Goal: Task Accomplishment & Management: Complete application form

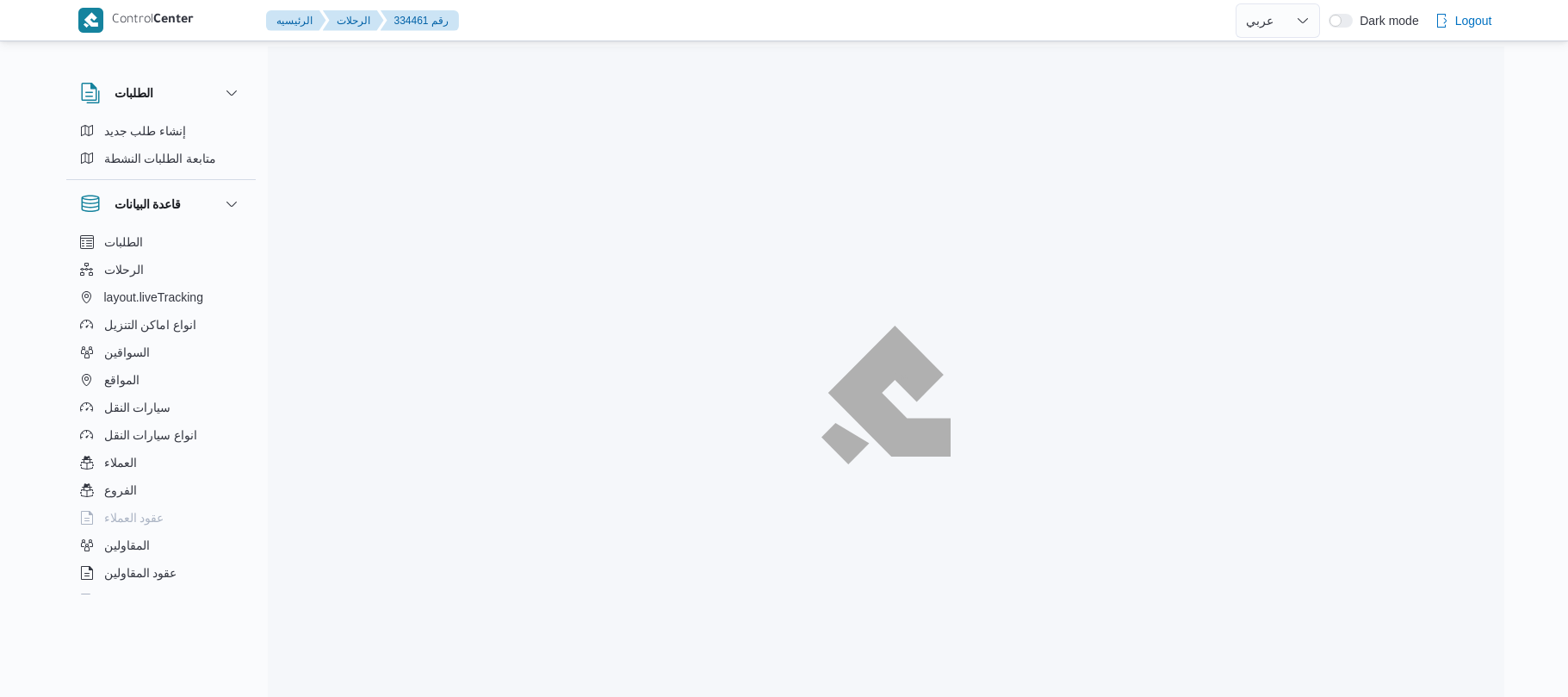
select select "ar"
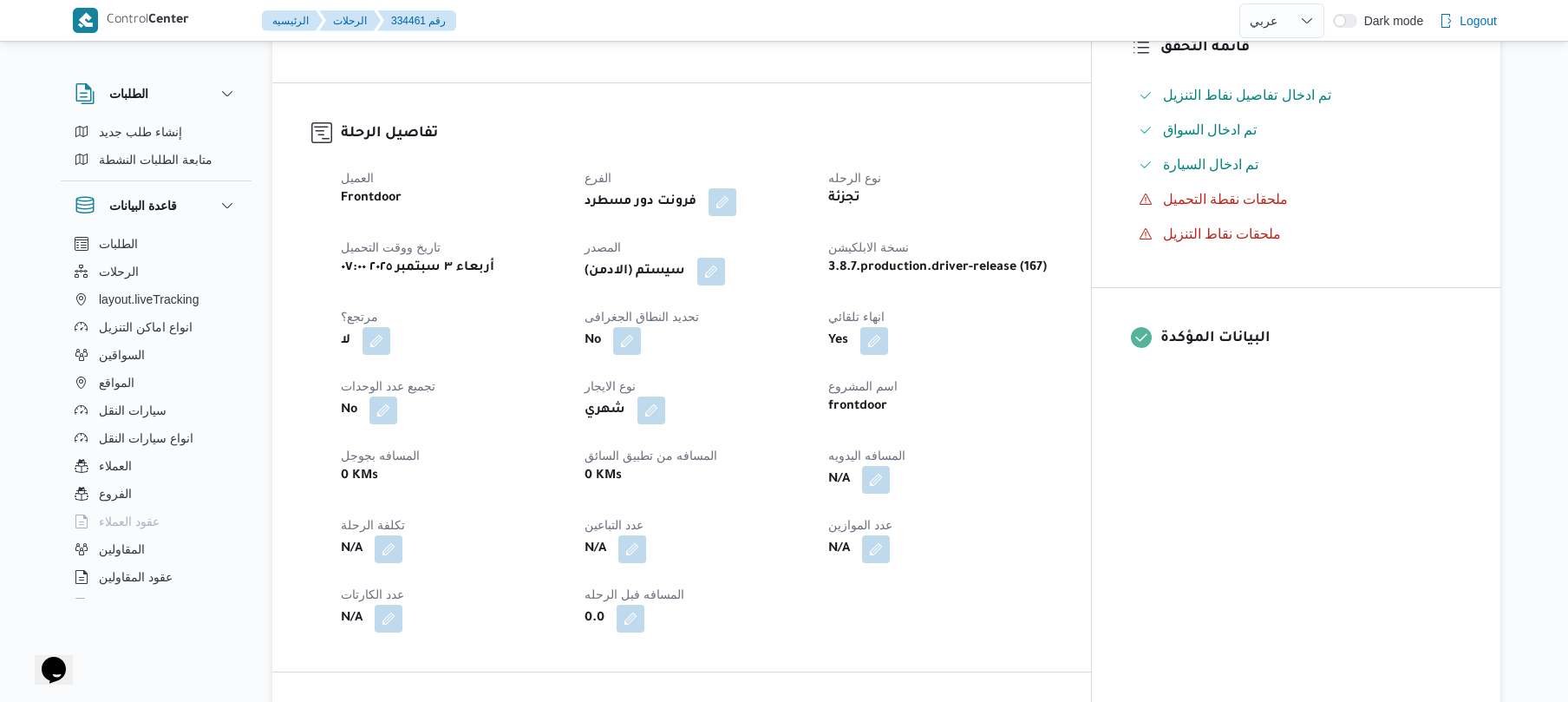
scroll to position [509, 0]
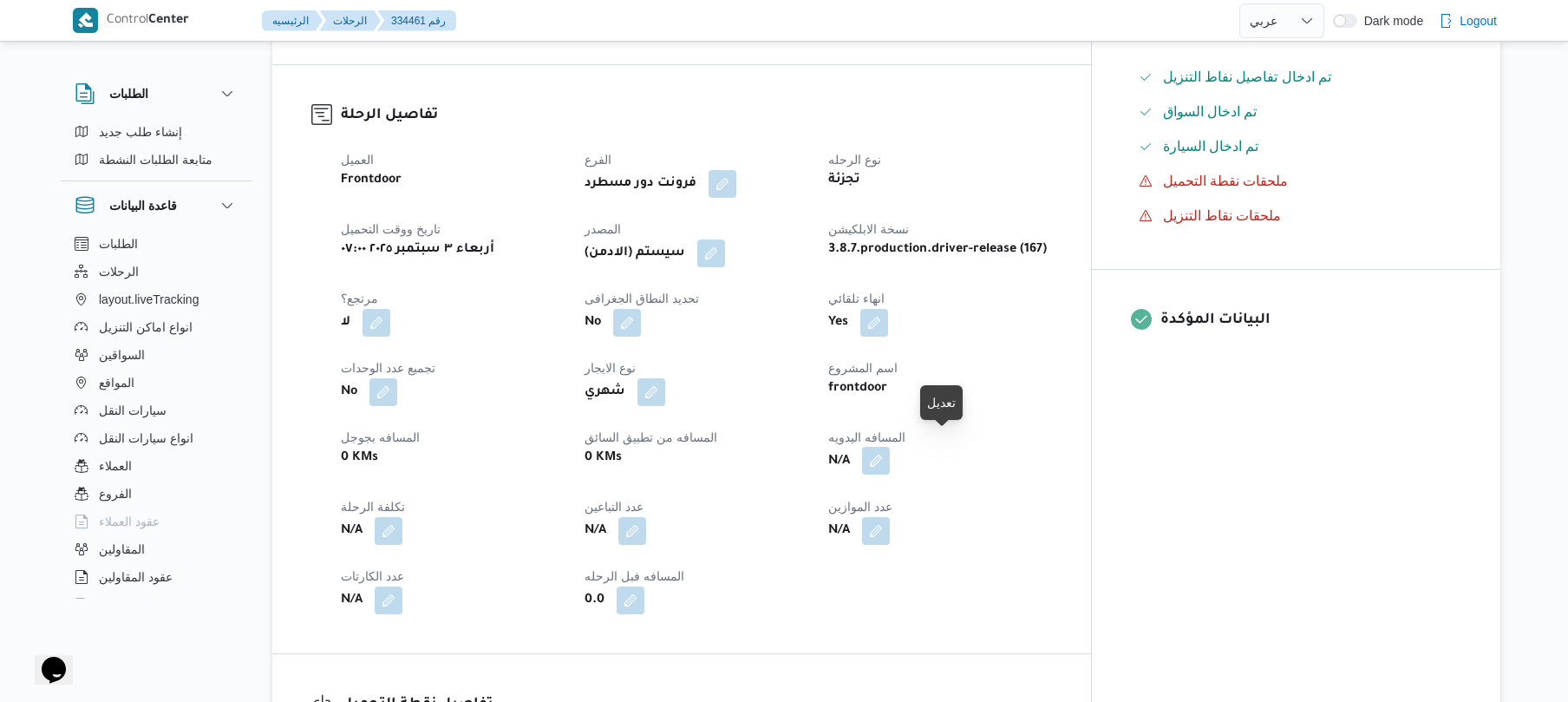
click at [890, 447] on button "button" at bounding box center [875, 460] width 27 height 27
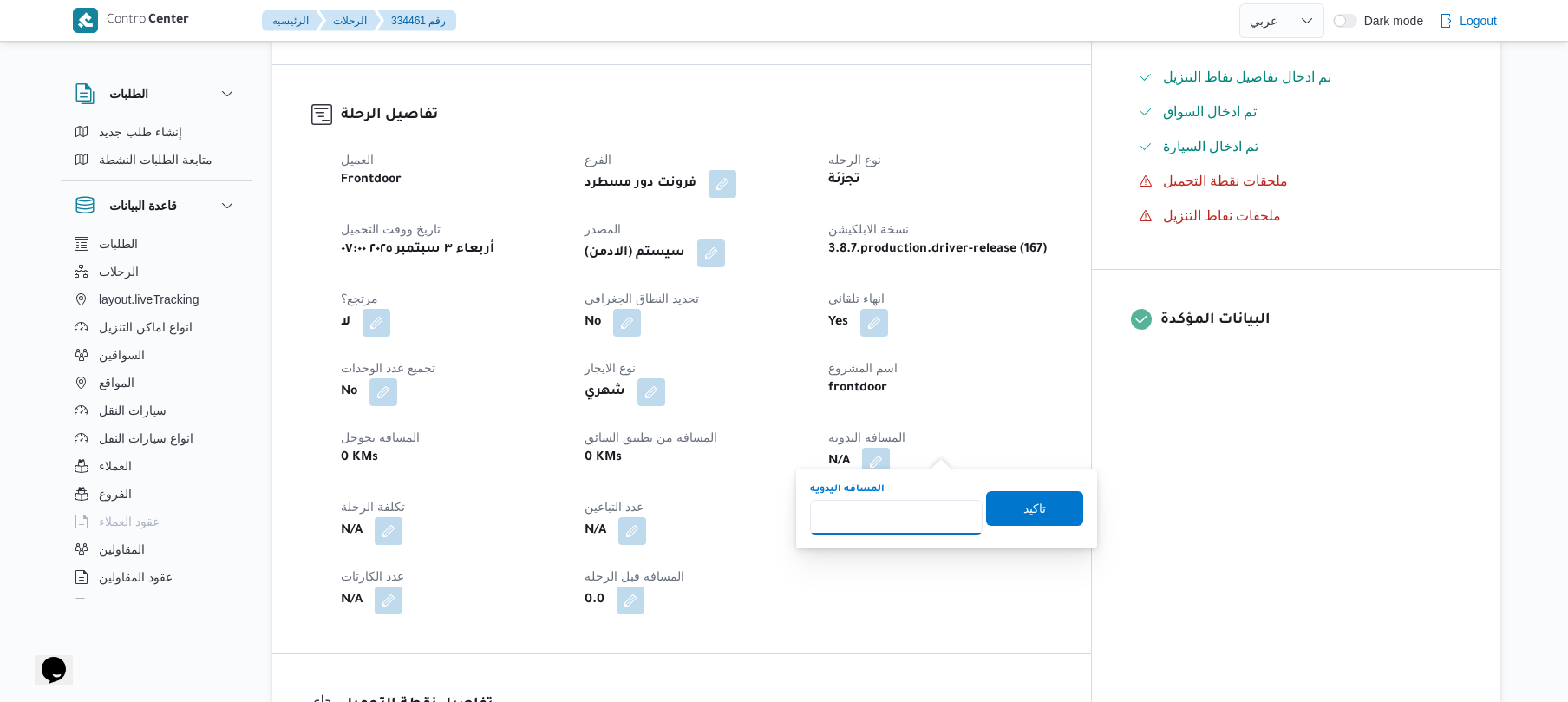
click at [901, 519] on input "المسافه اليدويه" at bounding box center [896, 517] width 172 height 35
type input "120"
click at [1046, 511] on span "تاكيد" at bounding box center [1034, 507] width 98 height 35
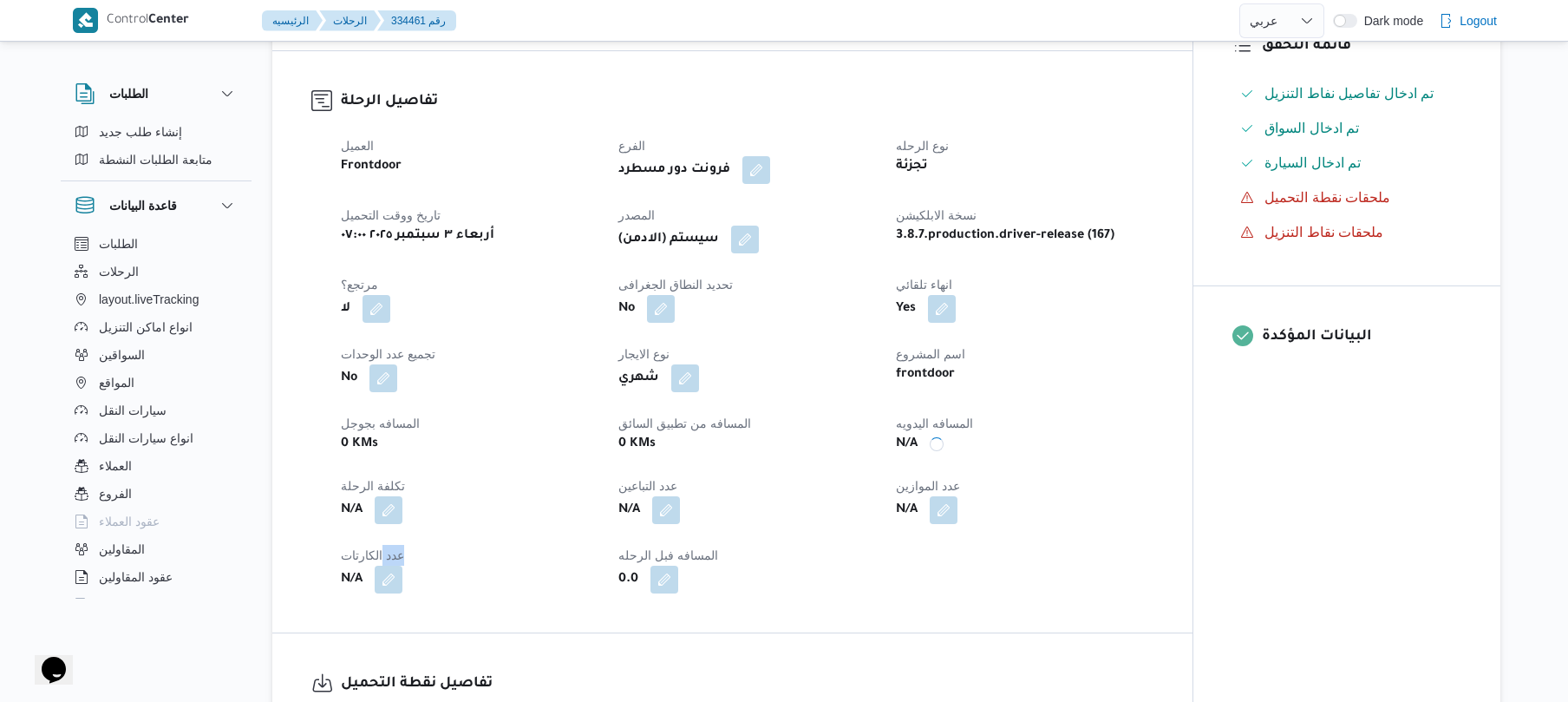
click at [1046, 511] on div "N/A" at bounding box center [1024, 510] width 260 height 31
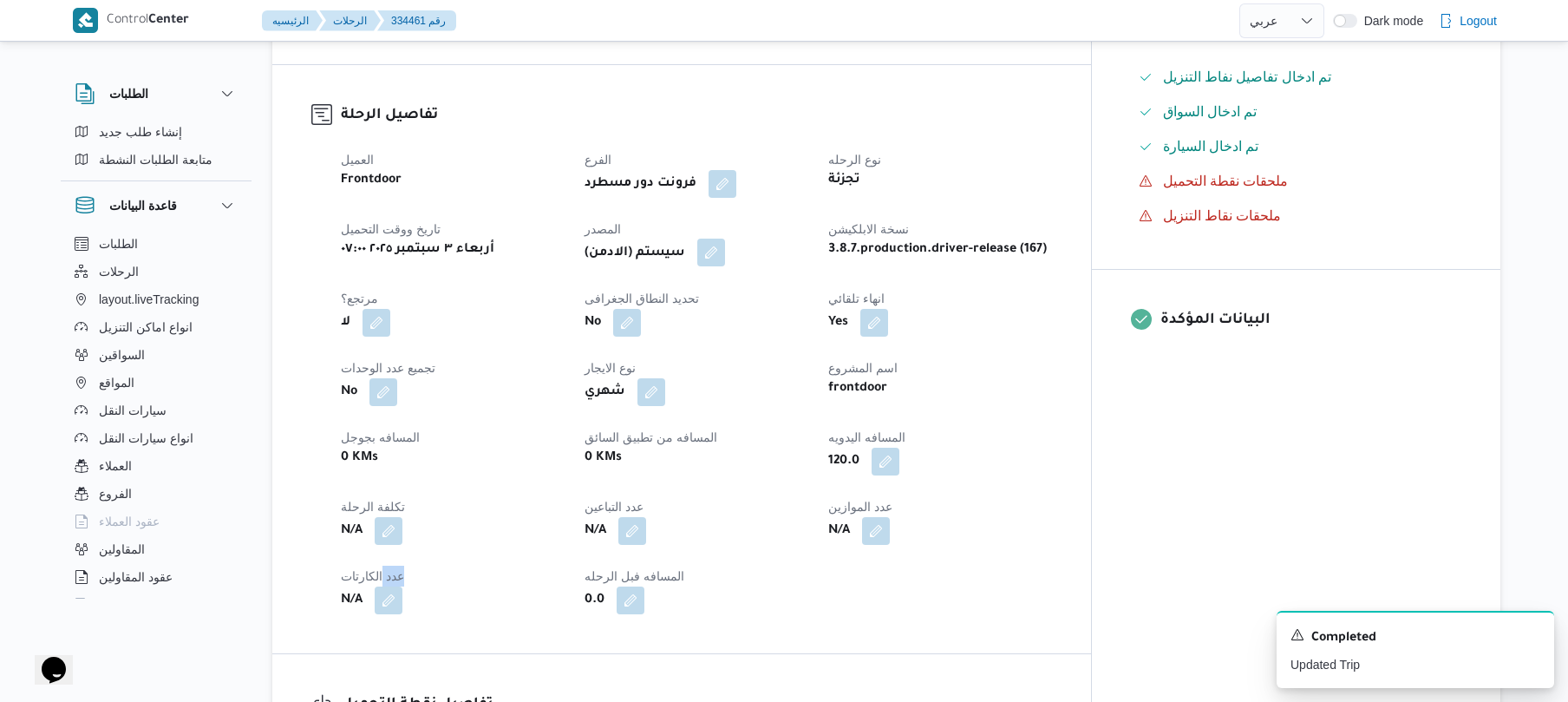
click at [725, 239] on button "button" at bounding box center [710, 252] width 27 height 27
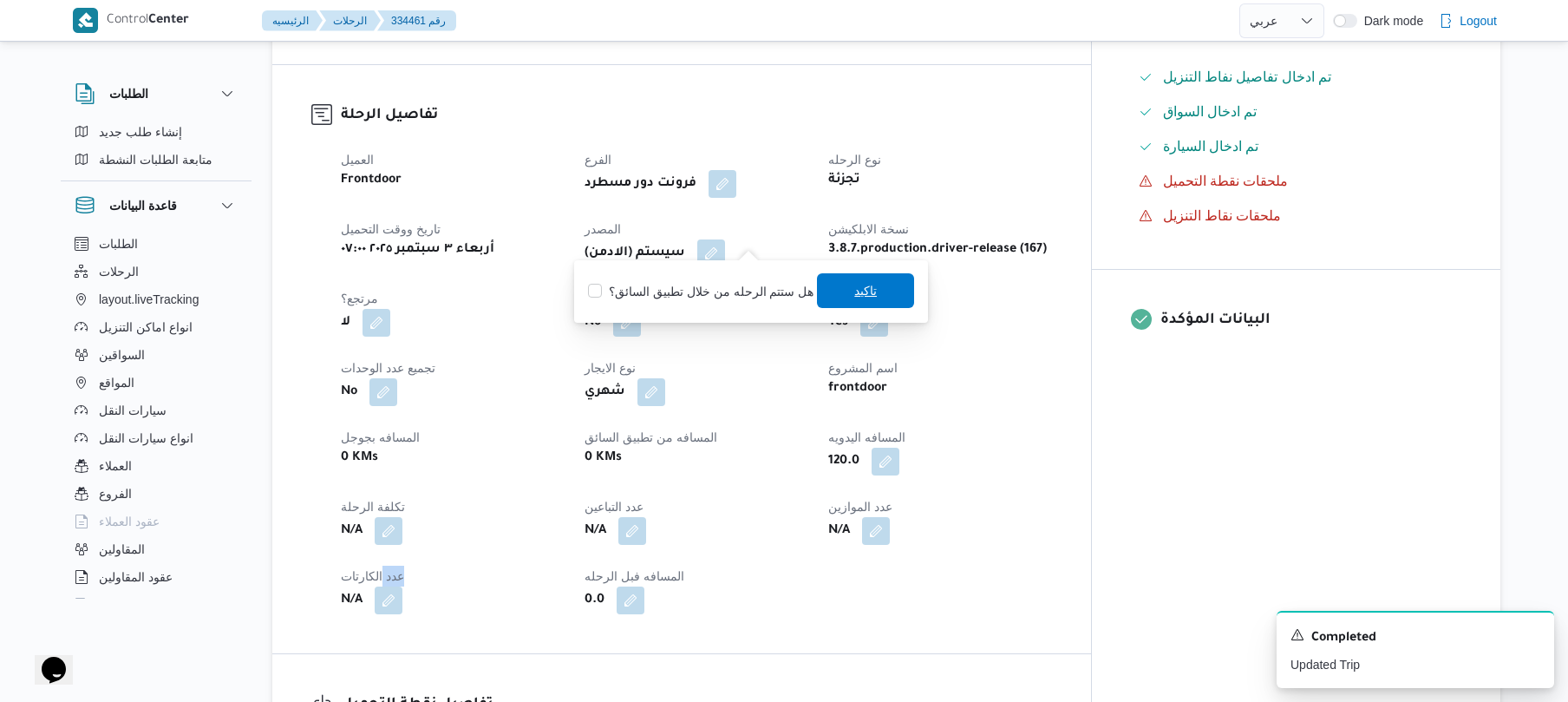
click at [854, 289] on span "تاكيد" at bounding box center [865, 291] width 23 height 21
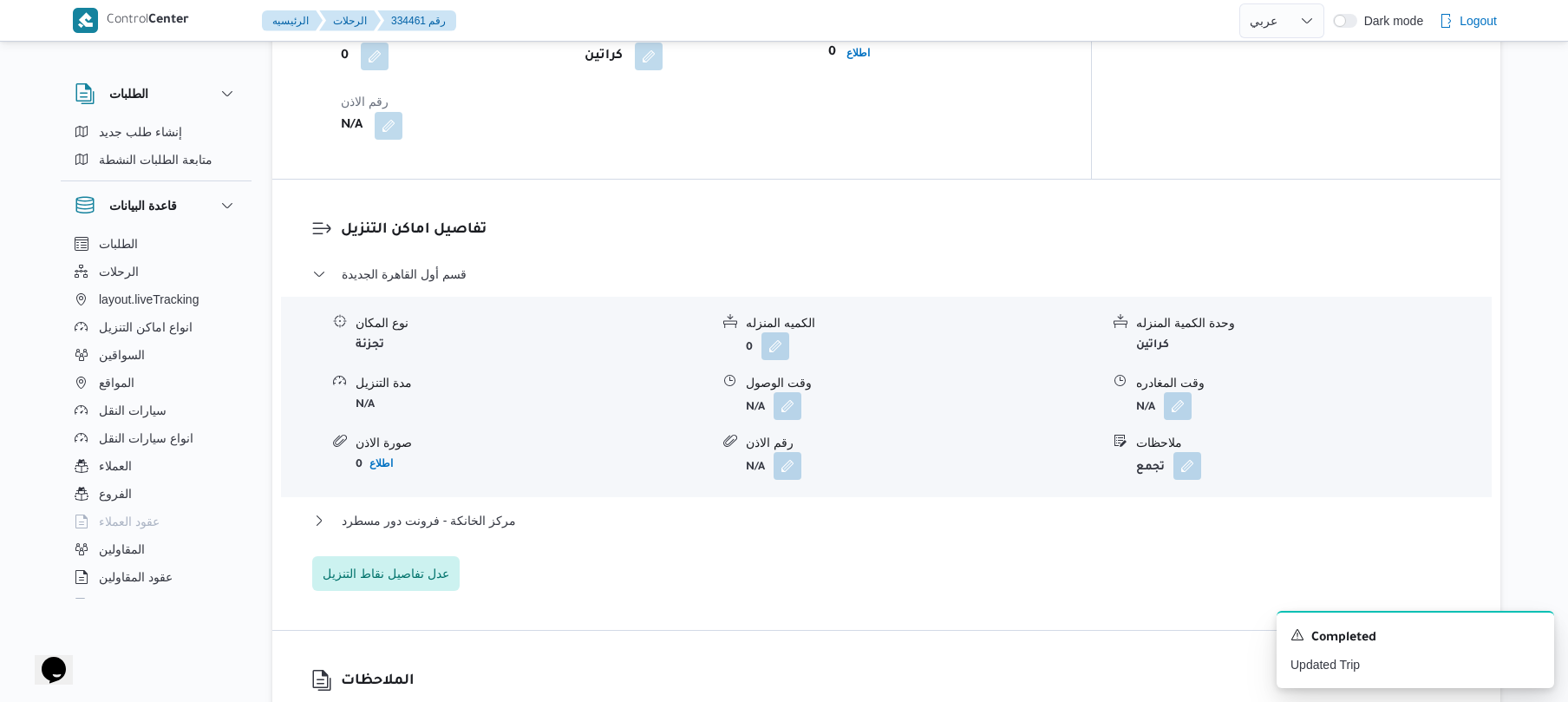
scroll to position [1480, 0]
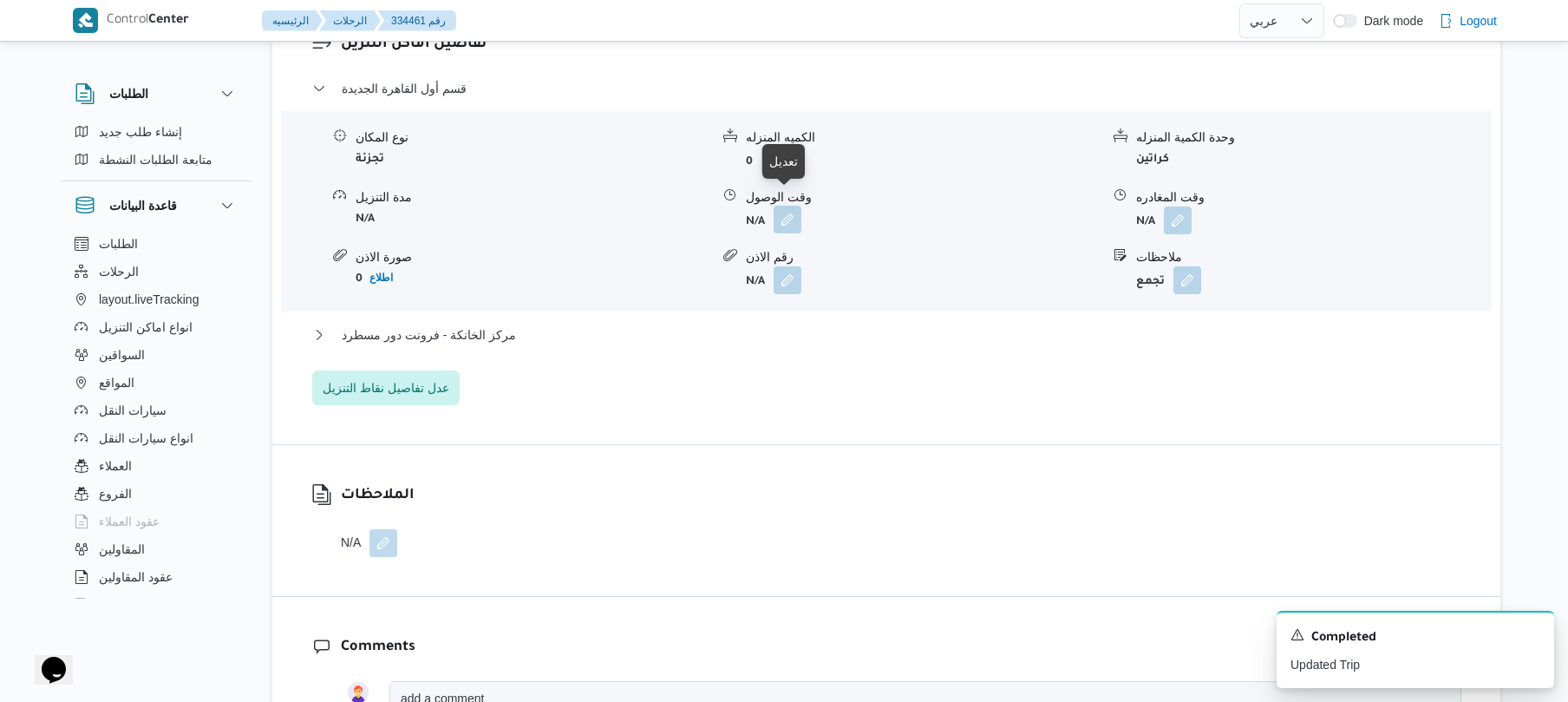
click at [794, 216] on button "button" at bounding box center [787, 219] width 27 height 27
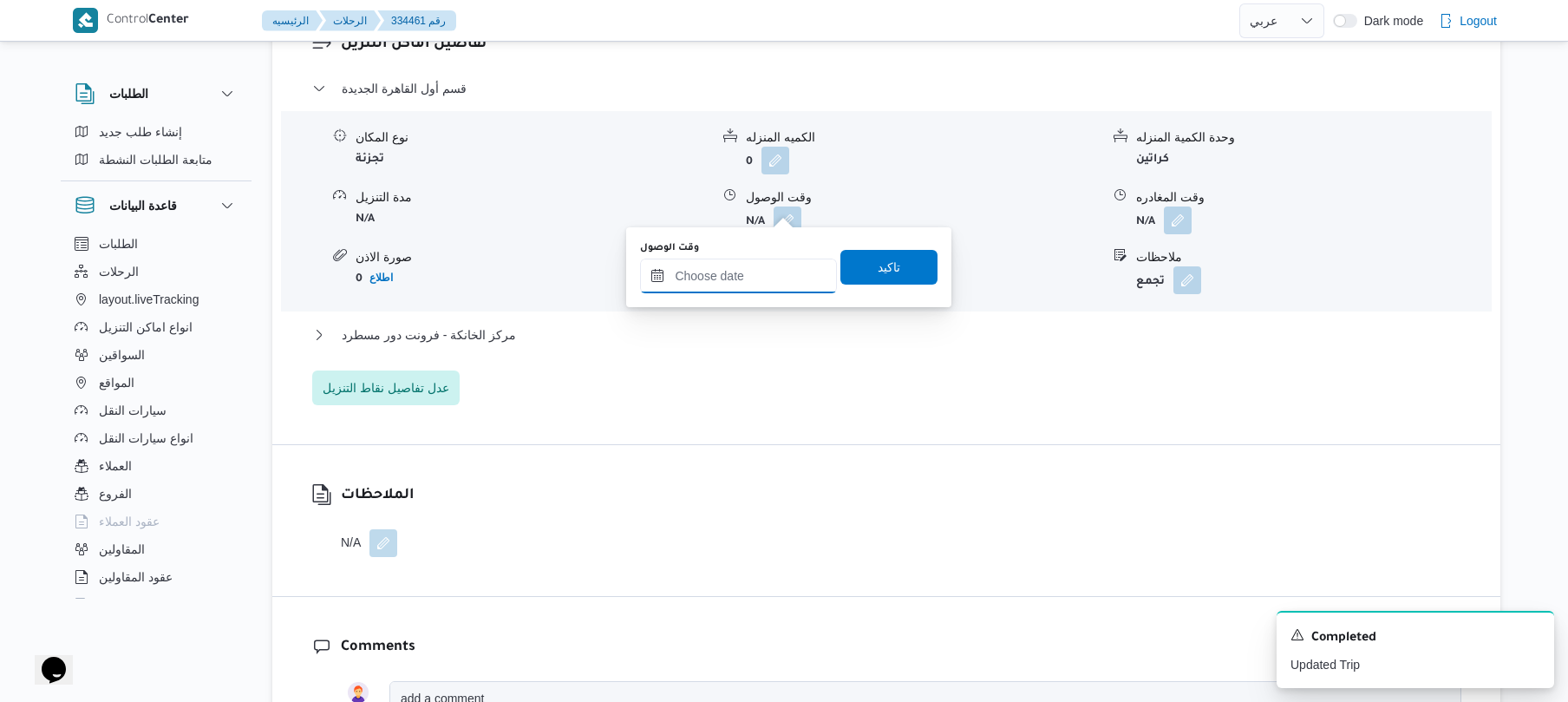
click at [747, 281] on input "وقت الوصول" at bounding box center [739, 276] width 197 height 35
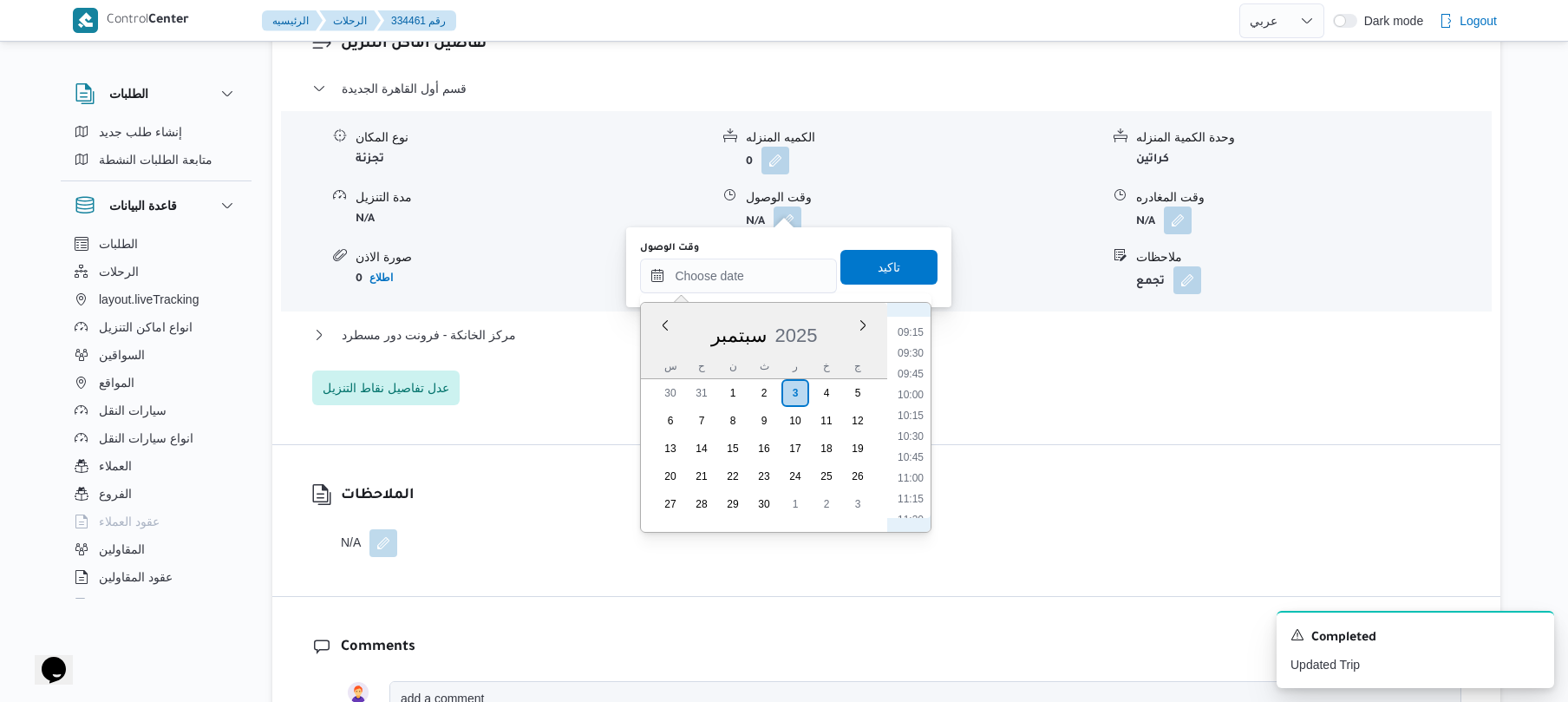
scroll to position [693, 0]
click at [910, 319] on li "08:15" at bounding box center [911, 320] width 40 height 17
type input "٠٣/٠٩/٢٠٢٥ ٠٨:١٥"
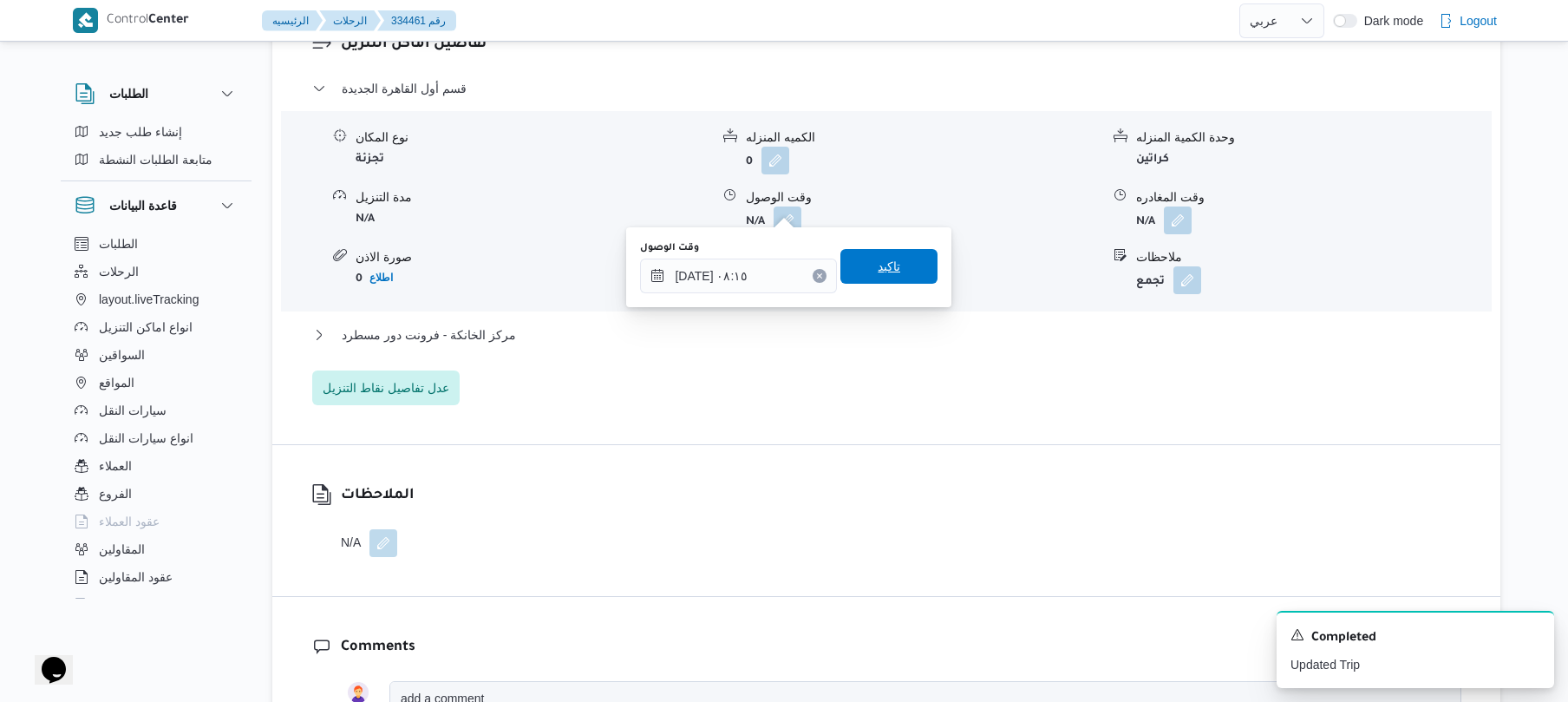
click at [899, 255] on span "تاكيد" at bounding box center [888, 266] width 98 height 35
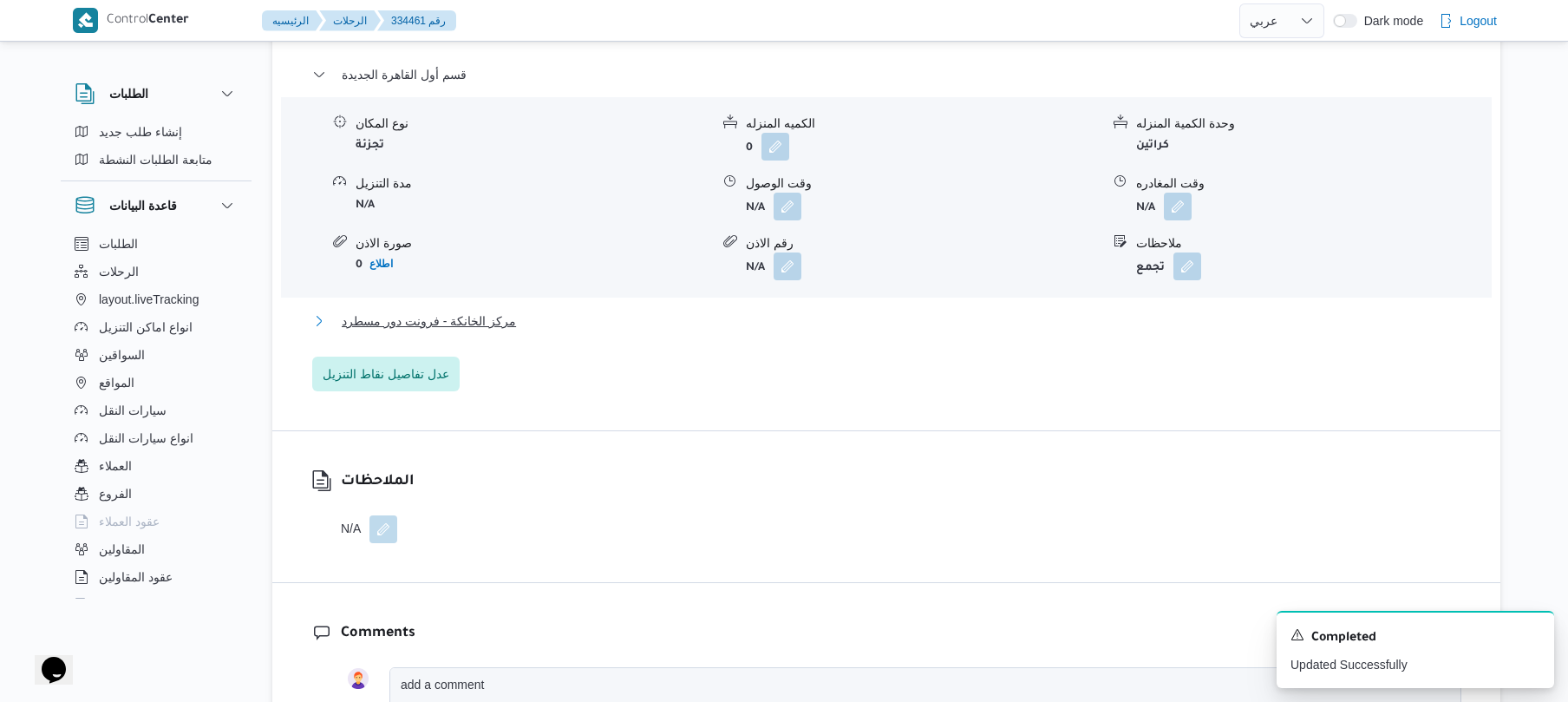
click at [844, 320] on button "مركز الخانكة - فرونت دور مسطرد" at bounding box center [886, 321] width 1149 height 21
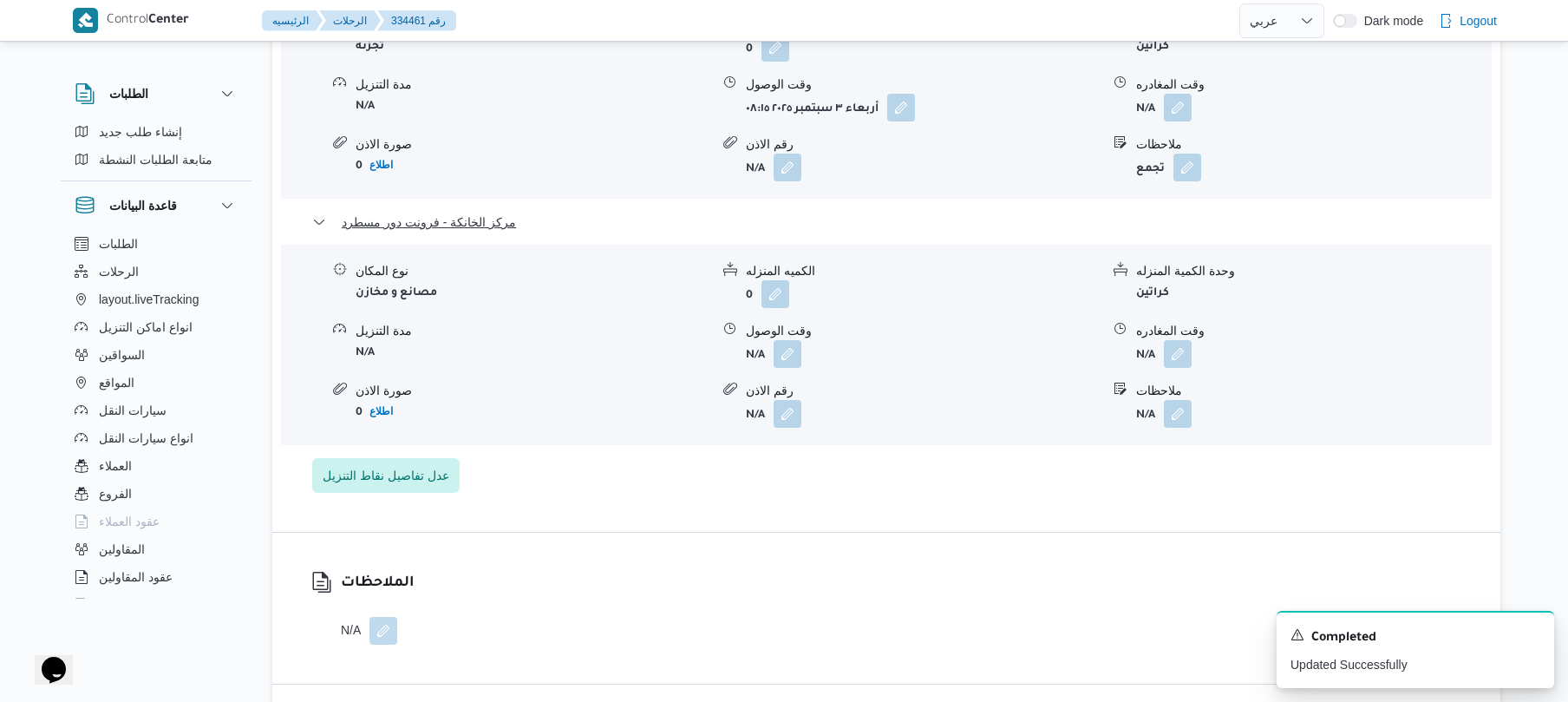
scroll to position [1619, 0]
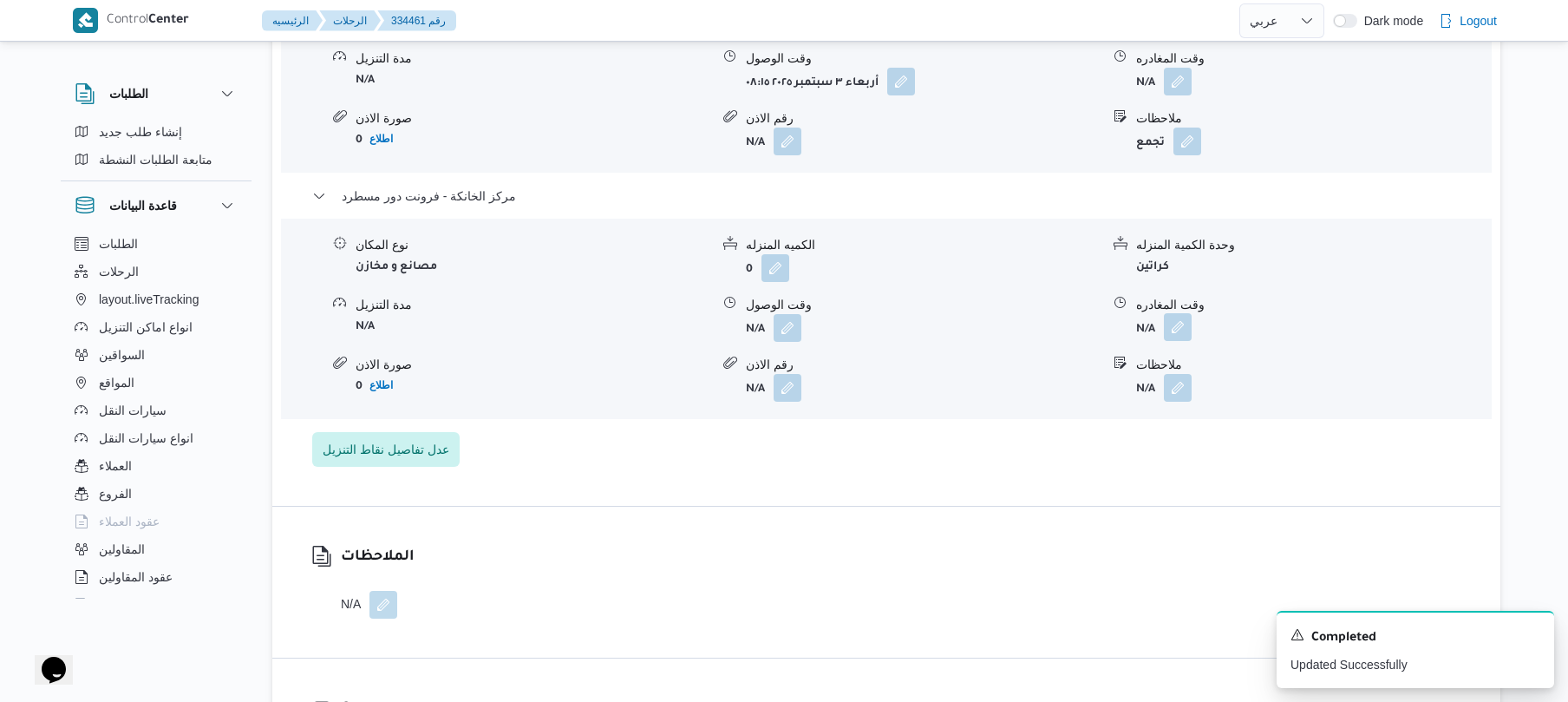
click at [1174, 314] on button "button" at bounding box center [1177, 327] width 27 height 27
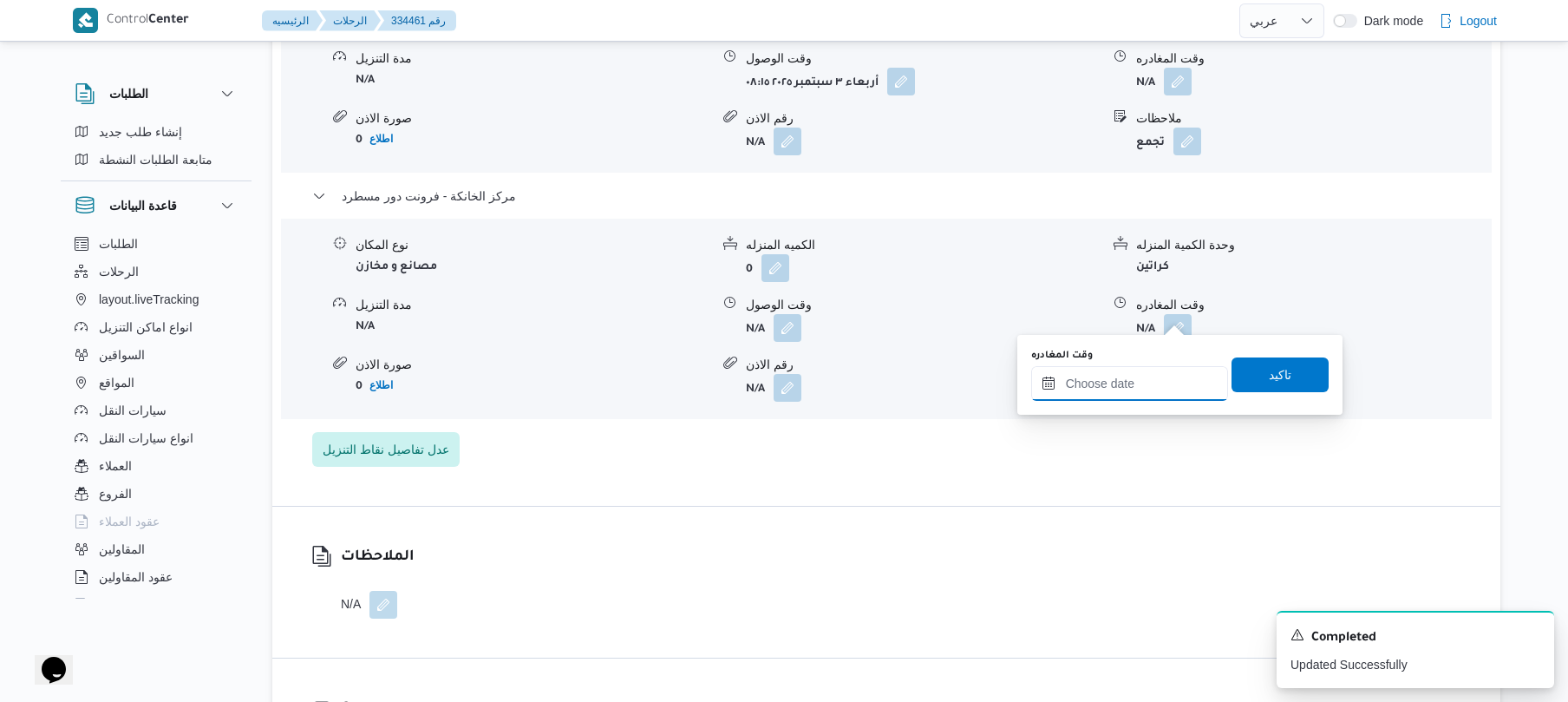
click at [1110, 387] on input "وقت المغادره" at bounding box center [1130, 383] width 197 height 35
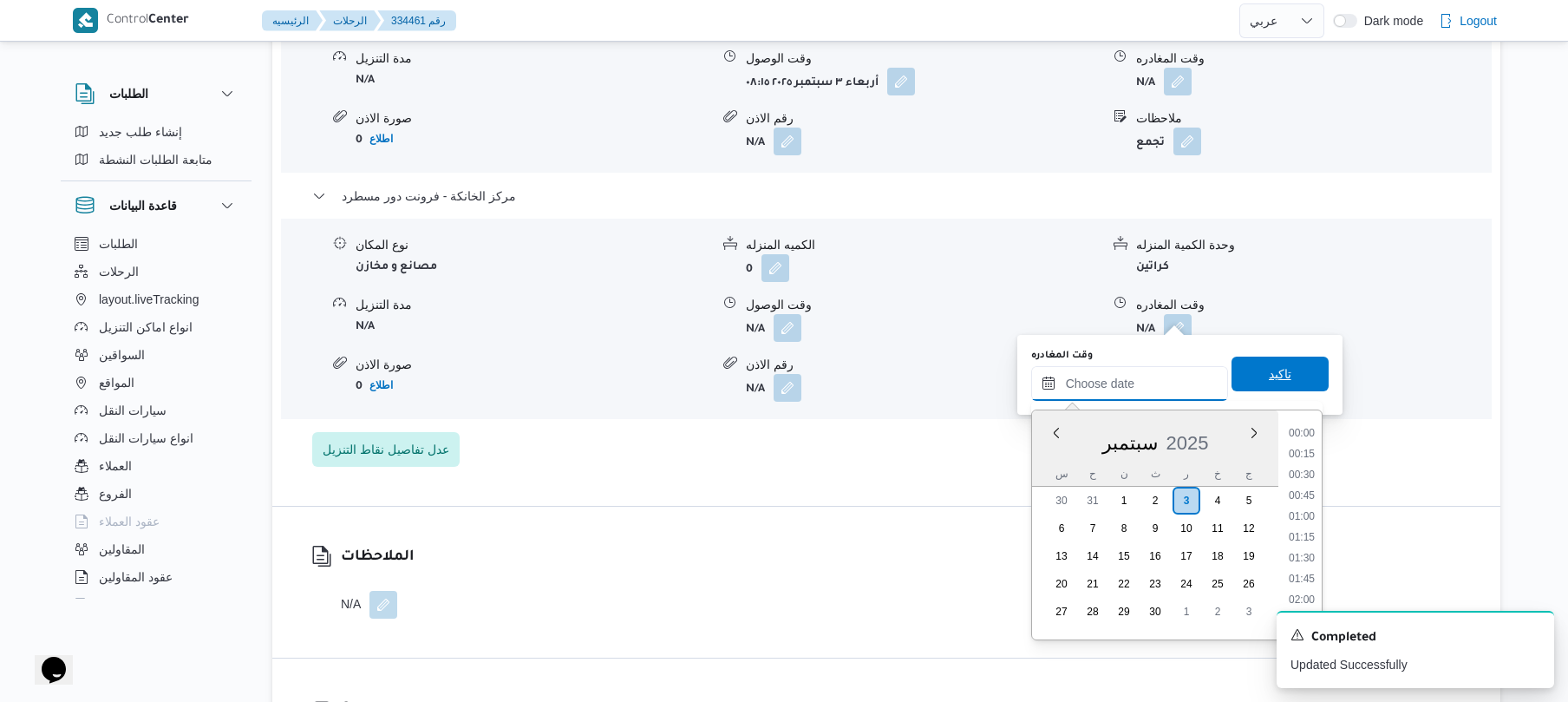
scroll to position [1500, 0]
click at [1301, 476] on li "18:30" at bounding box center [1302, 474] width 40 height 17
type input "[DATE] ١٨:٣٠"
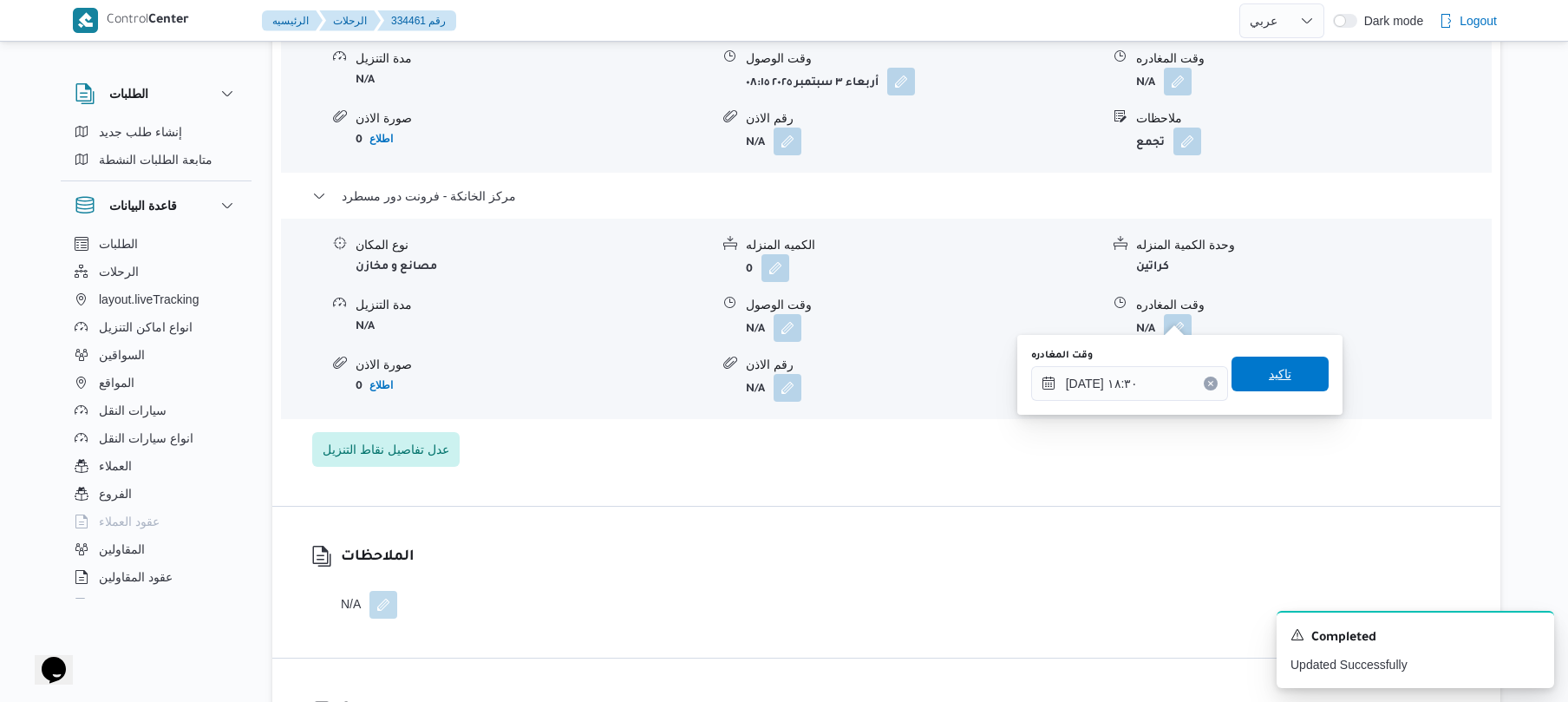
click at [1288, 371] on span "تاكيد" at bounding box center [1280, 373] width 98 height 35
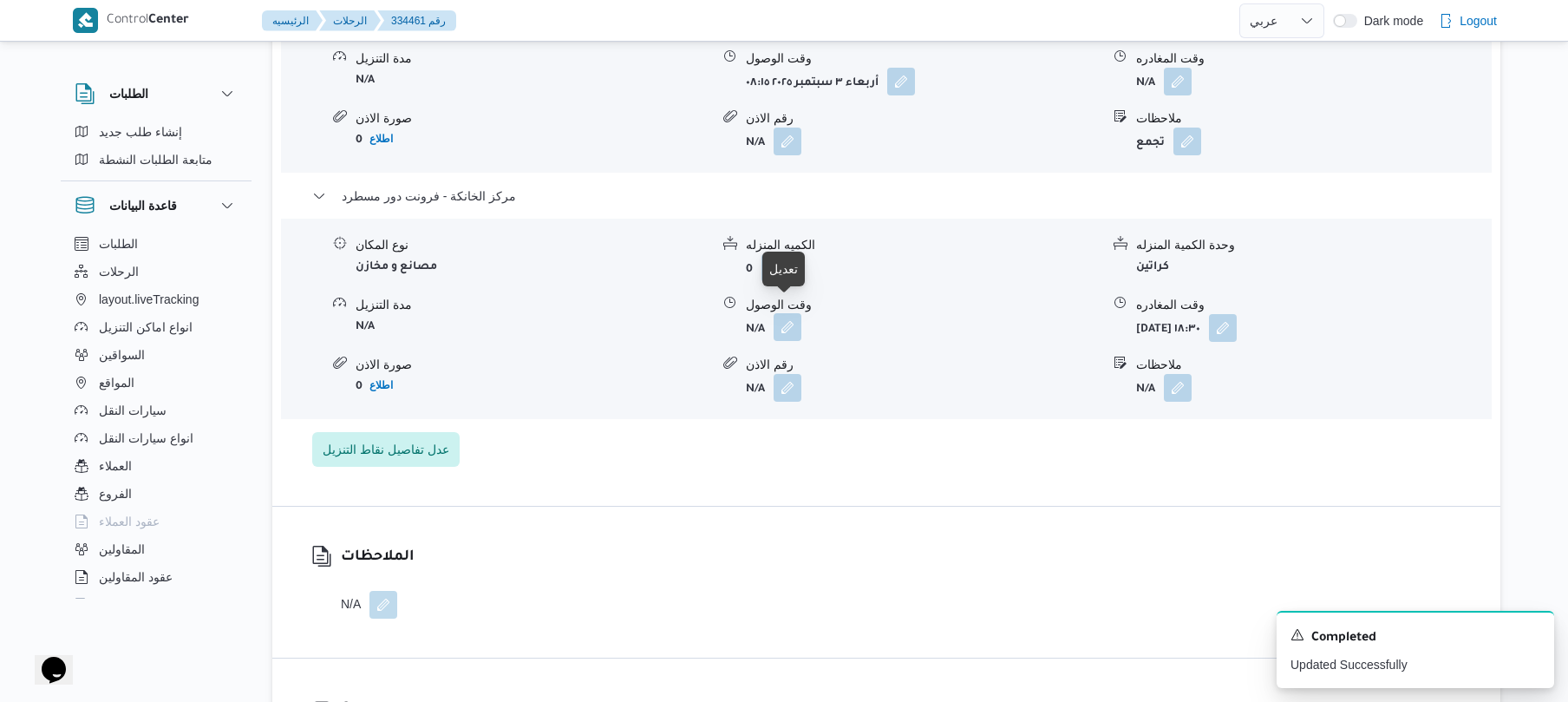
click at [789, 314] on button "button" at bounding box center [787, 327] width 27 height 27
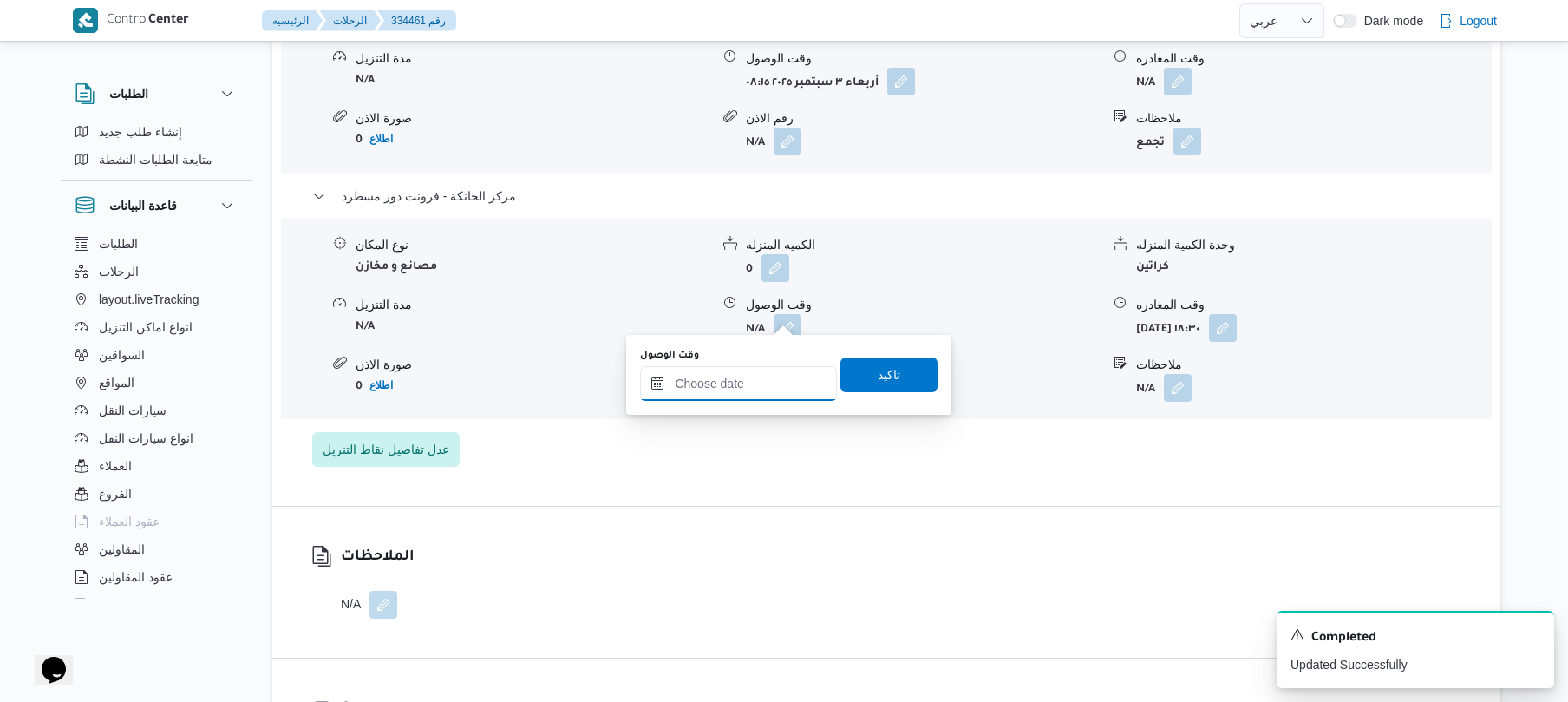
click at [757, 373] on input "وقت الوصول" at bounding box center [739, 383] width 197 height 35
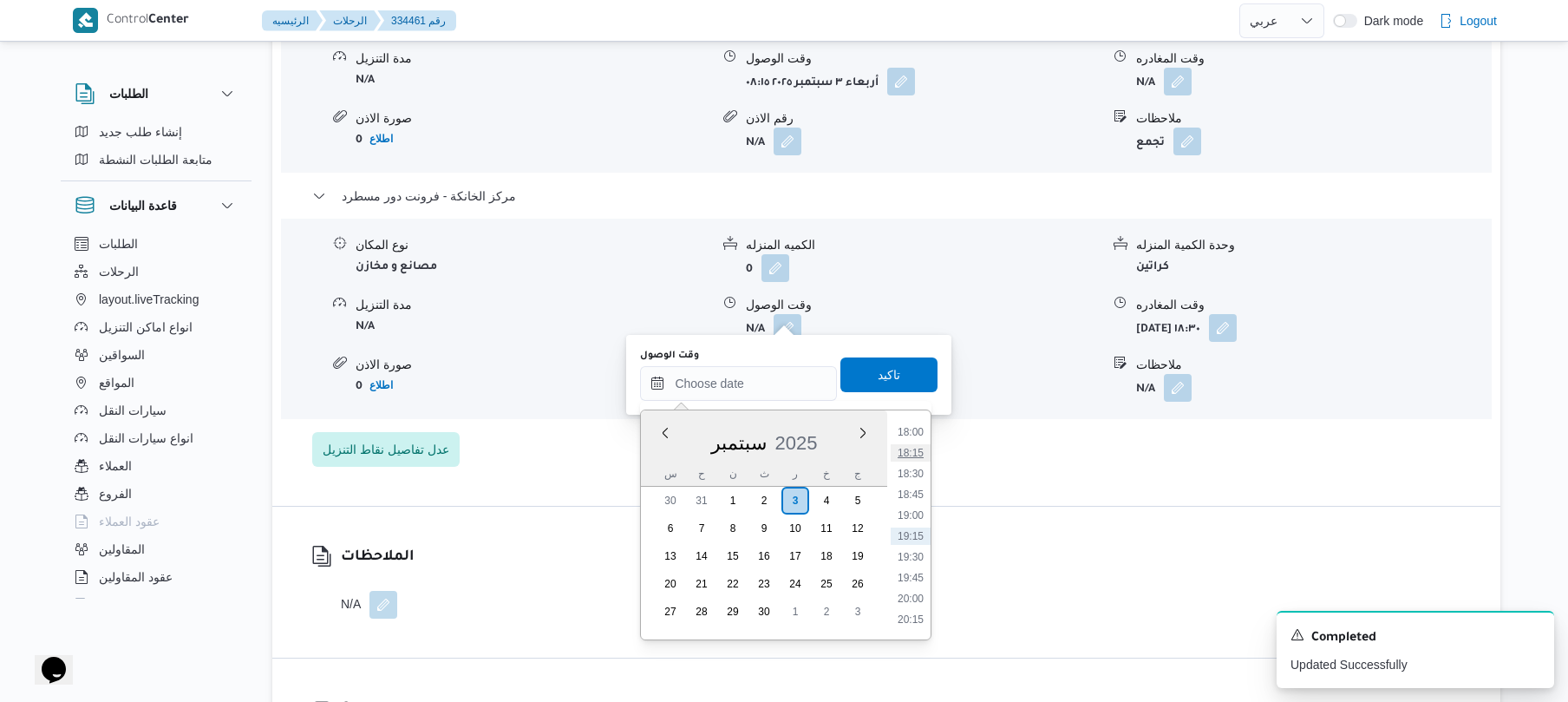
click at [913, 456] on li "18:15" at bounding box center [911, 453] width 40 height 17
type input "[DATE] ١٨:١٥"
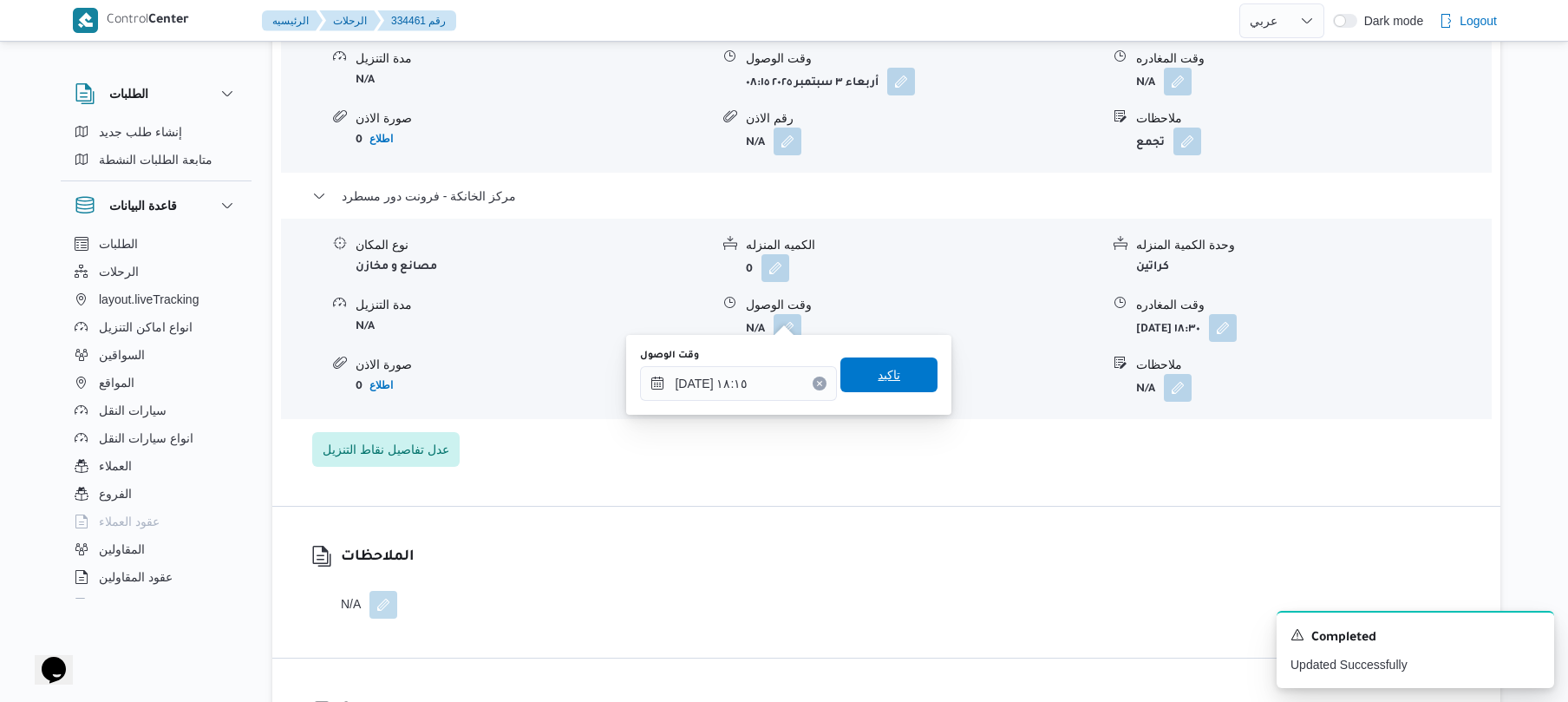
click at [899, 378] on span "تاكيد" at bounding box center [888, 374] width 98 height 35
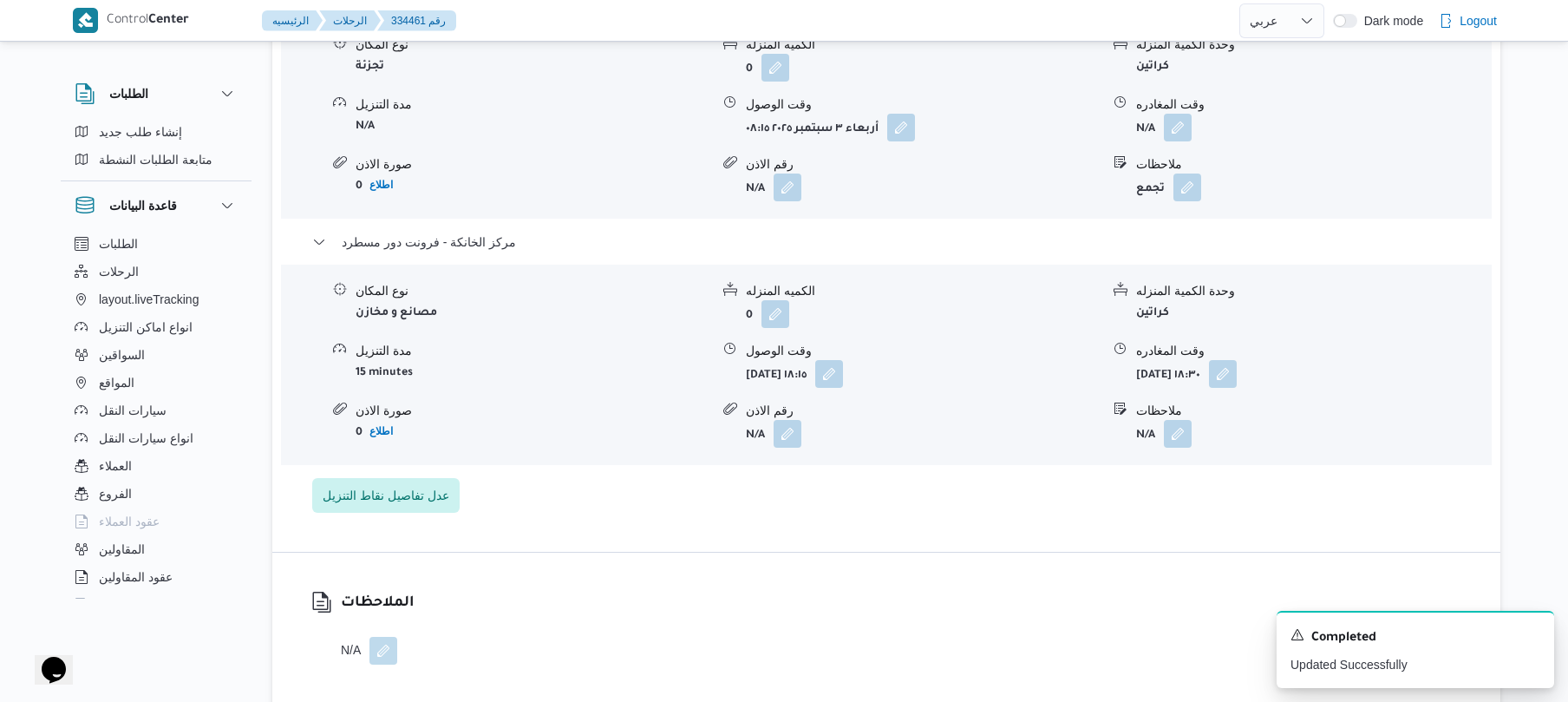
scroll to position [1527, 0]
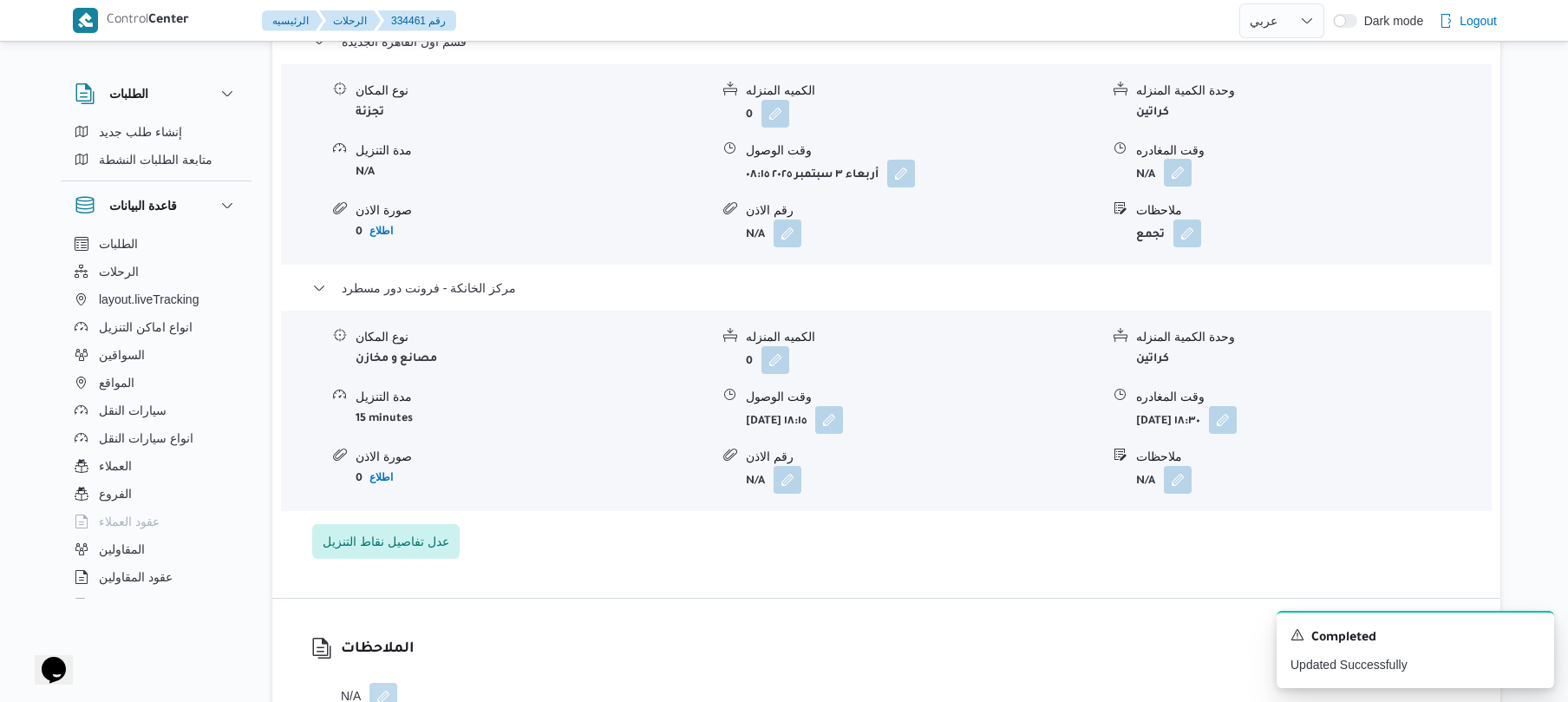
click at [1180, 159] on button "button" at bounding box center [1177, 172] width 27 height 27
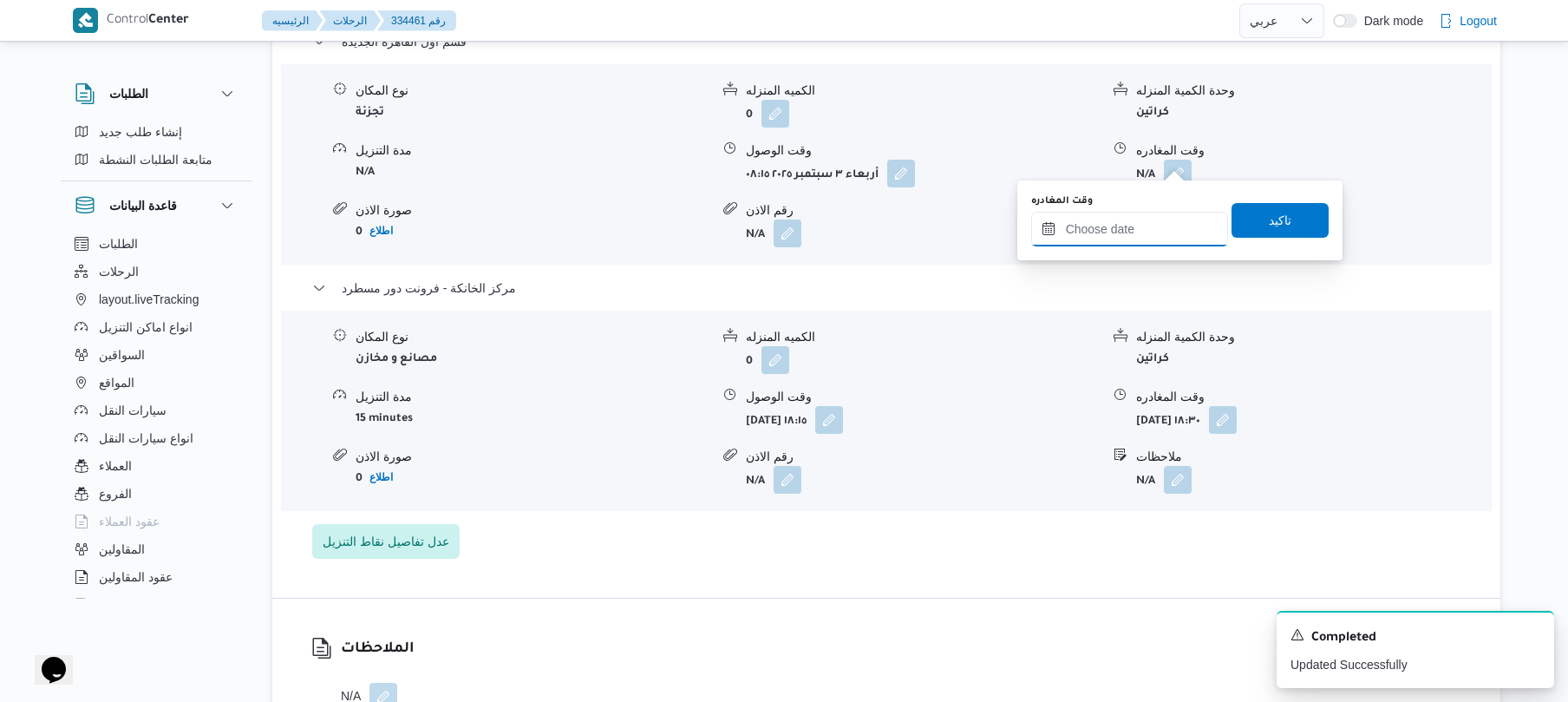
click at [1107, 222] on input "وقت المغادره" at bounding box center [1130, 228] width 197 height 35
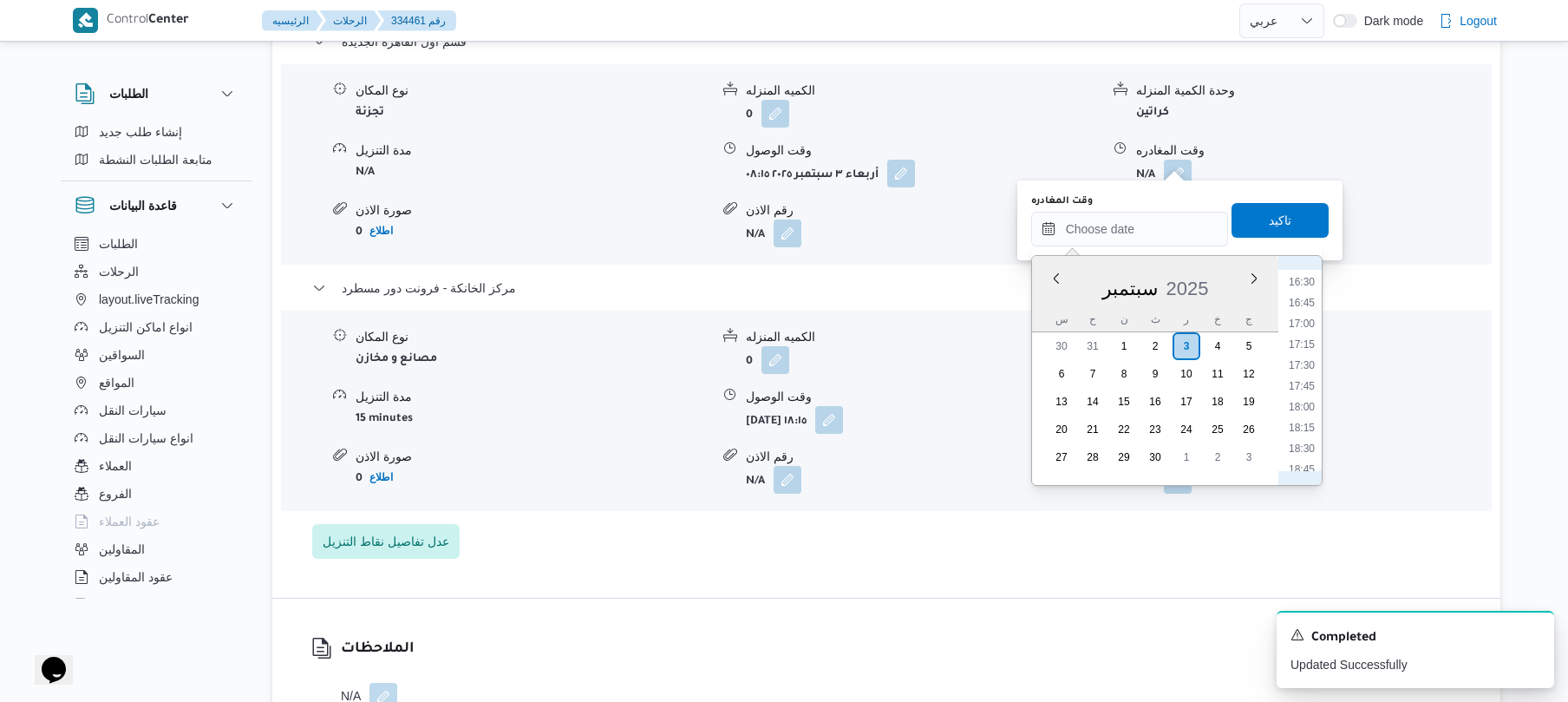
scroll to position [1330, 0]
click at [1295, 407] on li "17:30" at bounding box center [1302, 405] width 40 height 17
type input "٠٣/٠٩/٢٠٢٥ ١٧:٣٠"
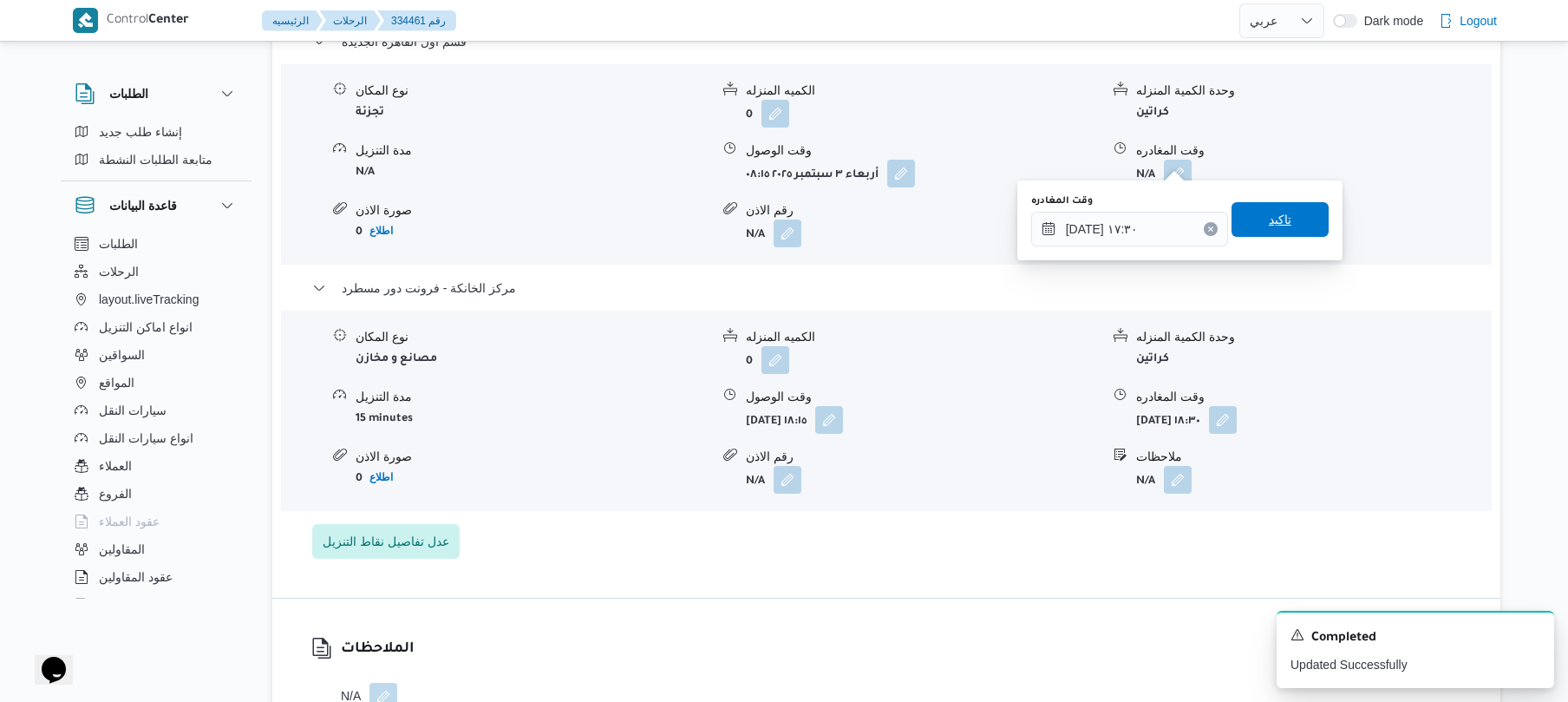
click at [1280, 222] on span "تاكيد" at bounding box center [1280, 220] width 23 height 21
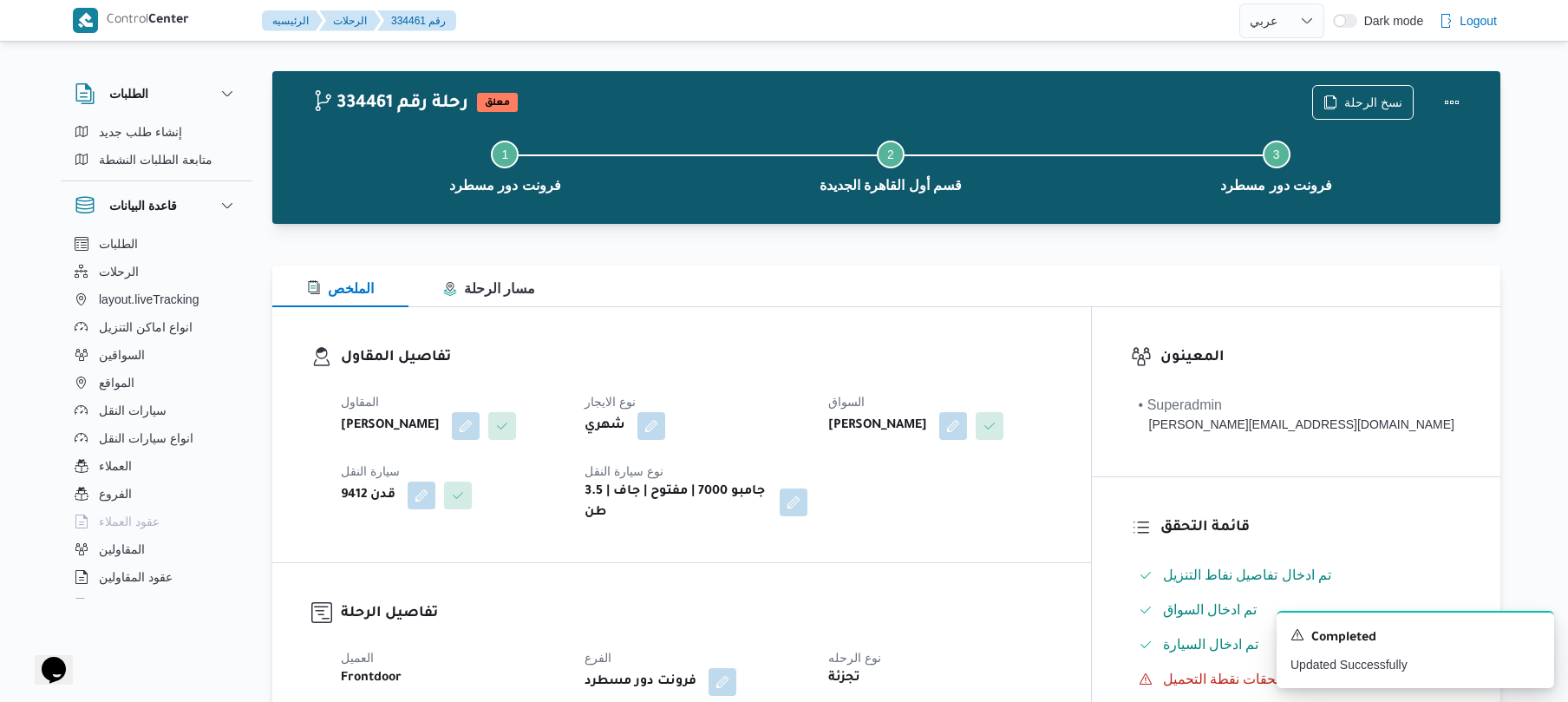
scroll to position [0, 0]
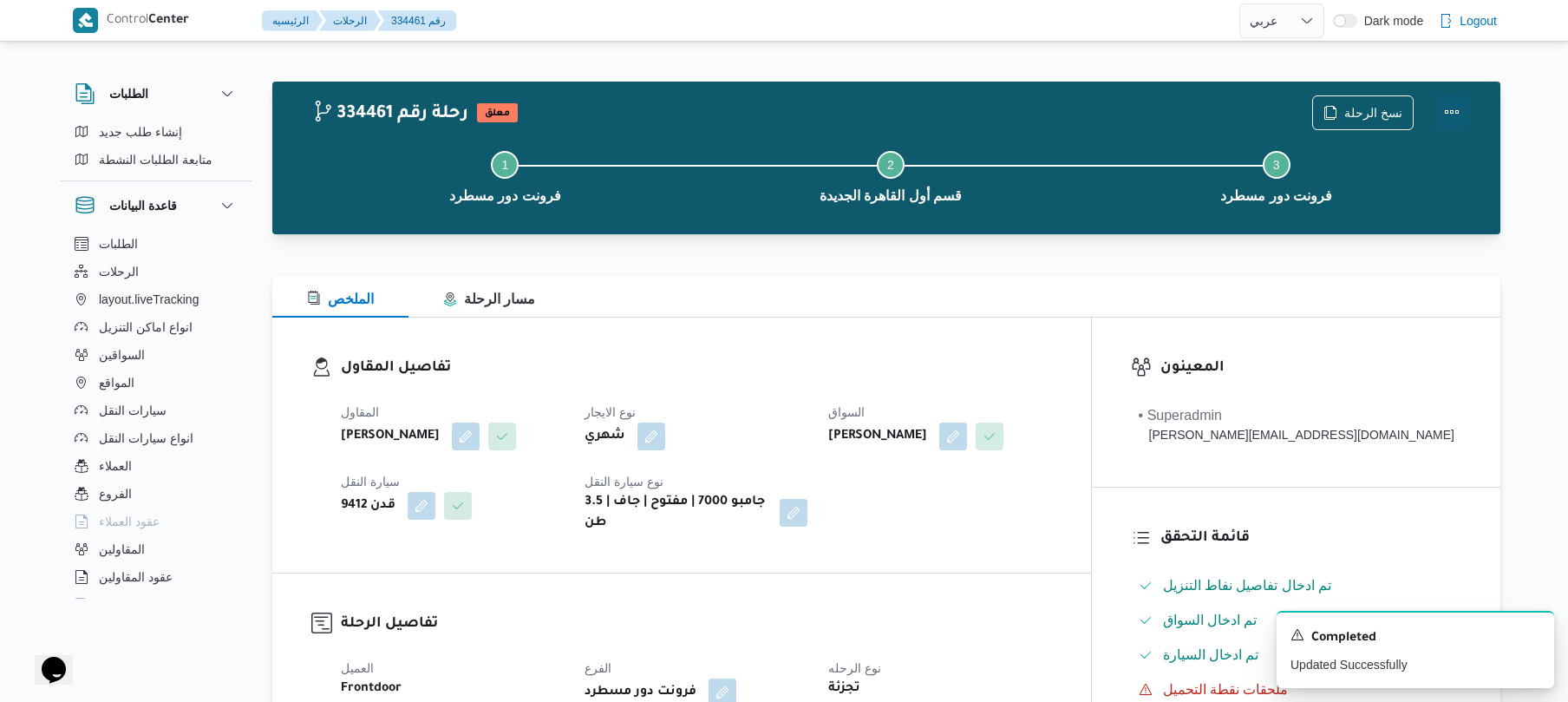
click at [1458, 113] on button "Actions" at bounding box center [1452, 112] width 35 height 35
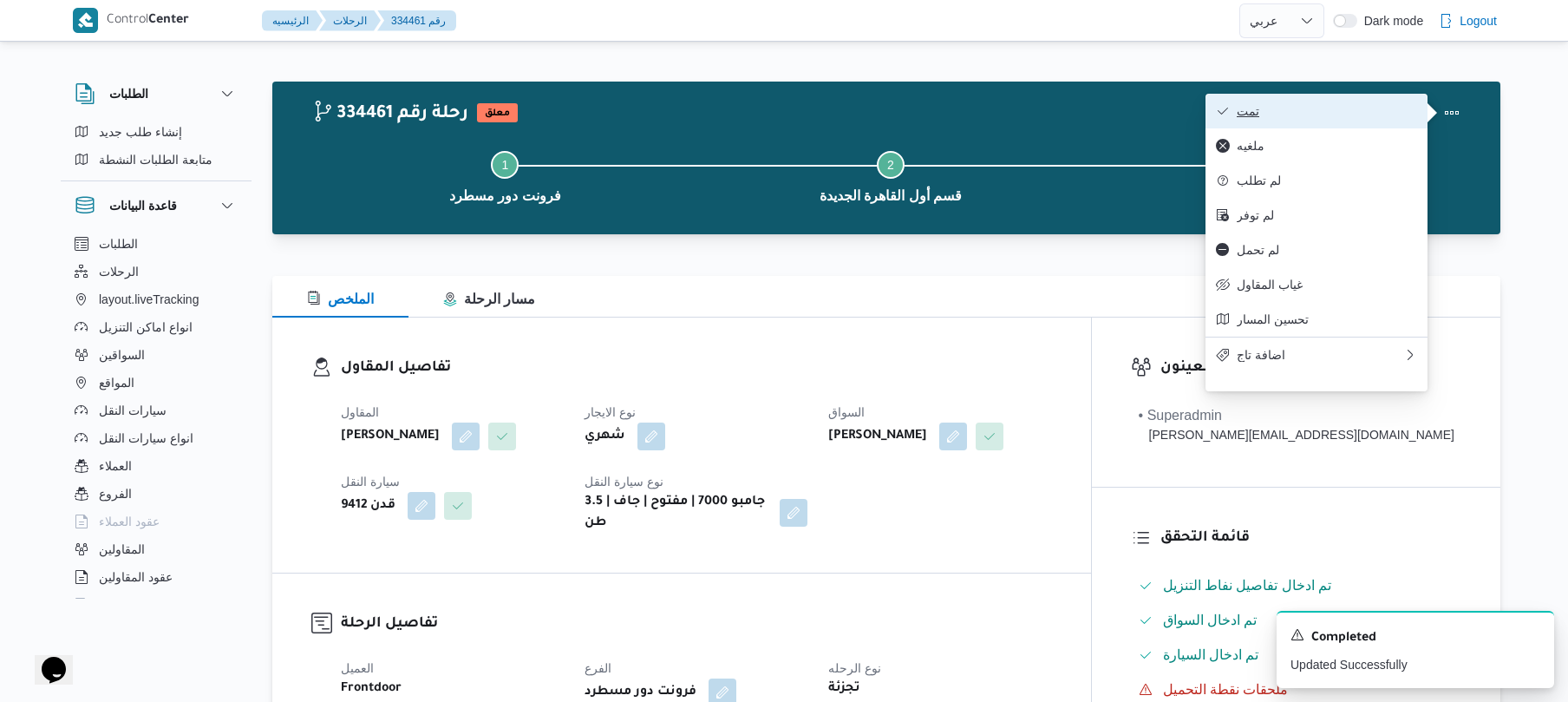
click at [1328, 111] on span "تمت" at bounding box center [1327, 111] width 180 height 14
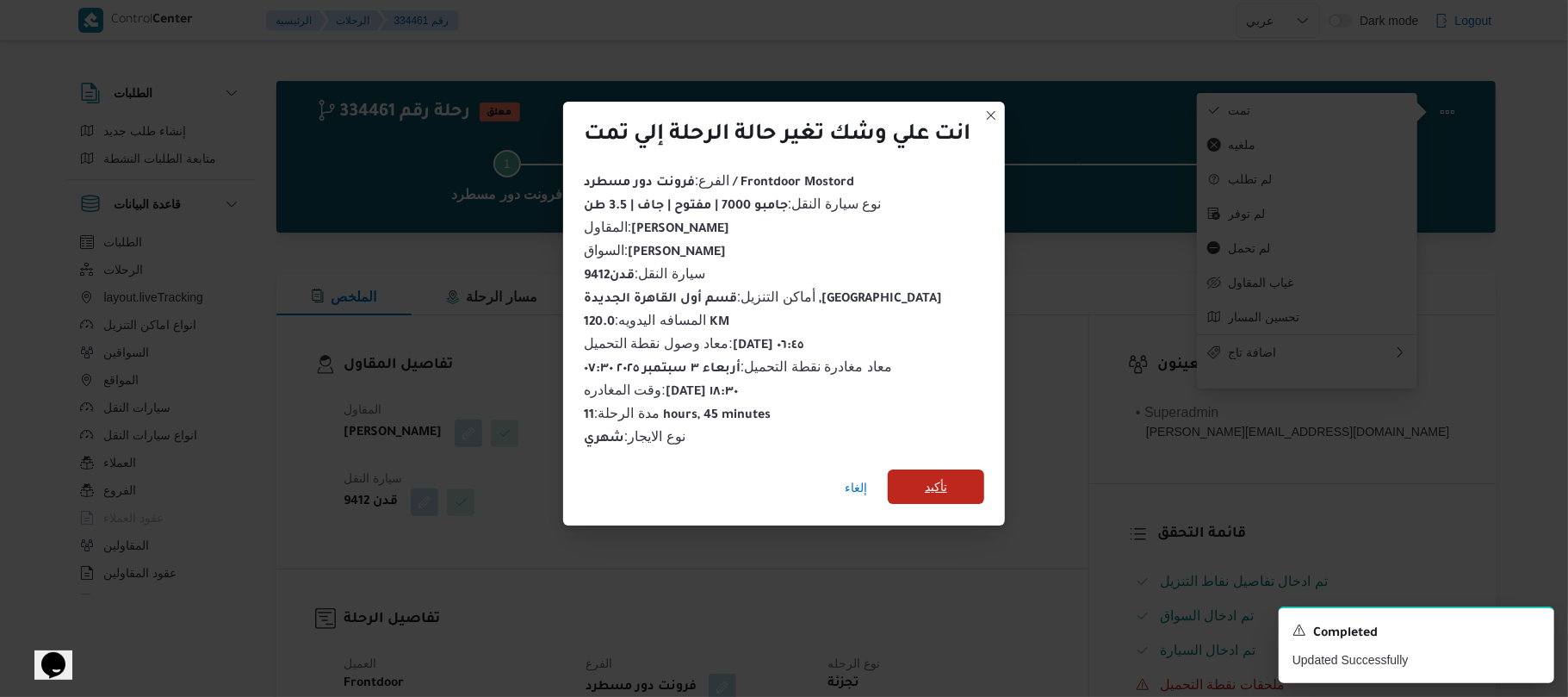
click at [946, 476] on span "تأكيد" at bounding box center [936, 486] width 23 height 21
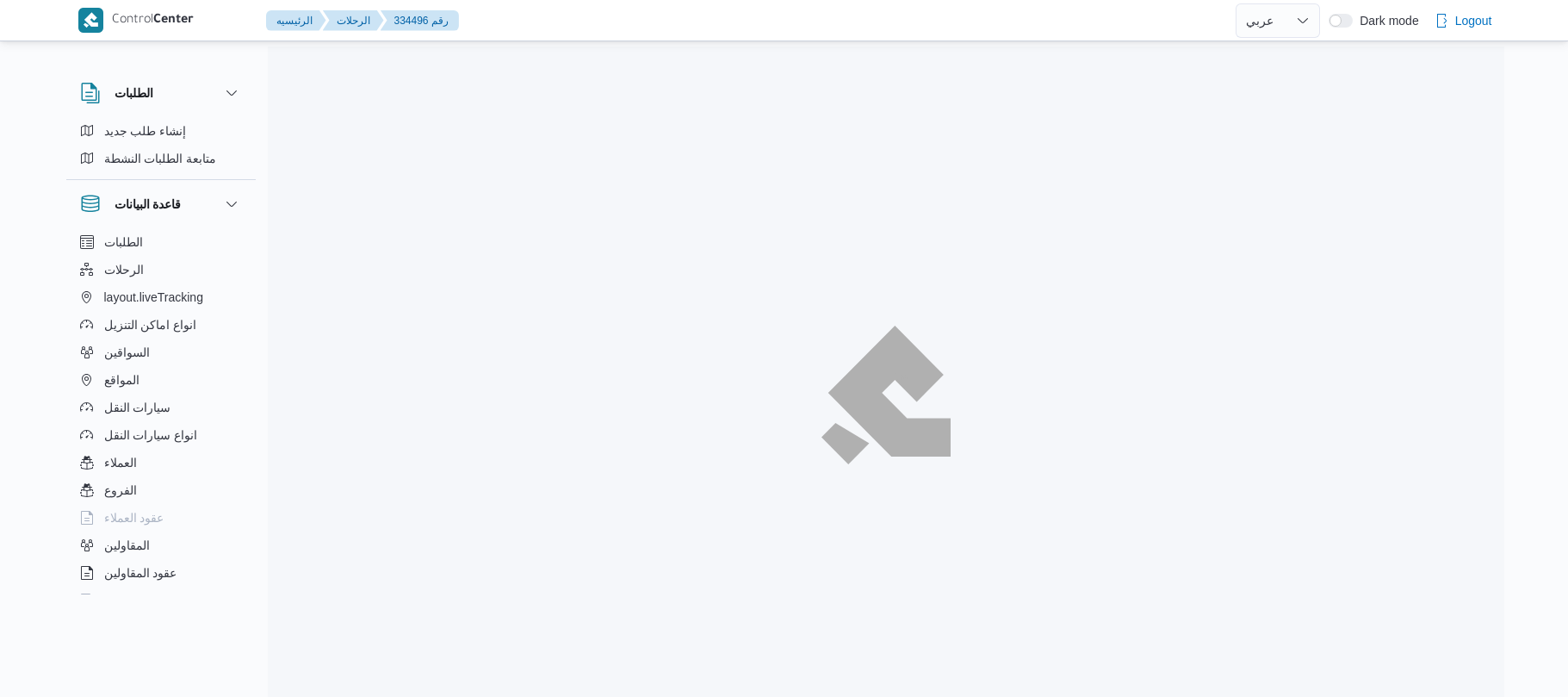
select select "ar"
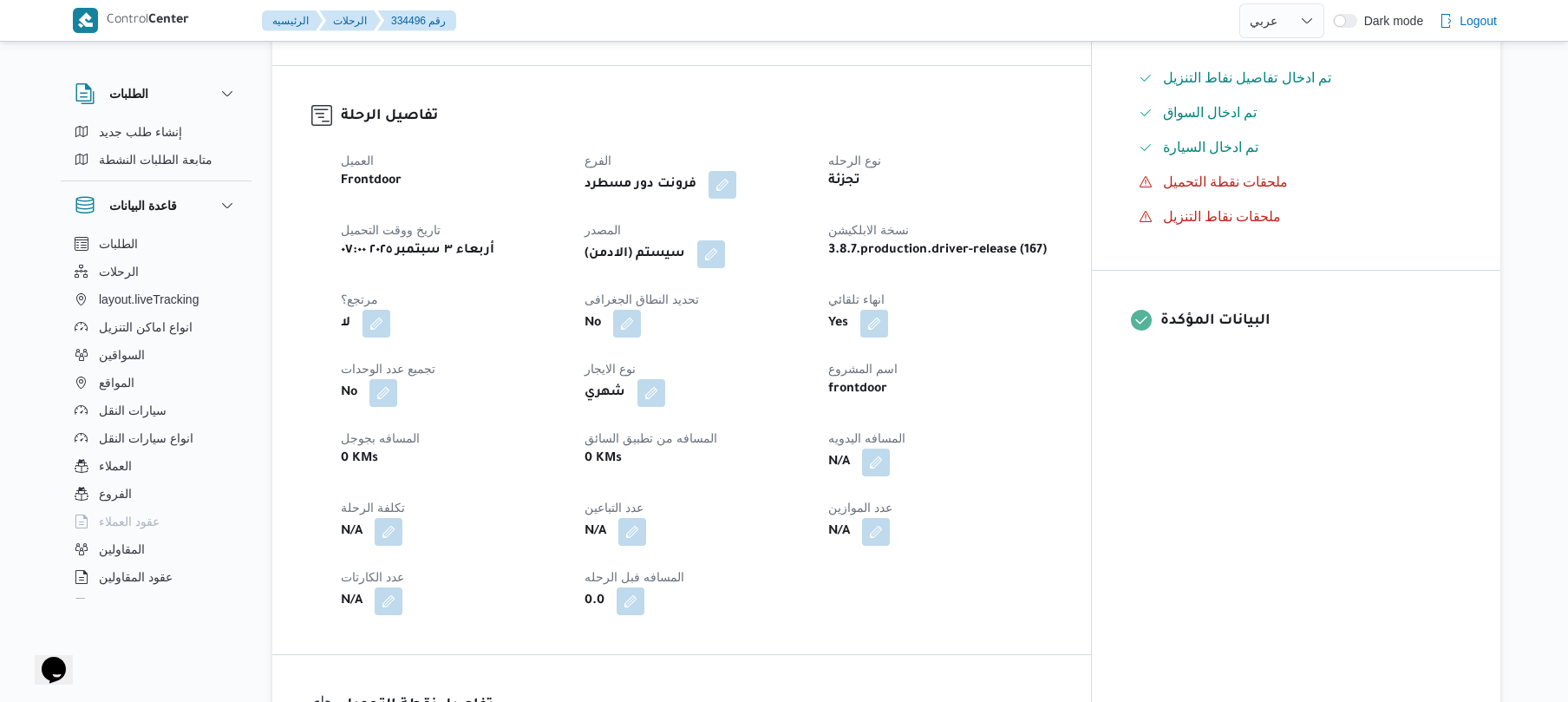
scroll to position [555, 0]
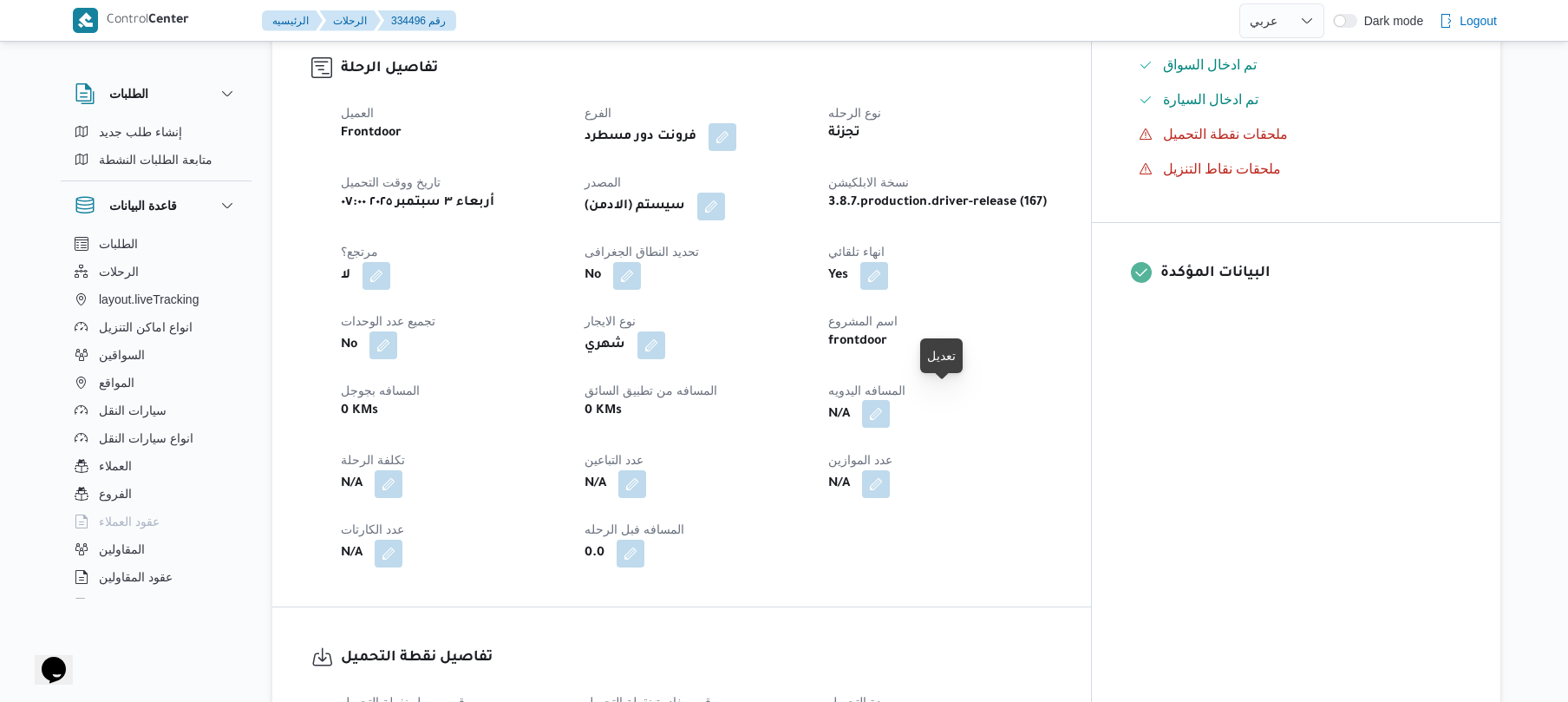
click at [890, 401] on button "button" at bounding box center [875, 413] width 27 height 27
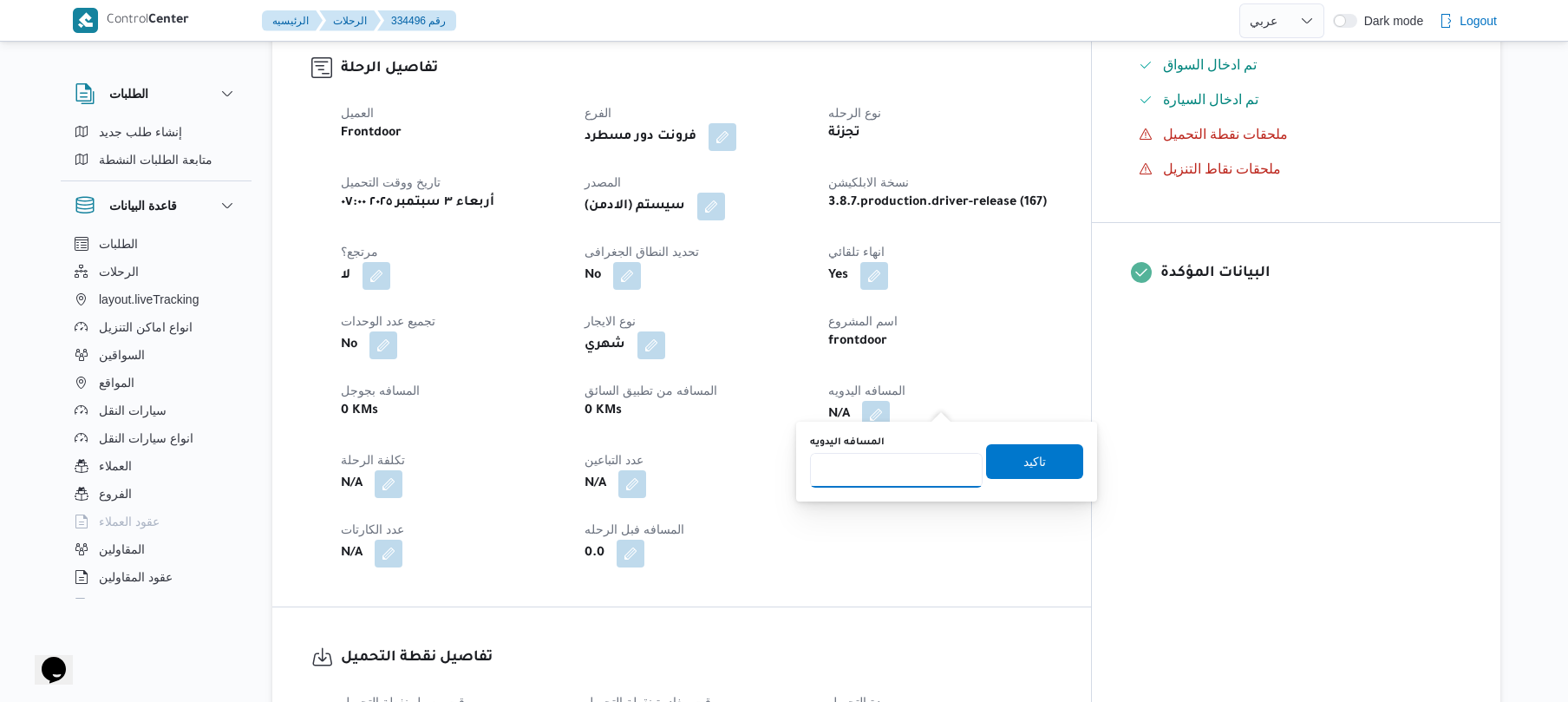
click at [882, 466] on input "المسافه اليدويه" at bounding box center [896, 470] width 172 height 35
type input "90"
click at [996, 477] on span "تاكيد" at bounding box center [1034, 460] width 98 height 35
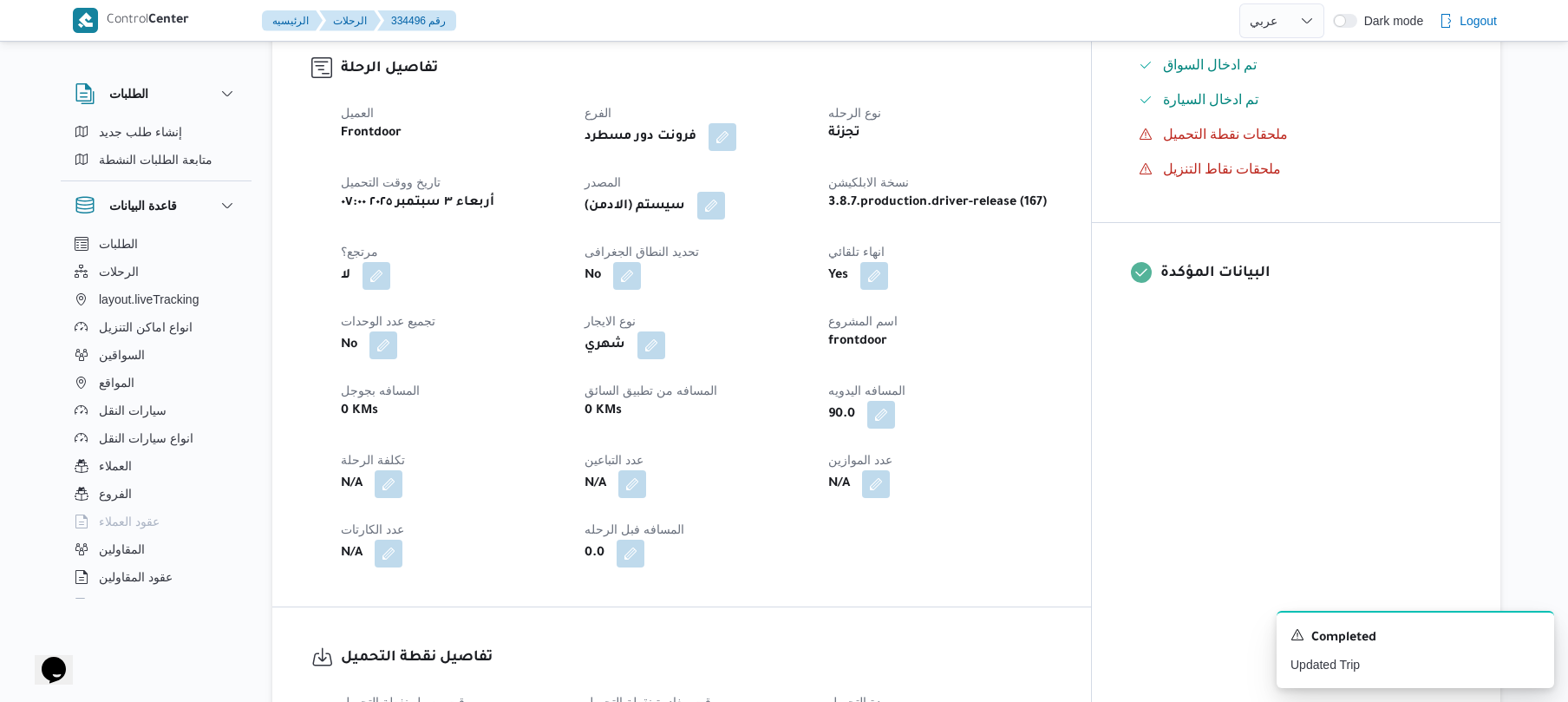
click at [725, 202] on button "button" at bounding box center [710, 205] width 27 height 27
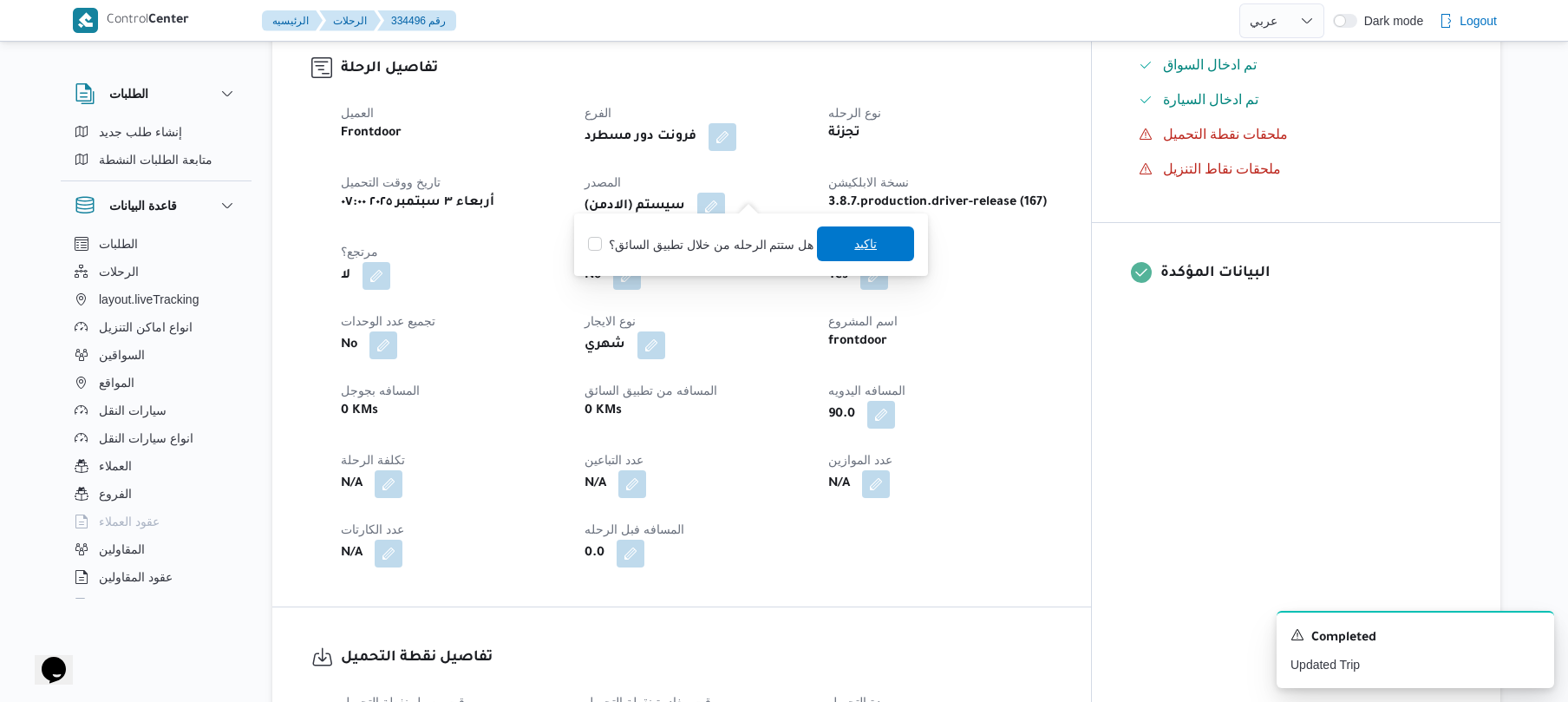
click at [838, 250] on span "تاكيد" at bounding box center [865, 243] width 98 height 35
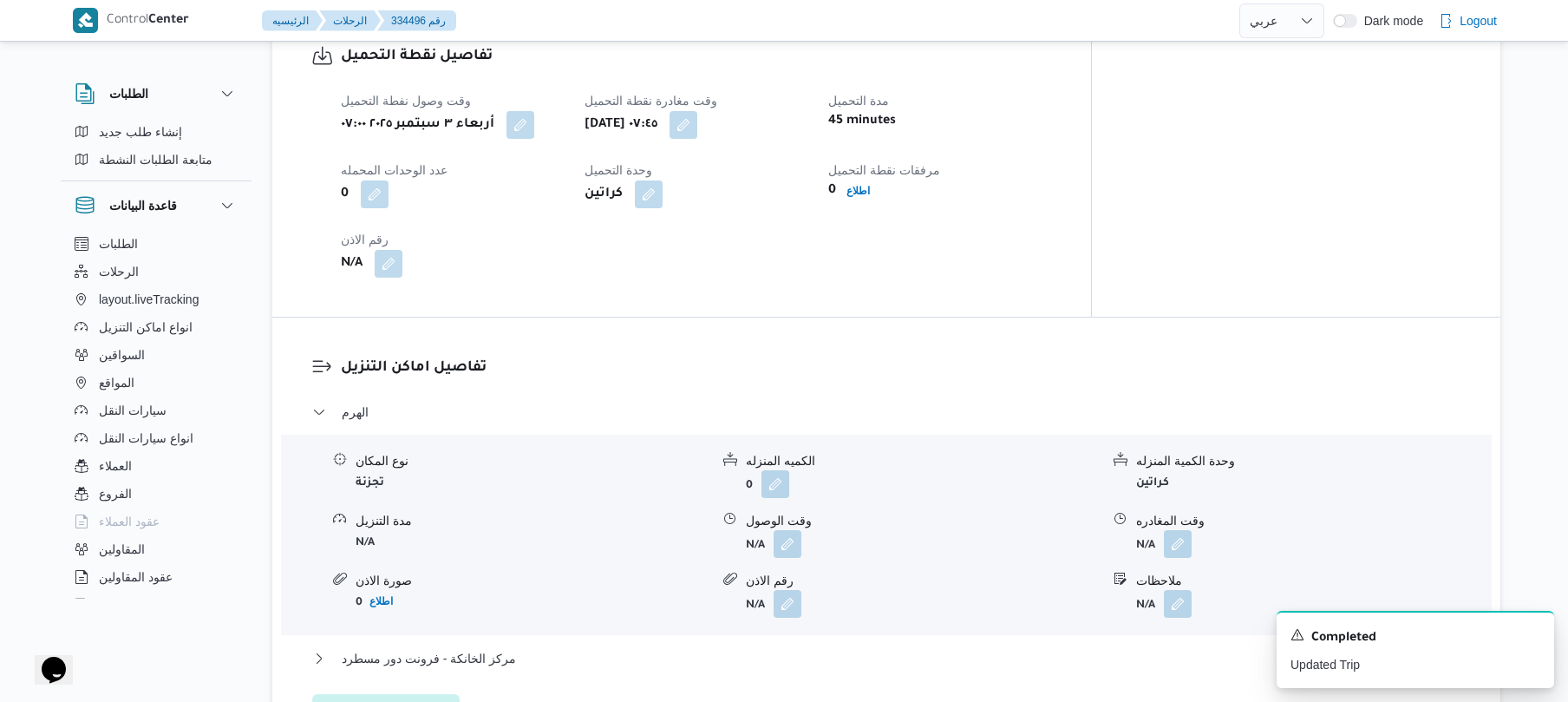
scroll to position [1341, 0]
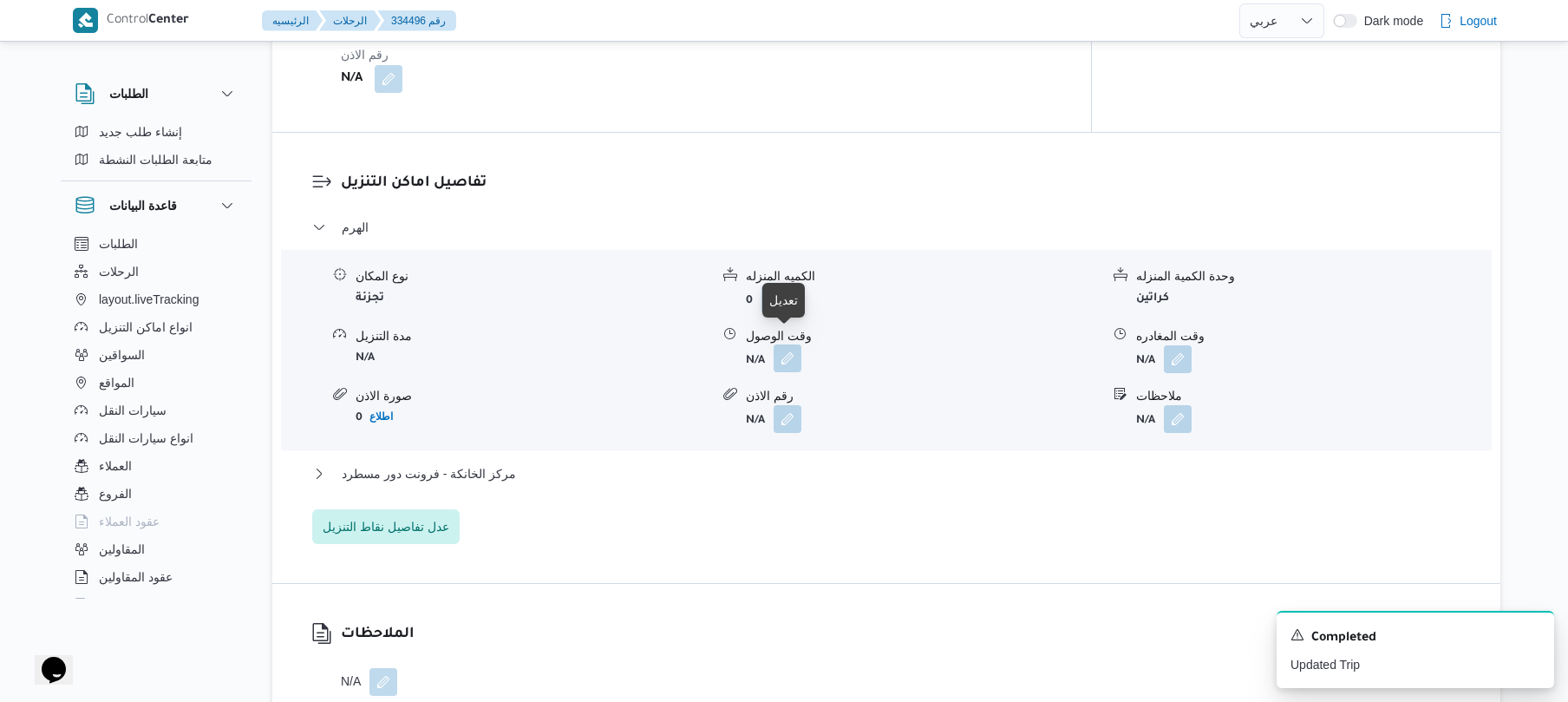
click at [789, 351] on button "button" at bounding box center [787, 358] width 27 height 27
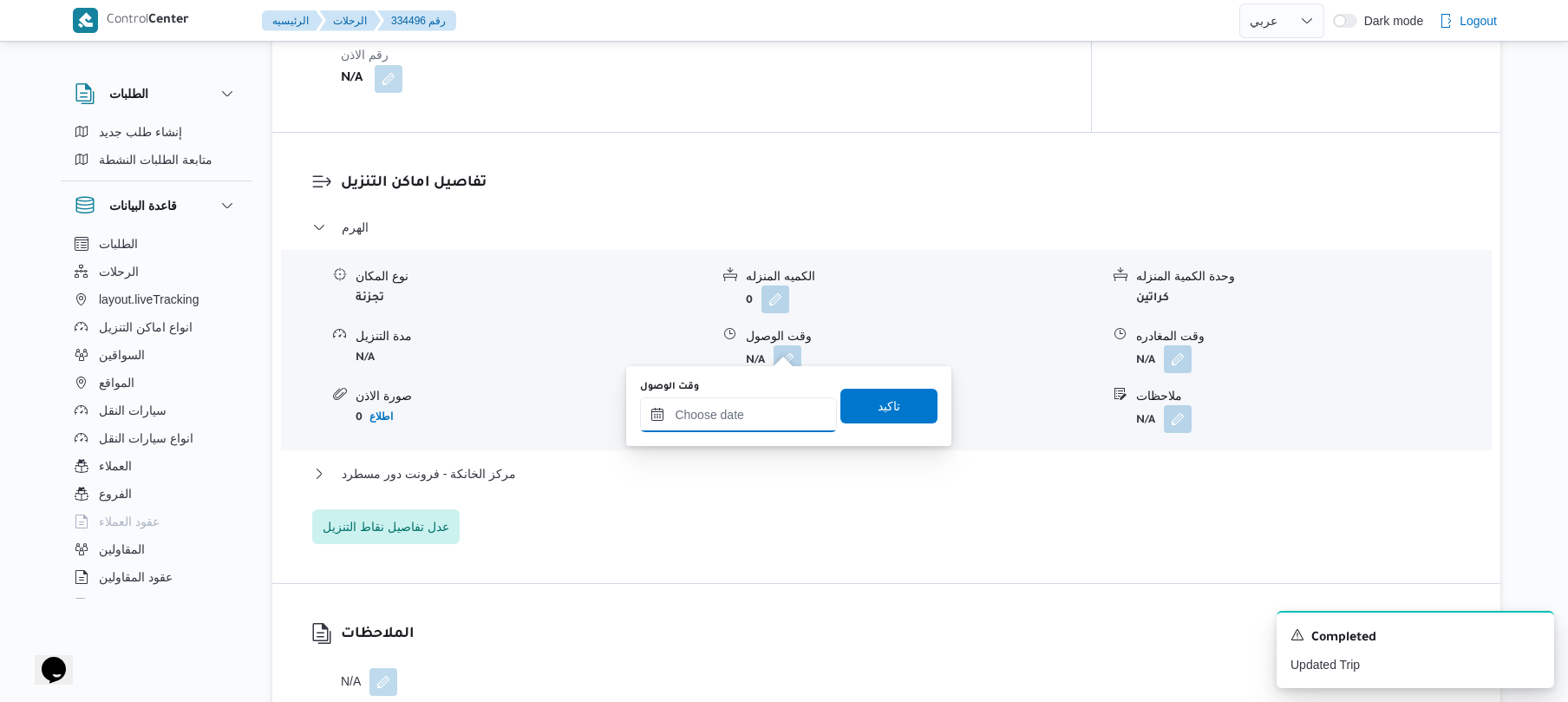
click at [749, 409] on input "وقت الوصول" at bounding box center [739, 414] width 197 height 35
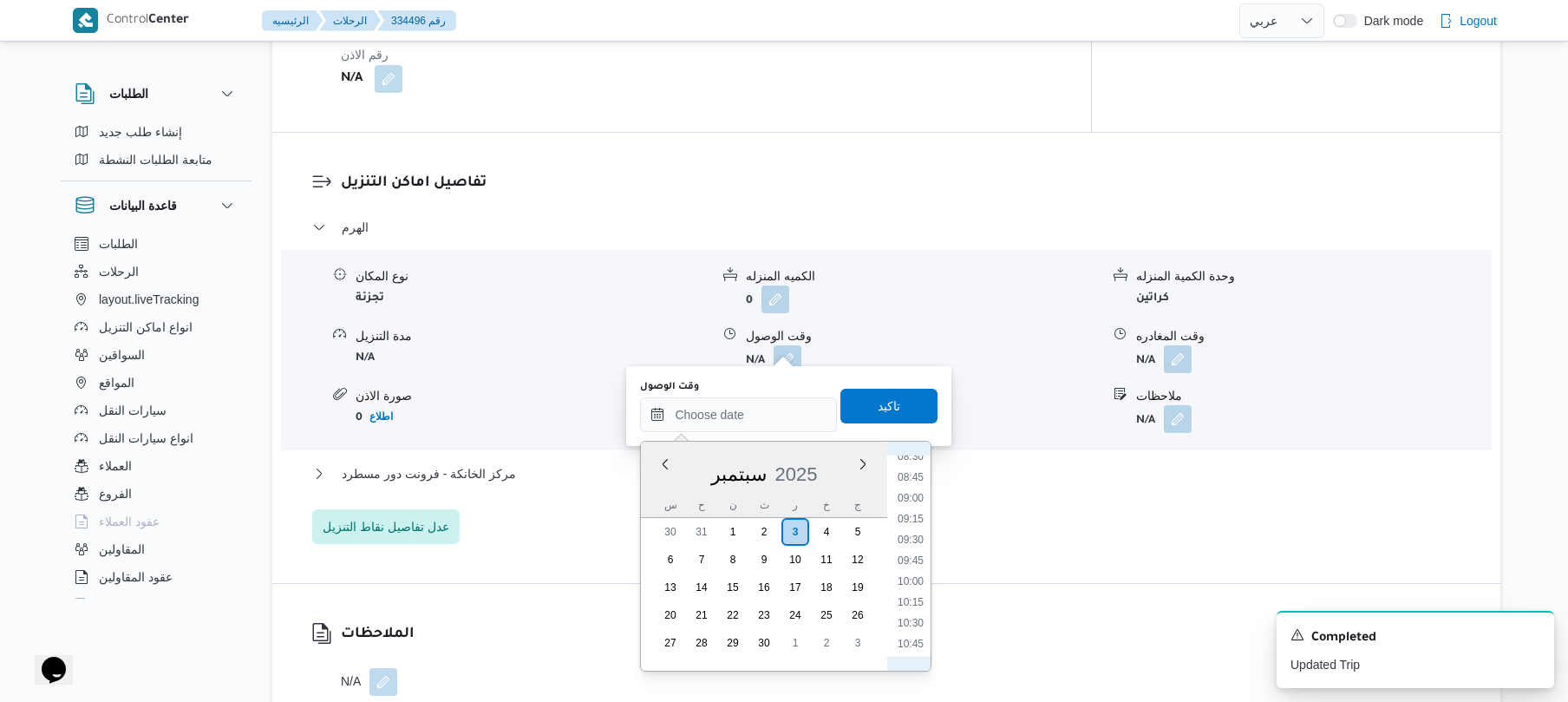
scroll to position [650, 0]
click at [911, 480] on li "08:00" at bounding box center [911, 480] width 40 height 17
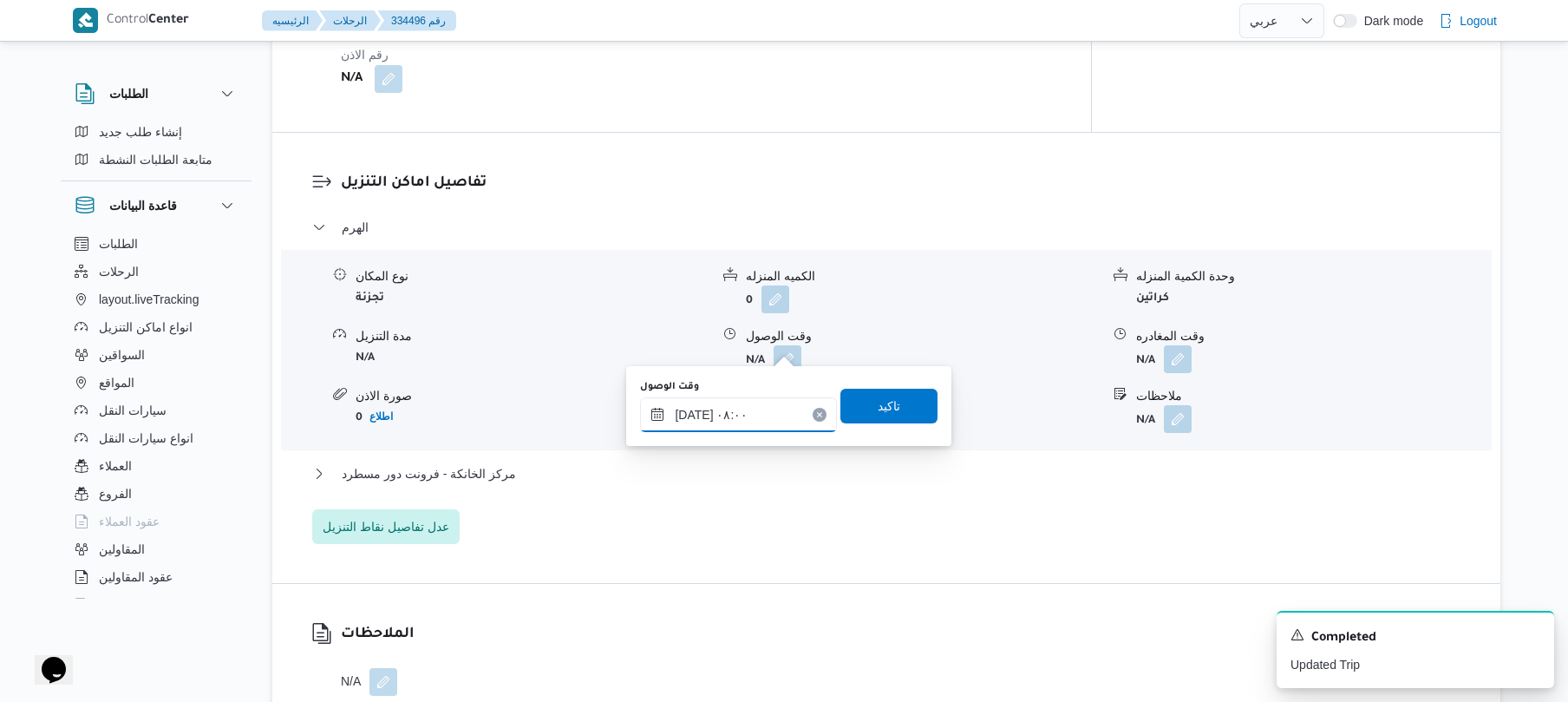
click at [698, 407] on input "٠٣/٠٩/٢٠٢٥ ٠٨:٠٠" at bounding box center [739, 414] width 197 height 35
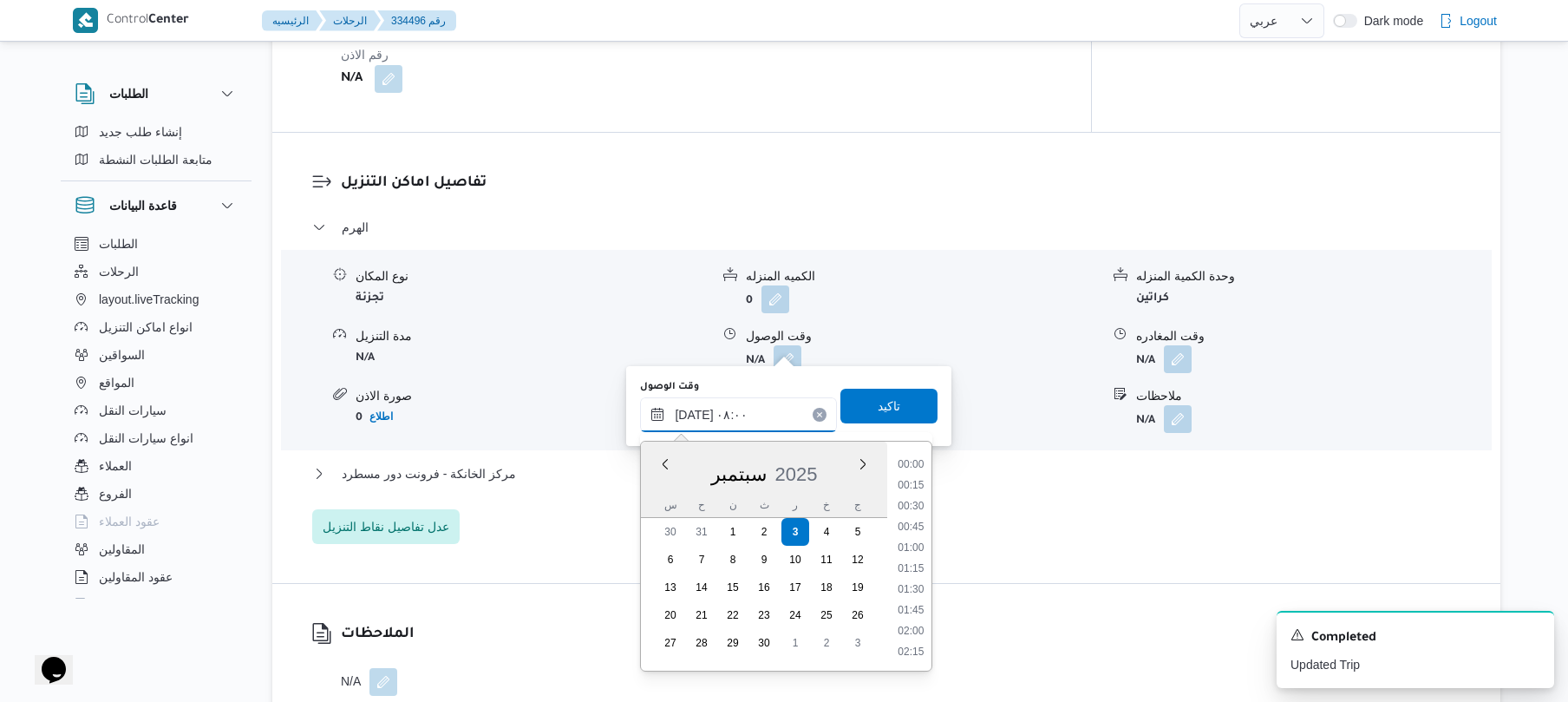
scroll to position [562, 0]
click at [698, 407] on input "٠٣/٠٩/٢٠٢٥ ٠٨:٠٠" at bounding box center [739, 414] width 197 height 35
type input "٠٣/٠٩/٢٠٢٥ ٠٨:35"
click at [855, 413] on span "تاكيد" at bounding box center [888, 405] width 98 height 35
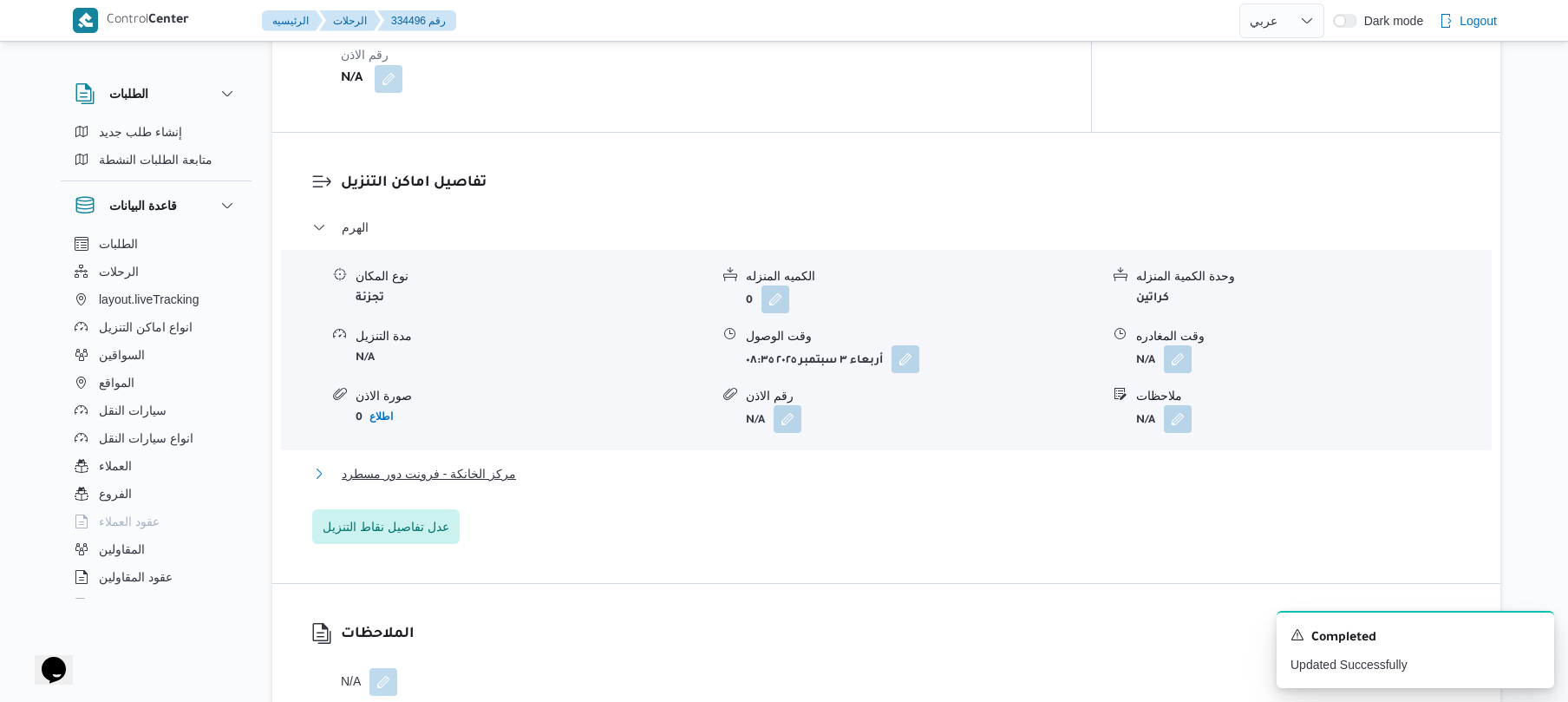
click at [712, 466] on button "مركز الخانكة - فرونت دور مسطرد" at bounding box center [886, 474] width 1149 height 21
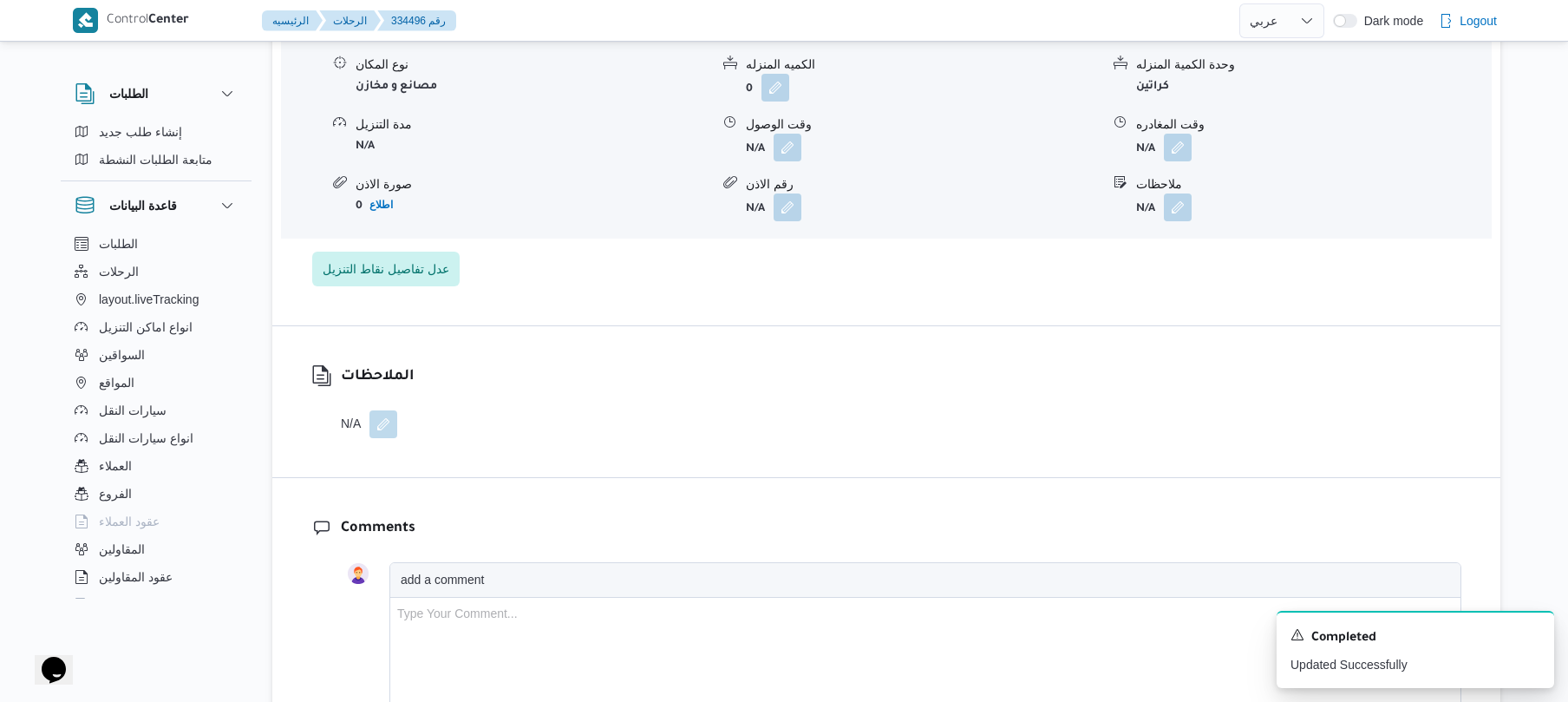
scroll to position [1805, 0]
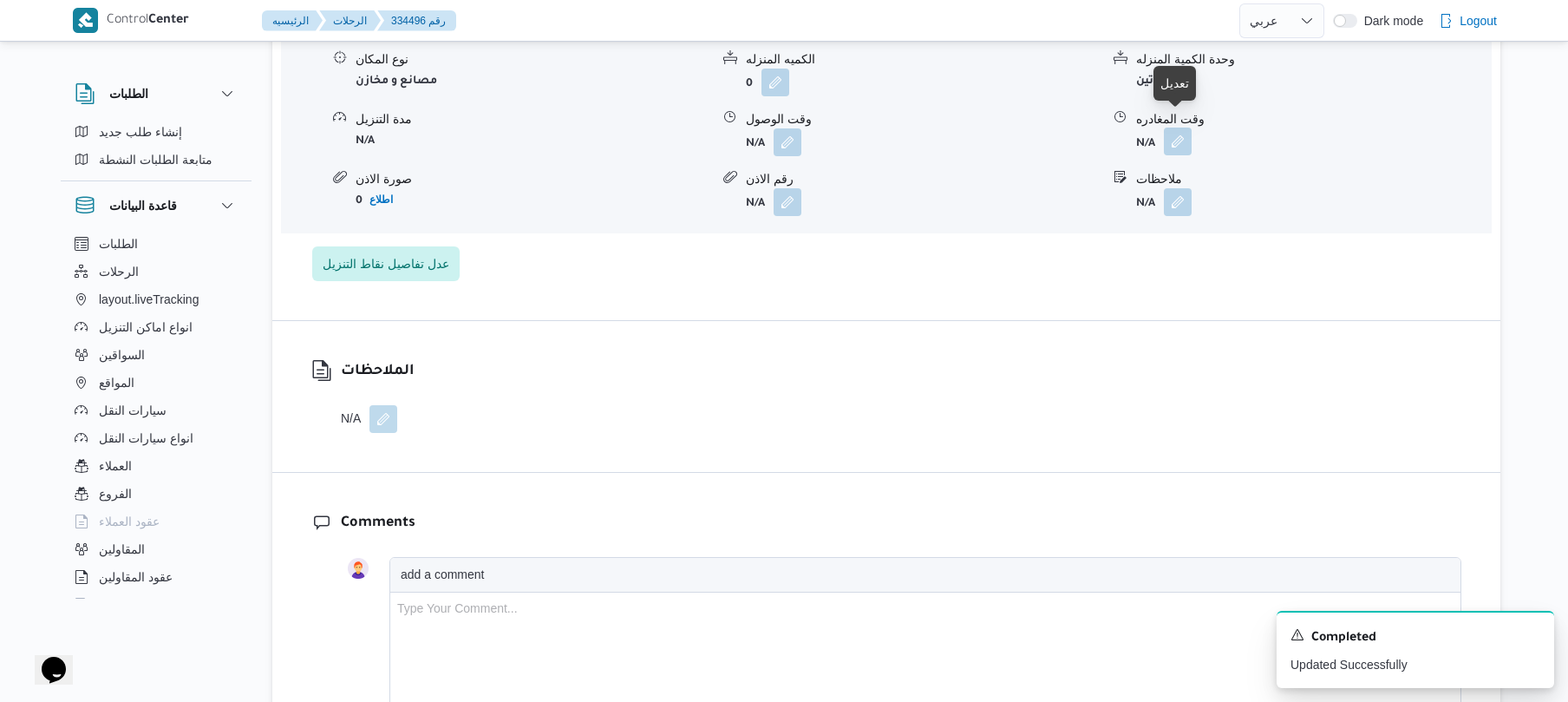
click at [1180, 132] on button "button" at bounding box center [1177, 141] width 27 height 27
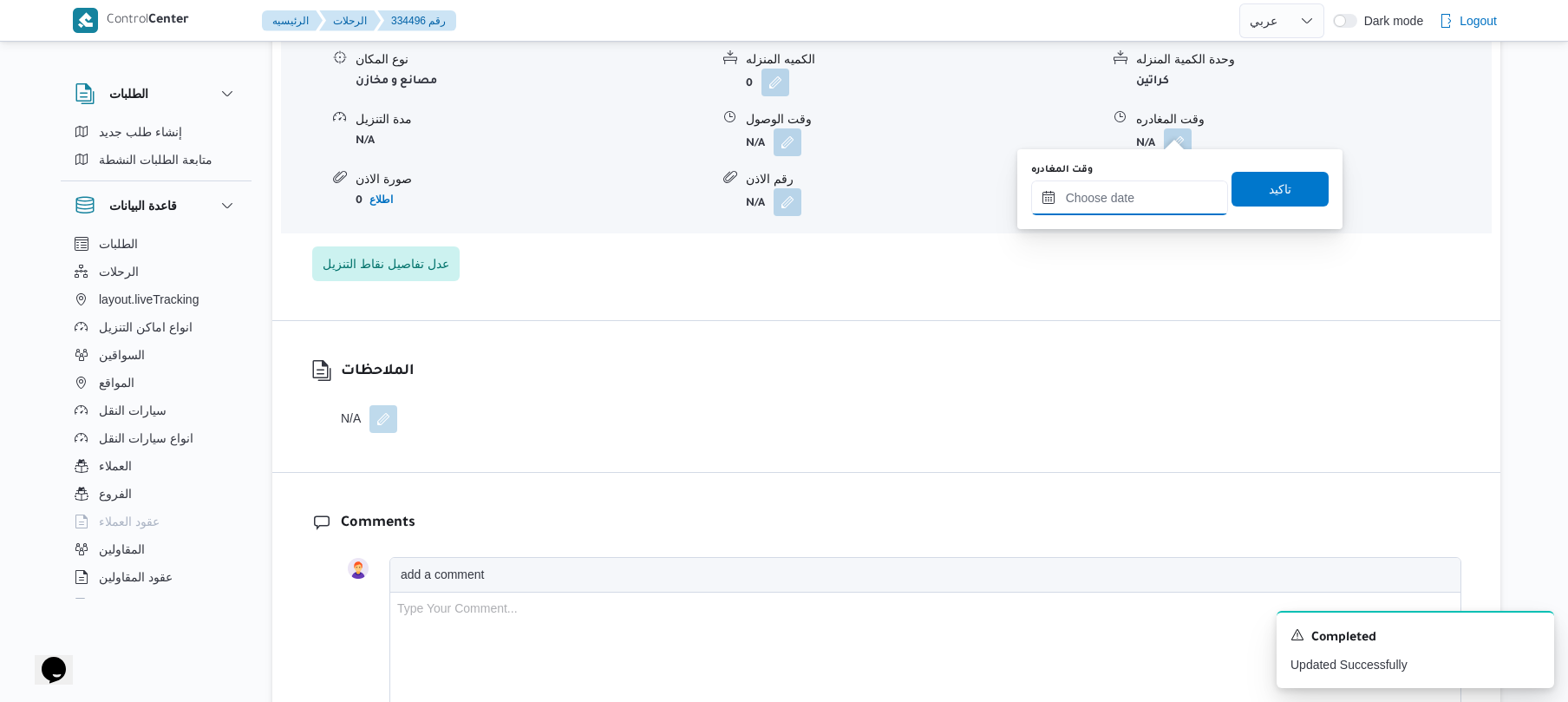
click at [1097, 198] on input "وقت المغادره" at bounding box center [1130, 197] width 197 height 35
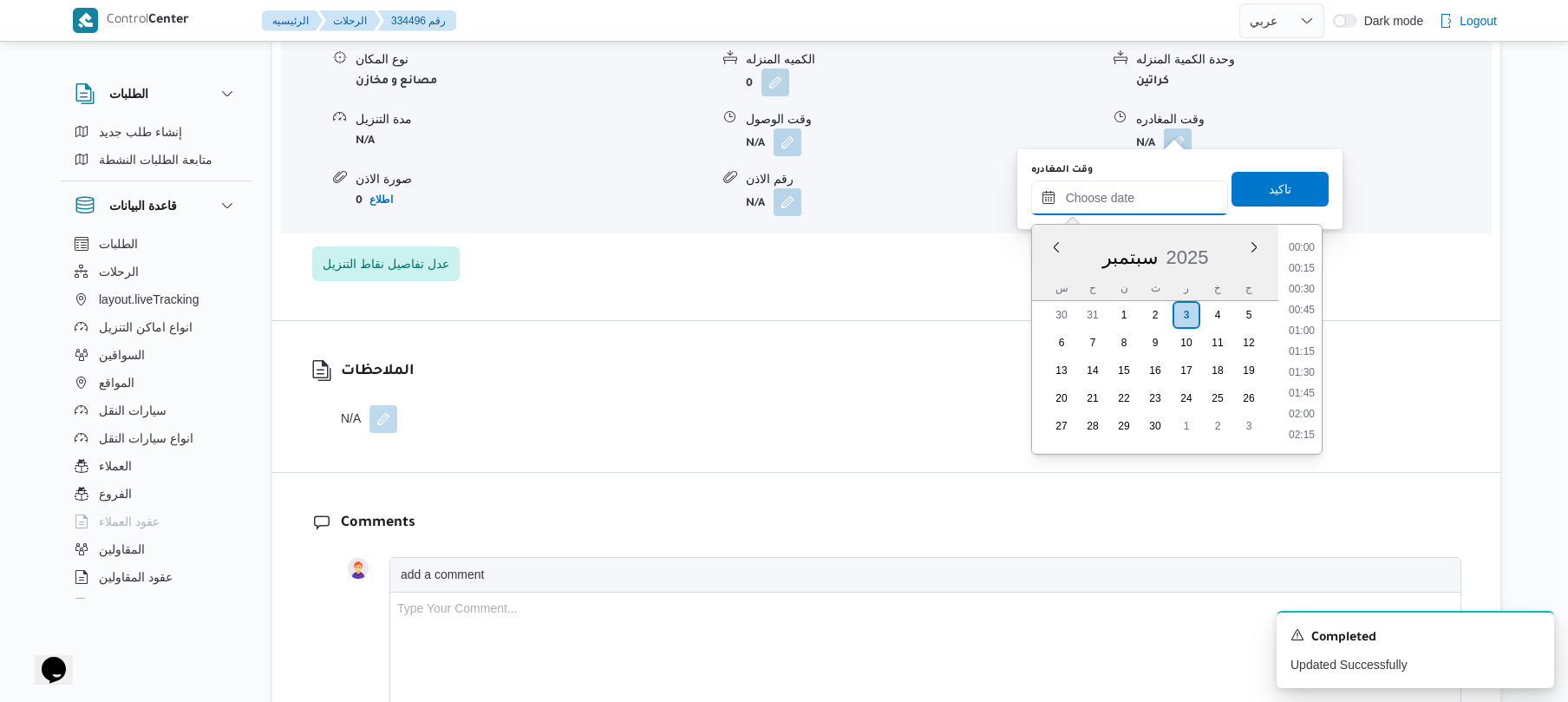
scroll to position [1500, 0]
click at [1305, 286] on li "18:30" at bounding box center [1302, 288] width 40 height 17
type input "[DATE] ١٨:٣٠"
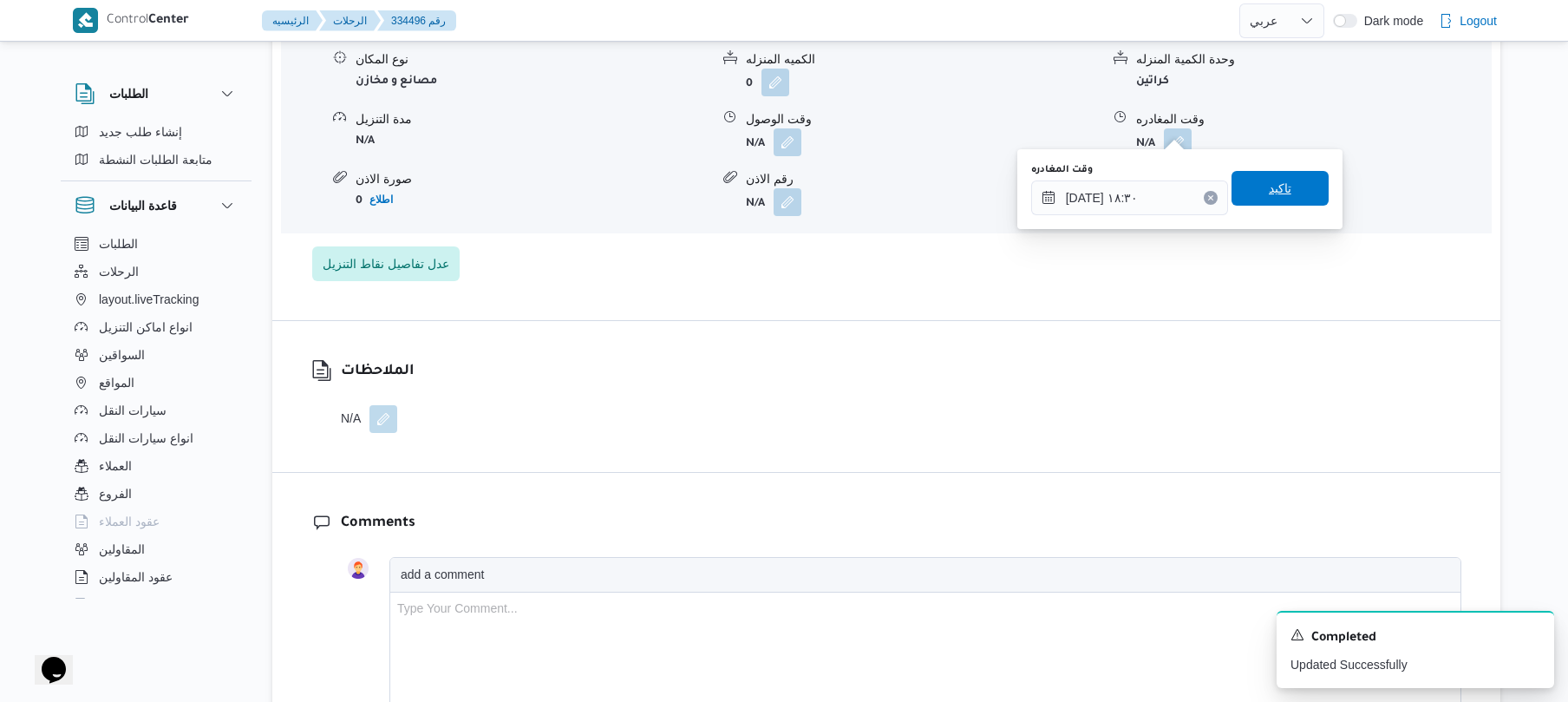
click at [1269, 195] on span "تاكيد" at bounding box center [1280, 189] width 23 height 21
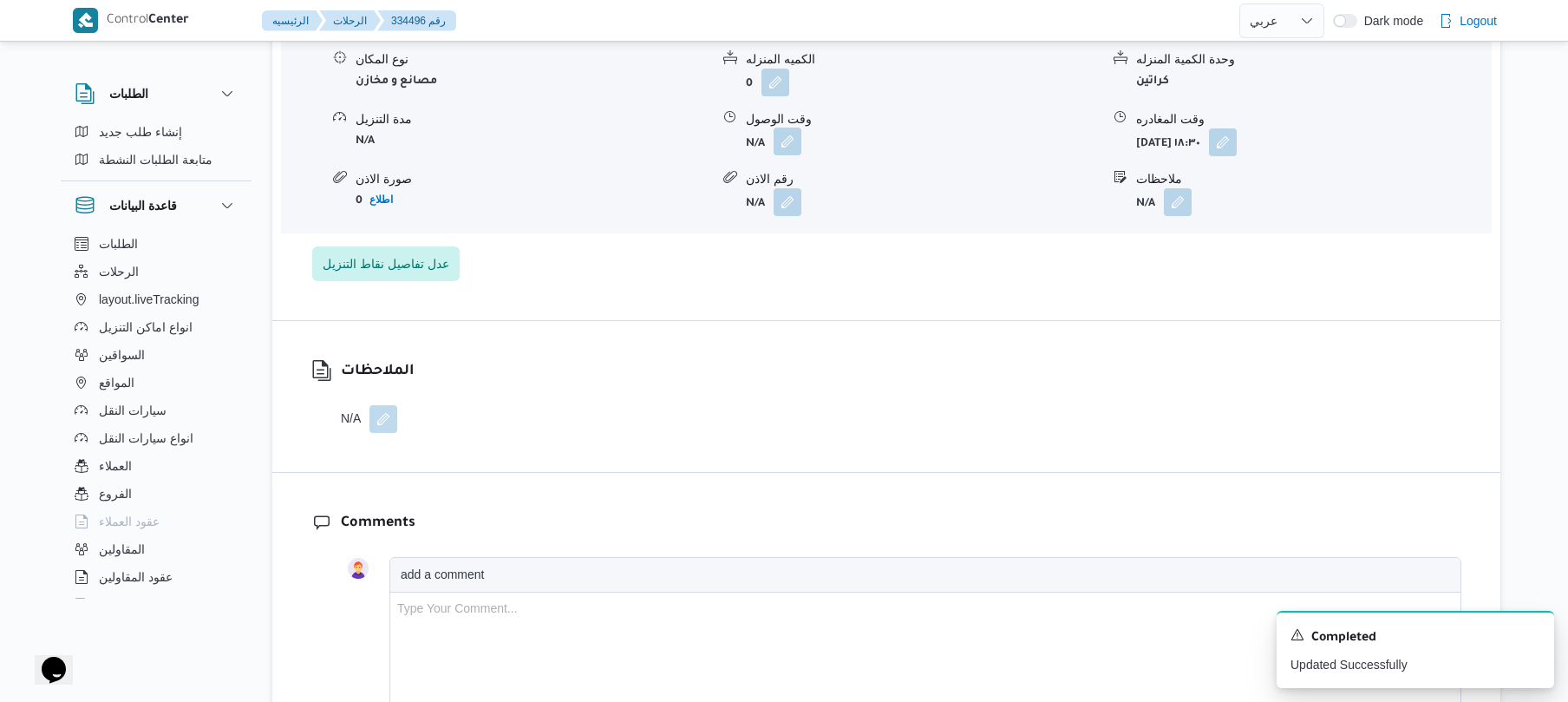
click at [792, 128] on button "button" at bounding box center [787, 141] width 27 height 27
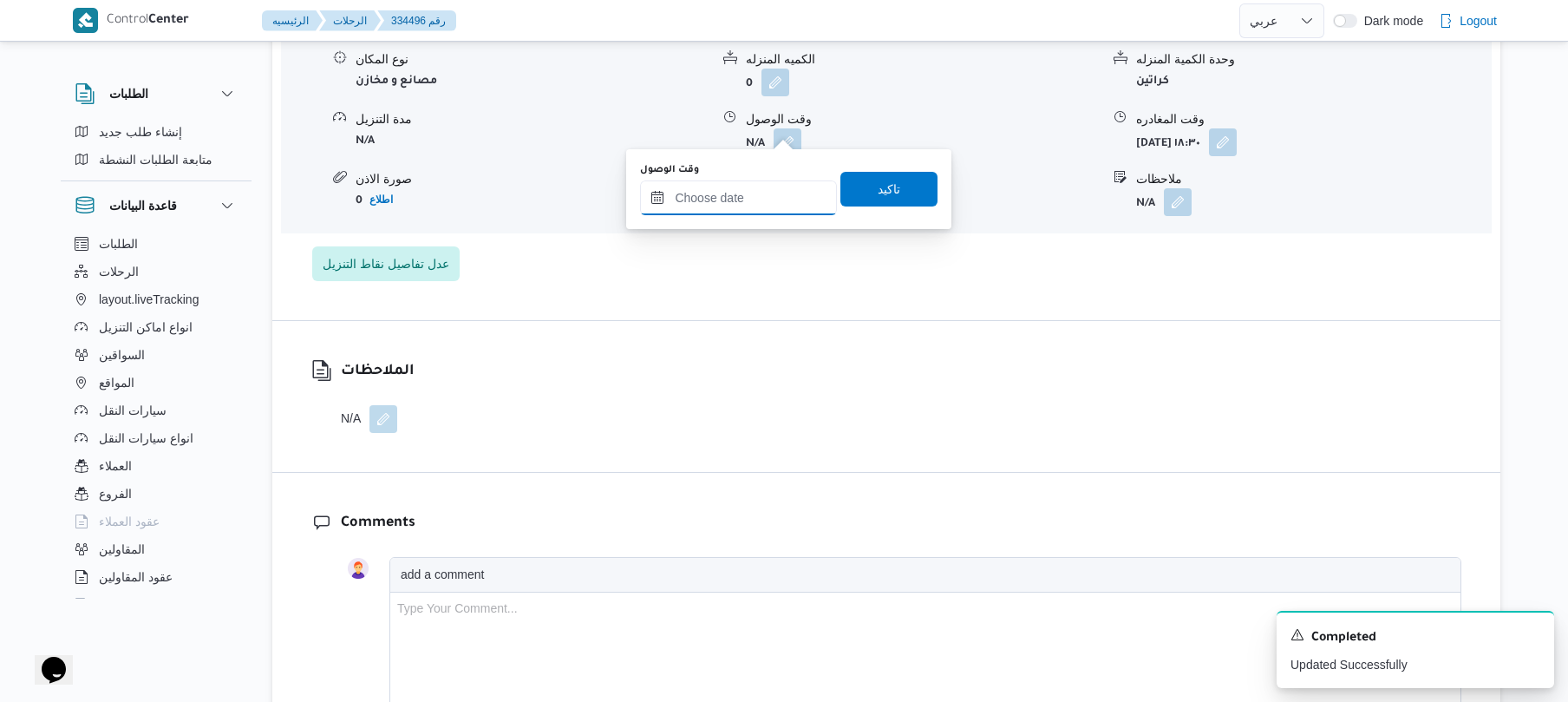
click at [743, 209] on input "وقت الوصول" at bounding box center [739, 197] width 197 height 35
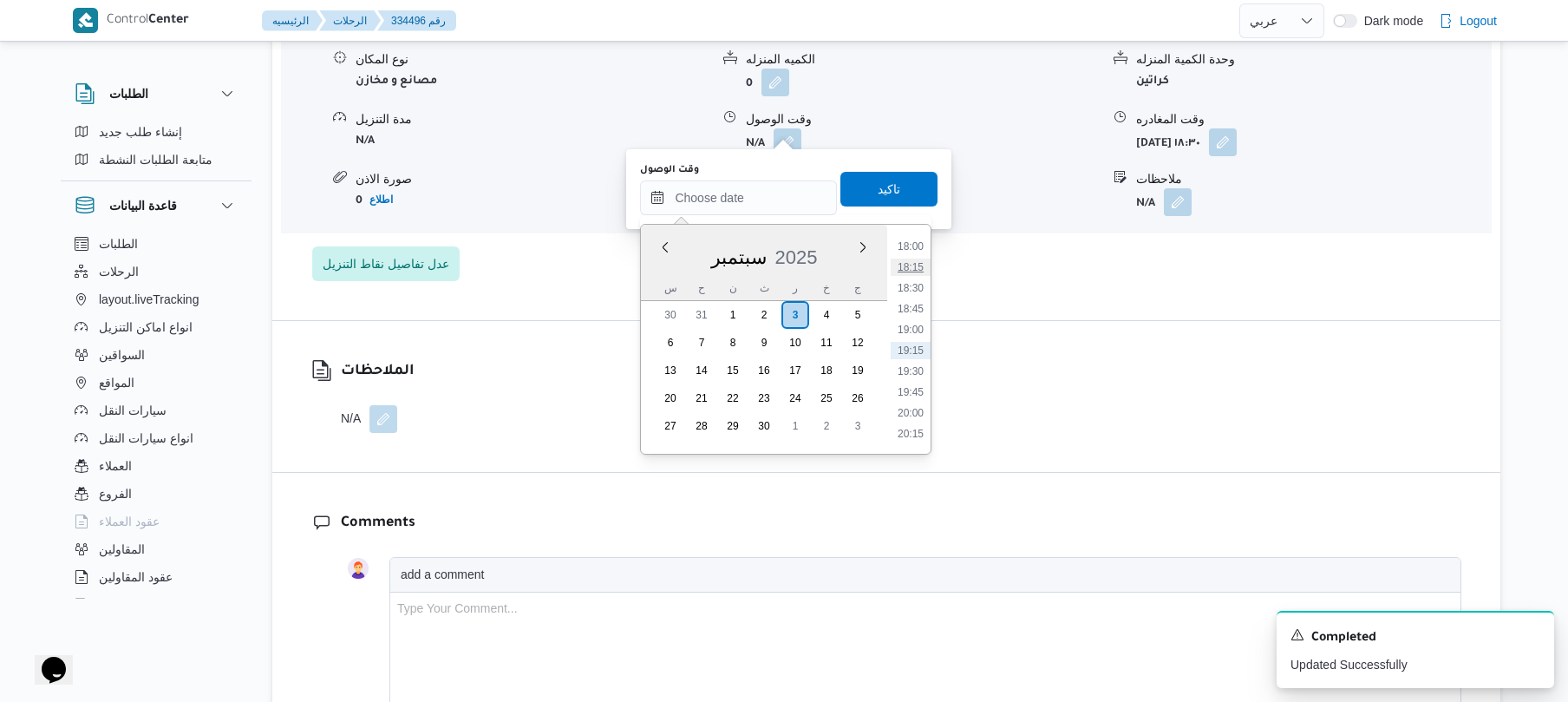
click at [918, 265] on li "18:15" at bounding box center [911, 267] width 40 height 17
type input "[DATE] ١٨:١٥"
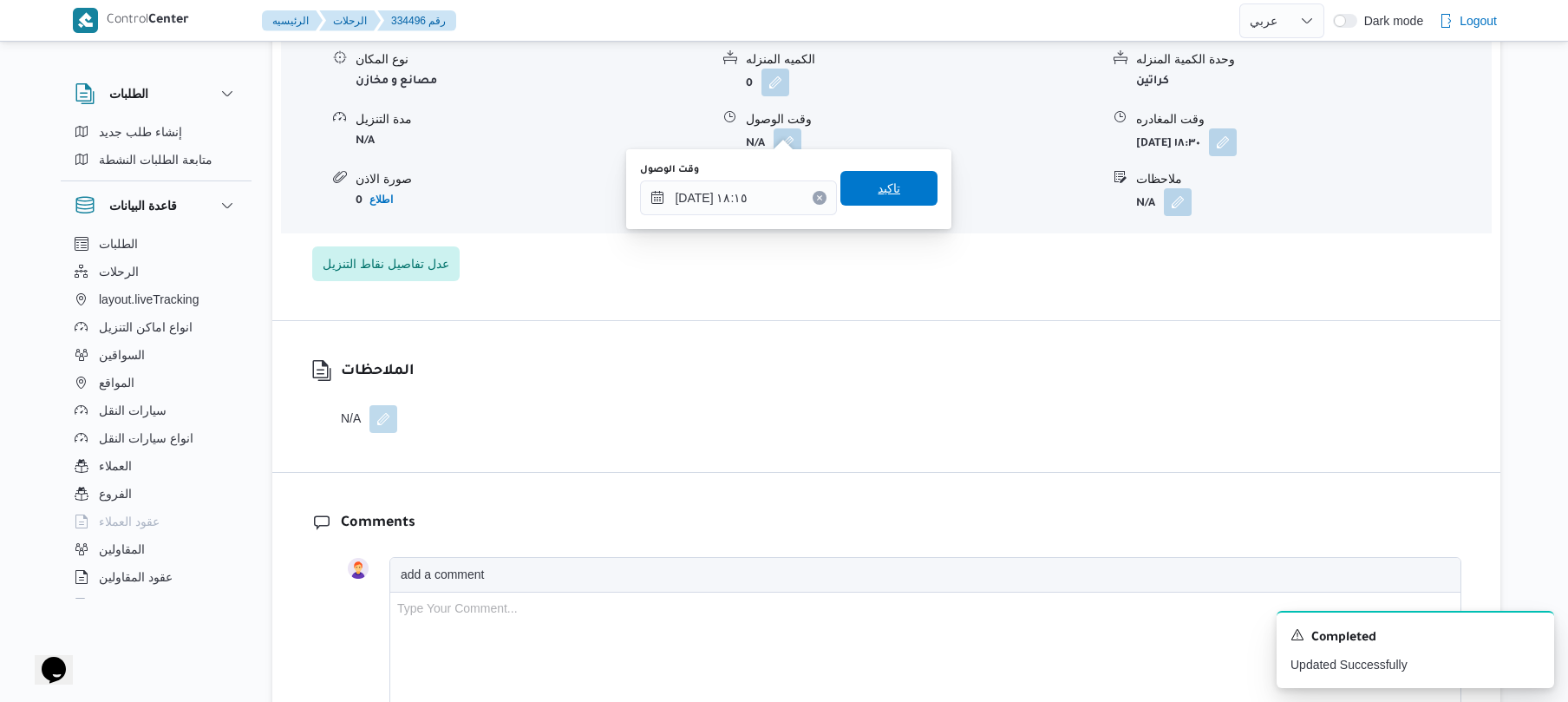
click at [900, 188] on span "تاكيد" at bounding box center [888, 188] width 98 height 35
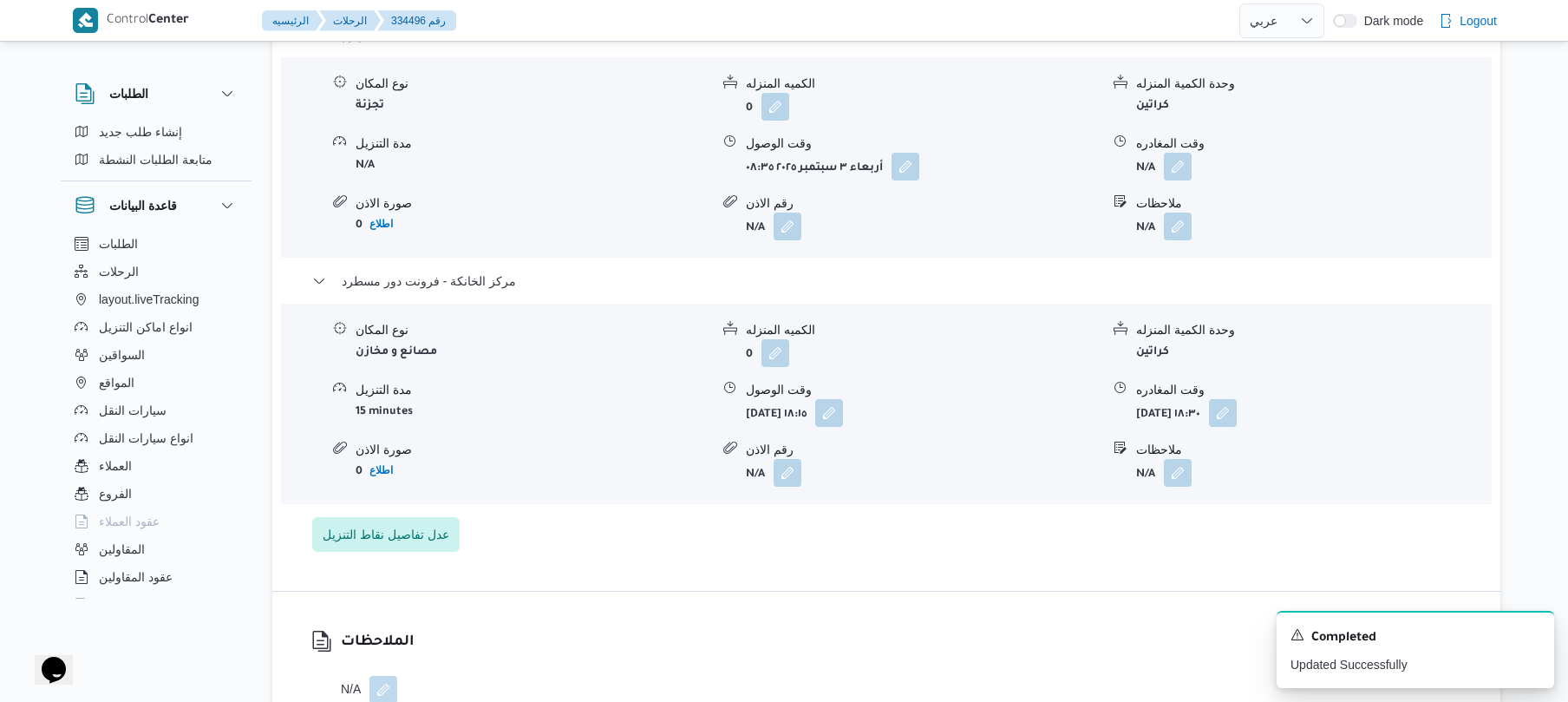
scroll to position [1527, 0]
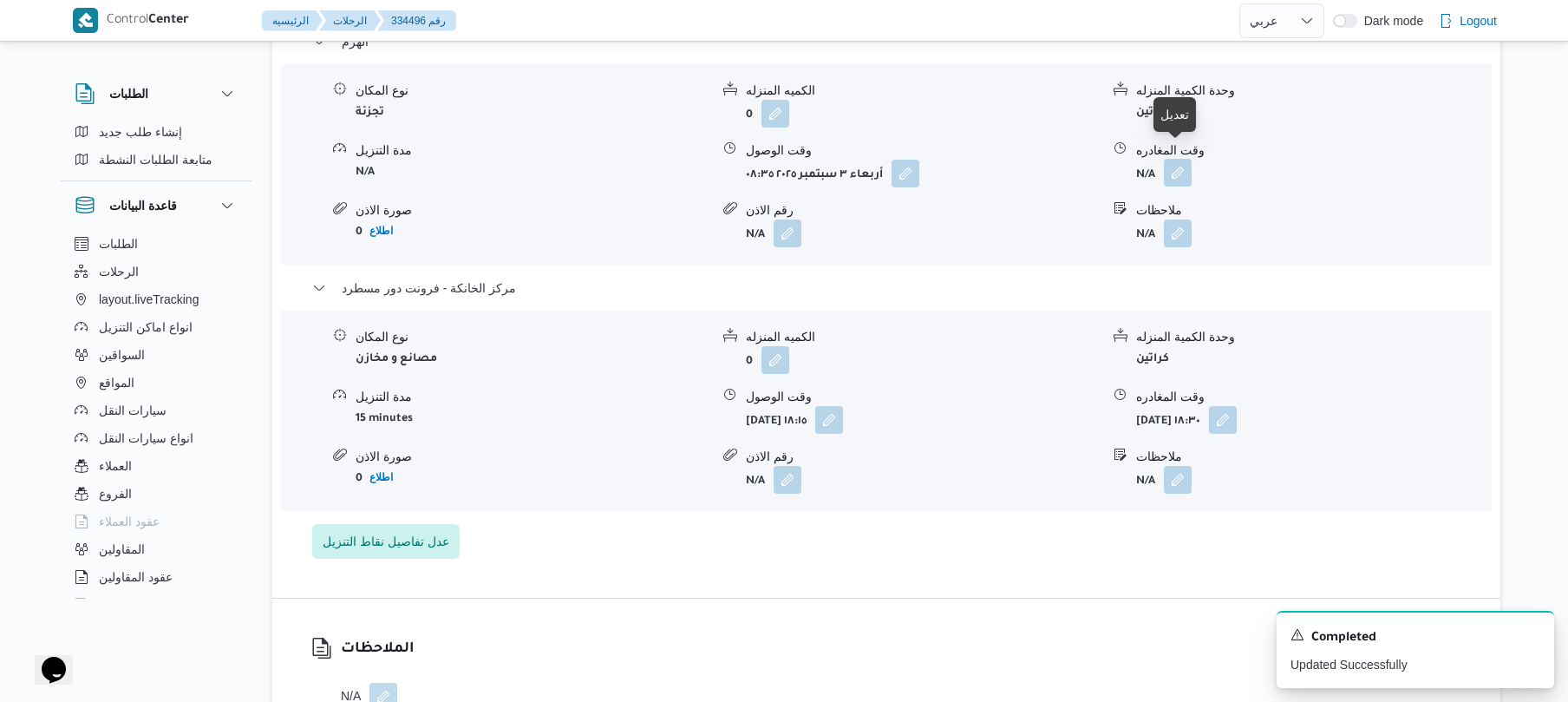
click at [1178, 159] on button "button" at bounding box center [1177, 172] width 27 height 27
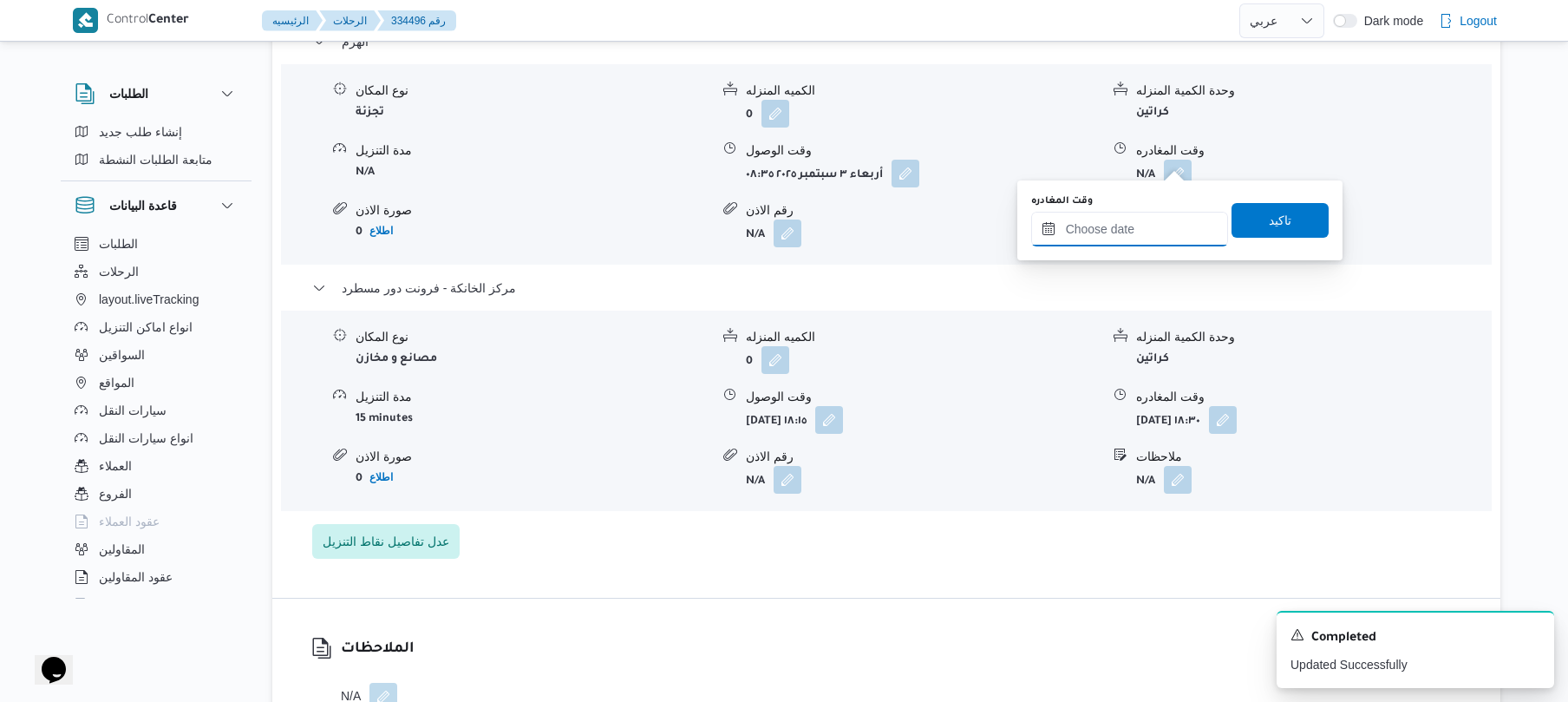
click at [1111, 225] on input "وقت المغادره" at bounding box center [1130, 228] width 197 height 35
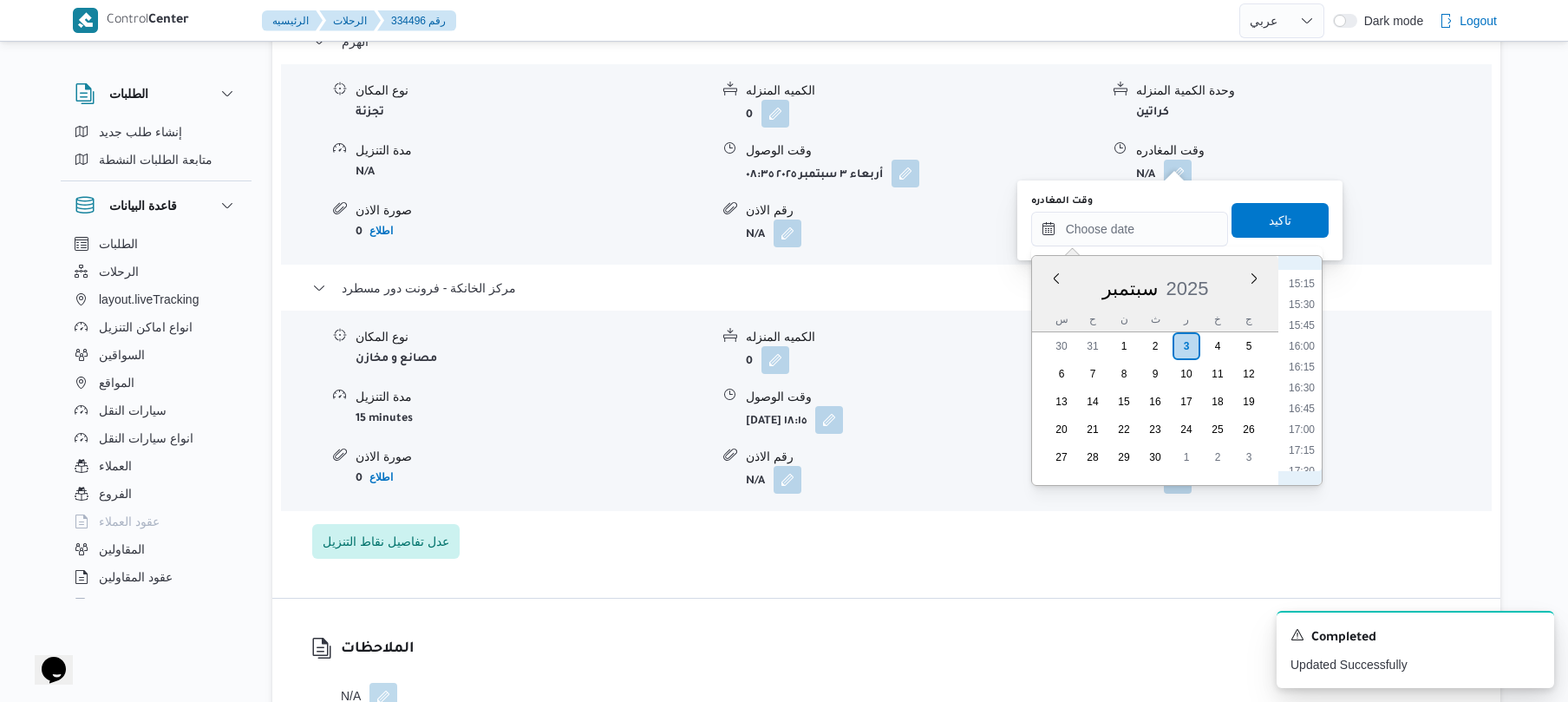
scroll to position [1330, 0]
click at [1305, 401] on li "17:30" at bounding box center [1302, 405] width 40 height 17
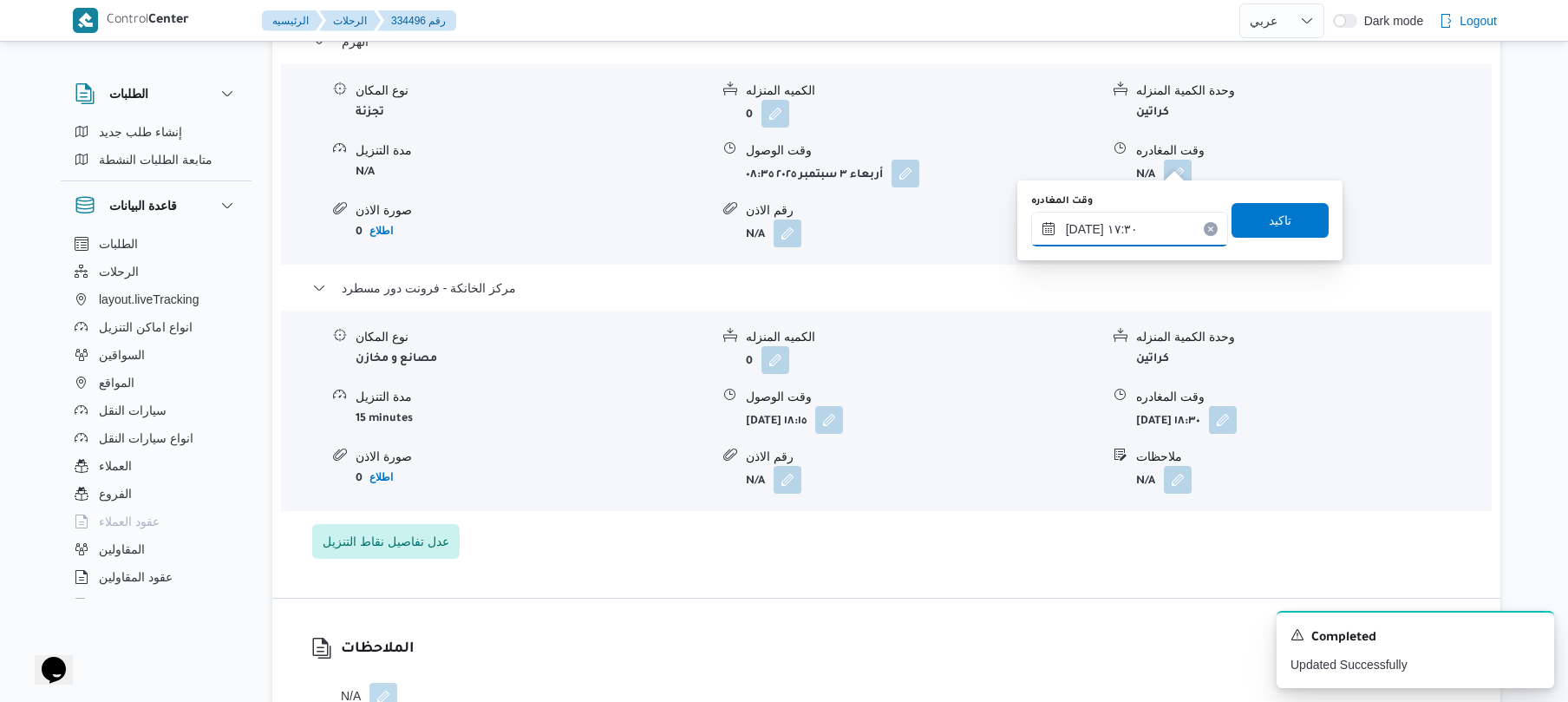
click at [1083, 225] on input "٠٣/٠٩/٢٠٢٥ ١٧:٣٠" at bounding box center [1130, 228] width 197 height 35
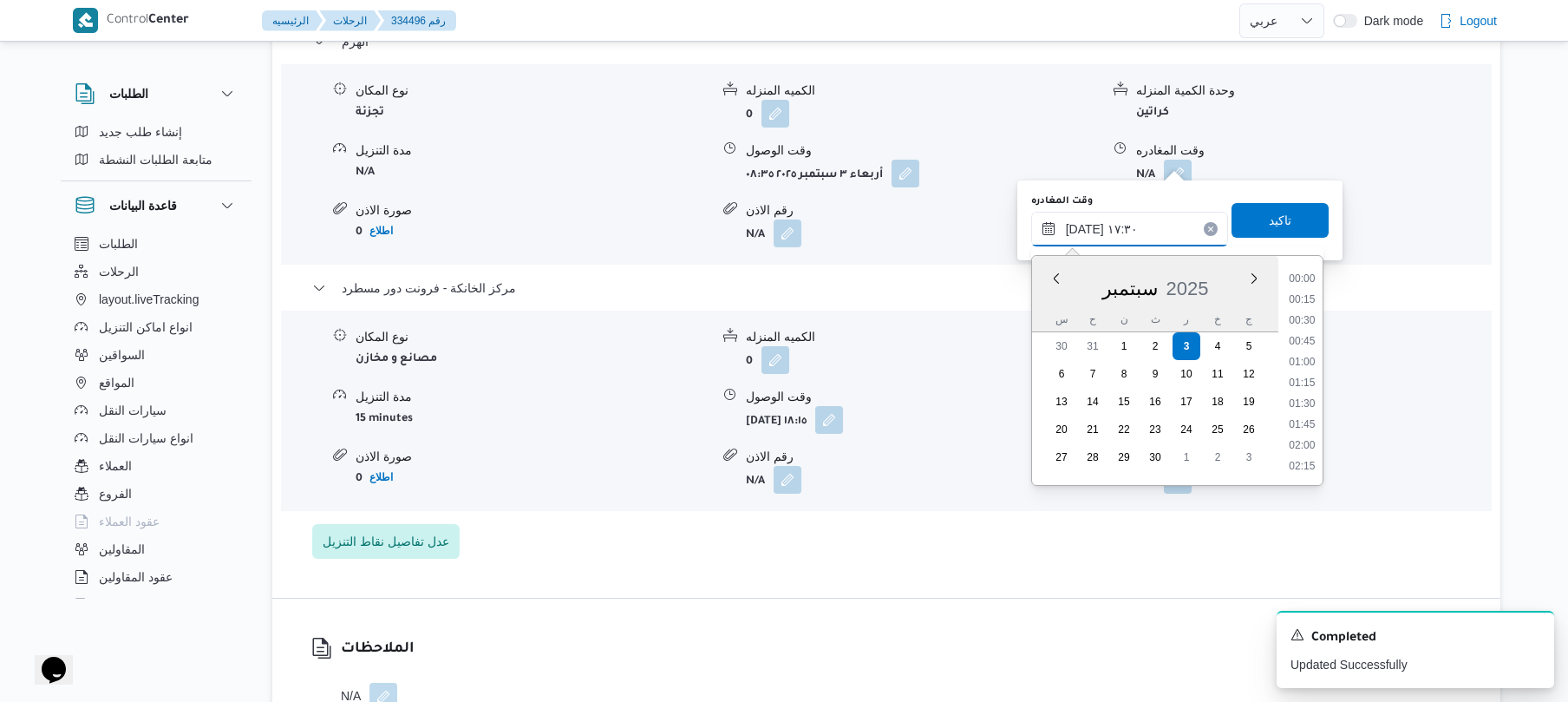
scroll to position [1354, 0]
type input "٠٣/٠٩/٢٠٢٥ ١٧:25"
click at [1245, 223] on span "تاكيد" at bounding box center [1280, 219] width 98 height 35
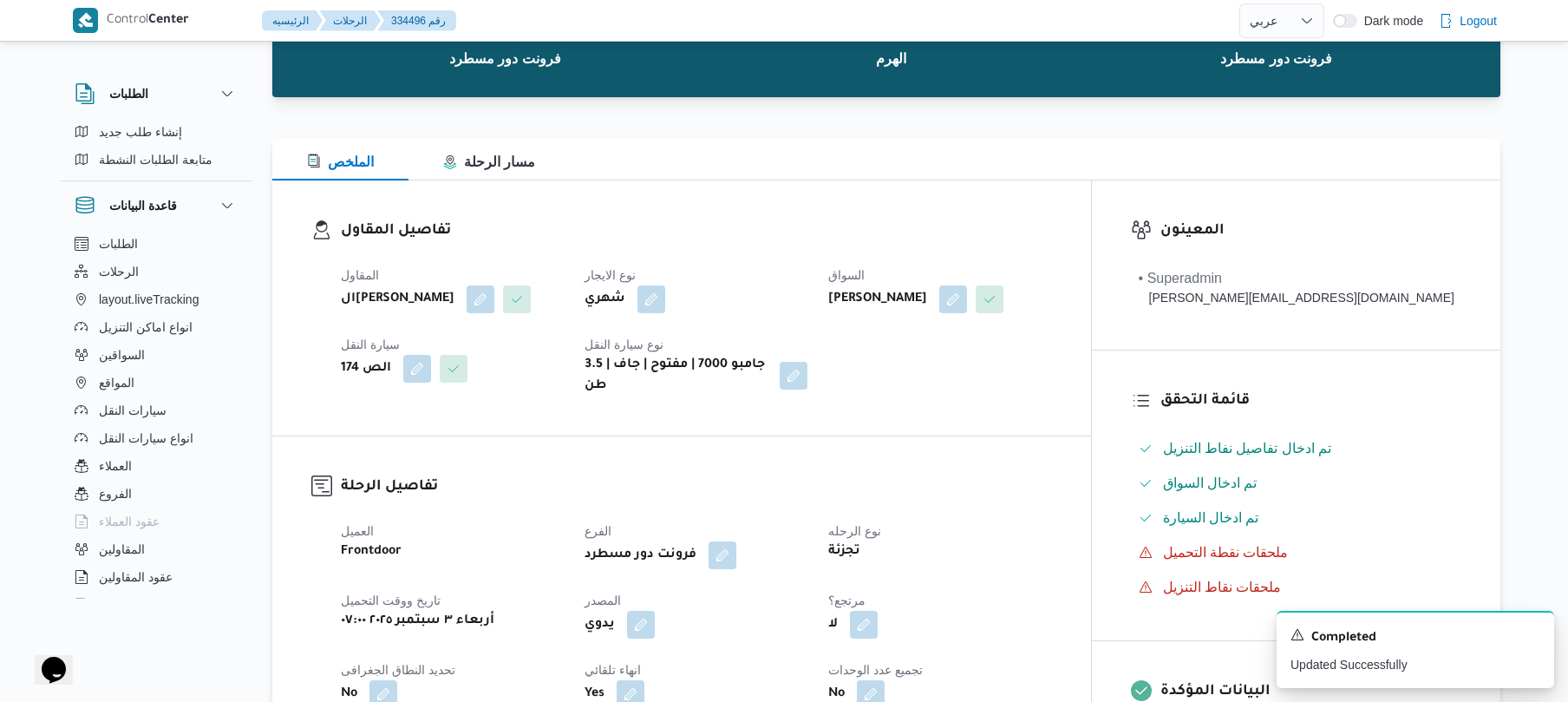
scroll to position [0, 0]
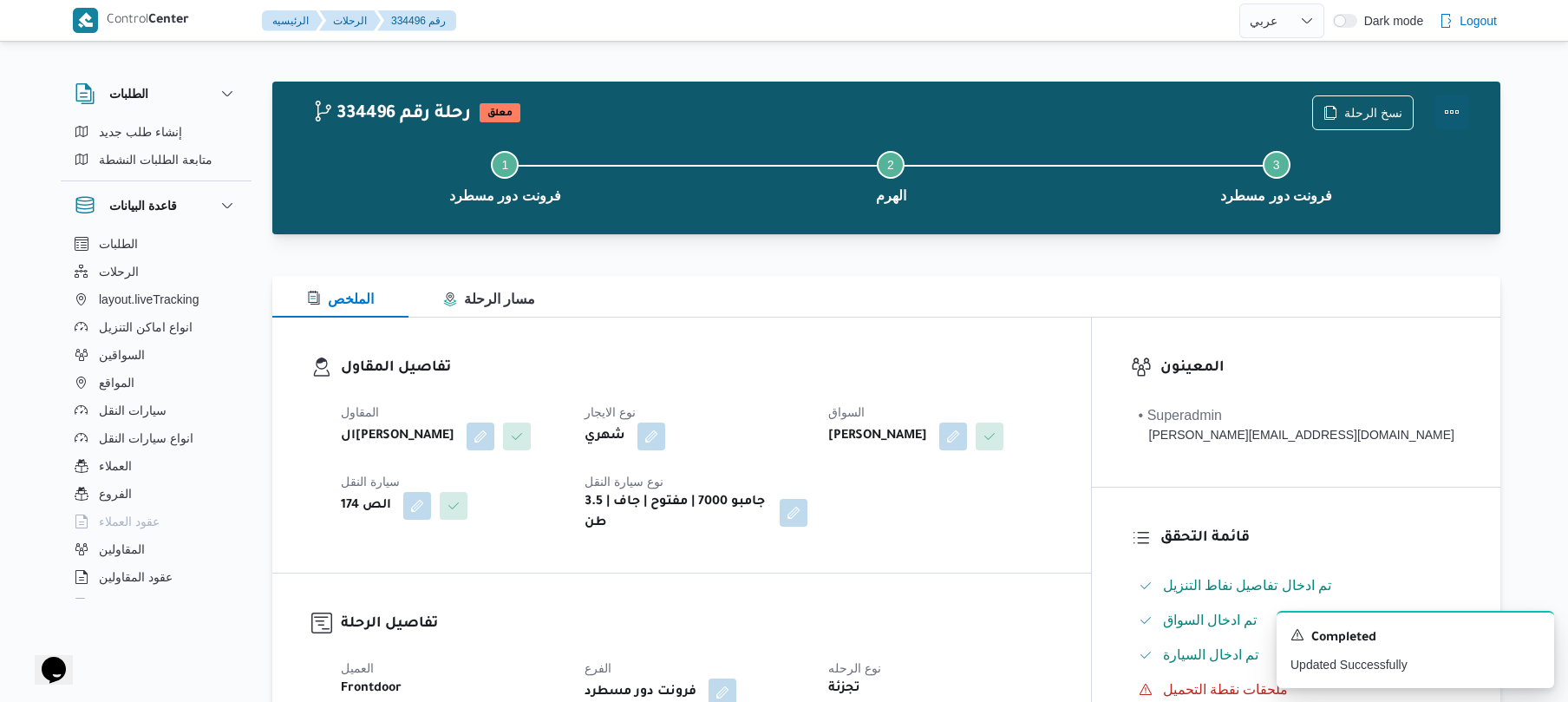
click at [1445, 106] on button "Actions" at bounding box center [1452, 112] width 35 height 35
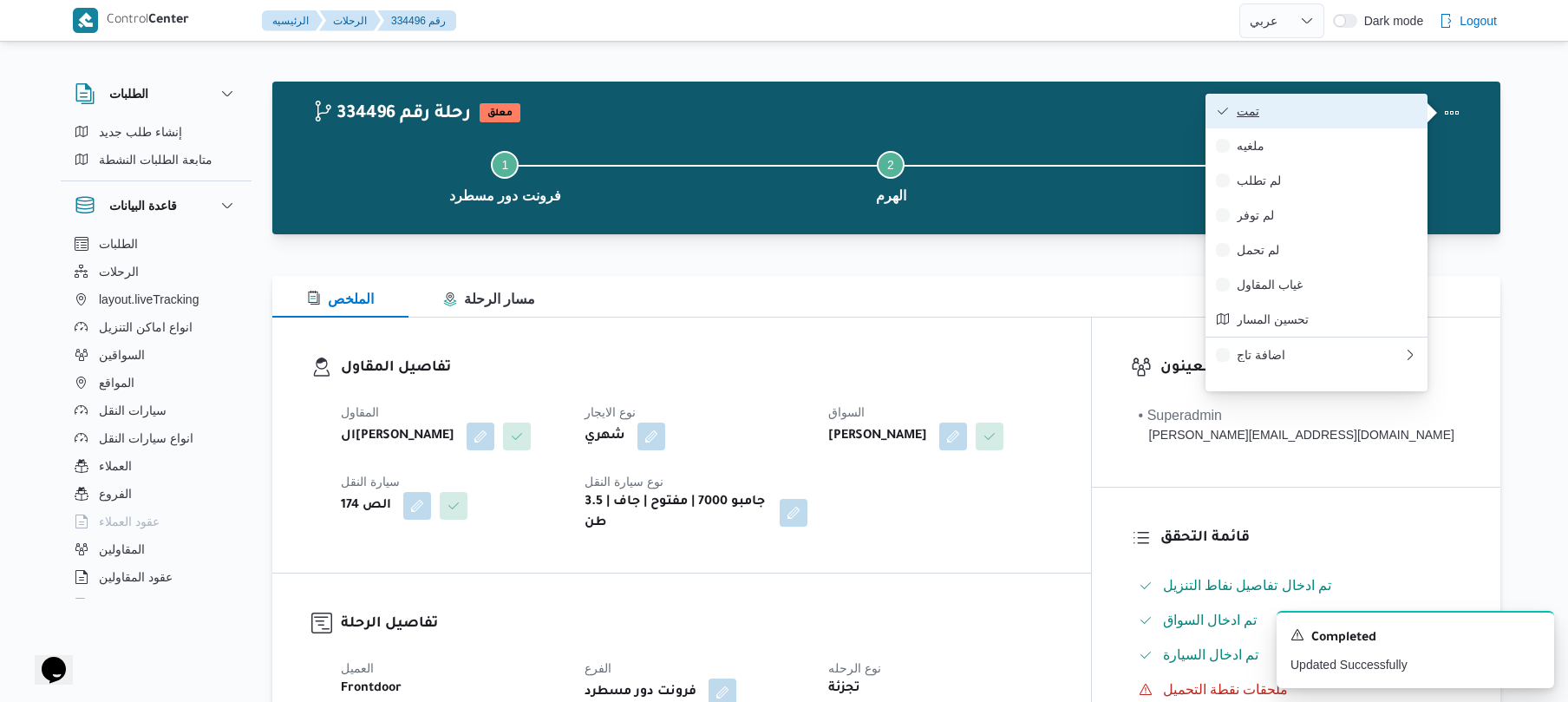
click at [1372, 101] on button "تمت" at bounding box center [1316, 111] width 222 height 35
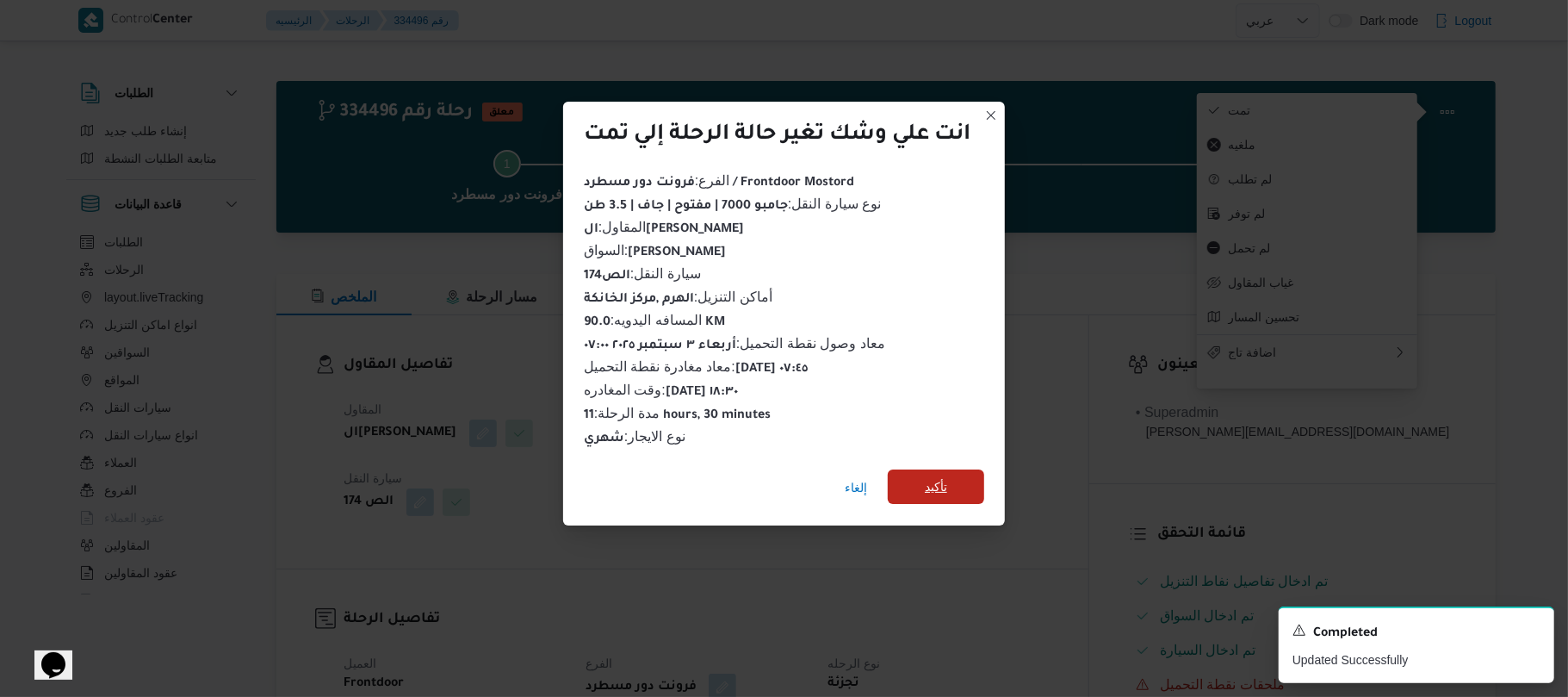
click at [958, 476] on span "تأكيد" at bounding box center [935, 486] width 97 height 35
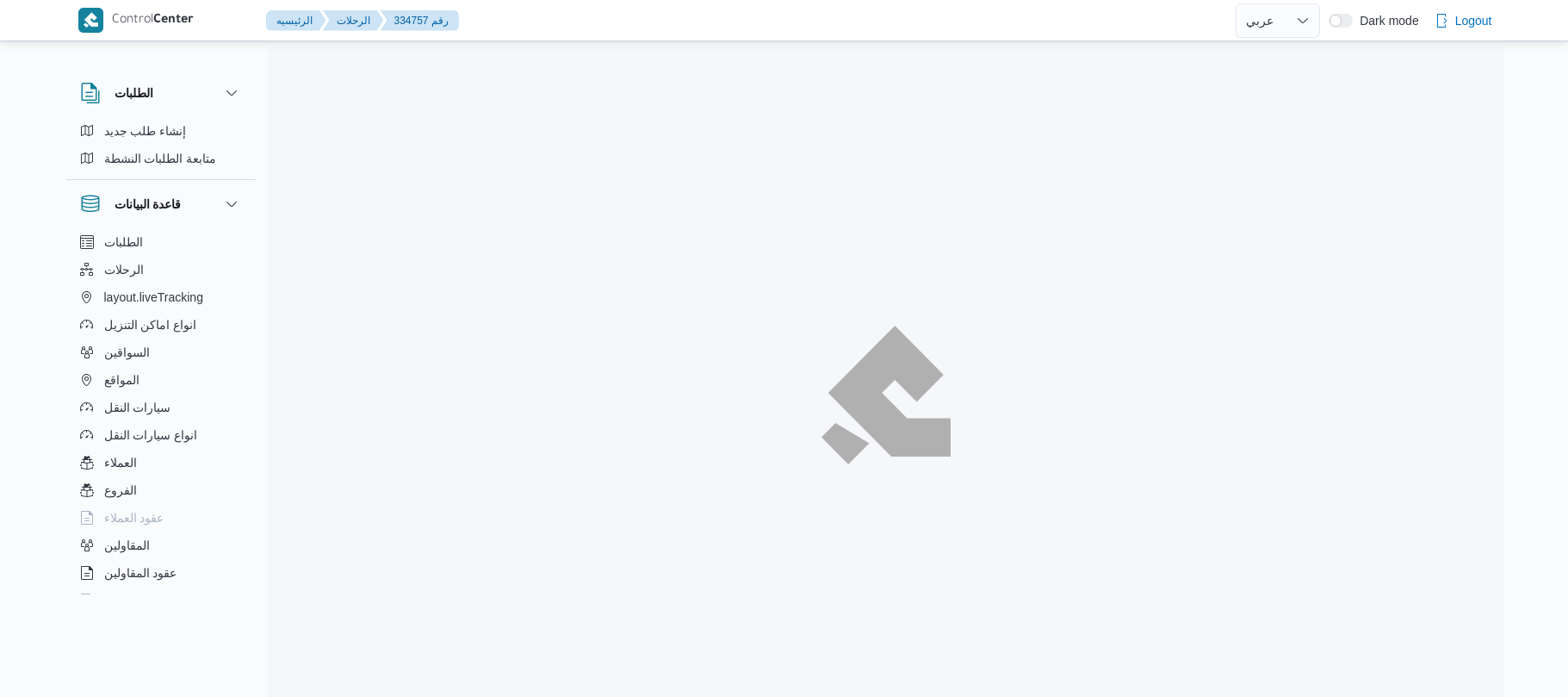
select select "ar"
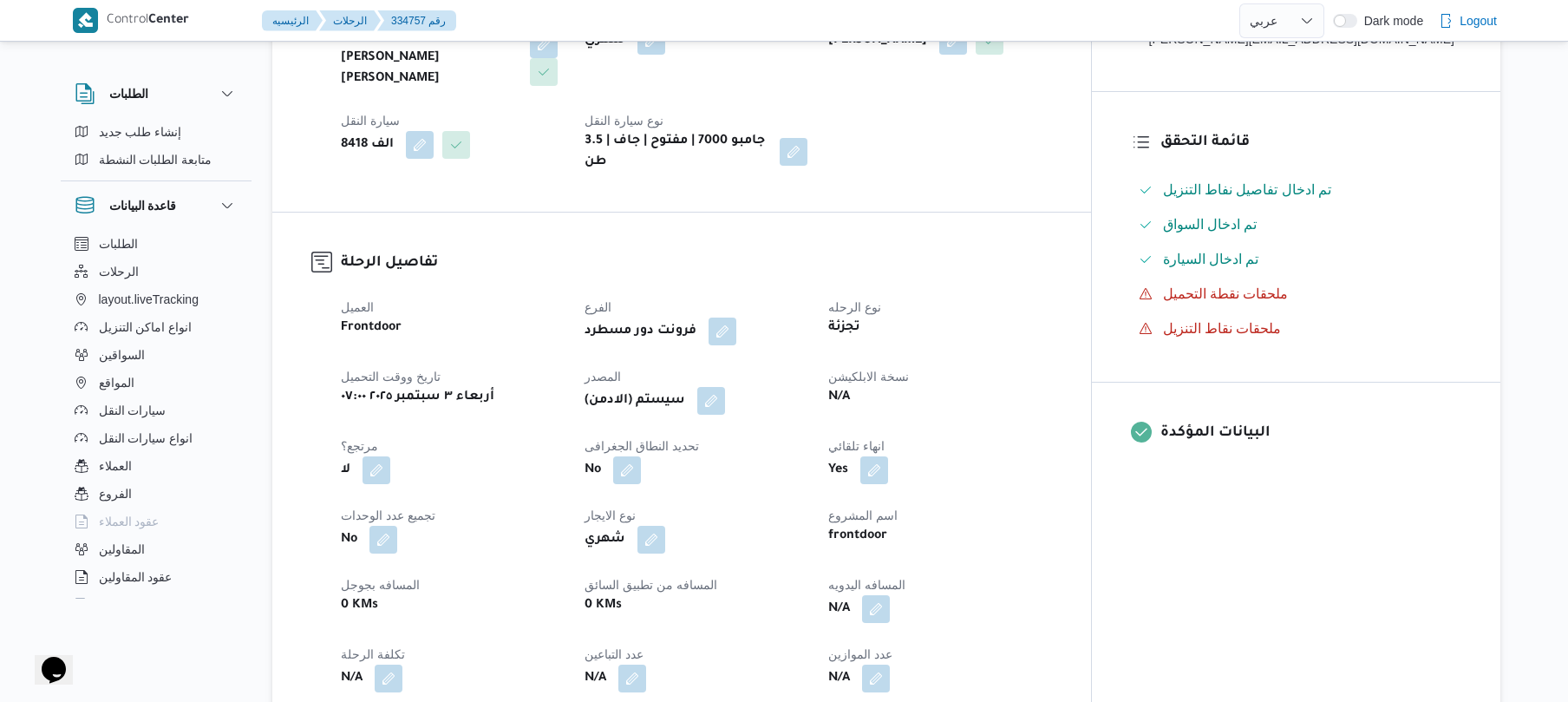
scroll to position [555, 0]
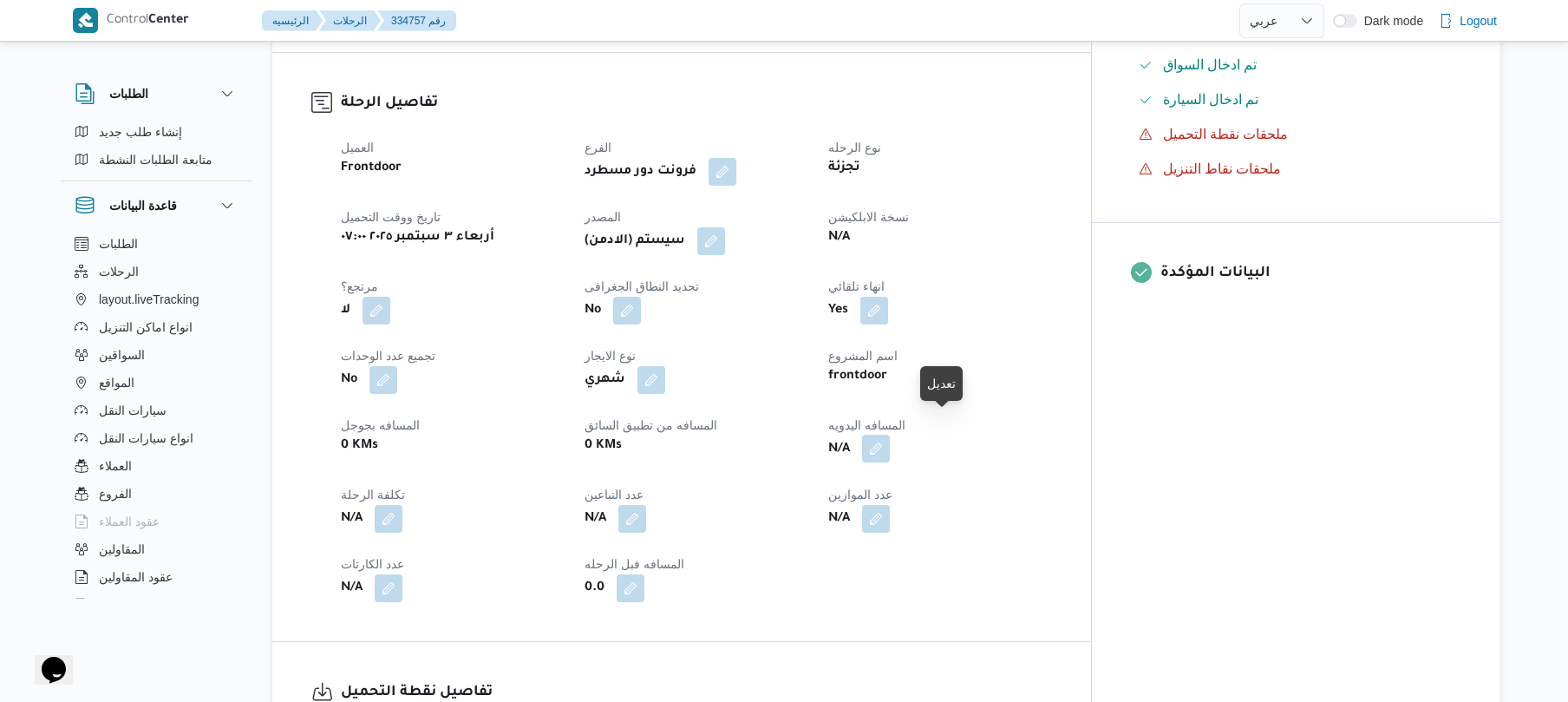
click at [890, 435] on button "button" at bounding box center [875, 448] width 27 height 27
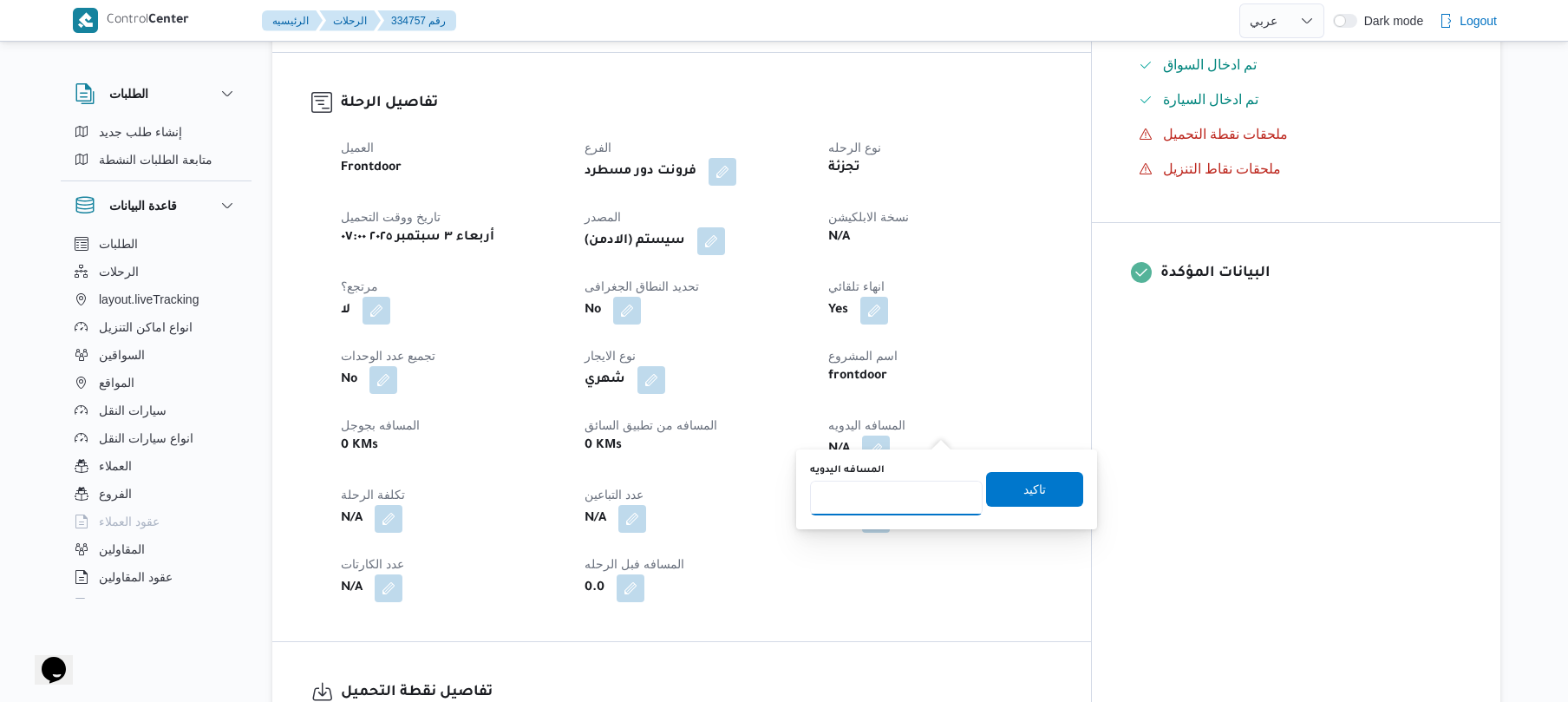
click at [901, 494] on input "المسافه اليدويه" at bounding box center [896, 497] width 172 height 35
type input "120"
click at [1024, 496] on span "تاكيد" at bounding box center [1035, 489] width 23 height 21
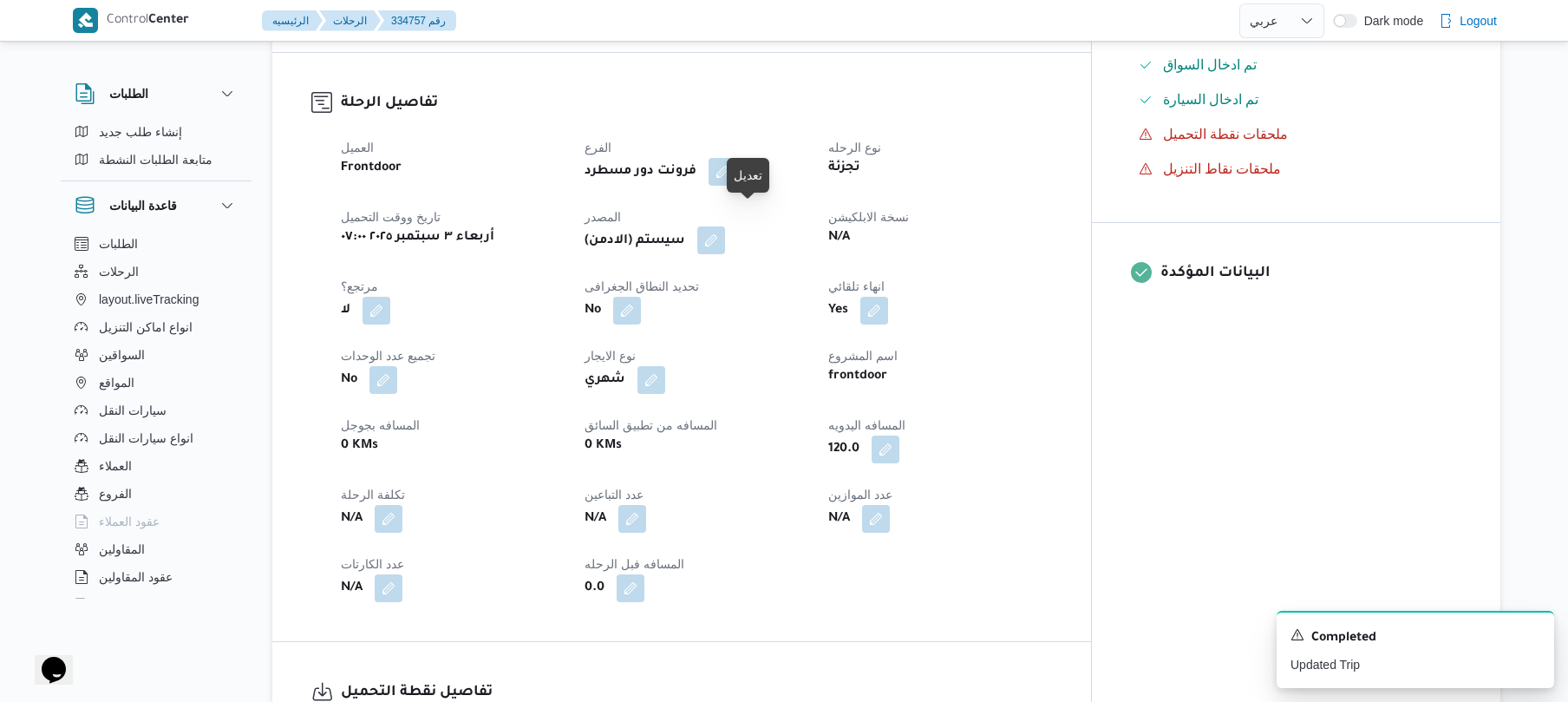
click at [725, 226] on button "button" at bounding box center [710, 240] width 27 height 27
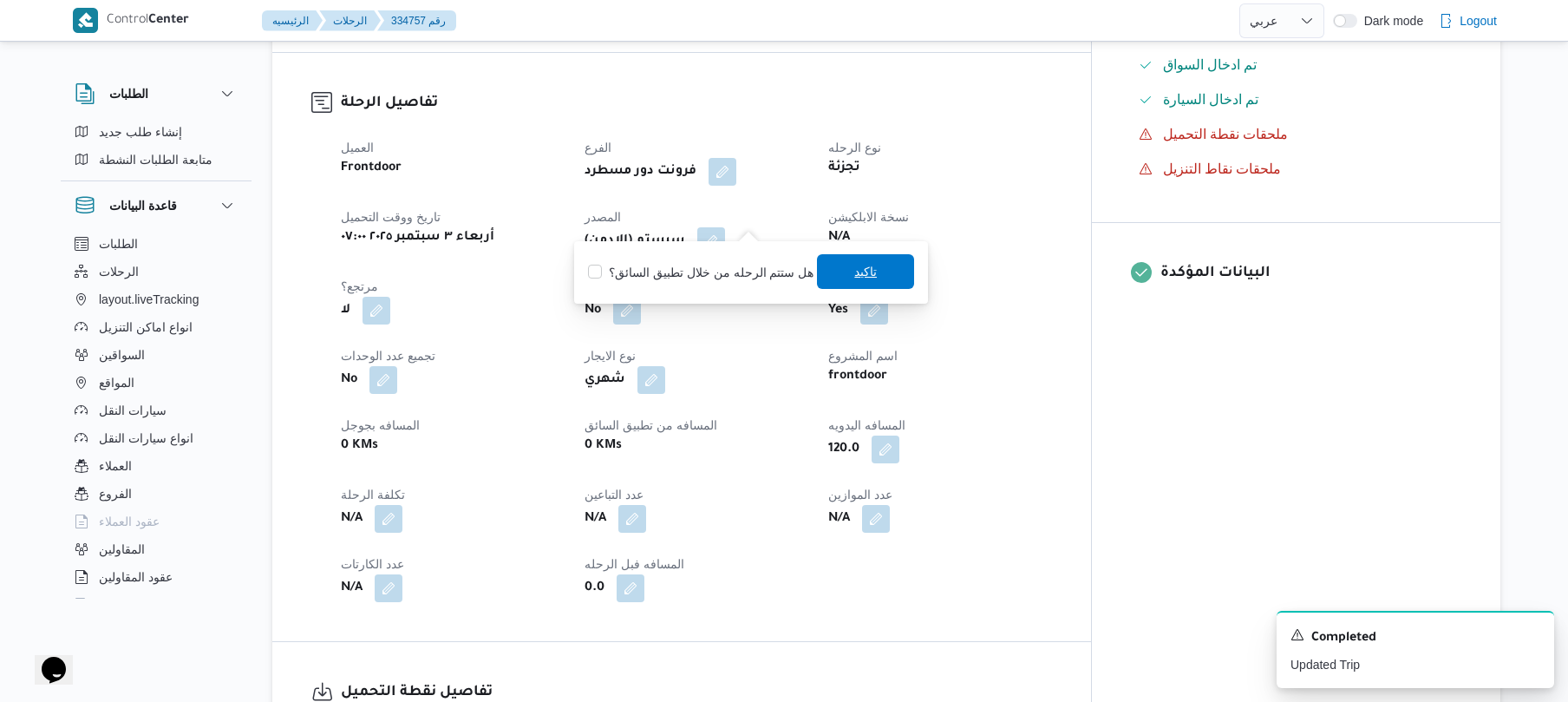
click at [854, 273] on span "تاكيد" at bounding box center [865, 272] width 23 height 21
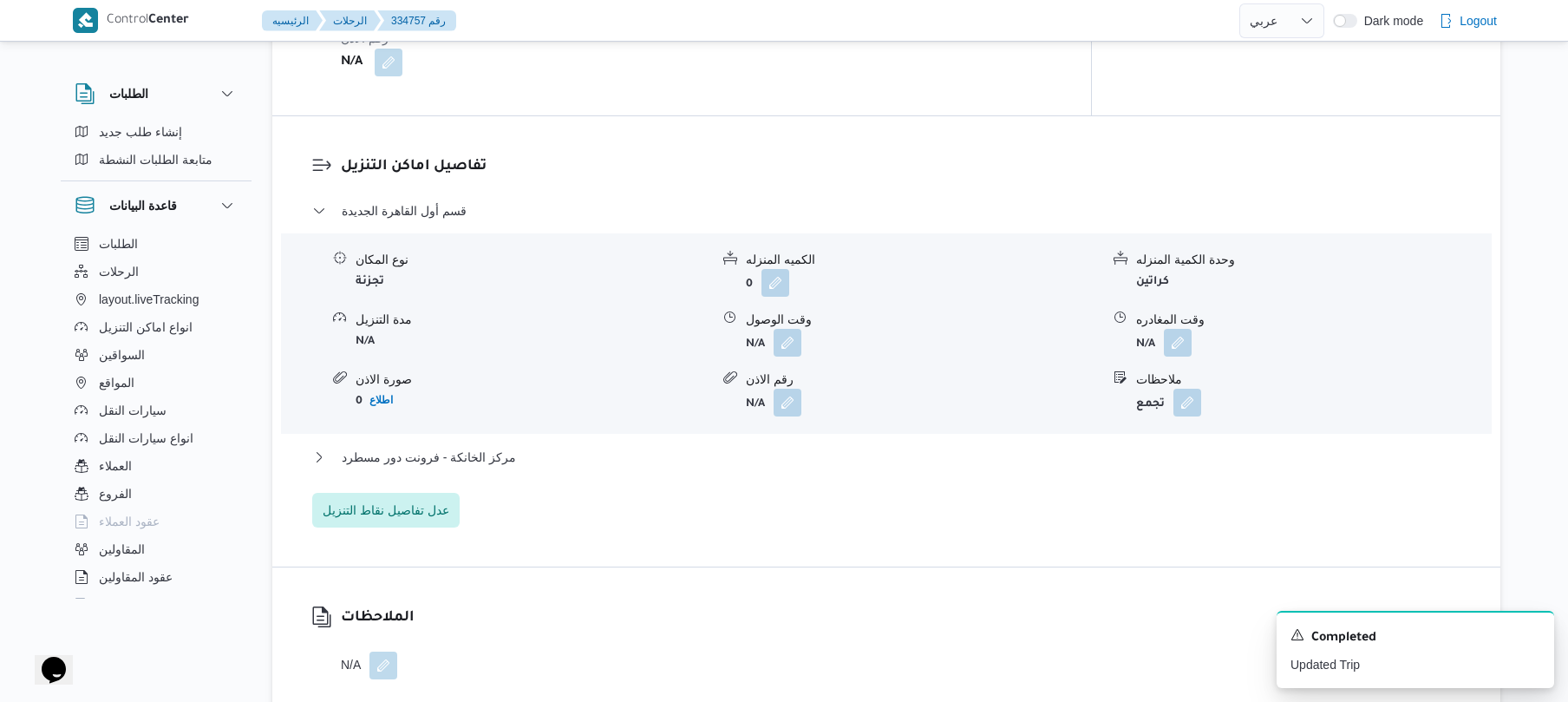
scroll to position [1416, 0]
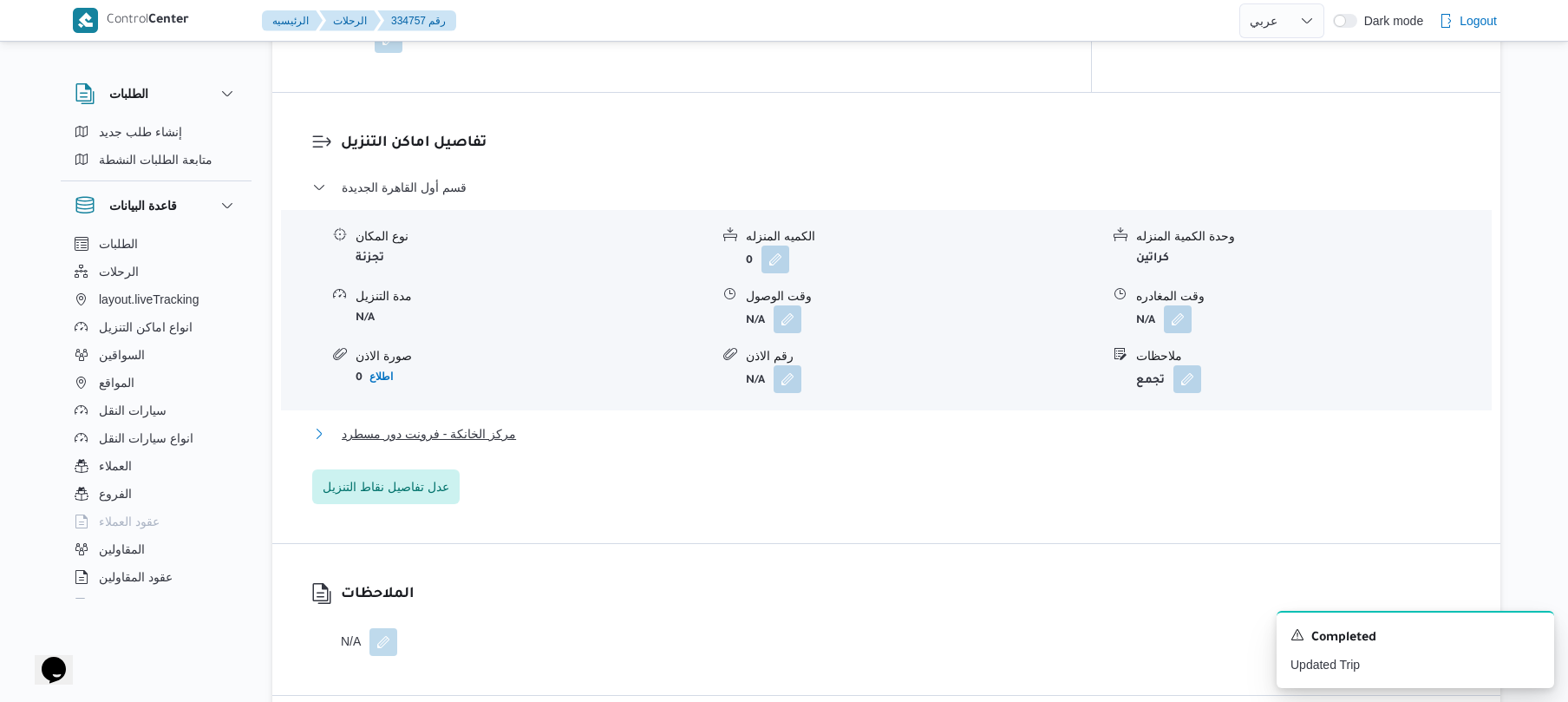
click at [743, 423] on button "مركز الخانكة - فرونت دور مسطرد" at bounding box center [886, 434] width 1149 height 21
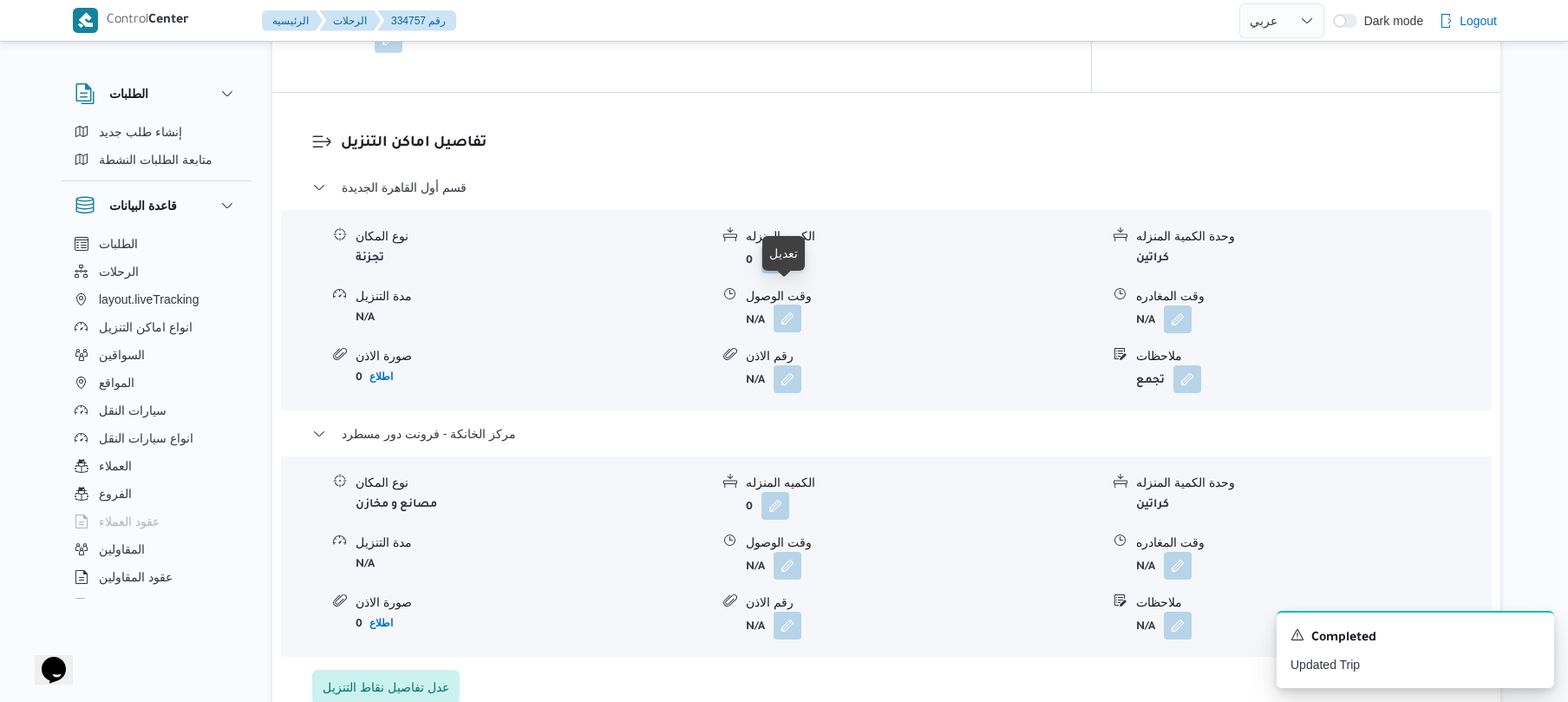
click at [782, 304] on button "button" at bounding box center [787, 317] width 27 height 27
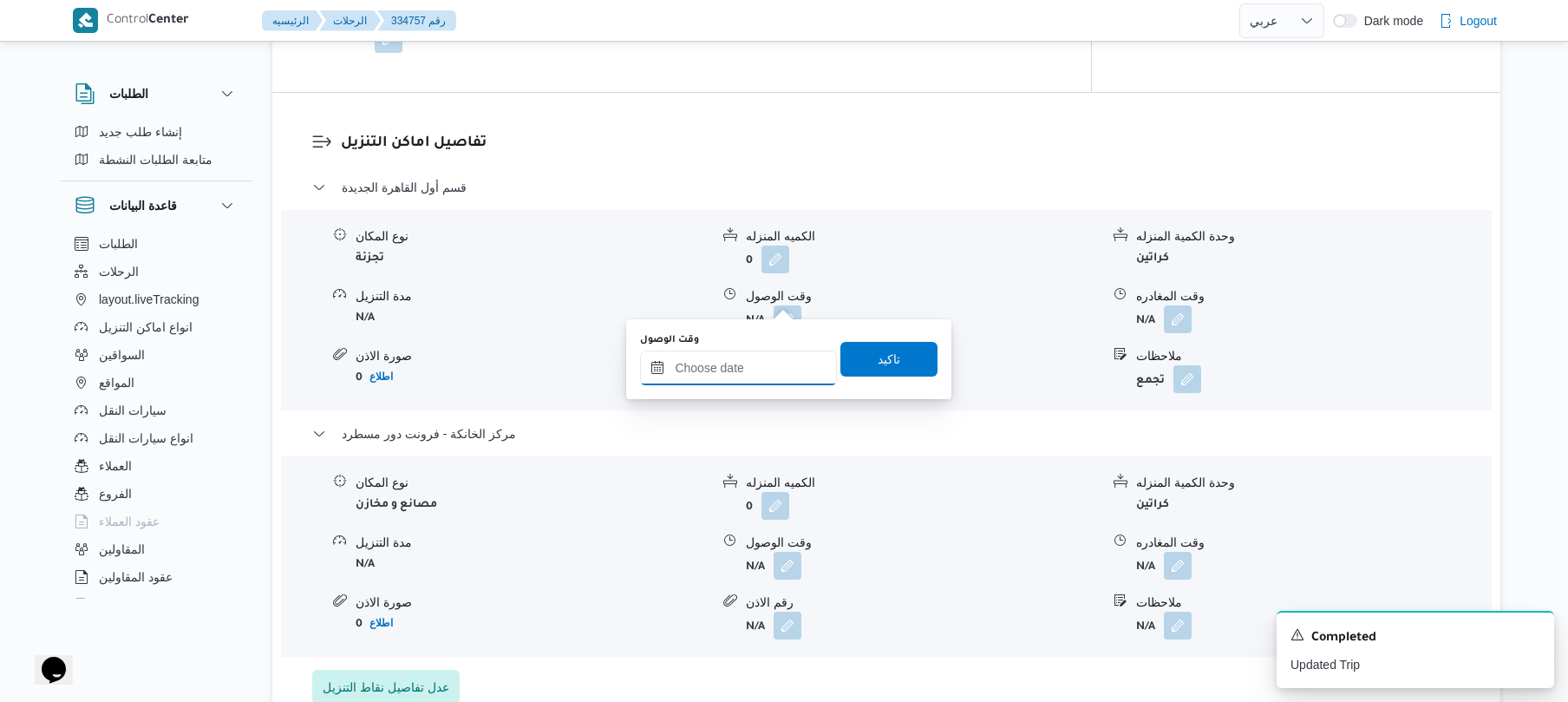
click at [750, 358] on input "وقت الوصول" at bounding box center [739, 368] width 197 height 35
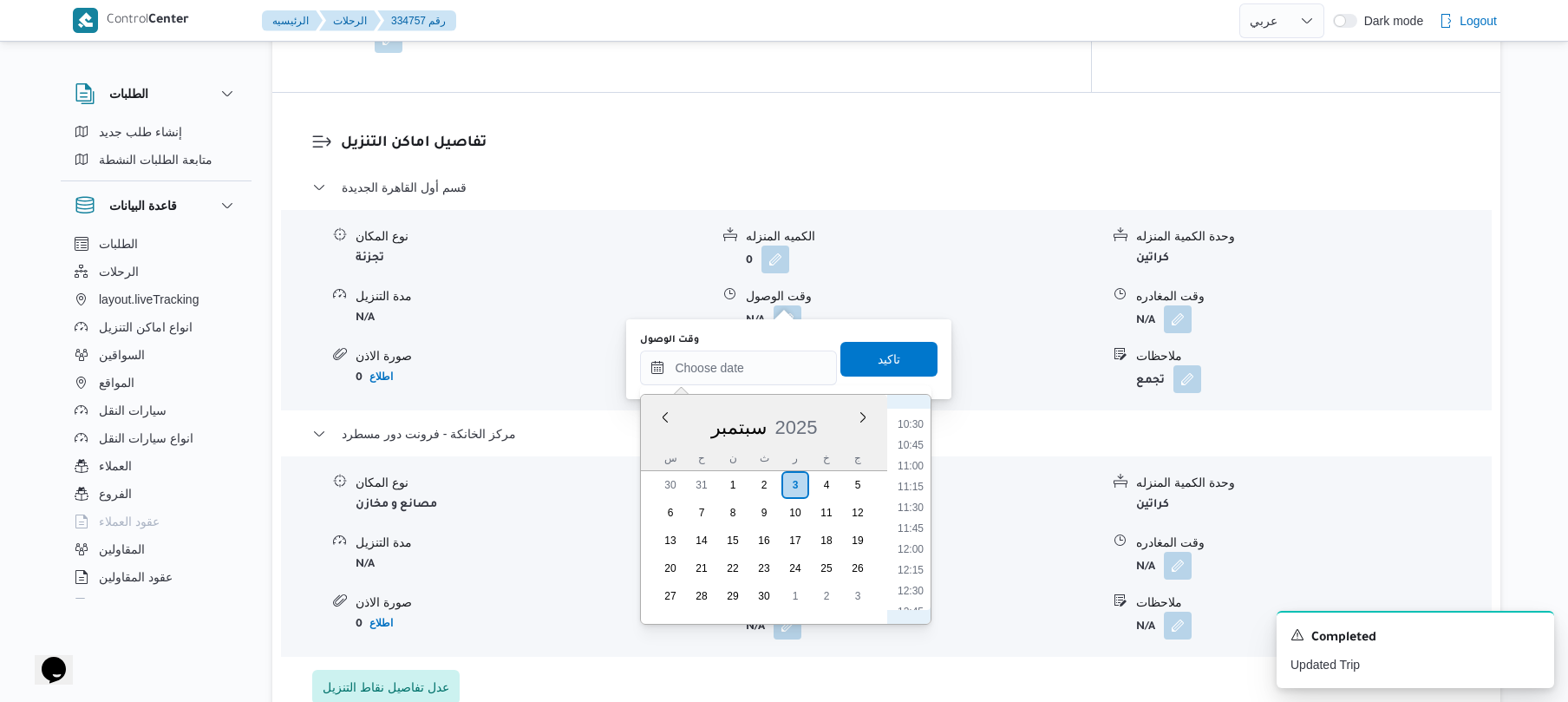
scroll to position [851, 0]
click at [912, 522] on li "11:30" at bounding box center [911, 524] width 40 height 17
type input "٠٣/٠٩/٢٠٢٥ ١١:٣٠"
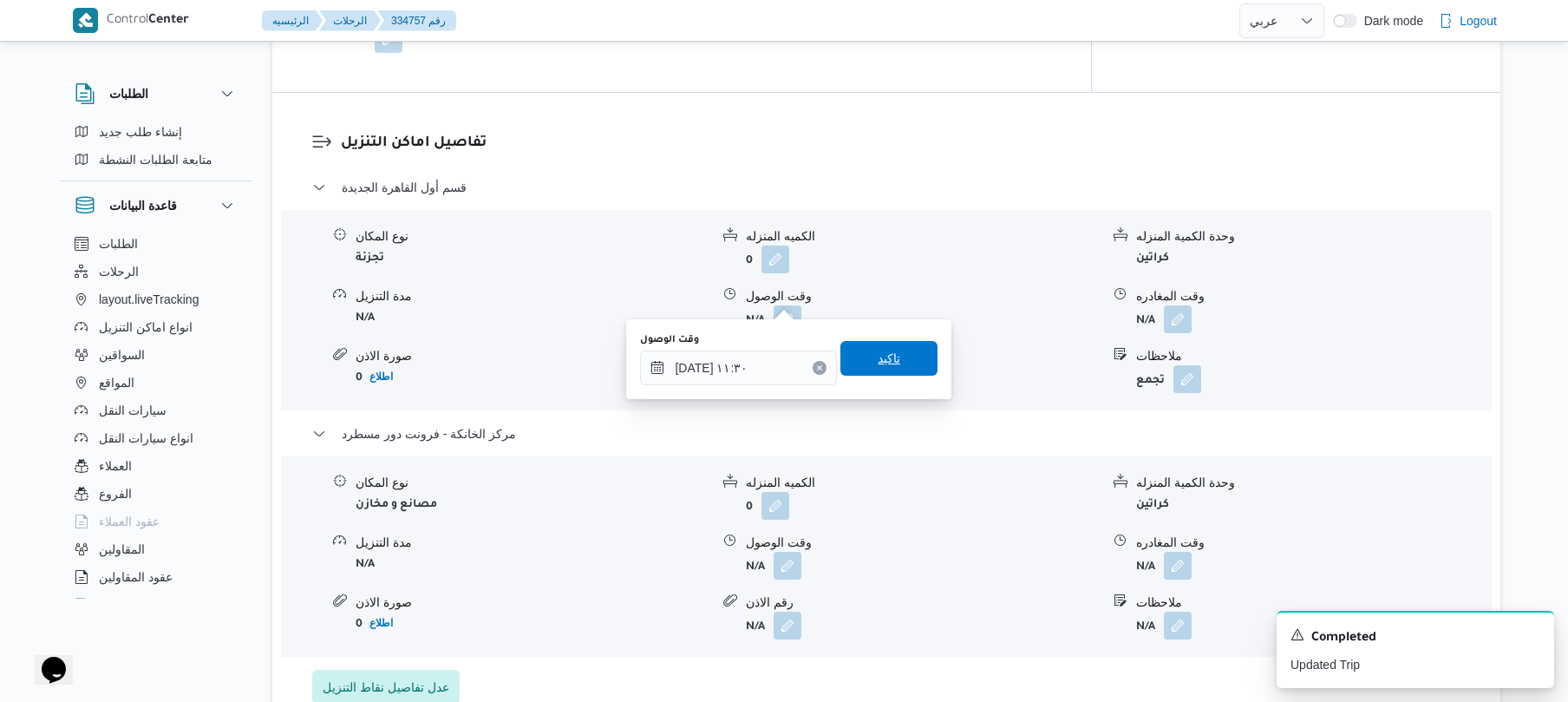
click at [902, 369] on span "تاكيد" at bounding box center [888, 358] width 98 height 35
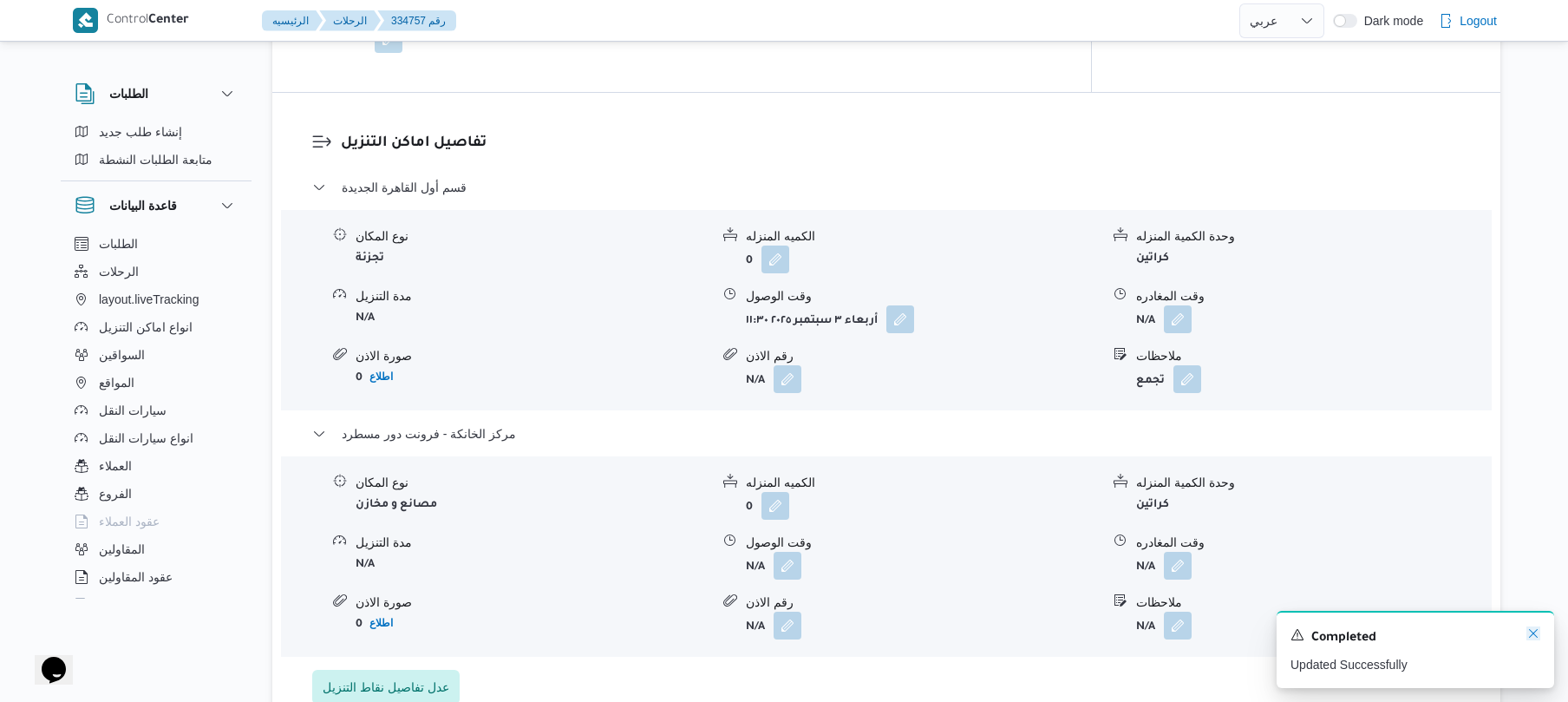
click at [1528, 635] on icon "Dismiss toast" at bounding box center [1533, 633] width 14 height 14
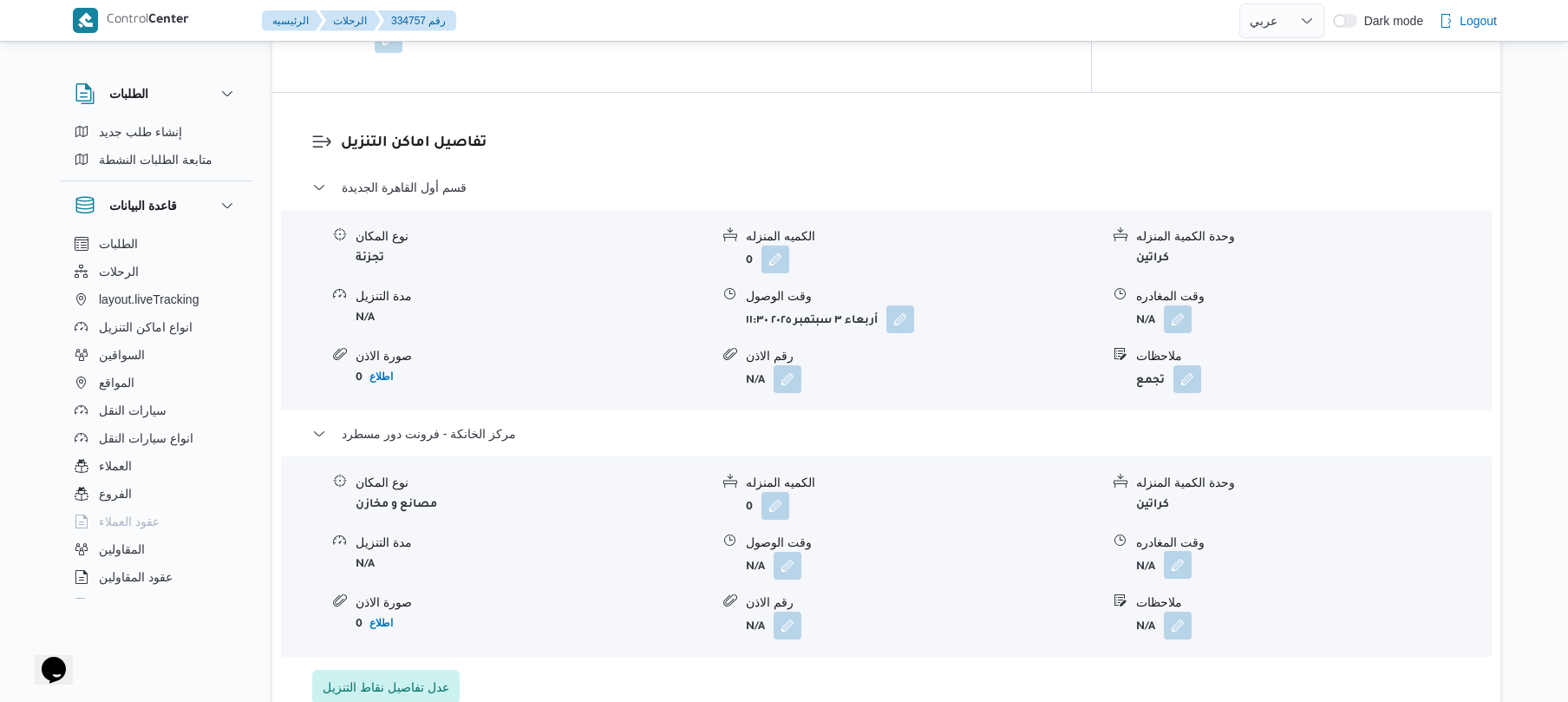
click at [1180, 551] on button "button" at bounding box center [1177, 565] width 27 height 27
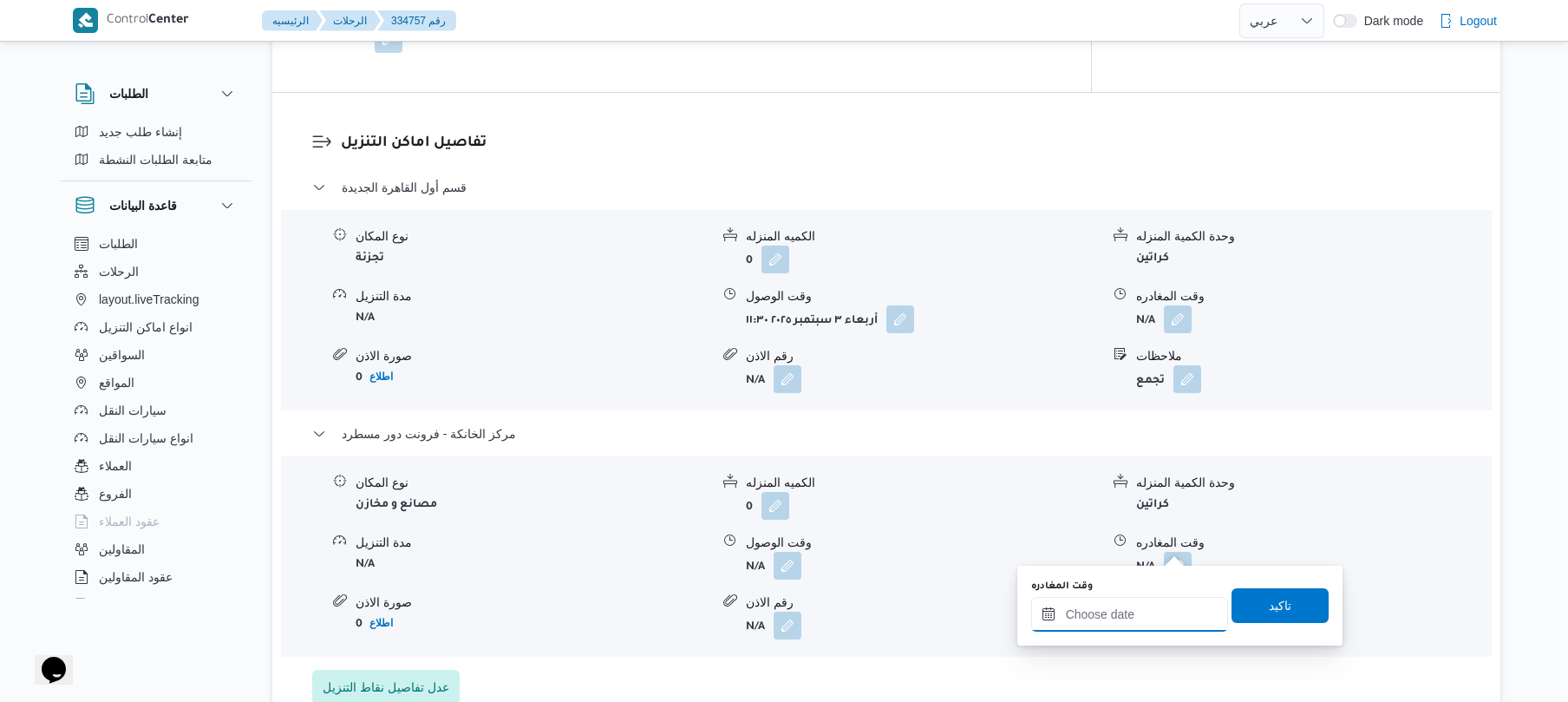
click at [1099, 605] on input "وقت المغادره" at bounding box center [1130, 614] width 197 height 35
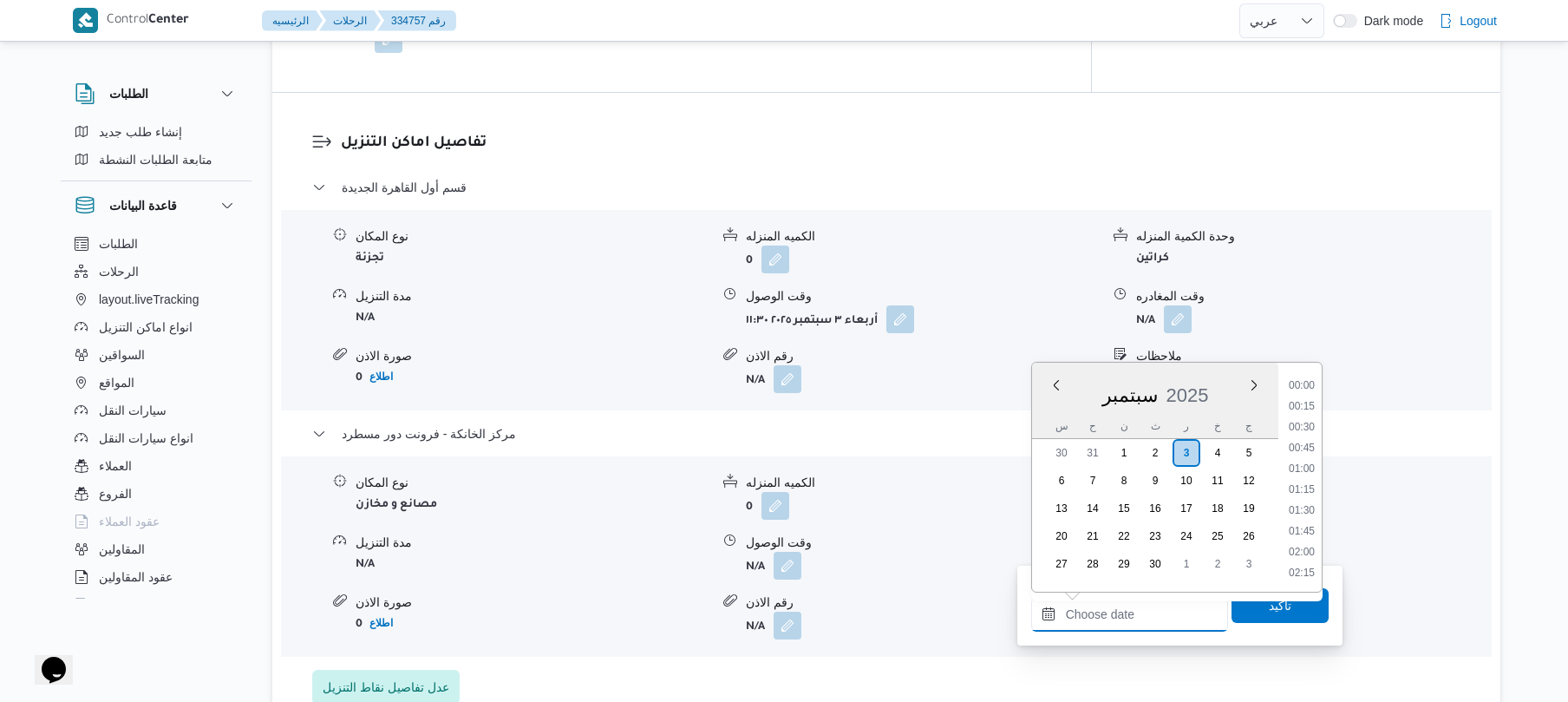
scroll to position [1500, 0]
click at [1305, 441] on li "18:45" at bounding box center [1302, 447] width 40 height 17
type input "٠٣/٠٩/٢٠٢٥ ١٨:٤٥"
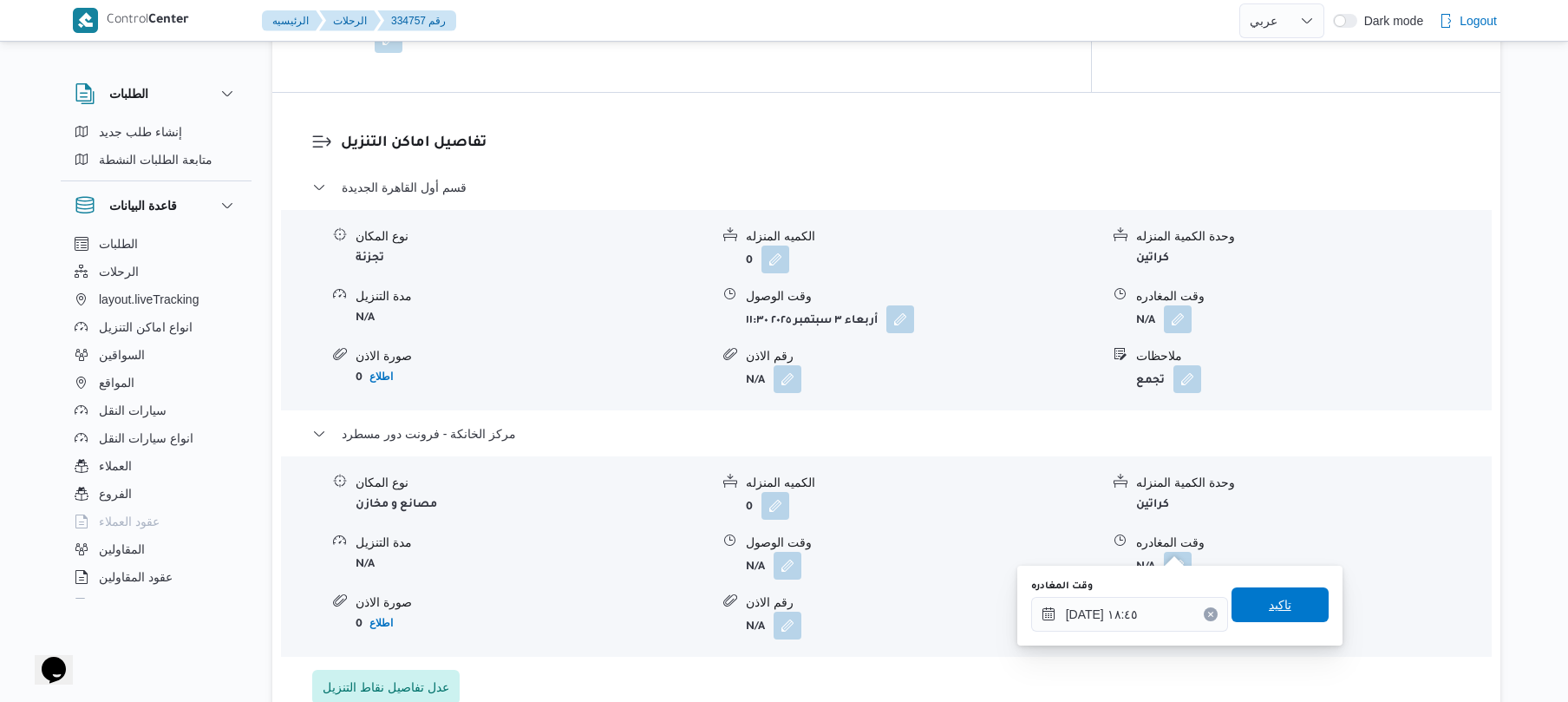
click at [1269, 608] on span "تاكيد" at bounding box center [1280, 604] width 23 height 21
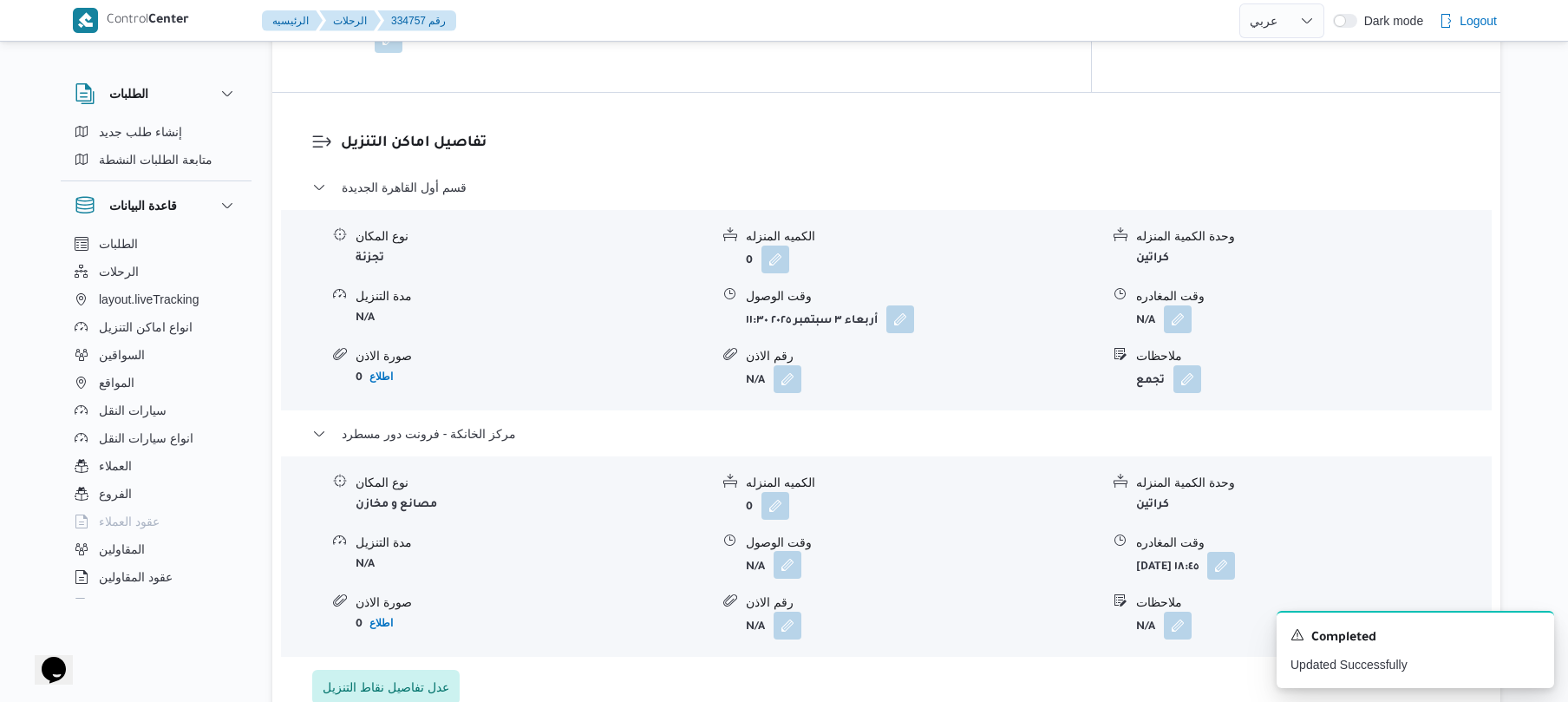
click at [778, 551] on button "button" at bounding box center [787, 565] width 27 height 27
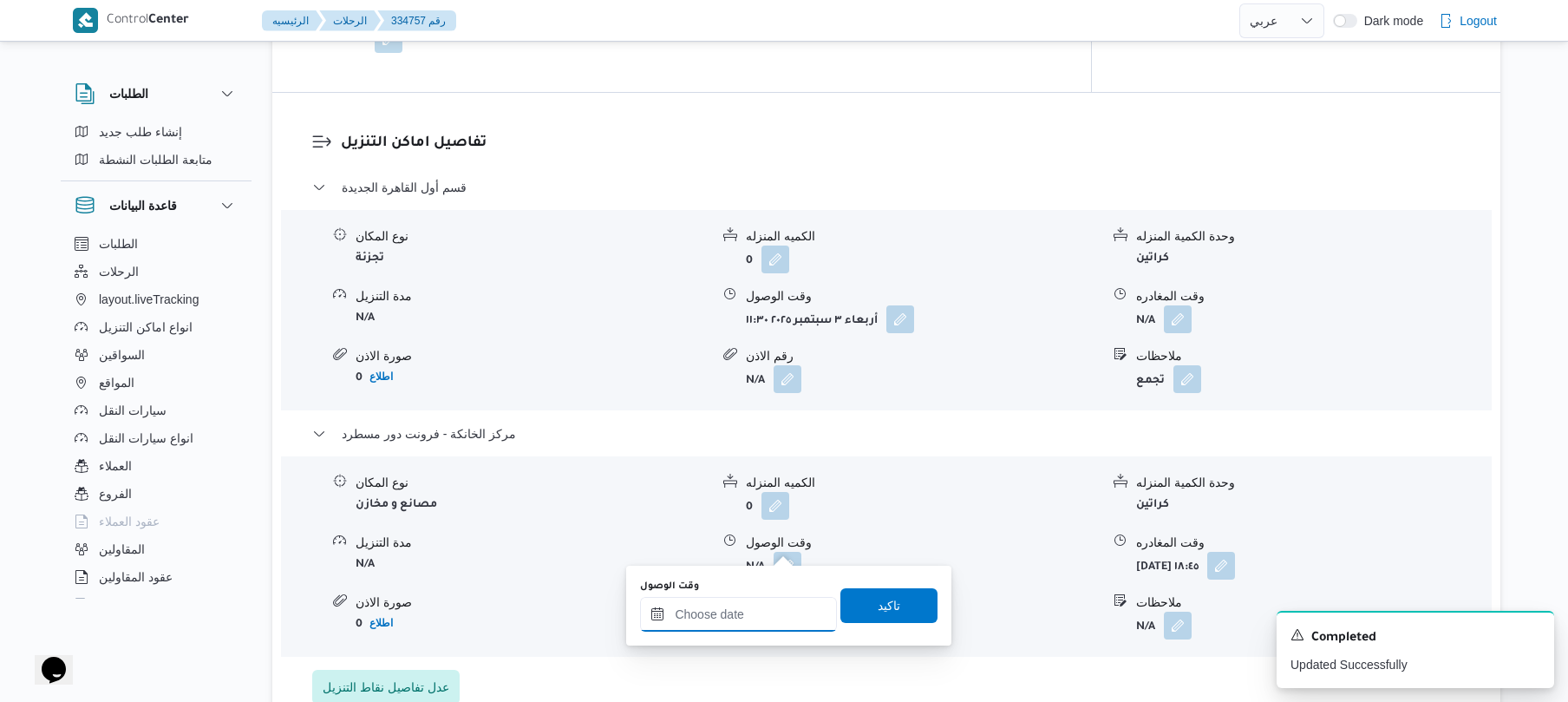
click at [760, 605] on input "وقت الوصول" at bounding box center [739, 614] width 197 height 35
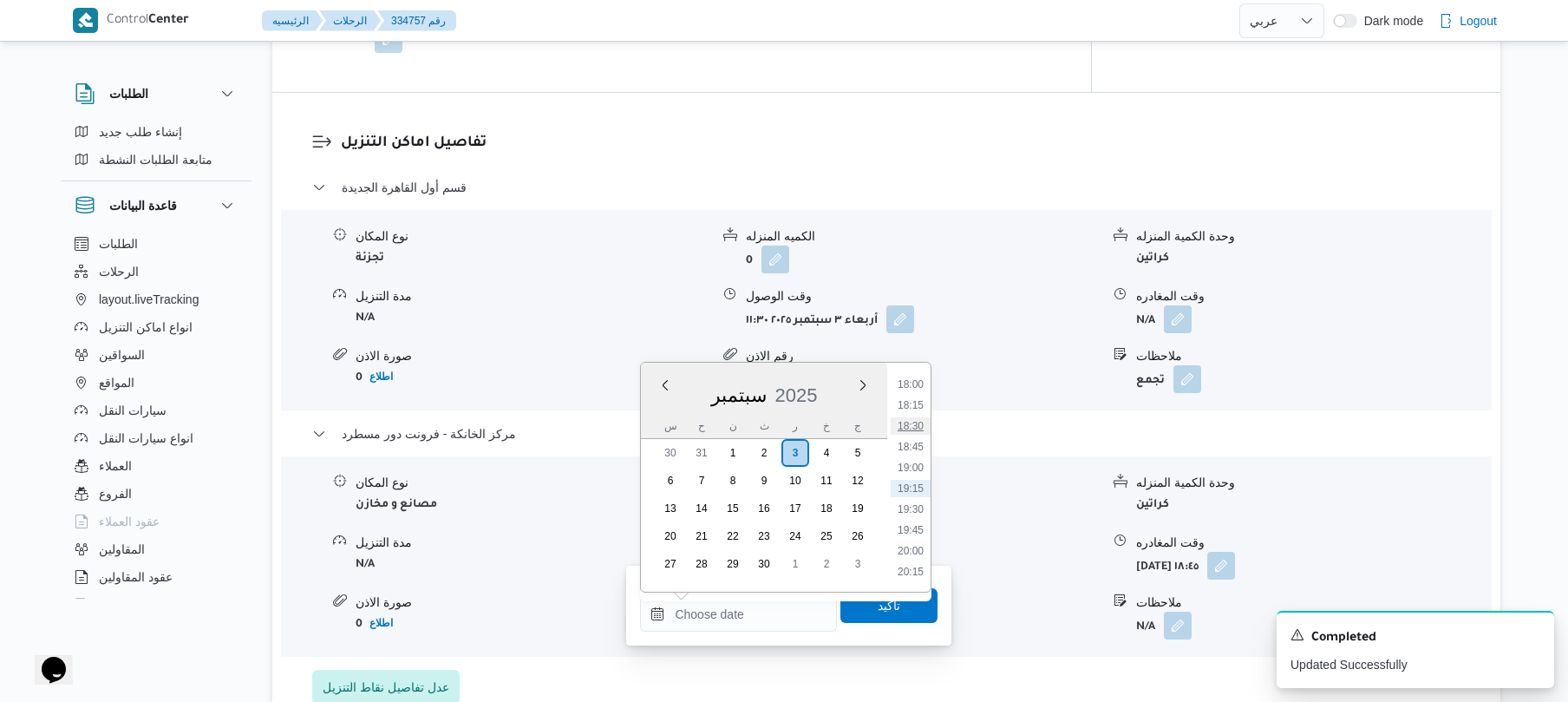
click at [920, 421] on li "18:30" at bounding box center [911, 426] width 40 height 17
type input "٠٣/٠٩/٢٠٢٥ ١٨:٣٠"
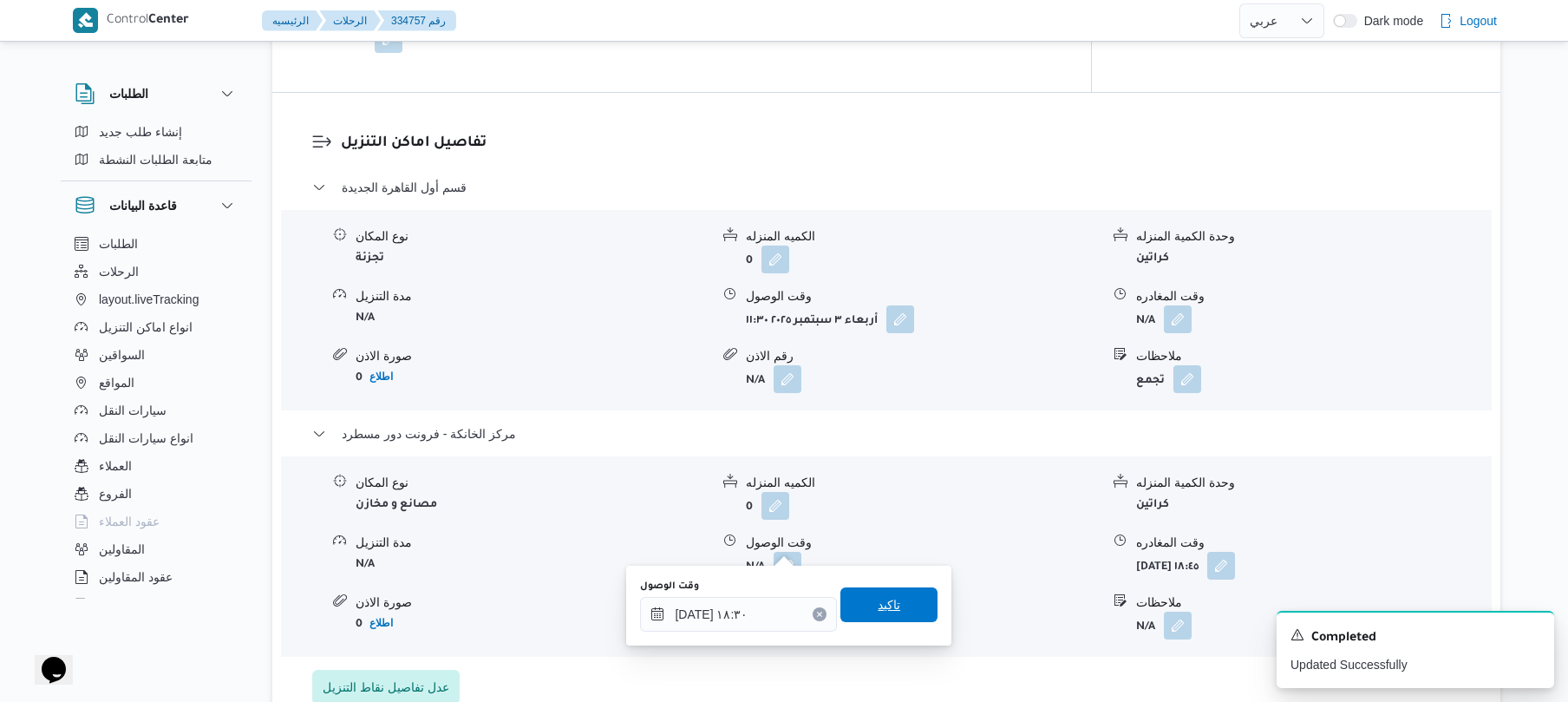
click at [879, 601] on span "تاكيد" at bounding box center [889, 604] width 23 height 21
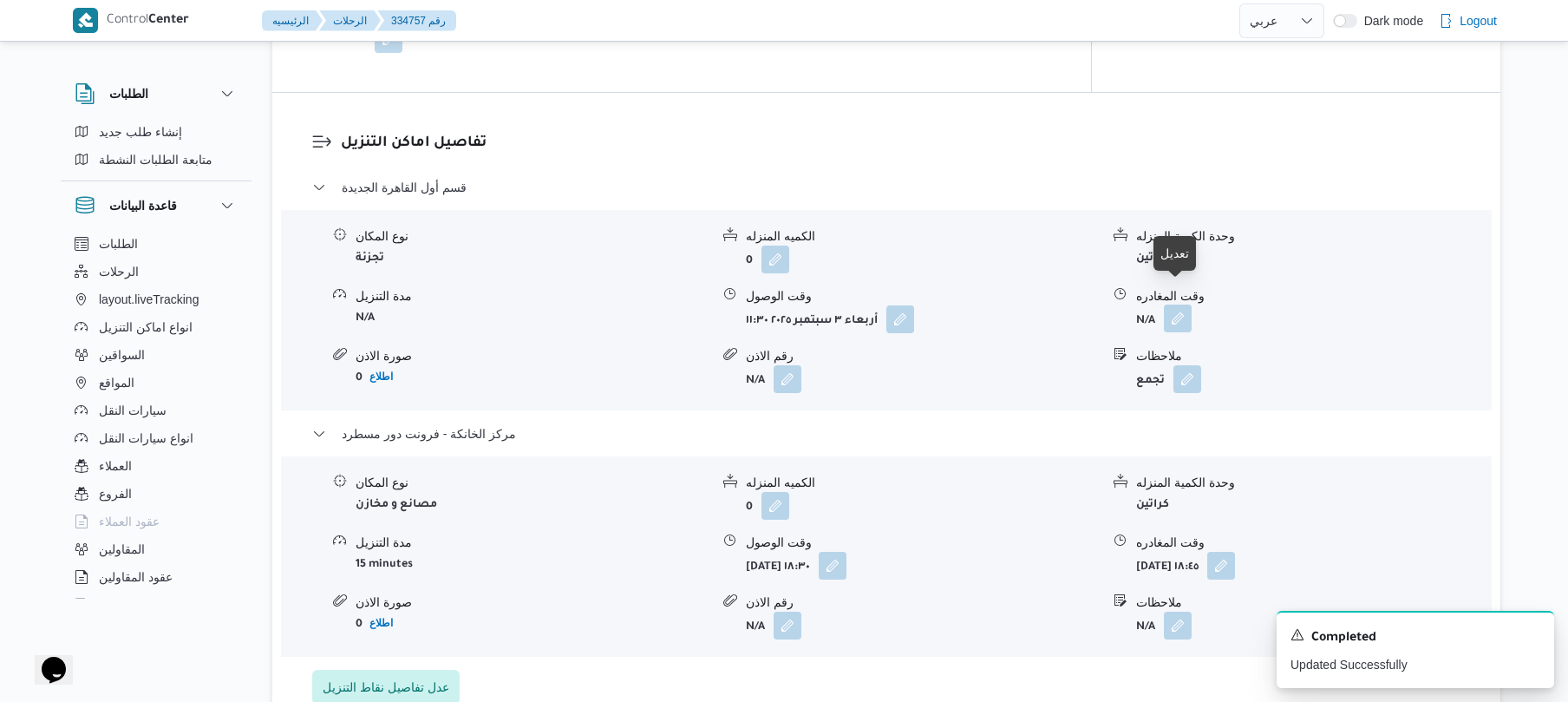
click at [1180, 304] on button "button" at bounding box center [1177, 317] width 27 height 27
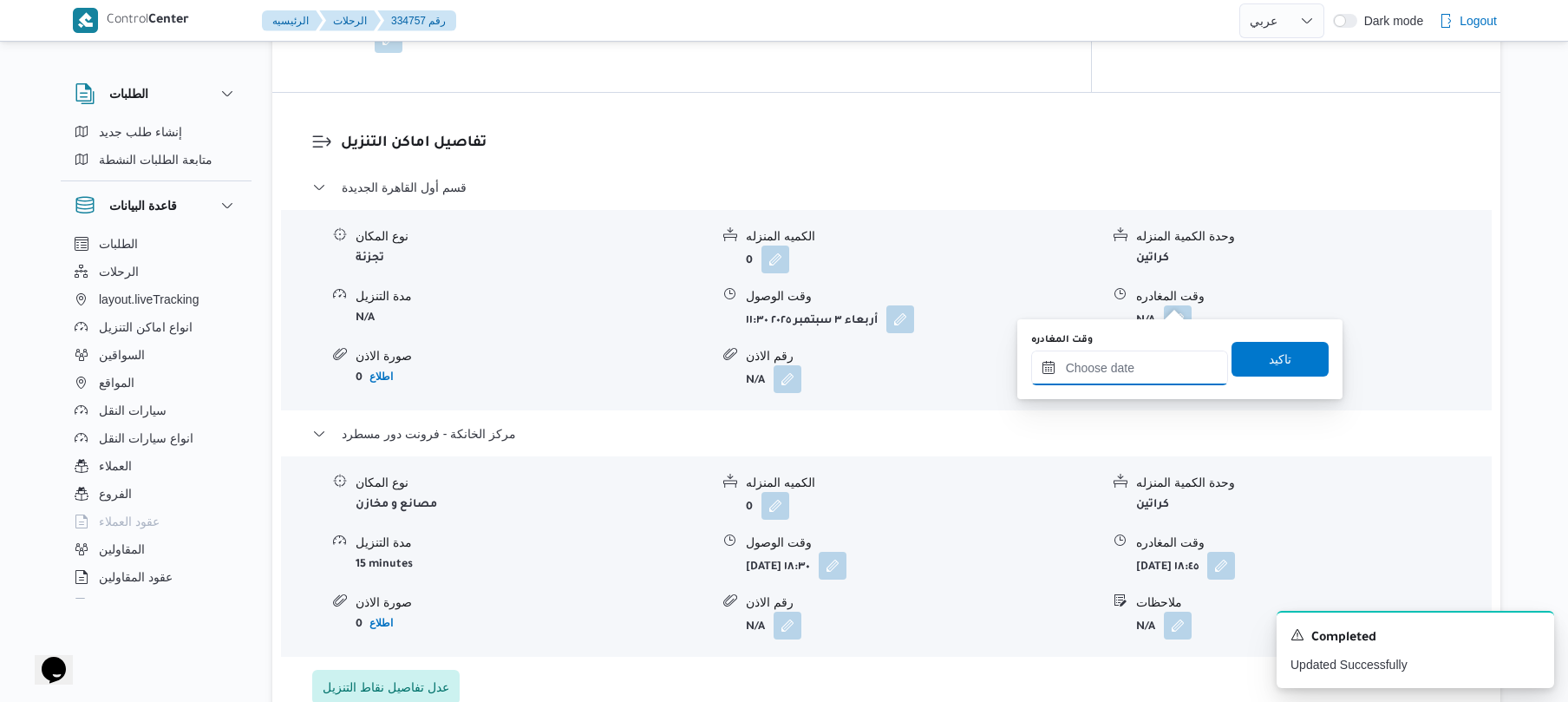
click at [1125, 365] on input "وقت المغادره" at bounding box center [1130, 368] width 197 height 35
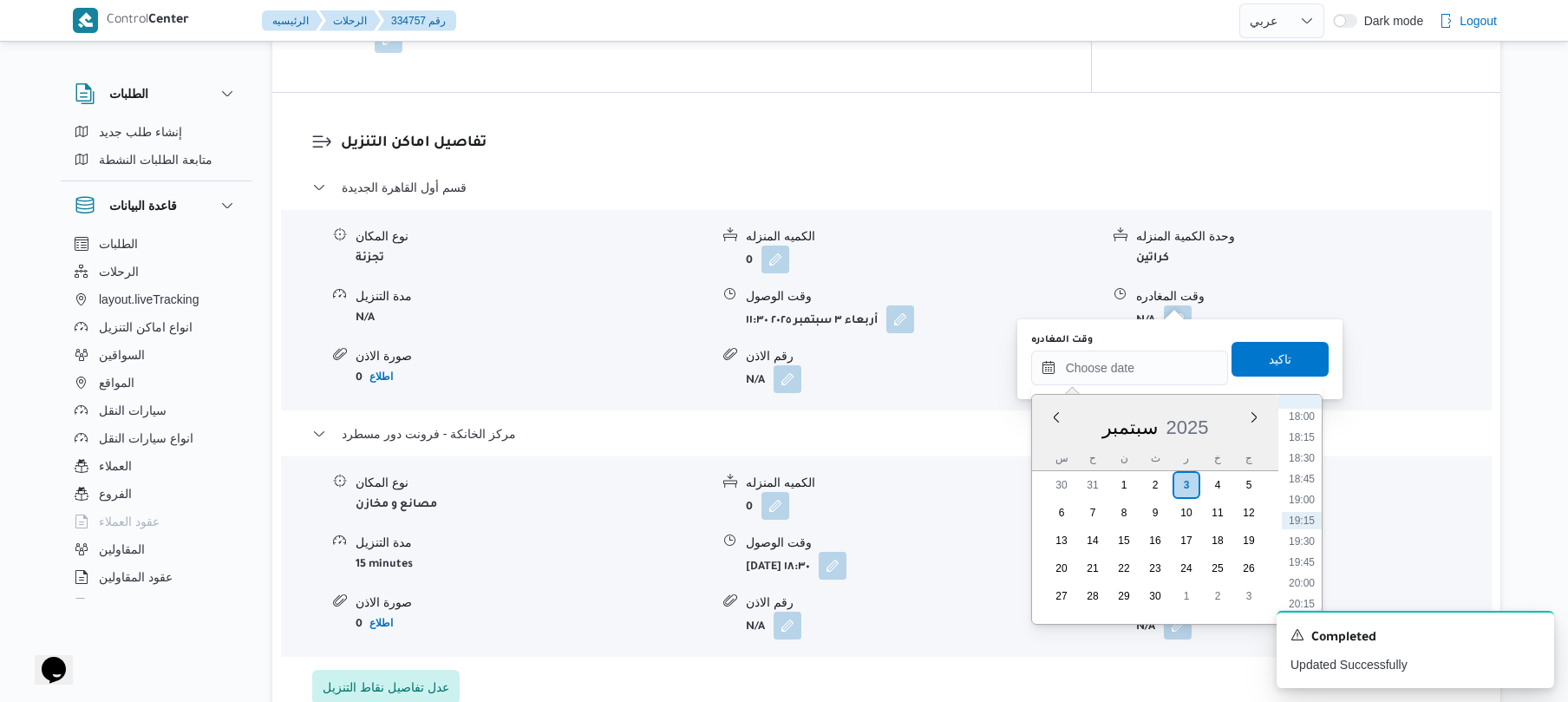
scroll to position [1330, 0]
click at [1301, 567] on li "17:45" at bounding box center [1302, 566] width 40 height 17
type input "٠٣/٠٩/٢٠٢٥ ١٧:٤٥"
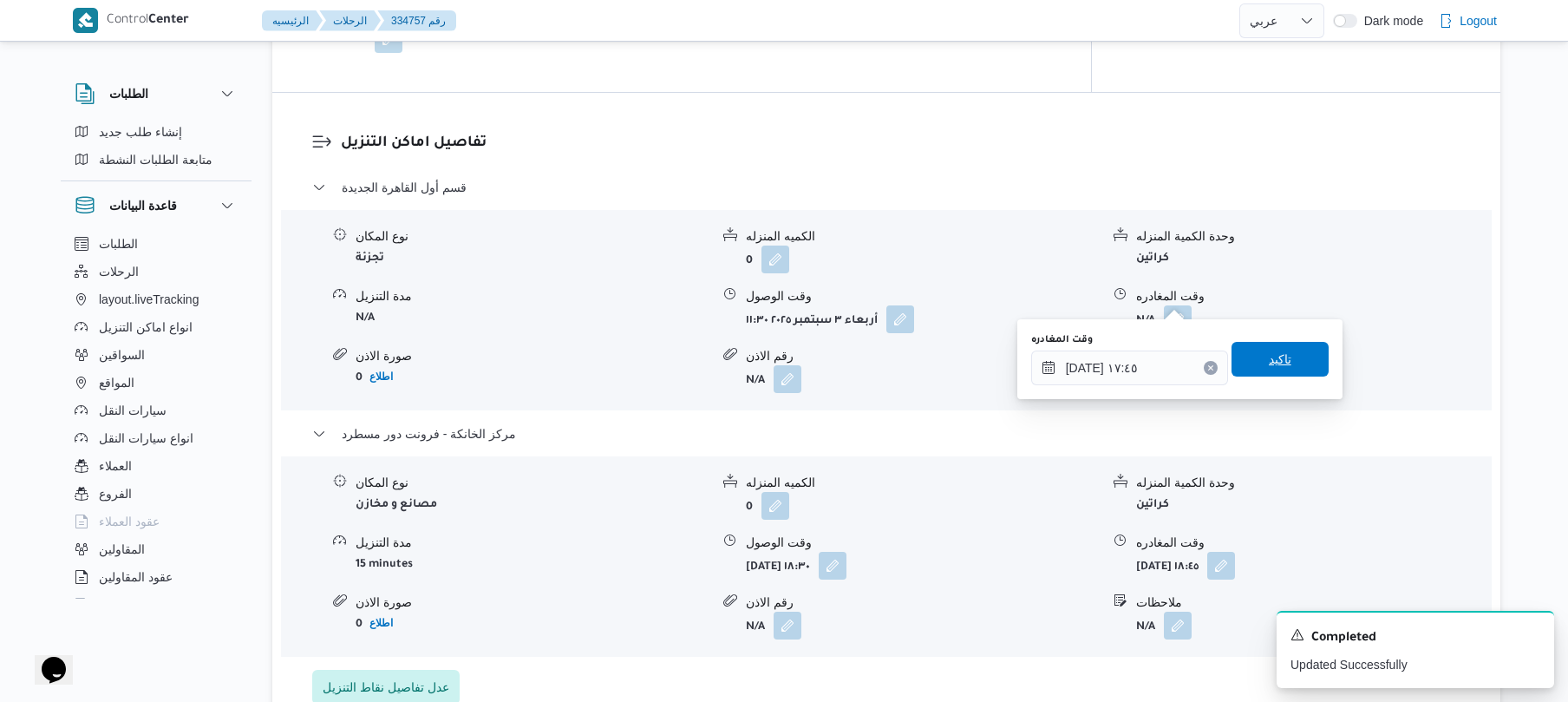
click at [1294, 359] on span "تاكيد" at bounding box center [1280, 359] width 98 height 35
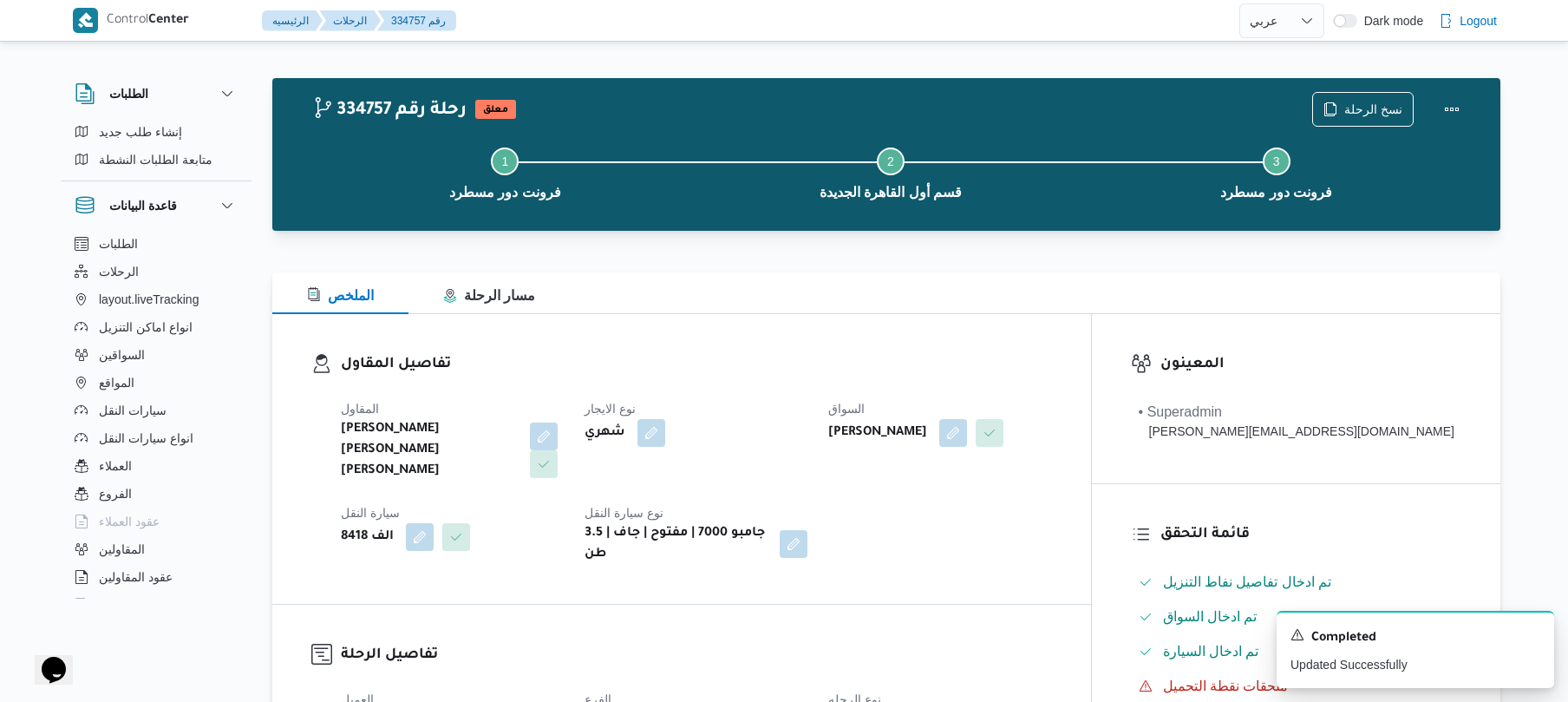
scroll to position [0, 0]
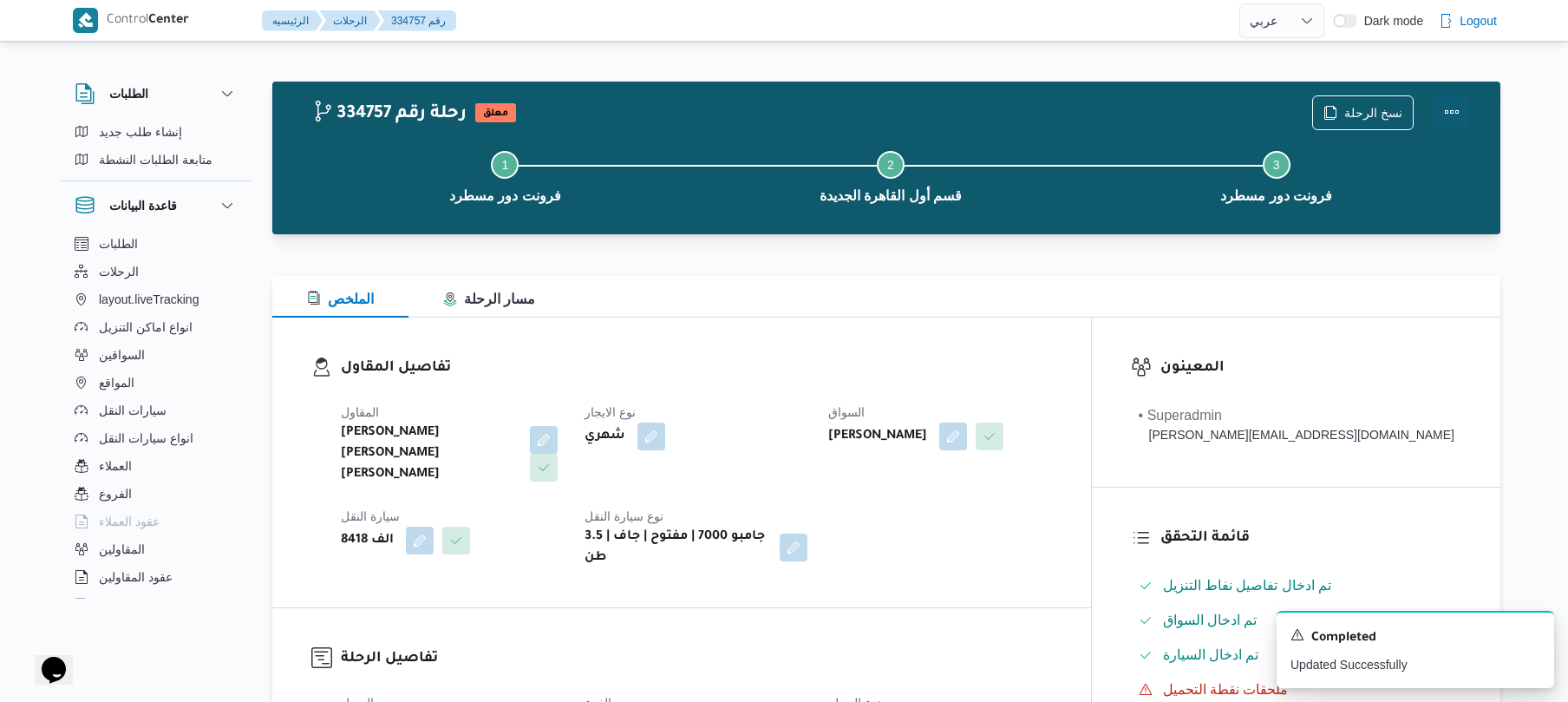
click at [1443, 121] on button "Actions" at bounding box center [1452, 112] width 35 height 35
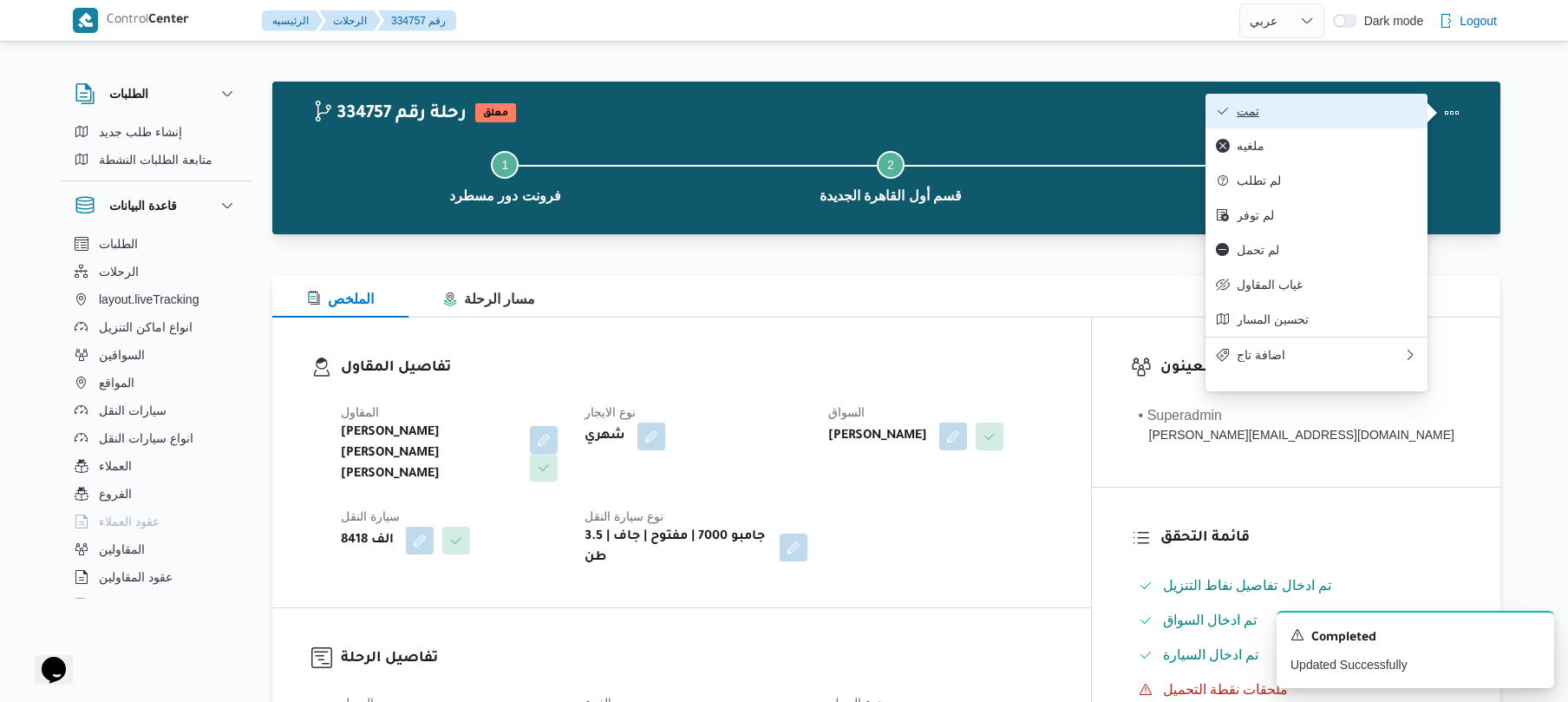
click at [1339, 115] on span "تمت" at bounding box center [1327, 111] width 180 height 14
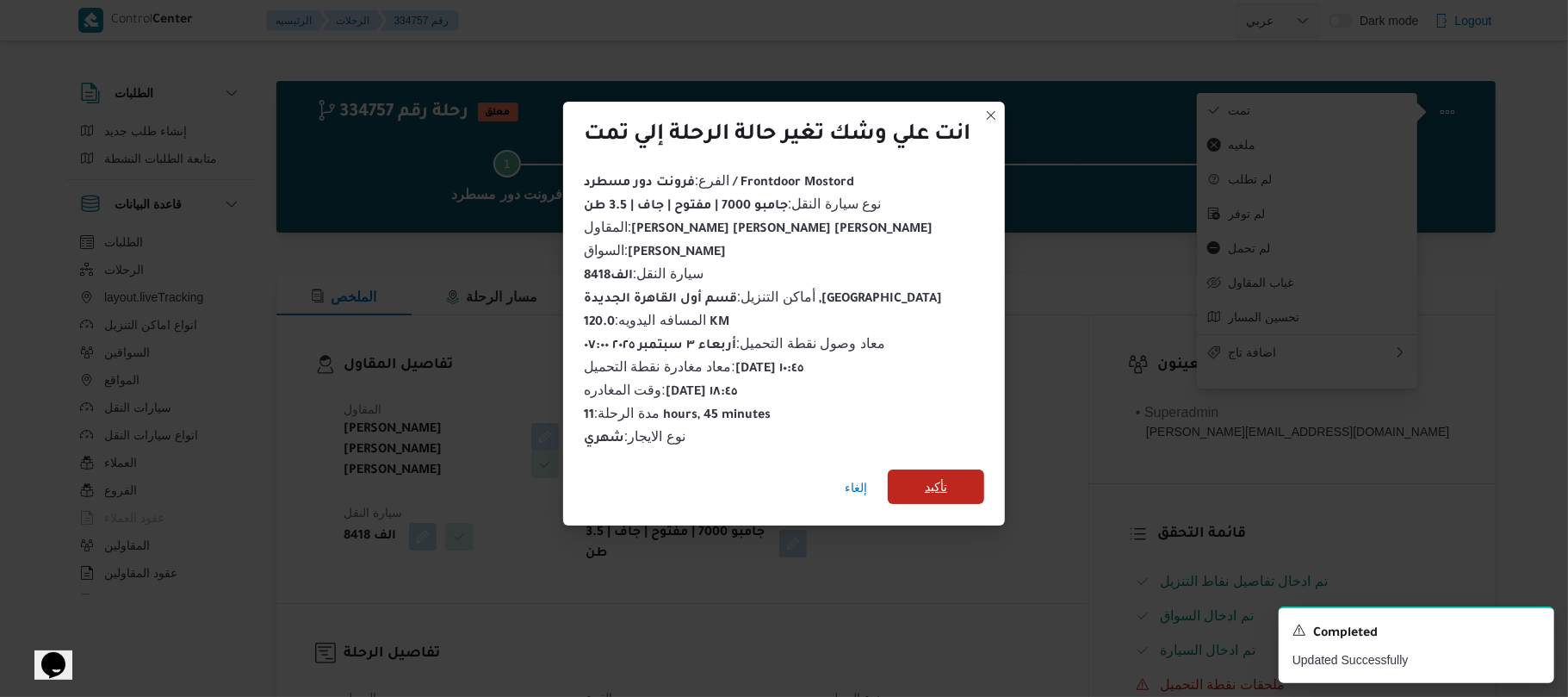
click at [954, 469] on span "تأكيد" at bounding box center [935, 486] width 97 height 35
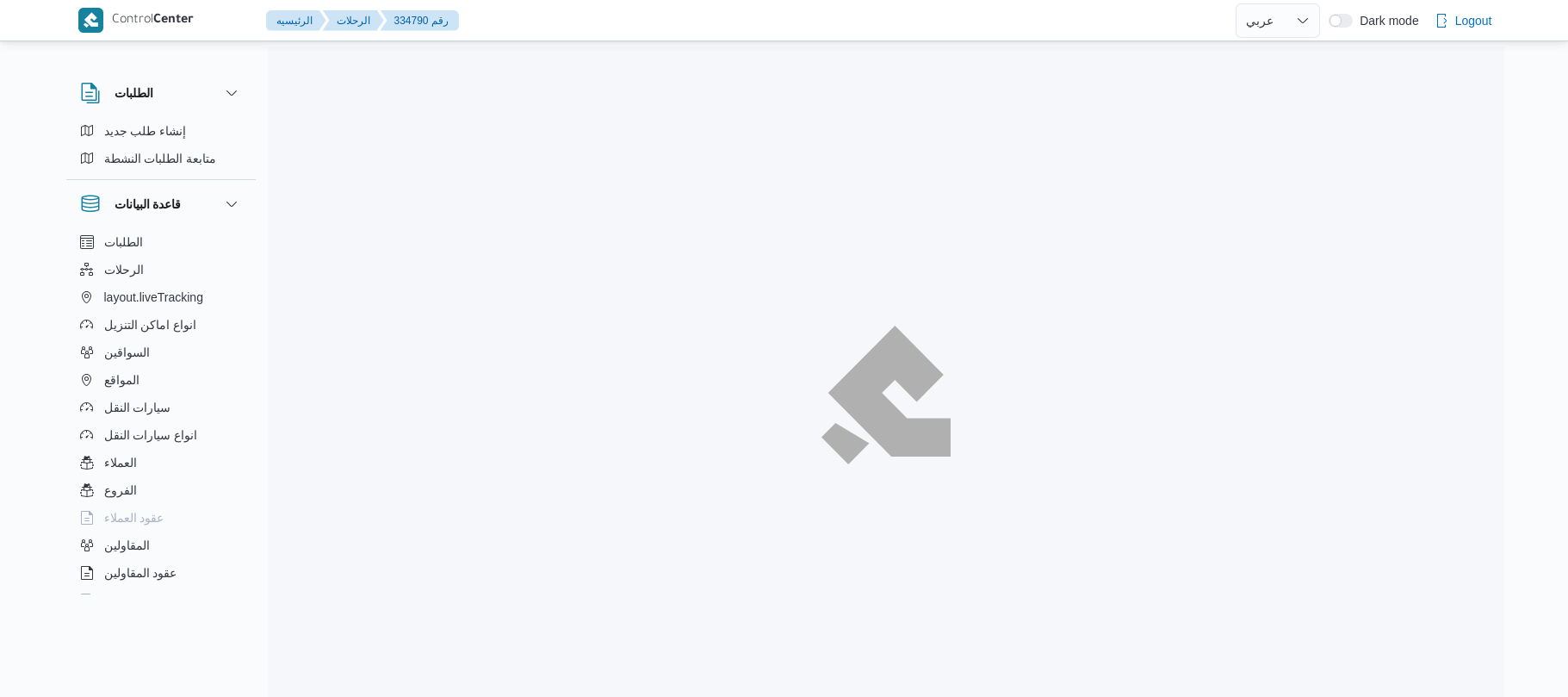
select select "ar"
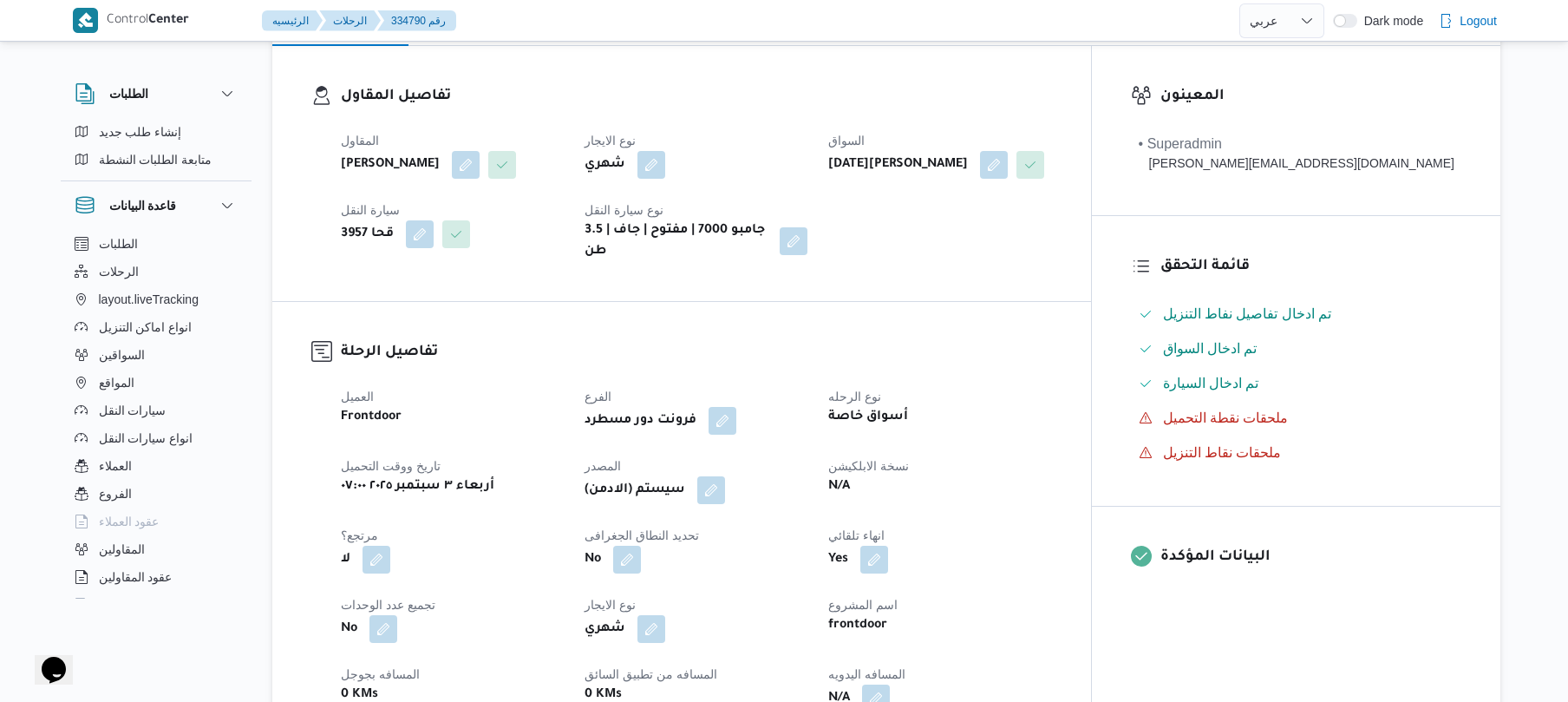
scroll to position [555, 0]
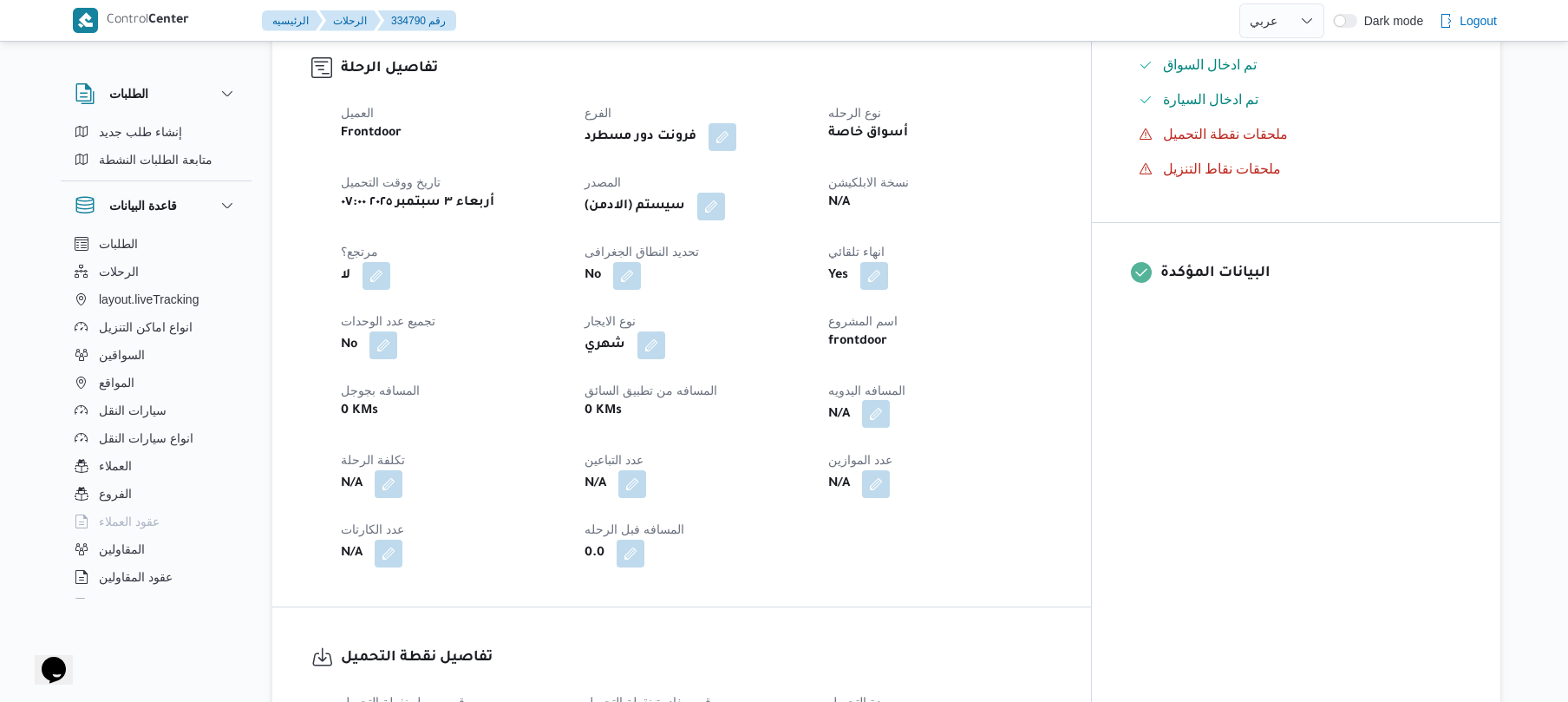
click at [890, 428] on button "button" at bounding box center [875, 413] width 27 height 27
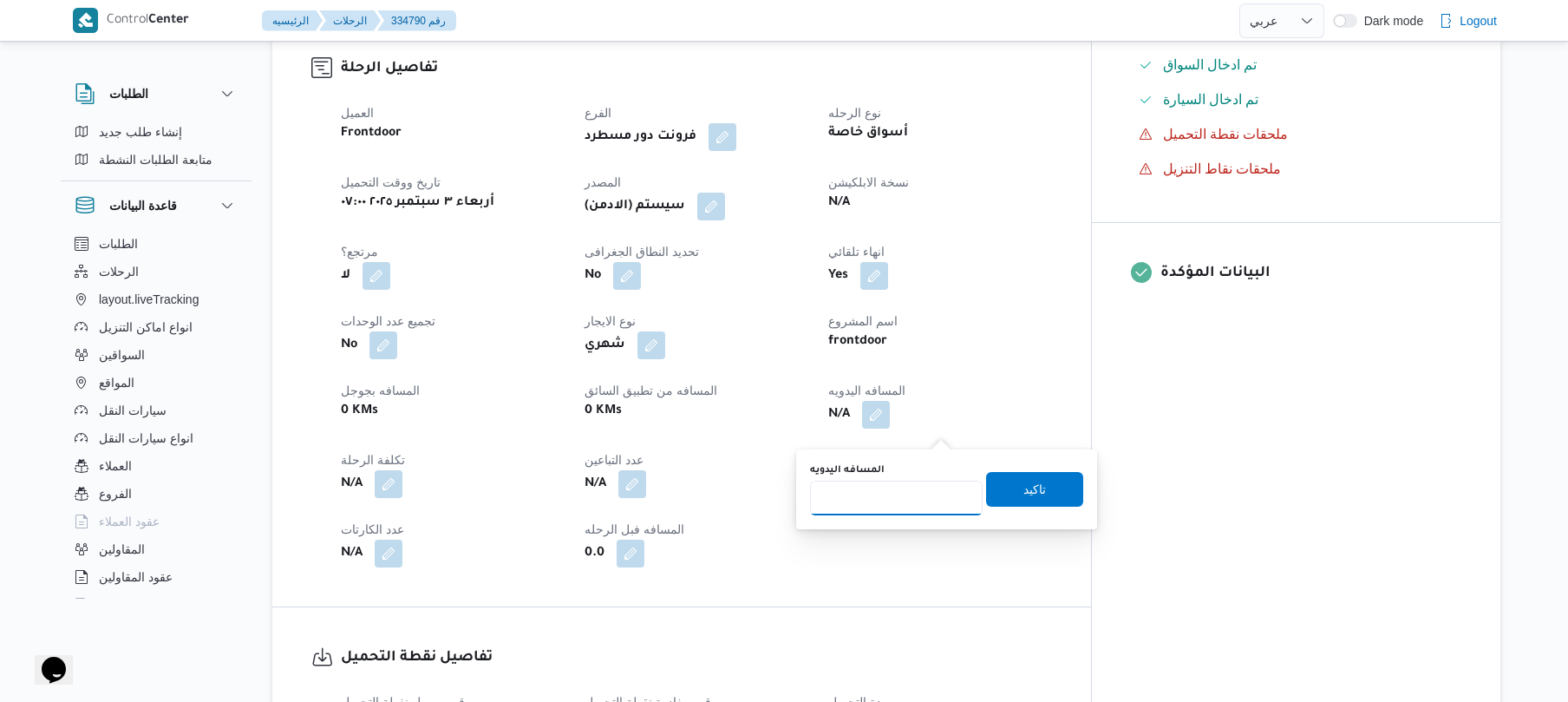
click at [912, 500] on input "المسافه اليدويه" at bounding box center [896, 497] width 172 height 35
type input "130"
click at [1005, 490] on span "تاكيد" at bounding box center [1034, 488] width 98 height 35
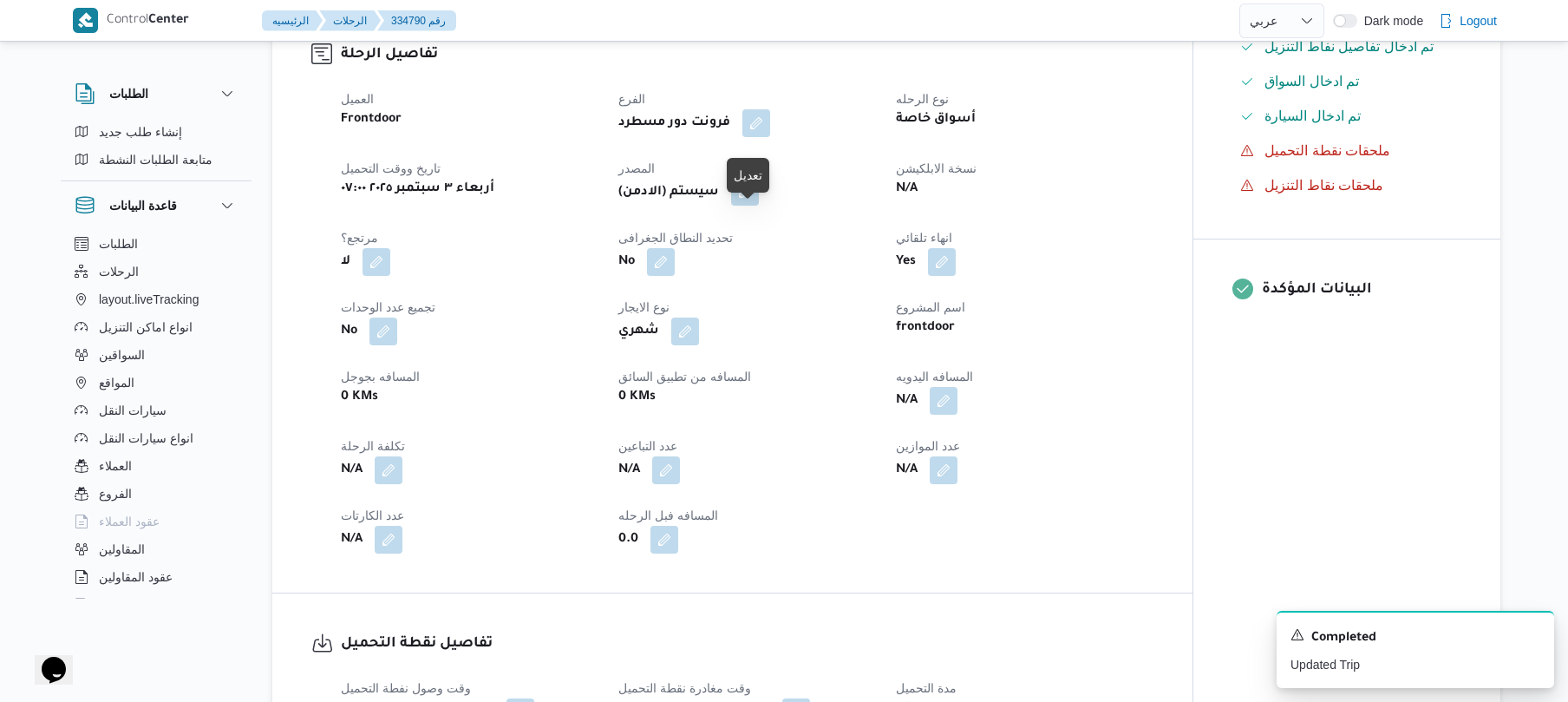
click at [747, 206] on button "button" at bounding box center [744, 191] width 27 height 27
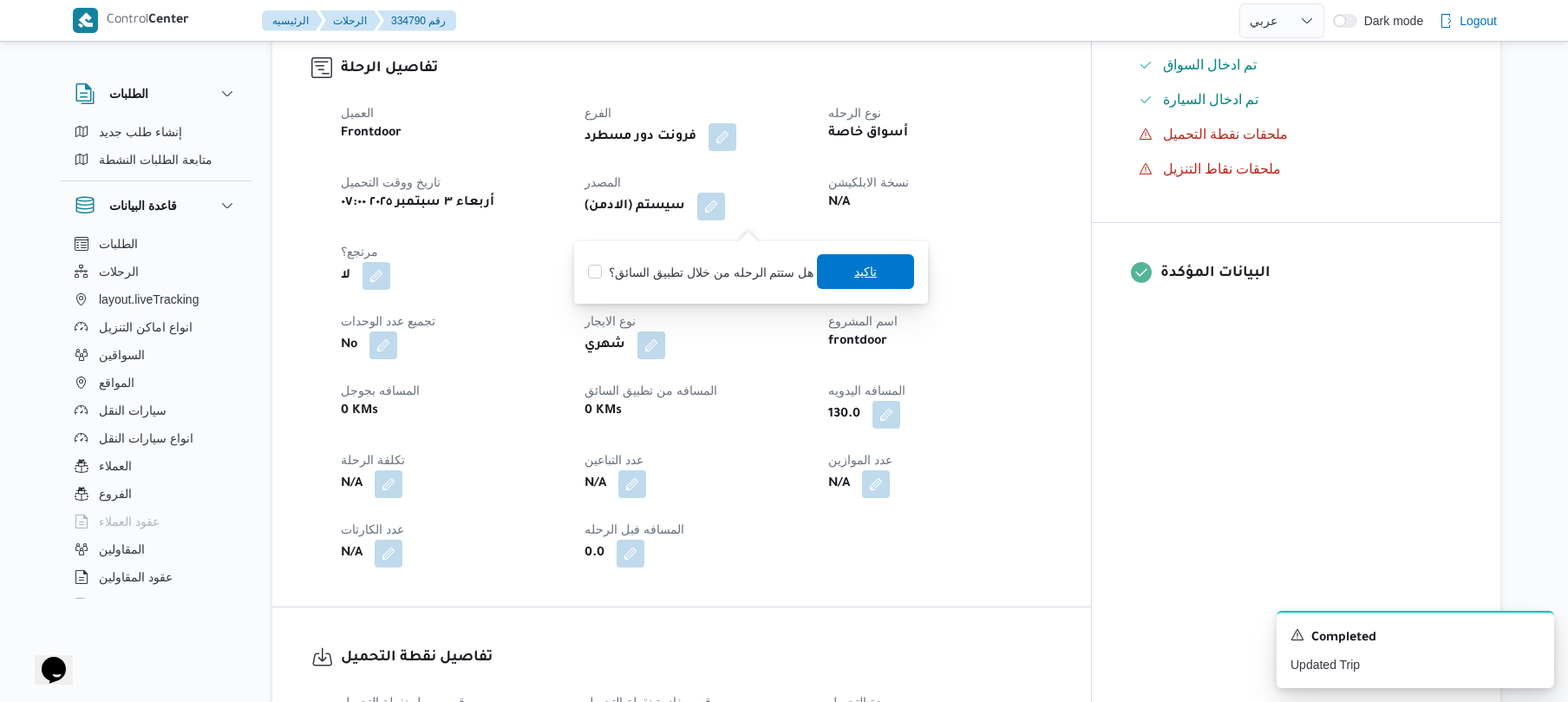
click at [837, 278] on span "تاكيد" at bounding box center [865, 271] width 98 height 35
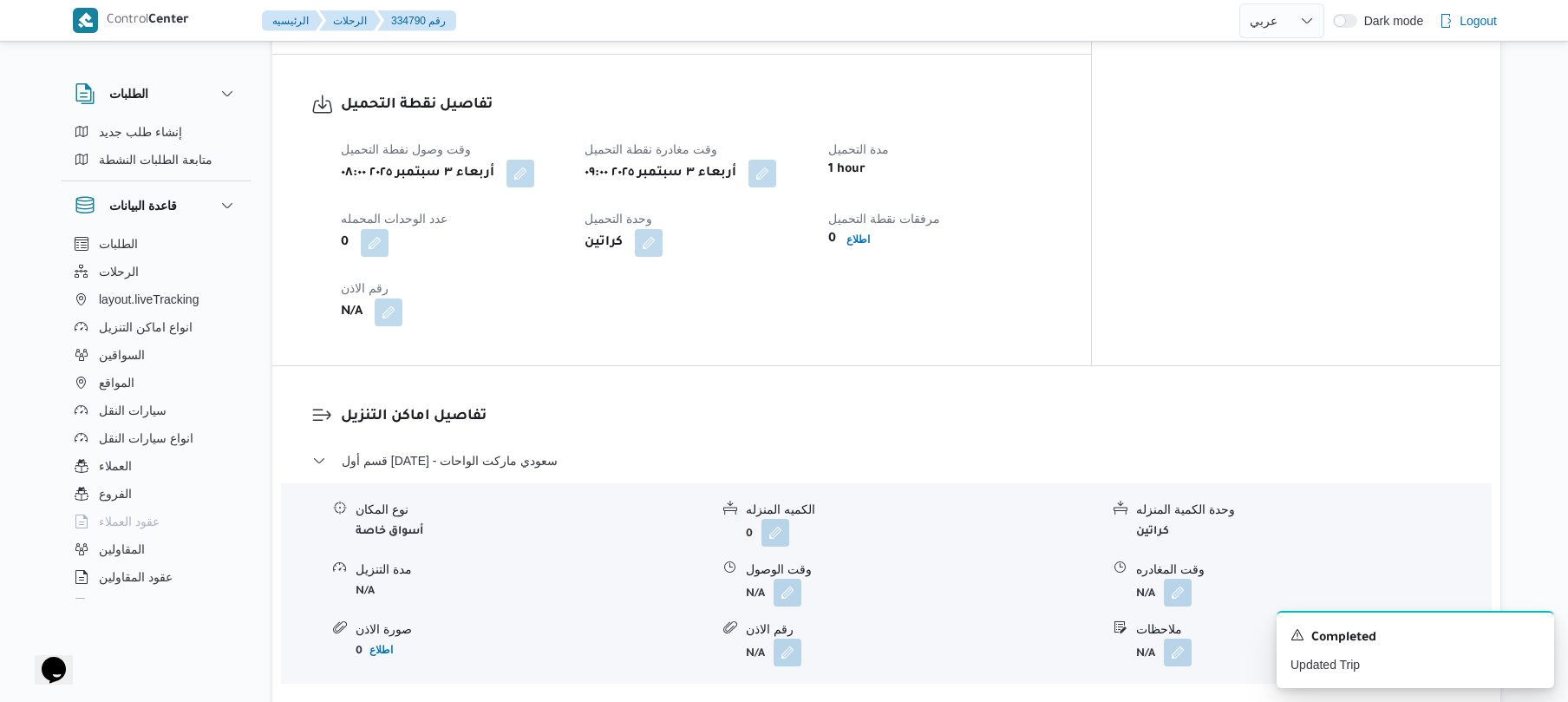
scroll to position [1388, 0]
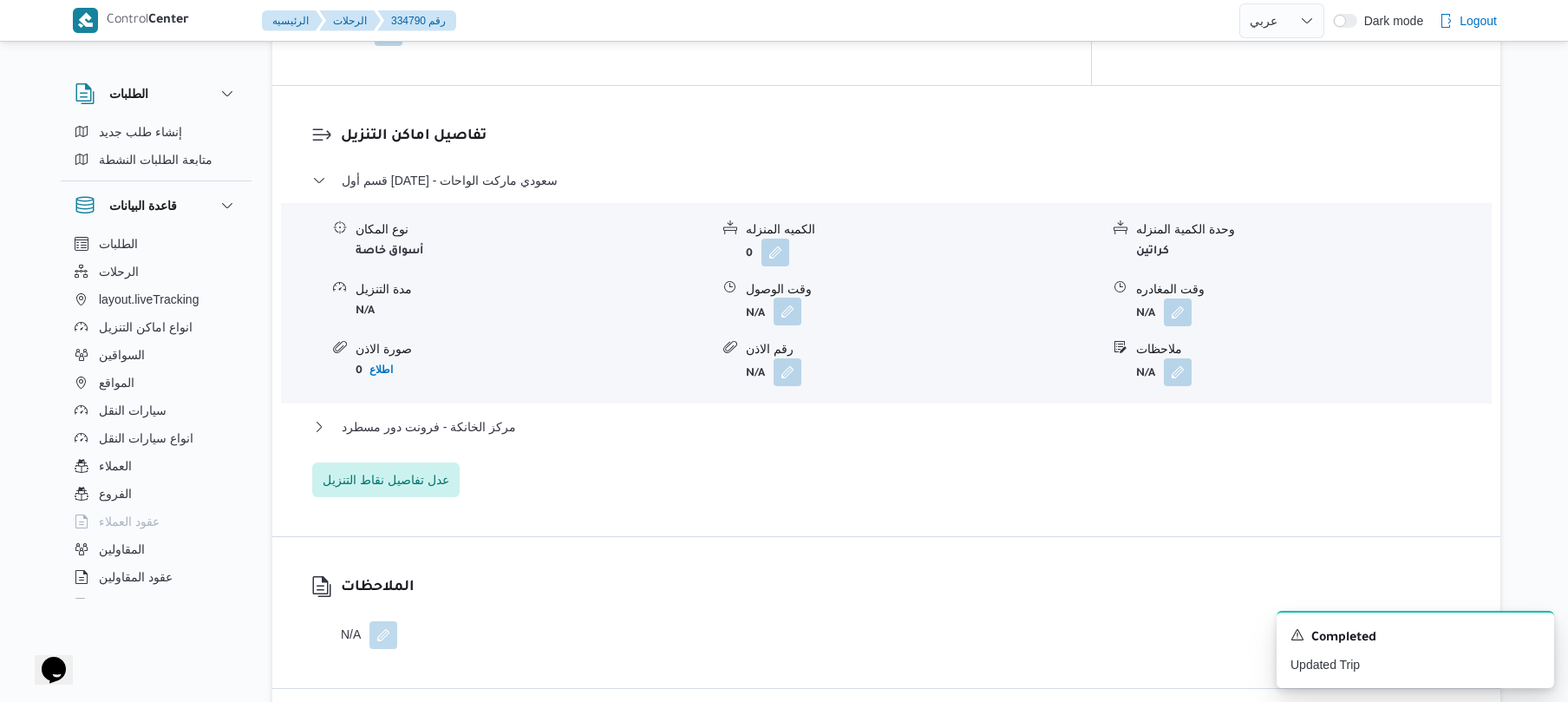
click at [794, 325] on button "button" at bounding box center [787, 311] width 27 height 27
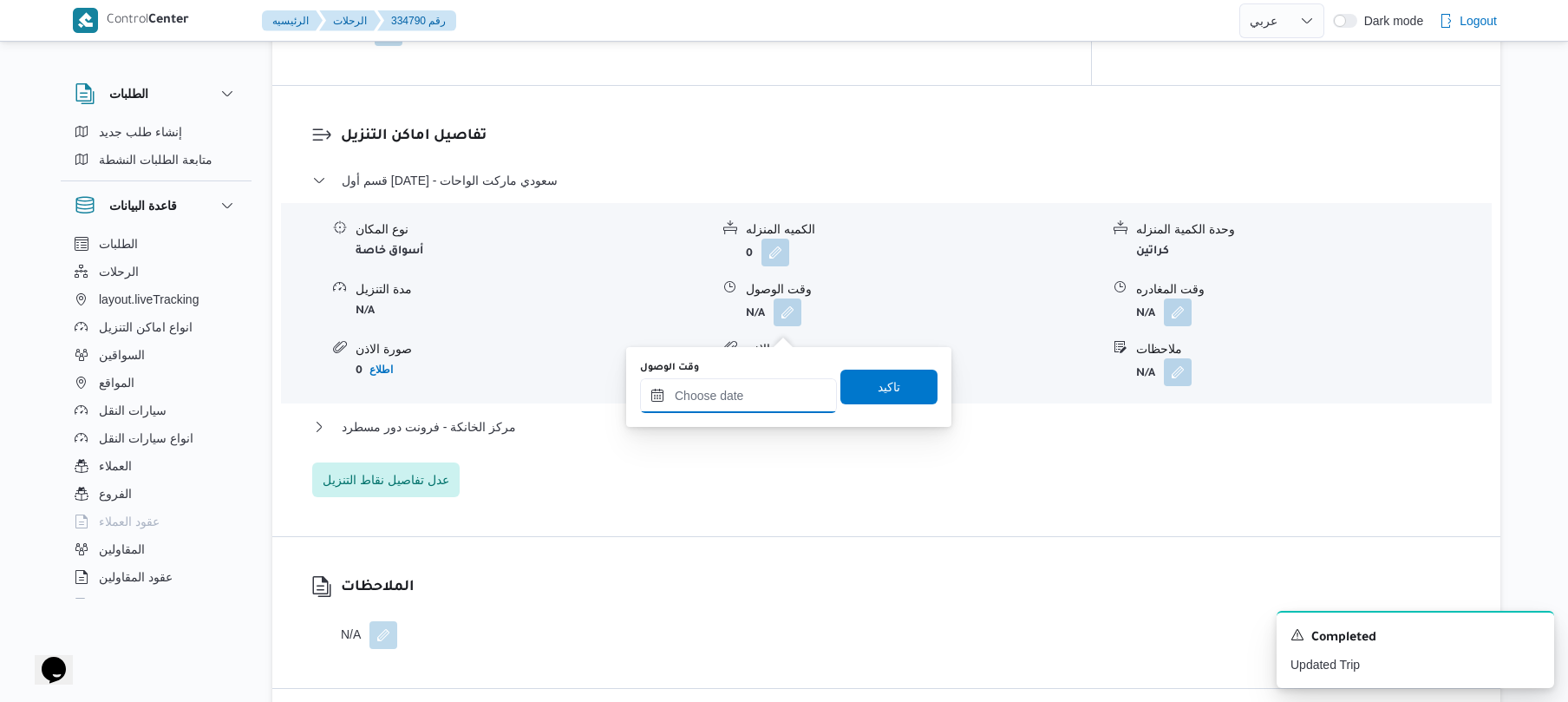
click at [760, 387] on input "وقت الوصول" at bounding box center [739, 395] width 197 height 35
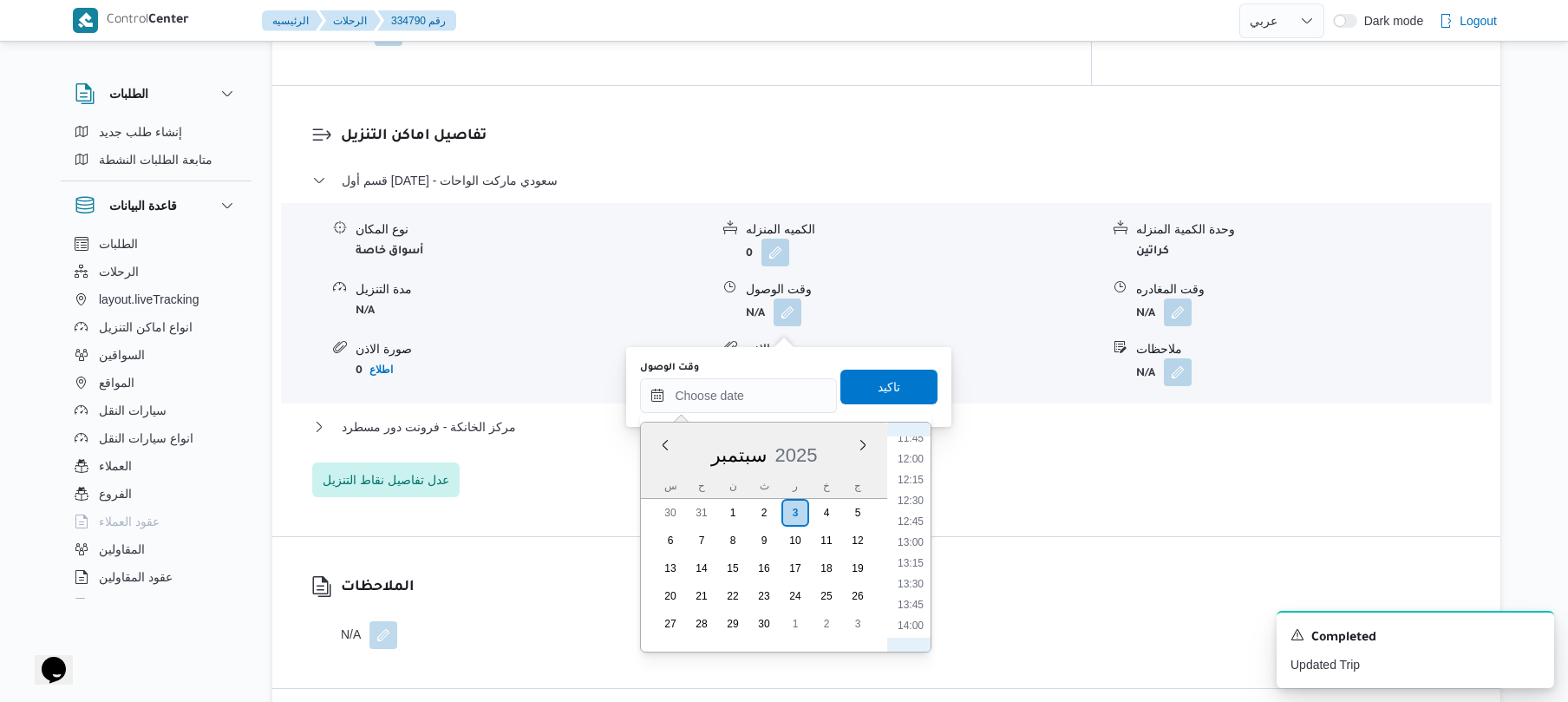
scroll to position [819, 0]
click at [917, 459] on li "10:00" at bounding box center [911, 458] width 40 height 17
type input "٠٣/٠٩/٢٠٢٥ ١٠:٠٠"
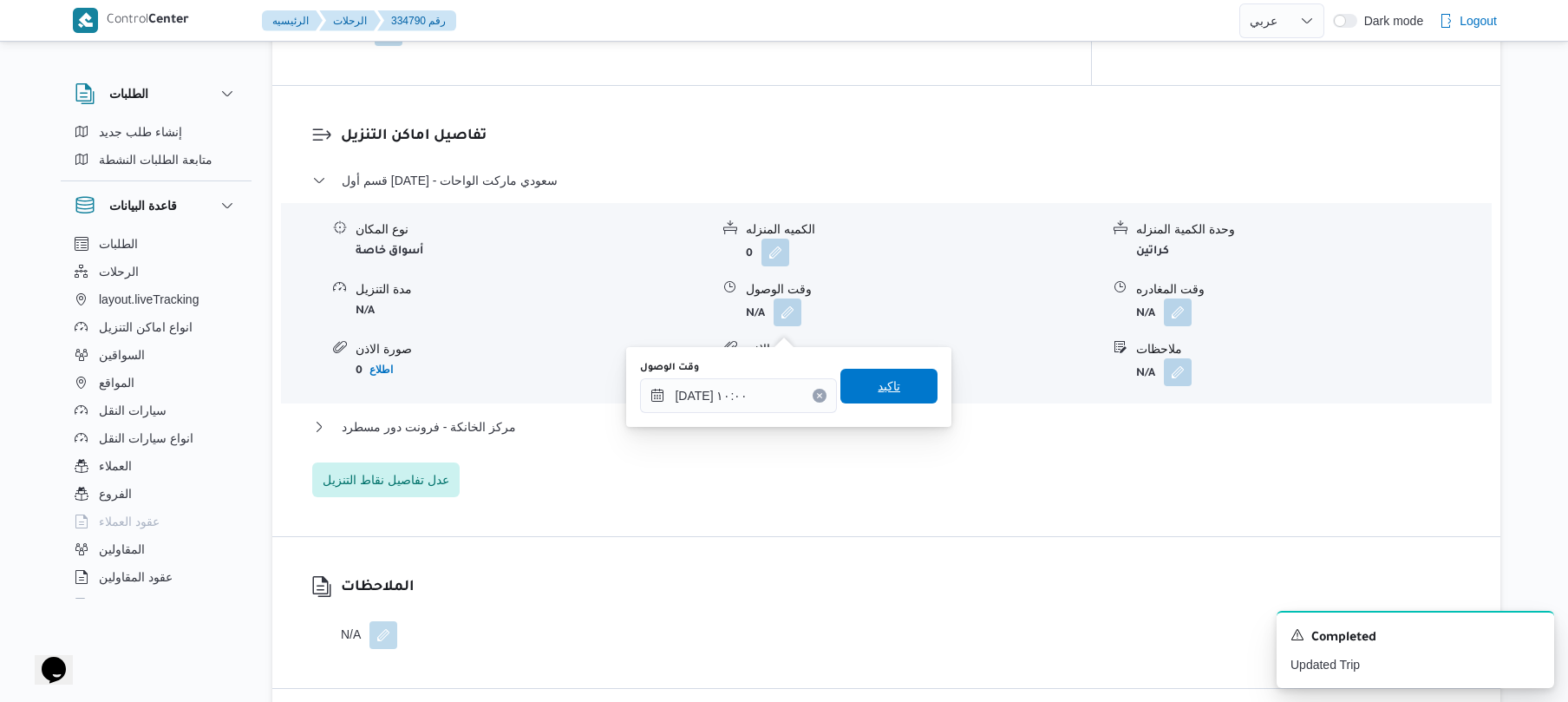
click at [893, 384] on span "تاكيد" at bounding box center [888, 386] width 98 height 35
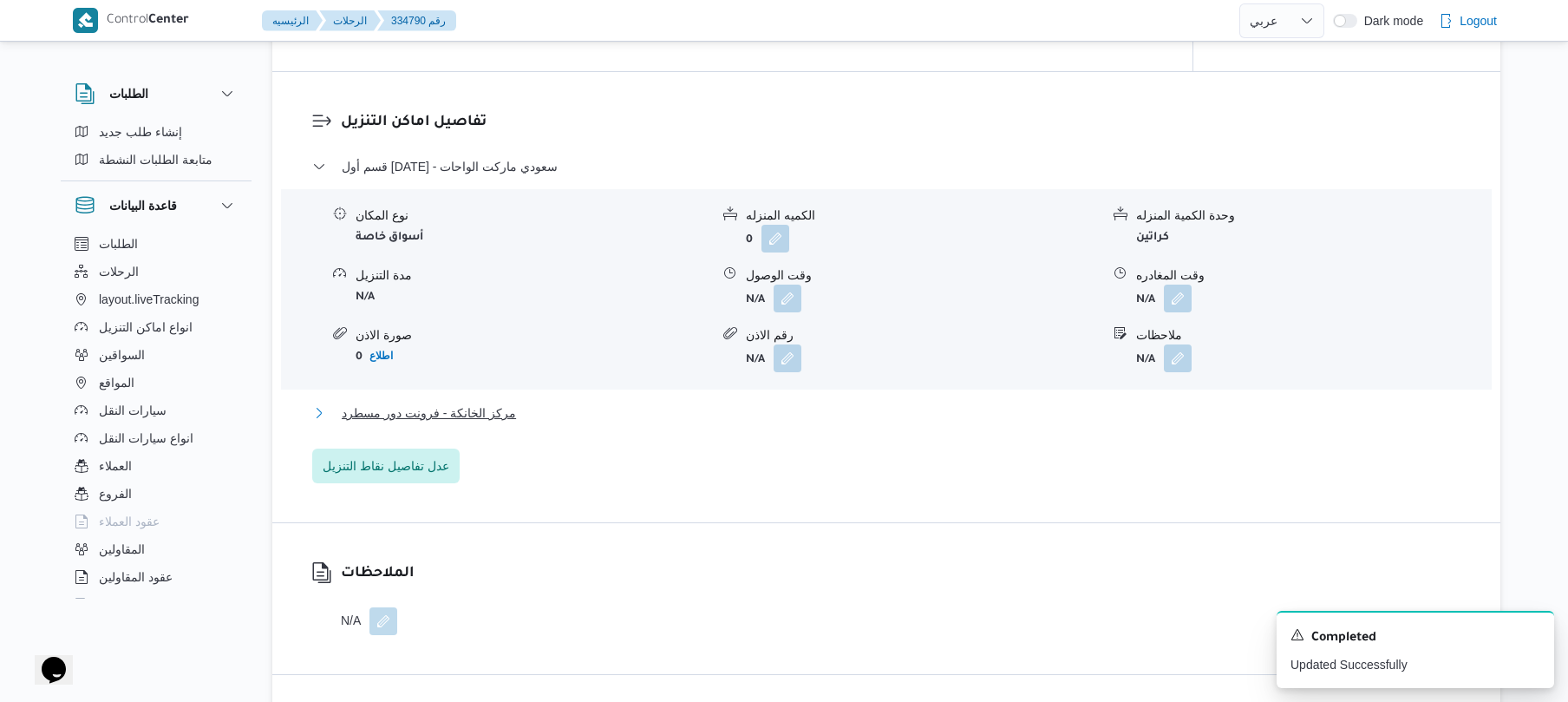
click at [845, 423] on button "مركز الخانكة - فرونت دور مسطرد" at bounding box center [886, 413] width 1149 height 21
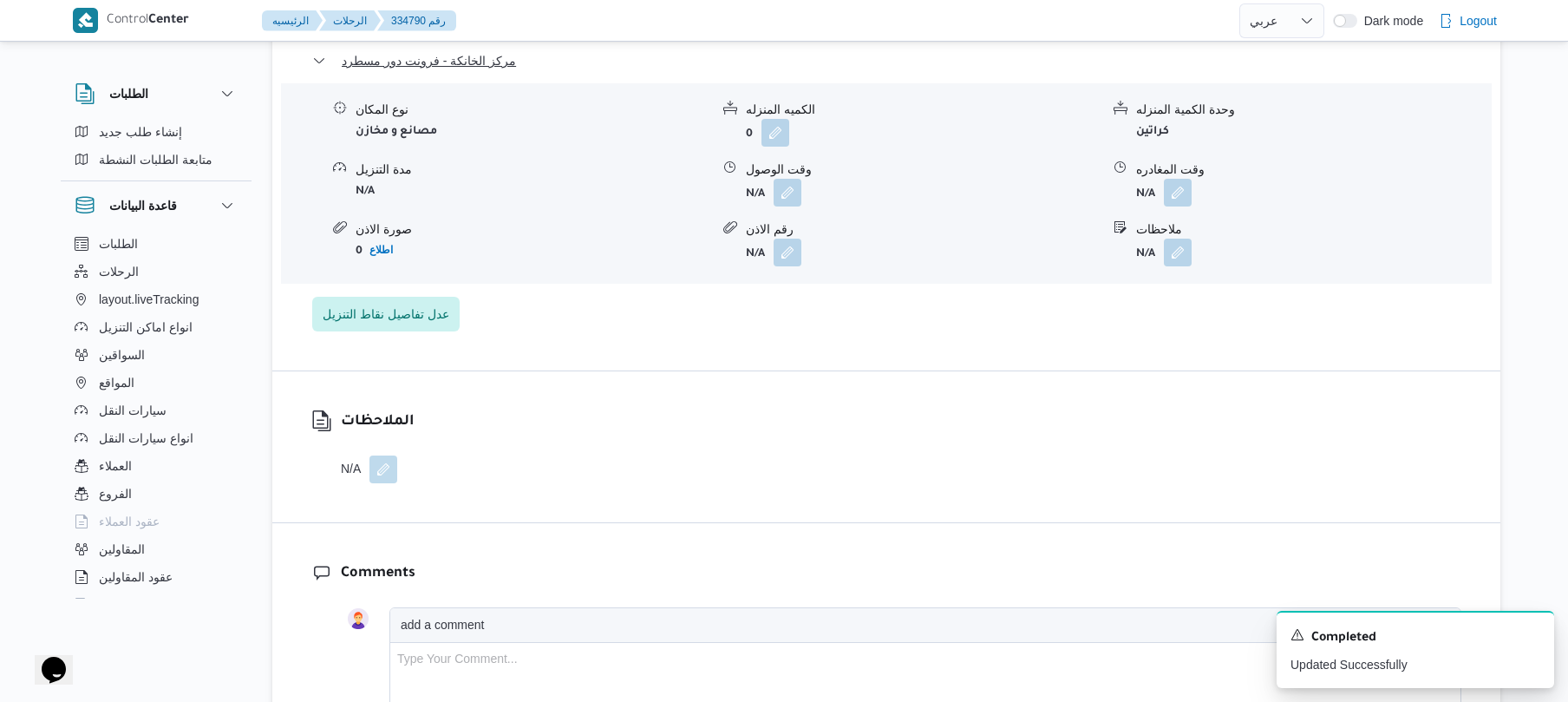
scroll to position [1758, 0]
click at [1172, 200] on button "button" at bounding box center [1177, 188] width 27 height 27
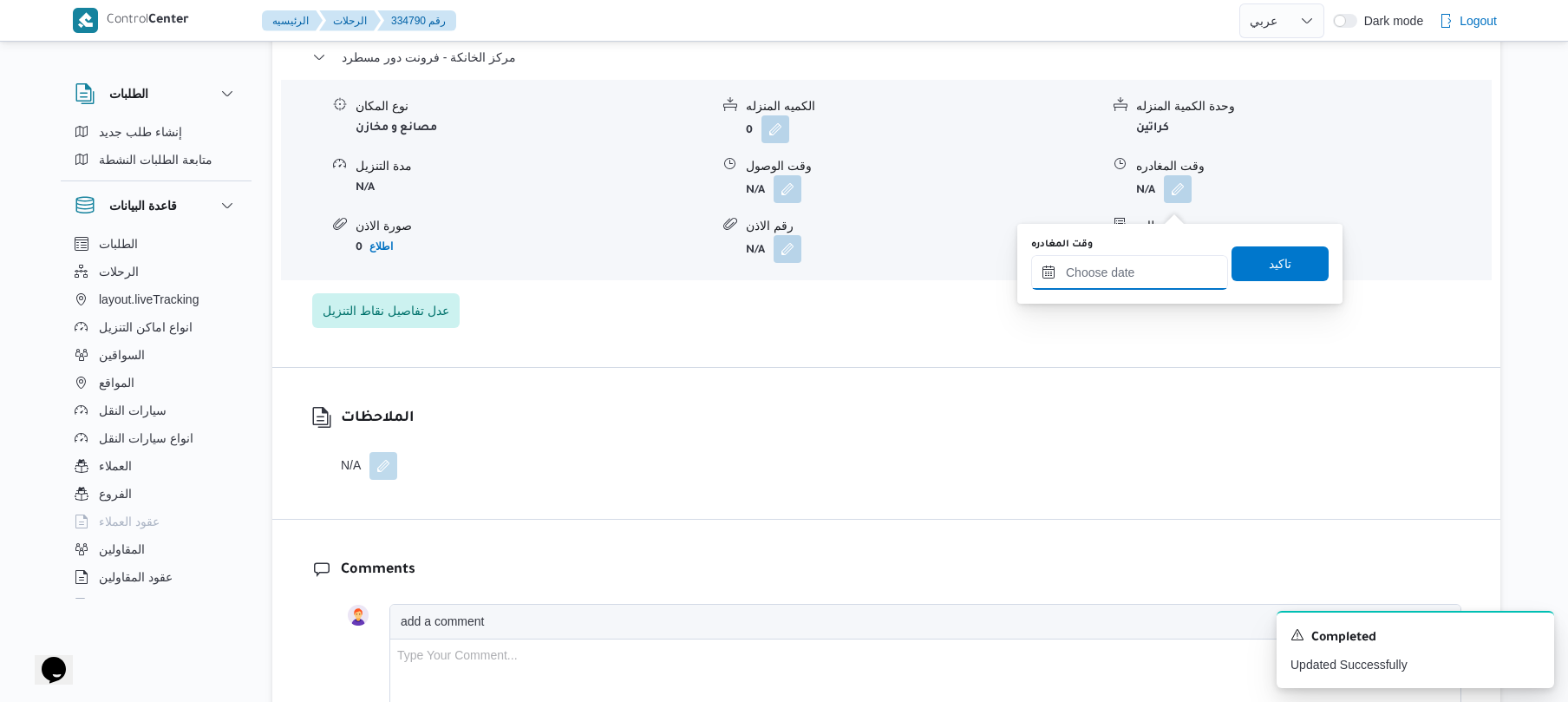
click at [1118, 279] on input "وقت المغادره" at bounding box center [1130, 272] width 197 height 35
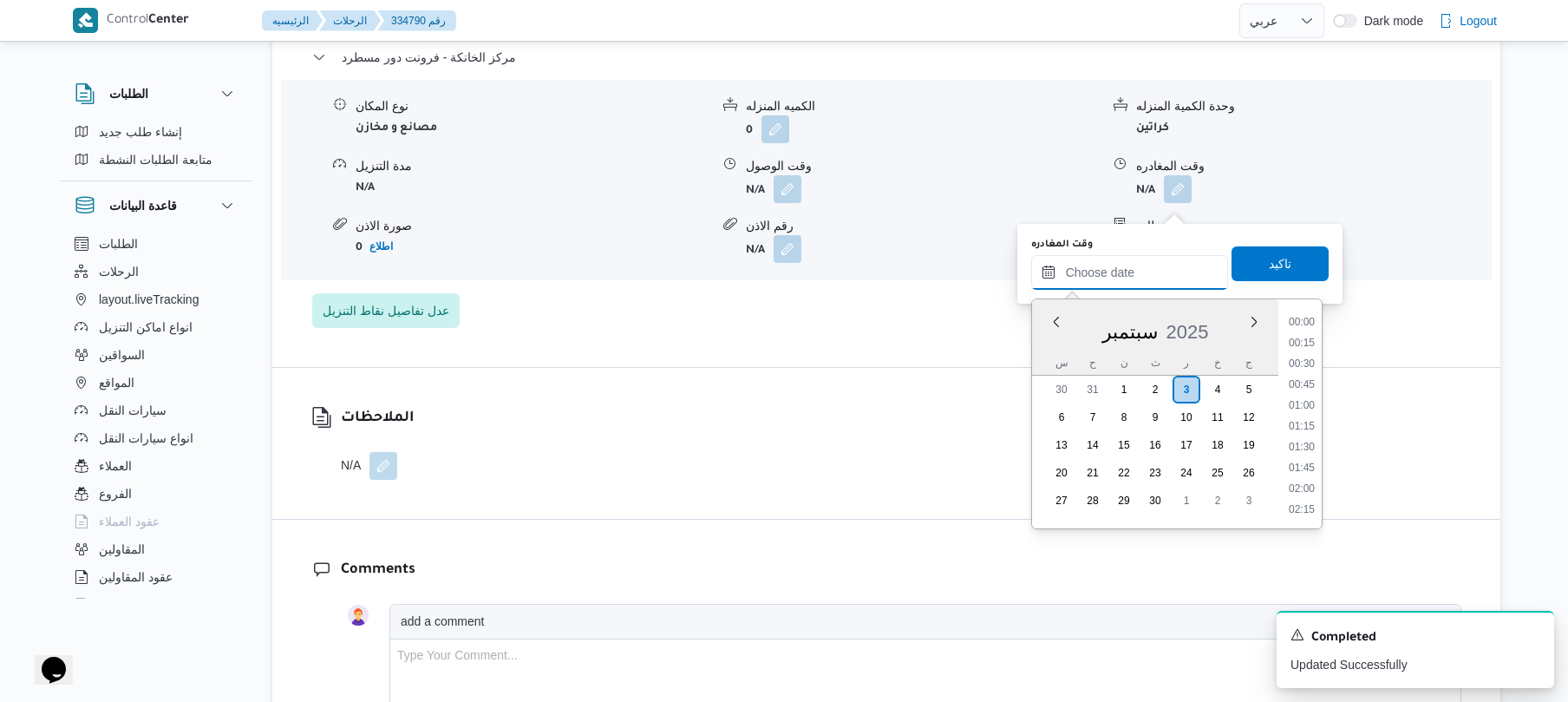
scroll to position [1500, 0]
click at [1297, 366] on li "18:30" at bounding box center [1302, 363] width 40 height 17
type input "٠٣/٠٩/٢٠٢٥ ١٨:٣٠"
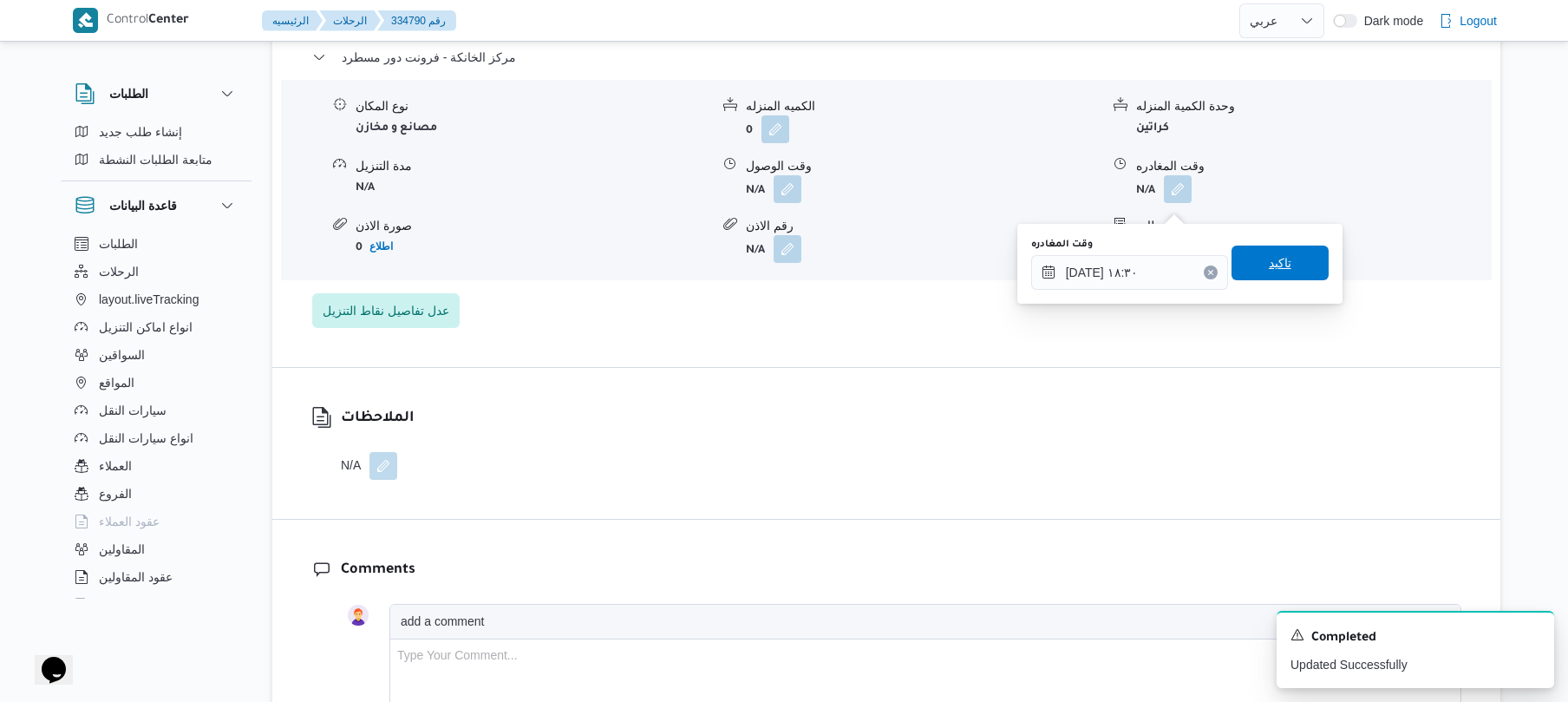
click at [1256, 246] on span "تاكيد" at bounding box center [1280, 262] width 98 height 35
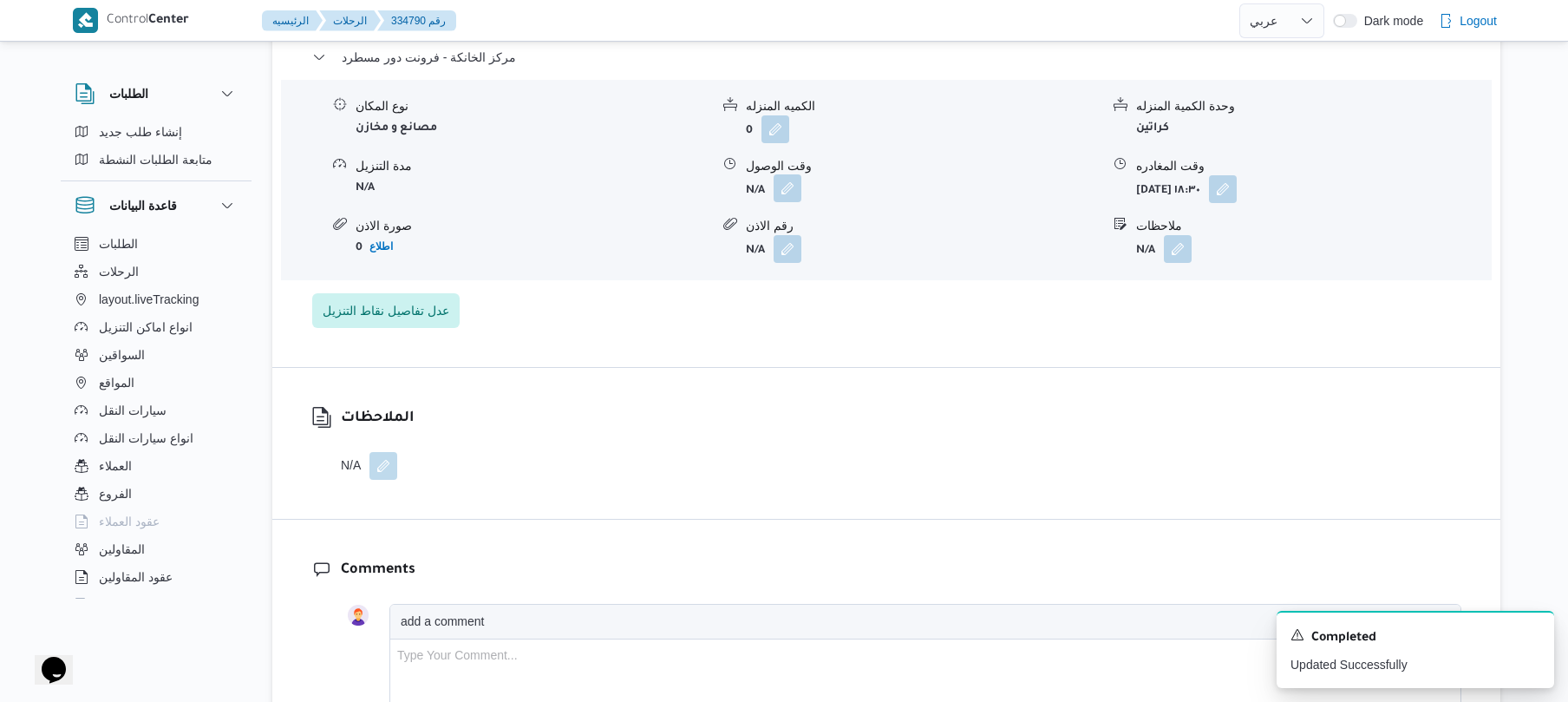
click at [795, 201] on button "button" at bounding box center [787, 188] width 27 height 27
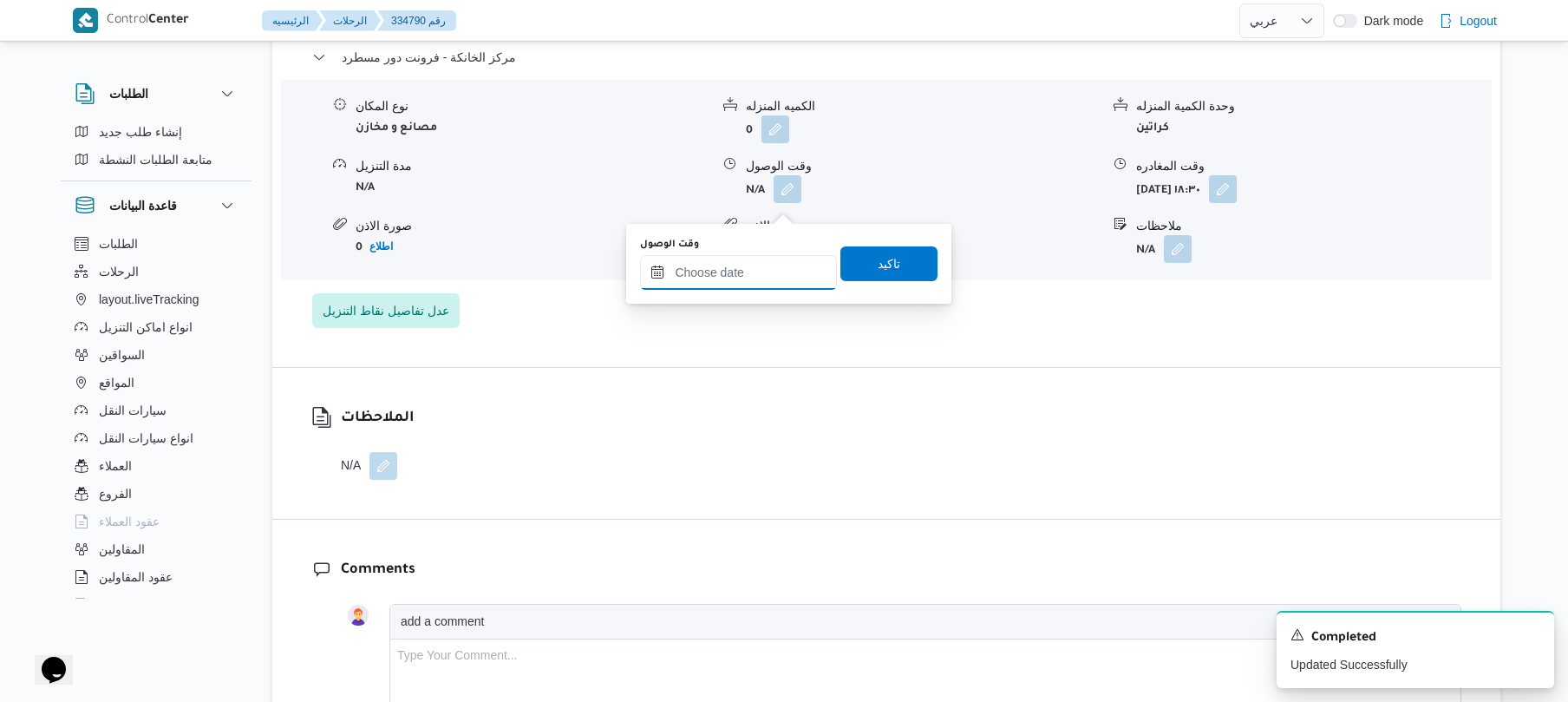
click at [780, 264] on input "وقت الوصول" at bounding box center [739, 272] width 197 height 35
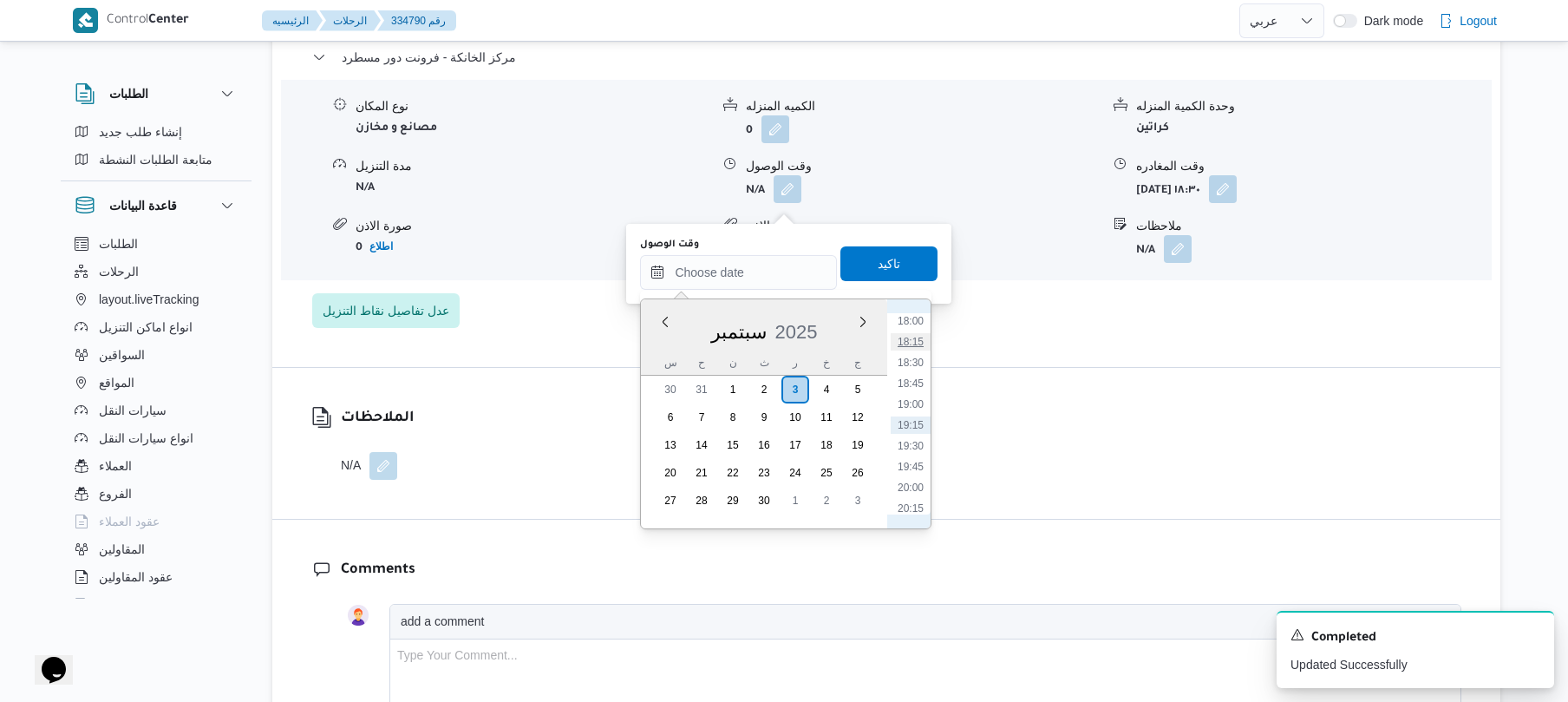
click at [916, 344] on li "18:15" at bounding box center [911, 342] width 40 height 17
type input "٠٣/٠٩/٢٠٢٥ ١٨:١٥"
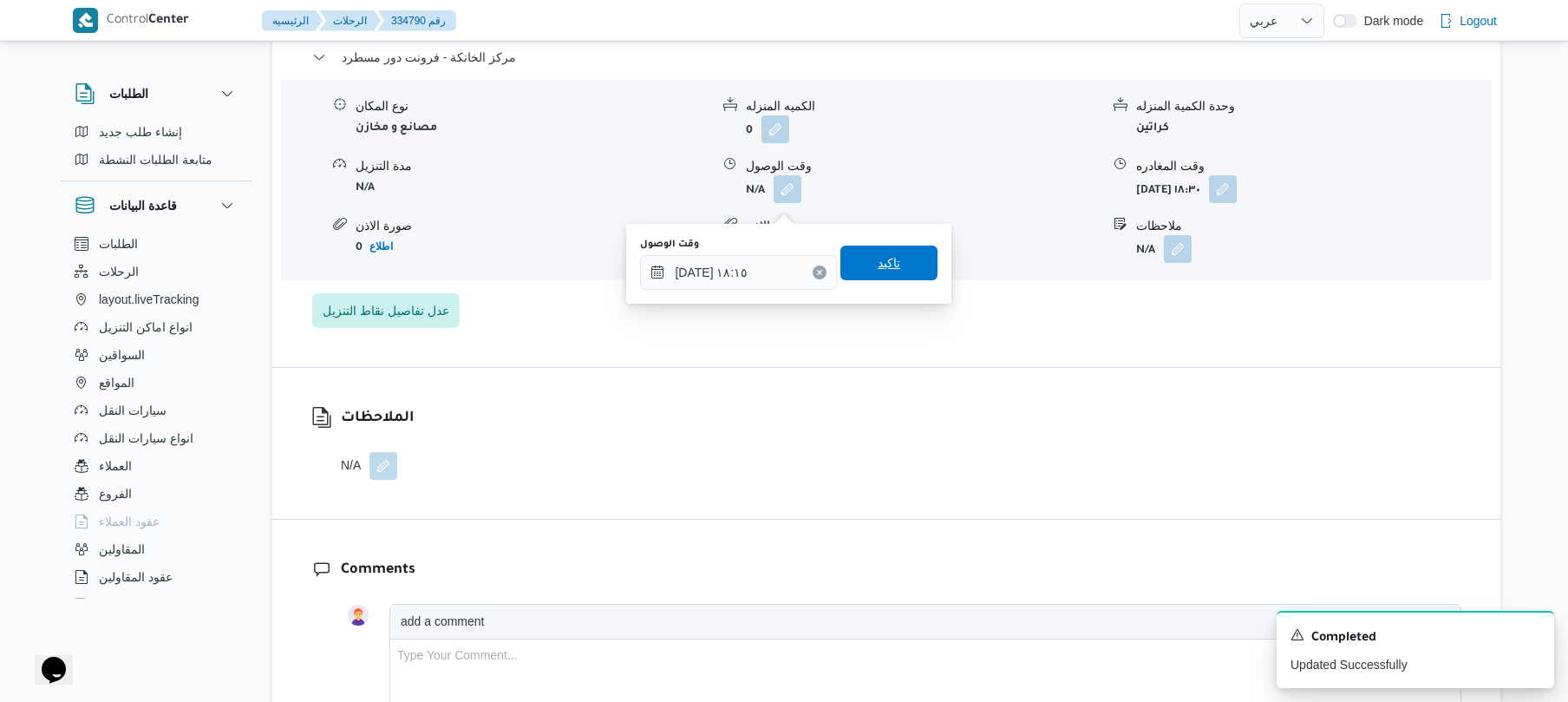
click at [896, 259] on span "تاكيد" at bounding box center [888, 262] width 98 height 35
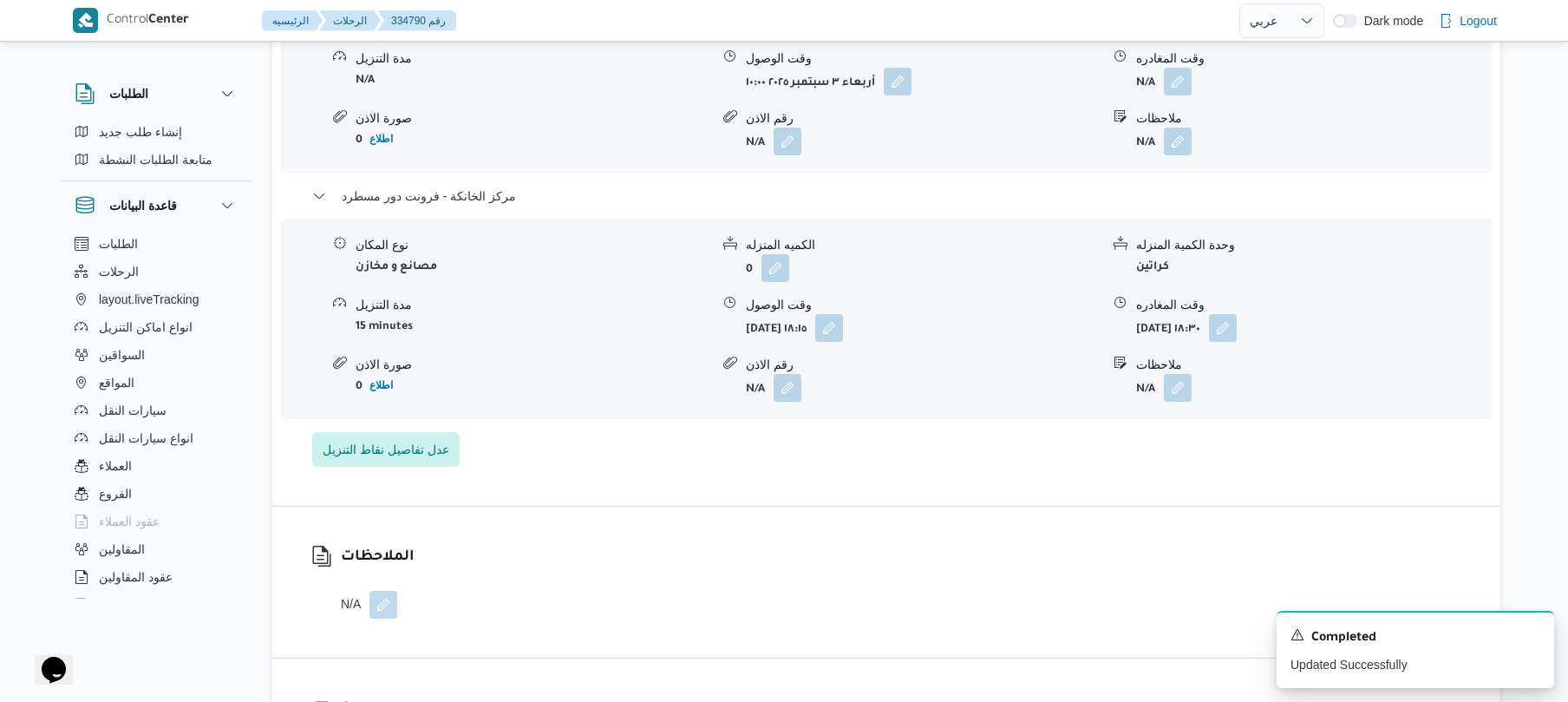
scroll to position [1573, 0]
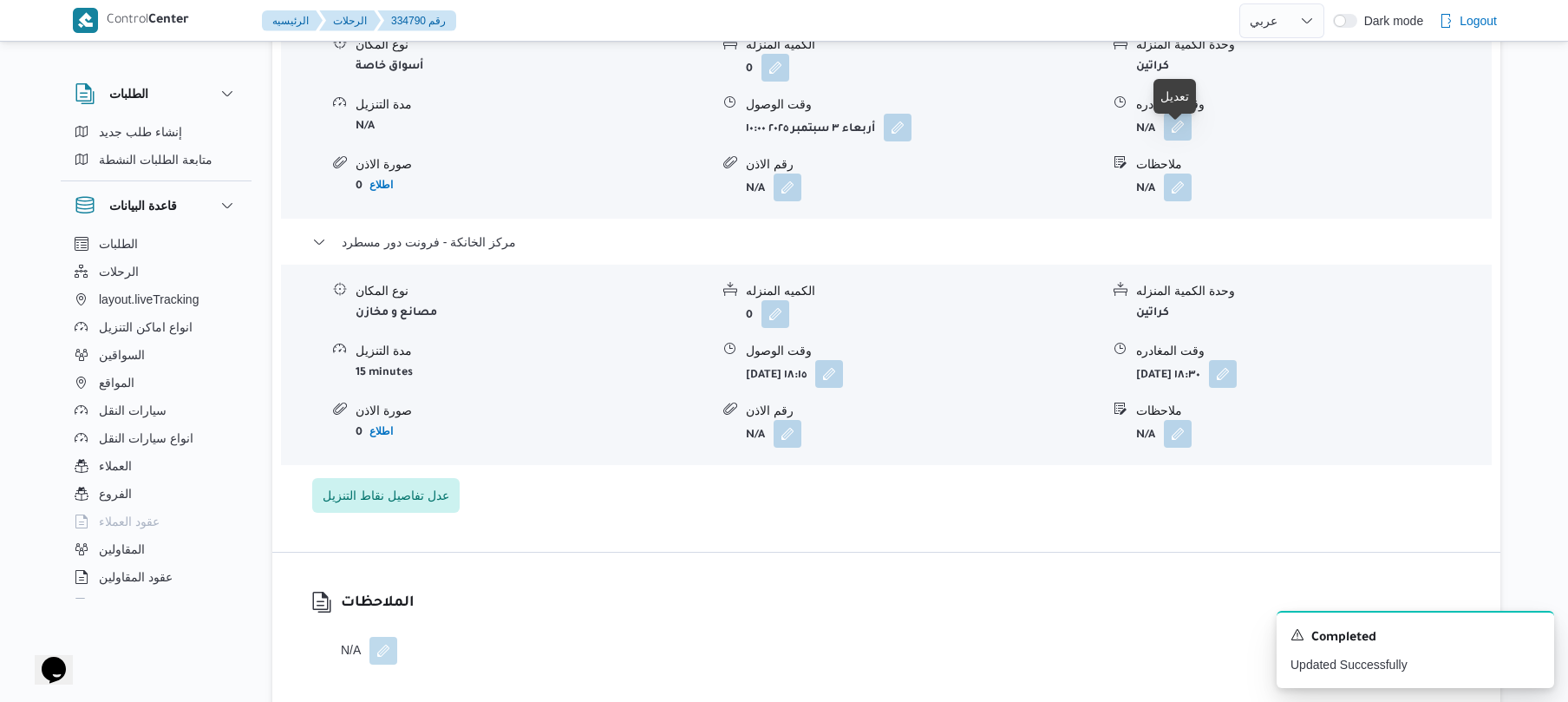
click at [1181, 135] on dl "وقت المغادره N/A" at bounding box center [1313, 118] width 354 height 46
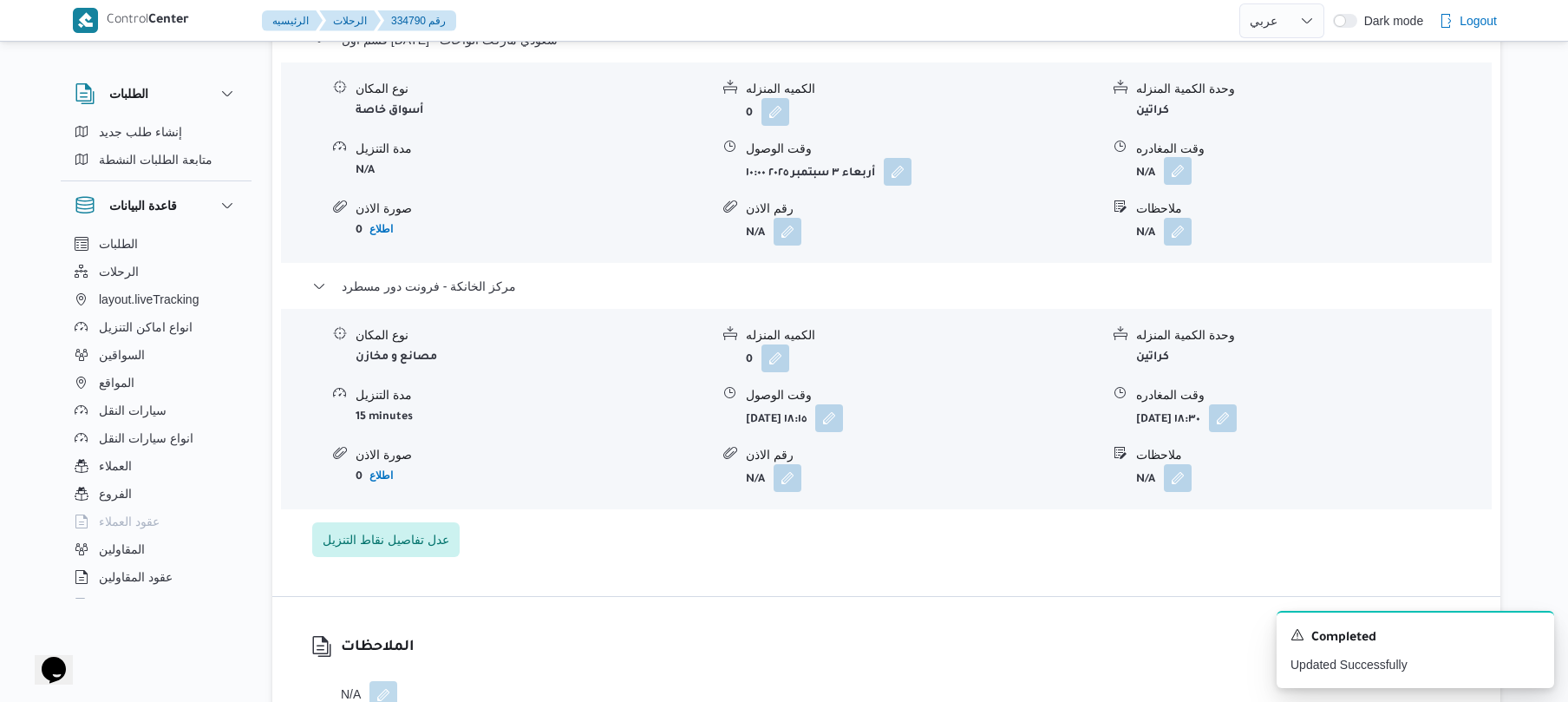
scroll to position [1527, 0]
click at [1180, 180] on button "button" at bounding box center [1177, 172] width 27 height 27
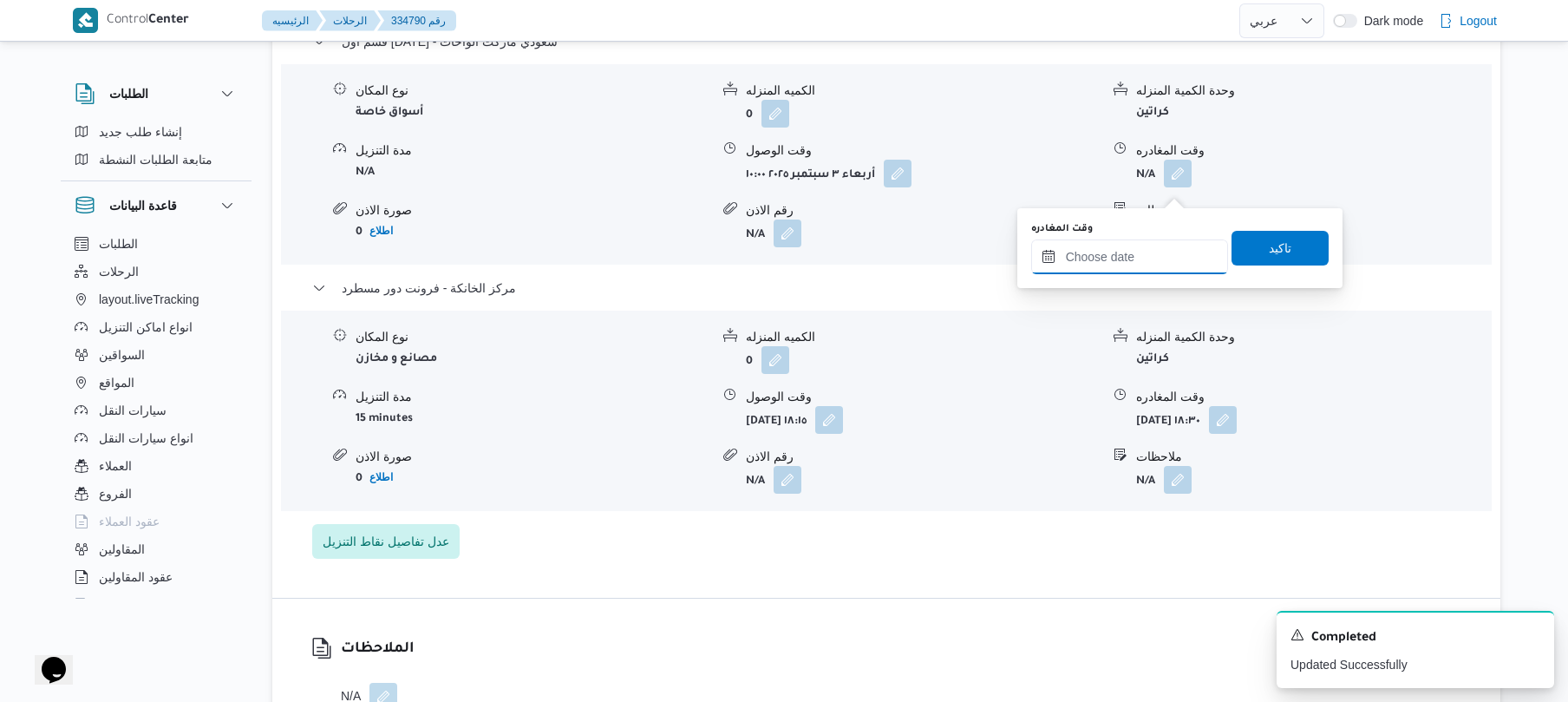
click at [1118, 251] on input "وقت المغادره" at bounding box center [1130, 257] width 197 height 35
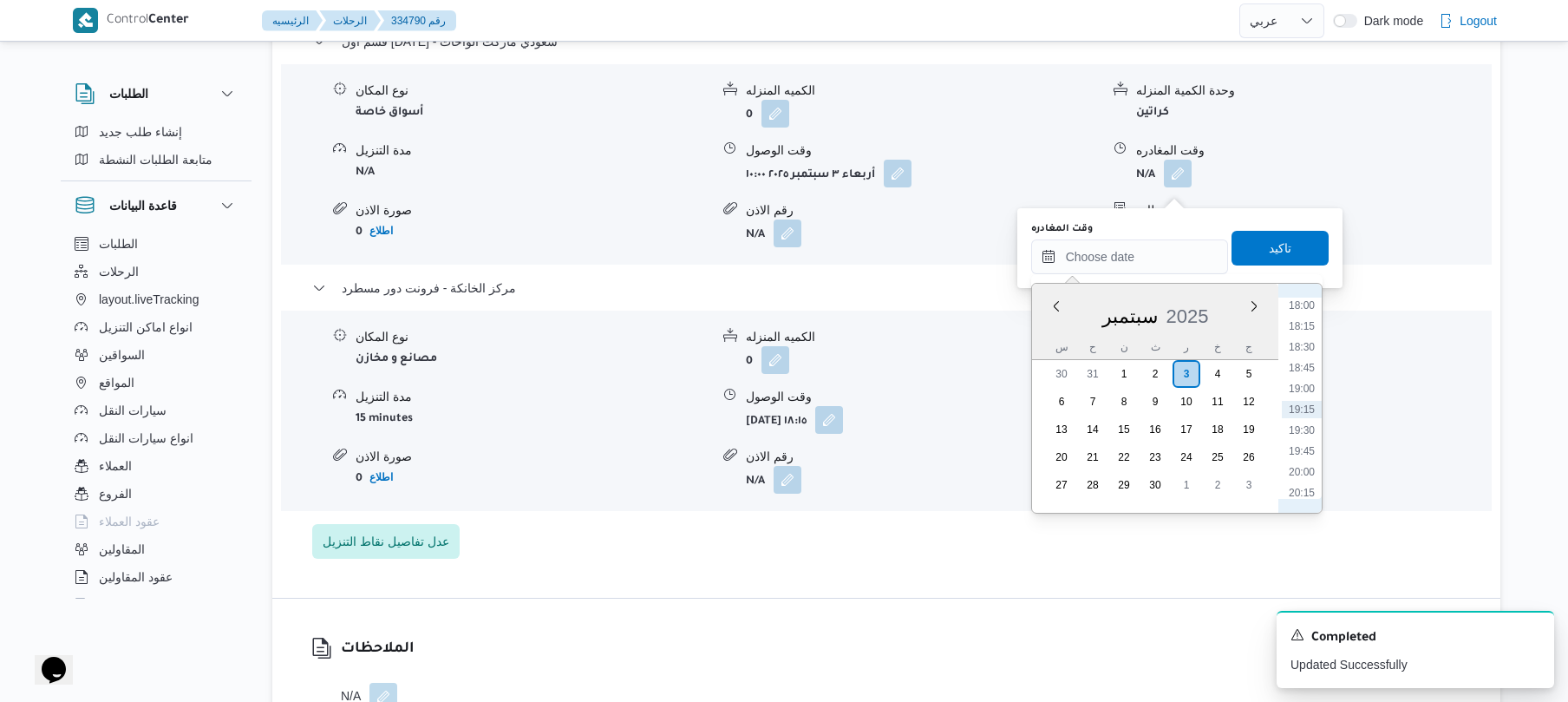
scroll to position [1330, 0]
click at [1298, 409] on li "17:15" at bounding box center [1302, 413] width 40 height 17
type input "٠٣/٠٩/٢٠٢٥ ١٧:١٥"
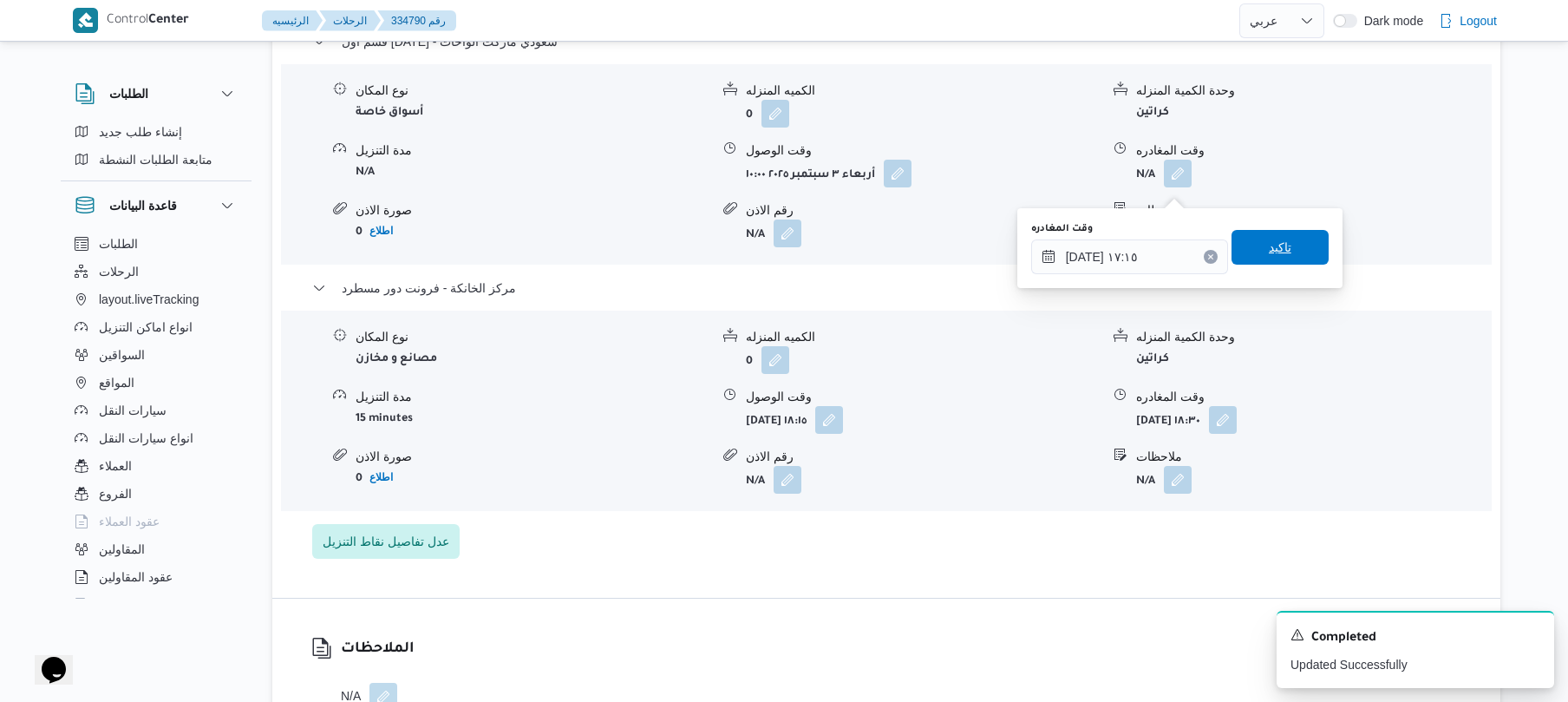
click at [1282, 246] on span "تاكيد" at bounding box center [1280, 247] width 98 height 35
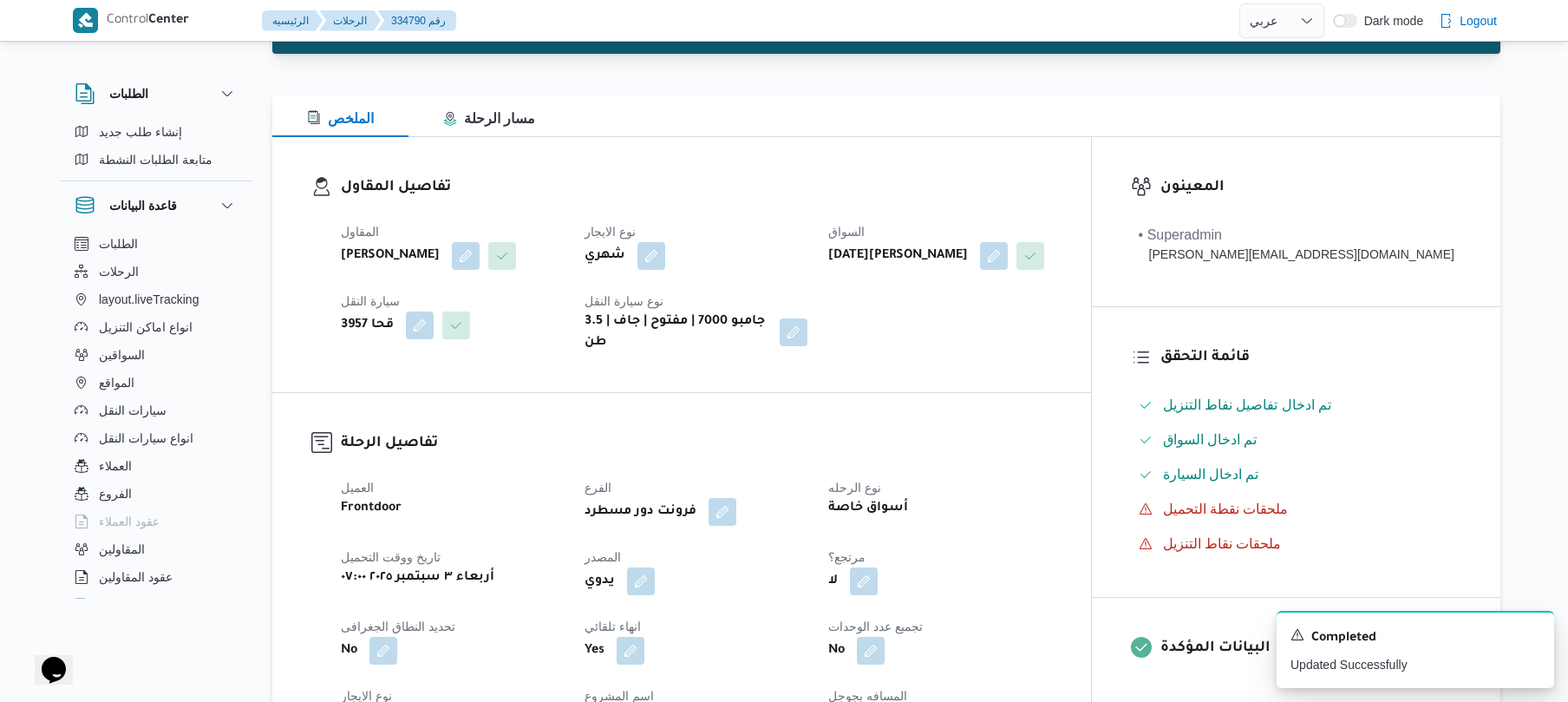
scroll to position [0, 0]
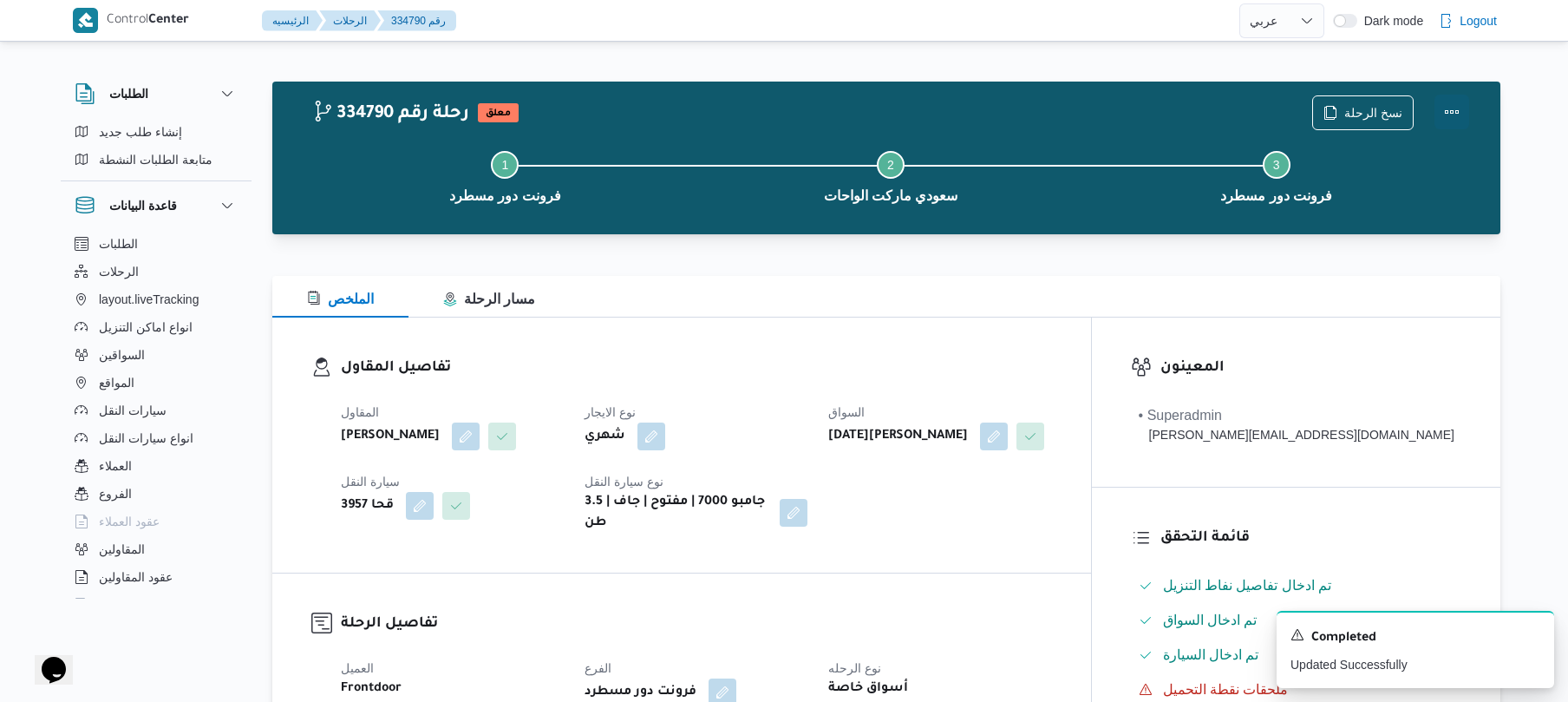
click at [1451, 105] on button "Actions" at bounding box center [1452, 112] width 35 height 35
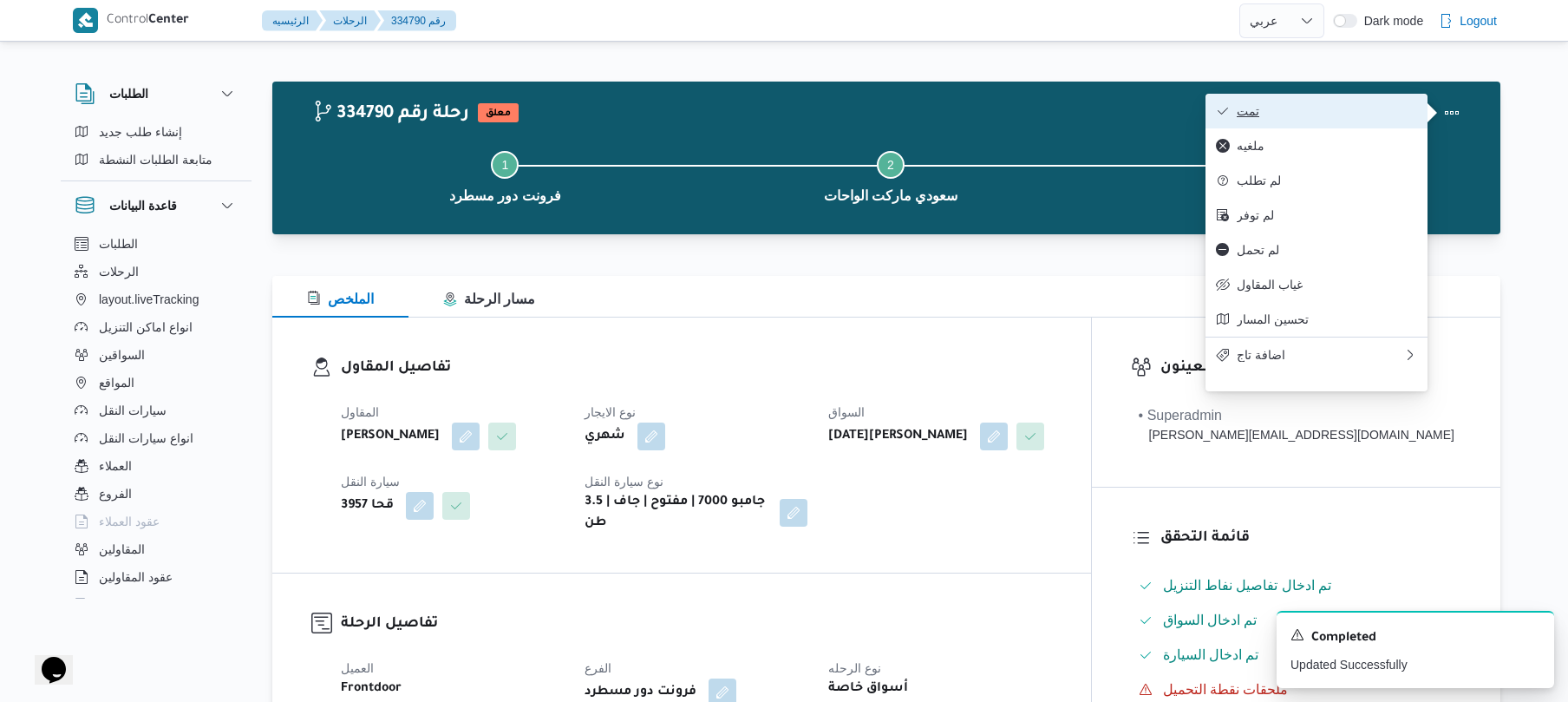
click at [1337, 102] on button "تمت" at bounding box center [1316, 111] width 222 height 35
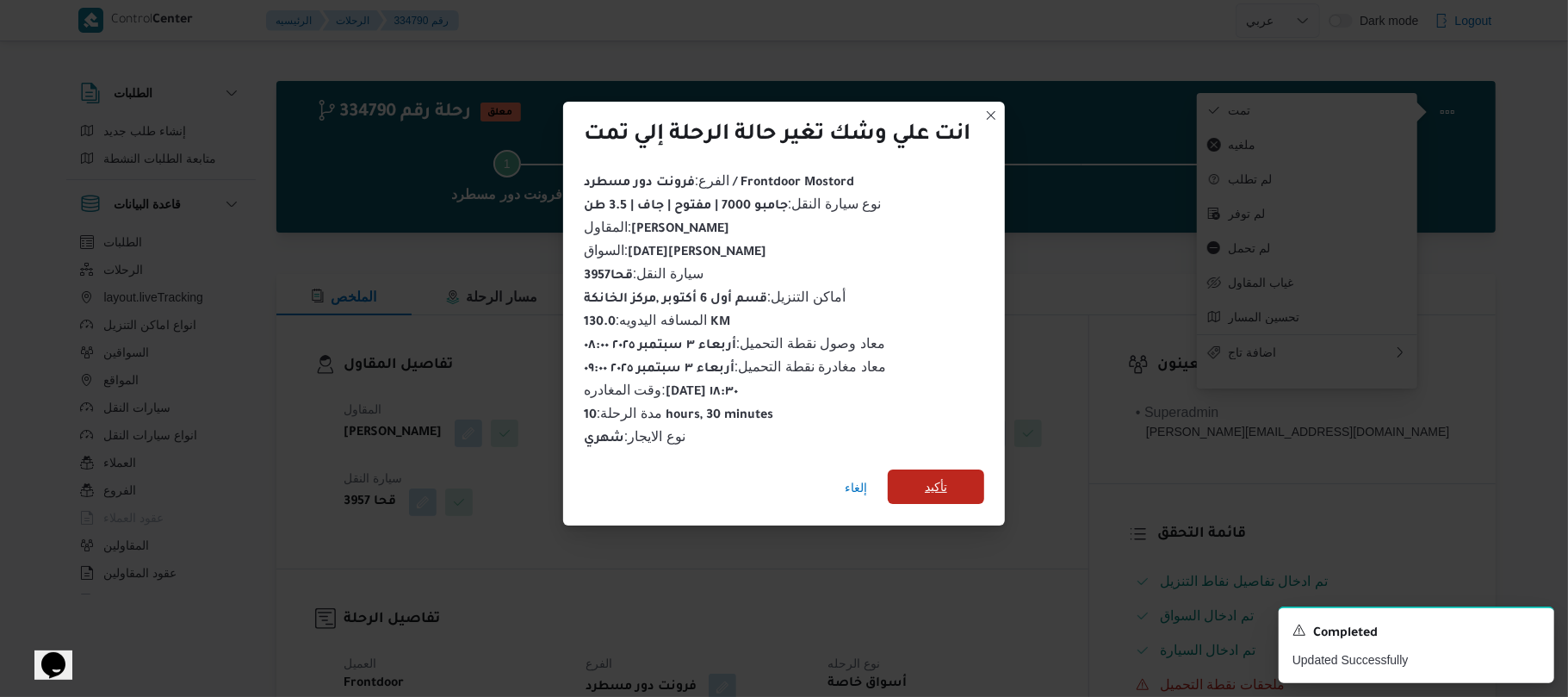
click at [961, 473] on span "تأكيد" at bounding box center [935, 486] width 97 height 35
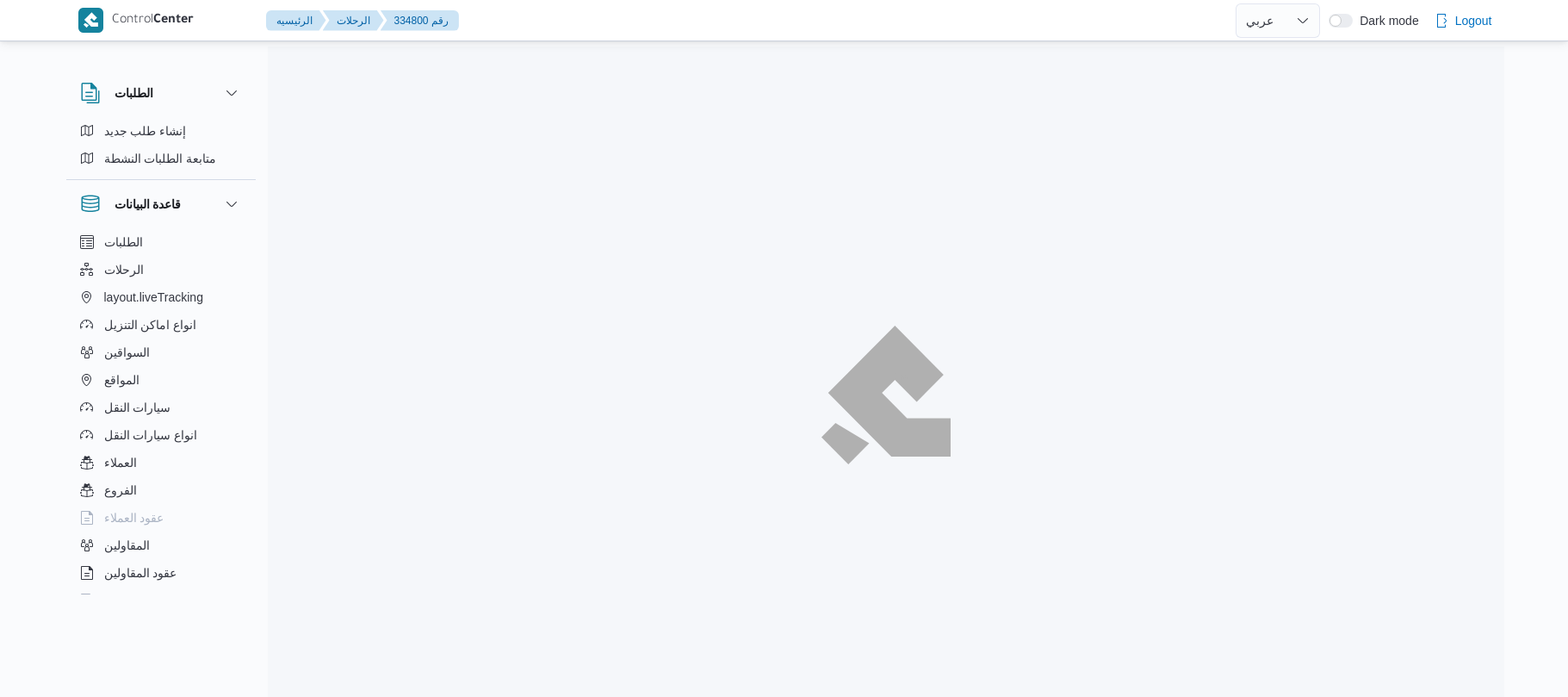
select select "ar"
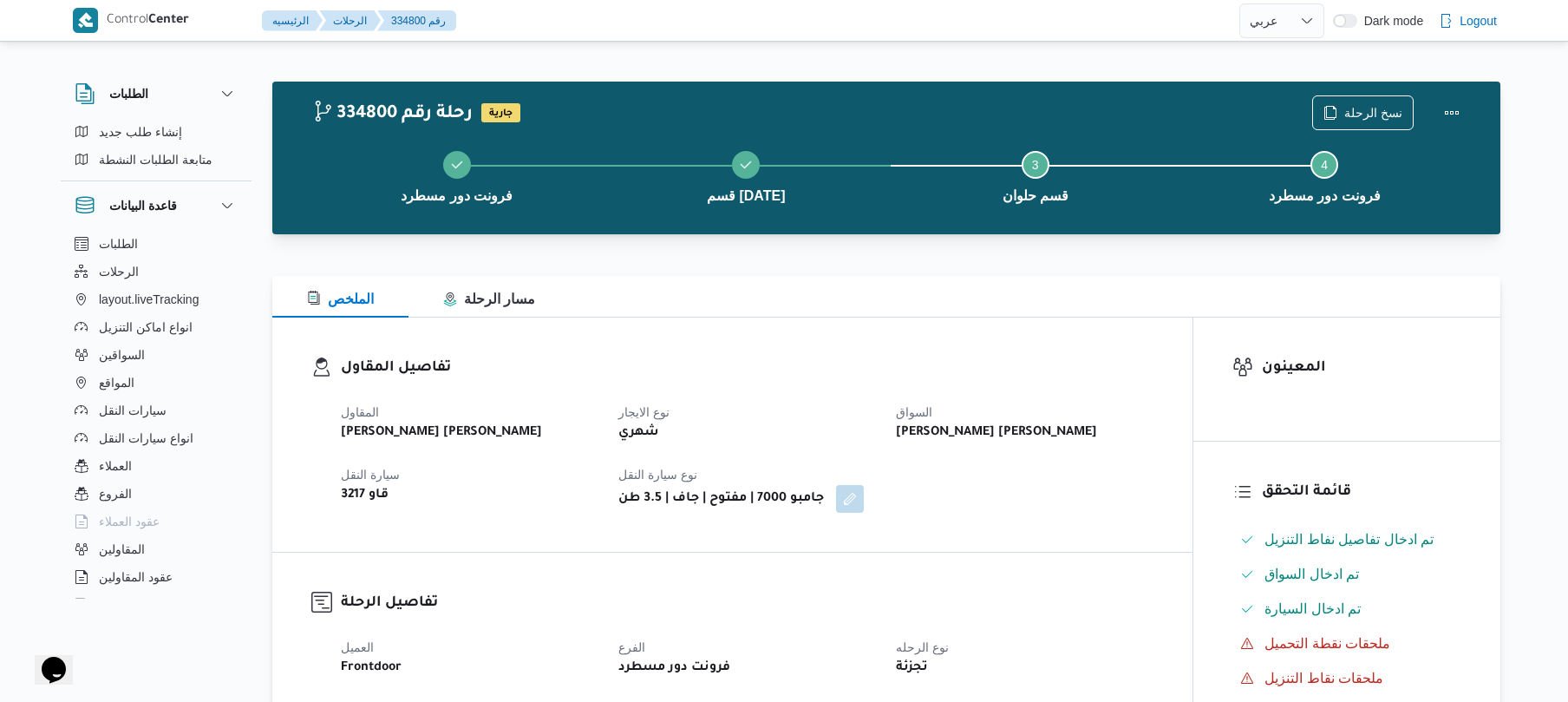
click at [834, 382] on dl "تفاصيل المقاول المقاول [PERSON_NAME] [PERSON_NAME] نوع الايجار شهري السواق [PER…" at bounding box center [747, 434] width 812 height 156
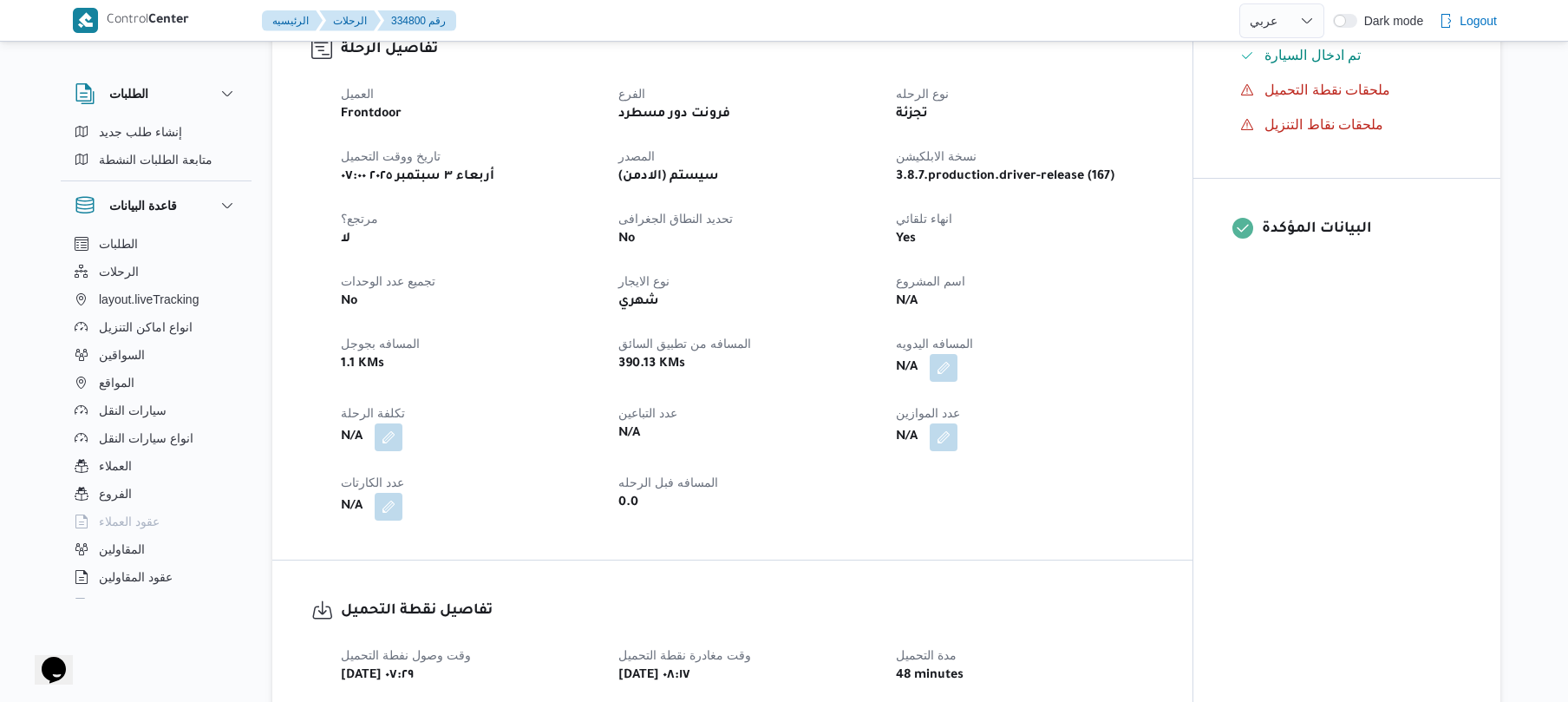
scroll to position [602, 0]
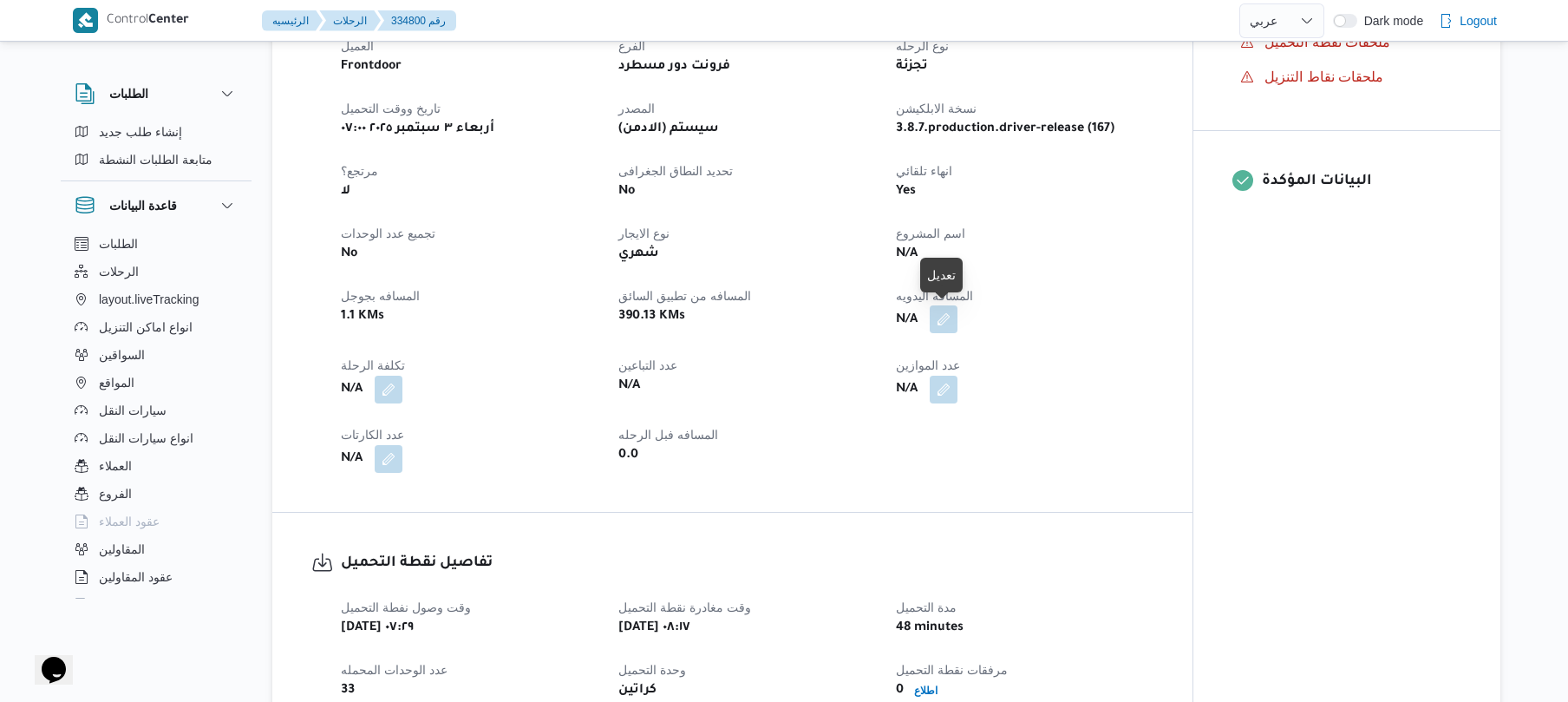
click at [941, 316] on button "button" at bounding box center [943, 318] width 27 height 27
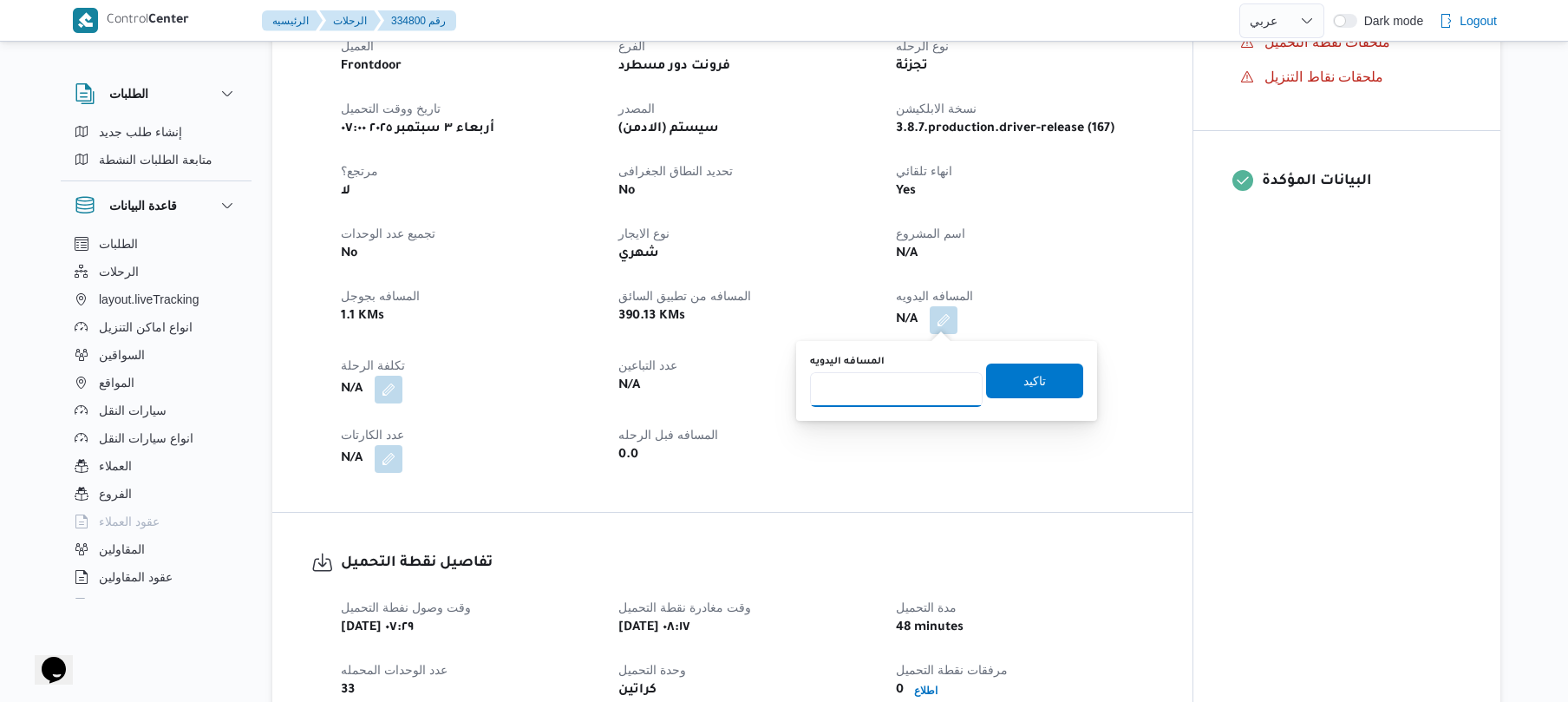
click at [857, 390] on input "المسافه اليدويه" at bounding box center [896, 389] width 172 height 35
type input "140"
click at [1007, 378] on span "تاكيد" at bounding box center [1034, 380] width 98 height 35
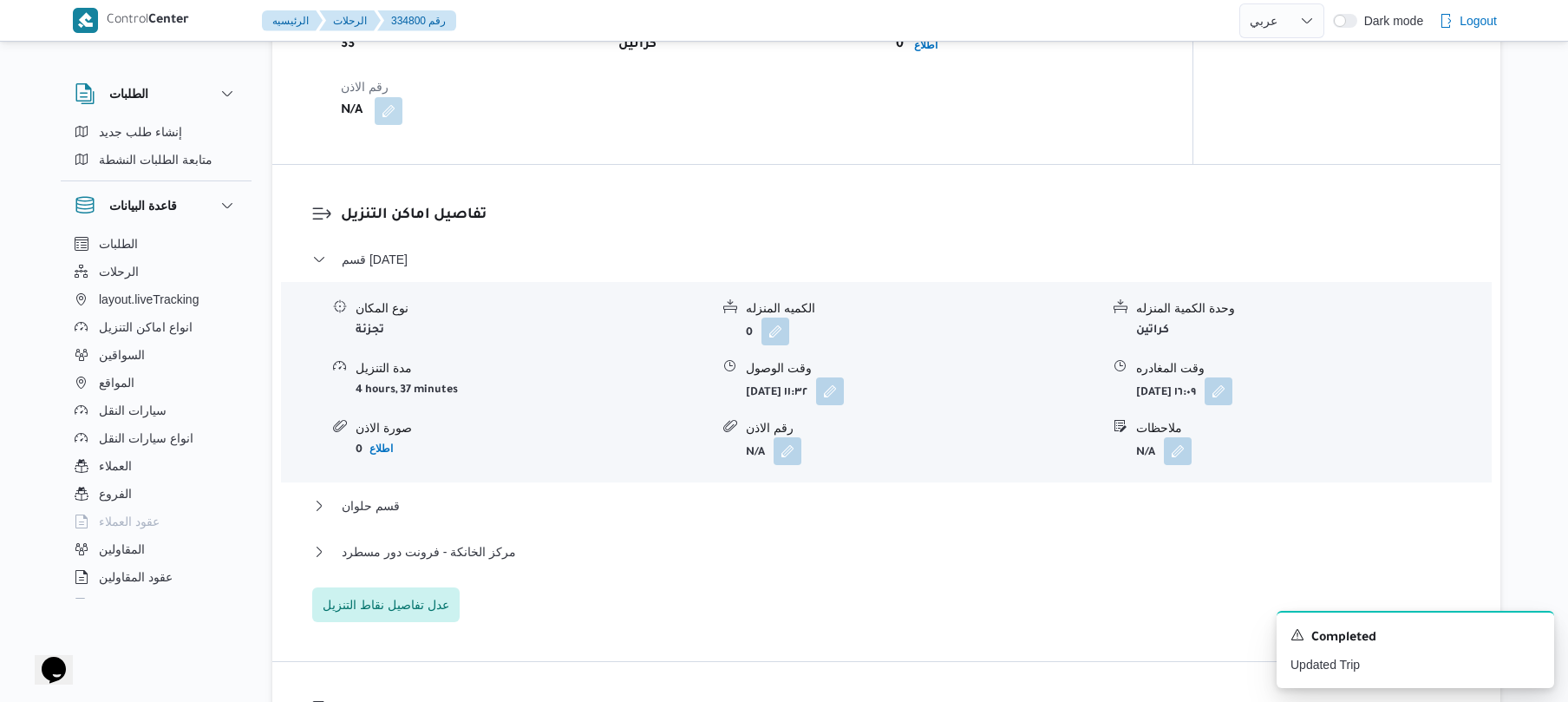
scroll to position [1250, 0]
click at [844, 388] on button "button" at bounding box center [829, 387] width 27 height 27
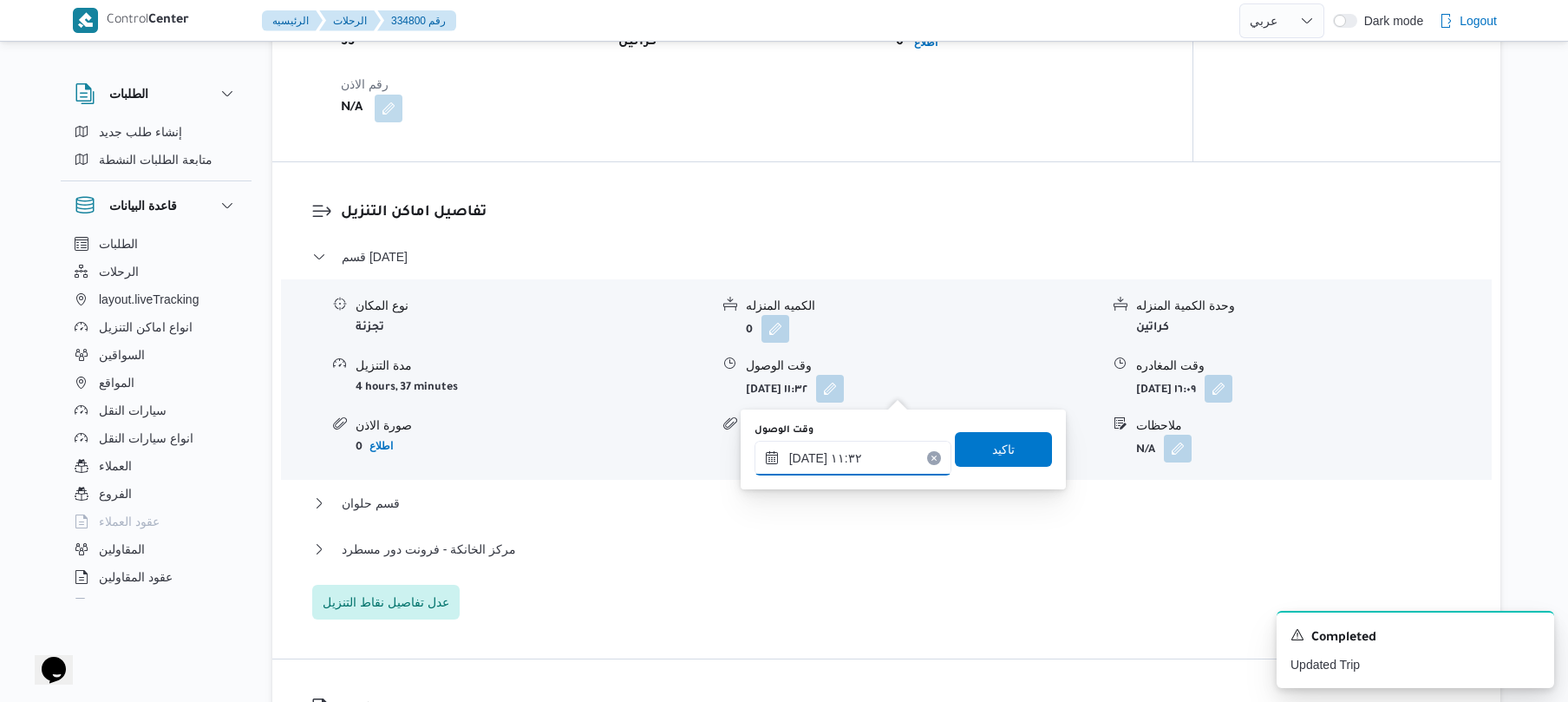
click at [850, 441] on div "٠٣/٠٩/٢٠٢٥ ١١:٣٢" at bounding box center [853, 458] width 197 height 35
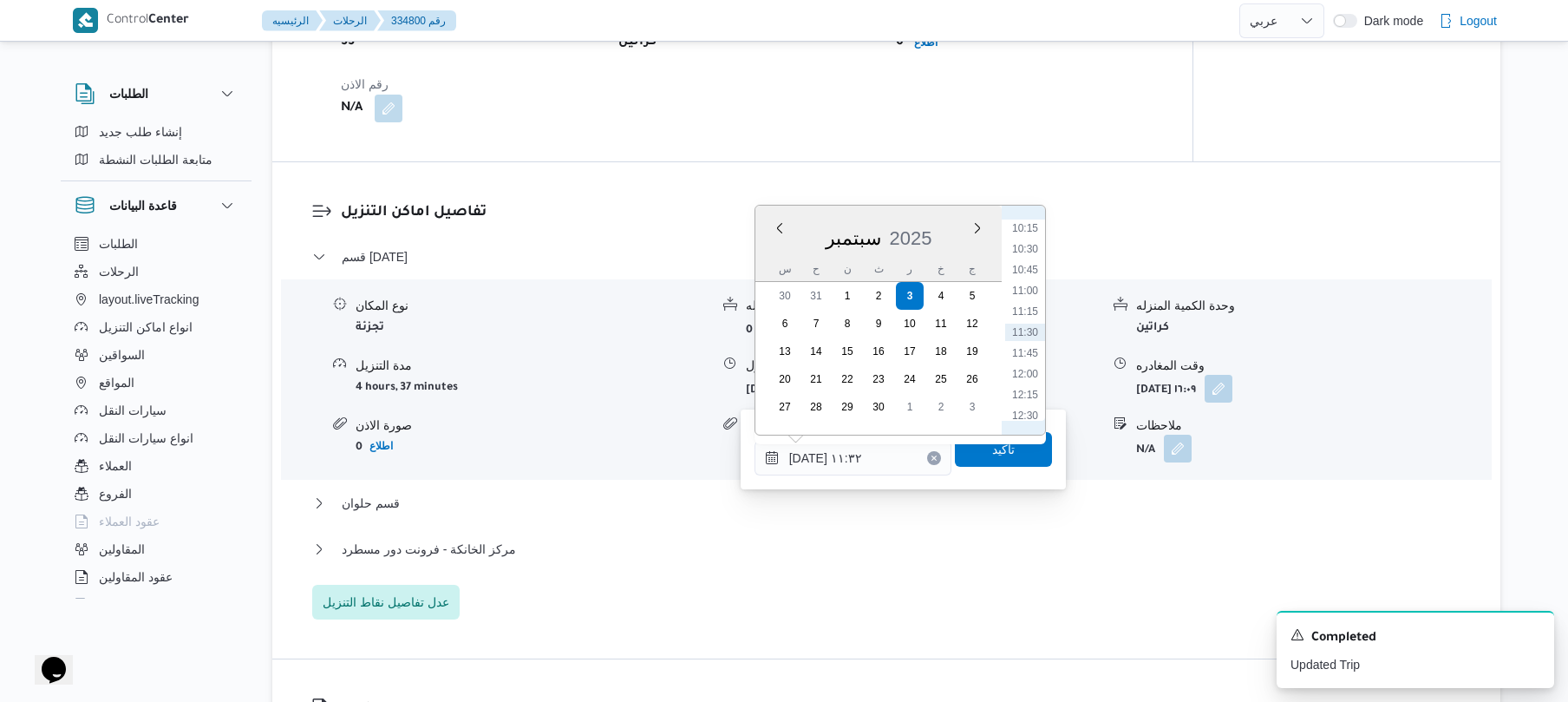
scroll to position [681, 0]
click at [1024, 317] on li "09:15" at bounding box center [1025, 317] width 40 height 17
type input "٠٣/٠٩/٢٠٢٥ ٠٩:١٥"
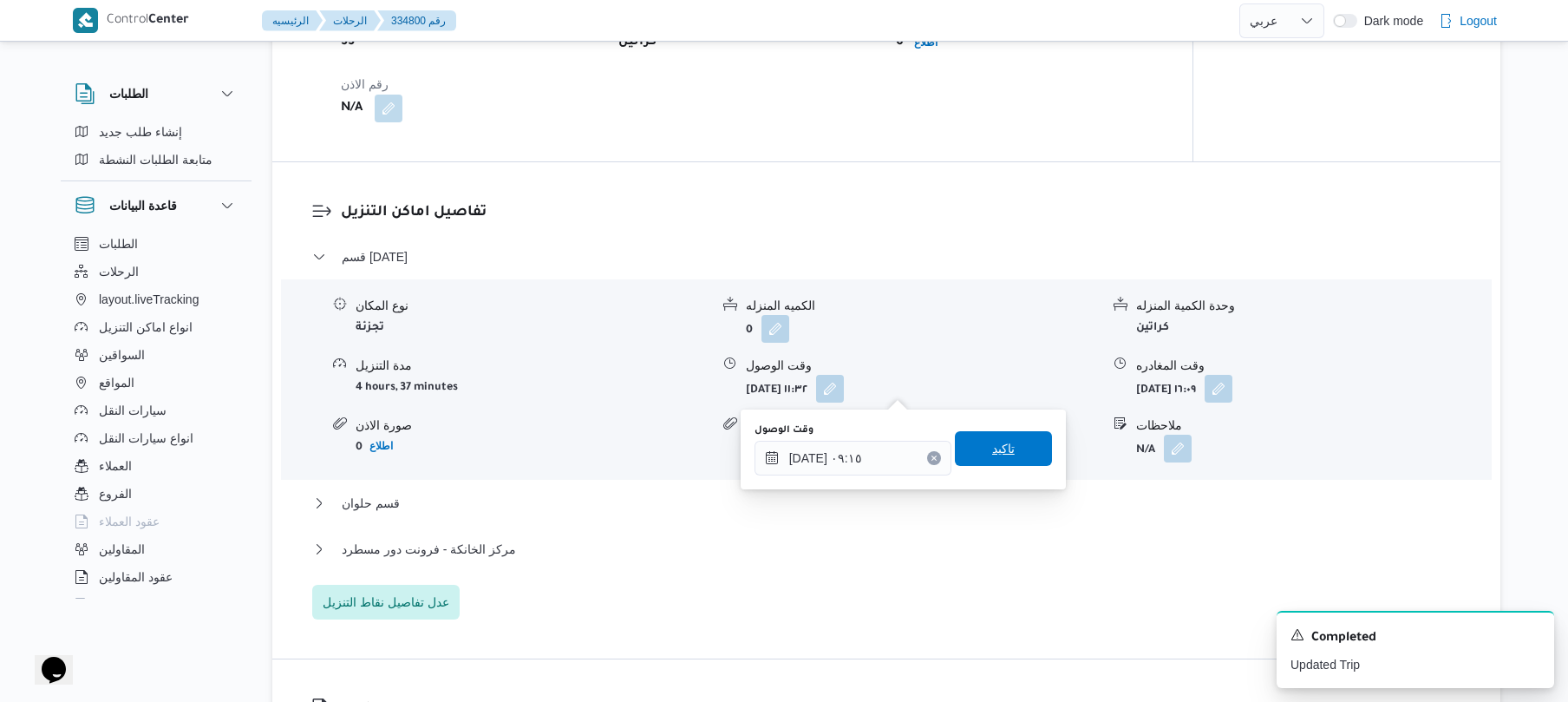
click at [973, 453] on span "تاكيد" at bounding box center [1003, 448] width 98 height 35
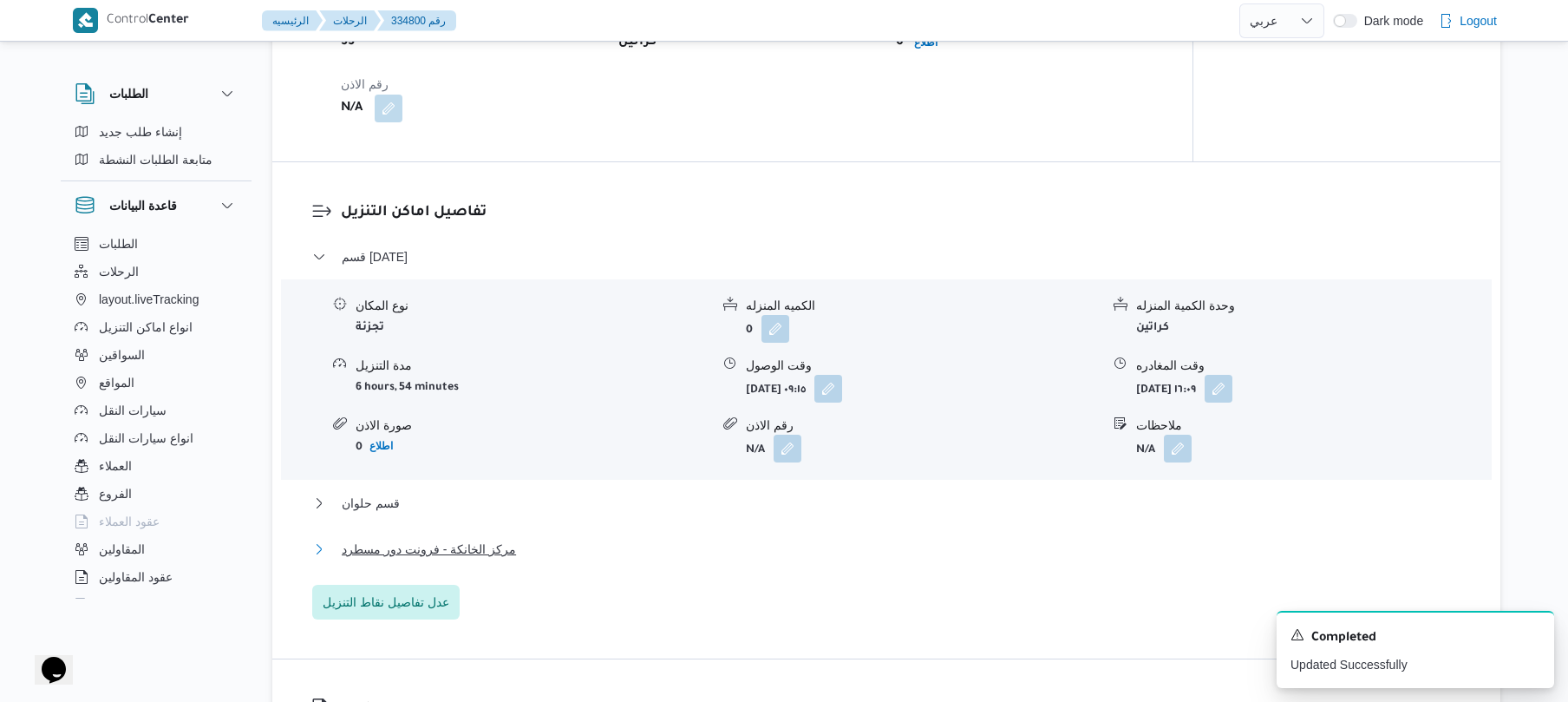
click at [840, 557] on button "مركز الخانكة - فرونت دور مسطرد" at bounding box center [886, 549] width 1149 height 21
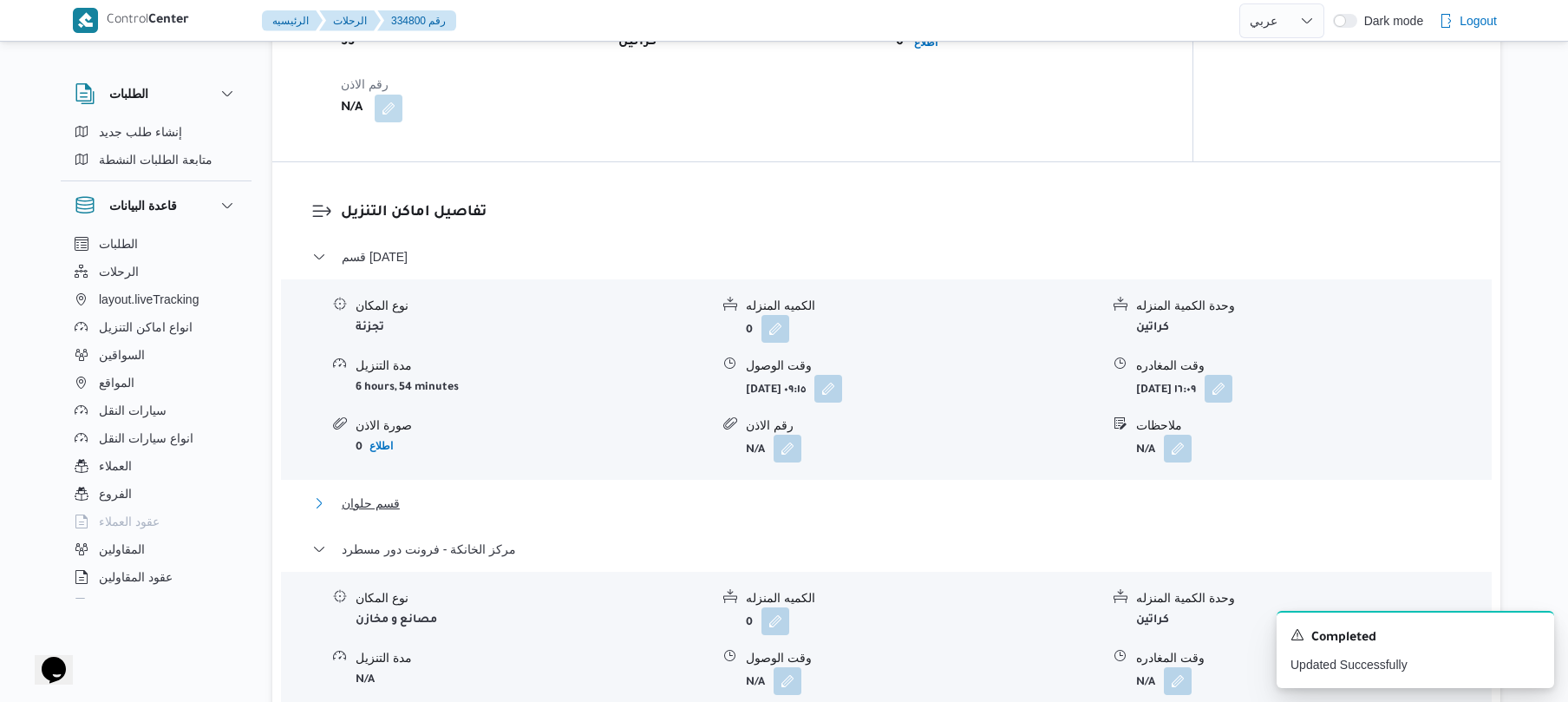
click at [857, 507] on button "قسم حلوان" at bounding box center [886, 503] width 1149 height 21
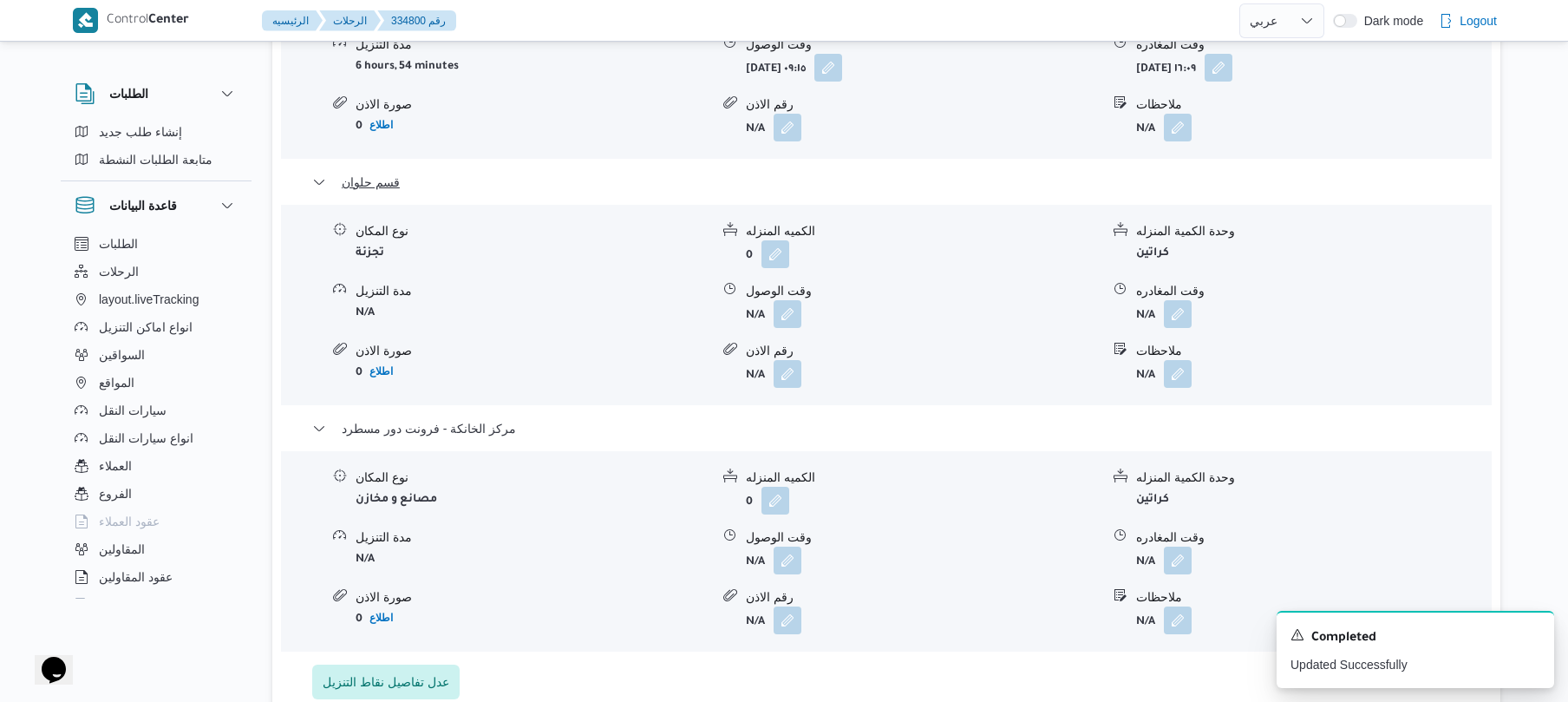
scroll to position [1805, 0]
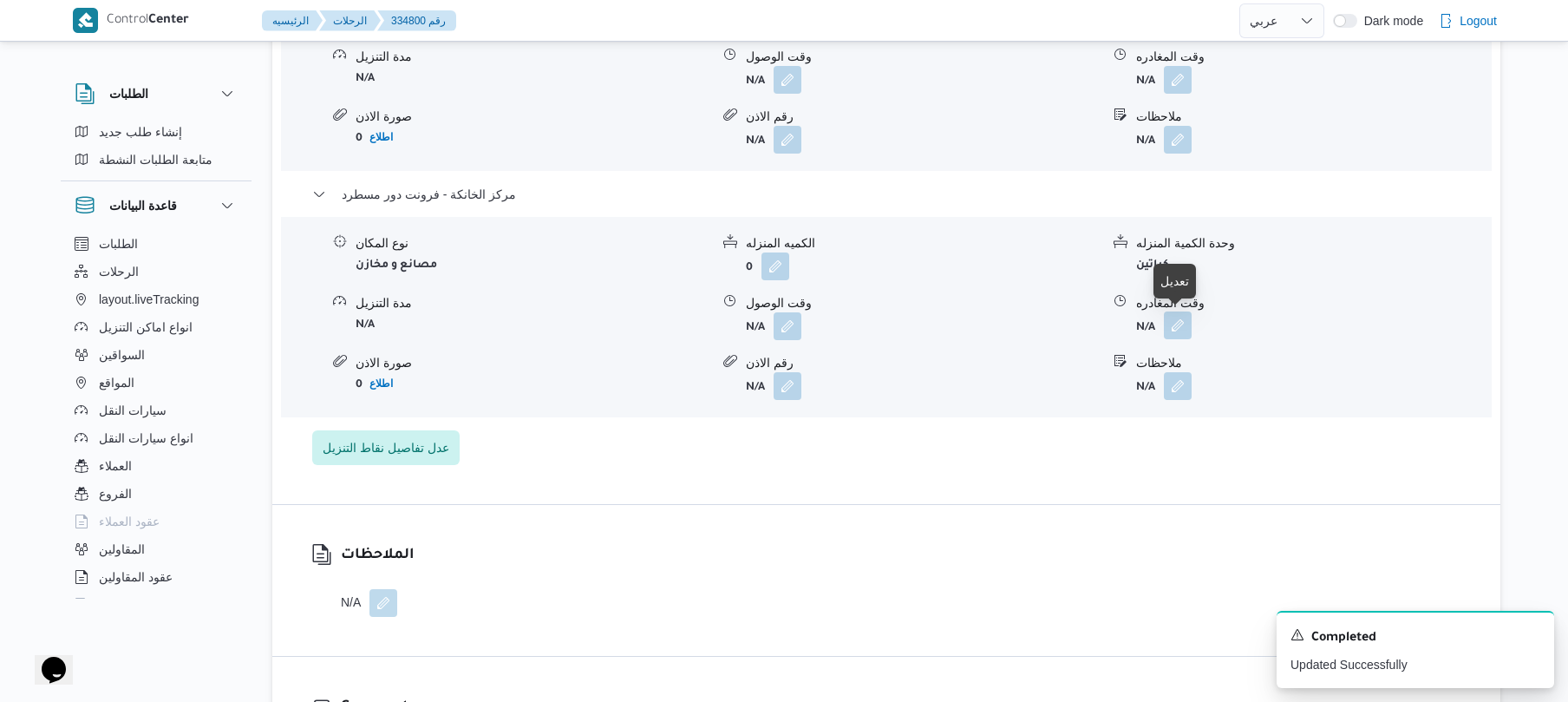
click at [1176, 328] on button "button" at bounding box center [1177, 325] width 27 height 27
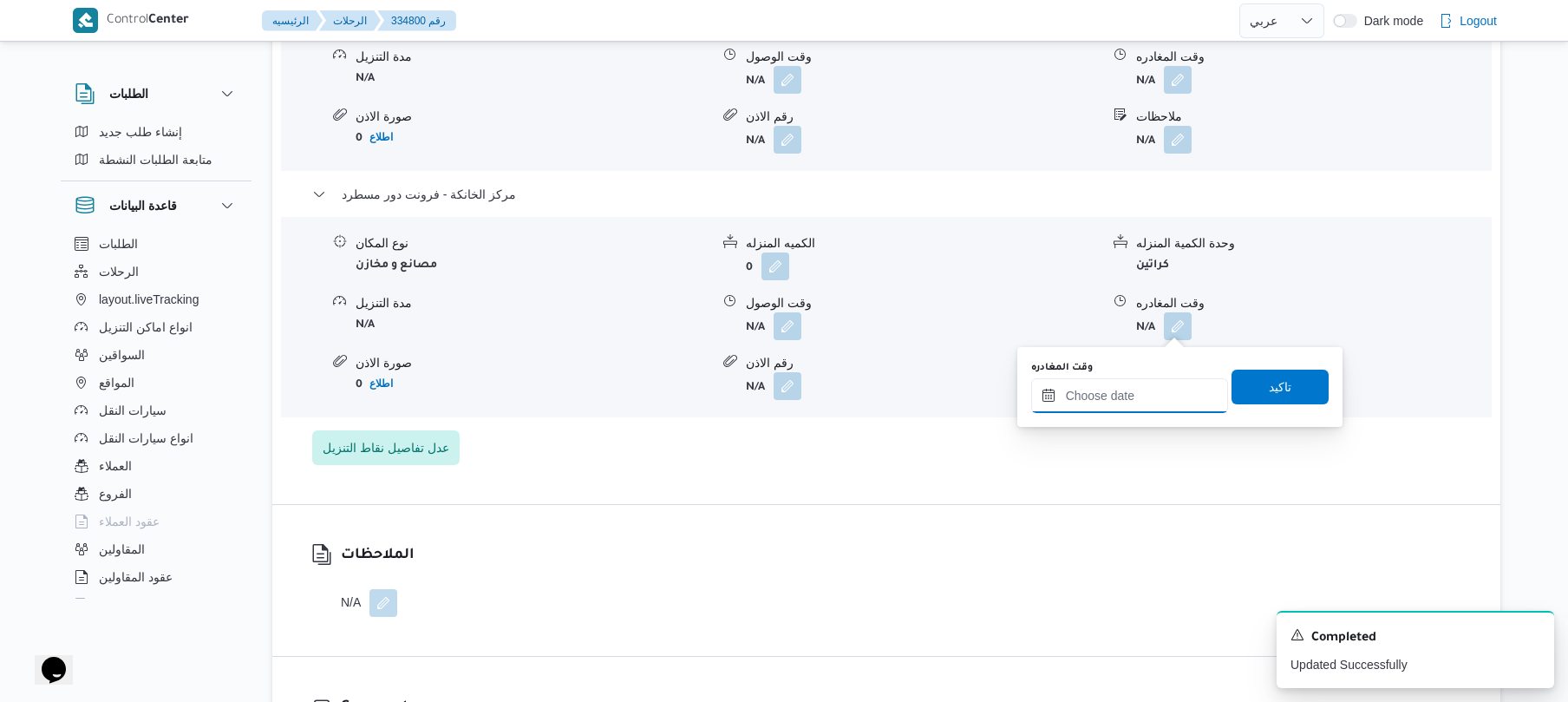
click at [1099, 392] on input "وقت المغادره" at bounding box center [1130, 395] width 197 height 35
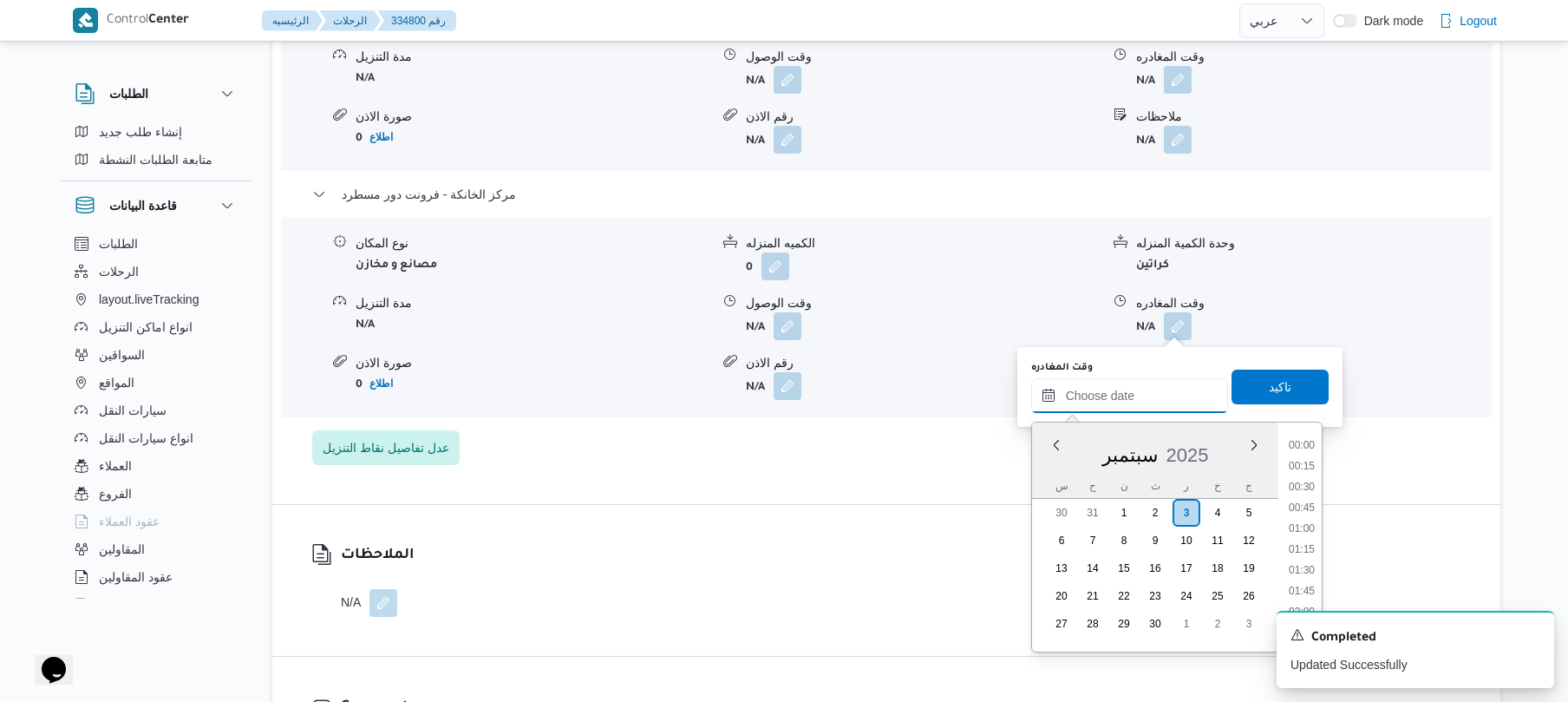
scroll to position [1500, 0]
click at [1302, 504] on li "18:45" at bounding box center [1302, 507] width 40 height 17
type input "٠٣/٠٩/٢٠٢٥ ١٨:٤٥"
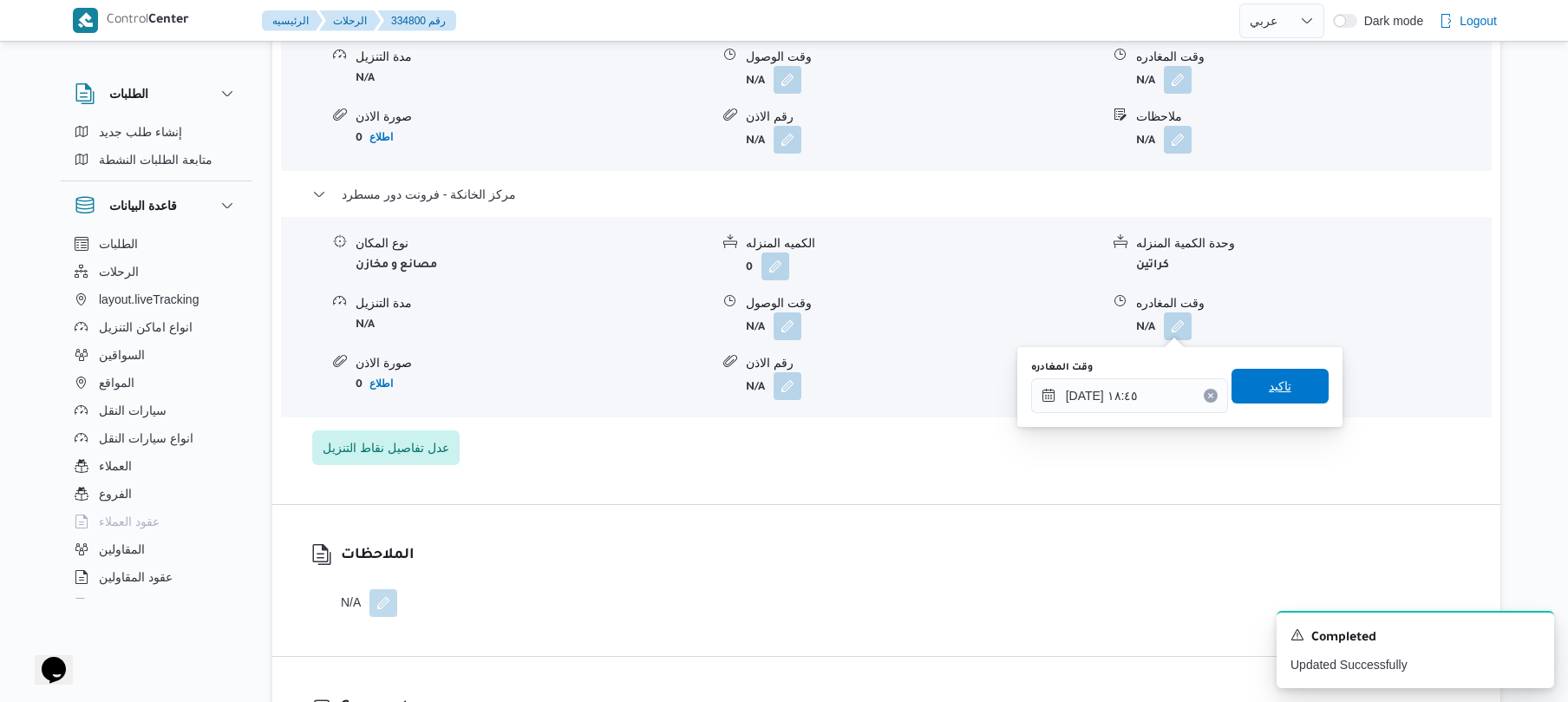
click at [1281, 384] on span "تاكيد" at bounding box center [1280, 386] width 98 height 35
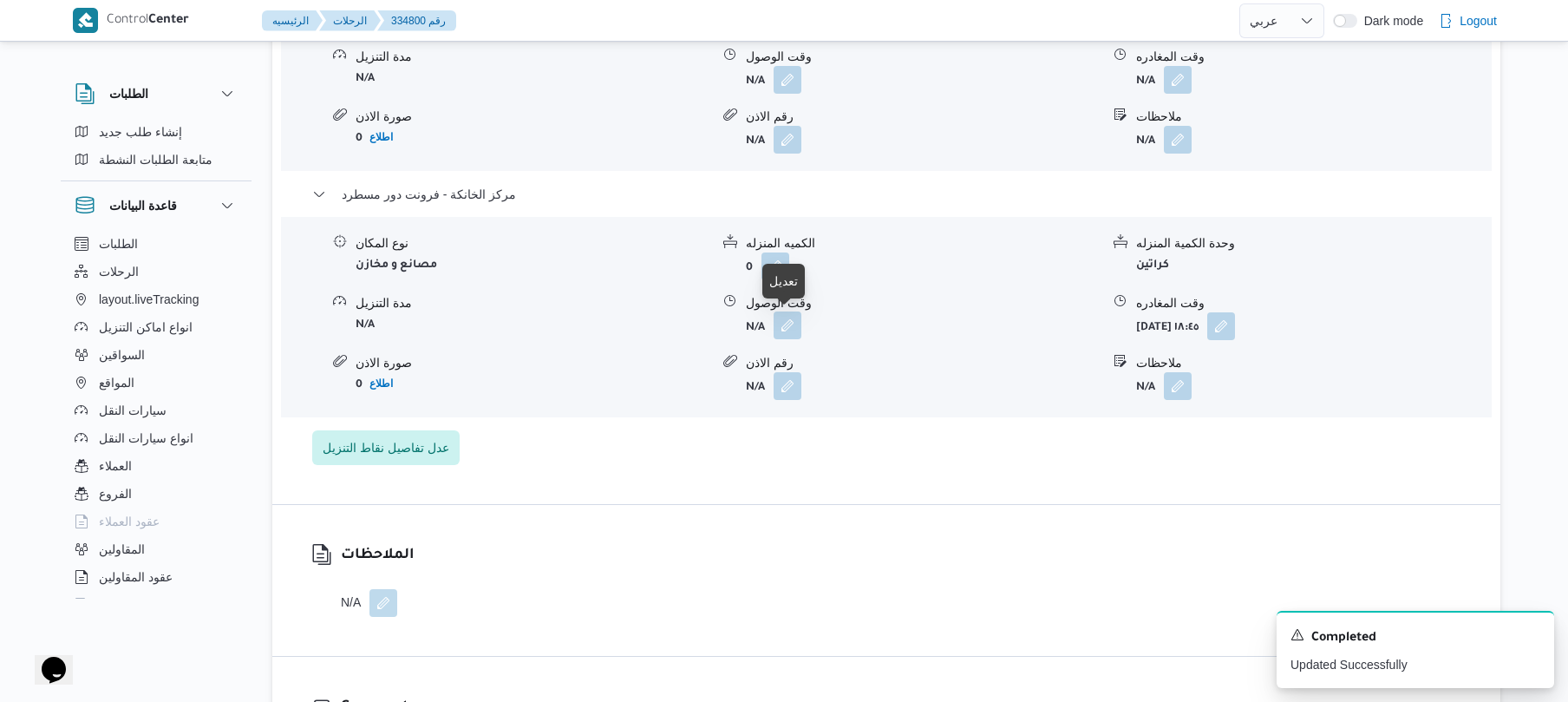
click at [785, 326] on button "button" at bounding box center [787, 325] width 27 height 27
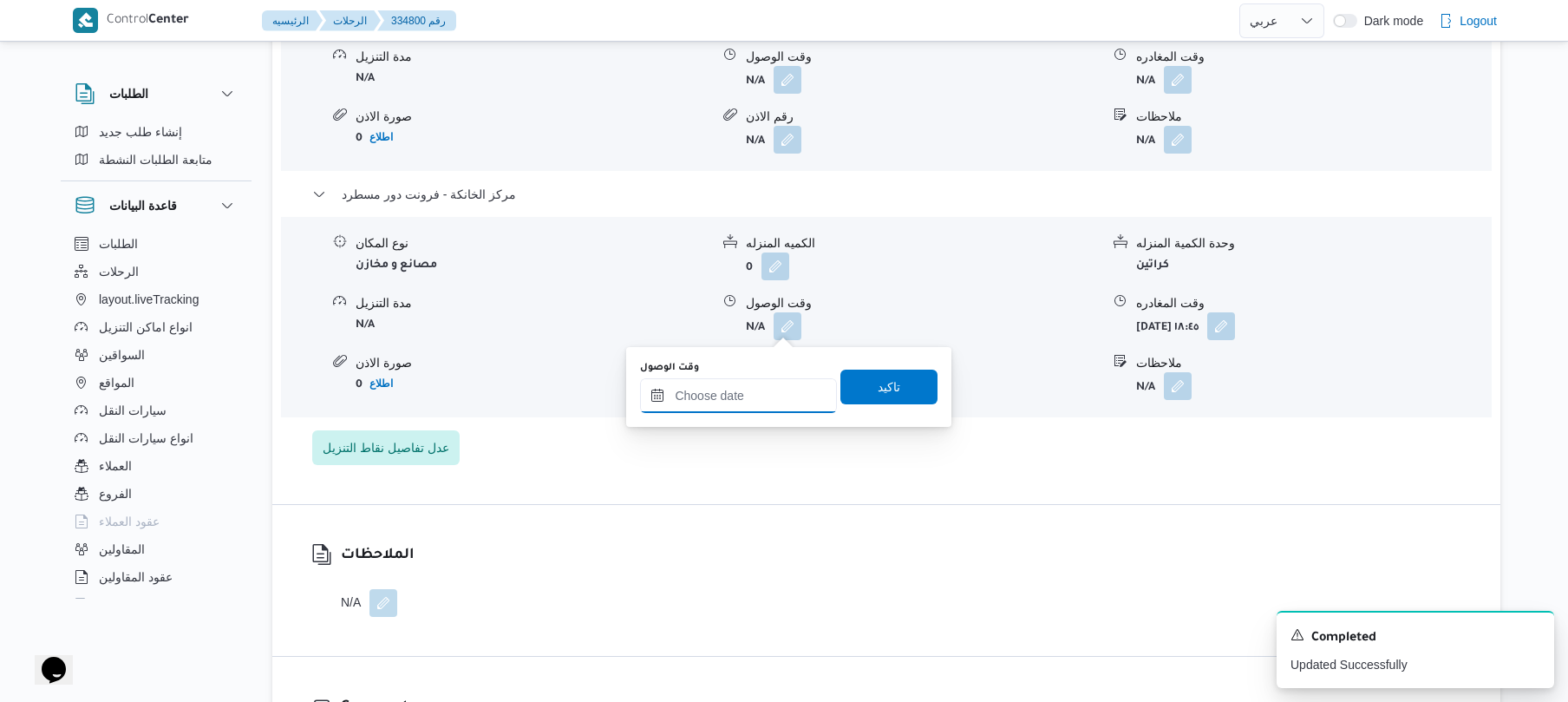
click at [768, 387] on input "وقت الوصول" at bounding box center [739, 395] width 197 height 35
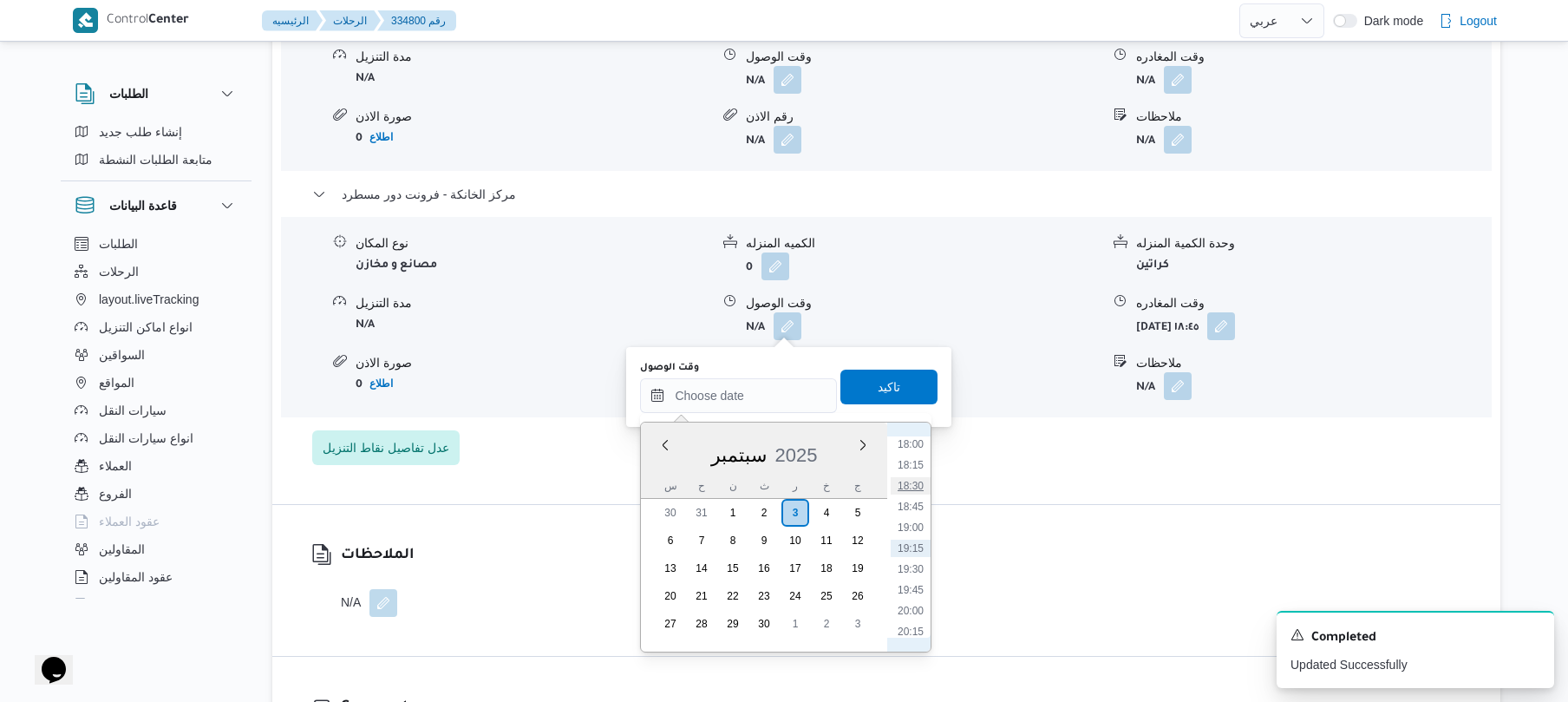
click at [919, 484] on li "18:30" at bounding box center [911, 486] width 40 height 17
type input "٠٣/٠٩/٢٠٢٥ ١٨:٣٠"
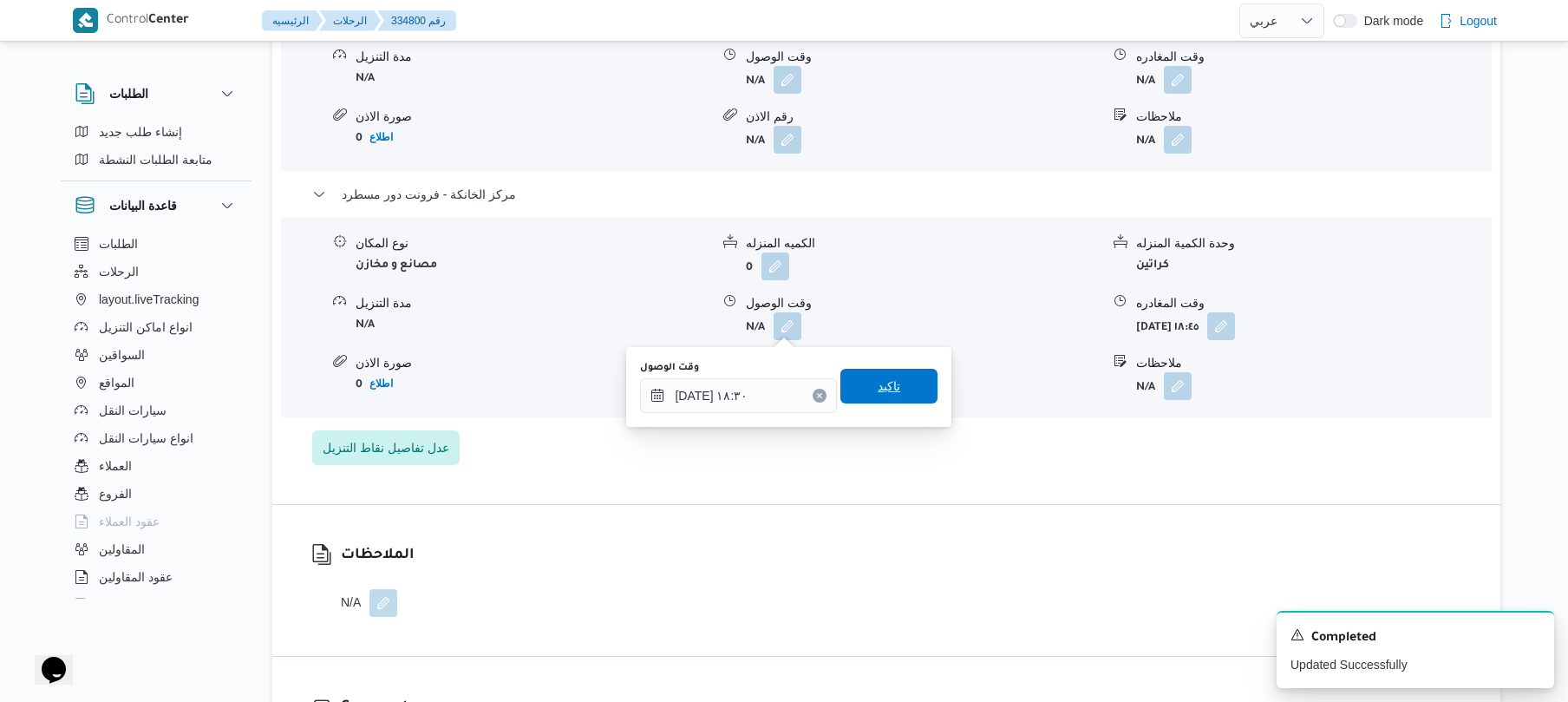
click at [895, 392] on span "تاكيد" at bounding box center [888, 386] width 98 height 35
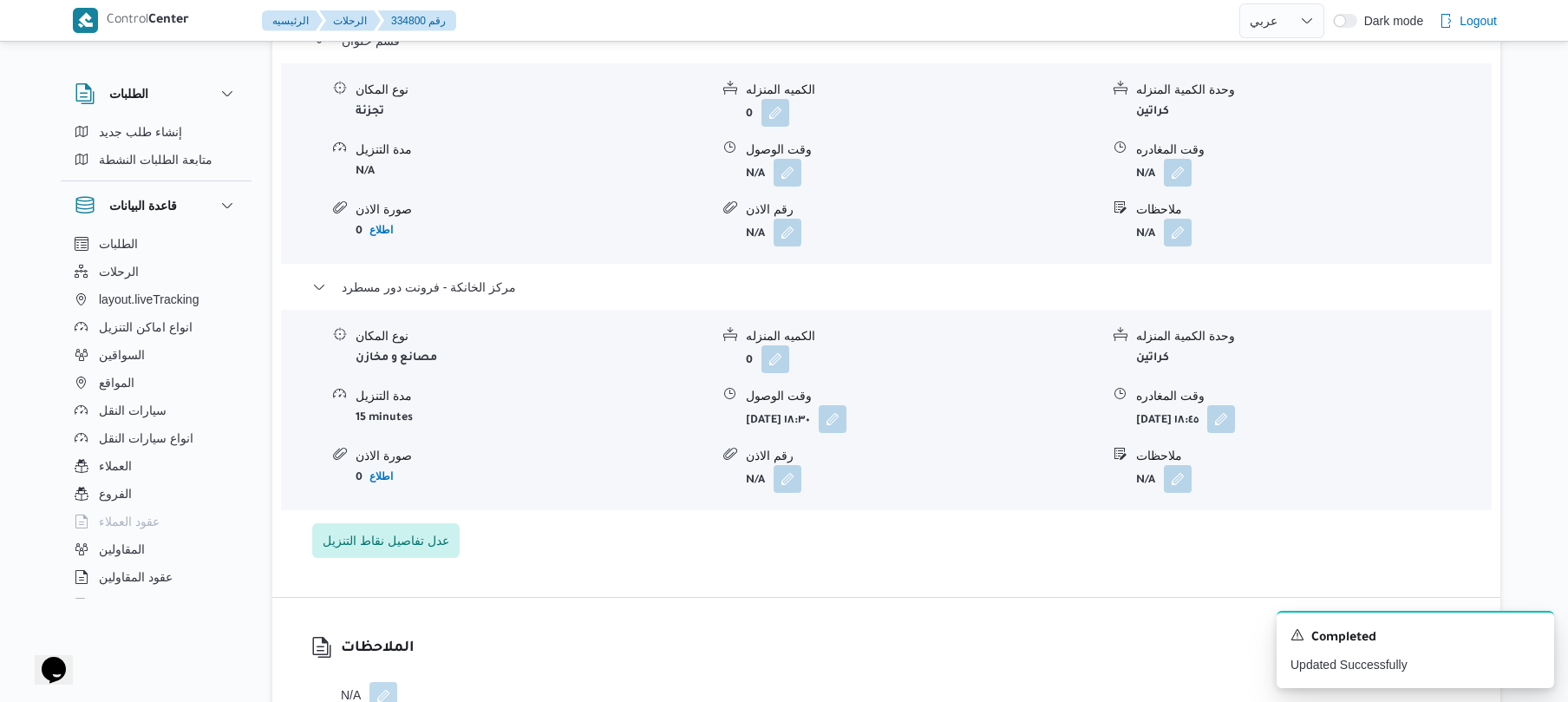
scroll to position [1665, 0]
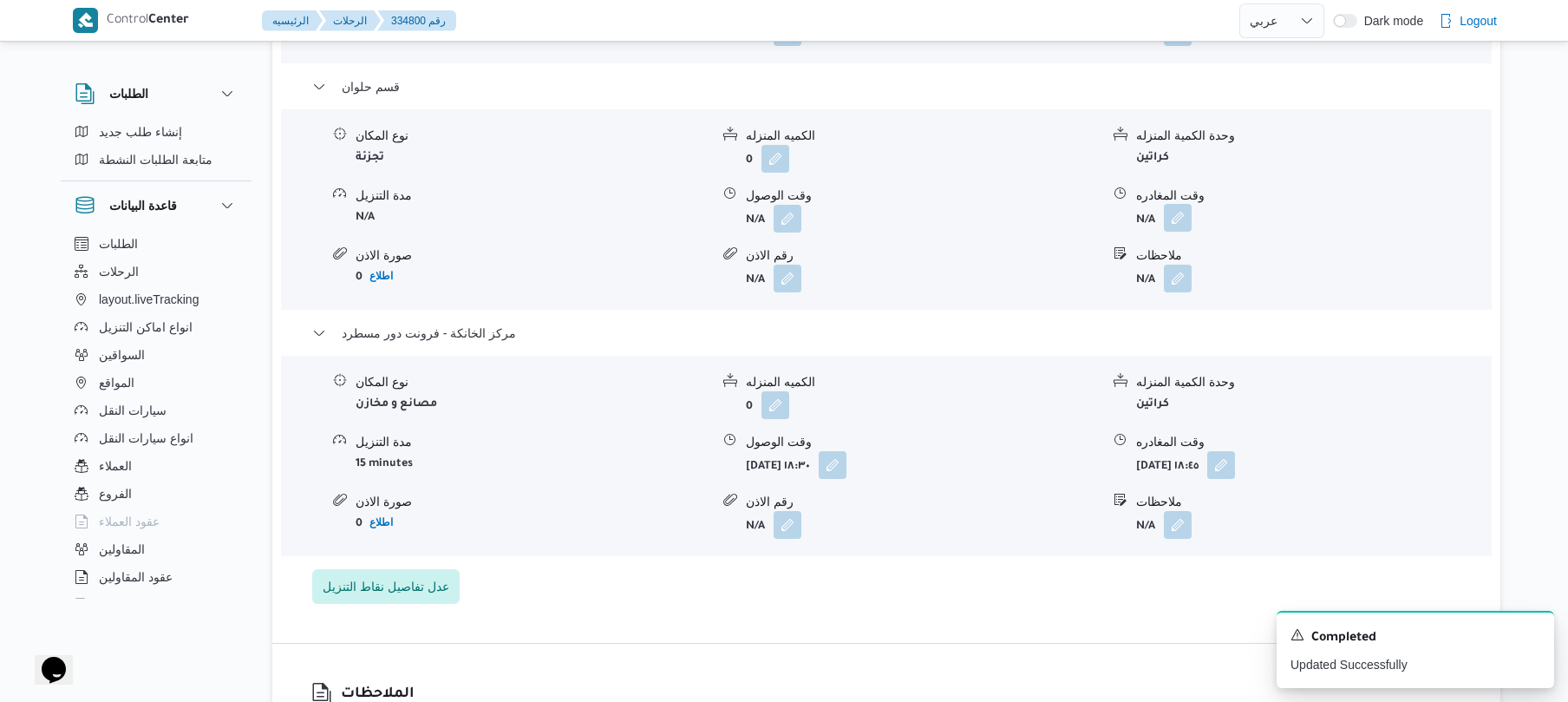
click at [1178, 219] on button "button" at bounding box center [1177, 217] width 27 height 27
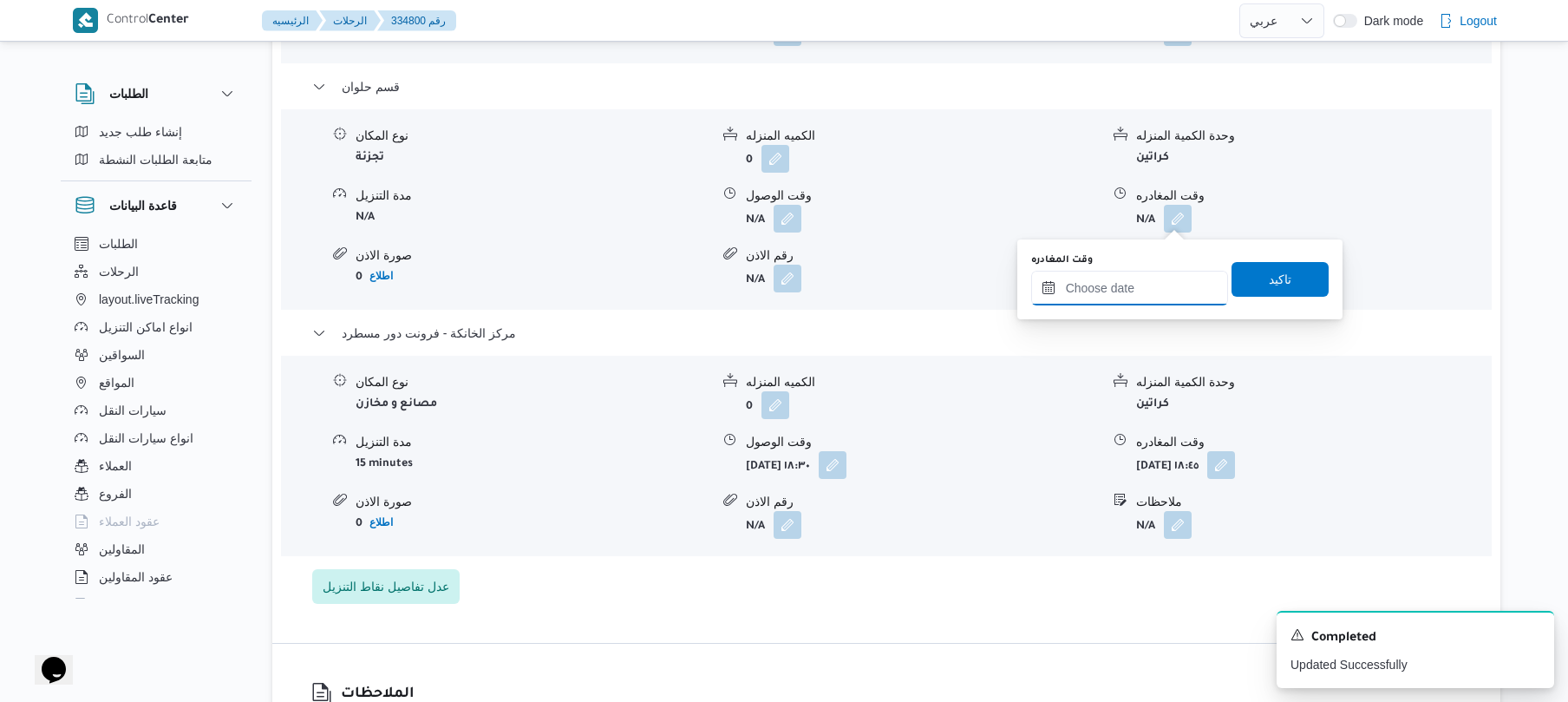
click at [1120, 288] on input "وقت المغادره" at bounding box center [1130, 288] width 197 height 35
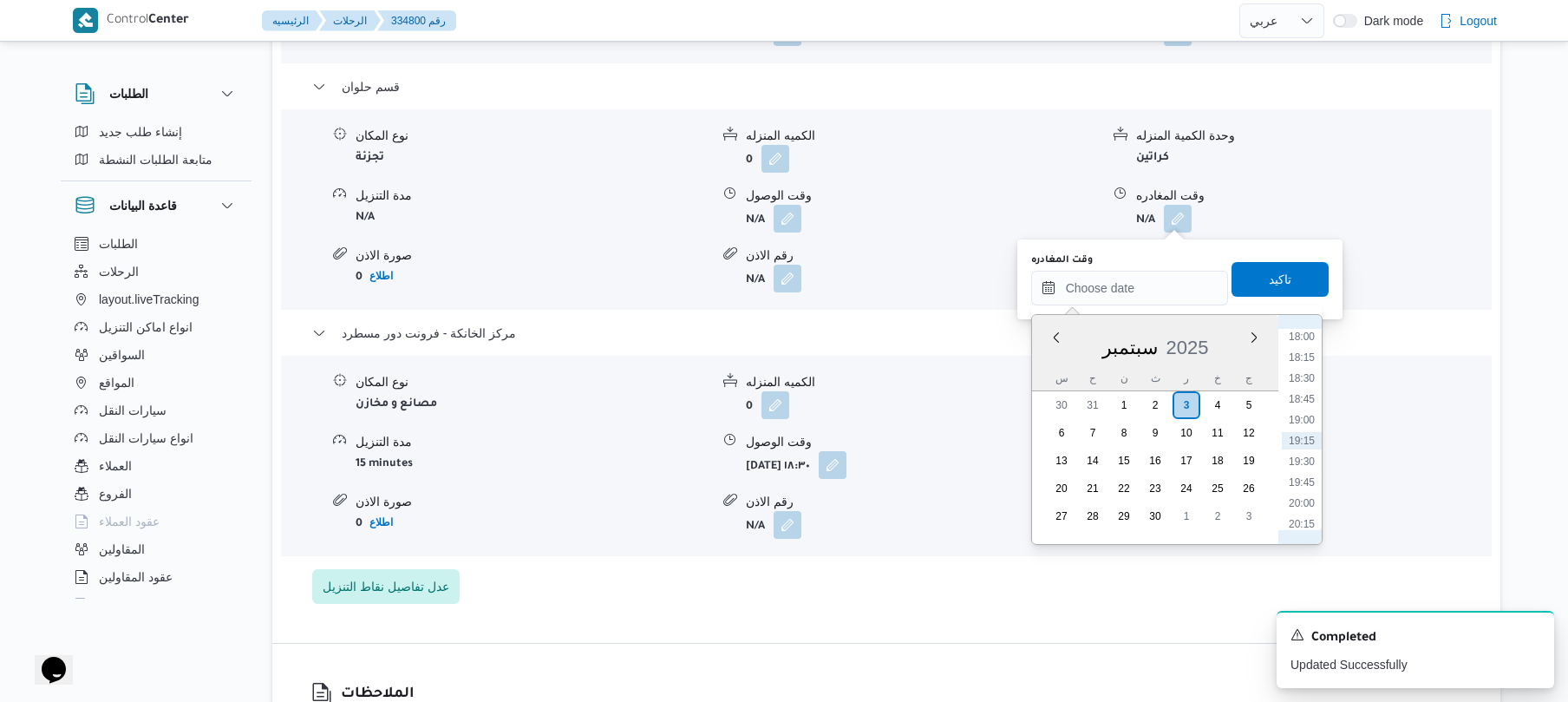
scroll to position [1330, 0]
click at [1293, 467] on li "17:30" at bounding box center [1302, 465] width 40 height 17
type input "٠٣/٠٩/٢٠٢٥ ١٧:٣٠"
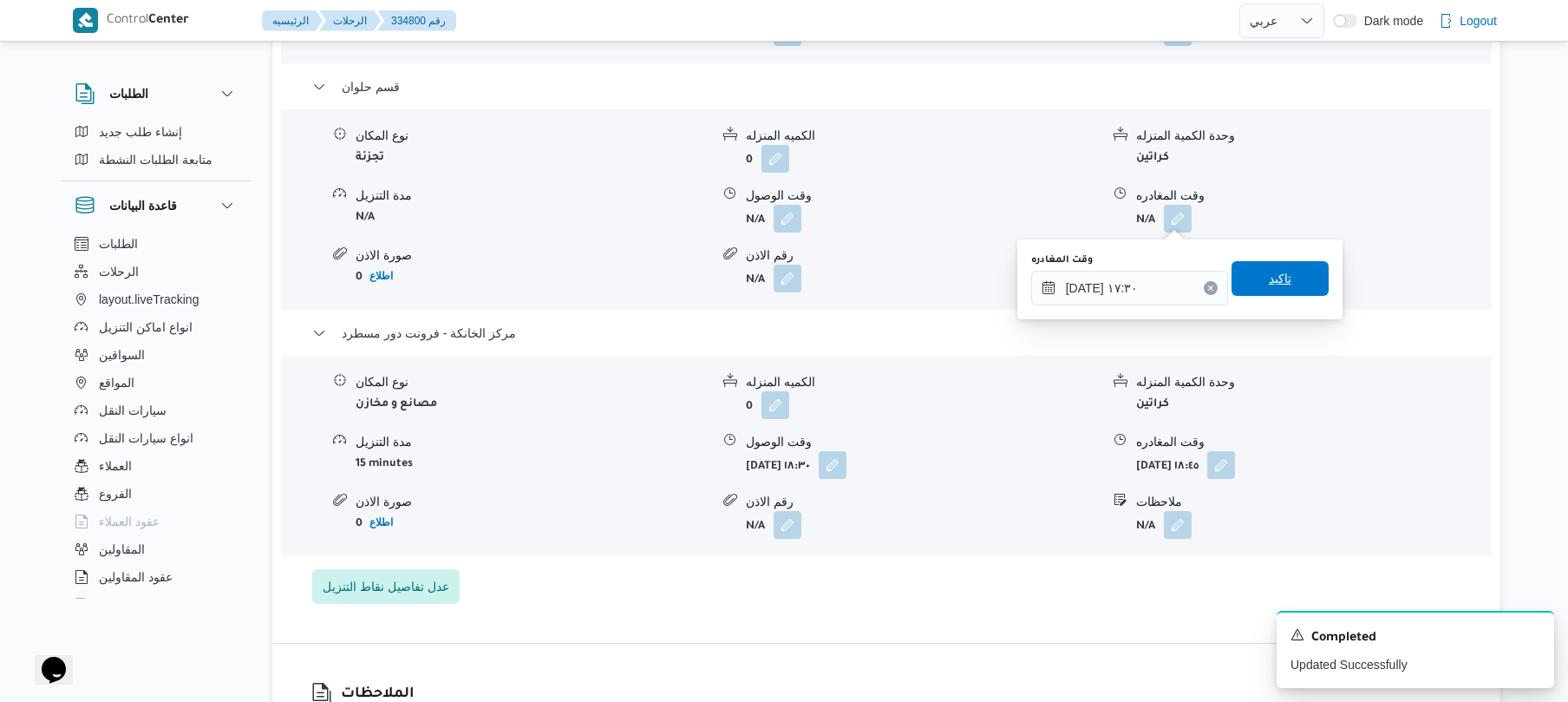
click at [1292, 293] on span "تاكيد" at bounding box center [1280, 279] width 98 height 35
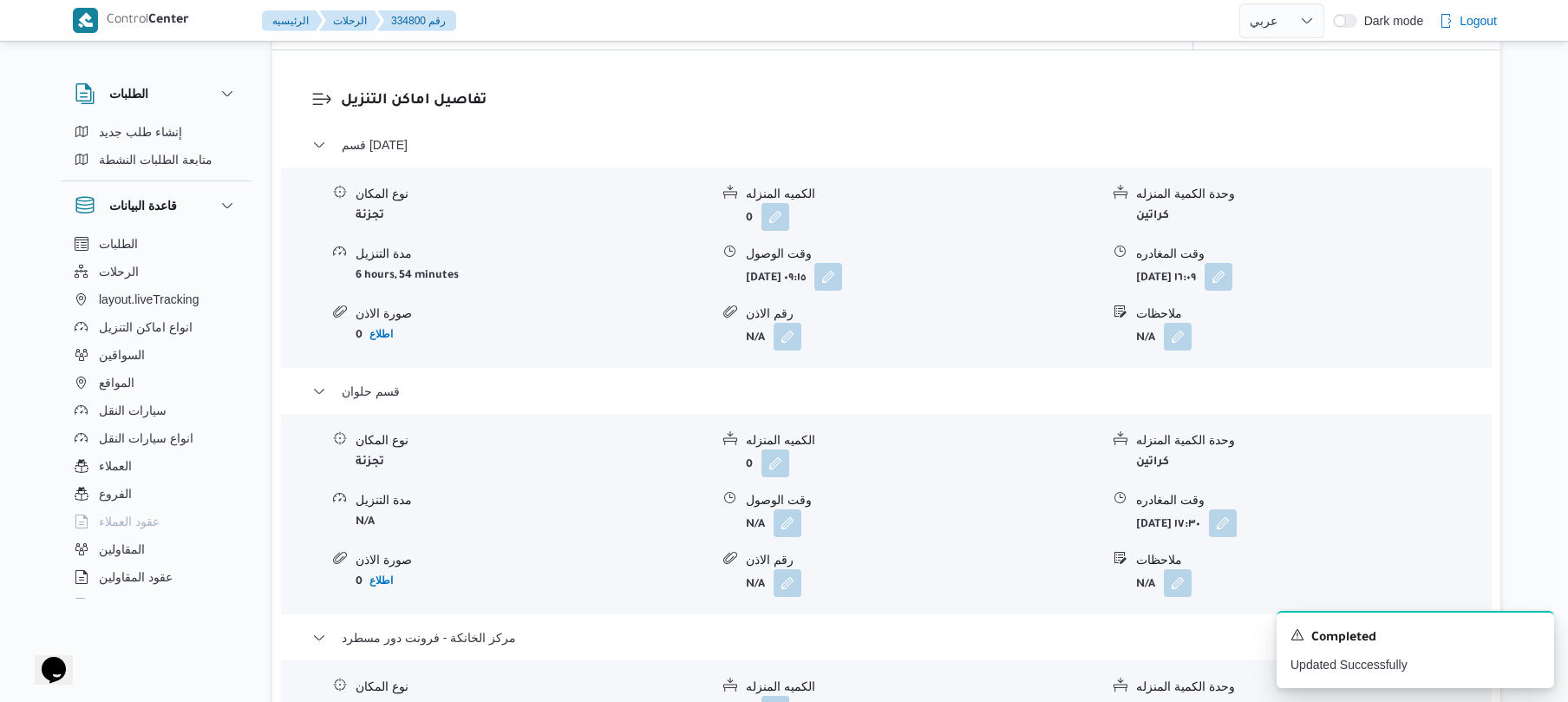
scroll to position [1341, 0]
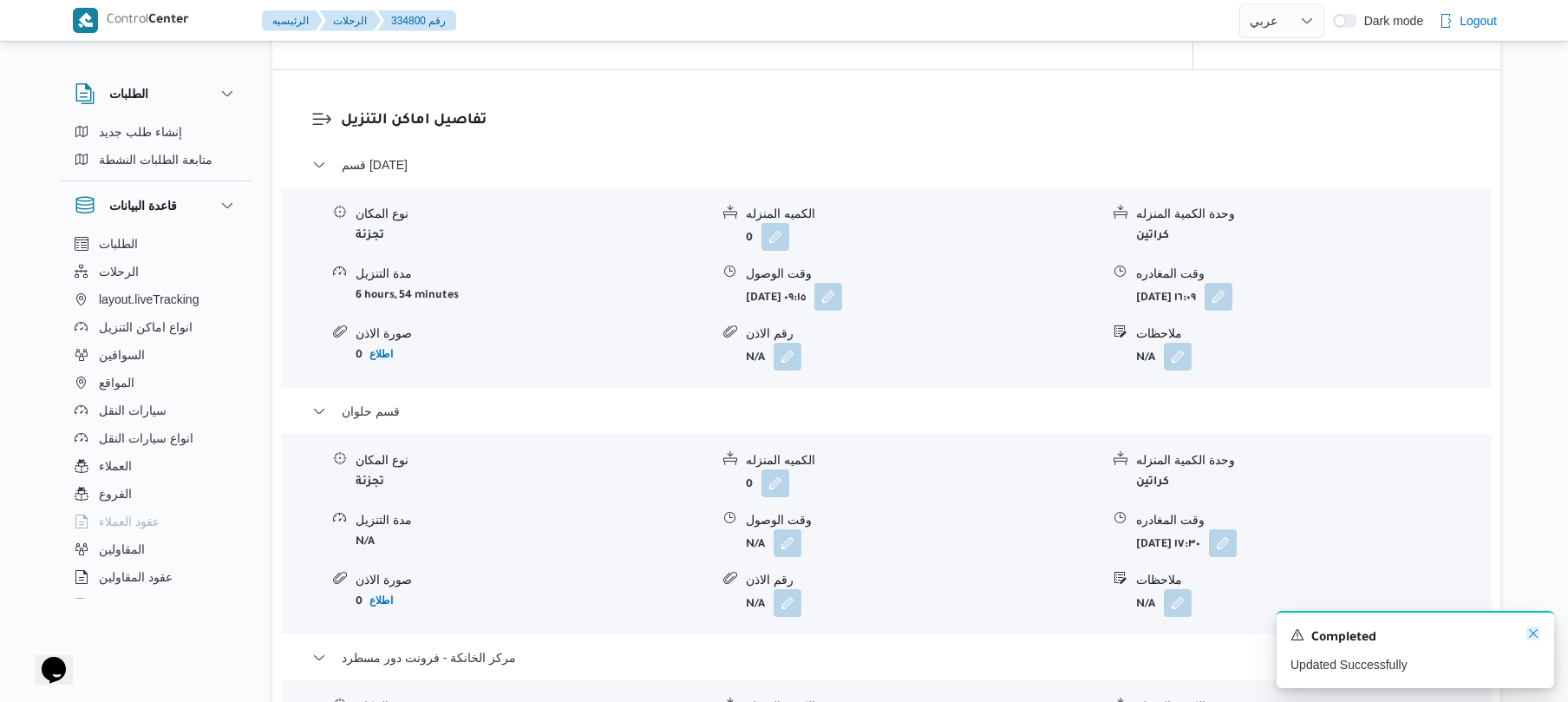
click at [1535, 630] on icon "Dismiss toast" at bounding box center [1533, 633] width 14 height 14
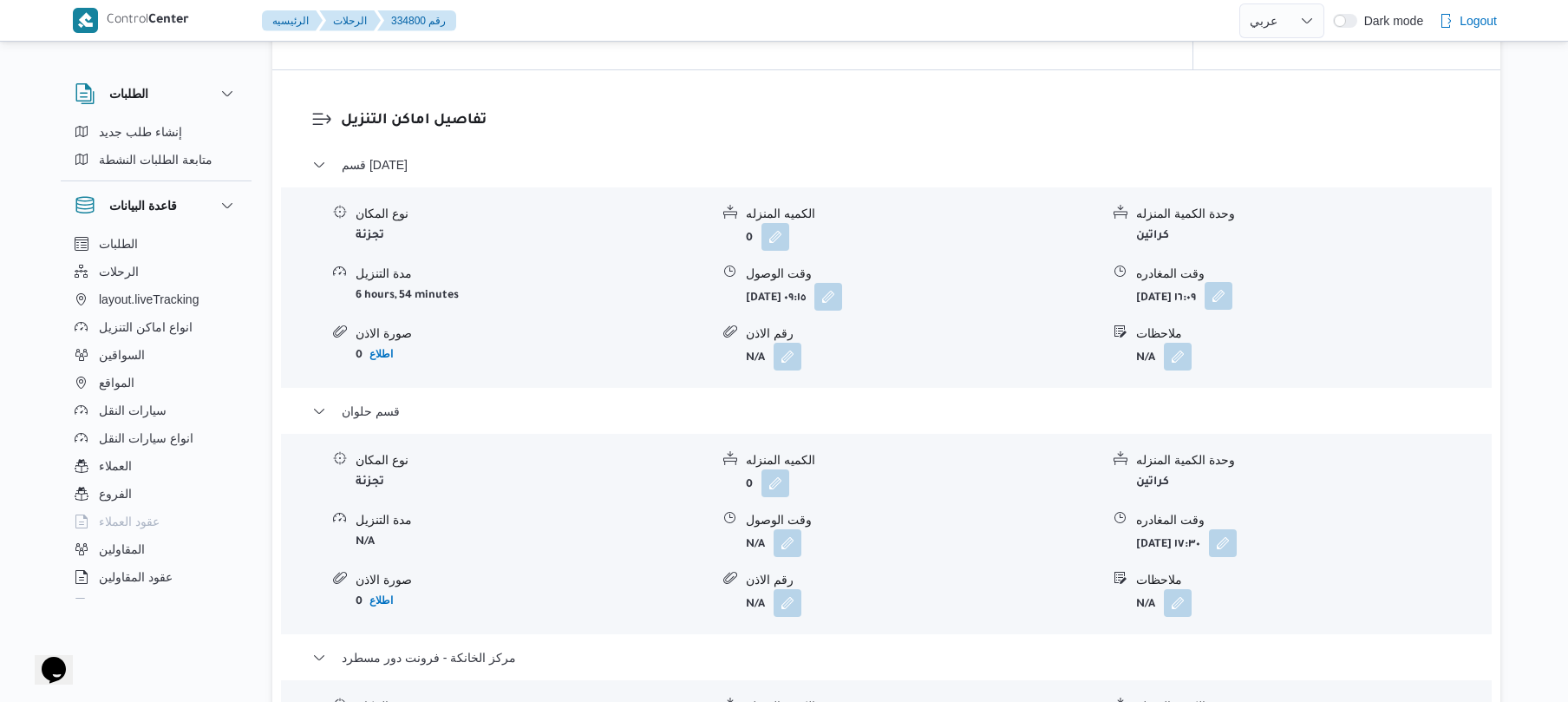
click at [1232, 296] on button "button" at bounding box center [1218, 296] width 27 height 27
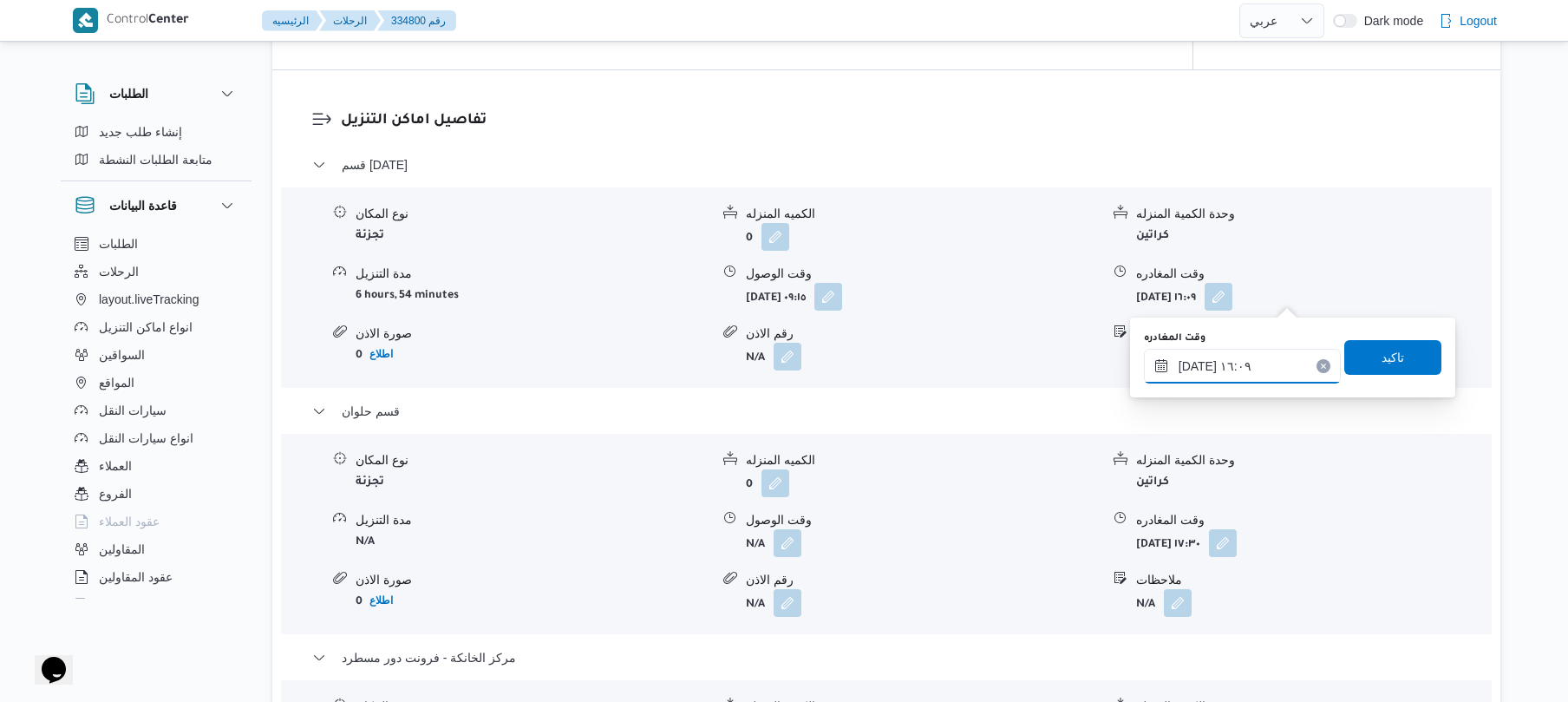
click at [1211, 357] on input "٠٣/٠٩/٢٠٢٥ ١٦:٠٩" at bounding box center [1242, 366] width 197 height 35
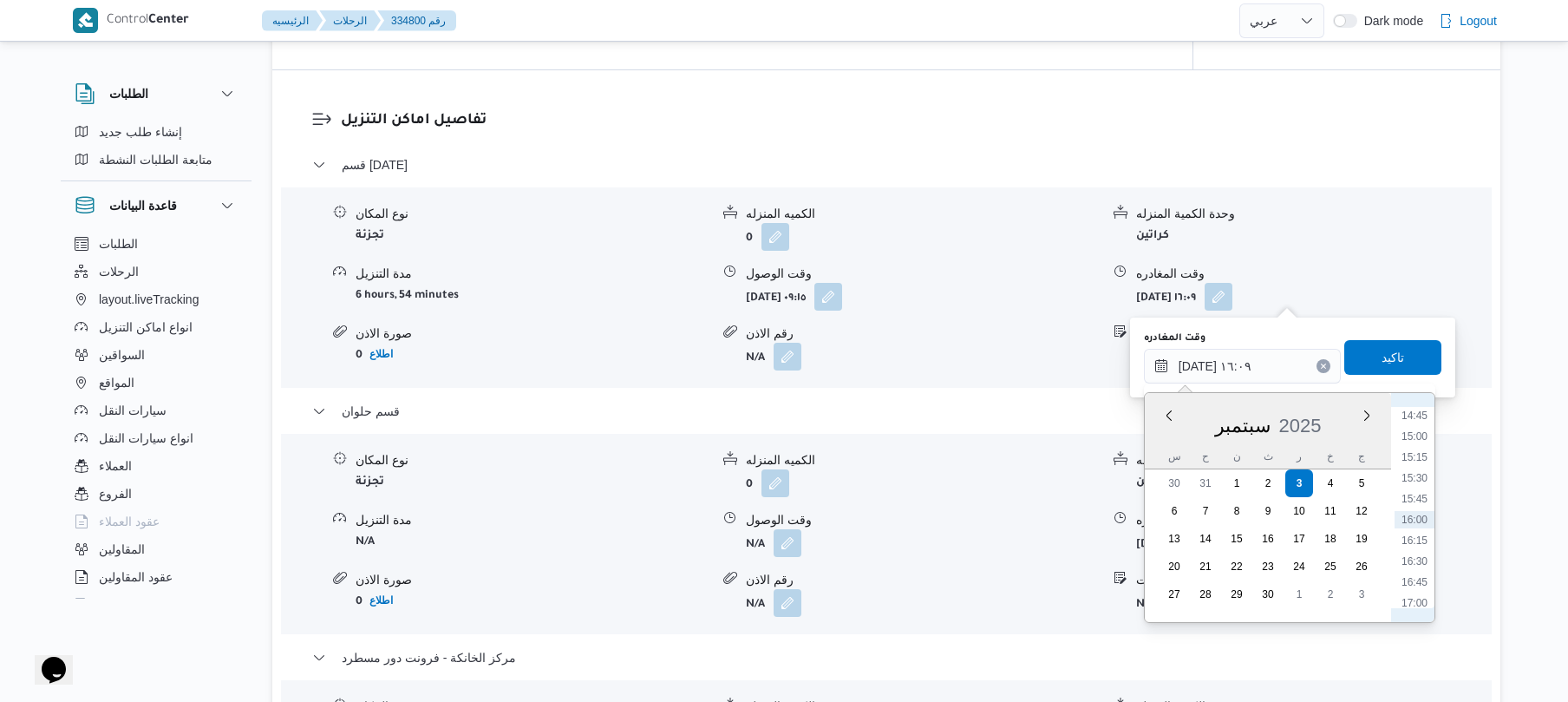
scroll to position [1057, 0]
click at [1417, 435] on li "13:00" at bounding box center [1415, 441] width 40 height 17
type input "٠٣/٠٩/٢٠٢٥ ١٣:٠٠"
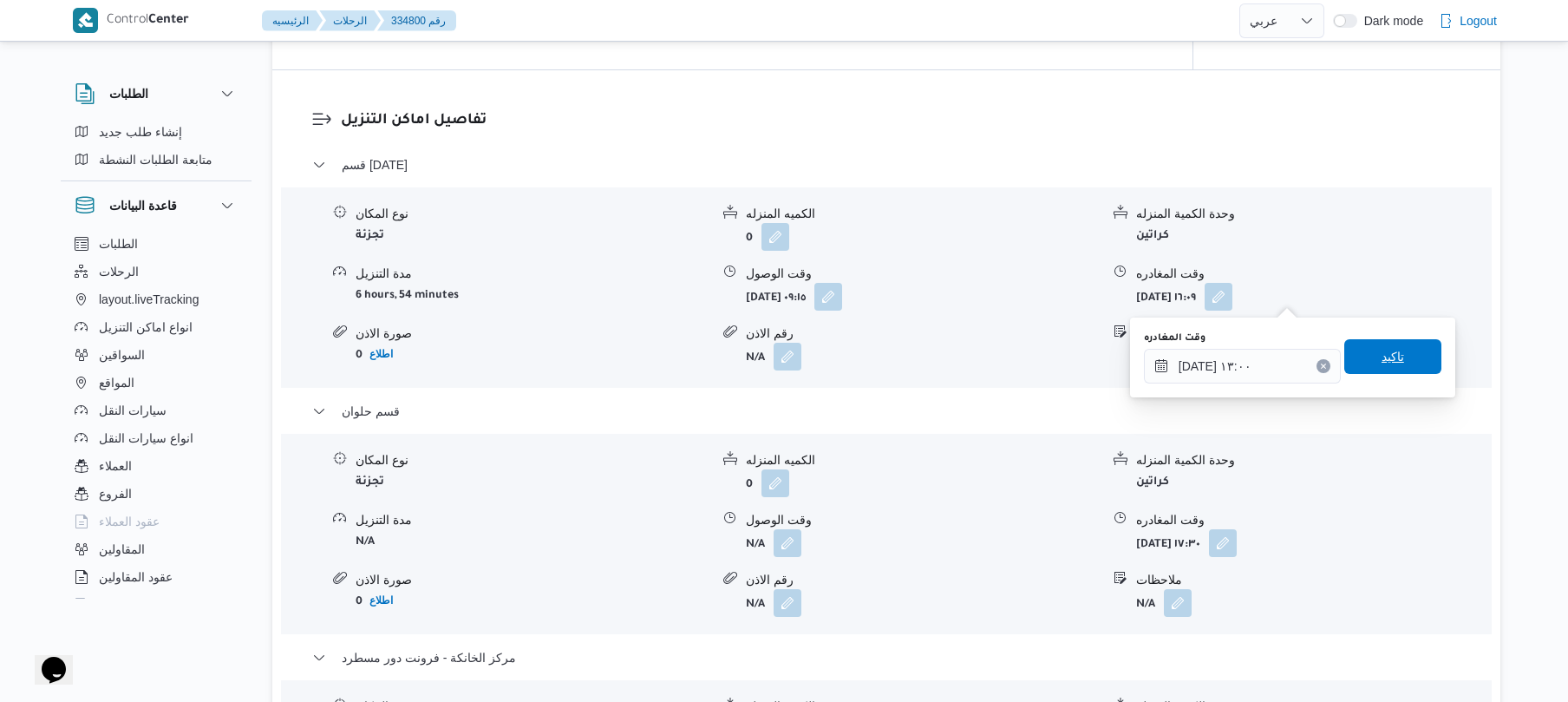
click at [1410, 357] on span "تاكيد" at bounding box center [1393, 356] width 98 height 35
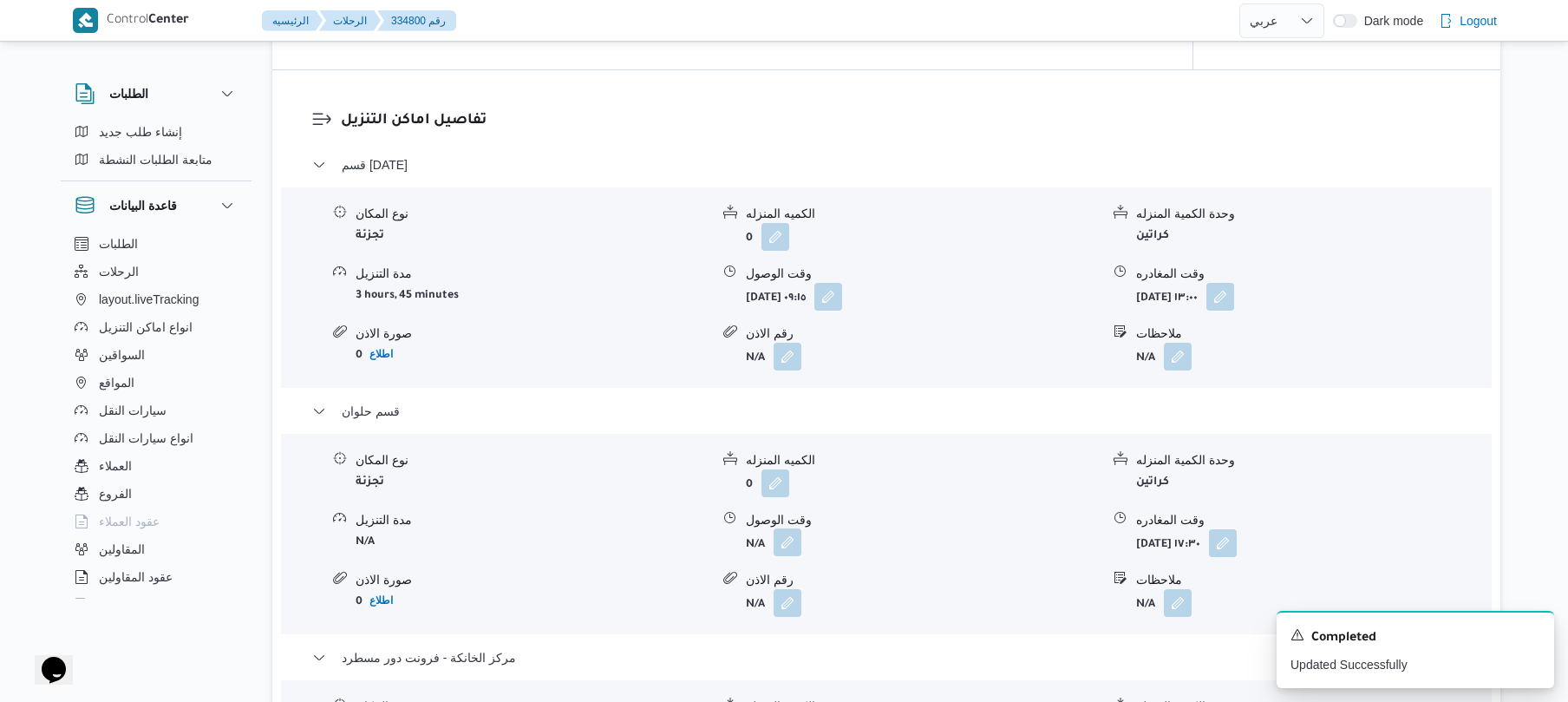
click at [785, 540] on button "button" at bounding box center [787, 542] width 27 height 27
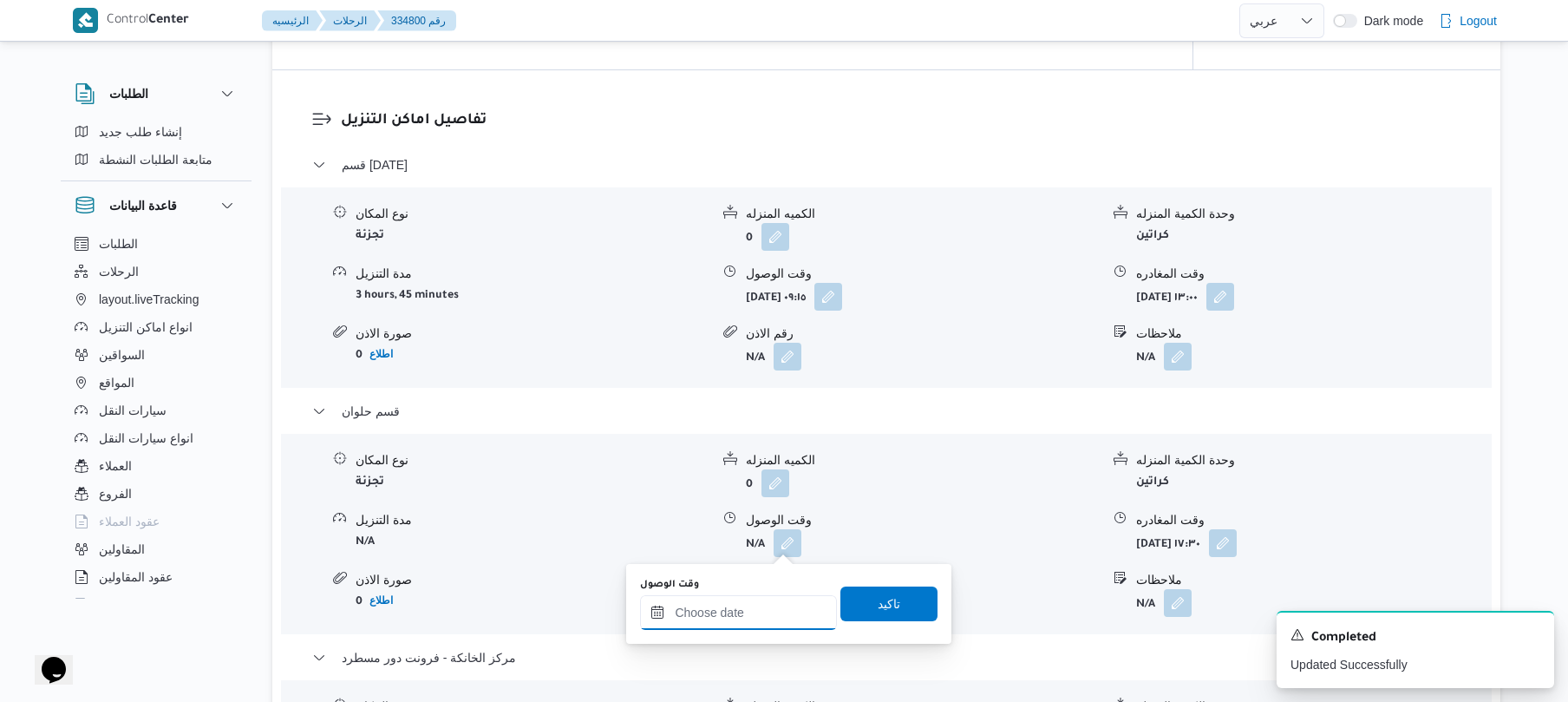
click at [725, 607] on input "وقت الوصول" at bounding box center [739, 612] width 197 height 35
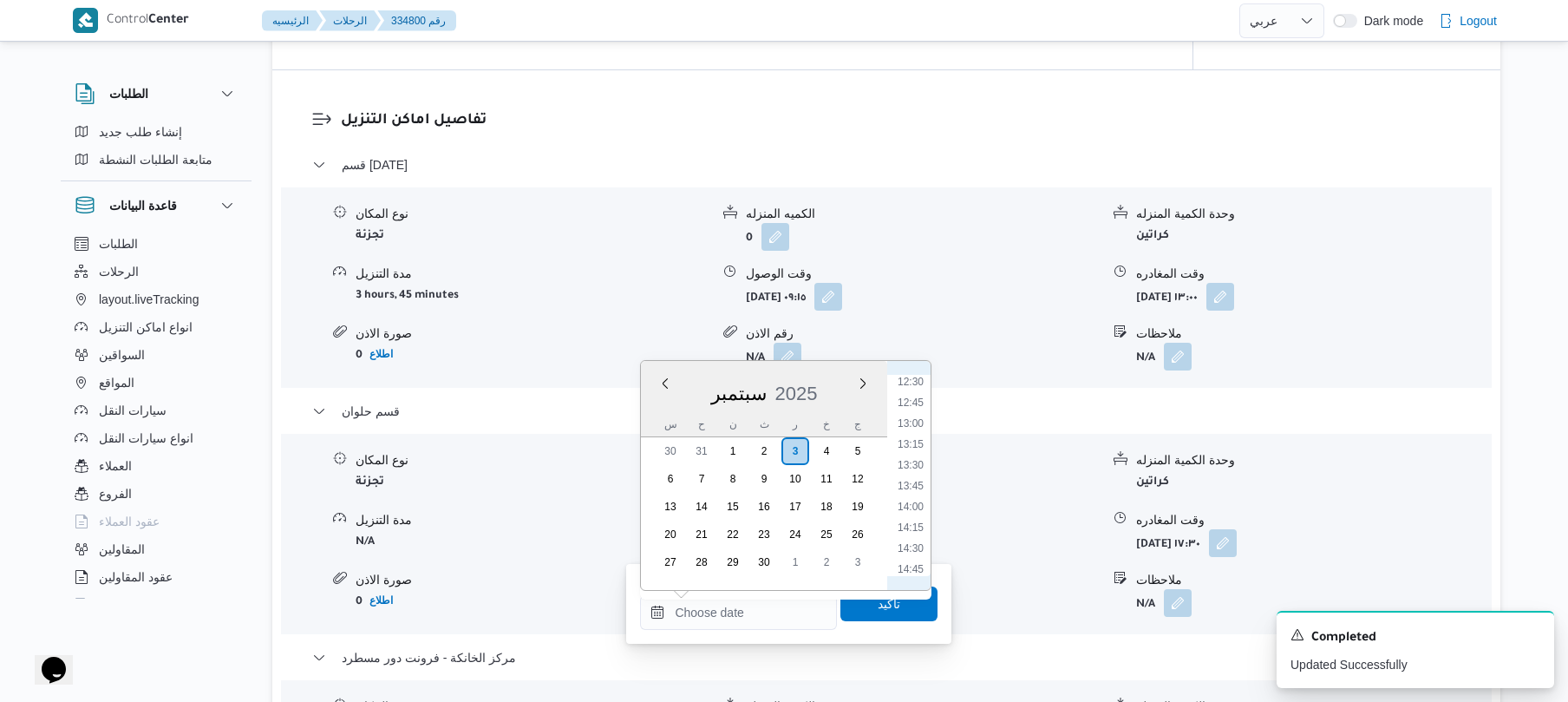
scroll to position [986, 0]
click at [921, 524] on li "13:30" at bounding box center [911, 521] width 40 height 17
type input "٠٣/٠٩/٢٠٢٥ ١٣:٣٠"
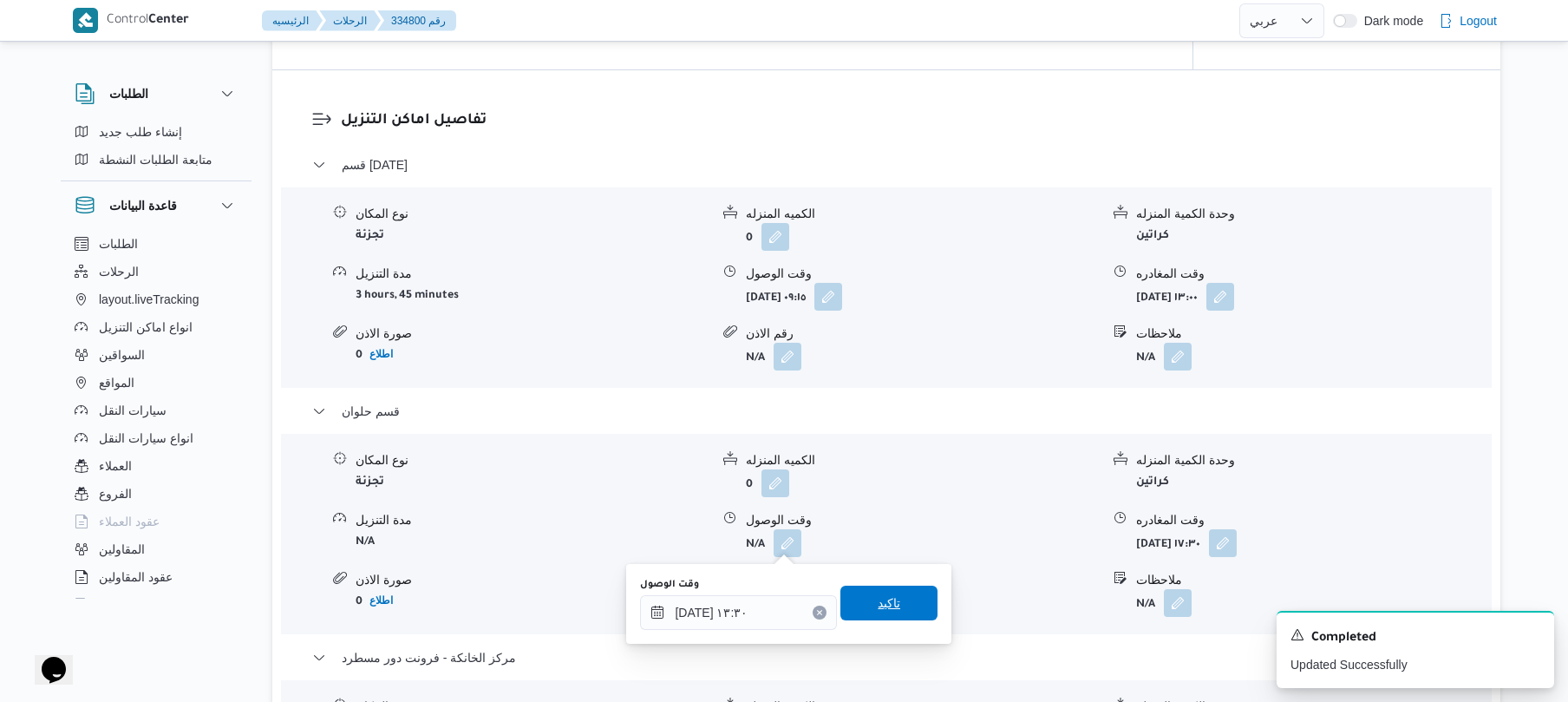
click at [882, 597] on span "تاكيد" at bounding box center [889, 603] width 23 height 21
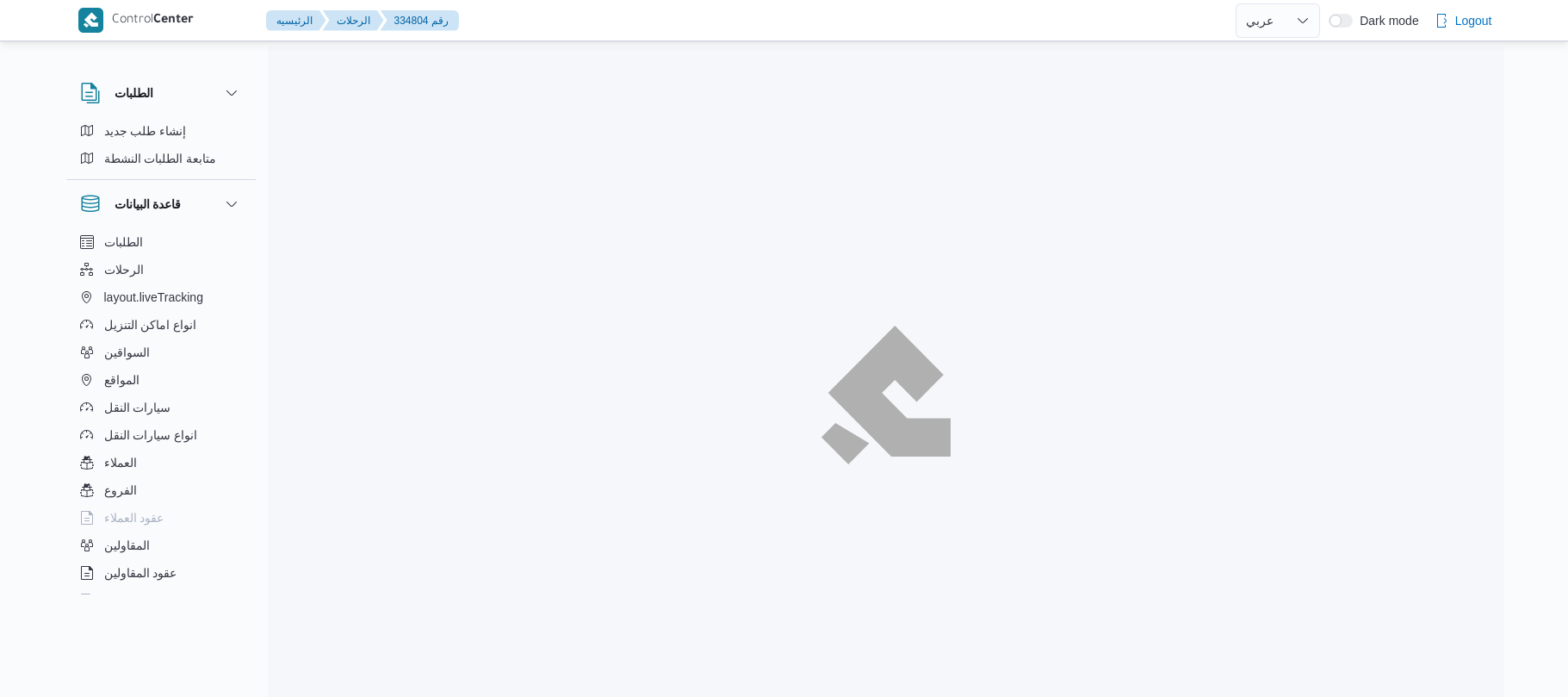
select select "ar"
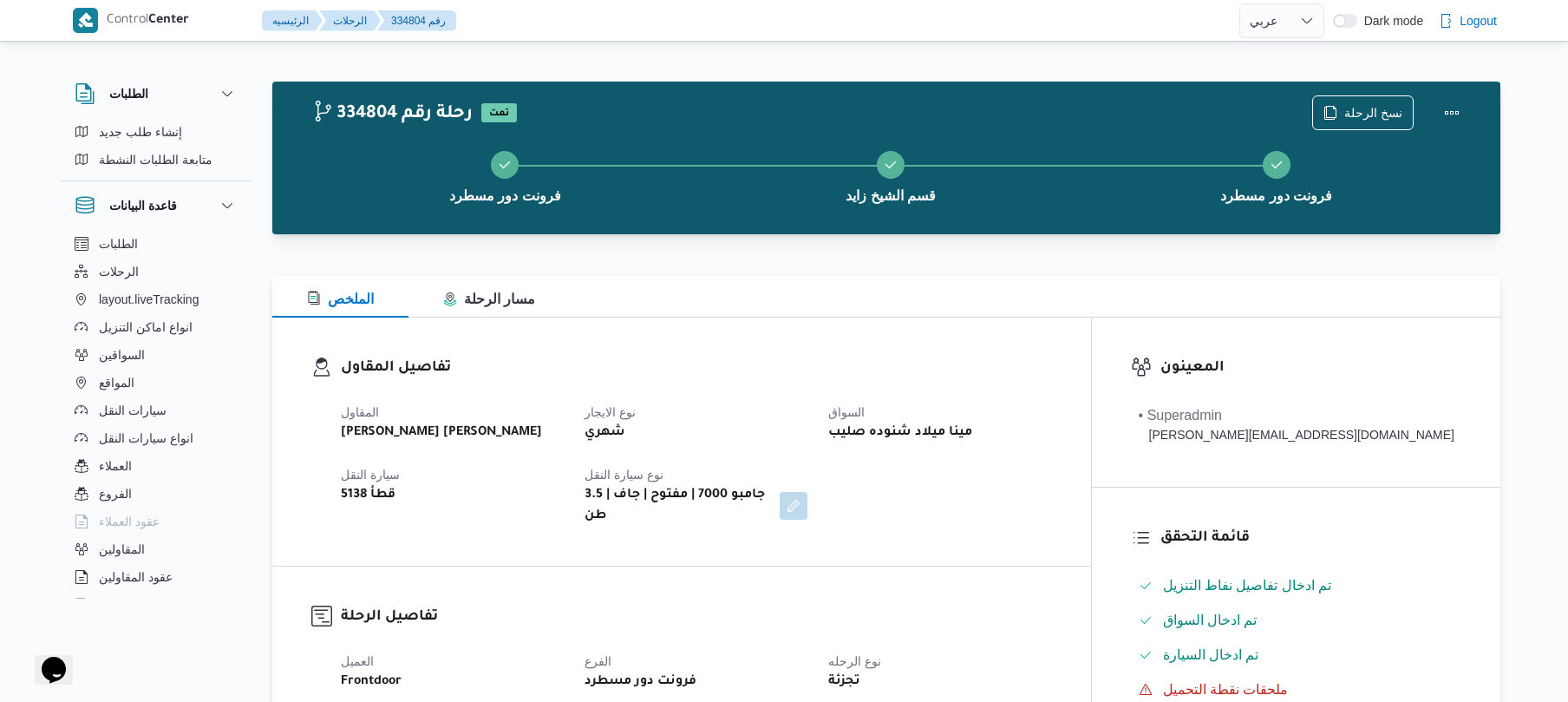
click at [763, 366] on h3 "تفاصيل المقاول" at bounding box center [696, 368] width 711 height 24
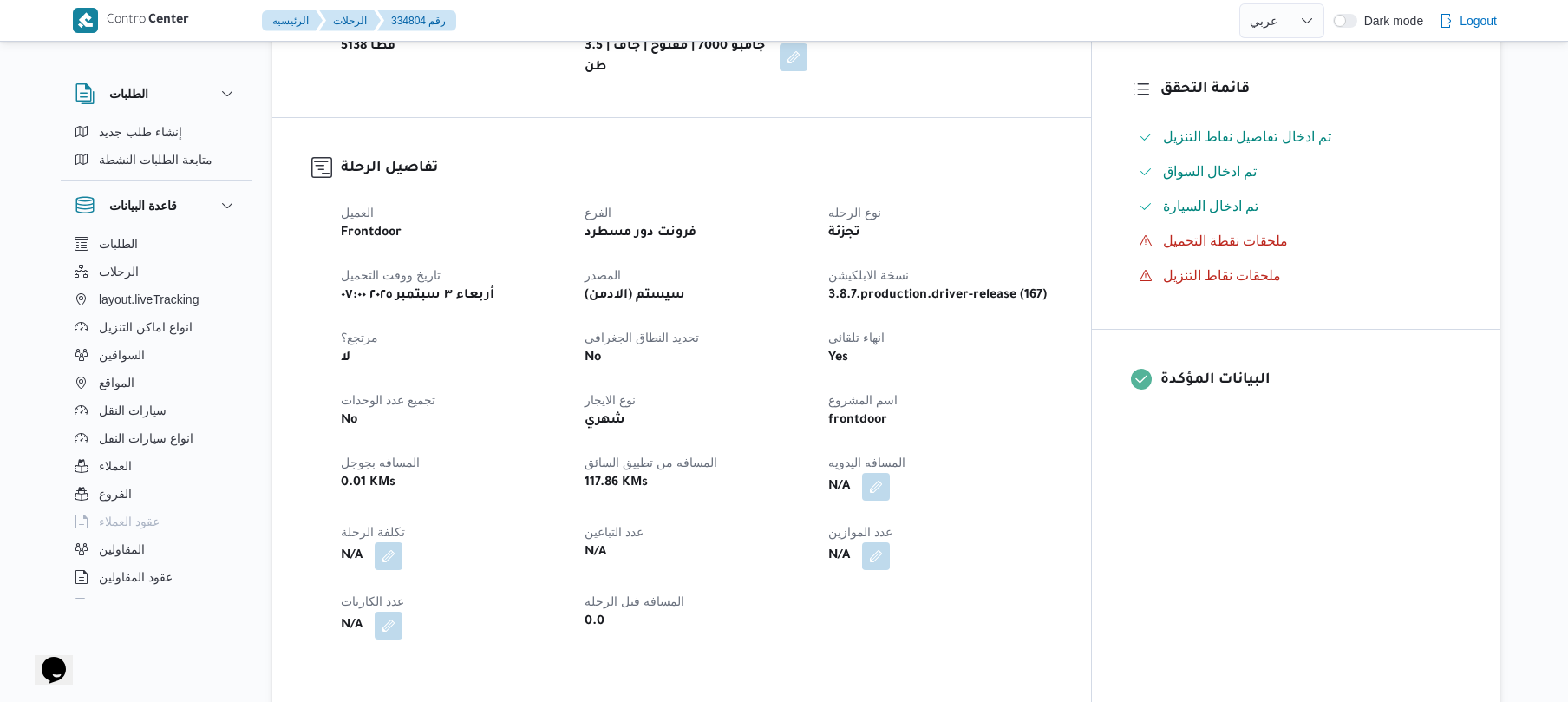
scroll to position [462, 0]
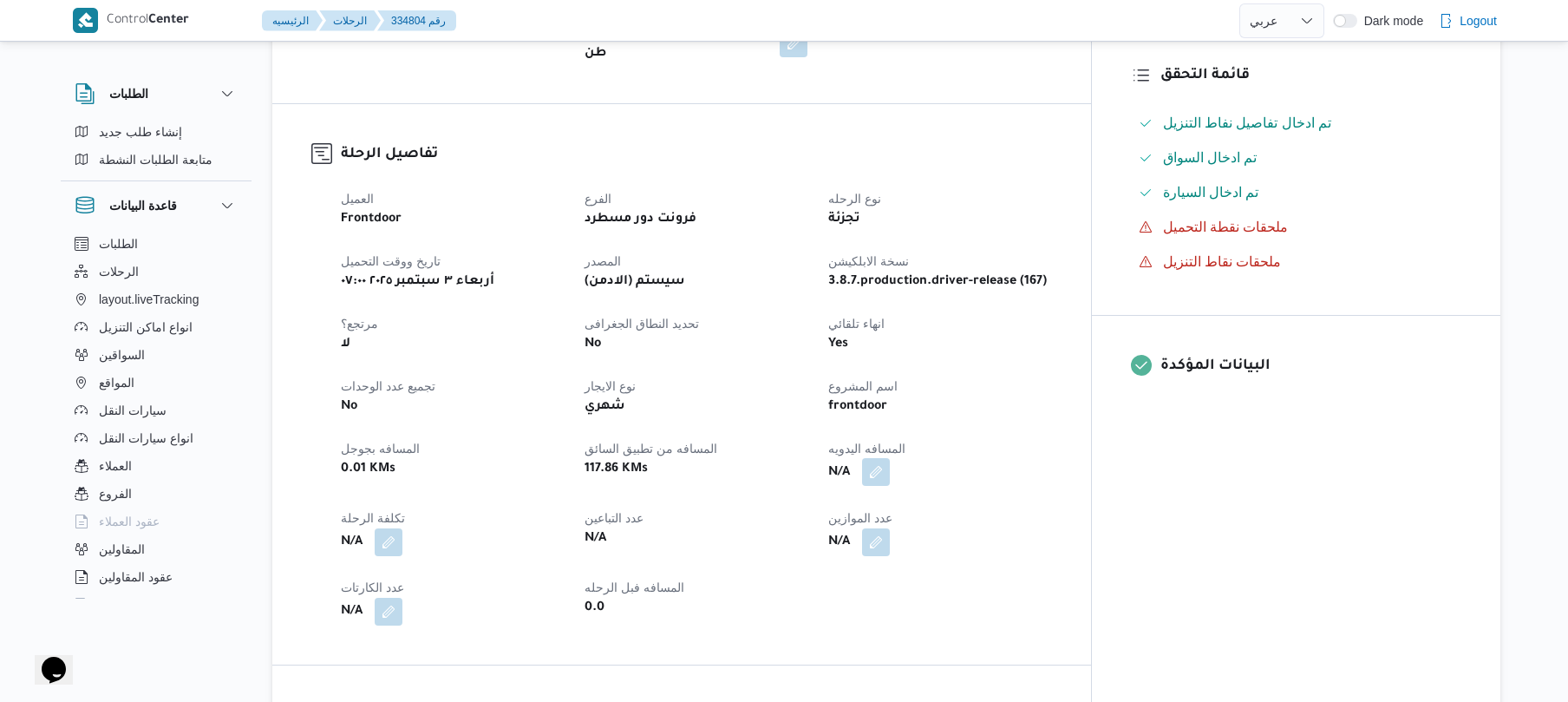
click at [890, 459] on button "button" at bounding box center [875, 472] width 27 height 27
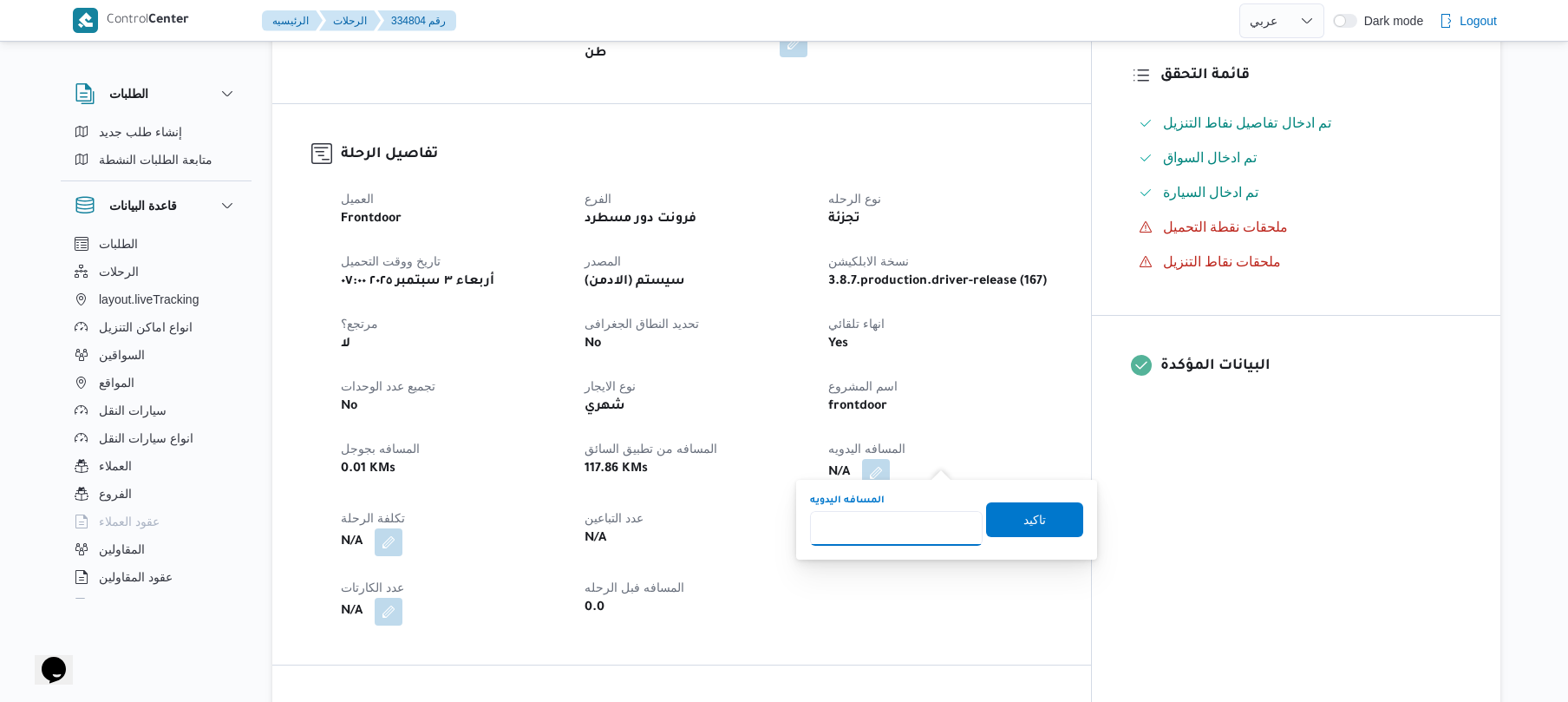
click at [868, 522] on input "المسافه اليدويه" at bounding box center [896, 528] width 172 height 35
type input "130"
click at [1024, 515] on span "تاكيد" at bounding box center [1035, 519] width 23 height 21
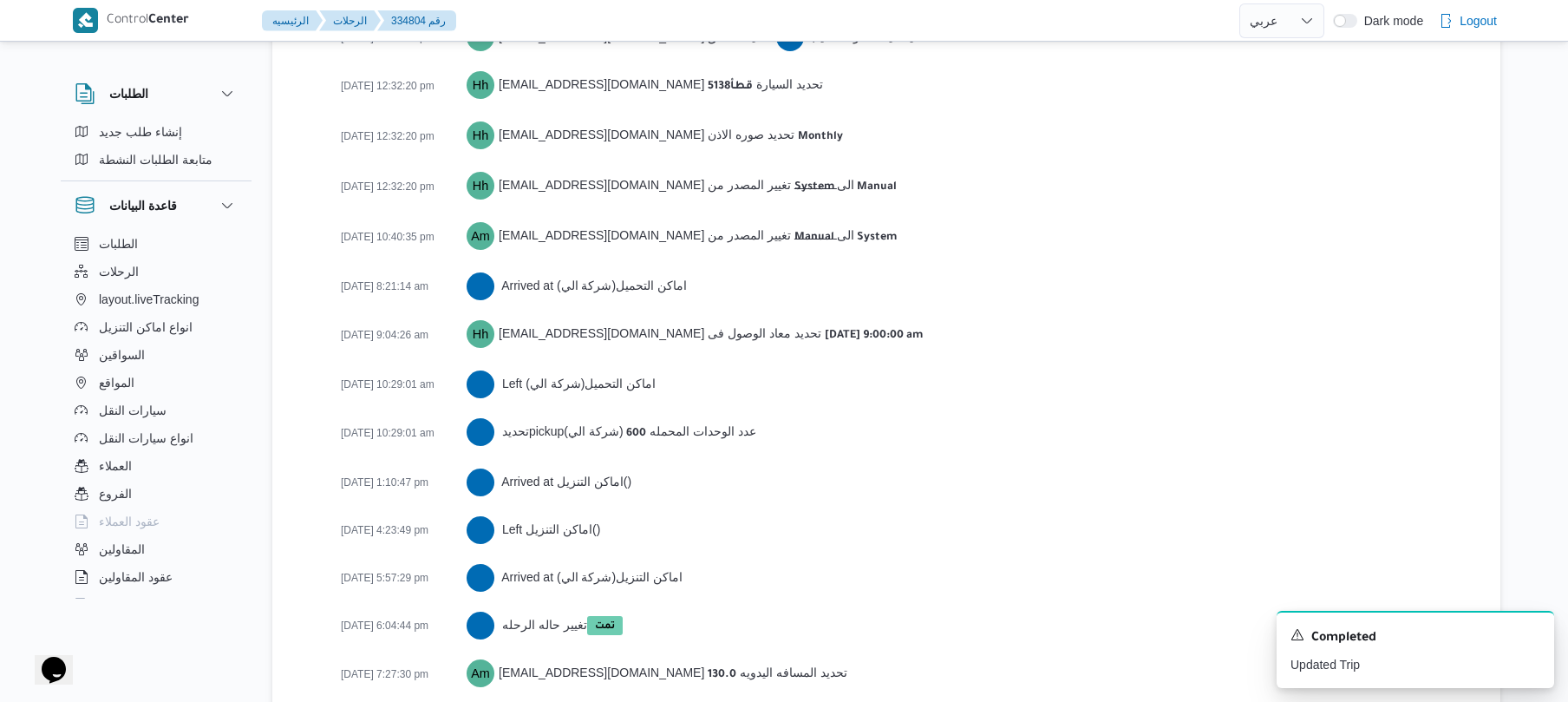
scroll to position [2669, 0]
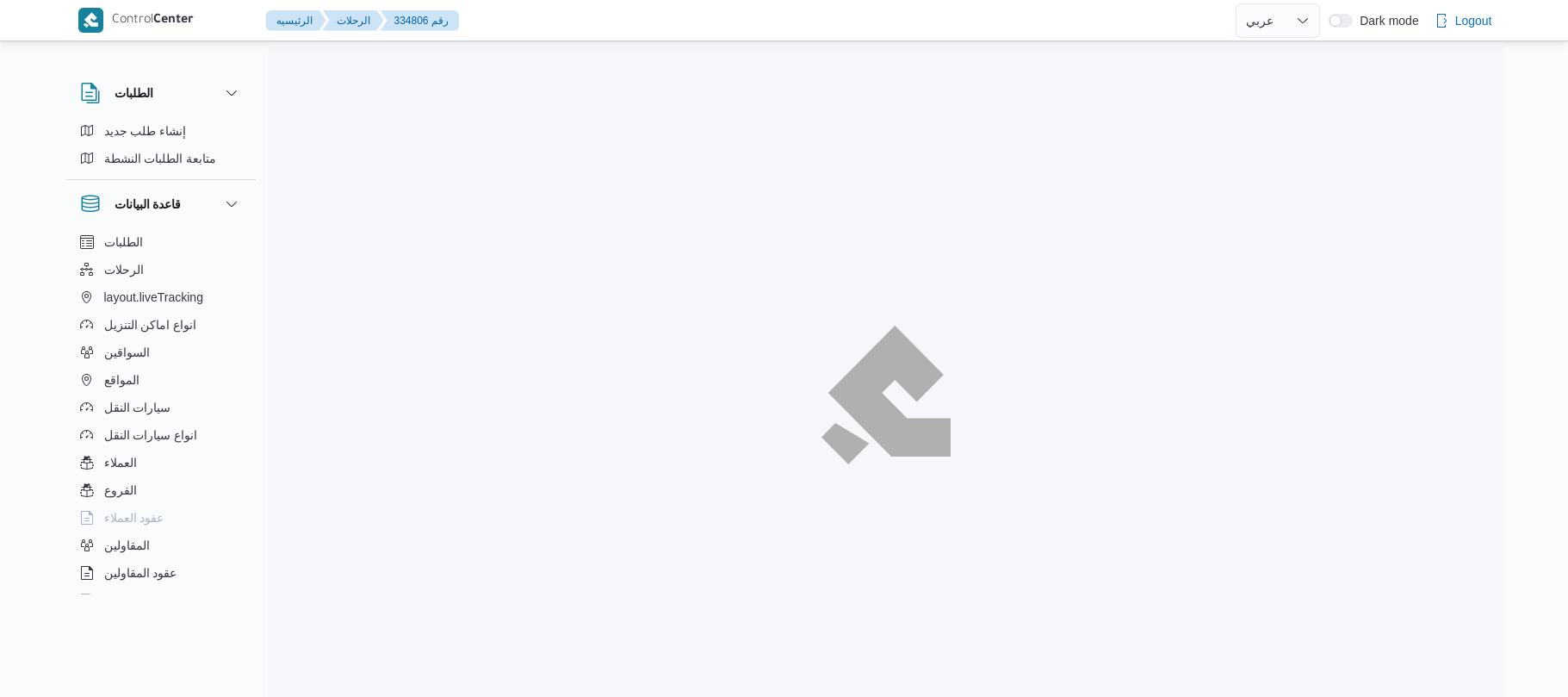
select select "ar"
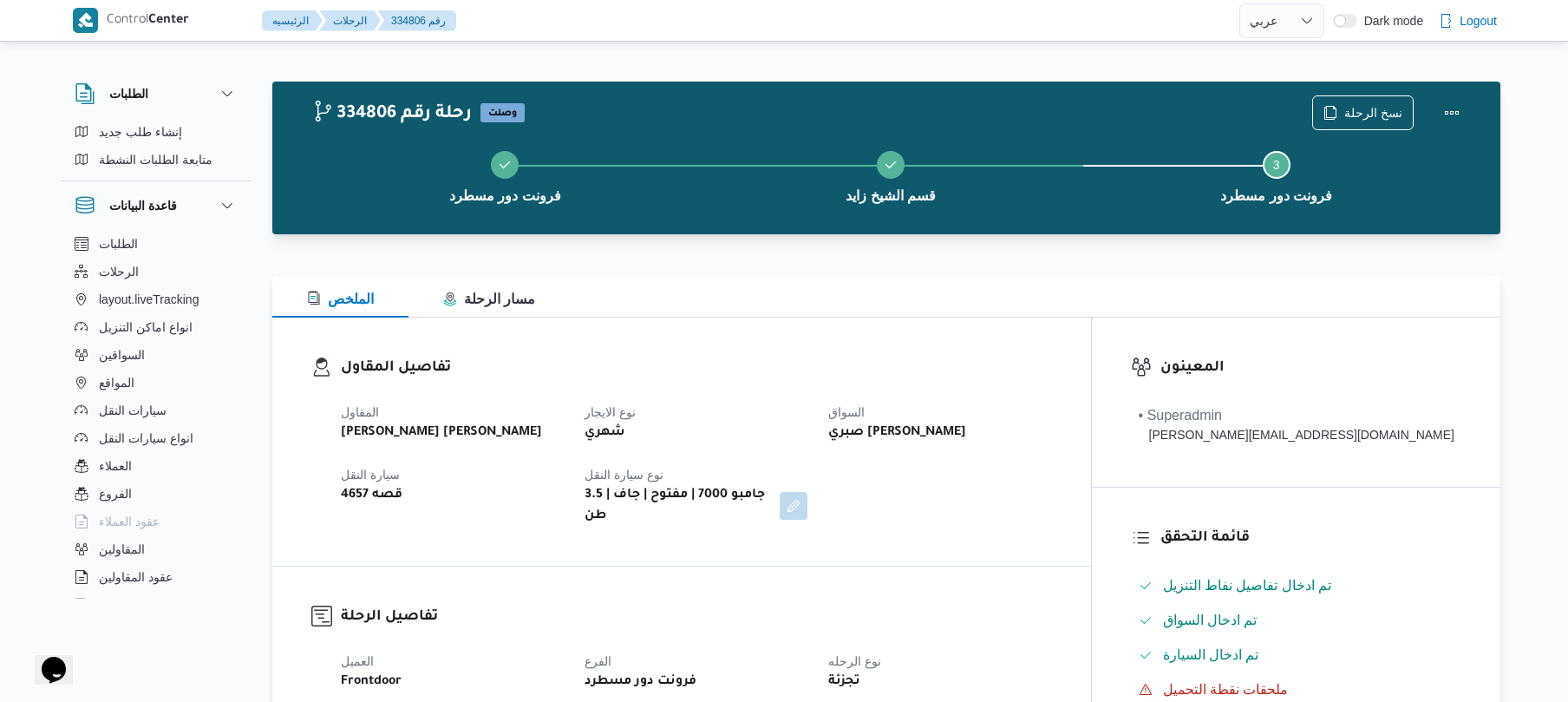
click at [755, 400] on div "المقاول [PERSON_NAME] [PERSON_NAME] نوع الايجار شهري السواق صبري [PERSON_NAME] …" at bounding box center [696, 464] width 732 height 146
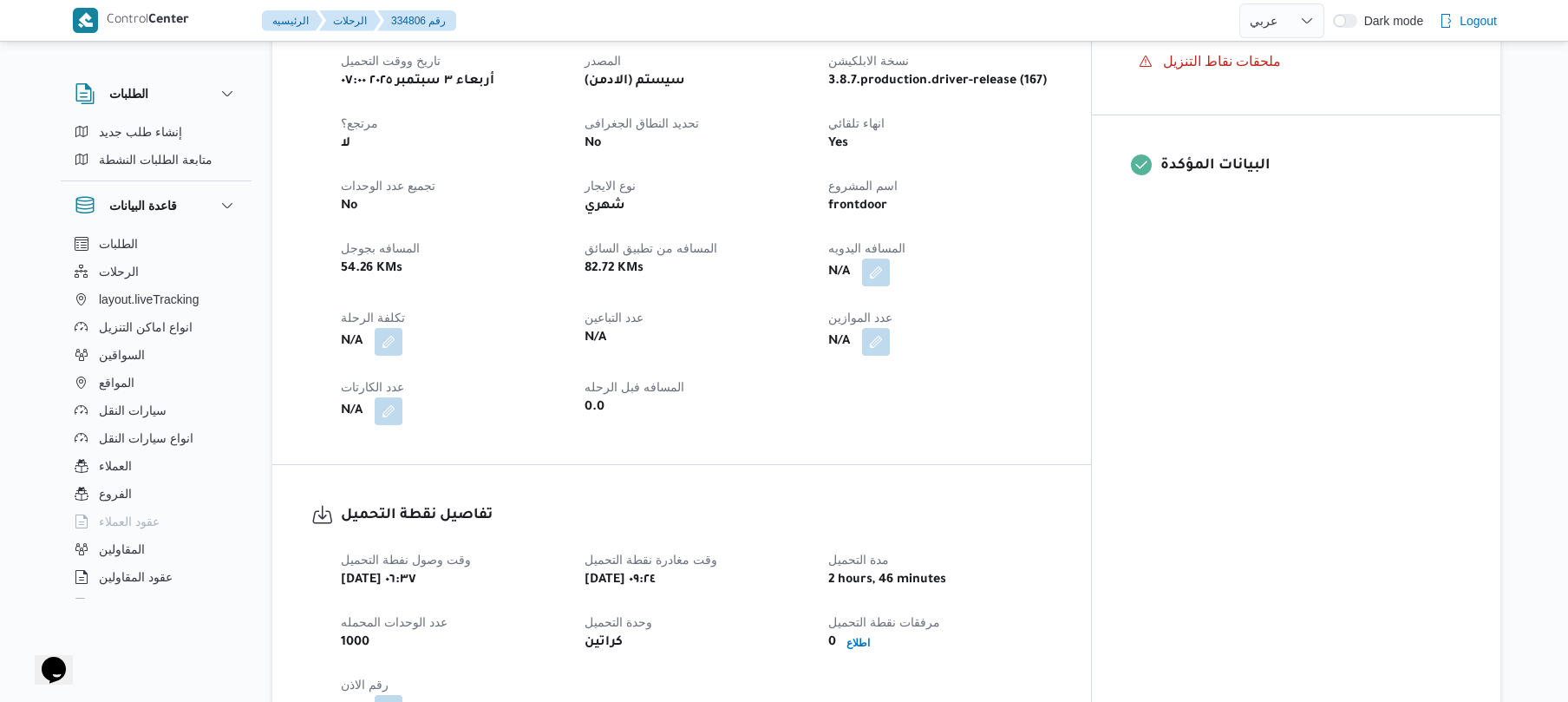
scroll to position [694, 0]
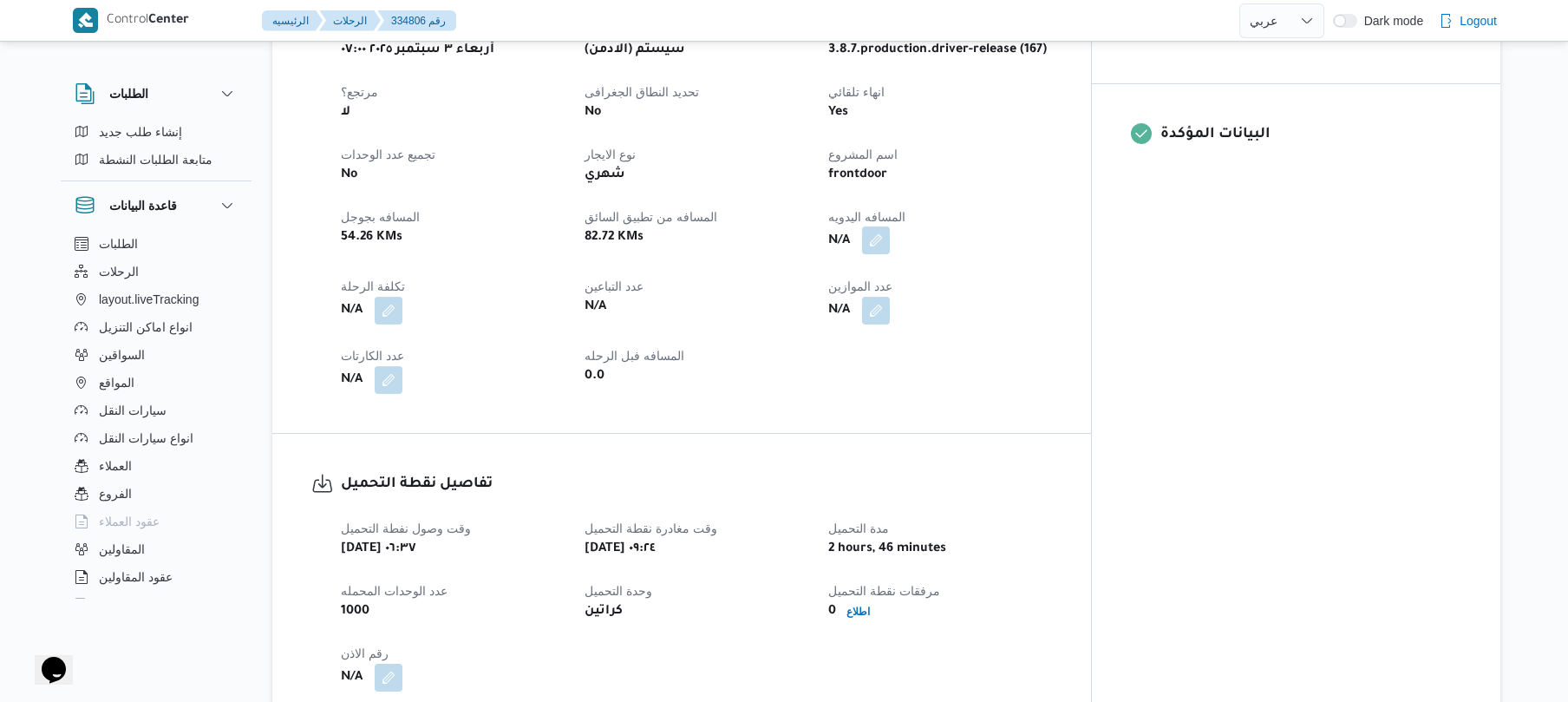
click at [890, 234] on button "button" at bounding box center [875, 240] width 27 height 27
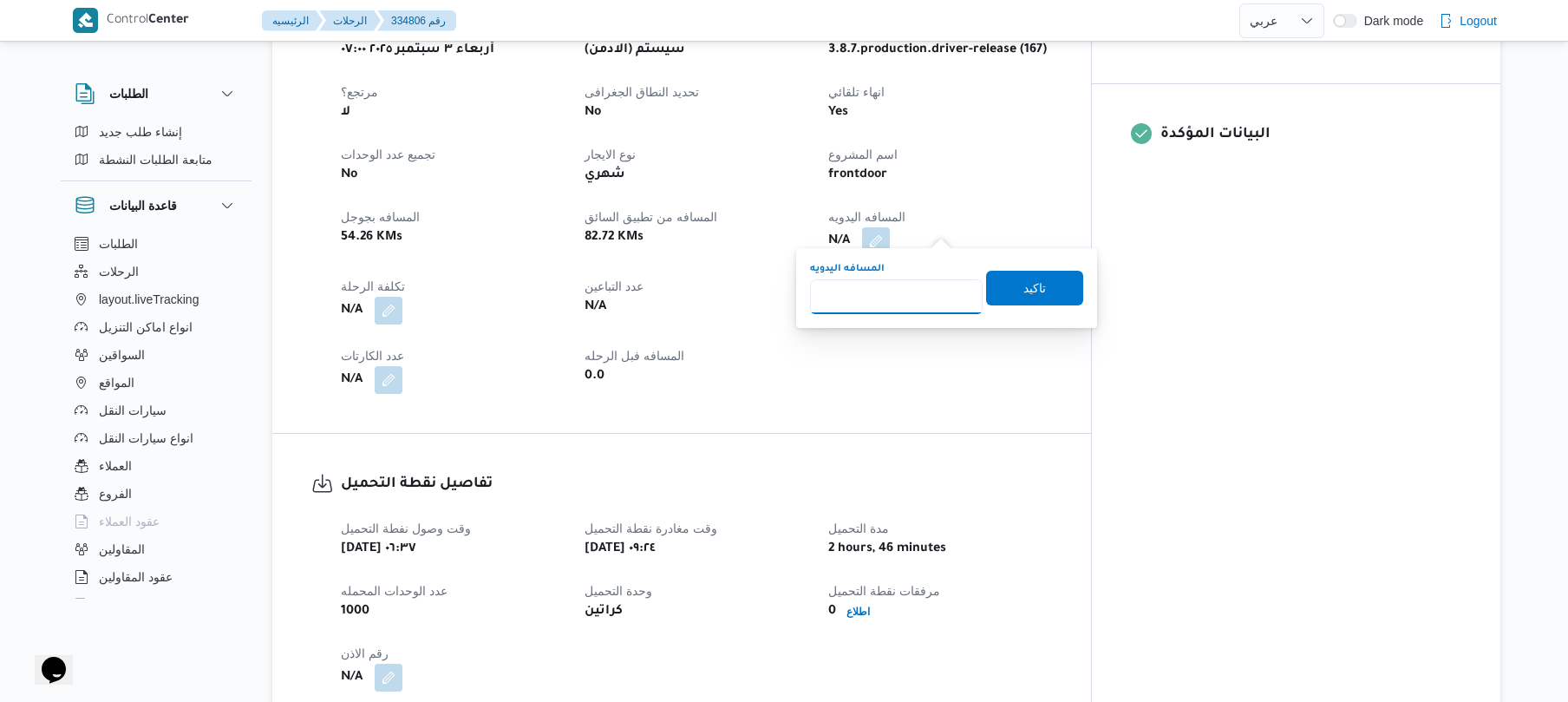
click at [897, 299] on input "المسافه اليدويه" at bounding box center [896, 297] width 172 height 35
type input "130"
click at [1007, 278] on span "تاكيد" at bounding box center [1034, 287] width 98 height 35
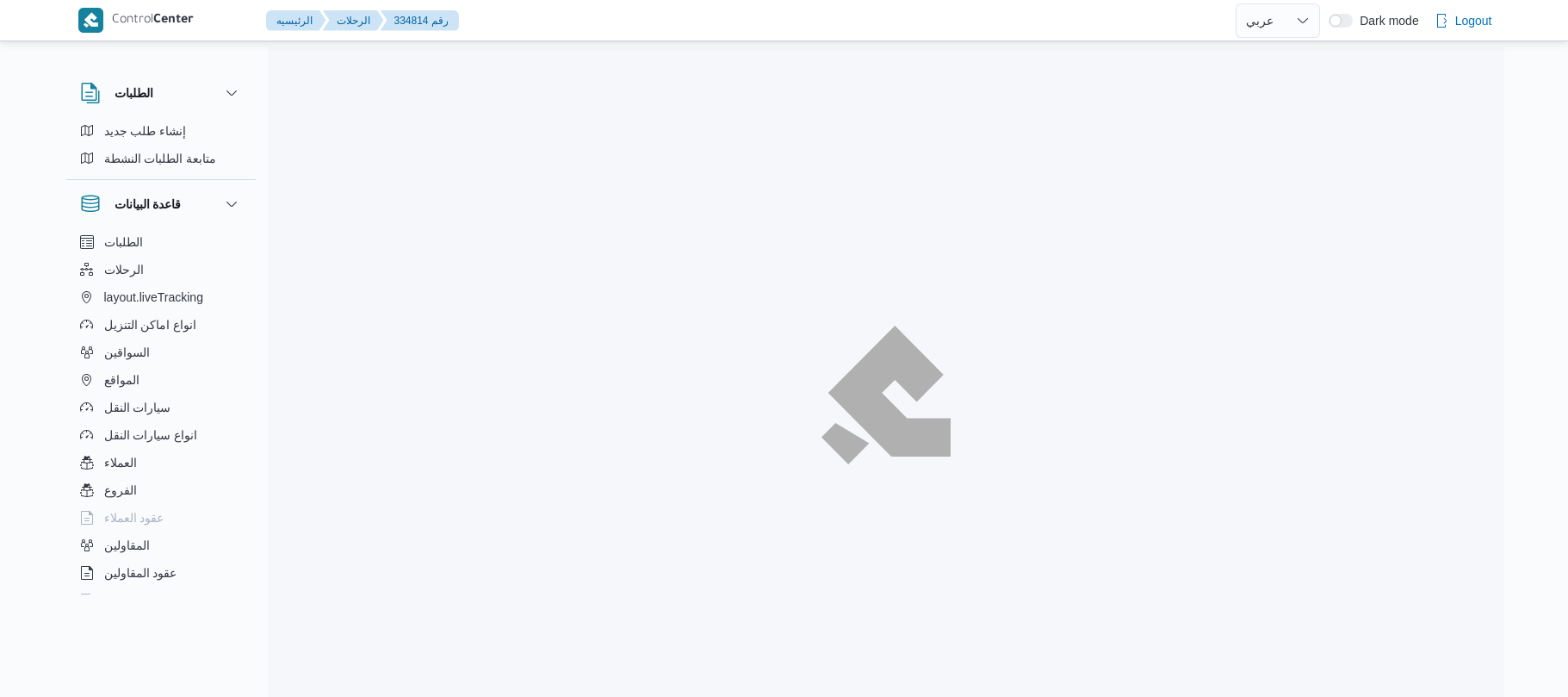
select select "ar"
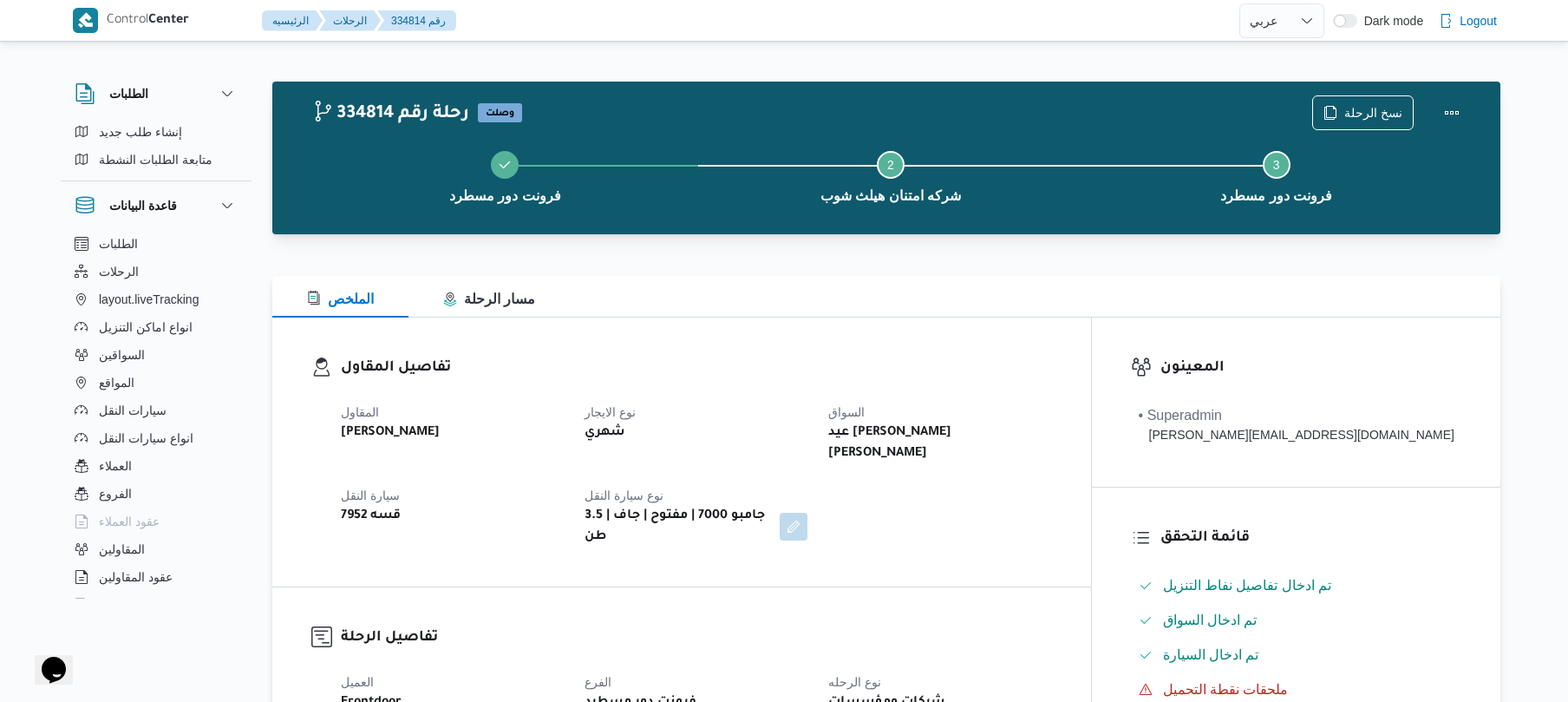
click at [798, 393] on div "المقاول [PERSON_NAME] نوع الايجار شهري السواق عيد [PERSON_NAME] [PERSON_NAME] س…" at bounding box center [696, 475] width 732 height 167
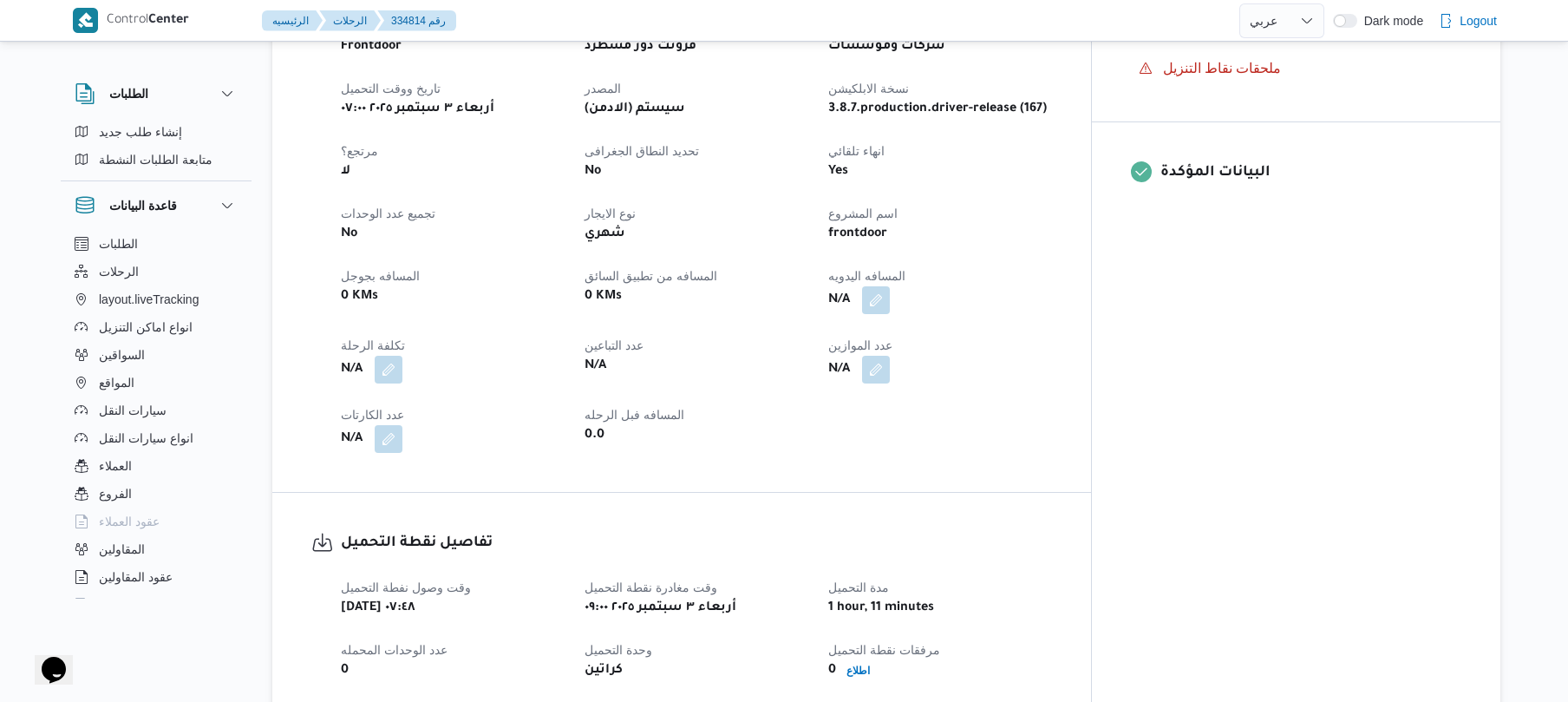
scroll to position [602, 0]
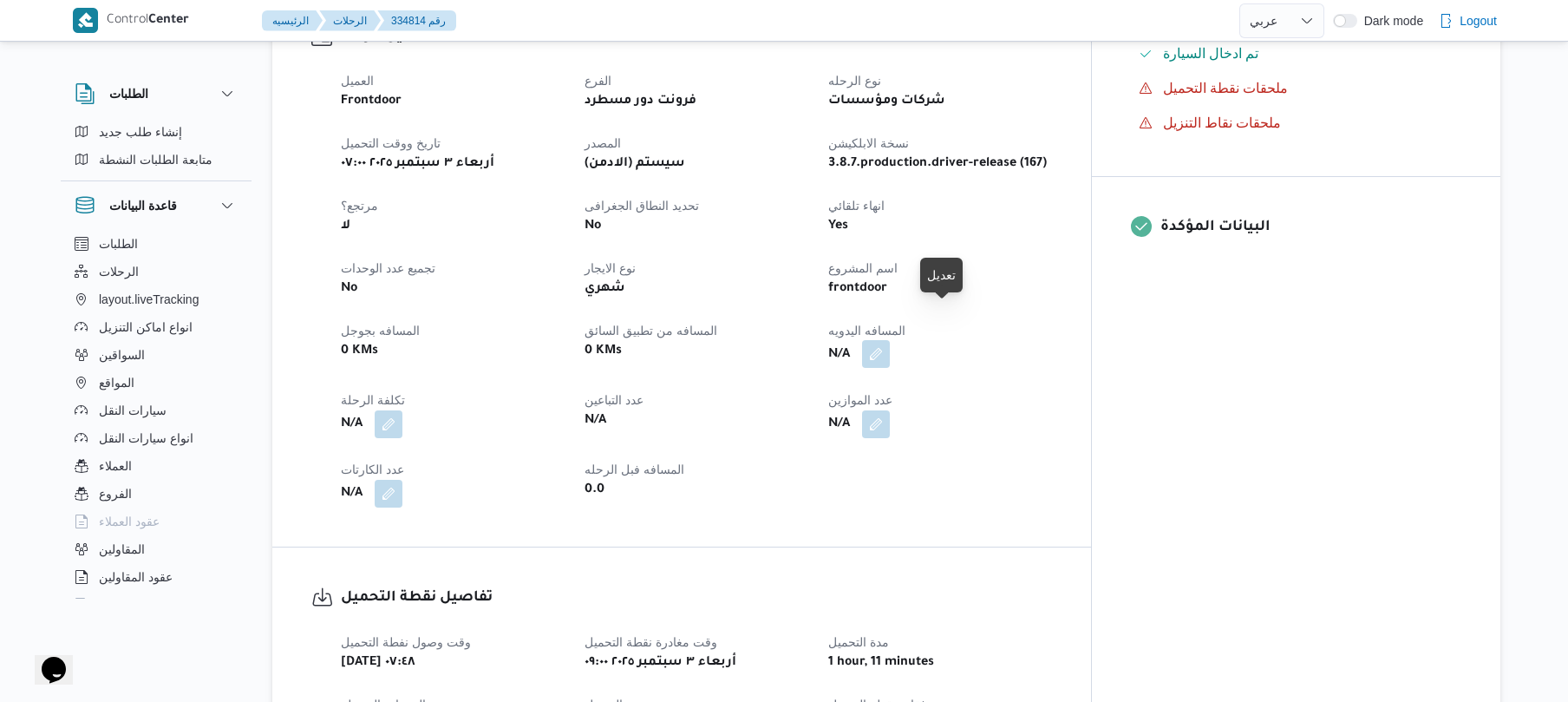
click at [890, 340] on button "button" at bounding box center [875, 353] width 27 height 27
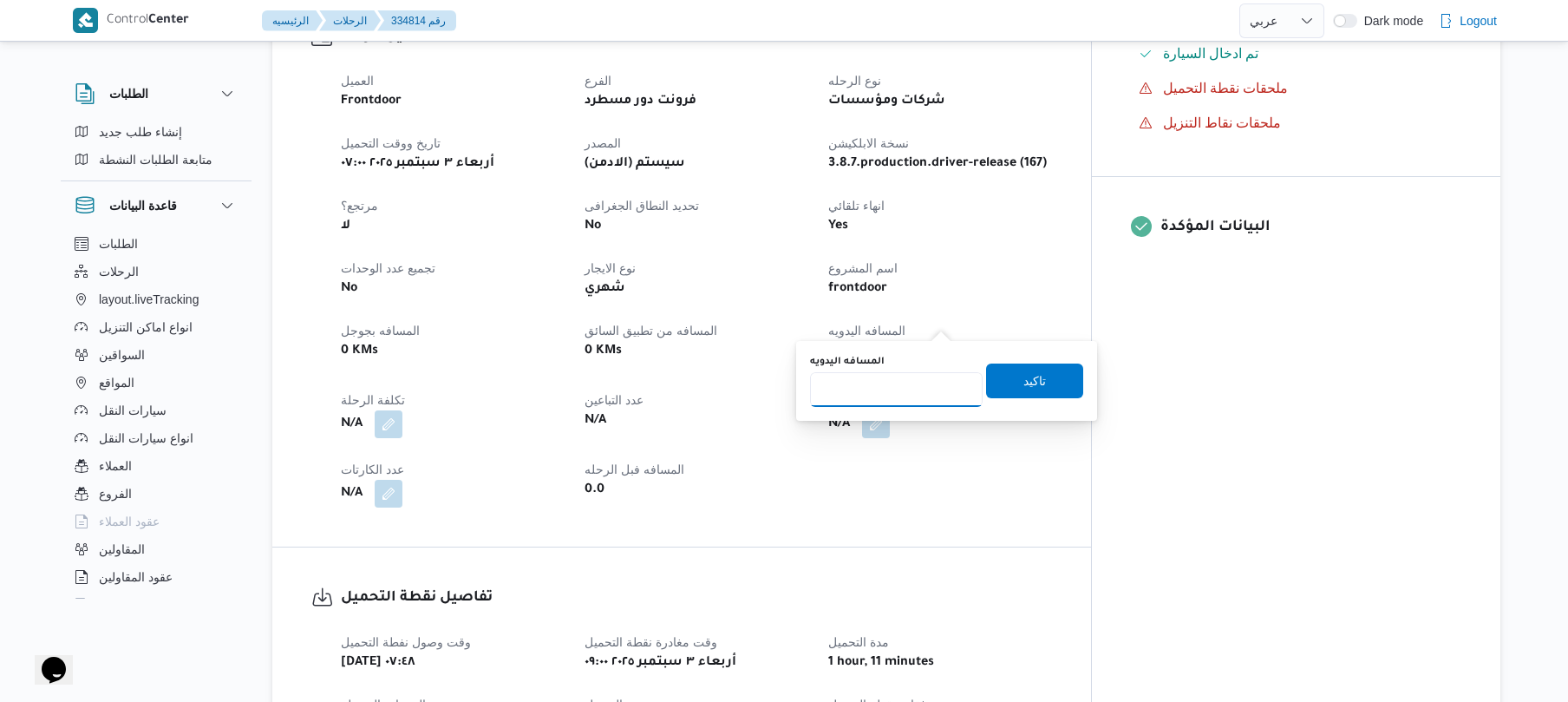
click at [920, 383] on input "المسافه اليدويه" at bounding box center [896, 389] width 172 height 35
type input "70"
click at [990, 386] on span "تاكيد" at bounding box center [1034, 380] width 98 height 35
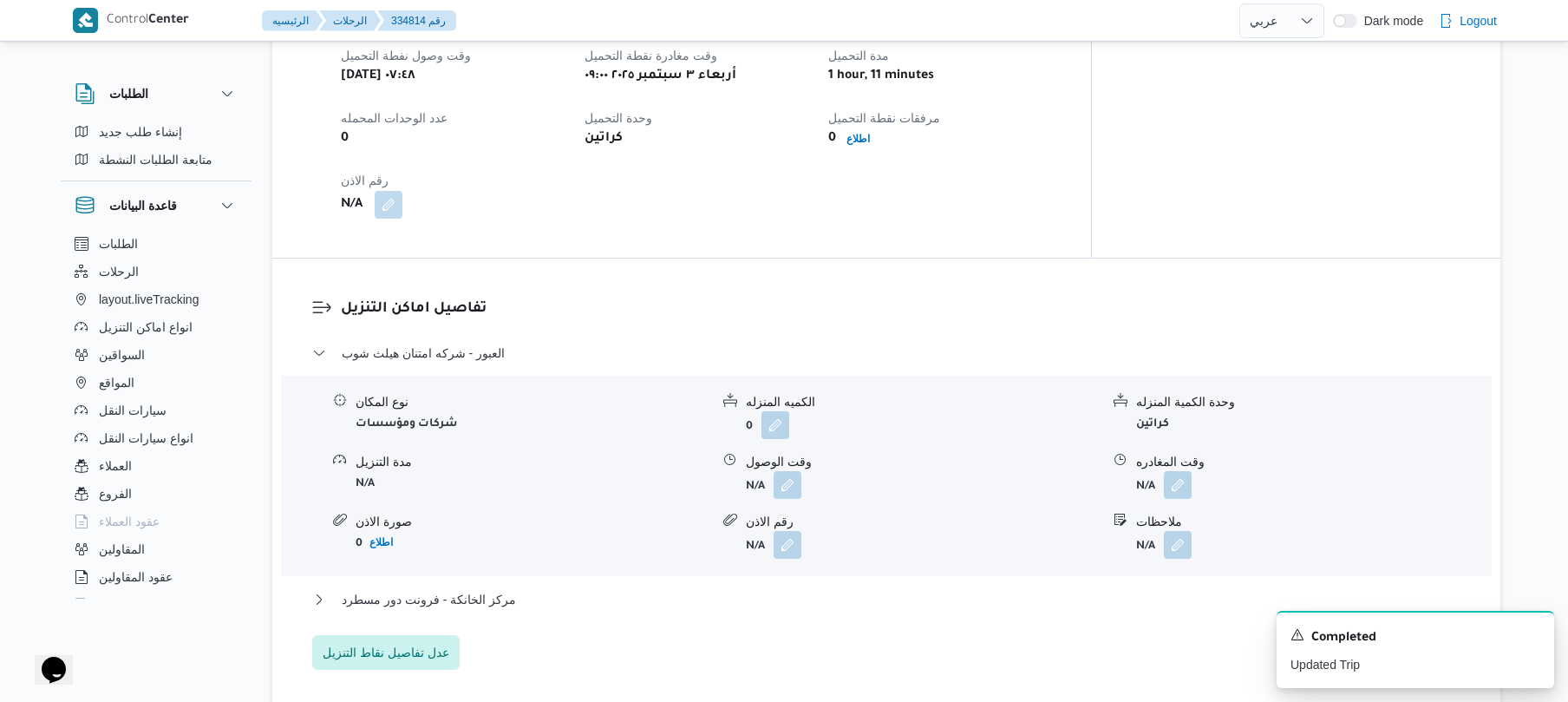
scroll to position [1202, 0]
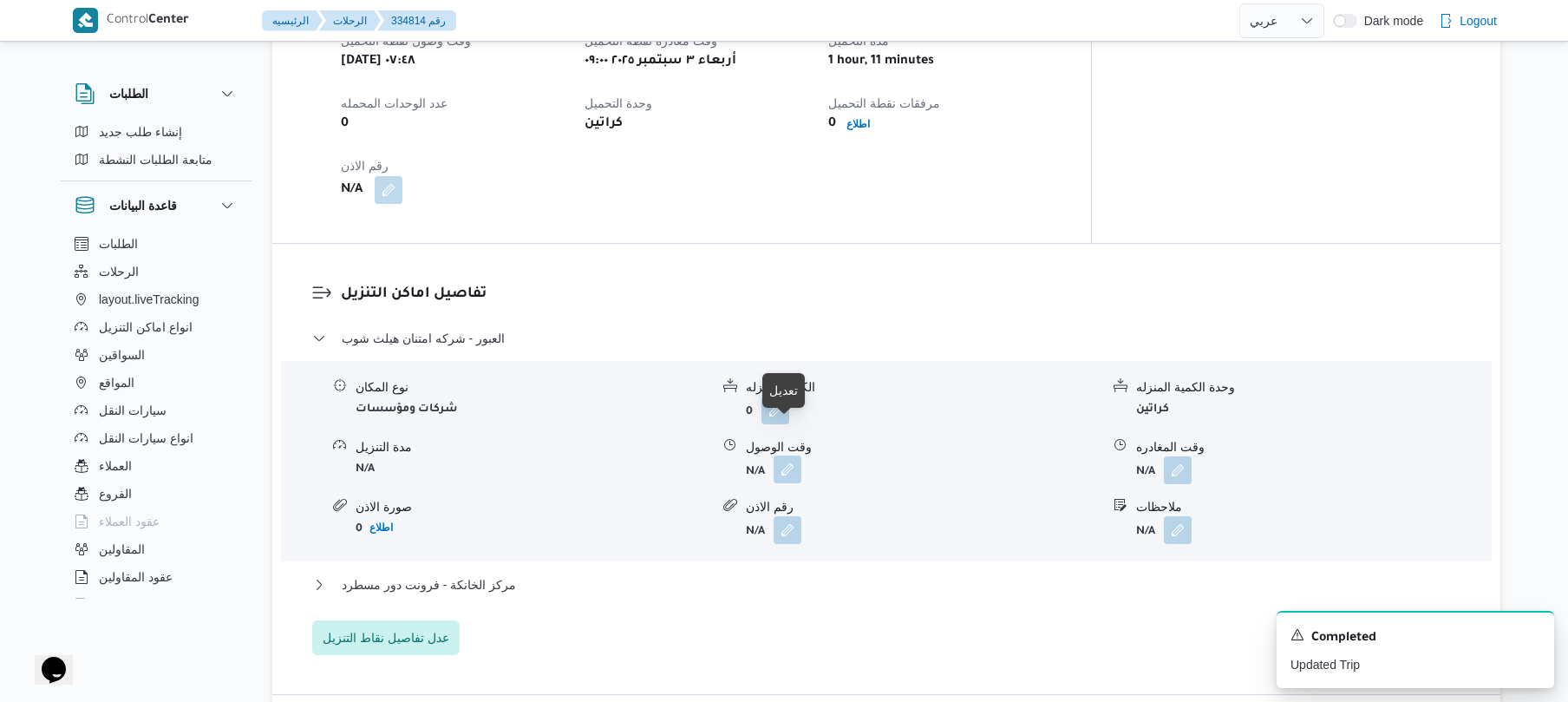
click at [799, 456] on button "button" at bounding box center [787, 469] width 27 height 27
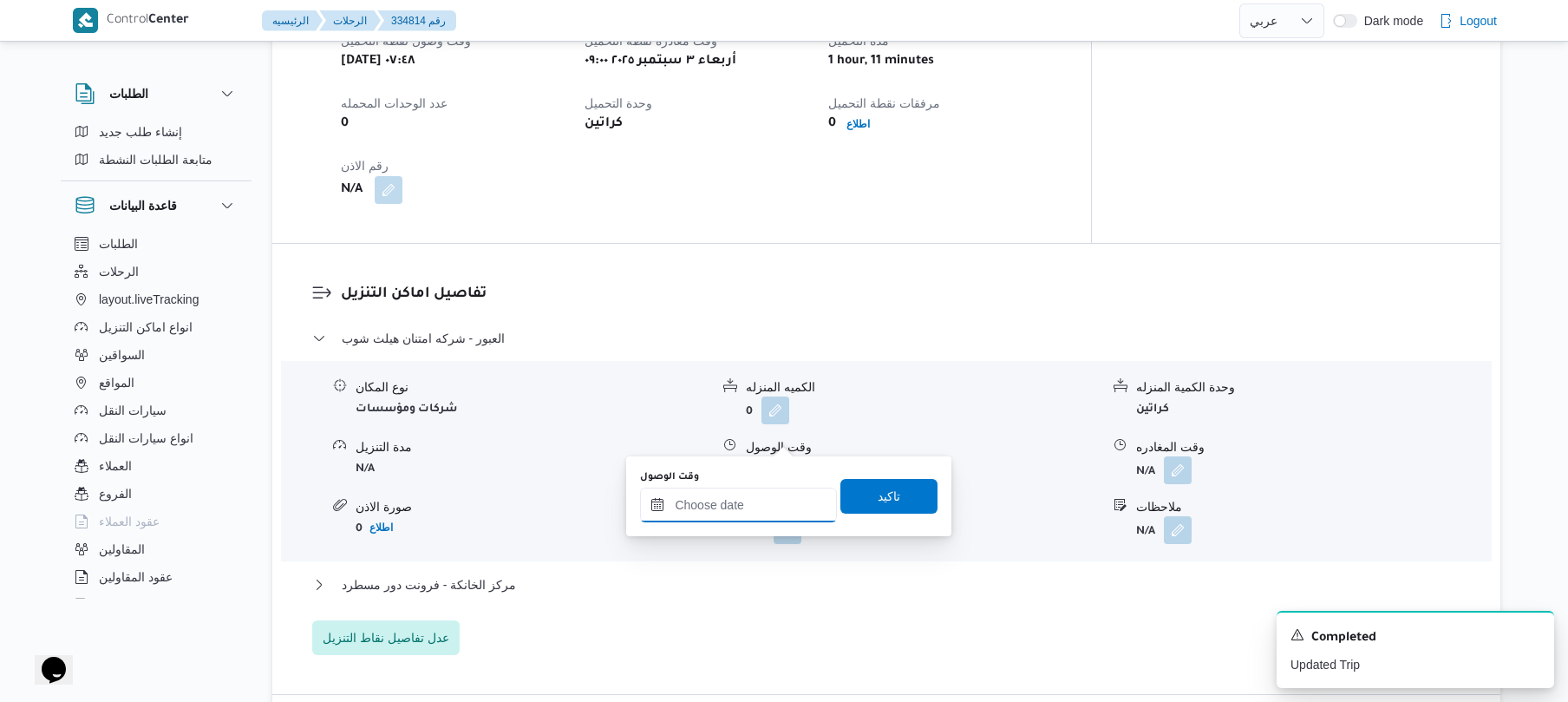
click at [747, 509] on input "وقت الوصول" at bounding box center [739, 505] width 197 height 35
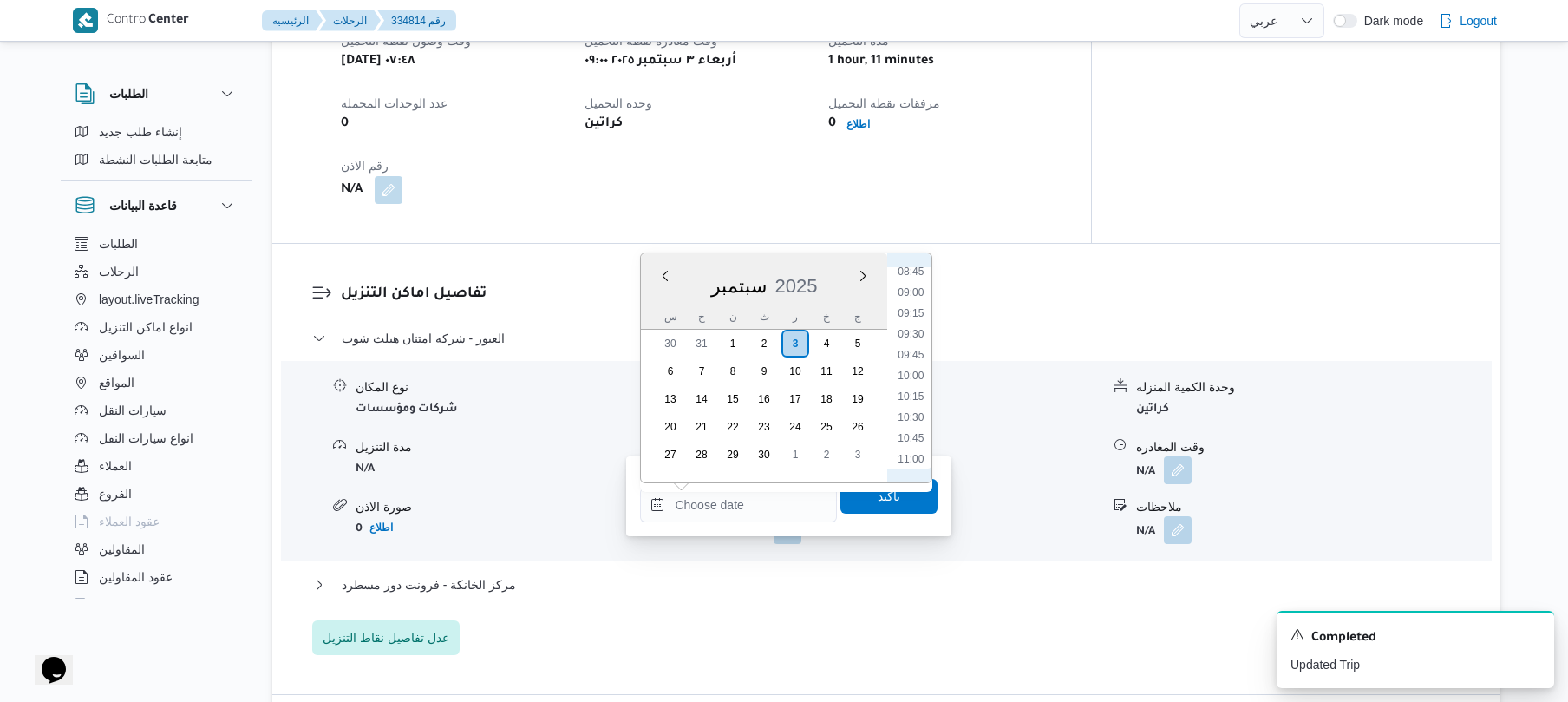
scroll to position [722, 0]
click at [916, 348] on li "09:30" at bounding box center [911, 345] width 40 height 17
type input "٠٣/٠٩/٢٠٢٥ ٠٩:٣٠"
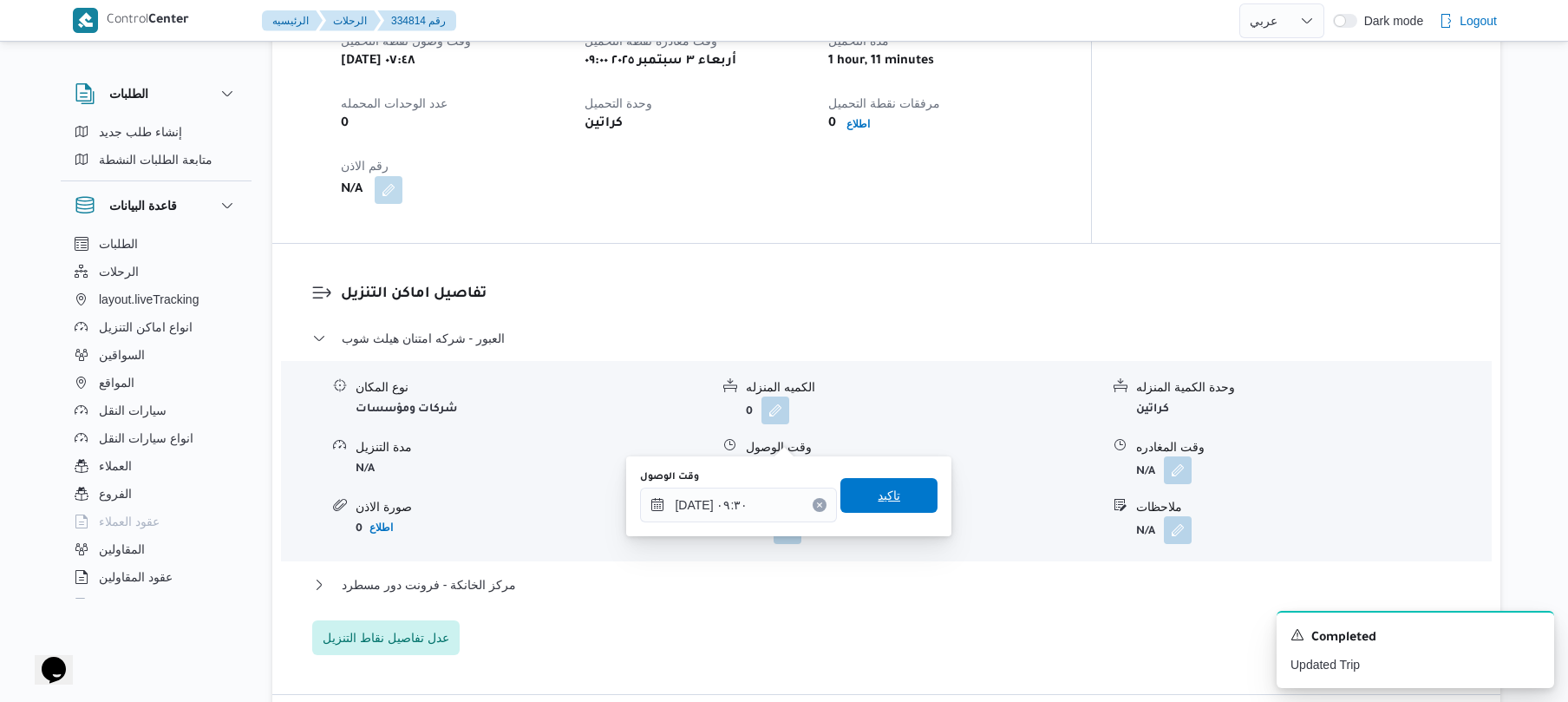
click at [862, 493] on span "تاكيد" at bounding box center [888, 495] width 98 height 35
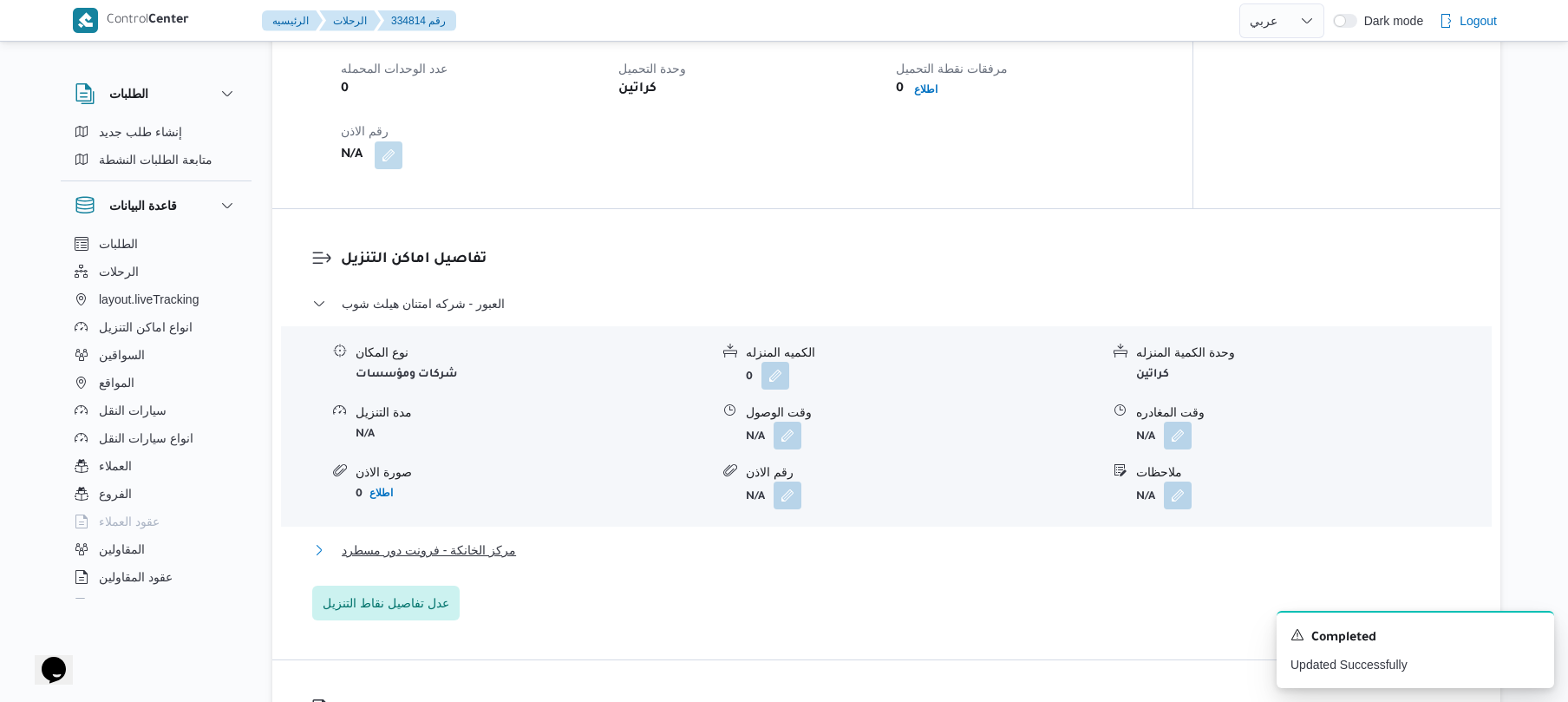
click at [801, 540] on button "مركز الخانكة - فرونت دور مسطرد" at bounding box center [886, 550] width 1149 height 21
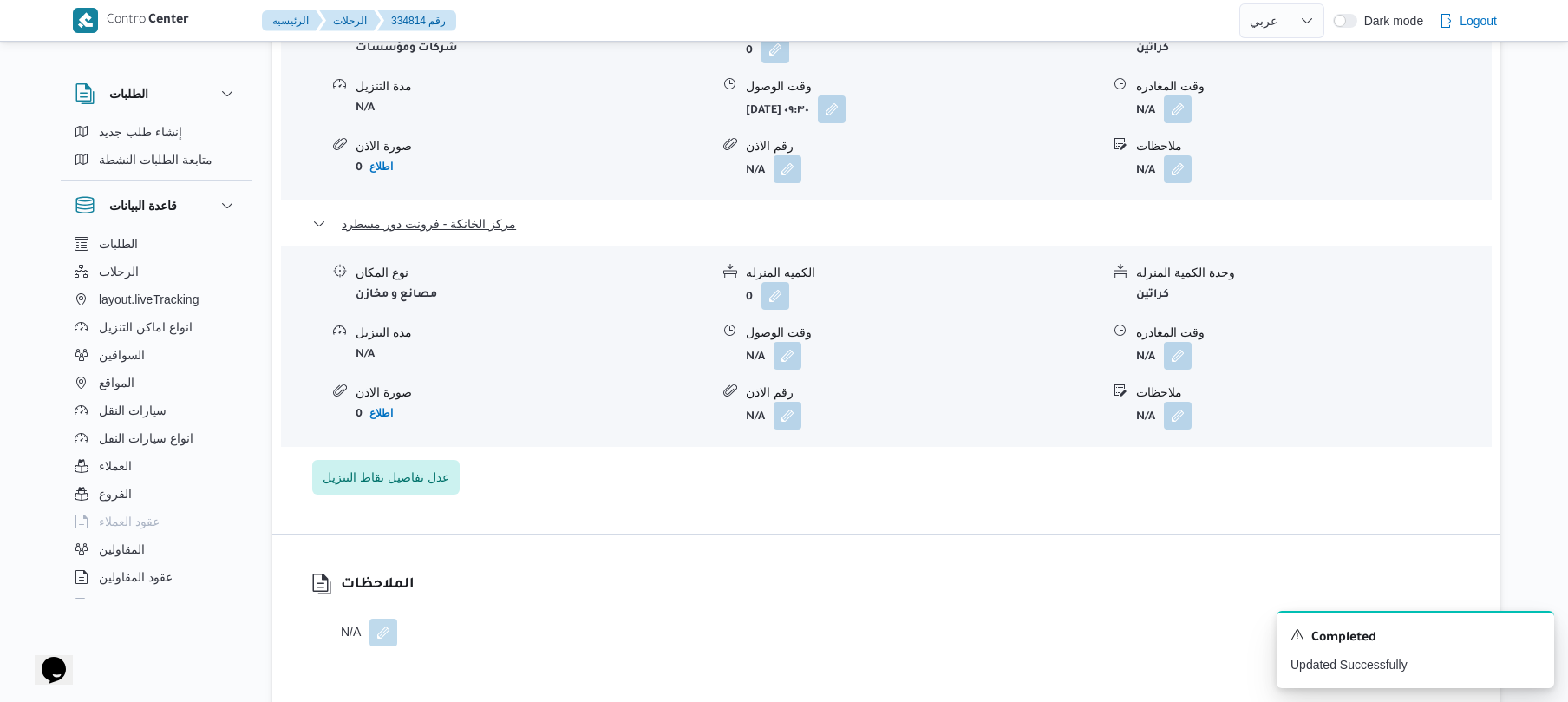
scroll to position [1665, 0]
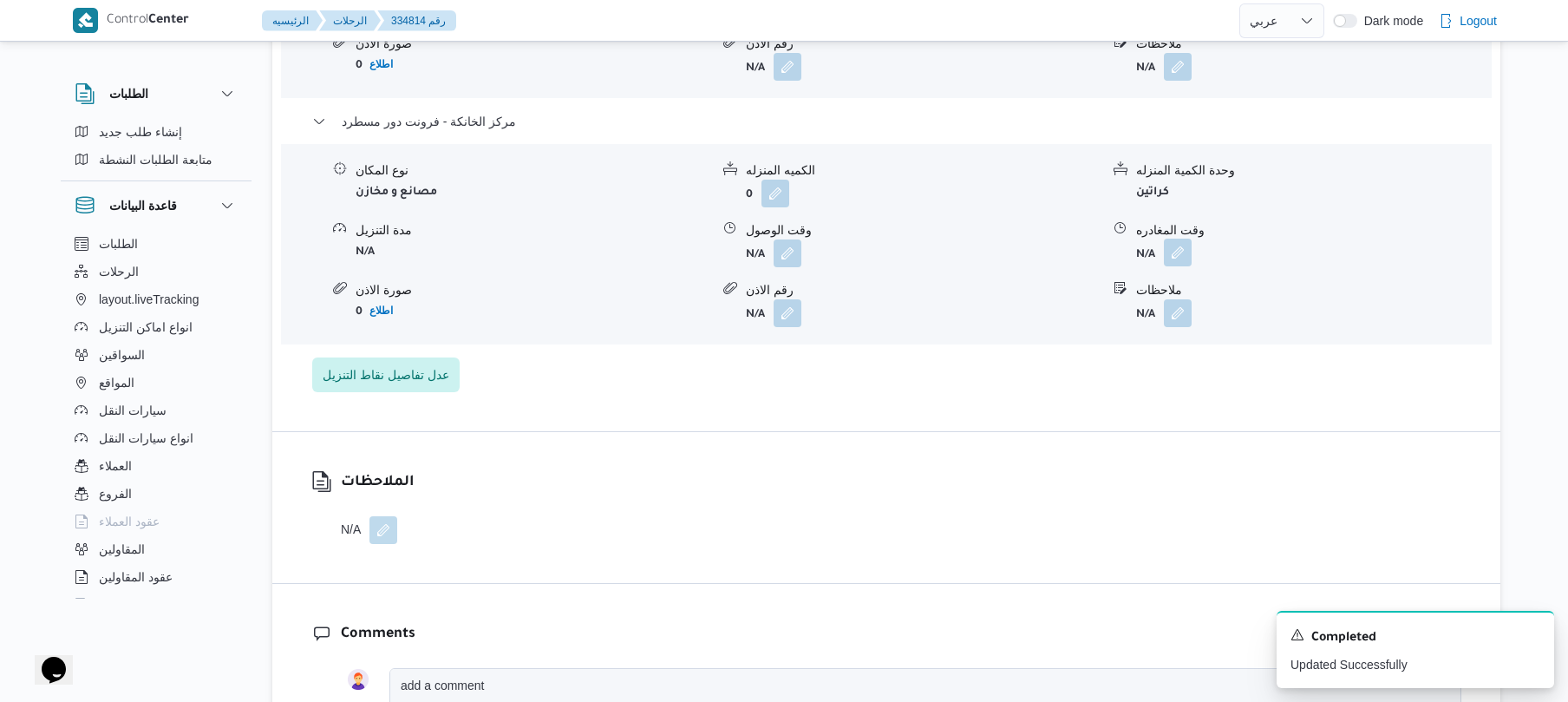
click at [1180, 239] on button "button" at bounding box center [1177, 252] width 27 height 27
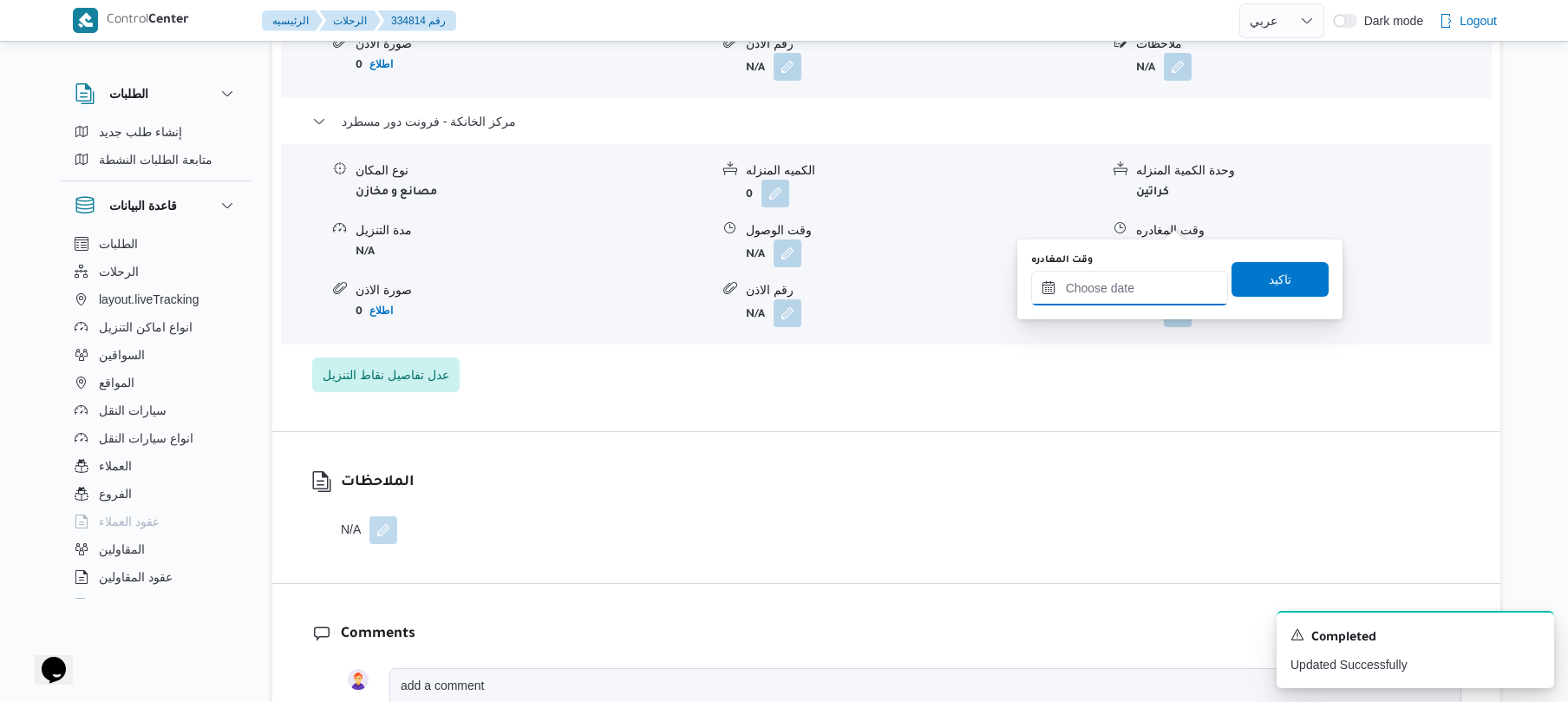
click at [1131, 281] on input "وقت المغادره" at bounding box center [1130, 288] width 197 height 35
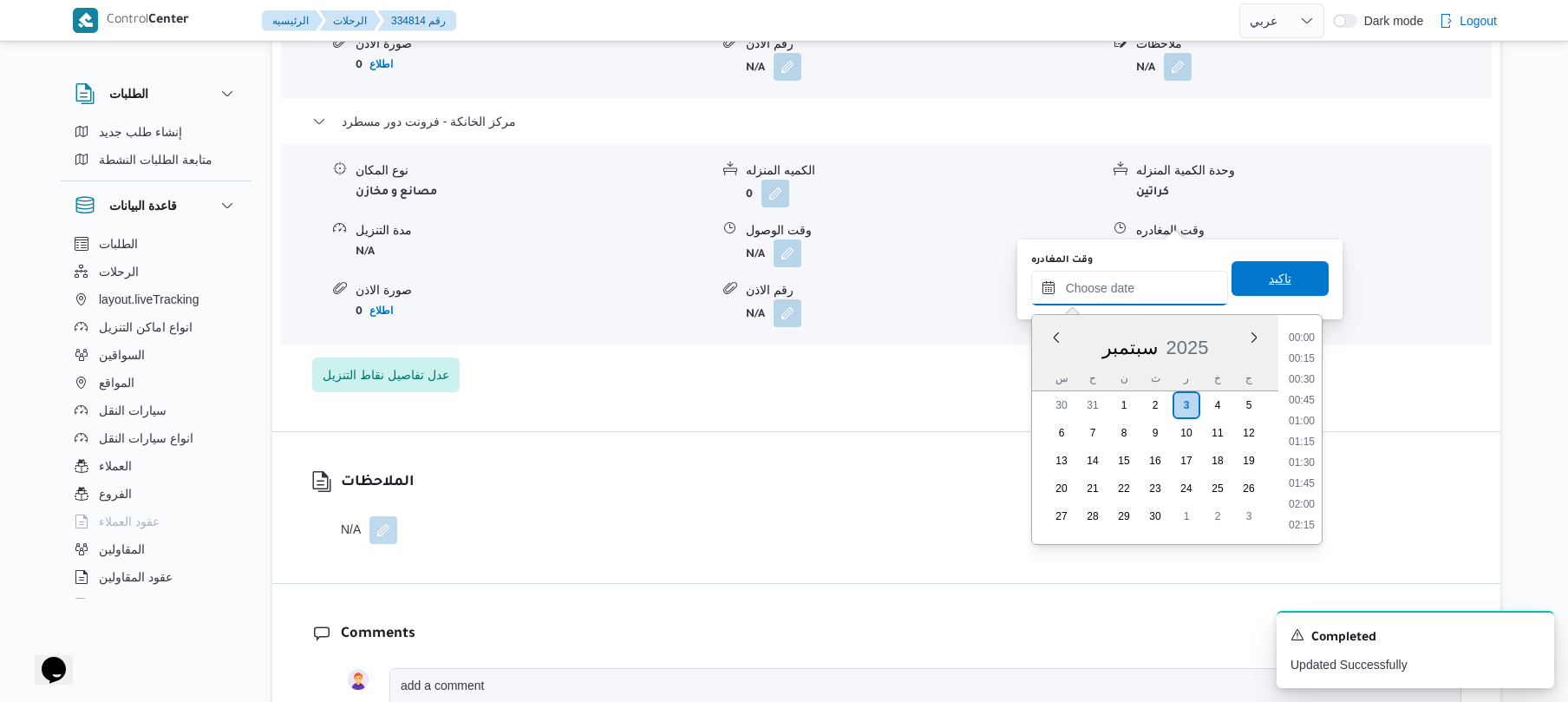
scroll to position [1521, 0]
click at [1303, 362] on li "18:30" at bounding box center [1302, 357] width 40 height 17
type input "[DATE] ١٨:٣٠"
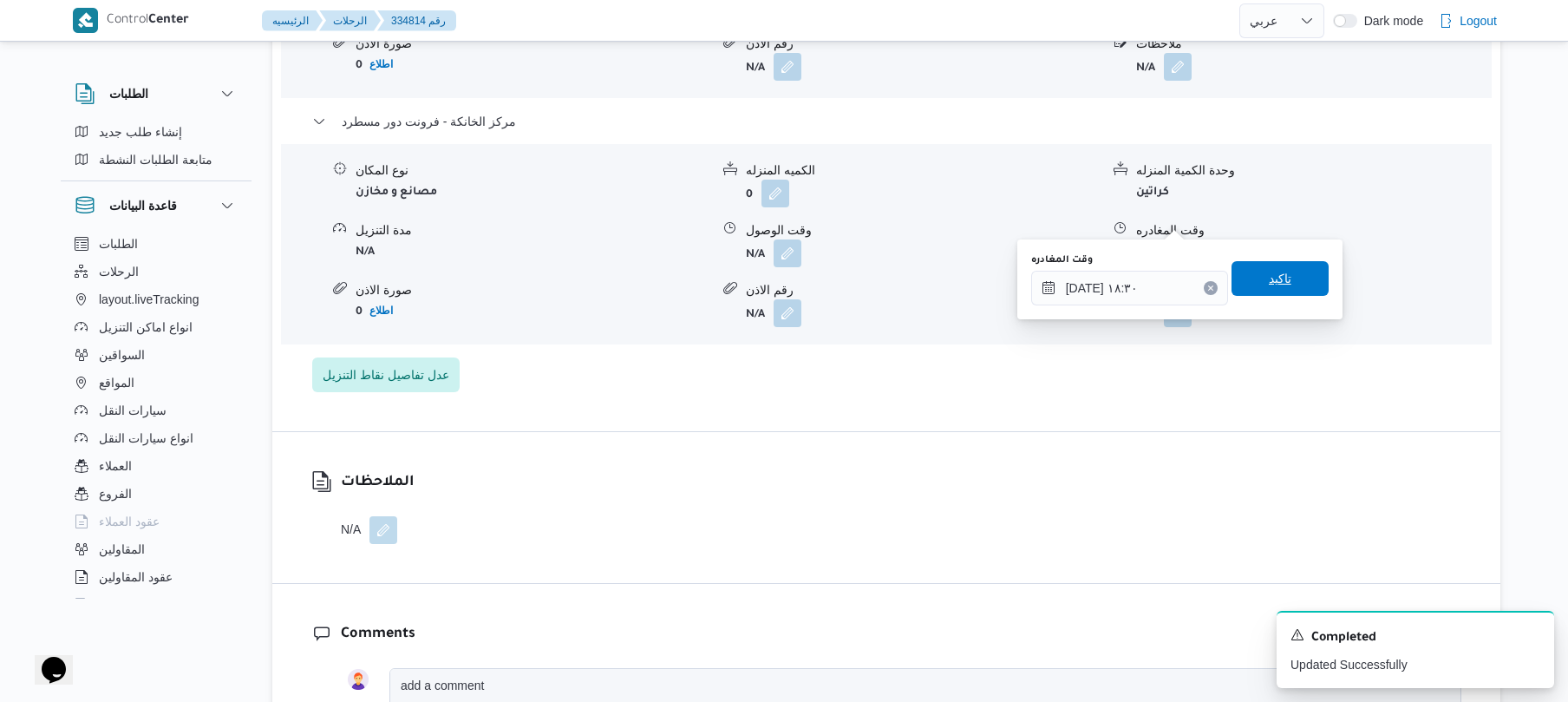
click at [1274, 279] on span "تاكيد" at bounding box center [1280, 279] width 23 height 21
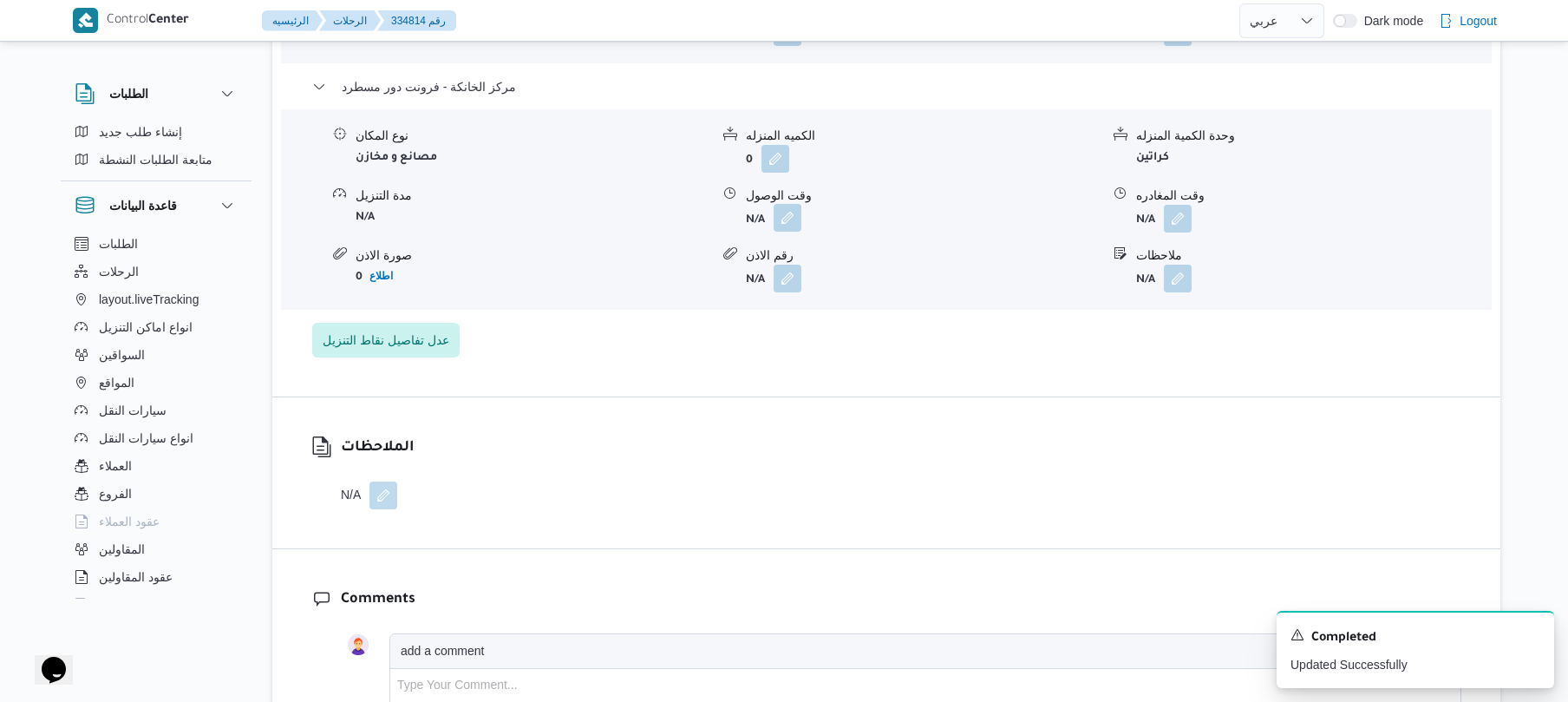
click at [786, 219] on button "button" at bounding box center [787, 217] width 27 height 27
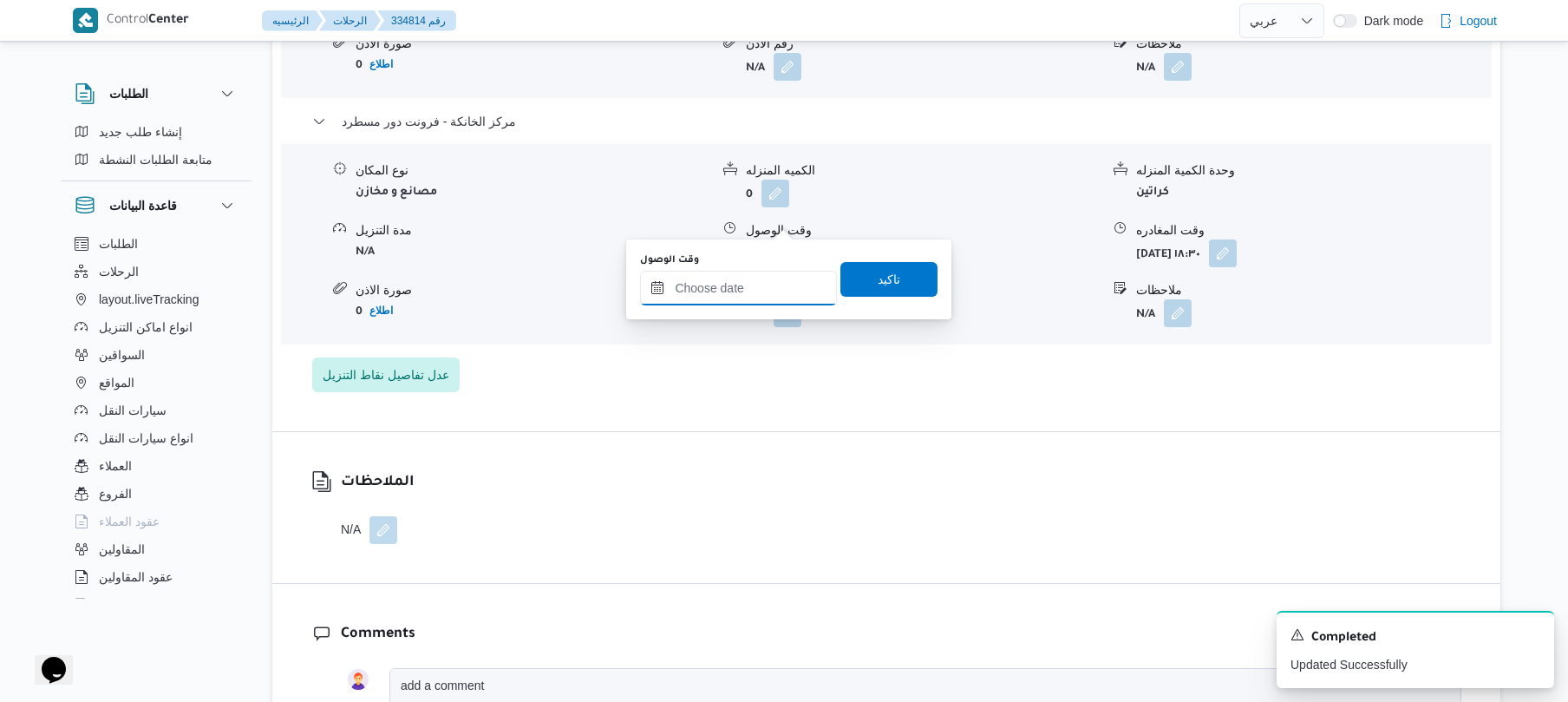
click at [777, 278] on input "وقت الوصول" at bounding box center [739, 288] width 197 height 35
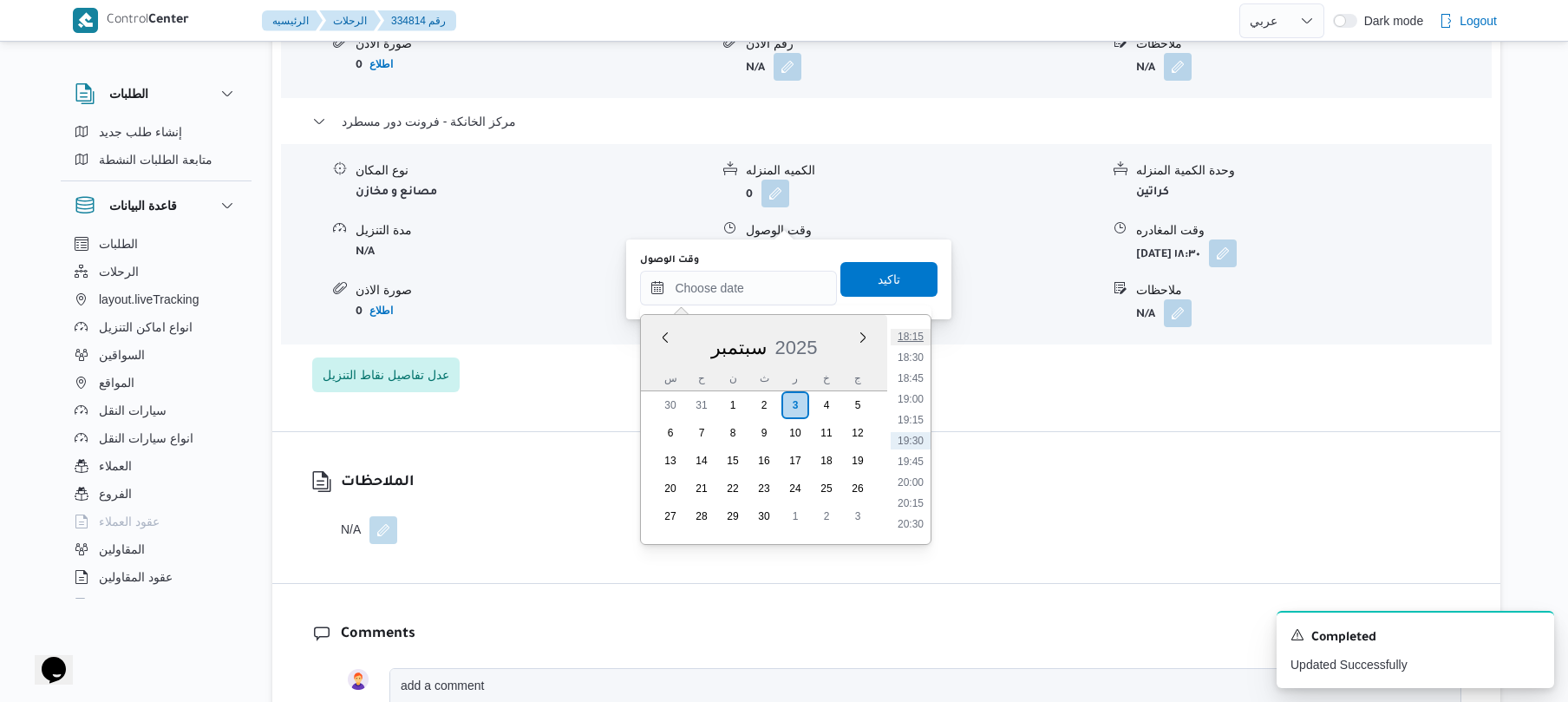
click at [913, 335] on li "18:15" at bounding box center [911, 336] width 40 height 17
type input "٠٣/٠٩/٢٠٢٥ ١٨:١٥"
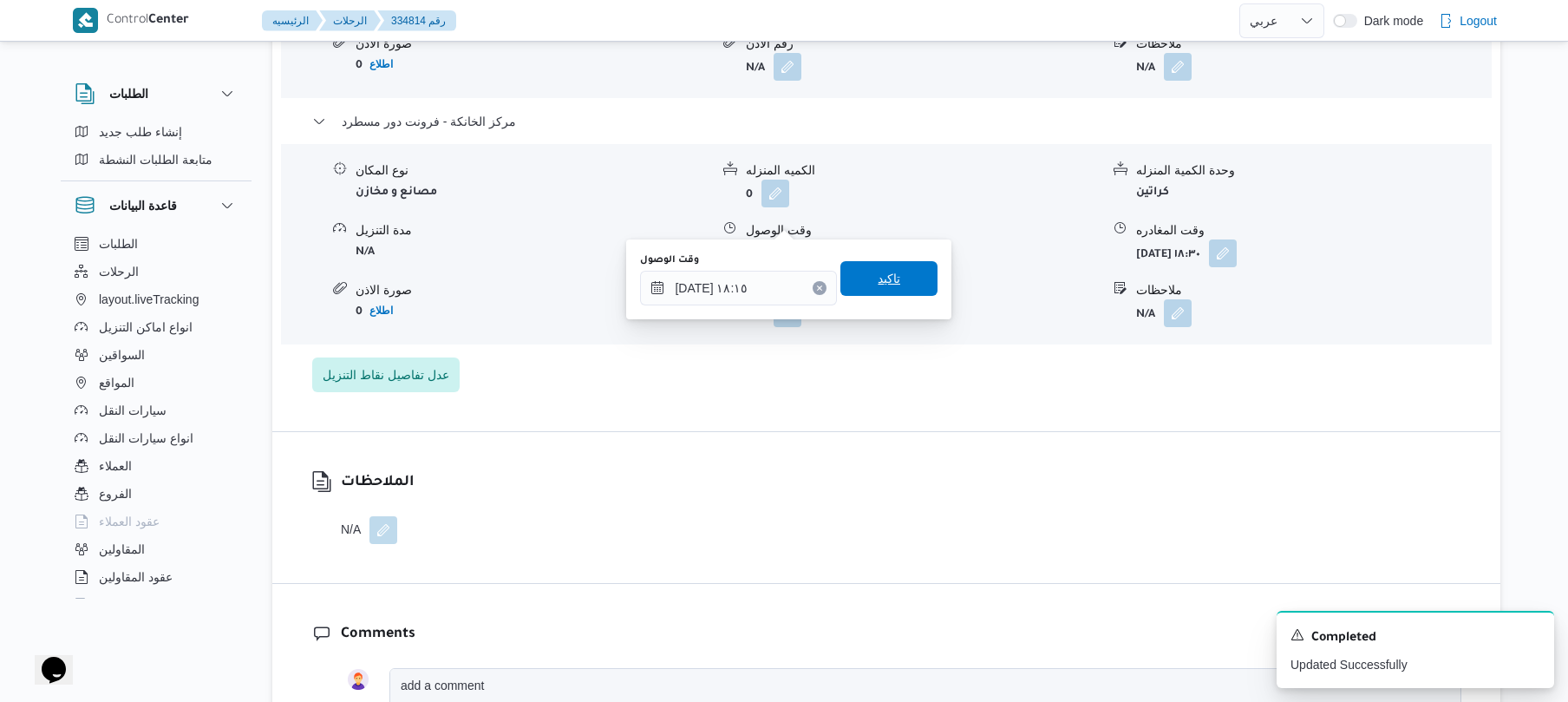
click at [902, 273] on span "تاكيد" at bounding box center [888, 279] width 98 height 35
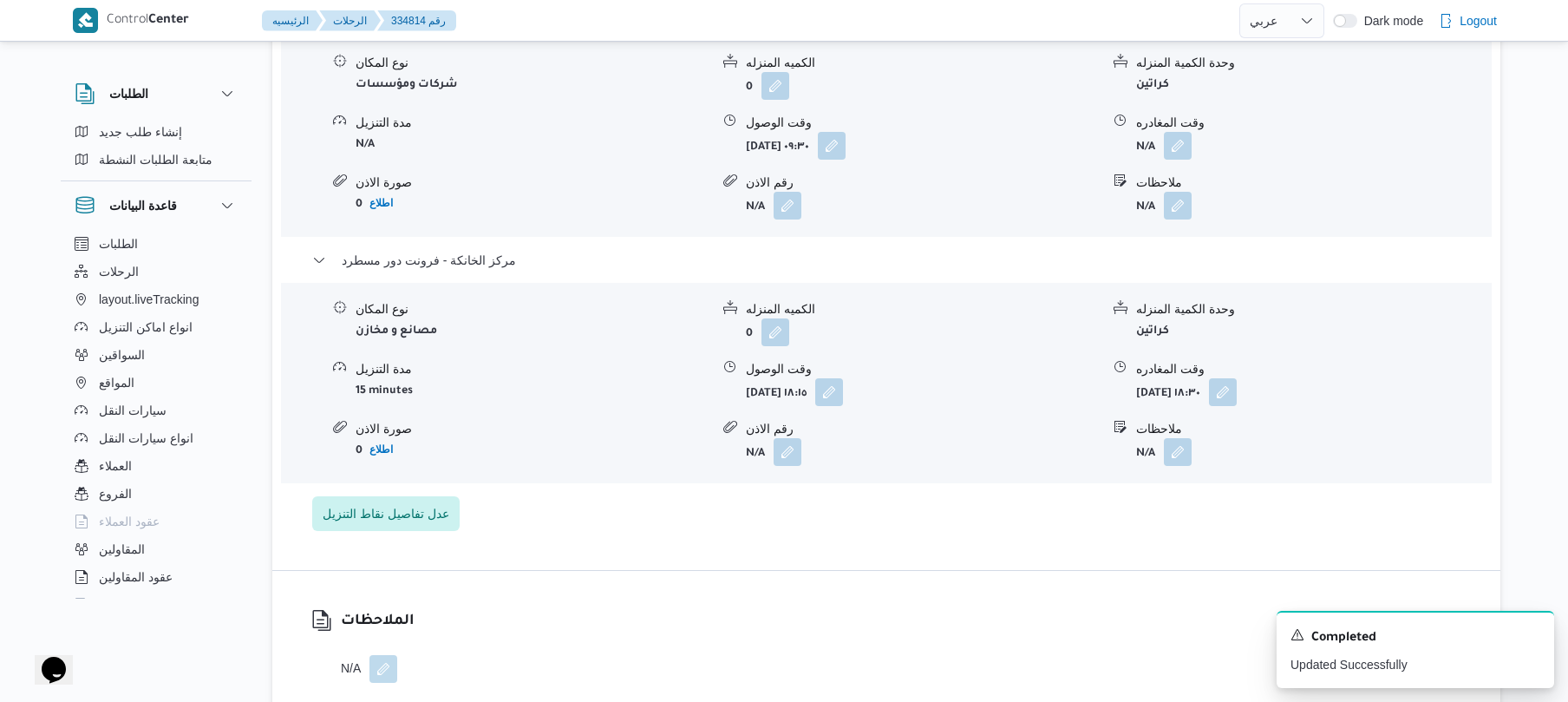
scroll to position [1480, 0]
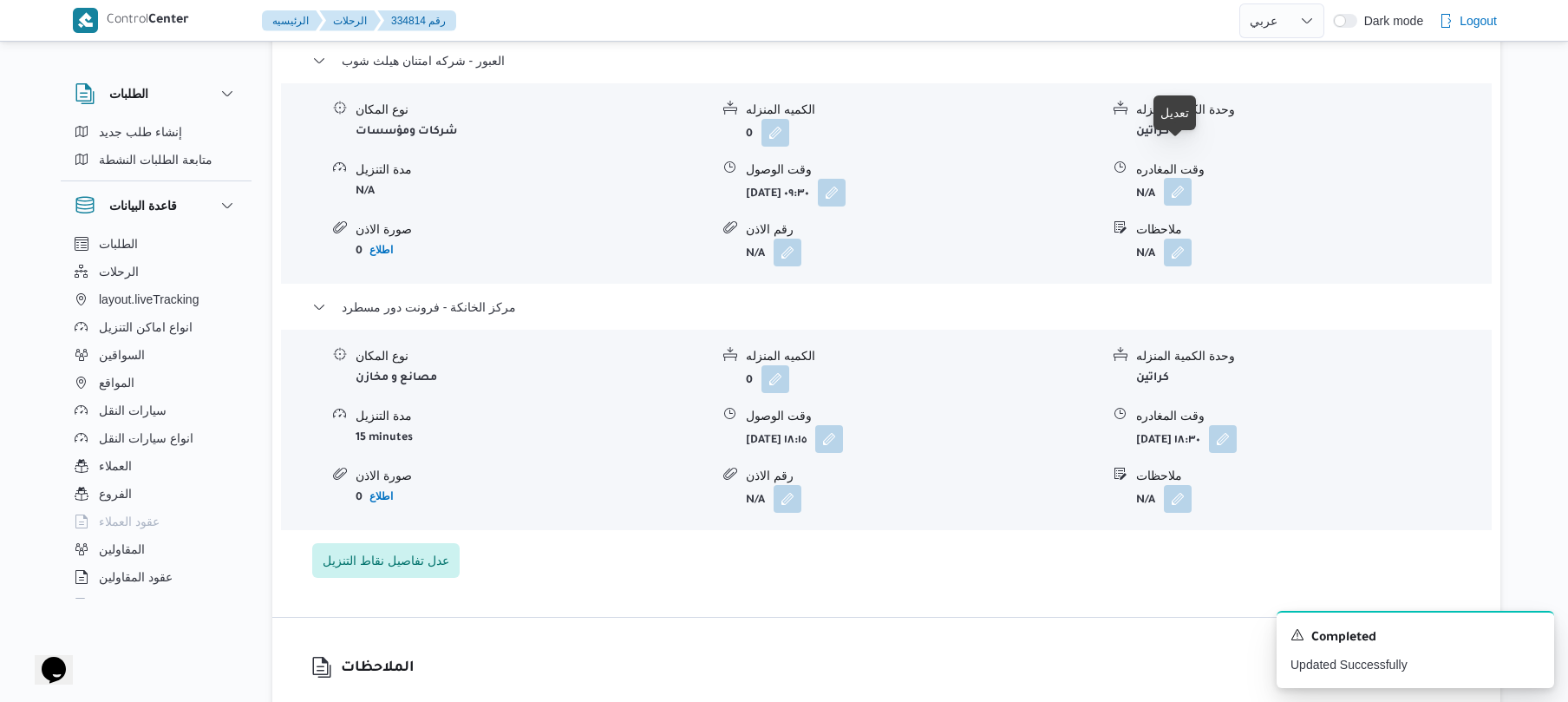
click at [1184, 178] on button "button" at bounding box center [1177, 191] width 27 height 27
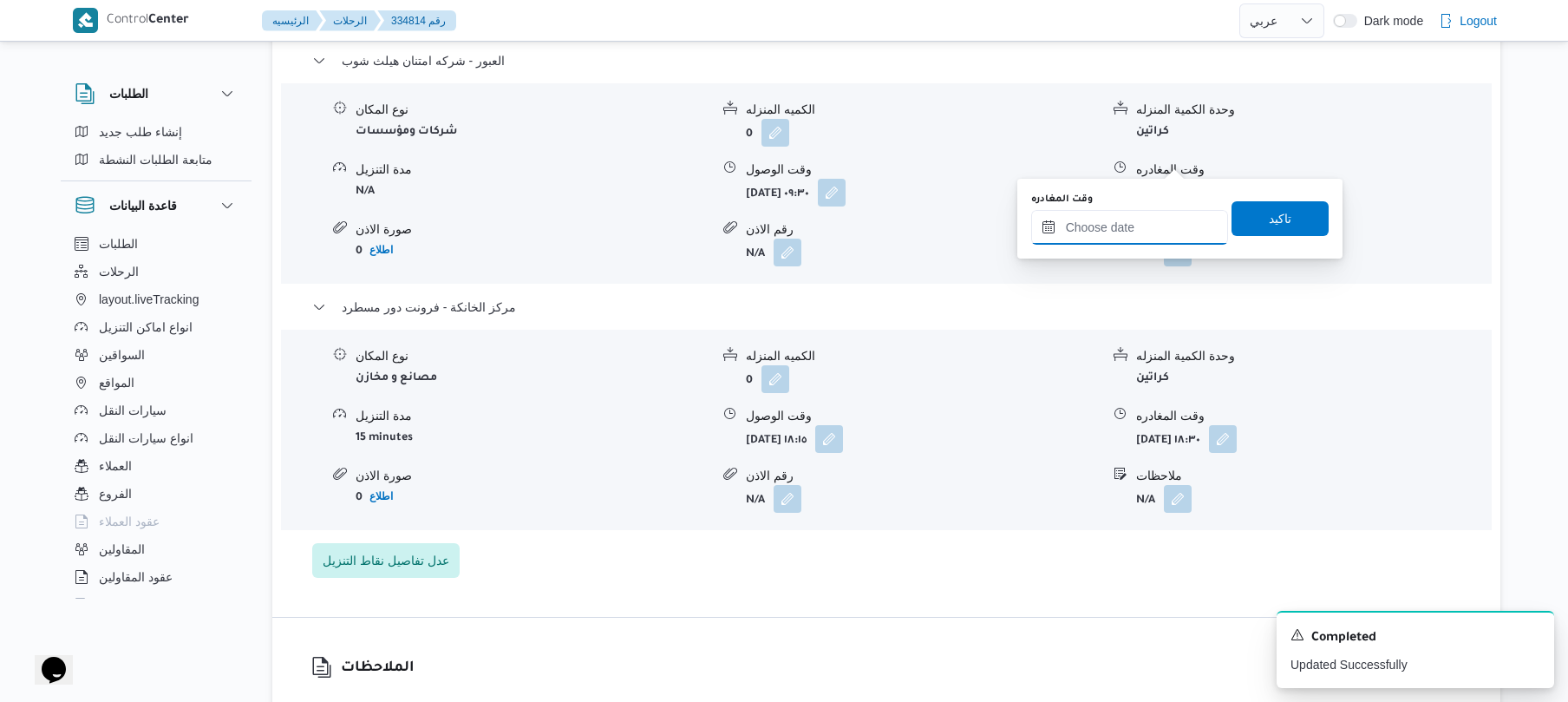
click at [1118, 224] on input "وقت المغادره" at bounding box center [1130, 227] width 197 height 35
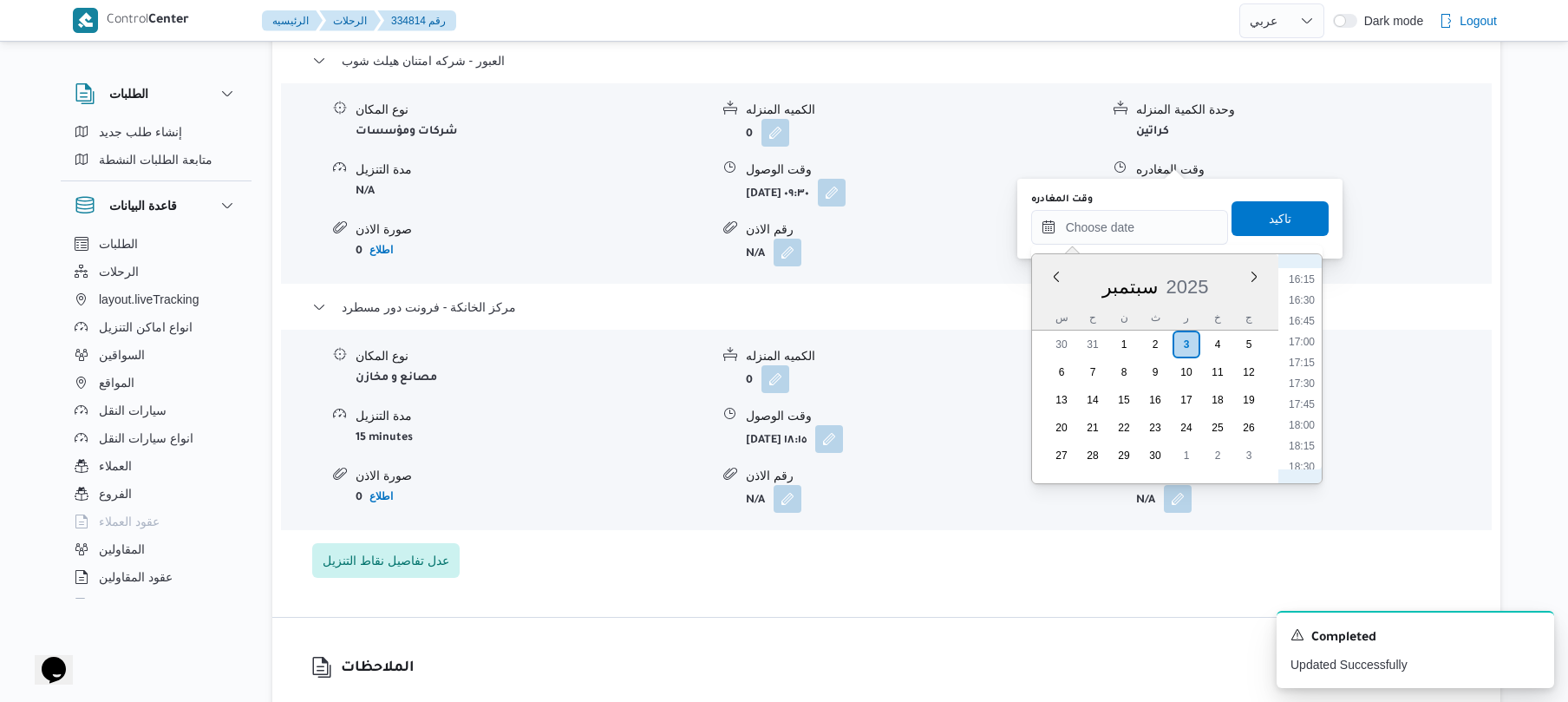
scroll to position [1180, 0]
click at [1305, 409] on li "15:45" at bounding box center [1302, 407] width 40 height 17
type input "٠٣/٠٩/٢٠٢٥ ١٥:٤٥"
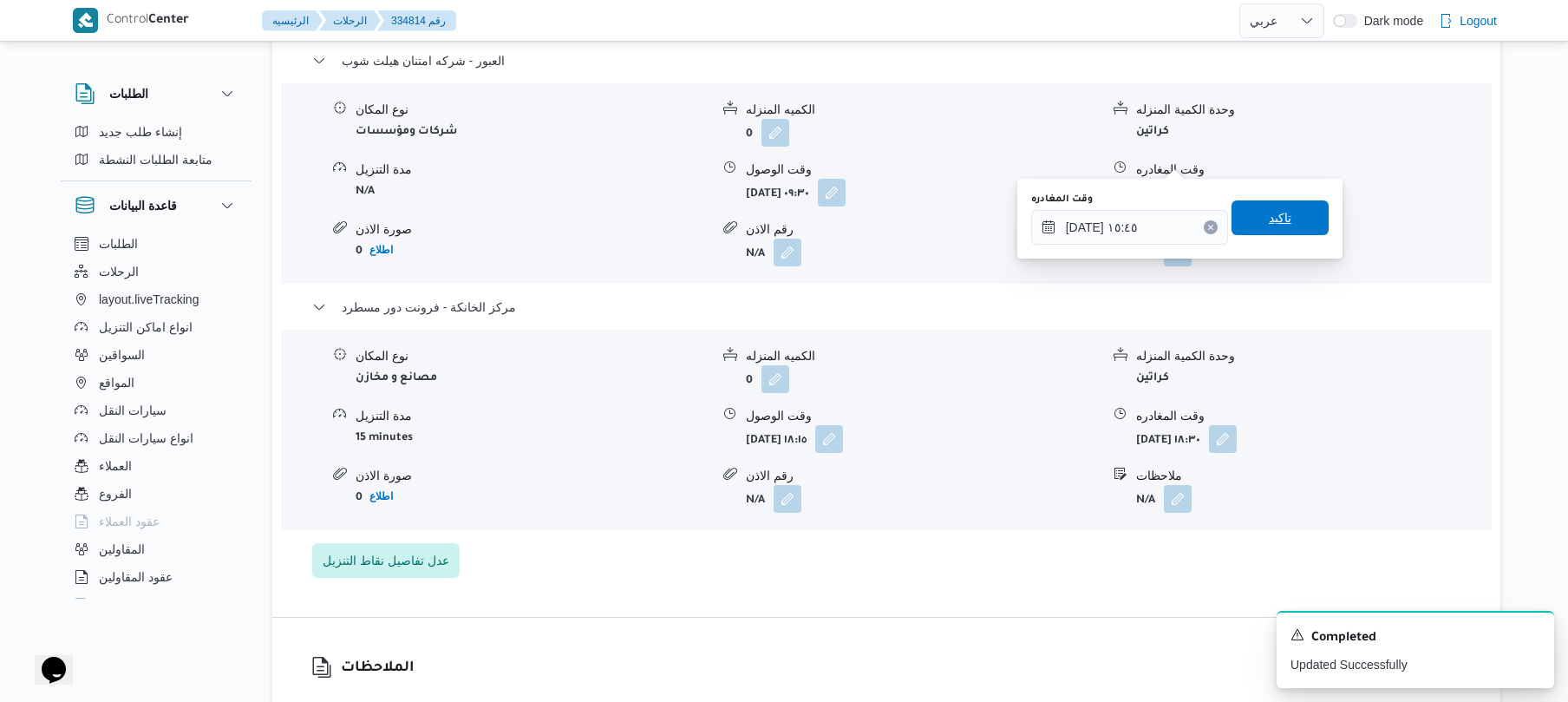
click at [1288, 229] on span "تاكيد" at bounding box center [1280, 218] width 98 height 35
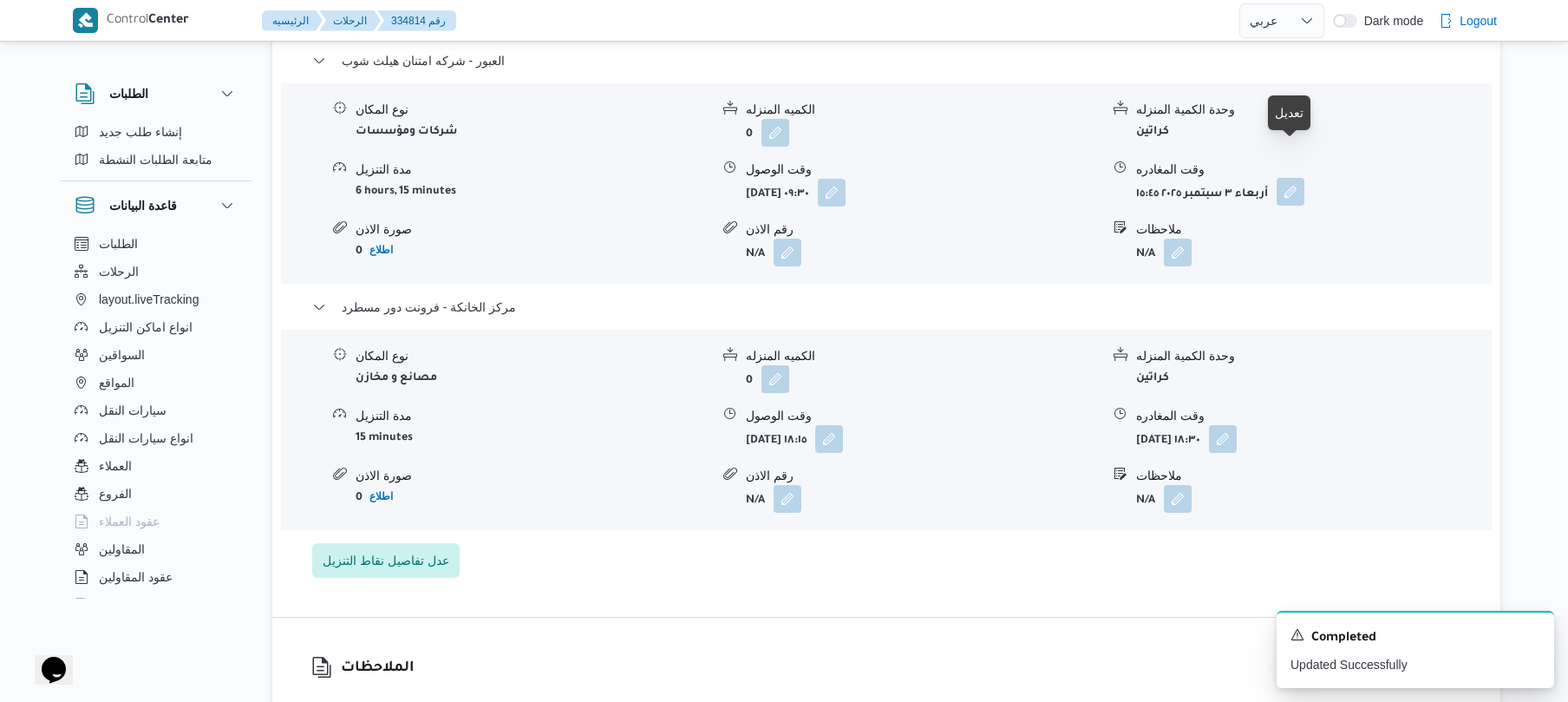
click at [1294, 178] on button "button" at bounding box center [1290, 191] width 27 height 27
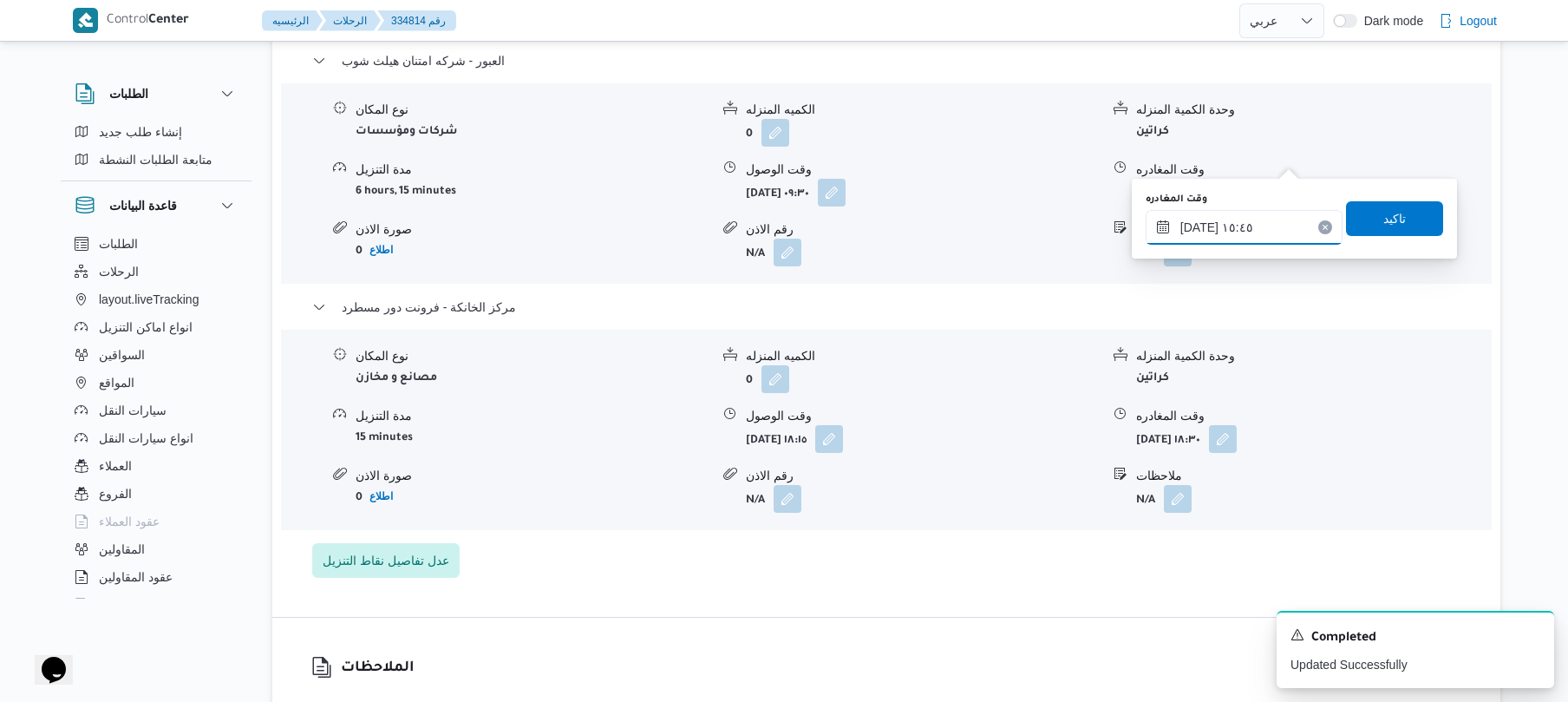
click at [1236, 220] on input "٠٣/٠٩/٢٠٢٥ ١٥:٤٥" at bounding box center [1244, 227] width 197 height 35
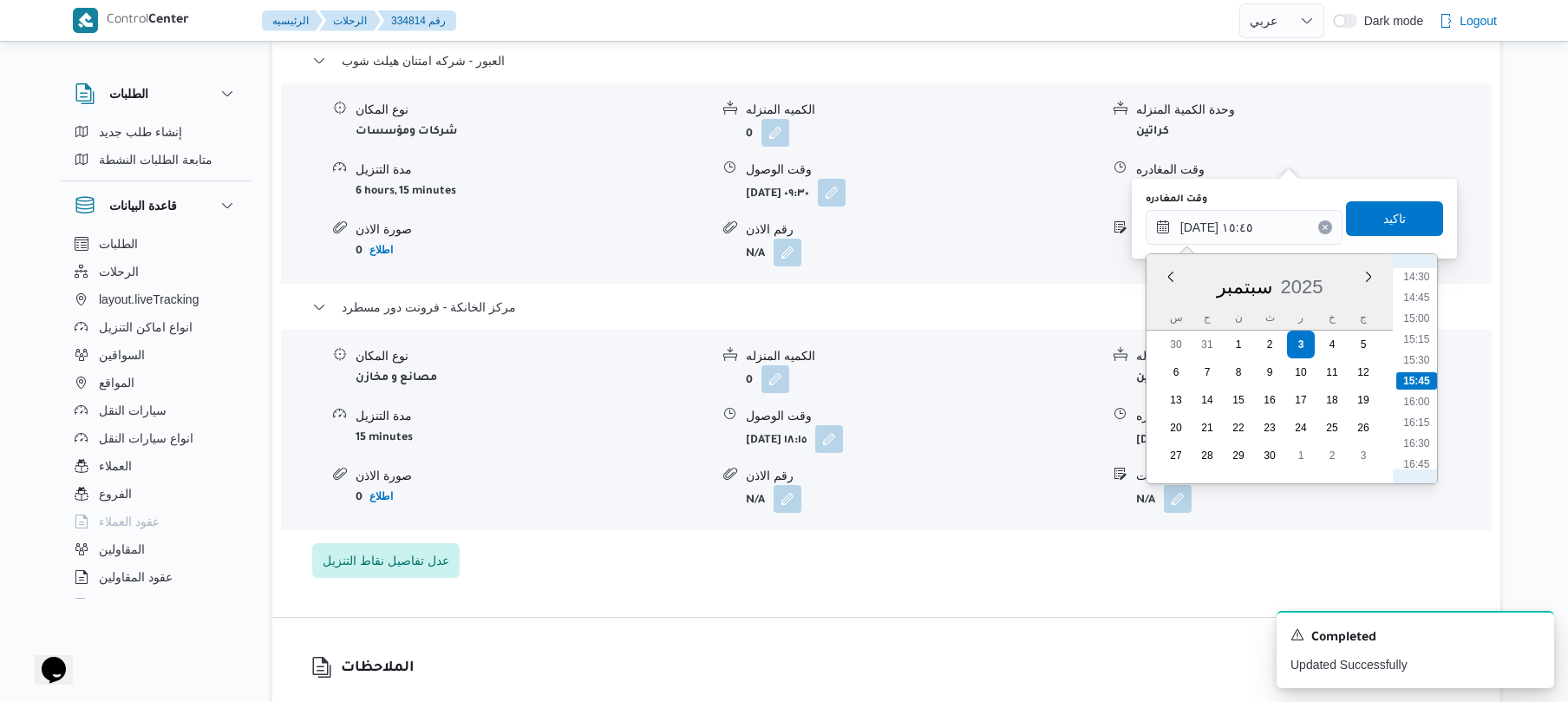
scroll to position [1378, 0]
click at [1427, 373] on li "17:45" at bounding box center [1417, 376] width 40 height 17
type input "[DATE] ١٧:٤٥"
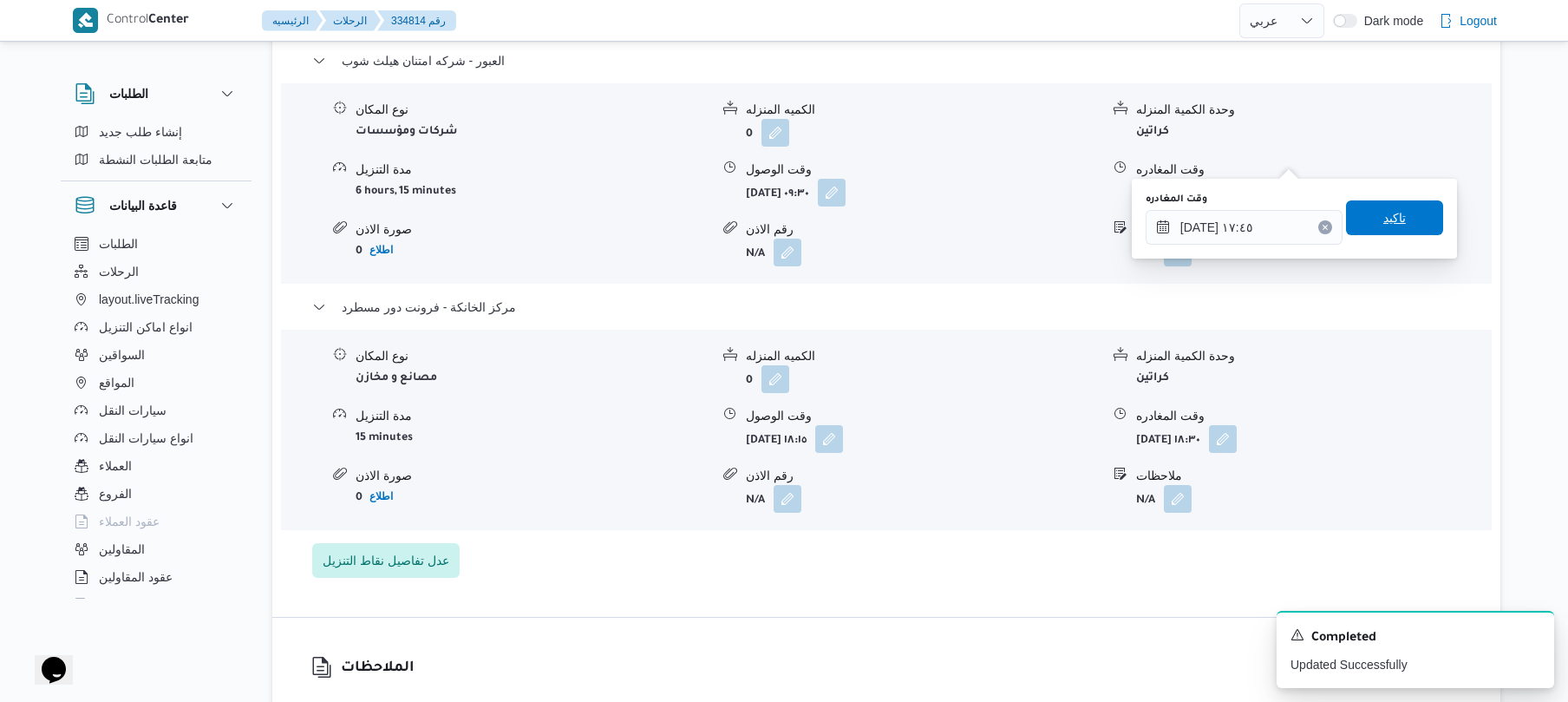
click at [1384, 217] on span "تاكيد" at bounding box center [1395, 218] width 23 height 21
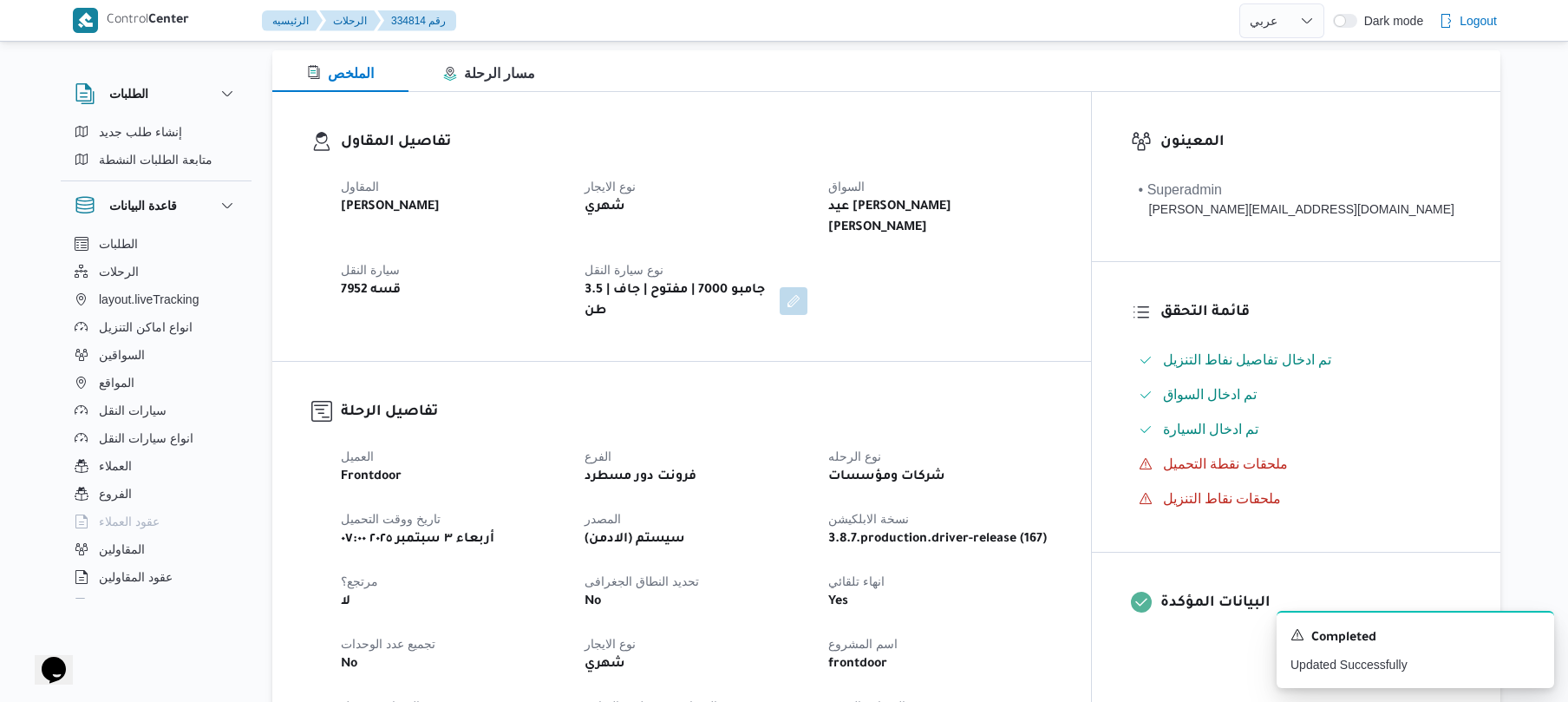
scroll to position [0, 0]
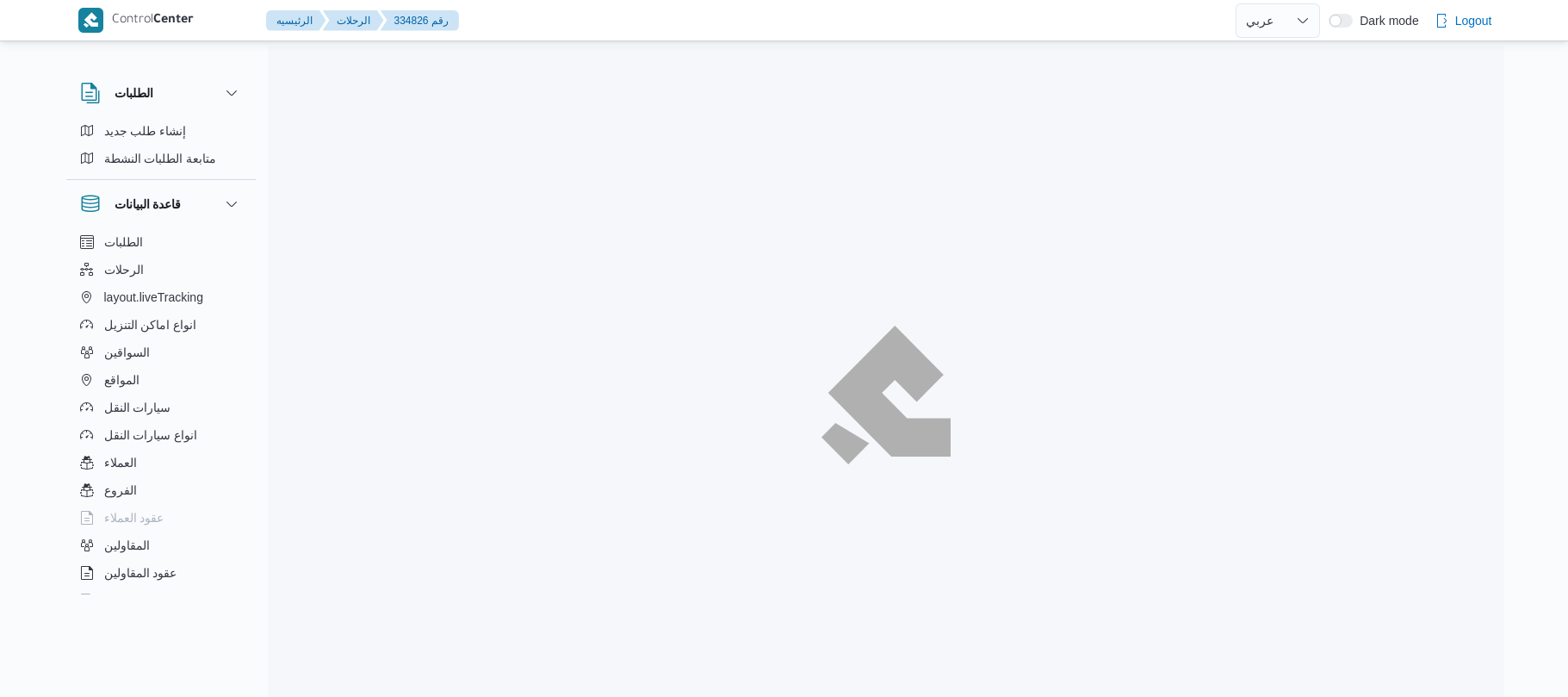
select select "ar"
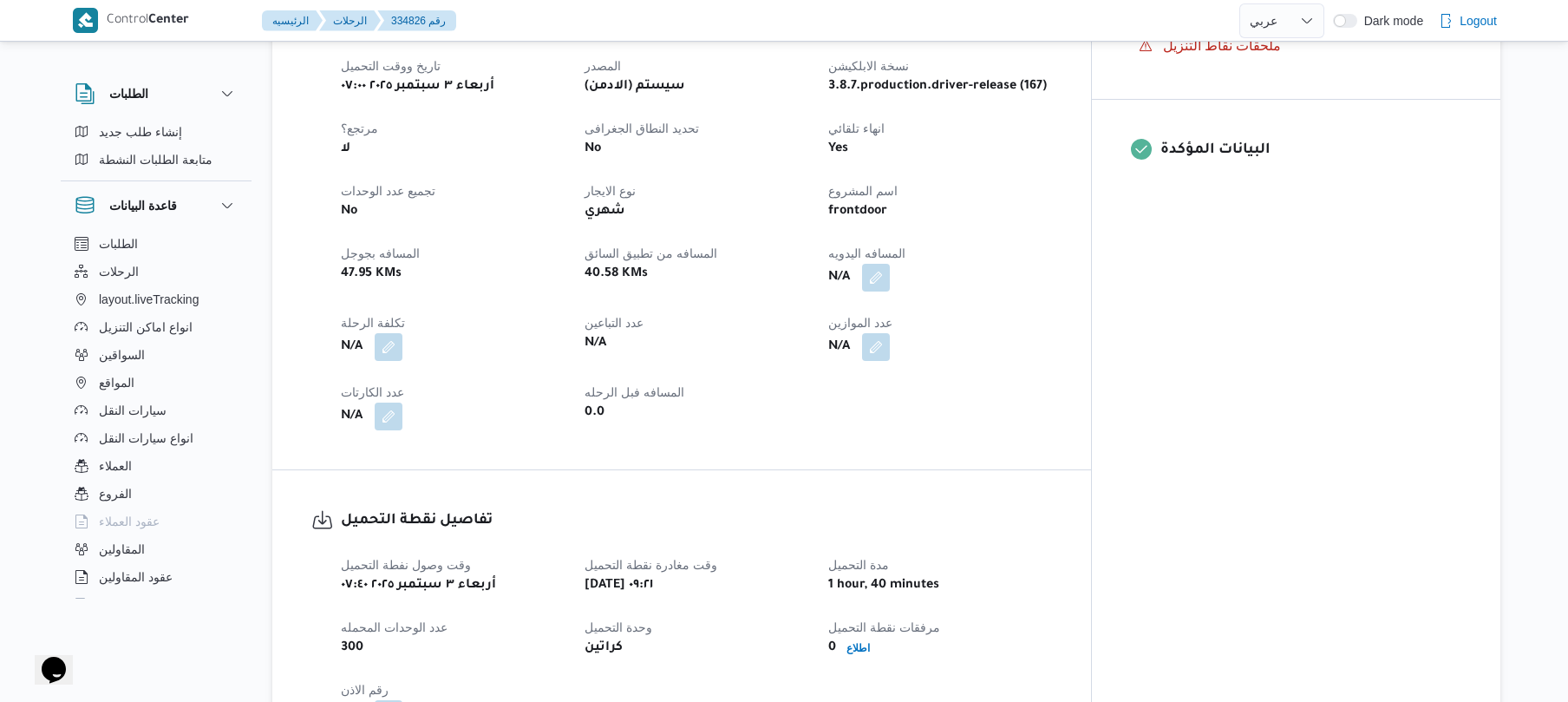
scroll to position [694, 0]
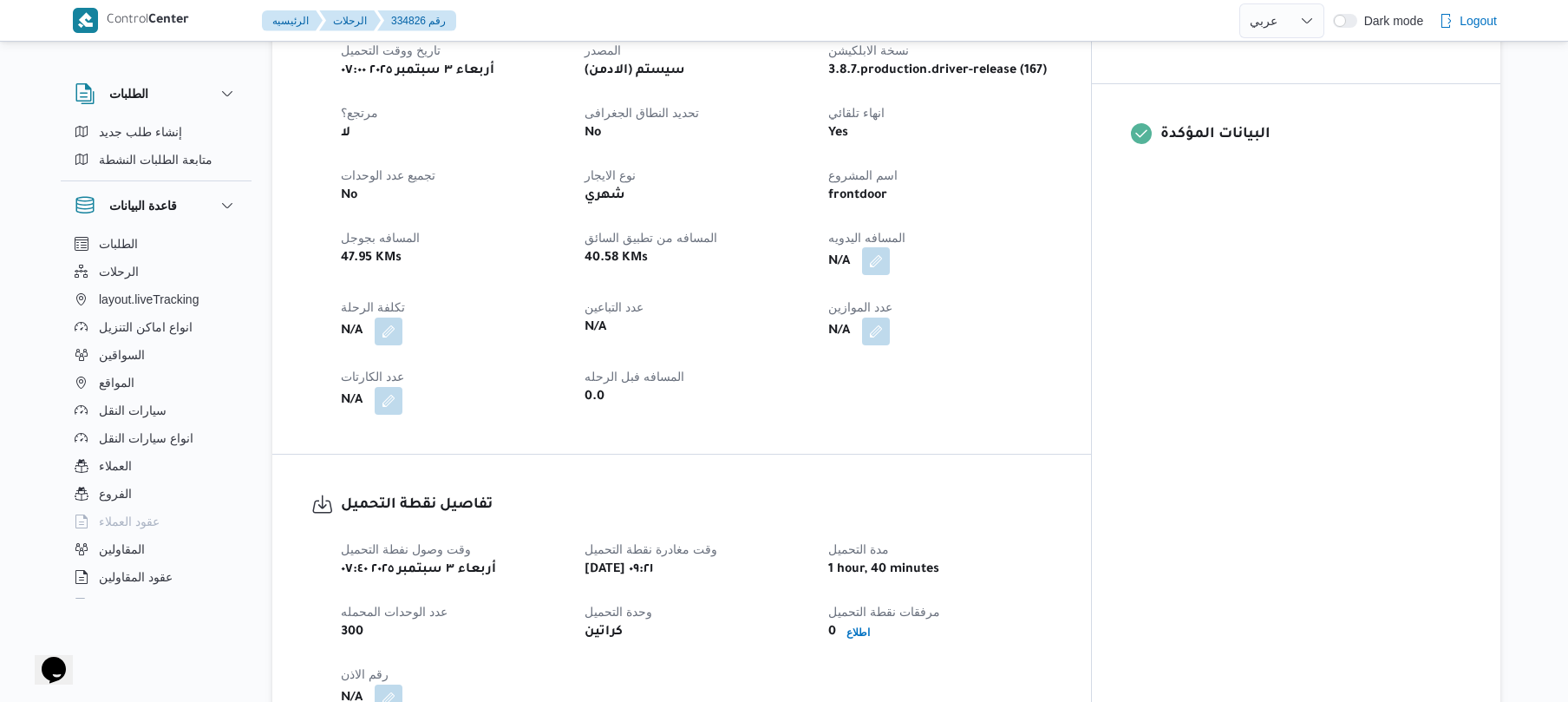
click at [890, 247] on button "button" at bounding box center [875, 261] width 27 height 27
click at [912, 286] on input "المسافه اليدويه" at bounding box center [896, 297] width 172 height 35
type input "120"
click at [1030, 288] on span "تاكيد" at bounding box center [1035, 287] width 23 height 21
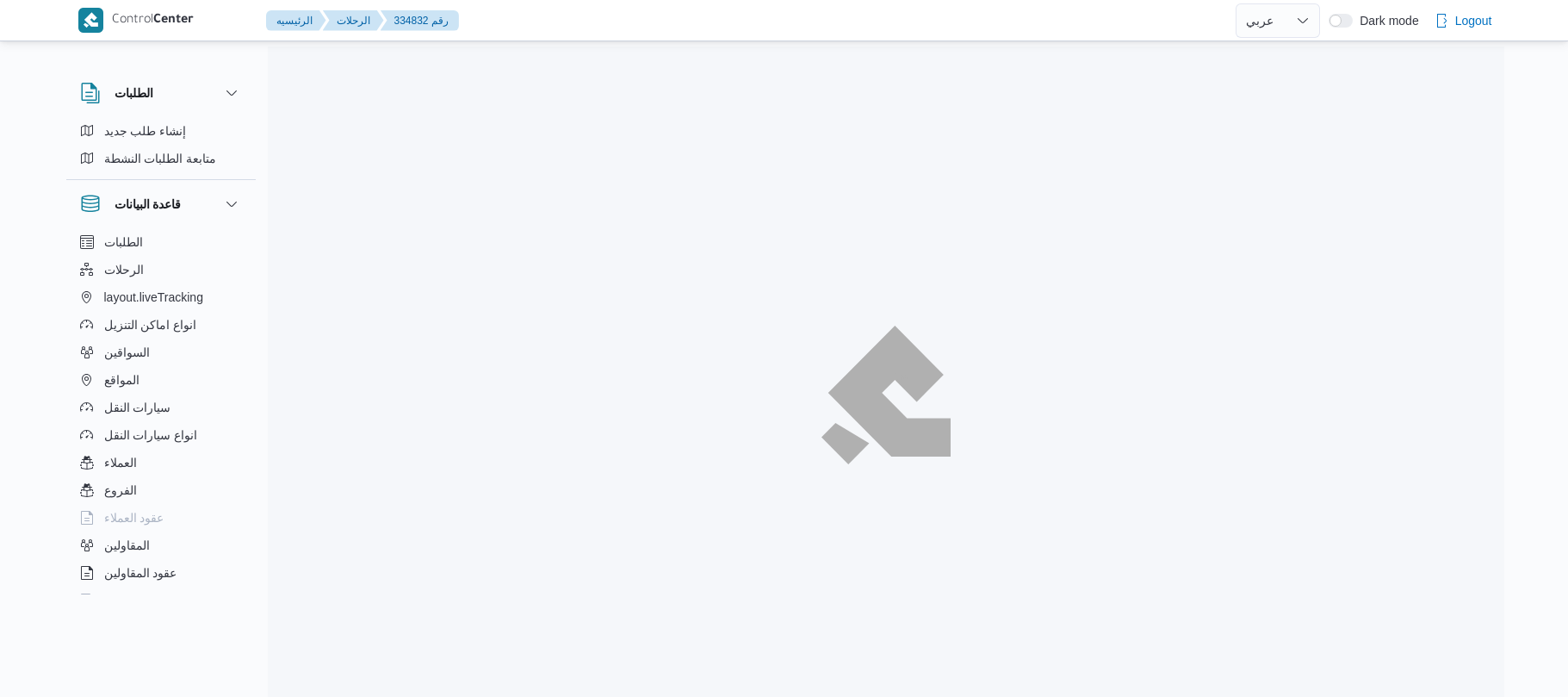
select select "ar"
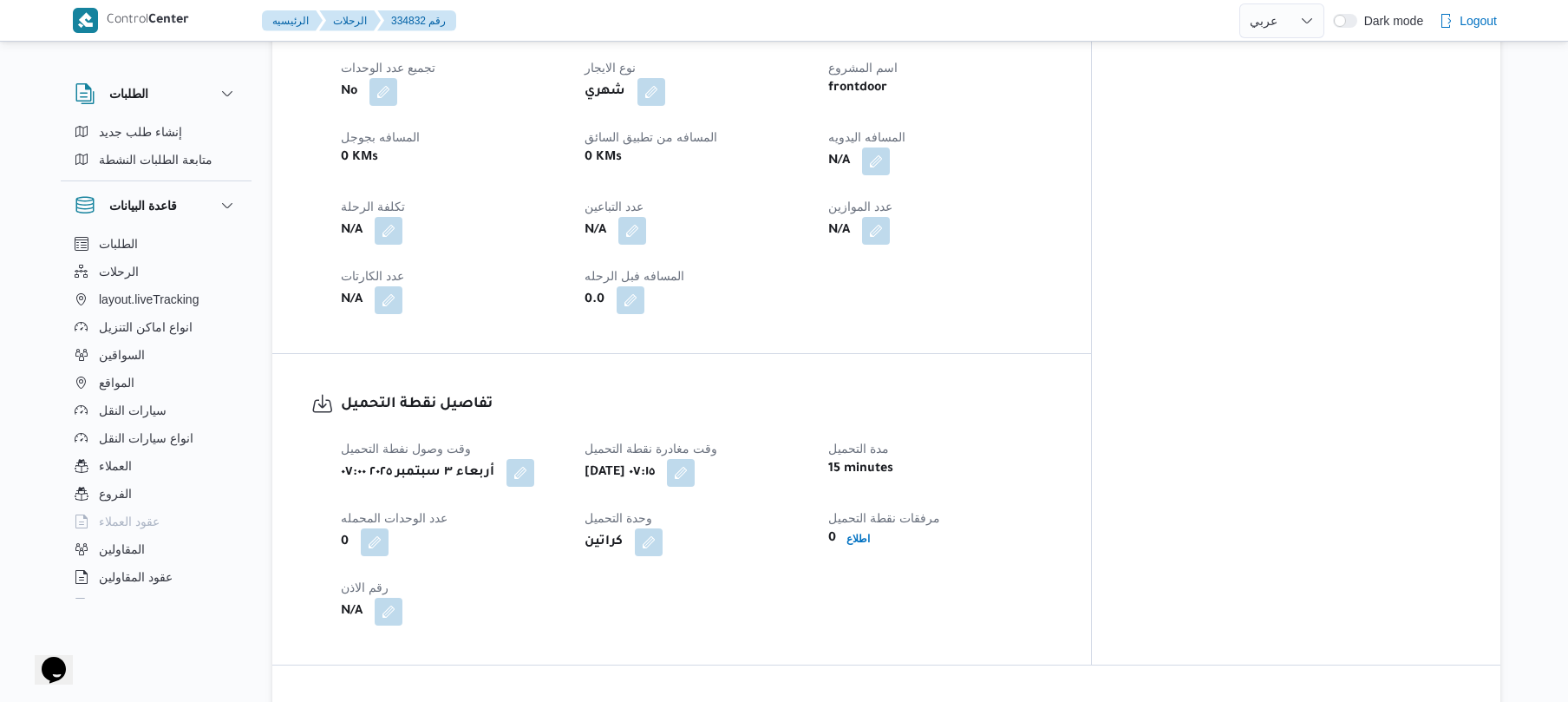
scroll to position [602, 0]
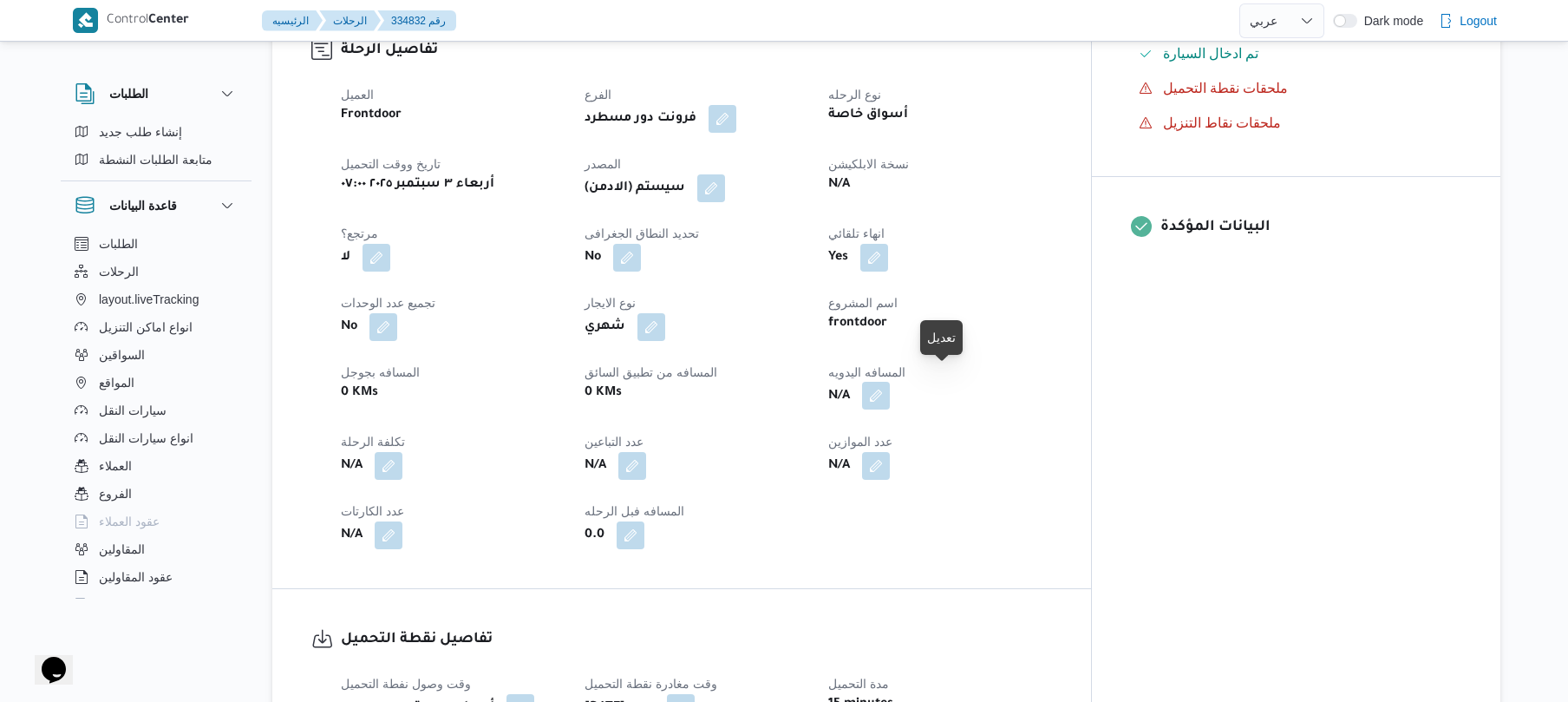
click at [890, 387] on button "button" at bounding box center [875, 395] width 27 height 27
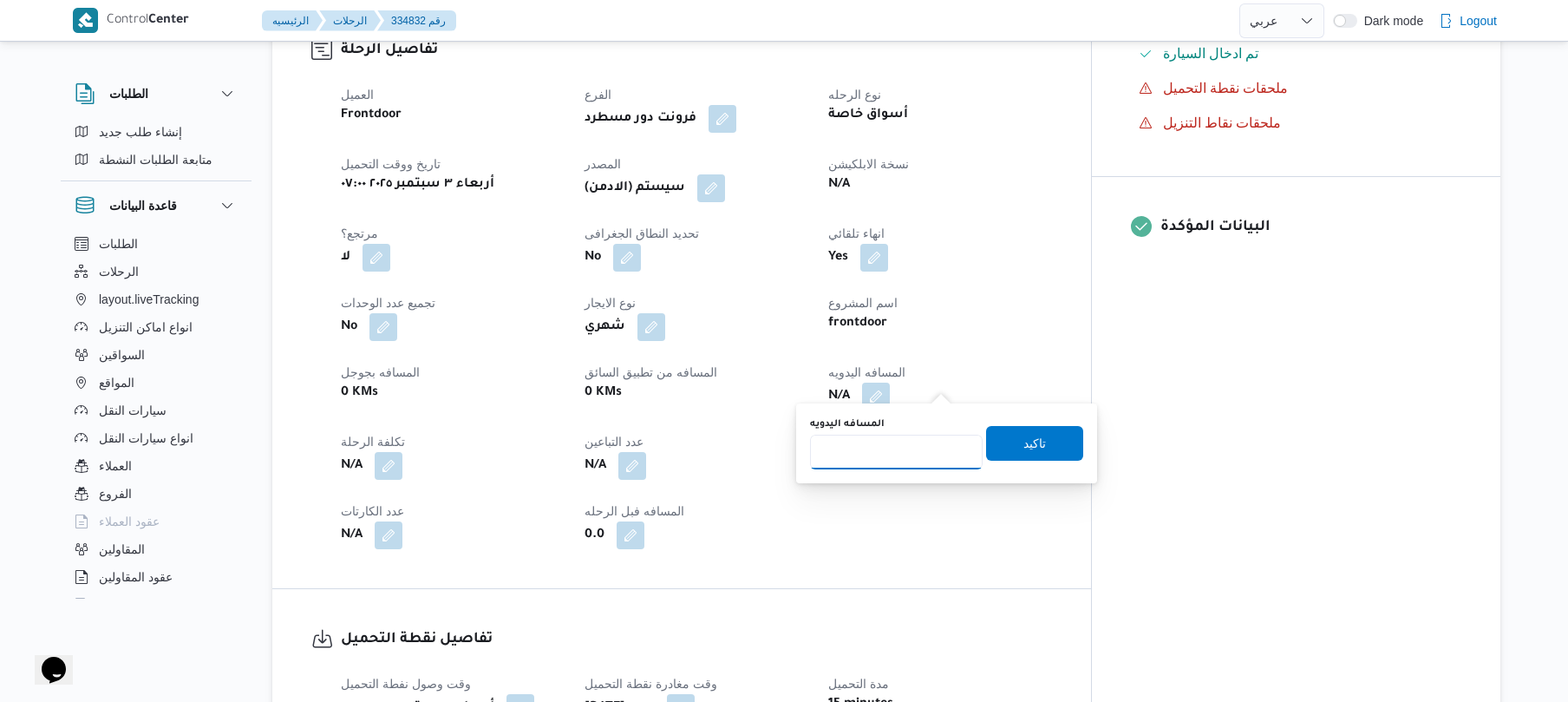
click at [905, 442] on input "المسافه اليدويه" at bounding box center [896, 452] width 172 height 35
type input "120"
click at [1044, 436] on span "تاكيد" at bounding box center [1034, 442] width 98 height 35
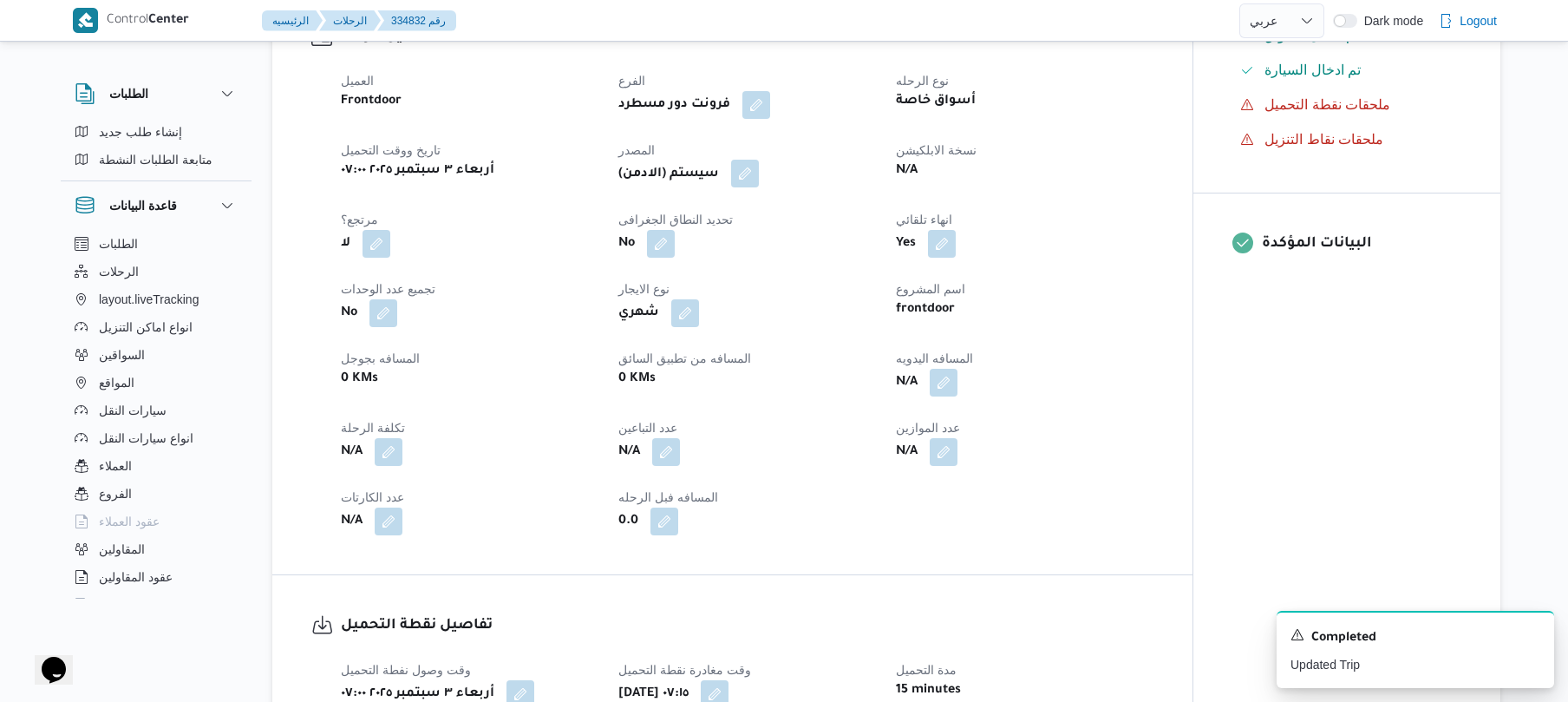
click at [750, 171] on button "button" at bounding box center [744, 173] width 27 height 27
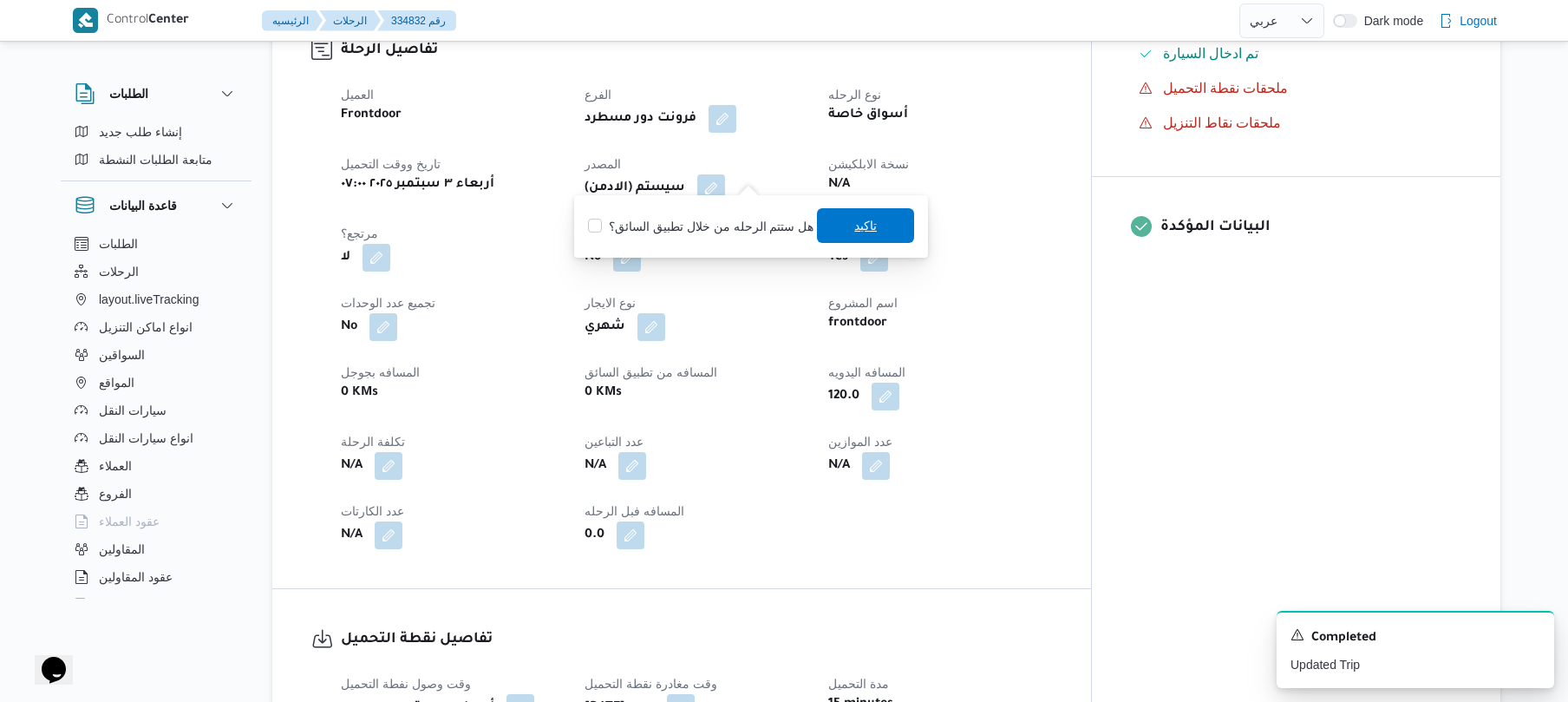
click at [853, 240] on span "تاكيد" at bounding box center [865, 225] width 98 height 35
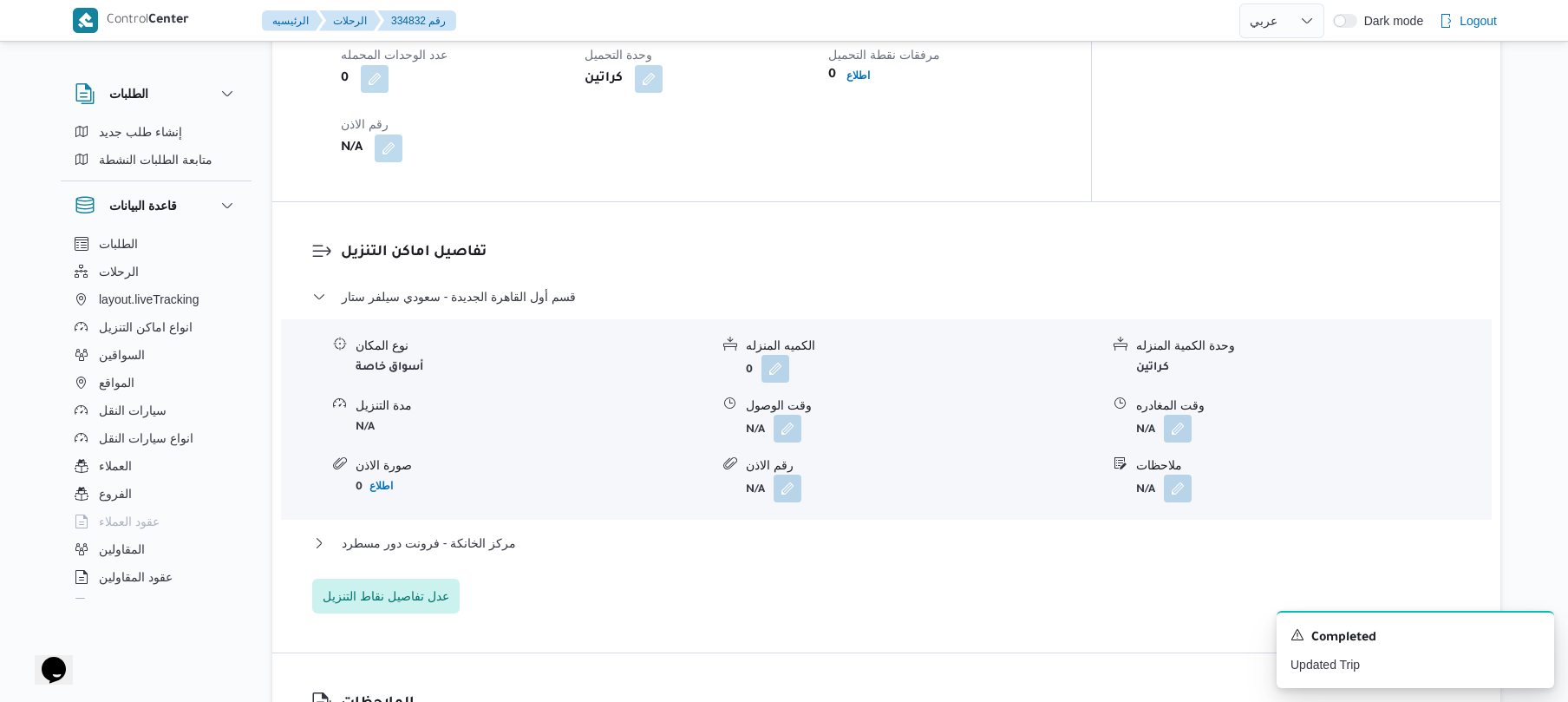
scroll to position [1388, 0]
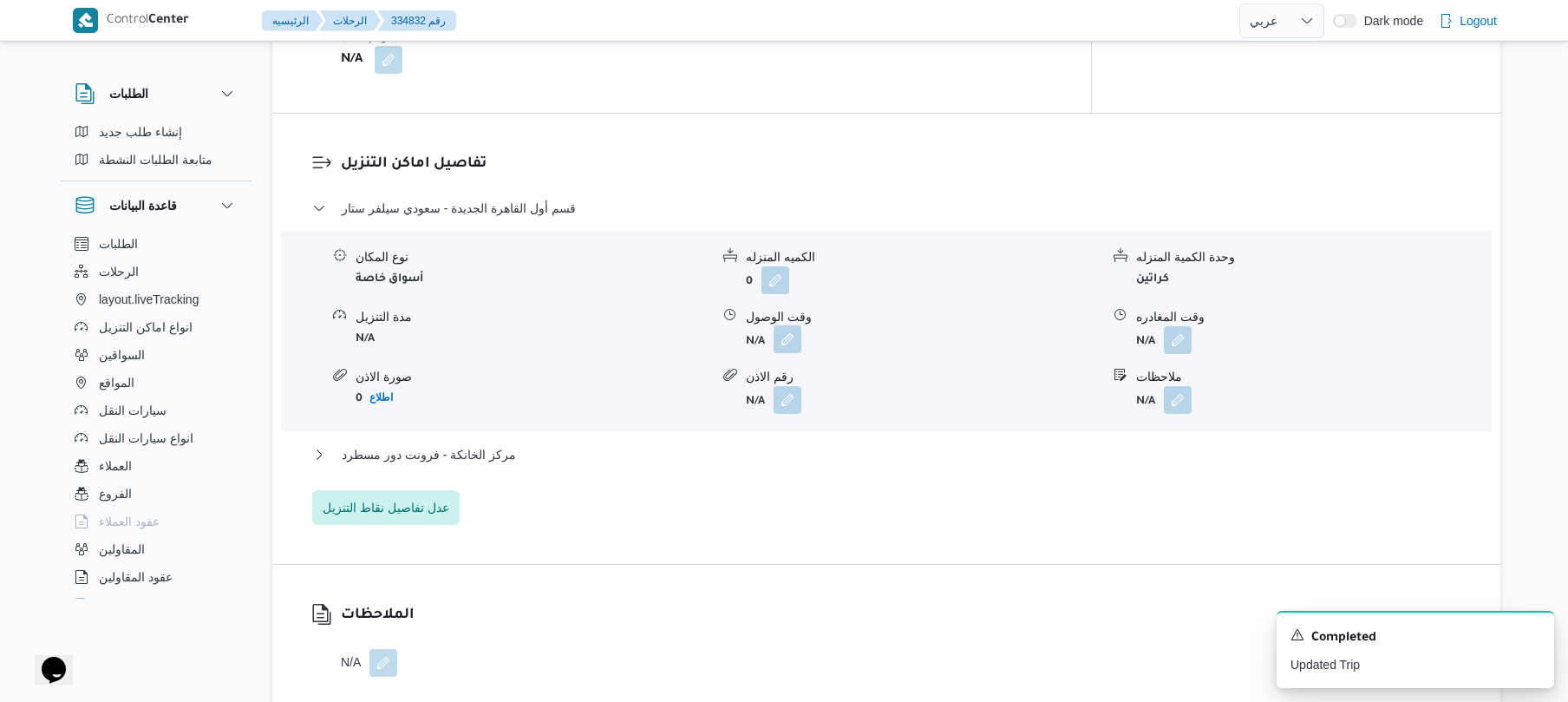
click at [792, 327] on button "button" at bounding box center [787, 338] width 27 height 27
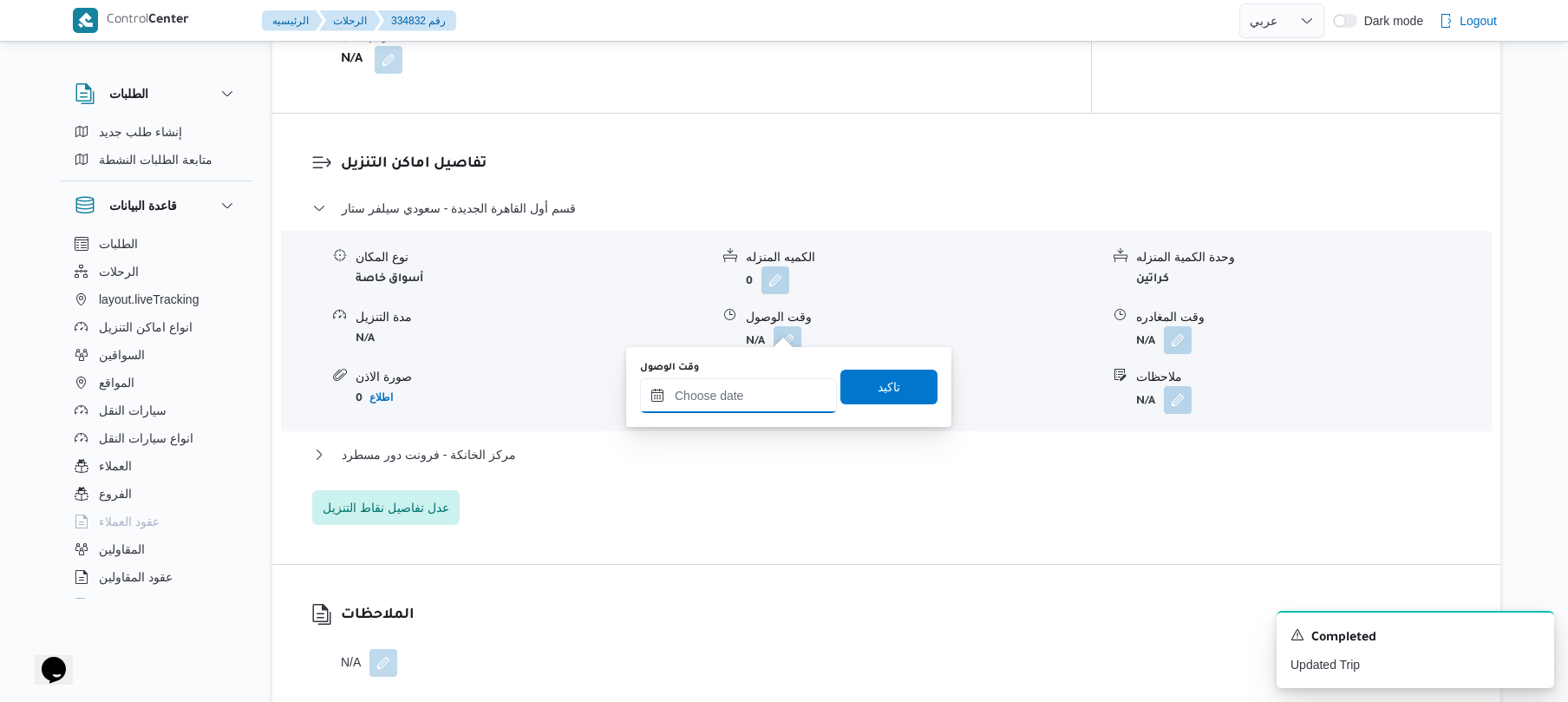
click at [754, 397] on input "وقت الوصول" at bounding box center [739, 395] width 197 height 35
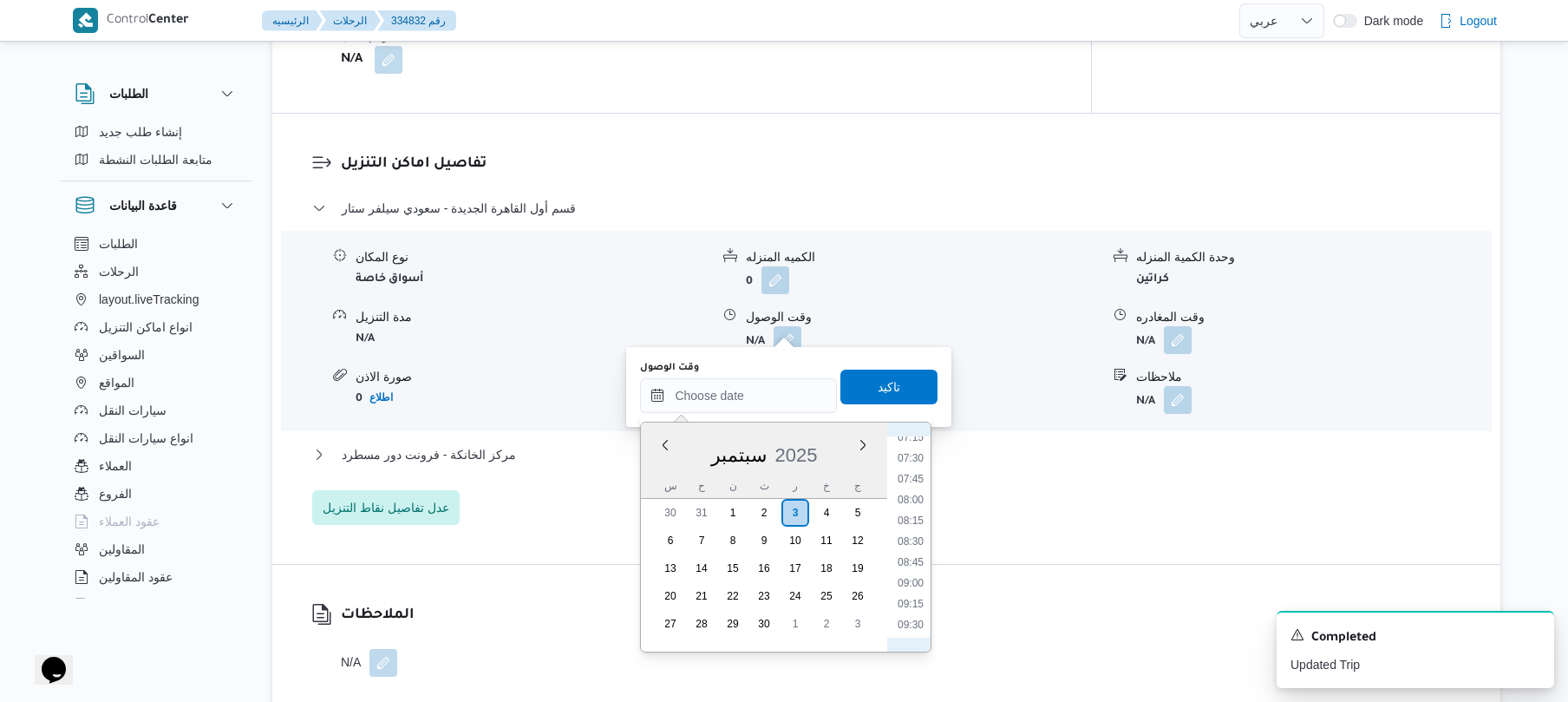
scroll to position [514, 0]
click at [909, 595] on li "08:00" at bounding box center [911, 597] width 40 height 17
type input "٠٣/٠٩/٢٠٢٥ ٠٨:٠٠"
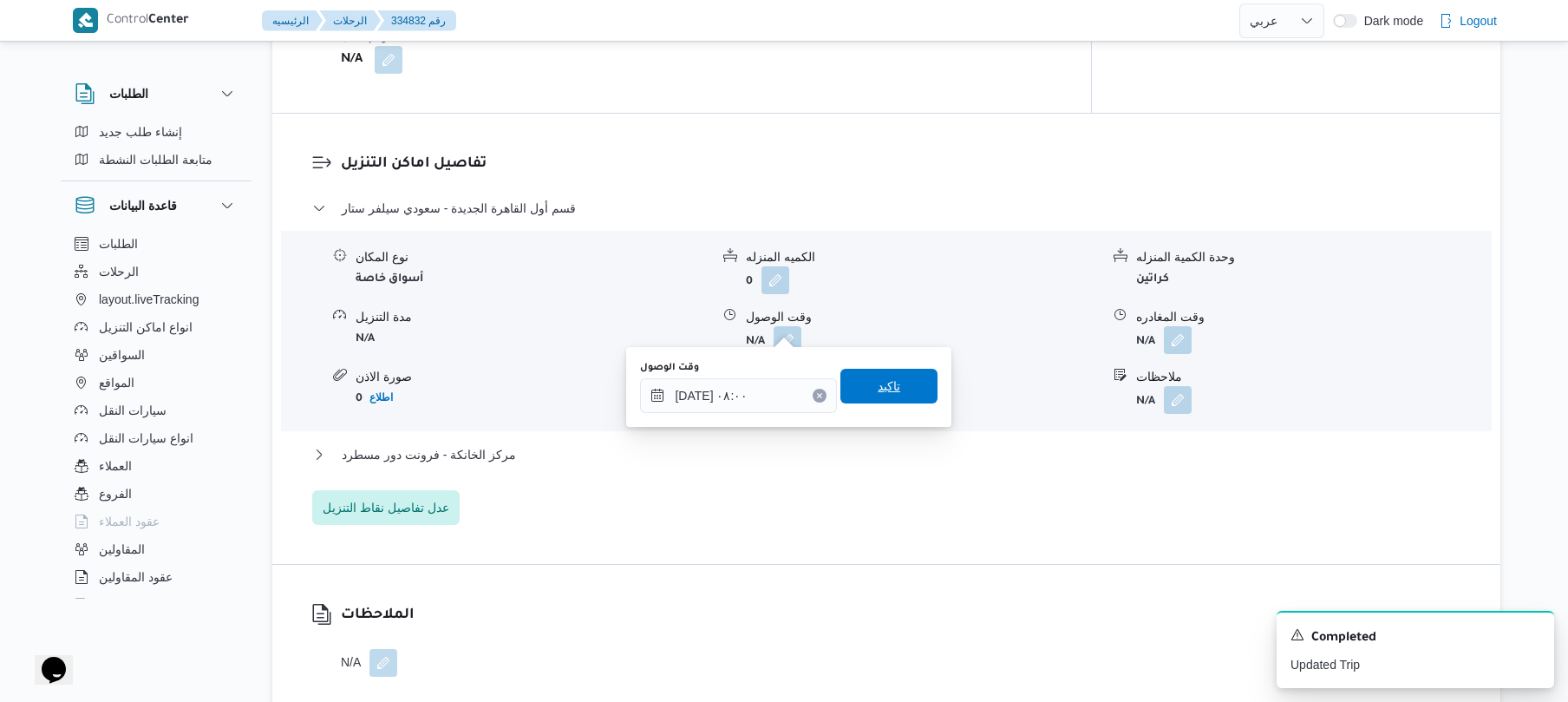
click at [906, 393] on span "تاكيد" at bounding box center [888, 386] width 98 height 35
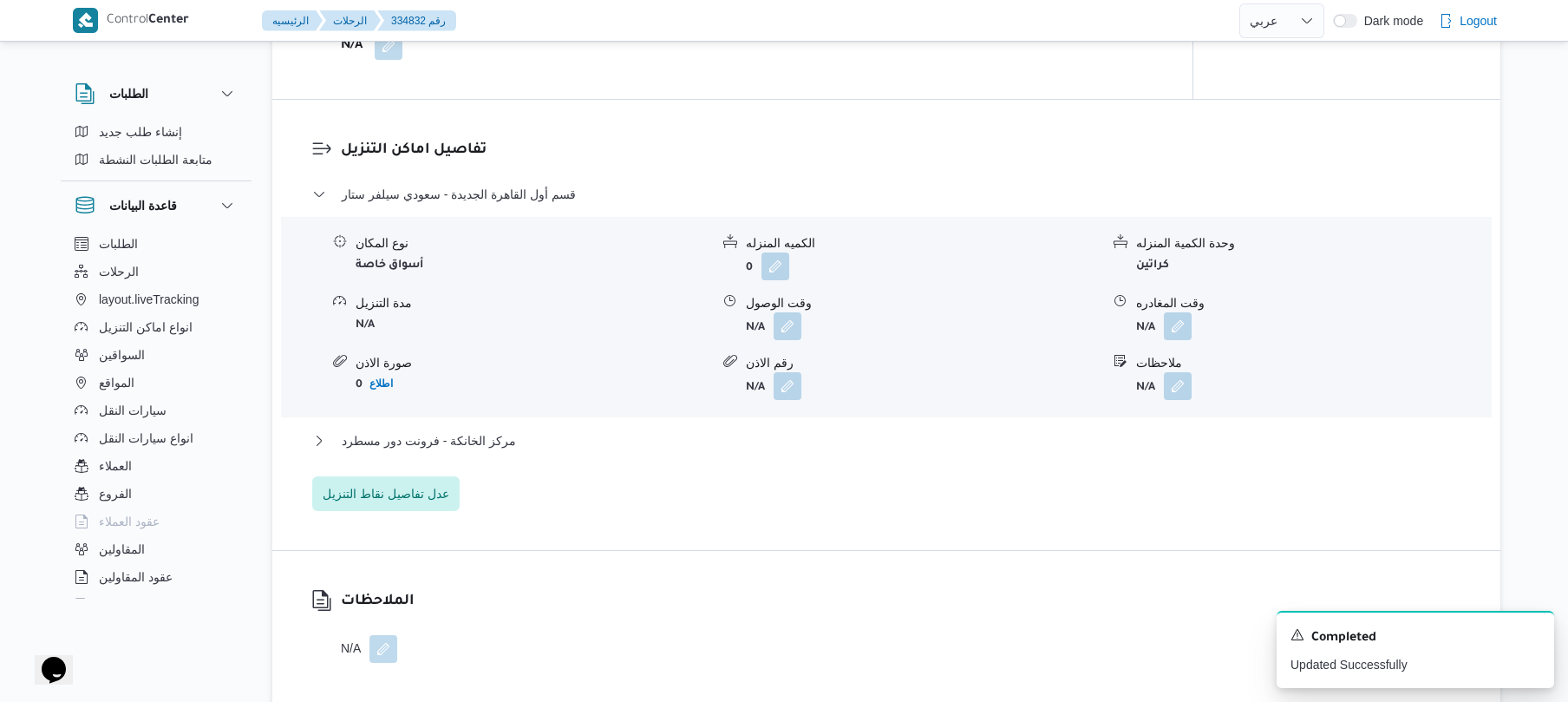
click at [861, 451] on div "مركز الخانكة - فرونت دور مسطرد" at bounding box center [886, 446] width 1149 height 33
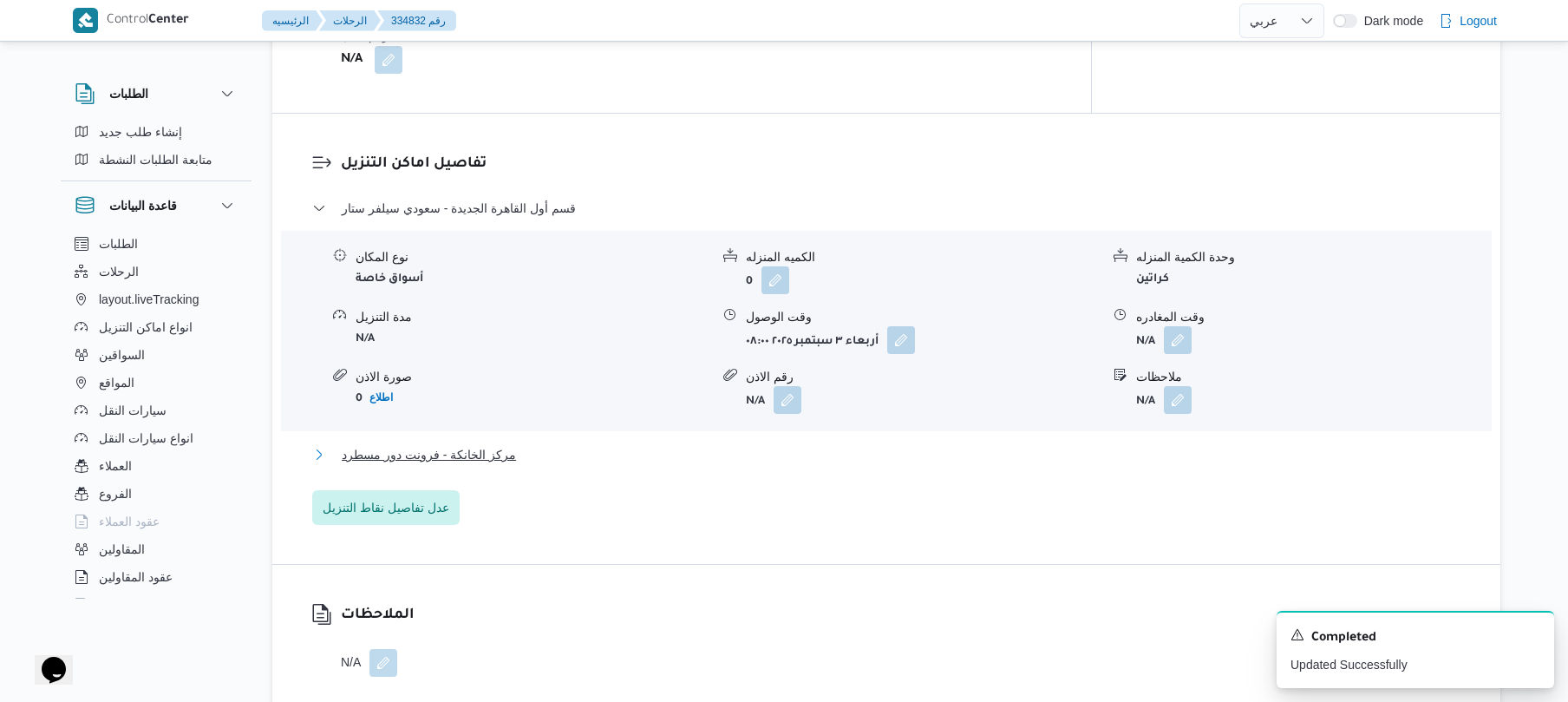
click at [886, 448] on button "مركز الخانكة - فرونت دور مسطرد" at bounding box center [886, 455] width 1149 height 21
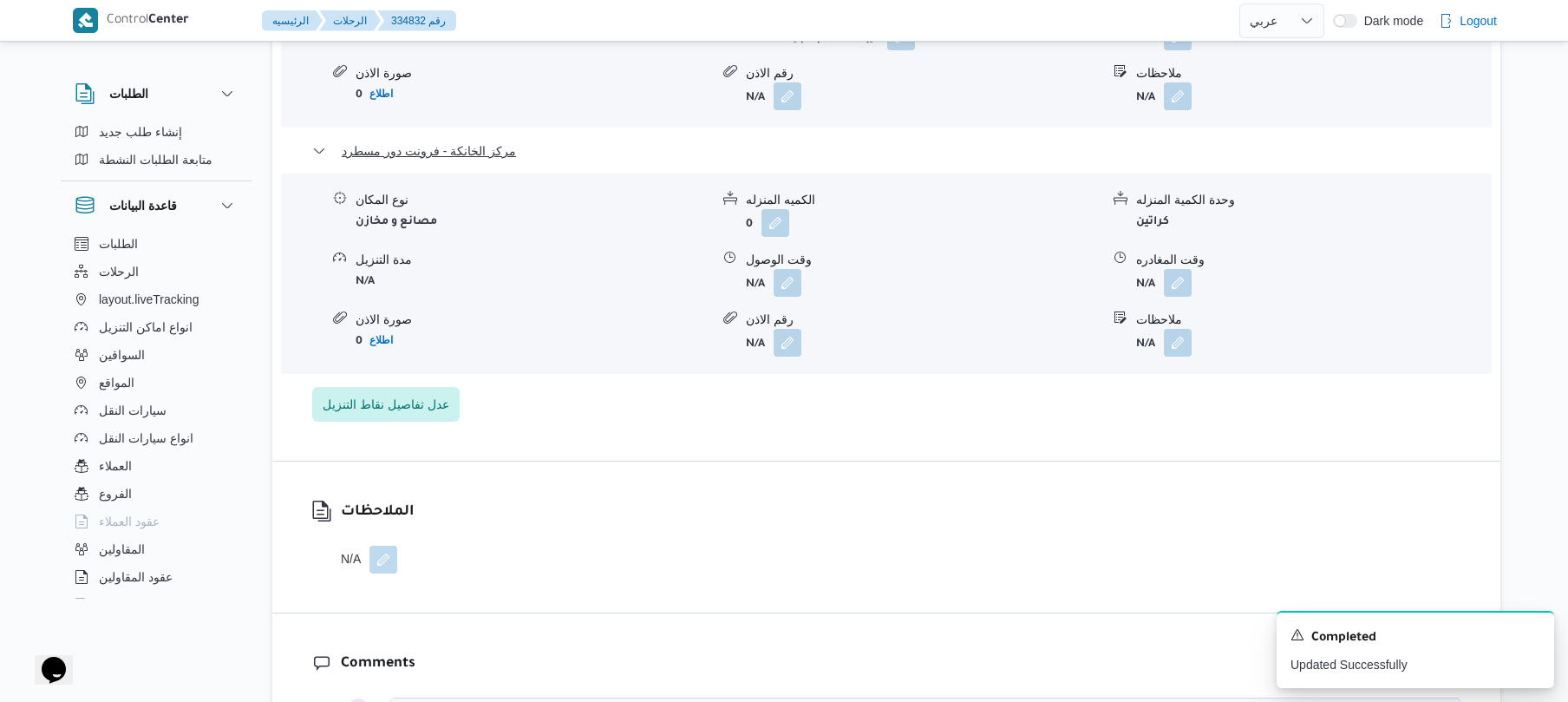
scroll to position [1758, 0]
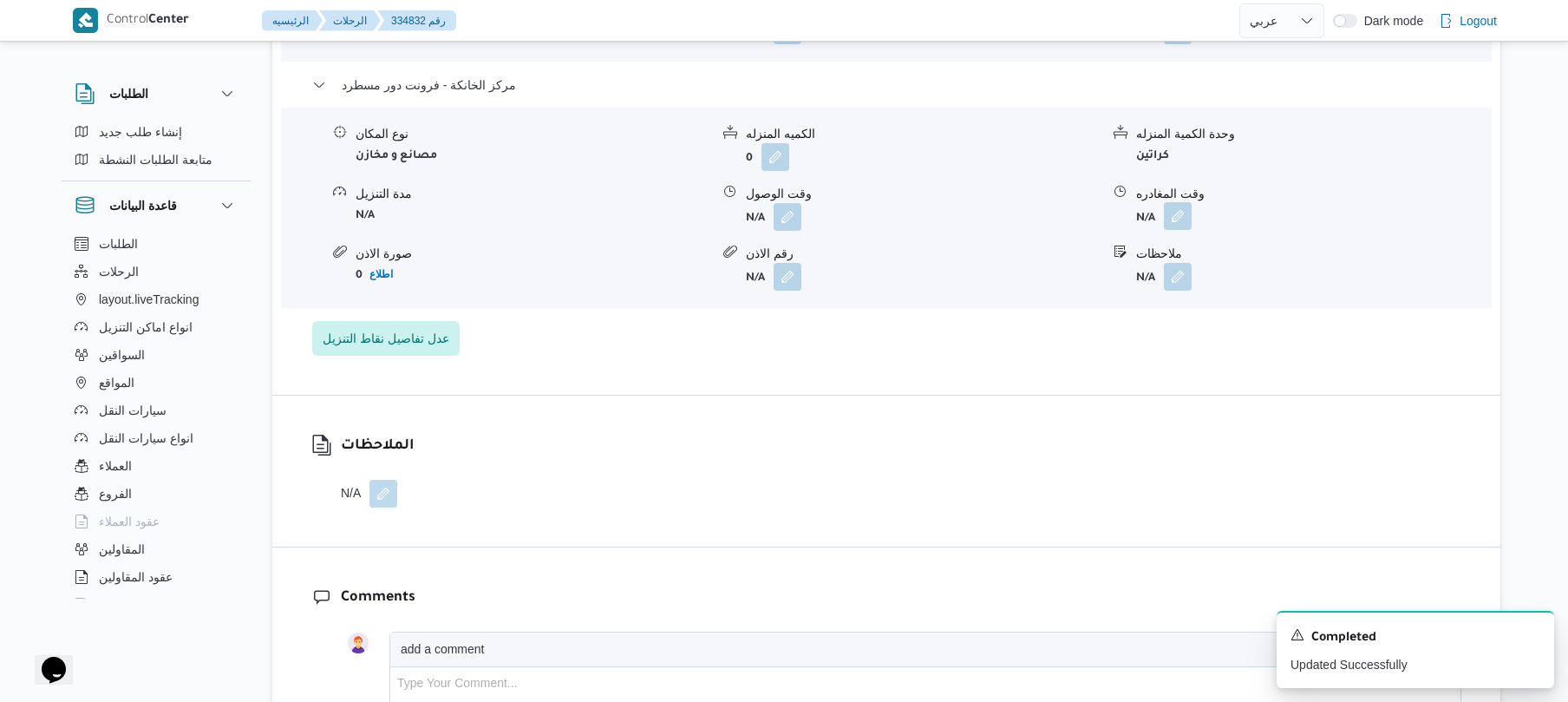
click at [1167, 205] on button "button" at bounding box center [1177, 215] width 27 height 27
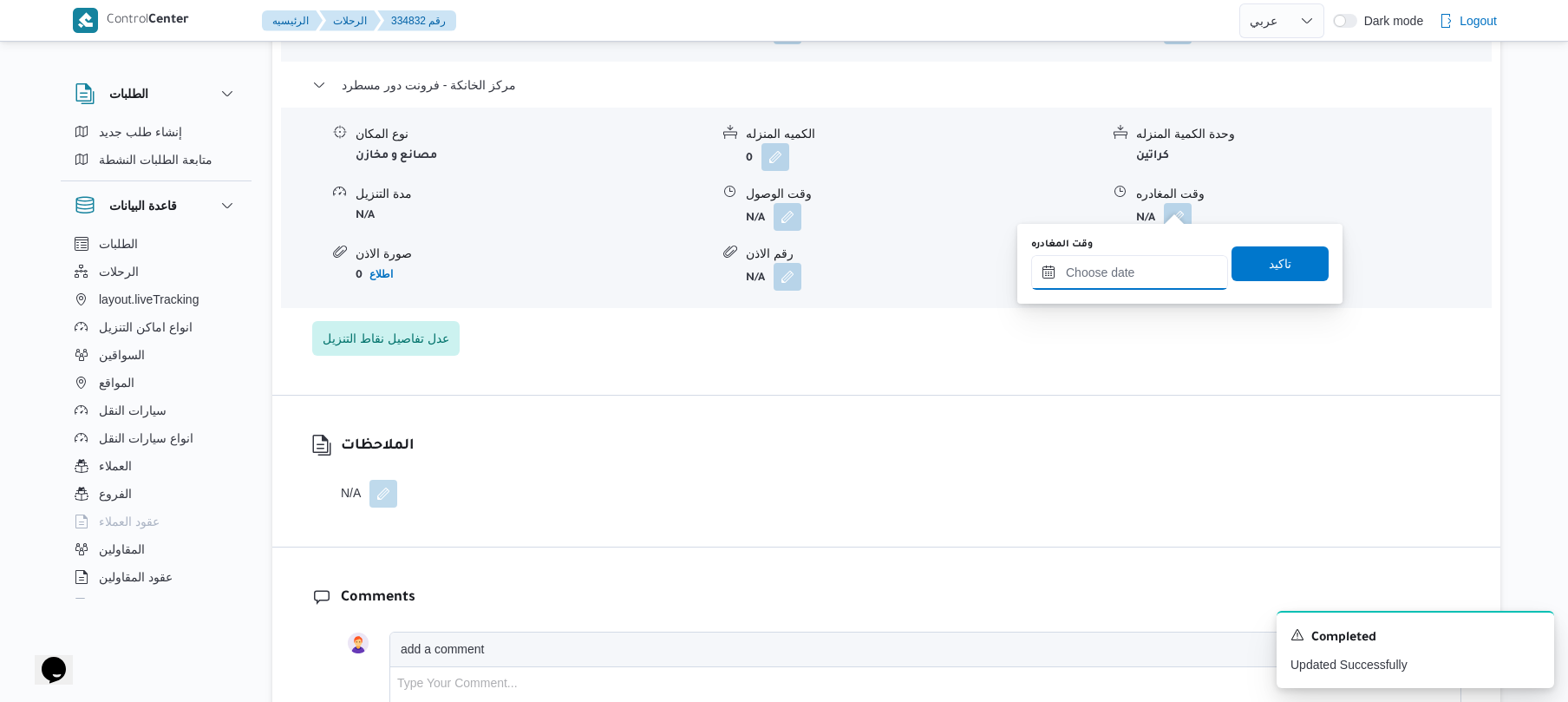
click at [1101, 269] on input "وقت المغادره" at bounding box center [1130, 272] width 197 height 35
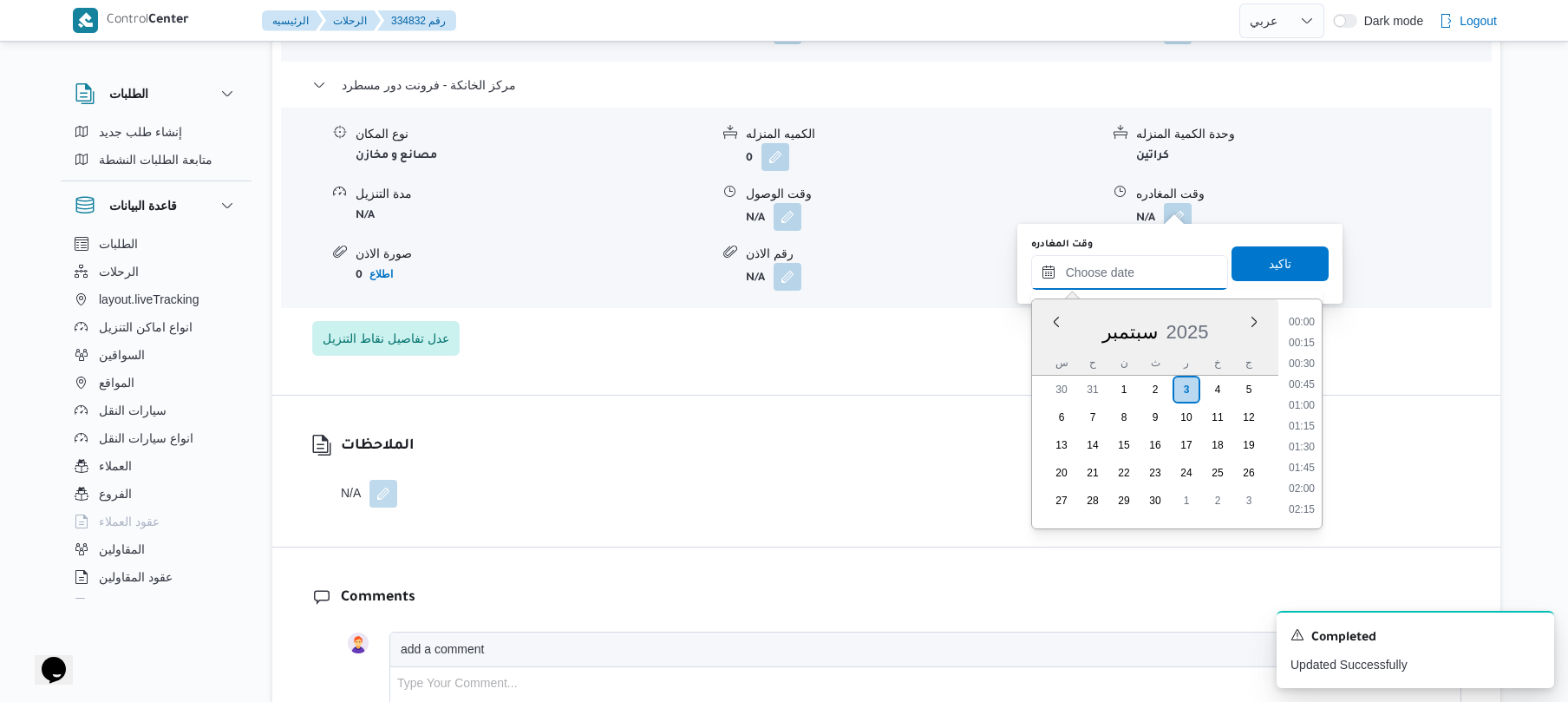
scroll to position [1521, 0]
click at [1311, 331] on ul "00:00 00:15 00:30 00:45 01:00 01:15 01:30 01:45 02:00 02:15 02:30 02:45 03:00 0…" at bounding box center [1302, 414] width 40 height 201
click at [1305, 344] on li "18:30" at bounding box center [1302, 342] width 40 height 17
type input "٠٣/٠٩/٢٠٢٥ ١٨:٣٠"
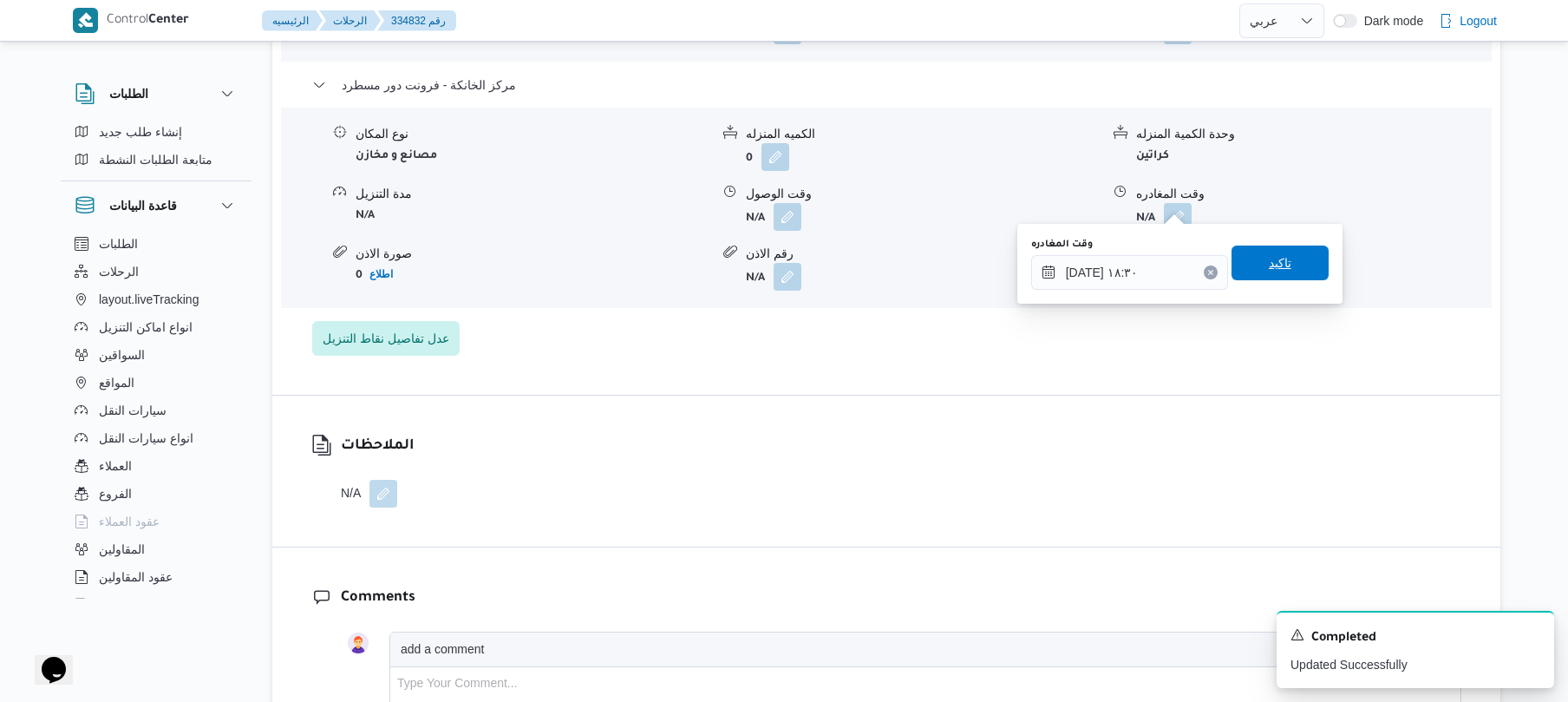
click at [1283, 267] on span "تاكيد" at bounding box center [1280, 262] width 98 height 35
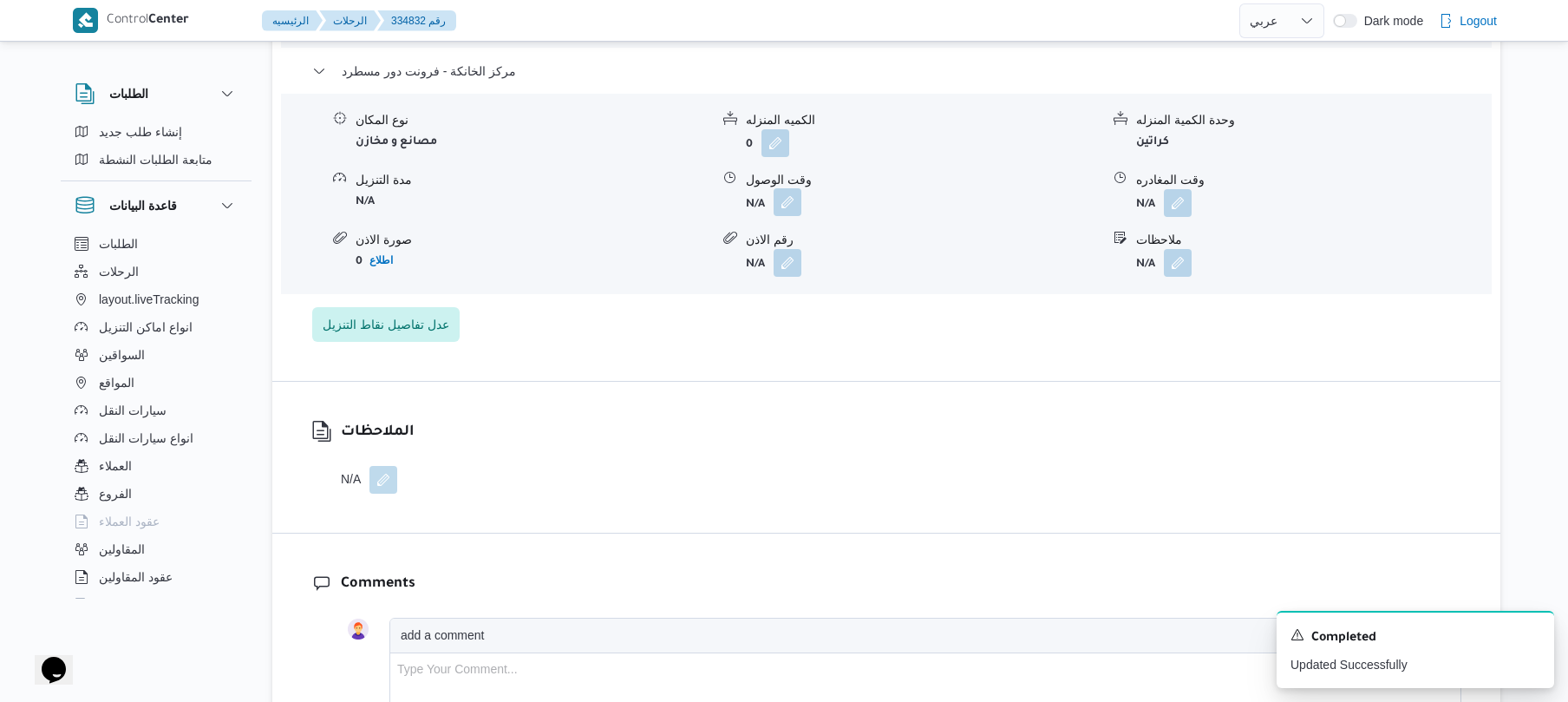
click at [799, 203] on button "button" at bounding box center [787, 202] width 27 height 27
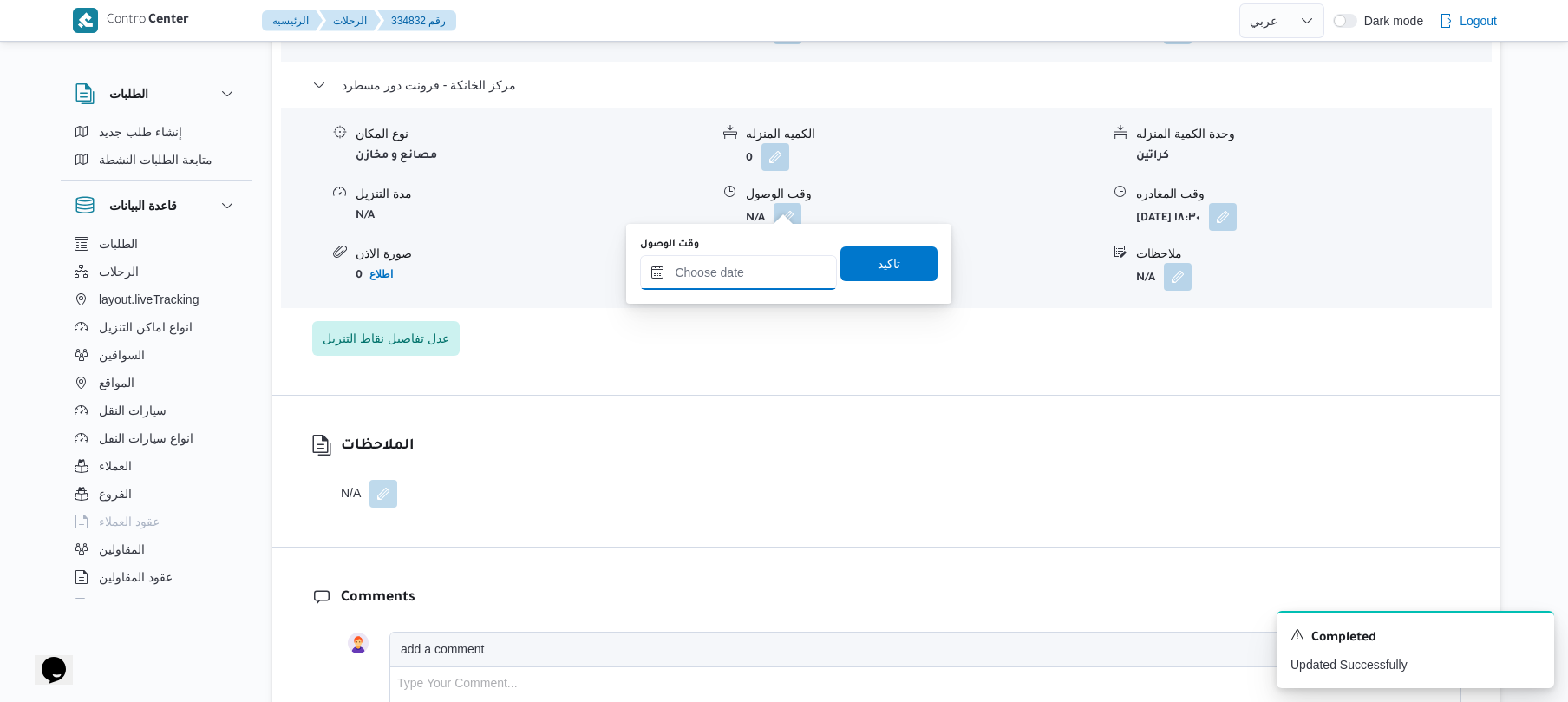
click at [775, 263] on input "وقت الوصول" at bounding box center [739, 272] width 197 height 35
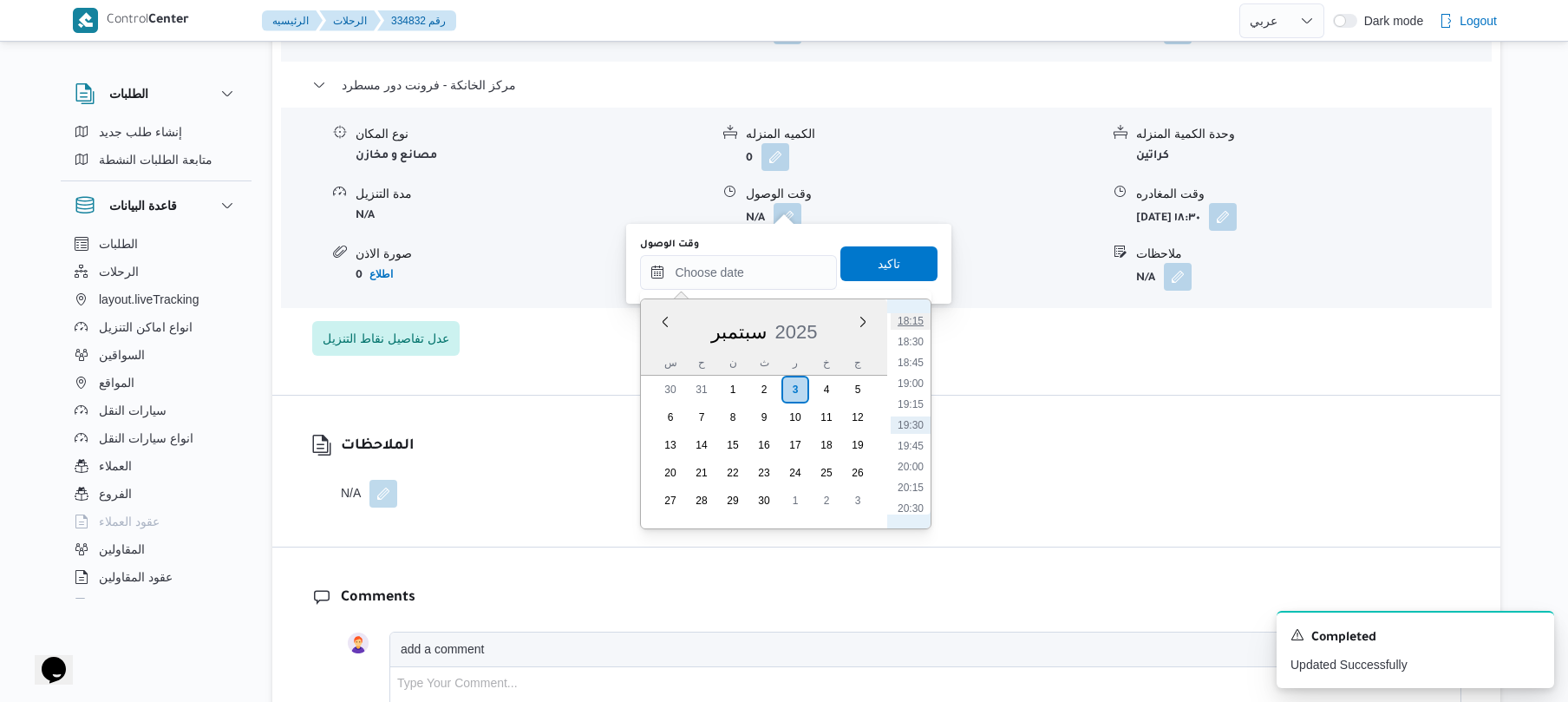
click at [905, 319] on li "18:15" at bounding box center [911, 321] width 40 height 17
type input "٠٣/٠٩/٢٠٢٥ ١٨:١٥"
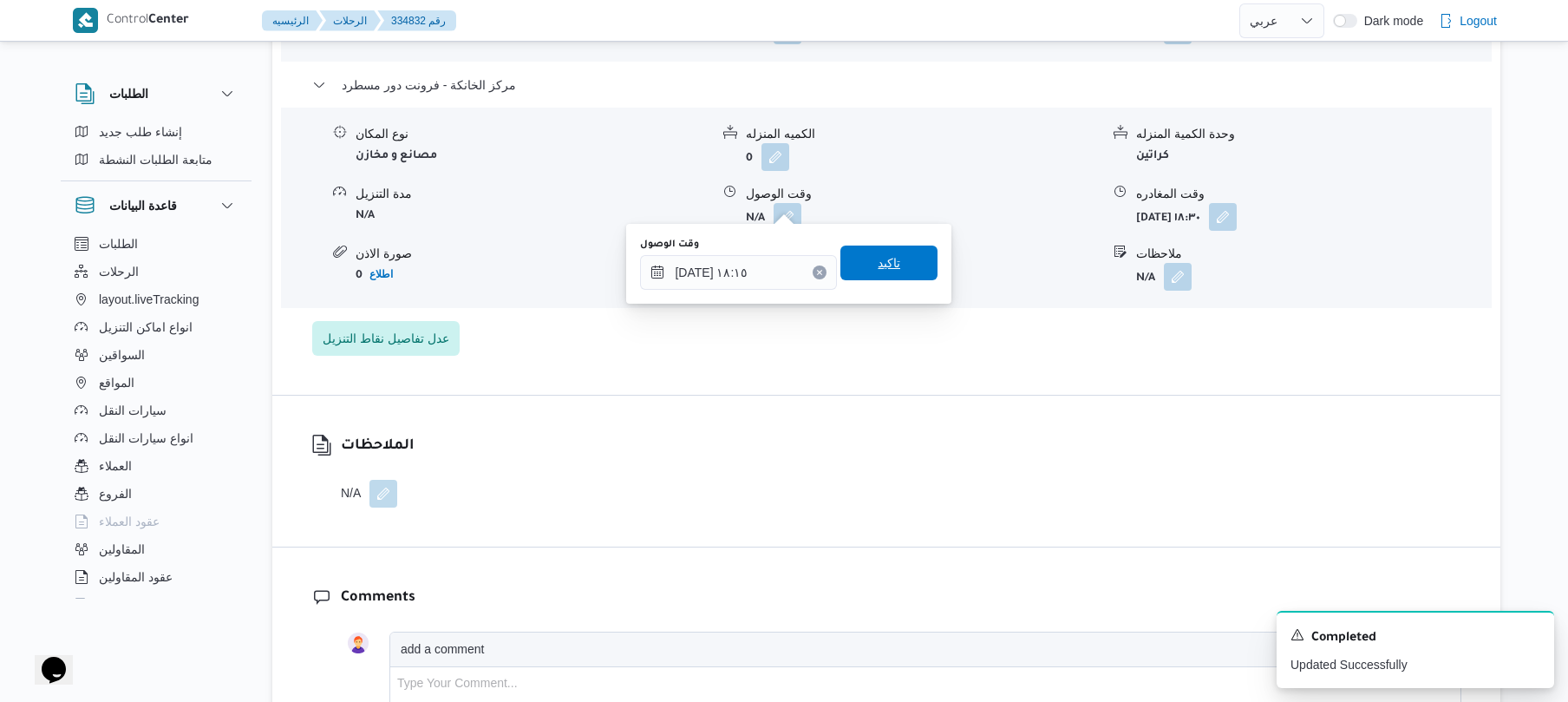
click at [901, 263] on span "تاكيد" at bounding box center [888, 262] width 98 height 35
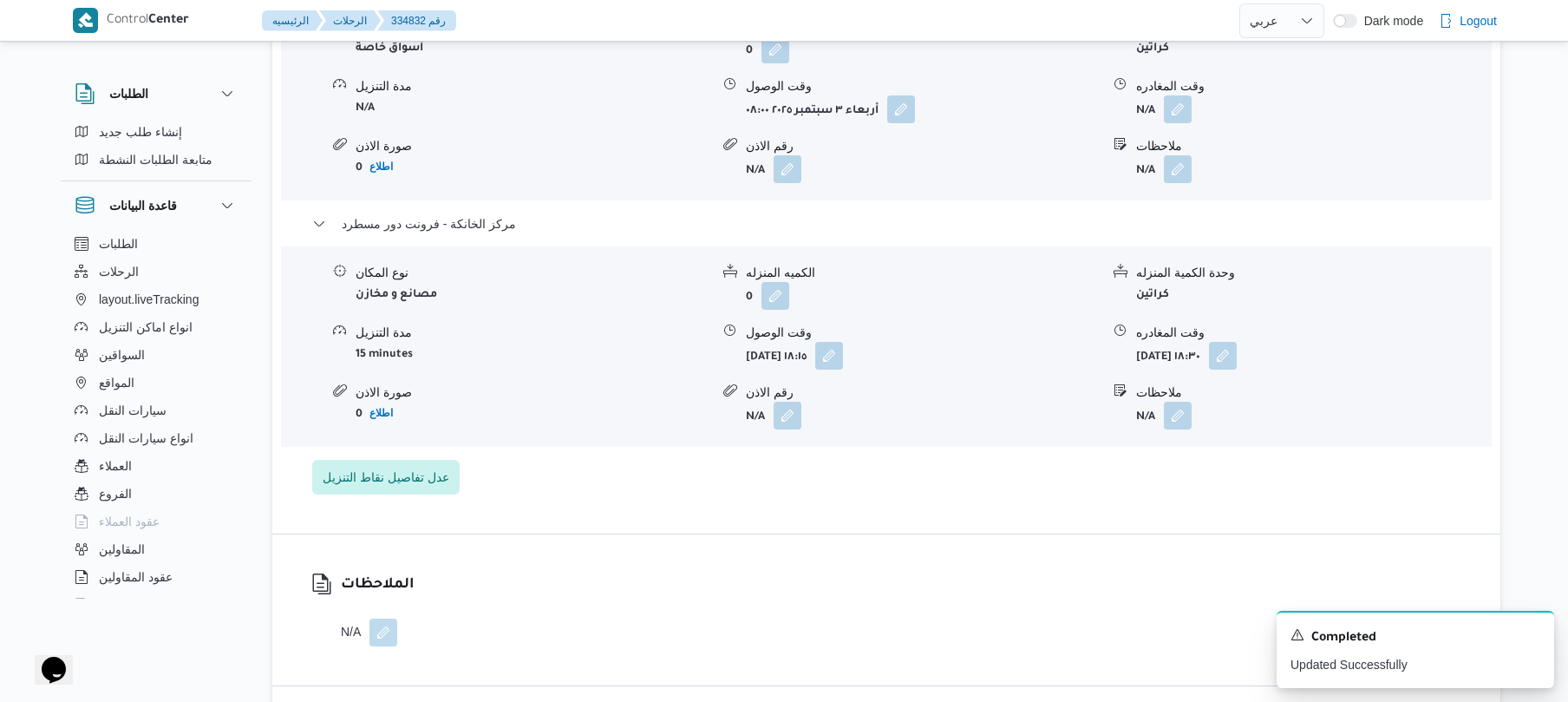
scroll to position [1573, 0]
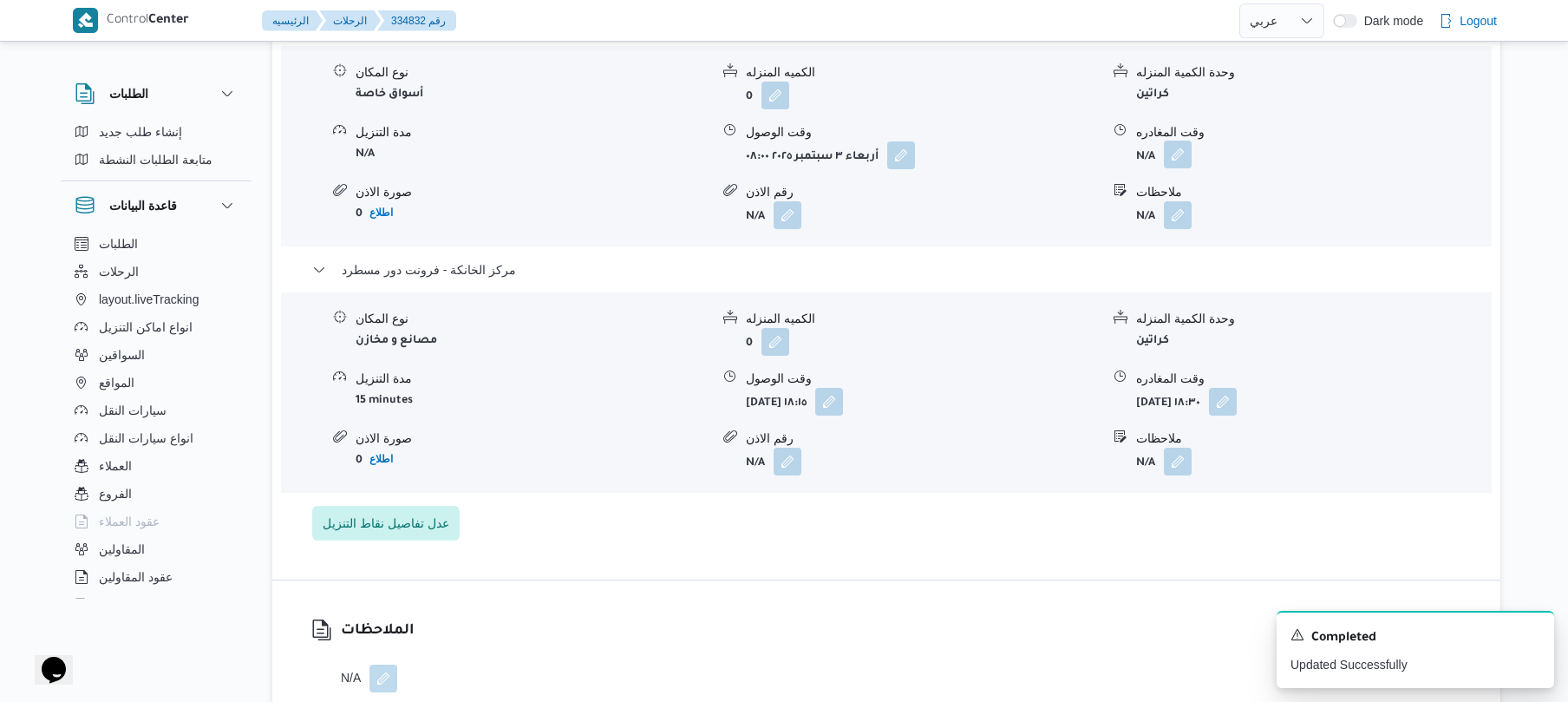
click at [1173, 140] on button "button" at bounding box center [1177, 153] width 27 height 27
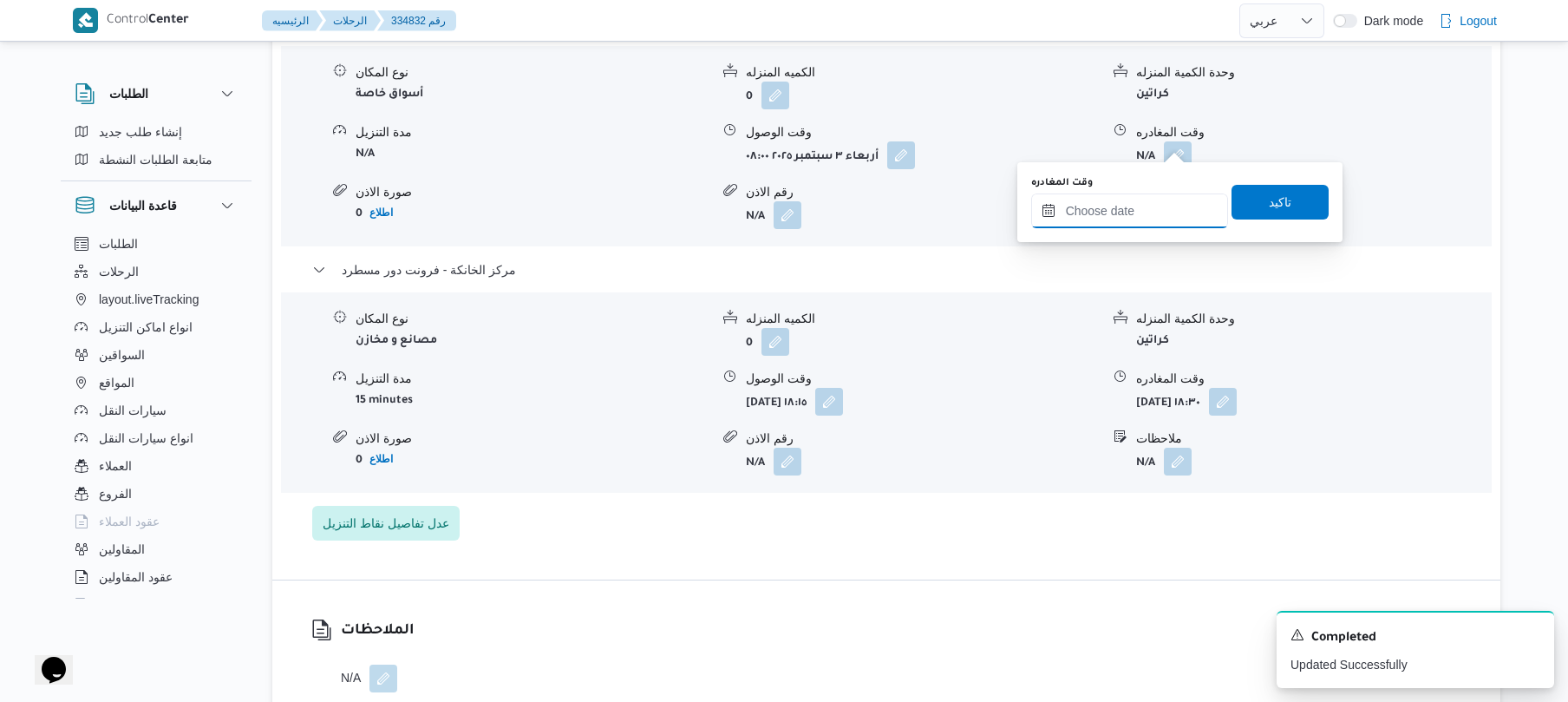
click at [1084, 222] on input "وقت المغادره" at bounding box center [1130, 210] width 197 height 35
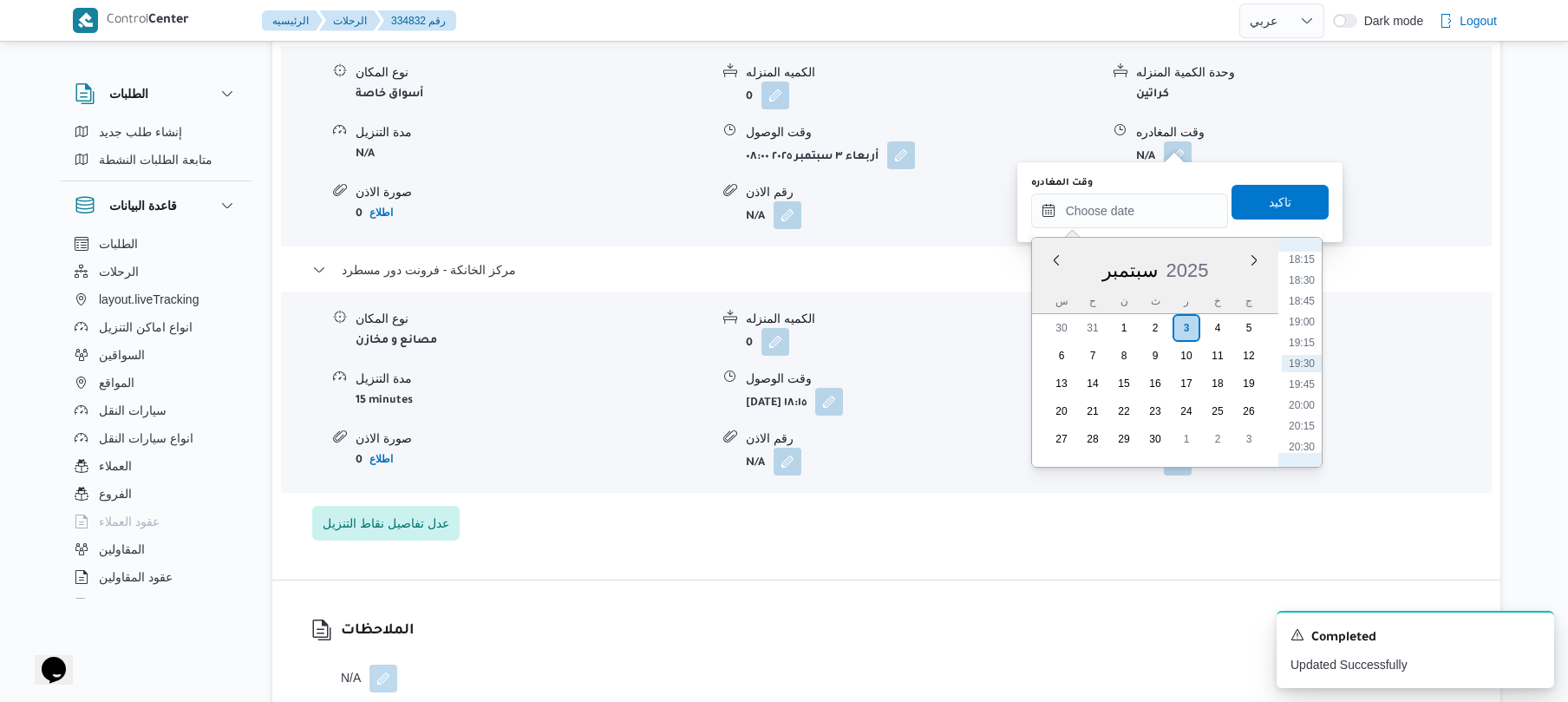
scroll to position [1351, 0]
click at [1294, 371] on li "17:30" at bounding box center [1302, 367] width 40 height 17
type input "٠٣/٠٩/٢٠٢٥ ١٧:٣٠"
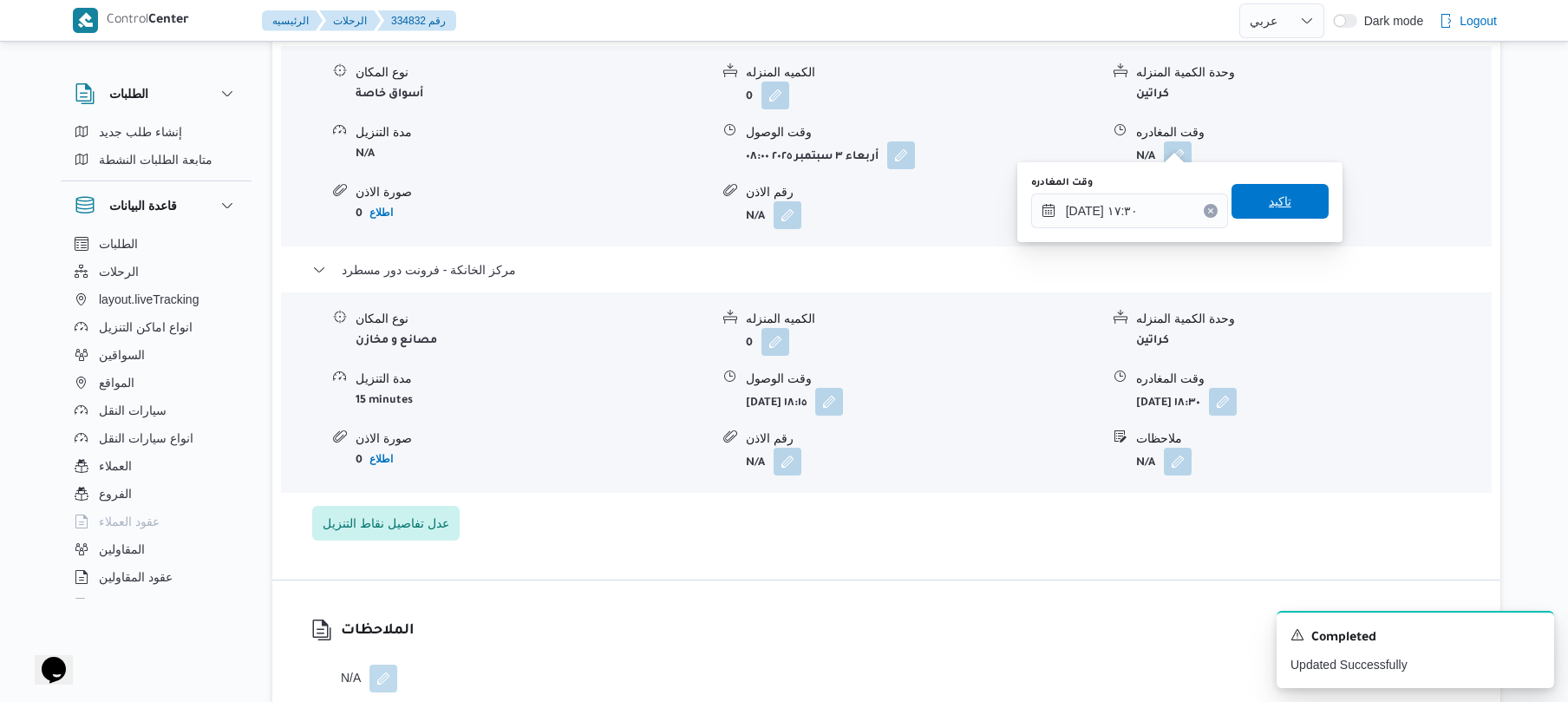
click at [1280, 208] on span "تاكيد" at bounding box center [1280, 201] width 23 height 21
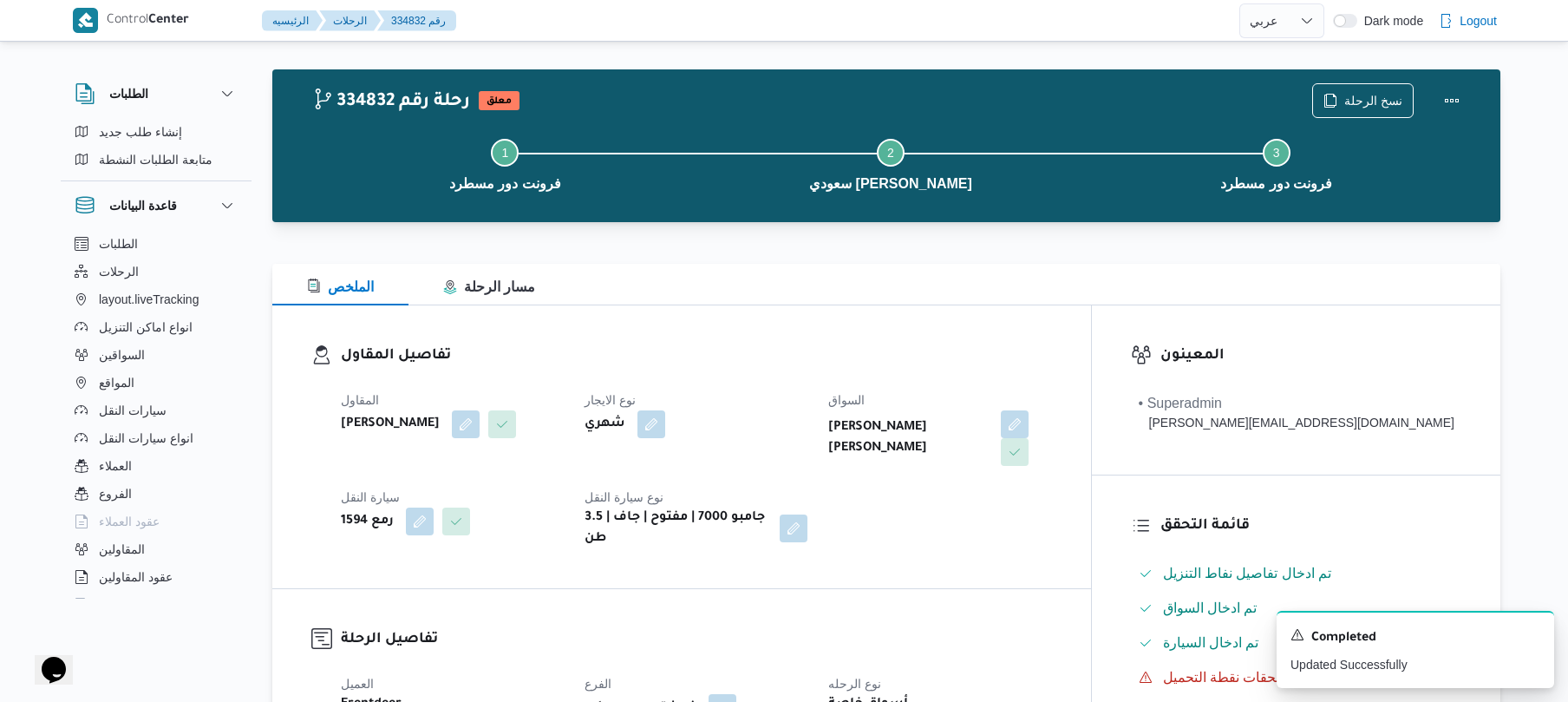
scroll to position [0, 0]
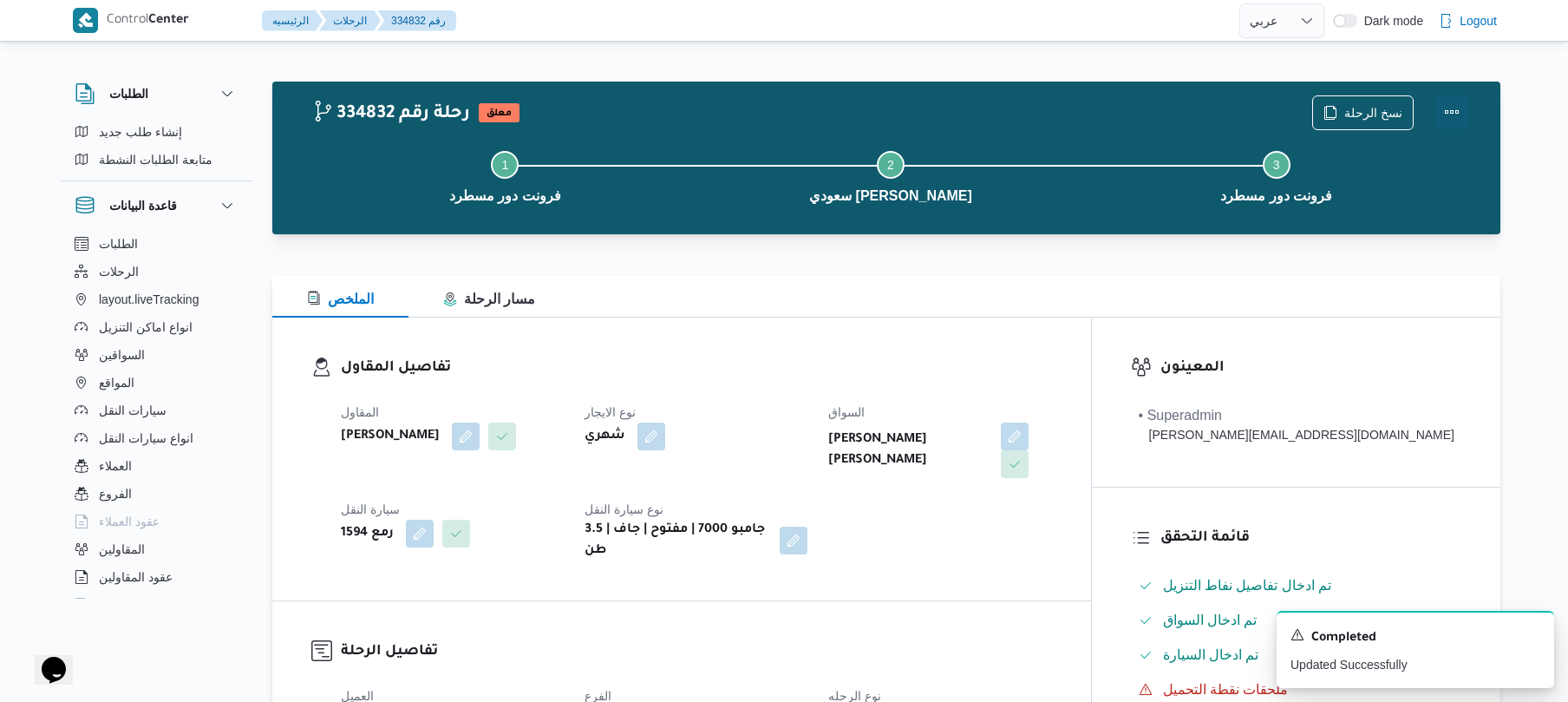
click at [1466, 115] on button "Actions" at bounding box center [1452, 112] width 35 height 35
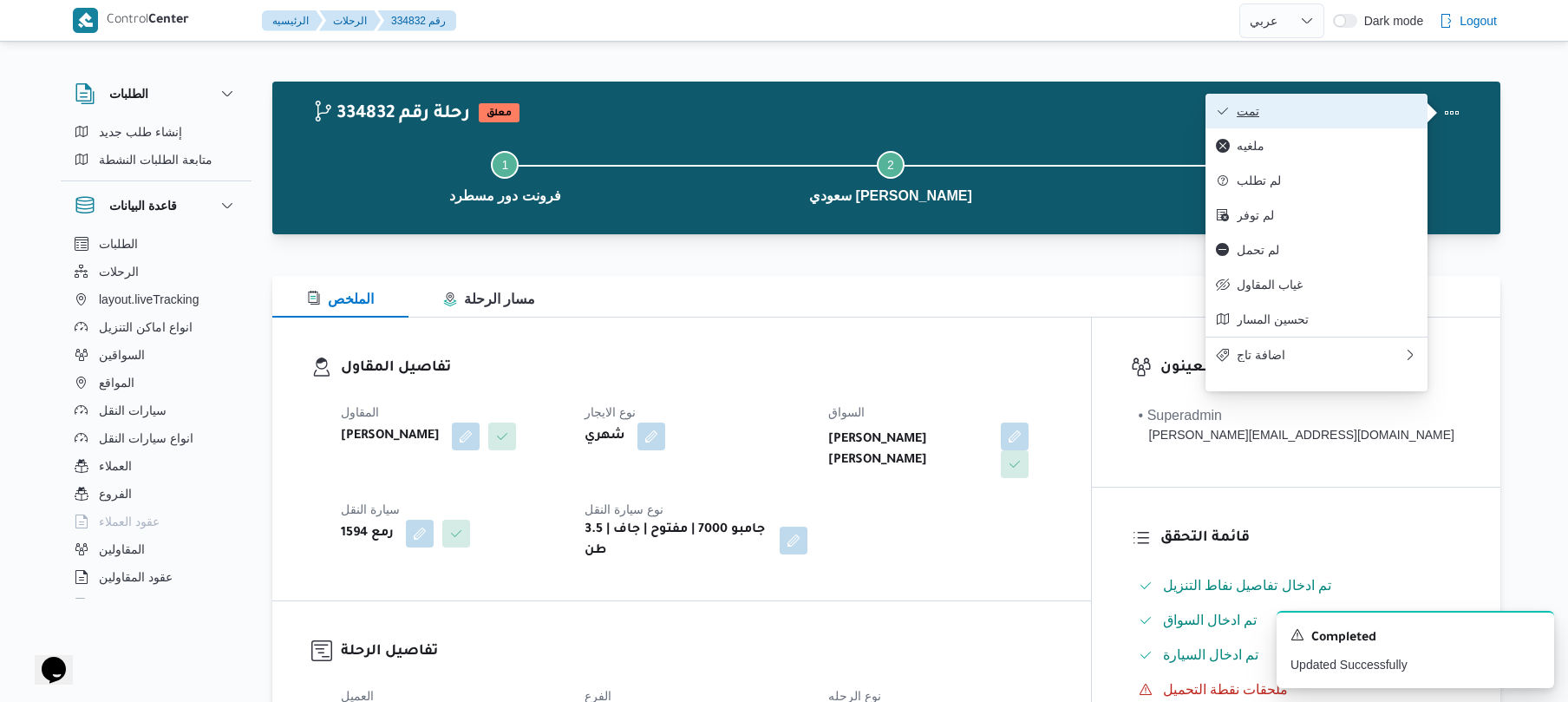
click at [1313, 115] on span "تمت" at bounding box center [1327, 111] width 180 height 14
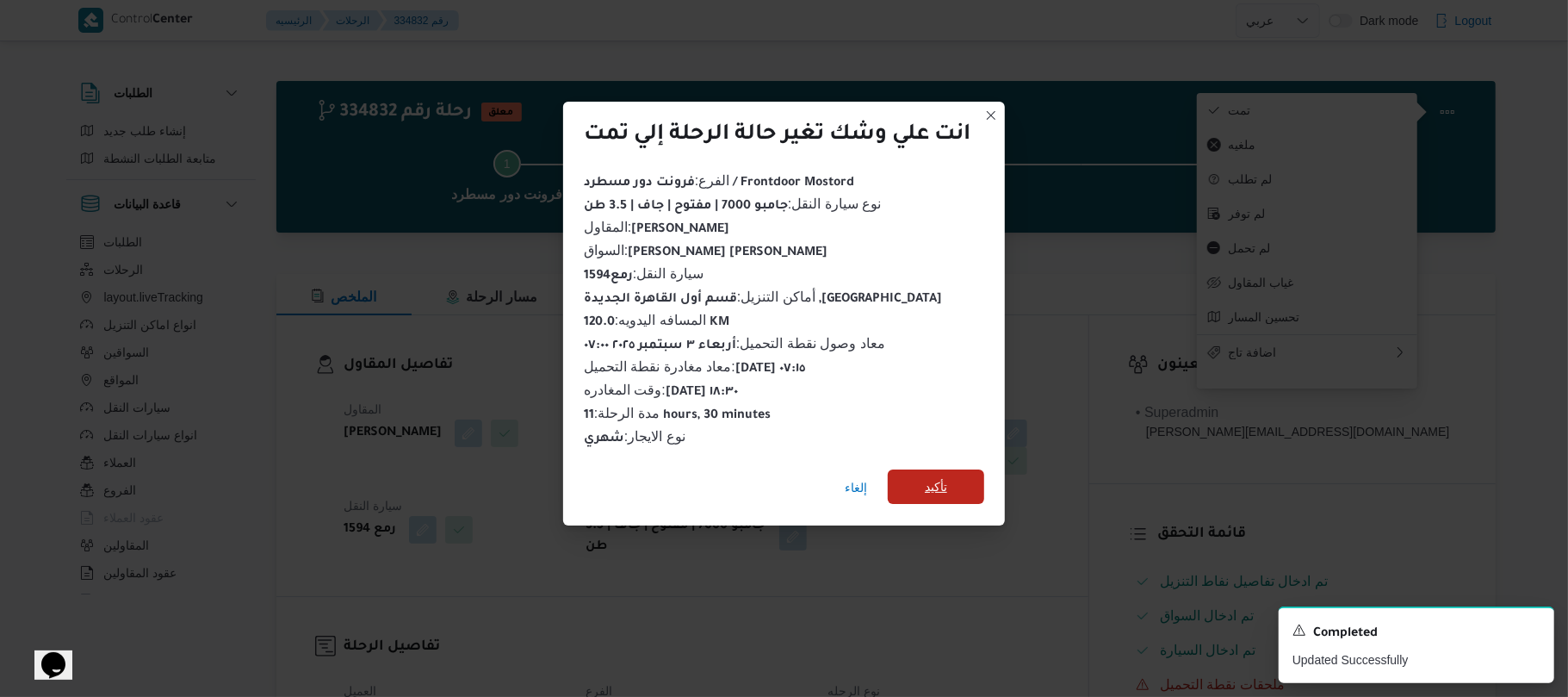
click at [963, 469] on span "تأكيد" at bounding box center [935, 486] width 97 height 35
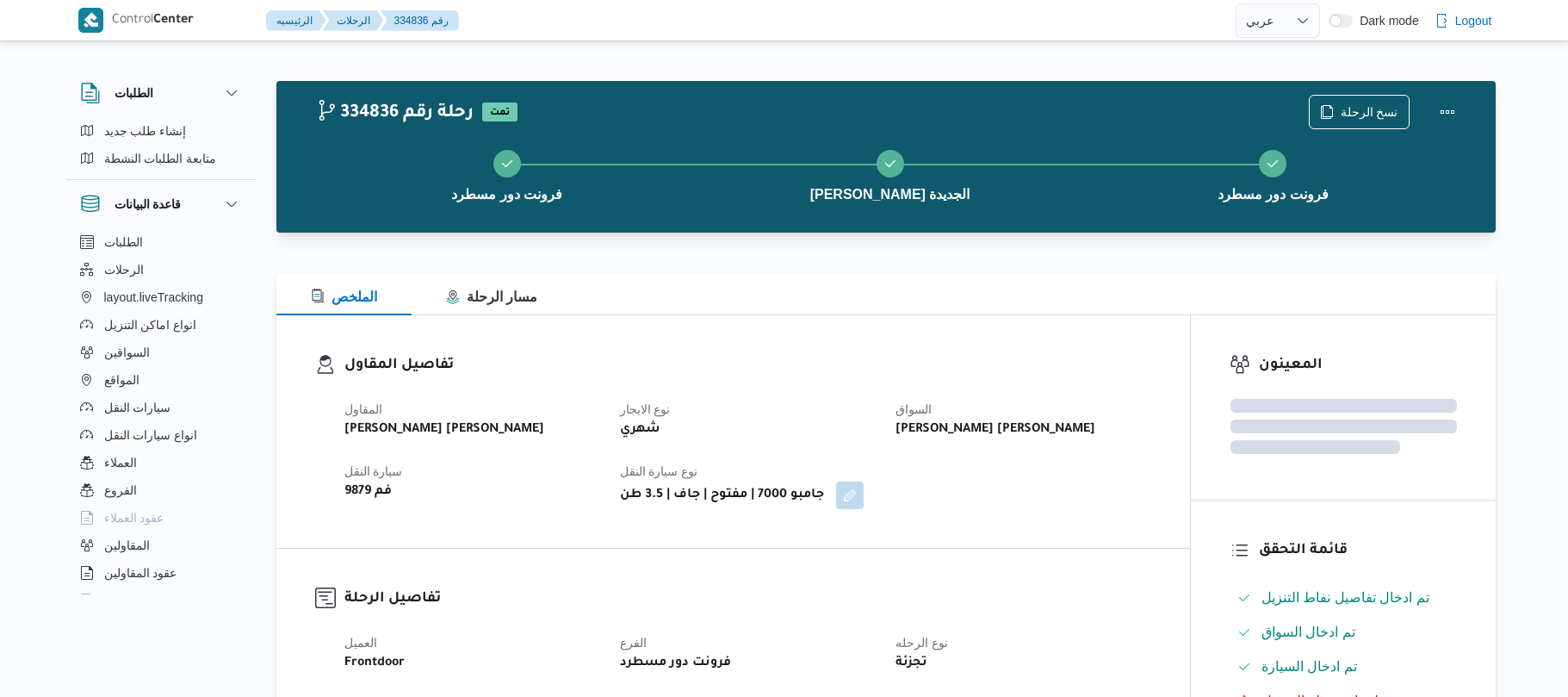
select select "ar"
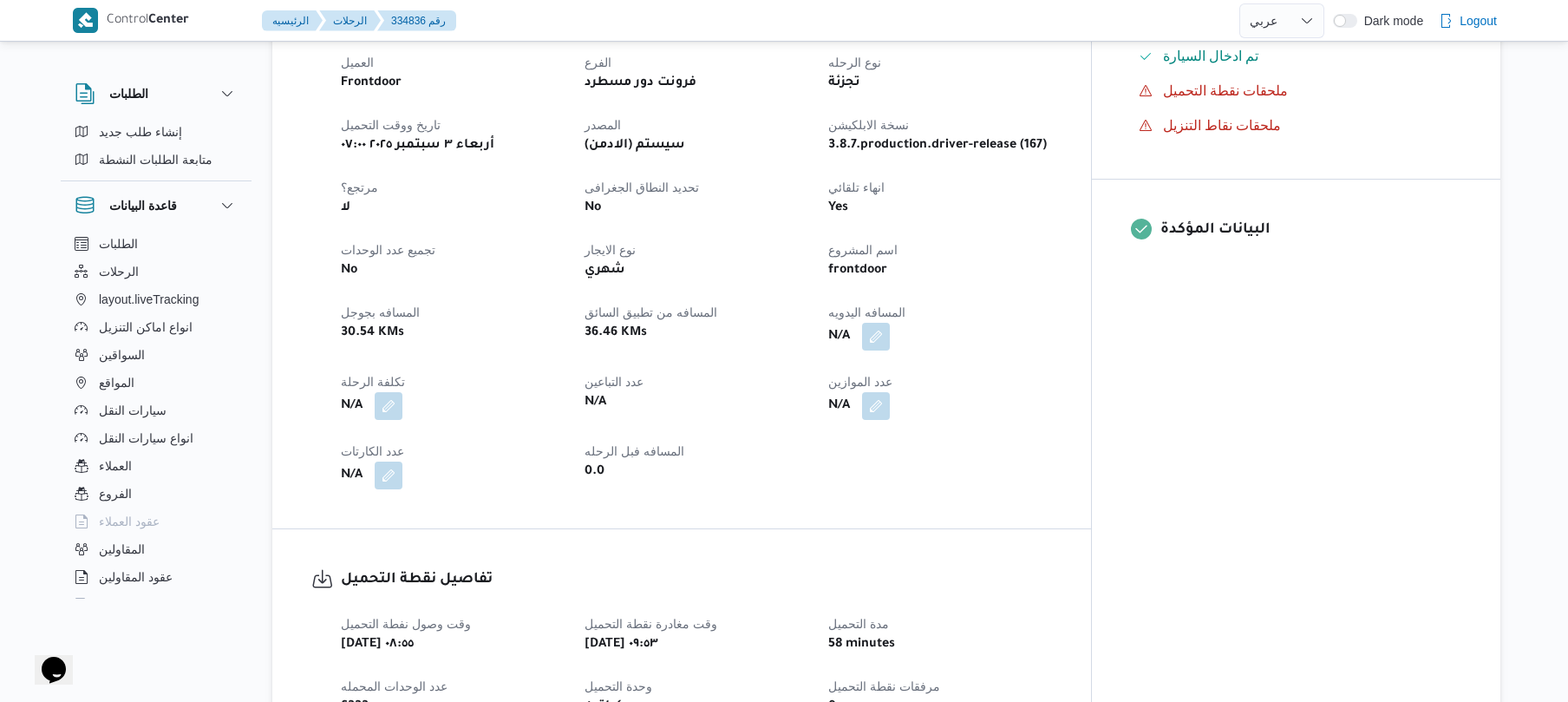
scroll to position [602, 0]
click at [890, 321] on button "button" at bounding box center [875, 333] width 27 height 27
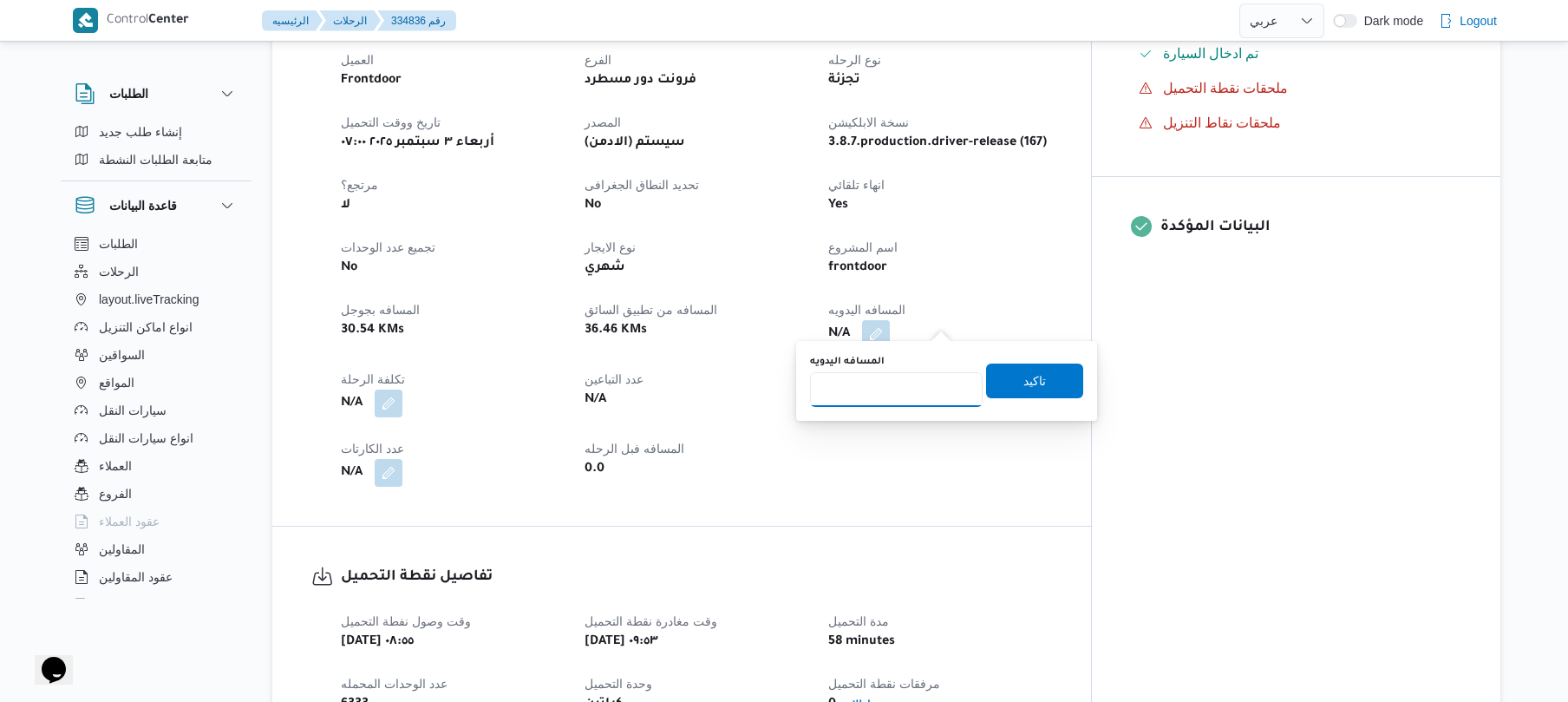
click at [880, 397] on input "المسافه اليدويه" at bounding box center [896, 389] width 172 height 35
type input "120"
click at [993, 386] on span "تاكيد" at bounding box center [1034, 380] width 98 height 35
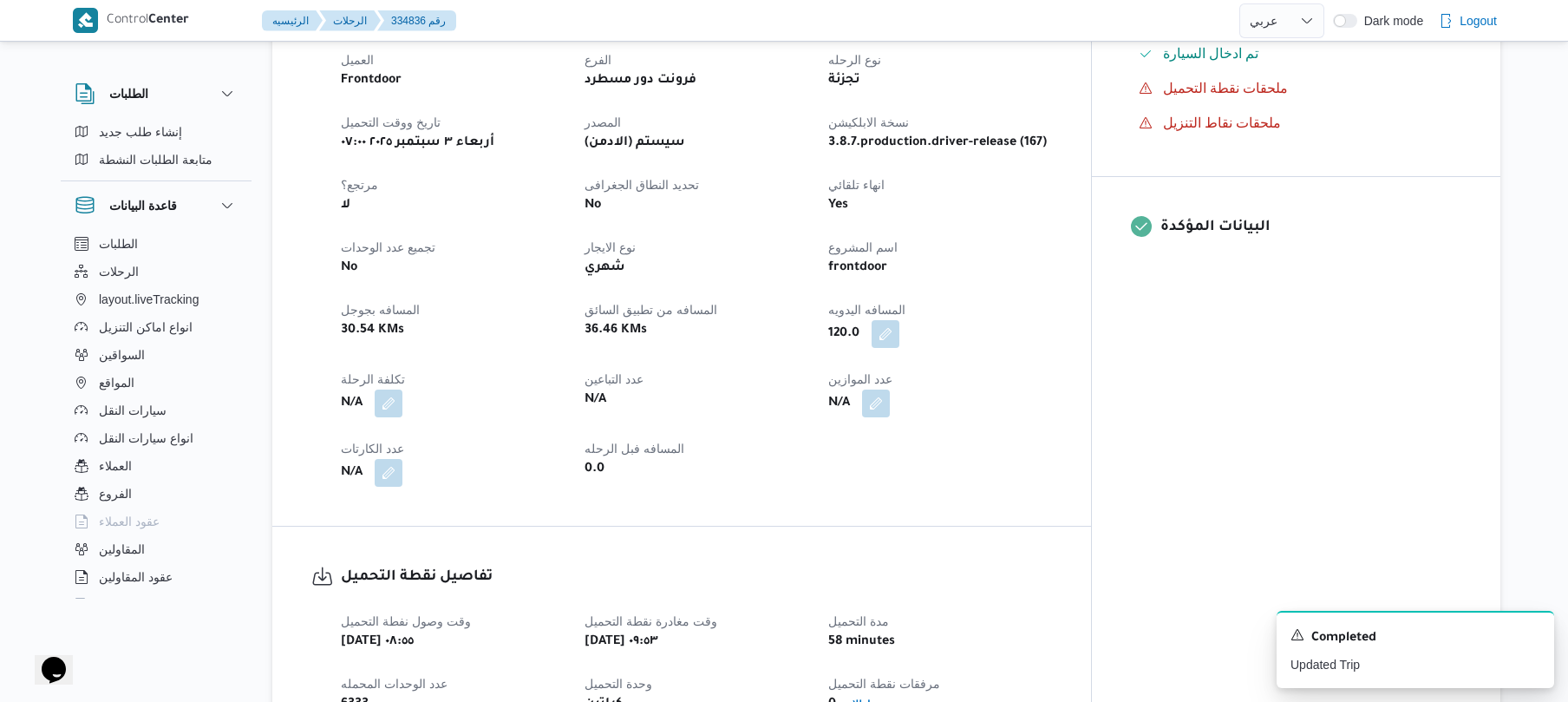
click at [1007, 428] on div "العميل Frontdoor الفرع فرونت دور مسطرد نوع الرحله تجزئة تاريخ ووقت التحميل [DAT…" at bounding box center [696, 268] width 732 height 459
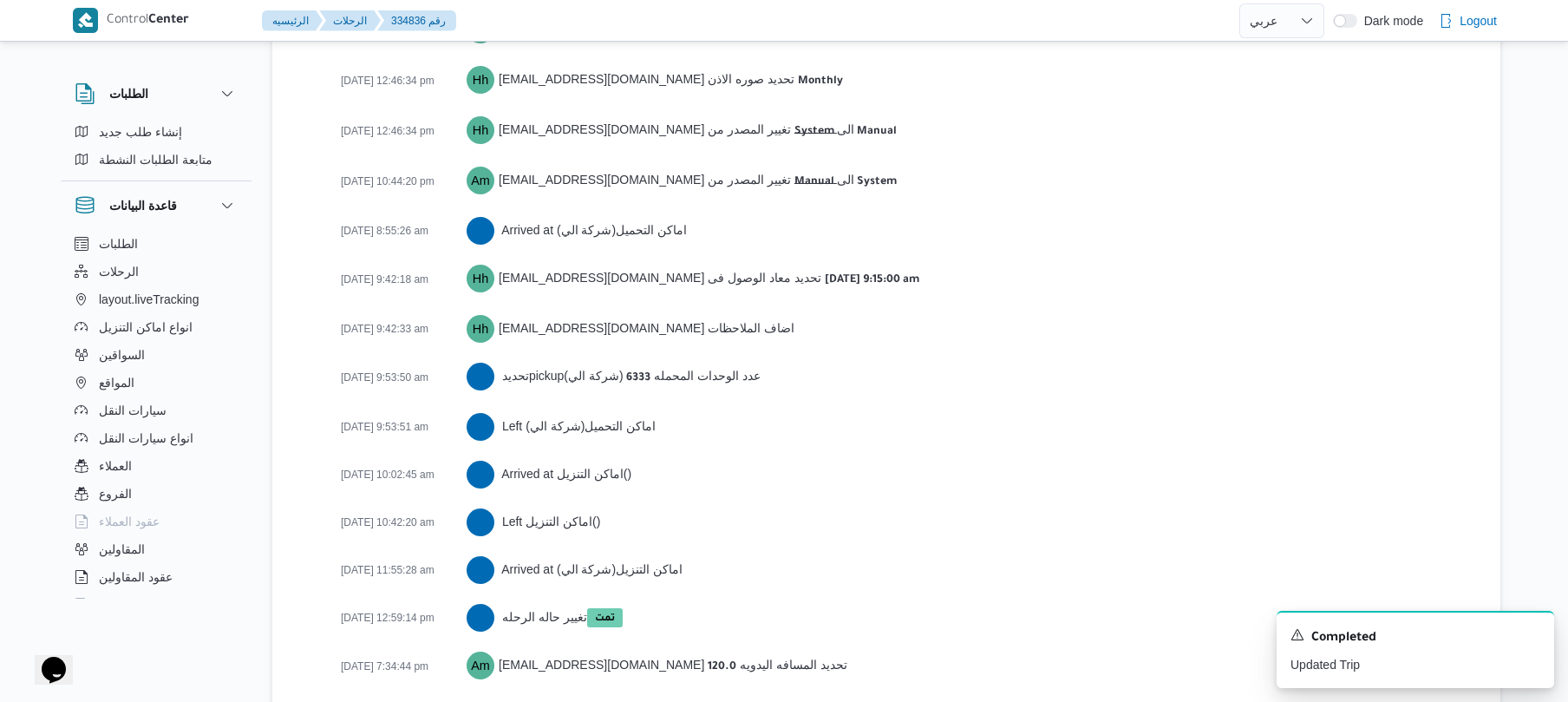
scroll to position [2671, 0]
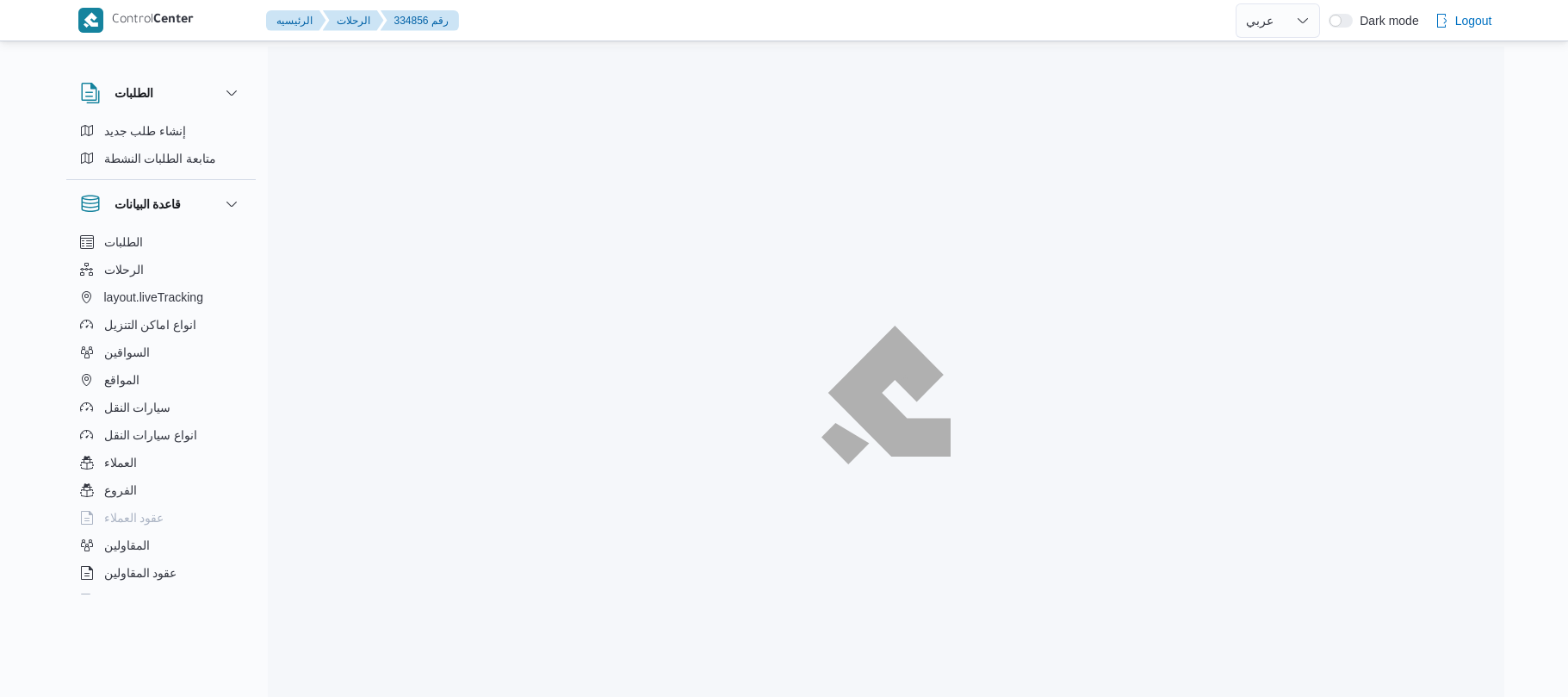
select select "ar"
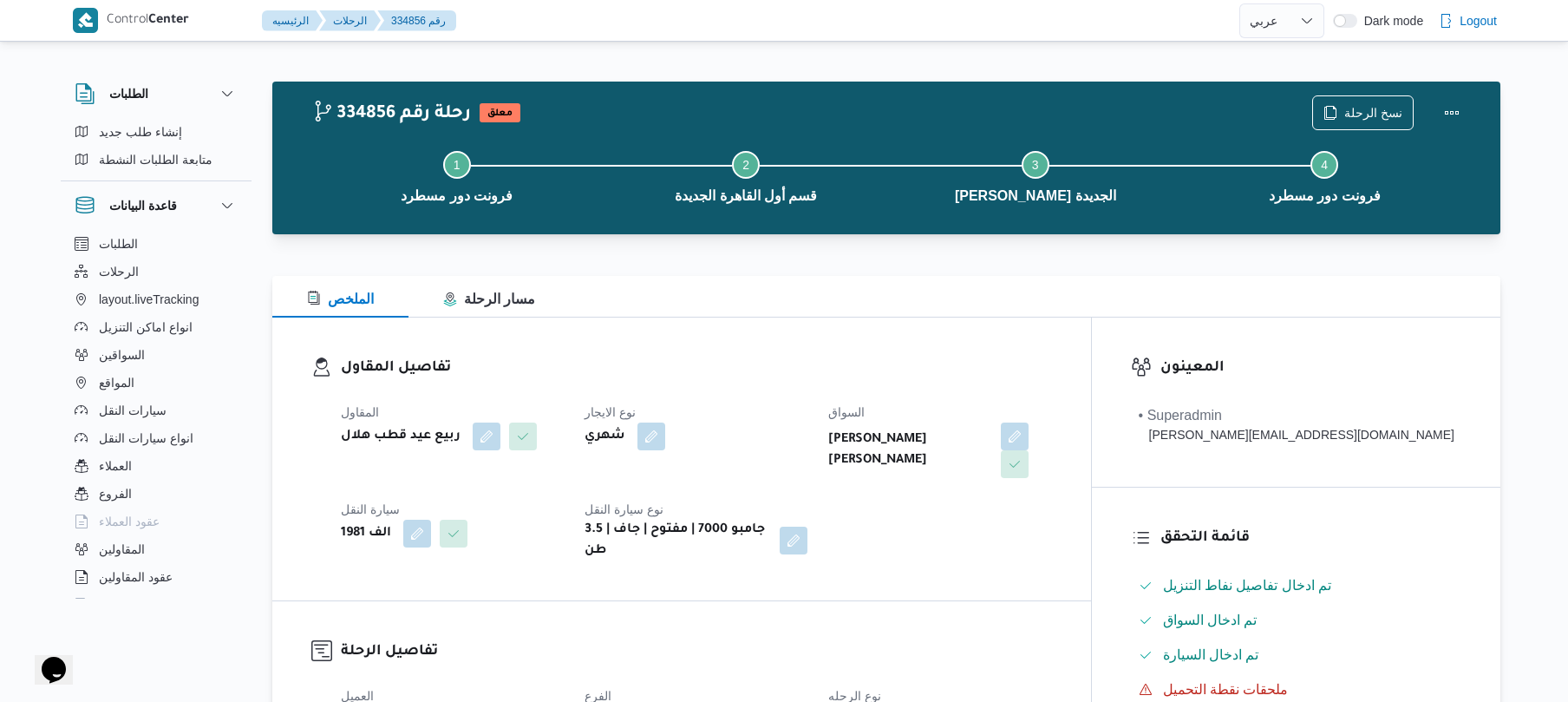
click at [891, 334] on div "تفاصيل المقاول المقاول ربيع عيد قطب هلال نوع الايجار شهري [PERSON_NAME] [PERSON…" at bounding box center [682, 459] width 819 height 283
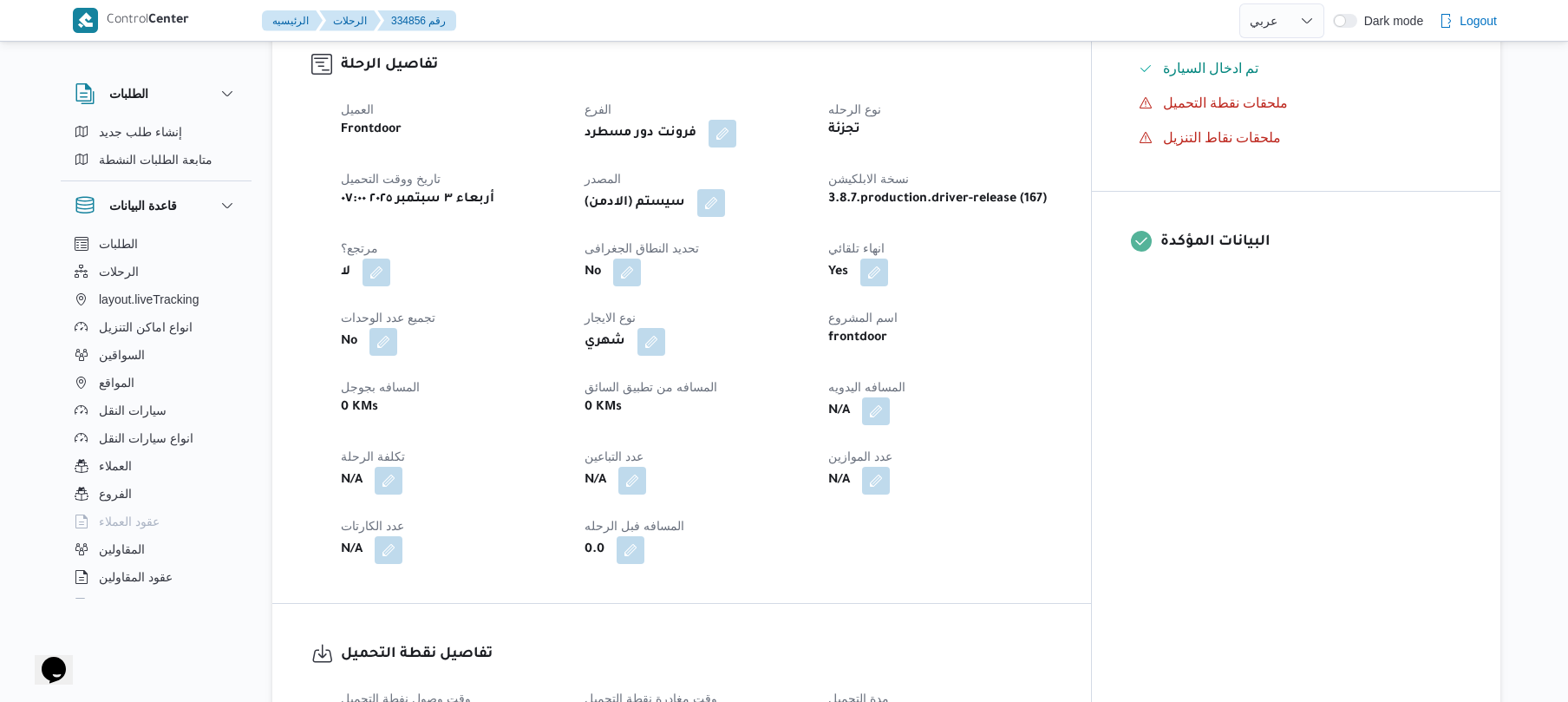
scroll to position [602, 0]
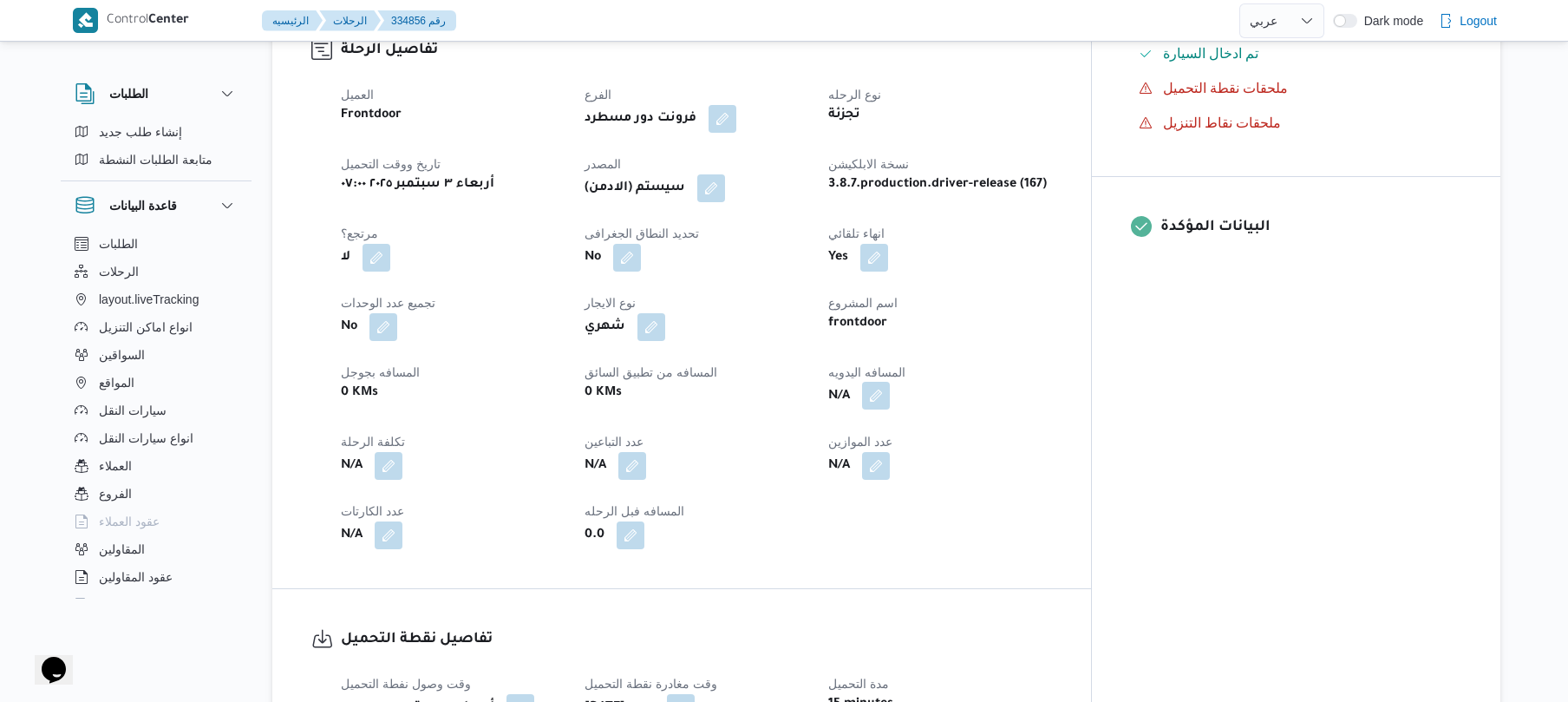
click at [890, 384] on button "button" at bounding box center [875, 395] width 27 height 27
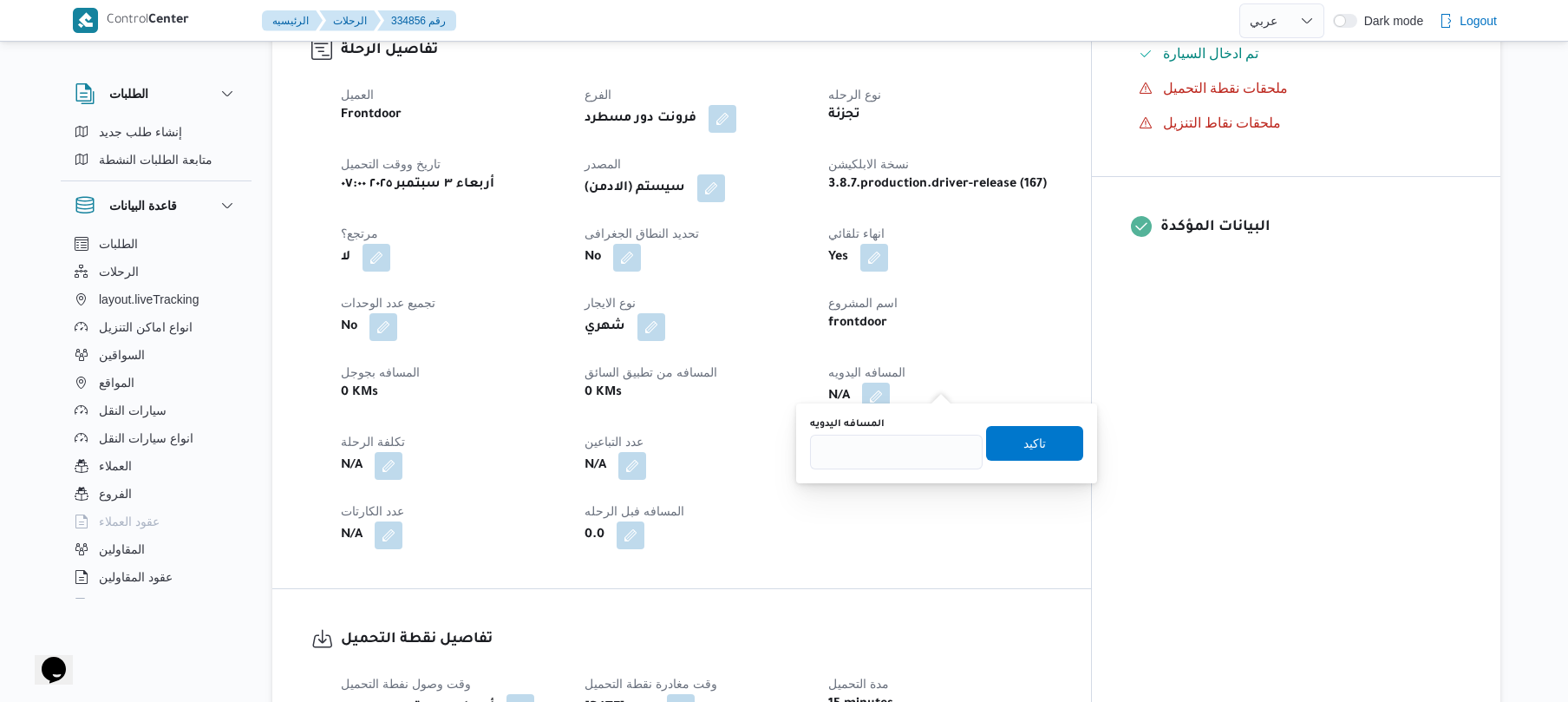
click at [869, 469] on div "المسافه اليدويه تاكيد" at bounding box center [947, 443] width 276 height 56
click at [878, 456] on input "المسافه اليدويه" at bounding box center [896, 452] width 172 height 35
type input "120"
click at [1052, 431] on span "تاكيد" at bounding box center [1034, 442] width 98 height 35
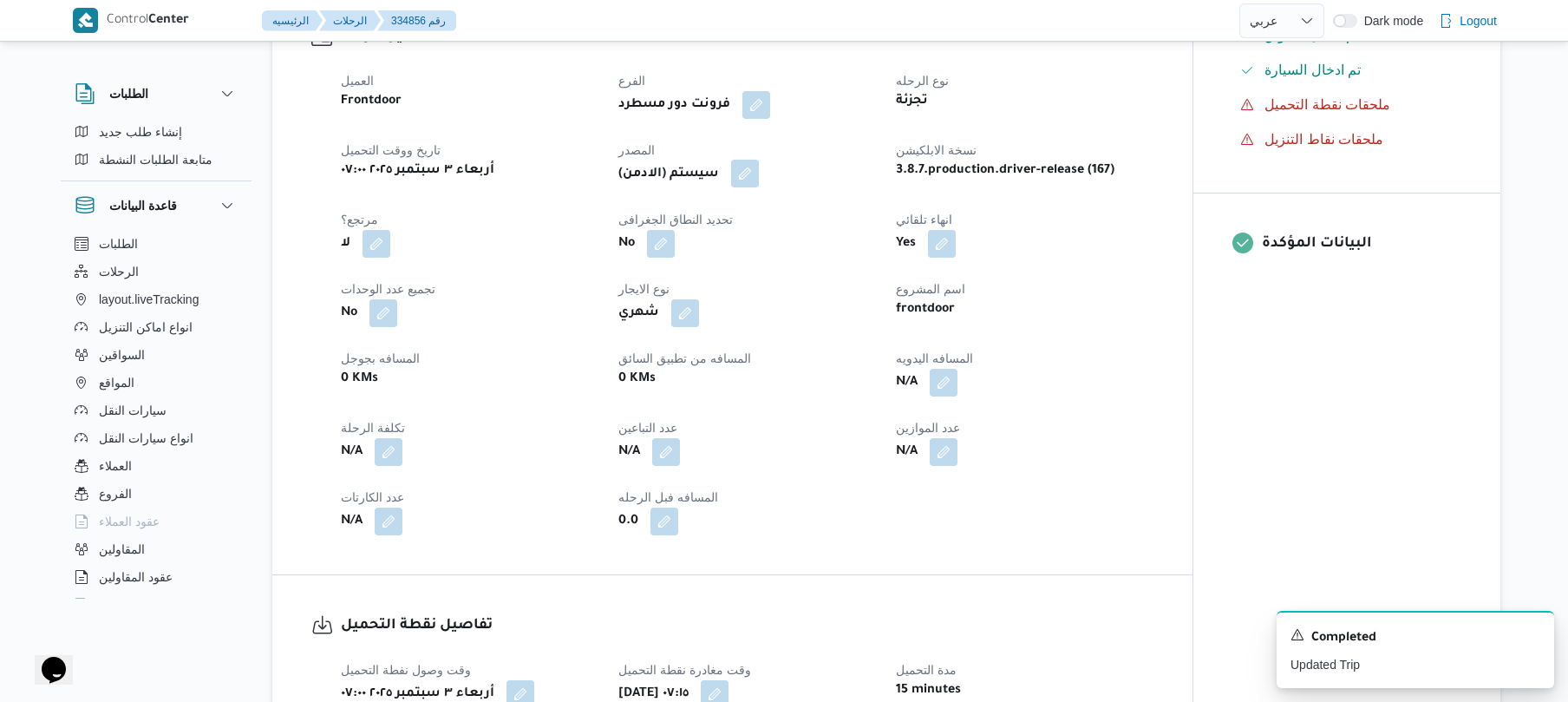
click at [758, 177] on button "button" at bounding box center [744, 173] width 27 height 27
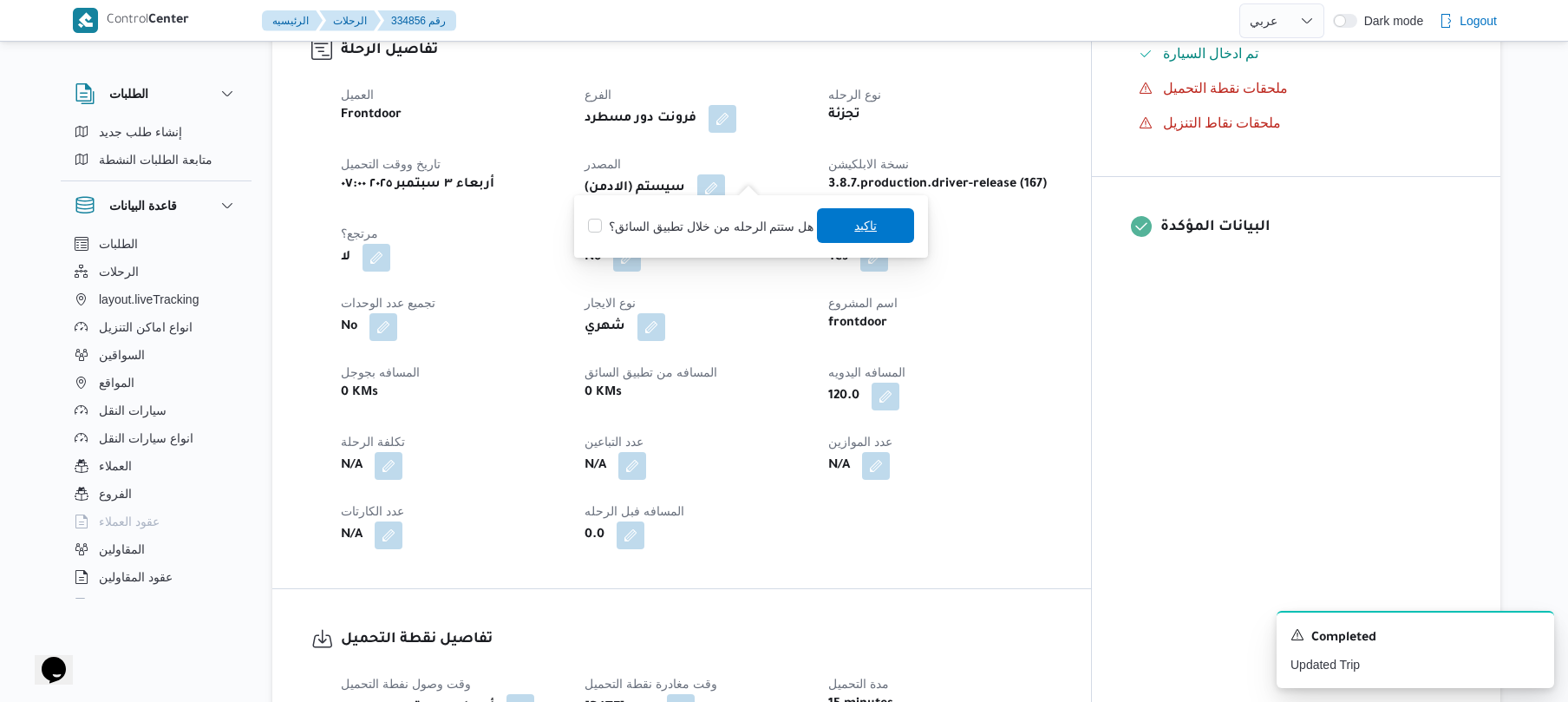
click at [838, 234] on span "تاكيد" at bounding box center [865, 225] width 98 height 35
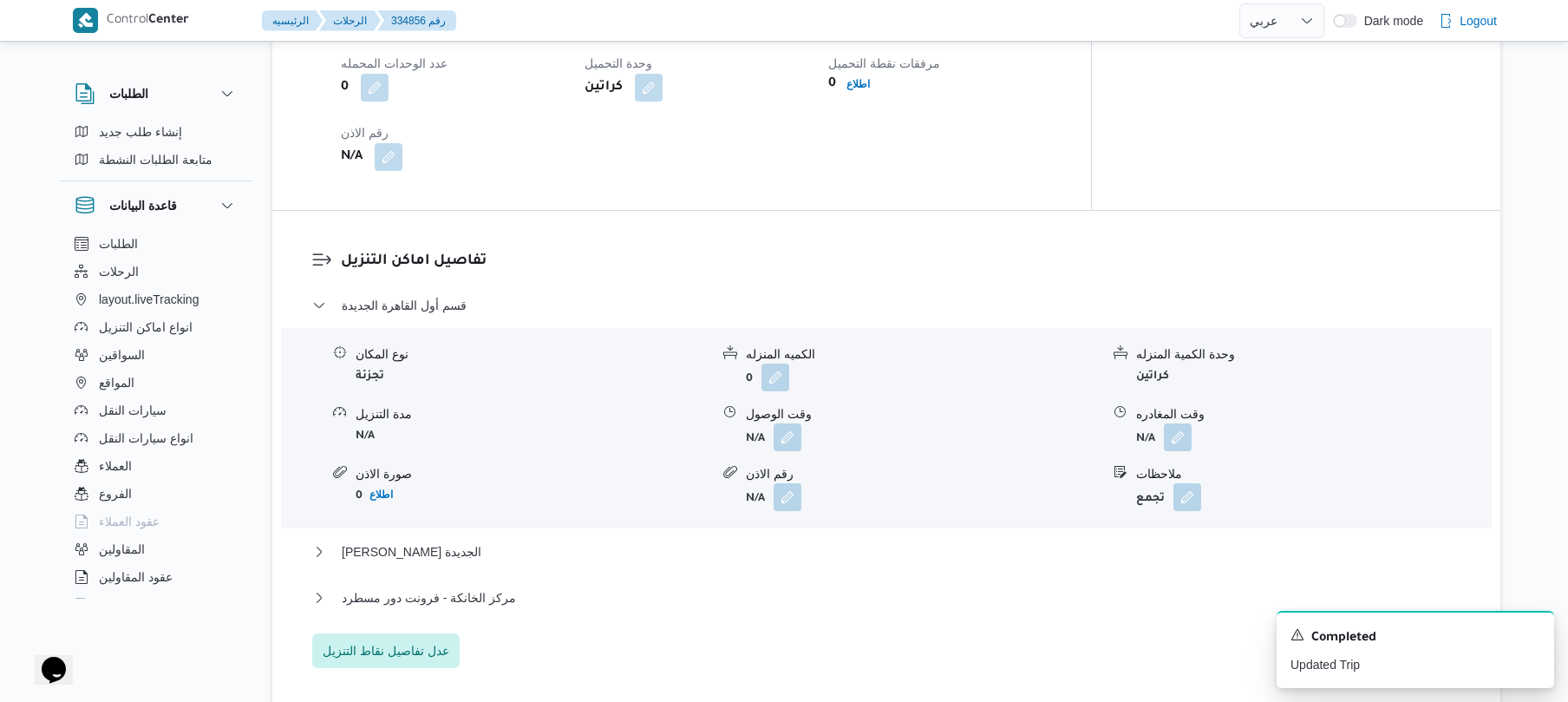
scroll to position [1341, 0]
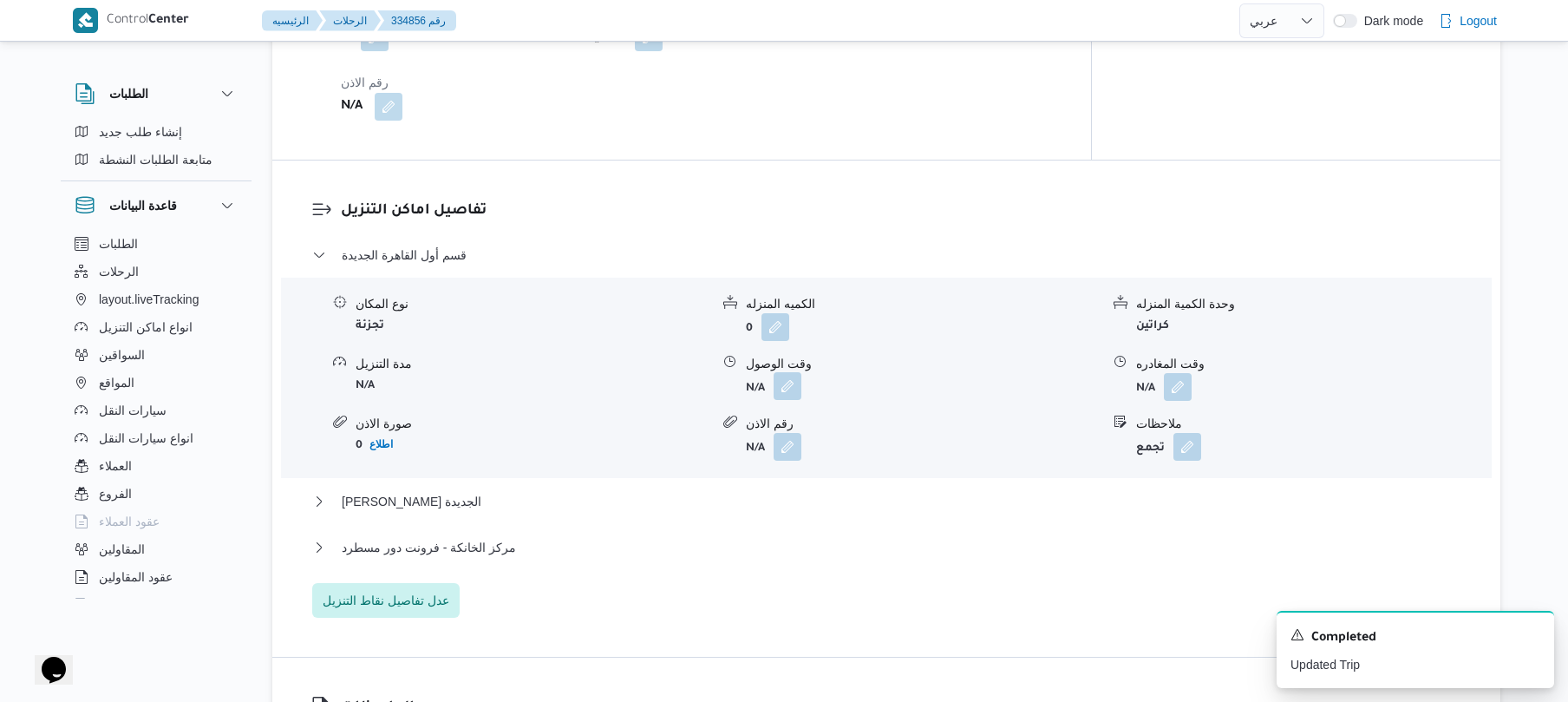
click at [789, 379] on button "button" at bounding box center [787, 386] width 27 height 27
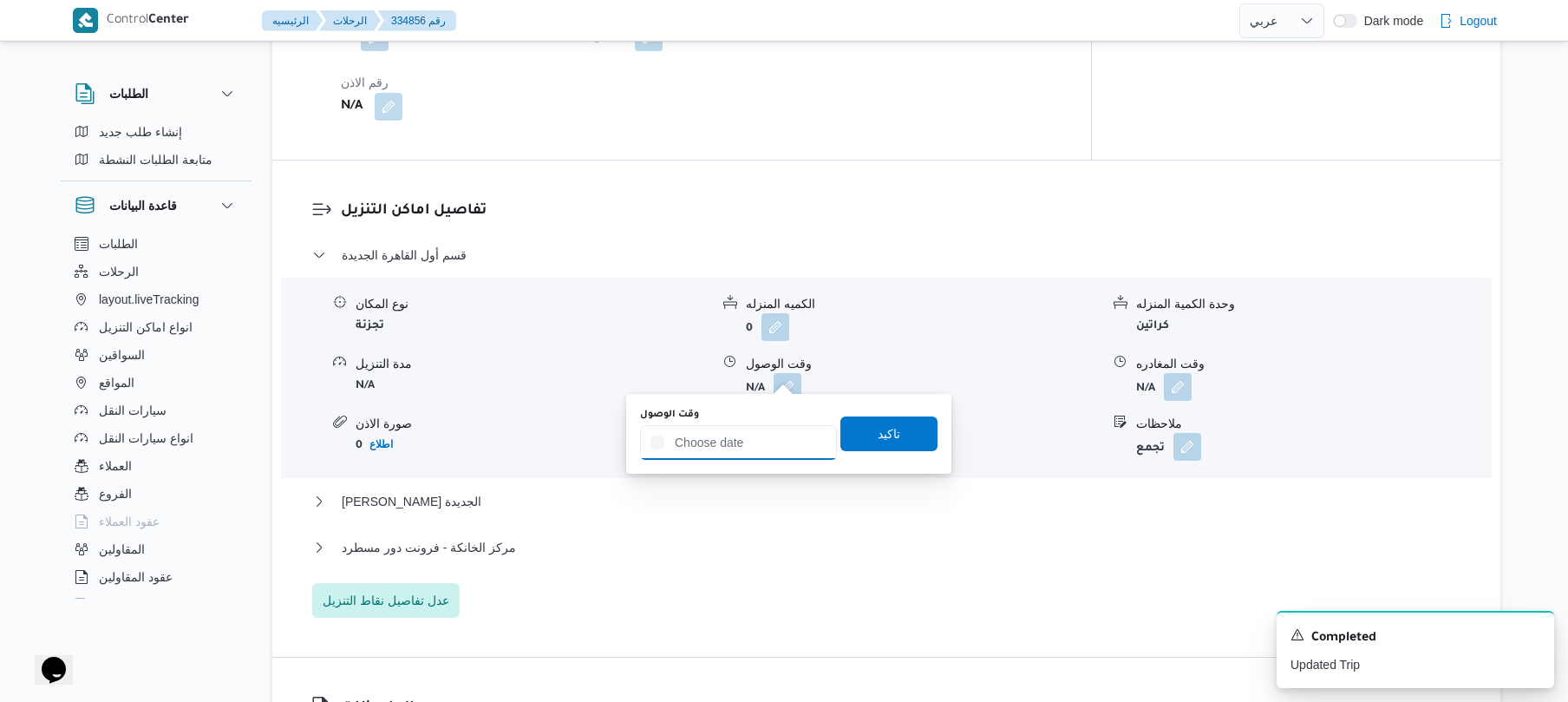
click at [754, 434] on input "وقت الوصول" at bounding box center [739, 442] width 197 height 35
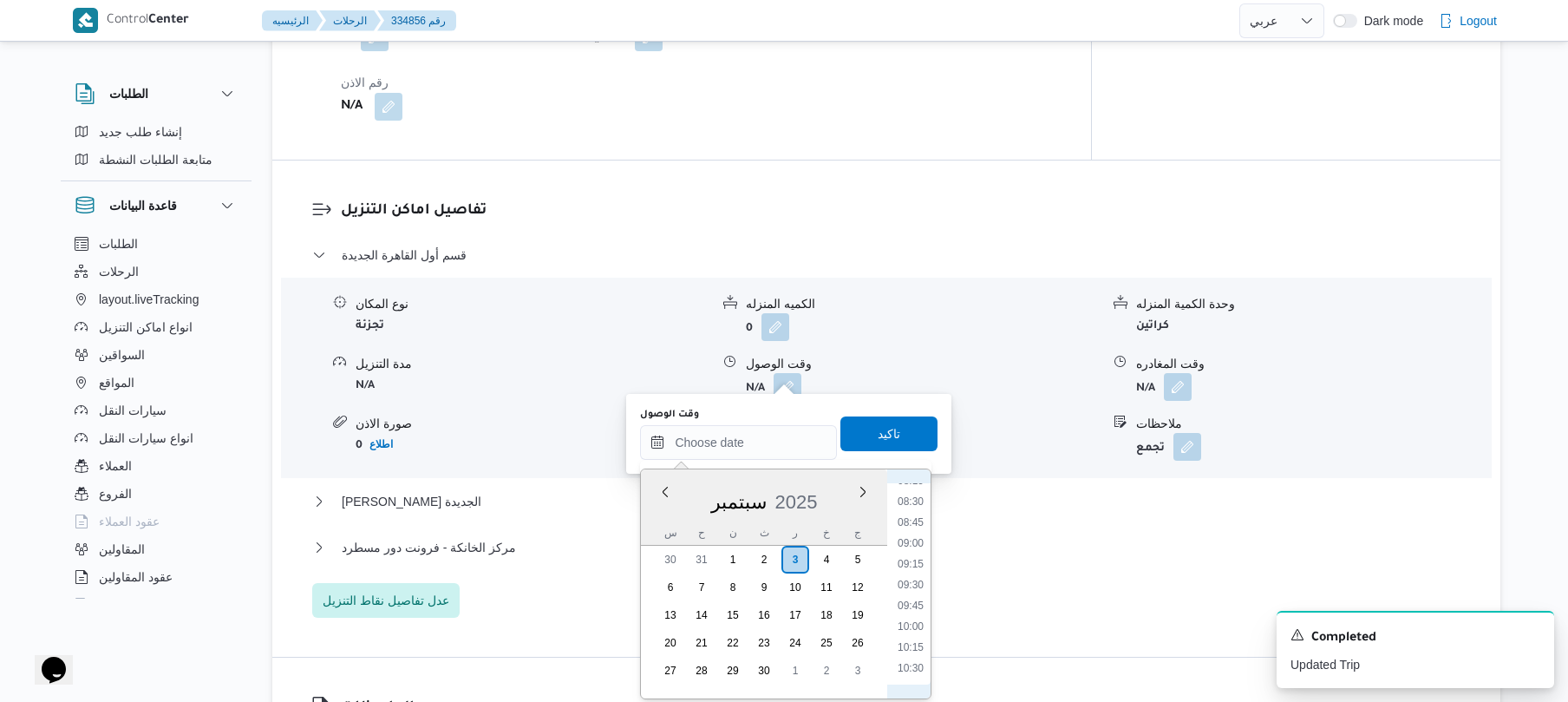
scroll to position [529, 0]
click at [912, 628] on li "08:00" at bounding box center [911, 630] width 40 height 17
type input "٠٣/٠٩/٢٠٢٥ ٠٨:٠٠"
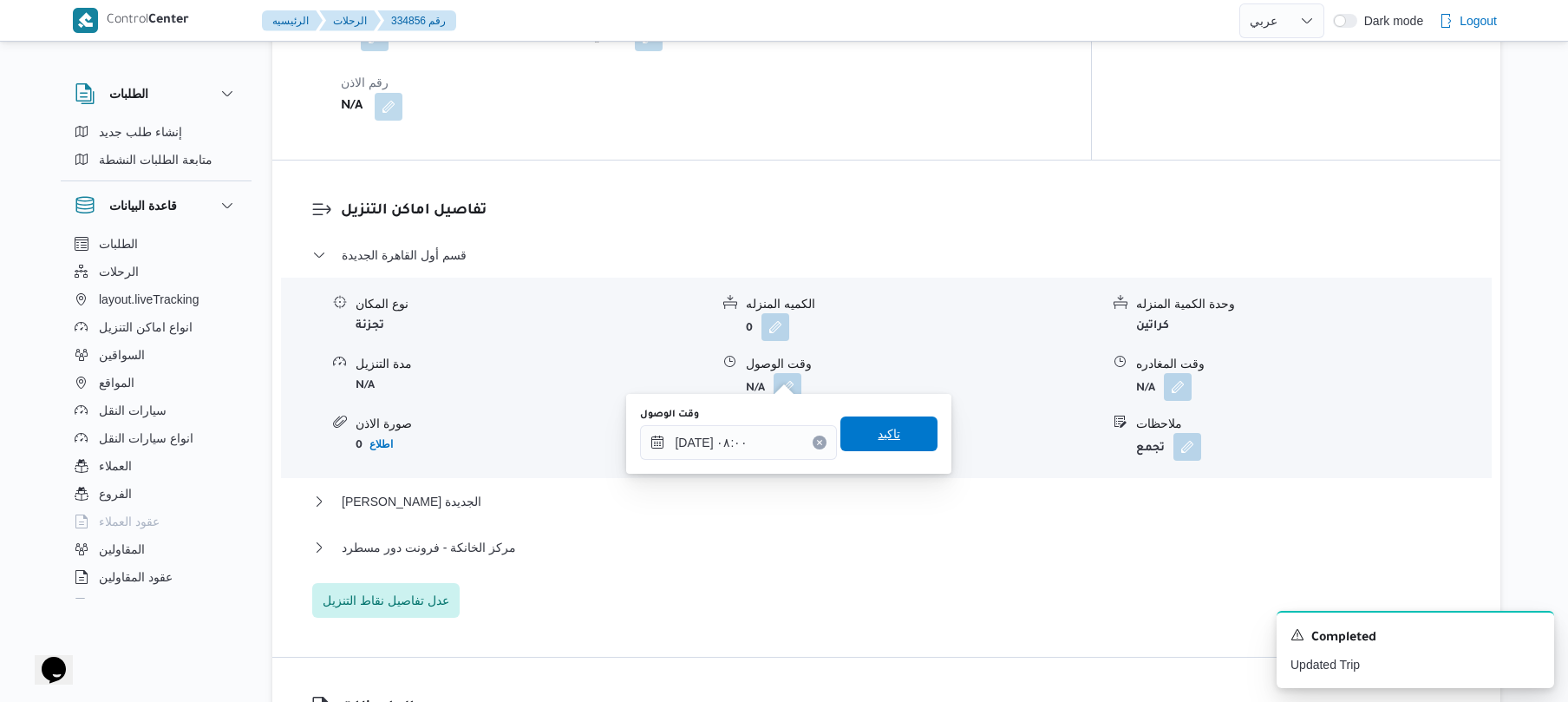
click at [902, 439] on span "تاكيد" at bounding box center [888, 434] width 98 height 35
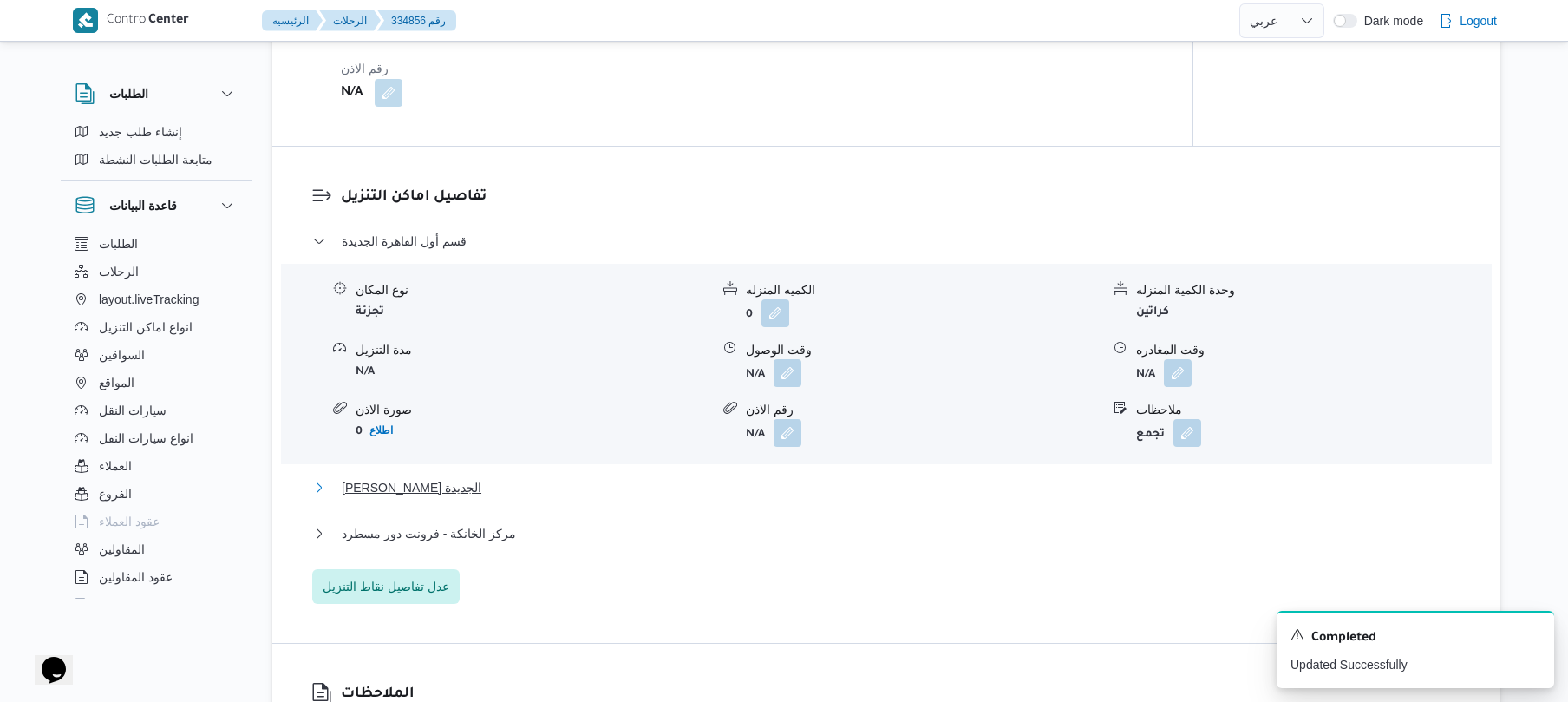
click at [840, 483] on button "ثانى القاهرة الجديدة" at bounding box center [886, 488] width 1149 height 21
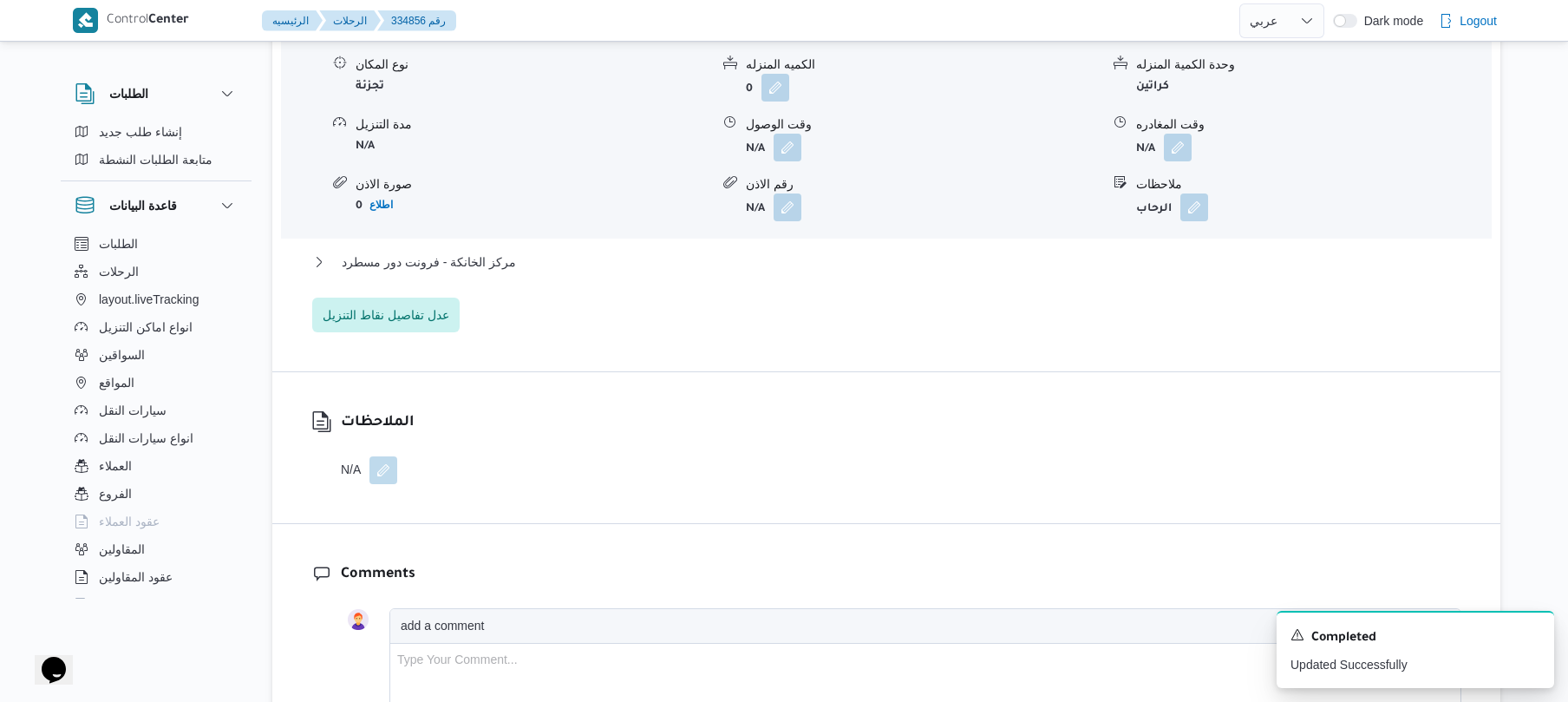
scroll to position [1851, 0]
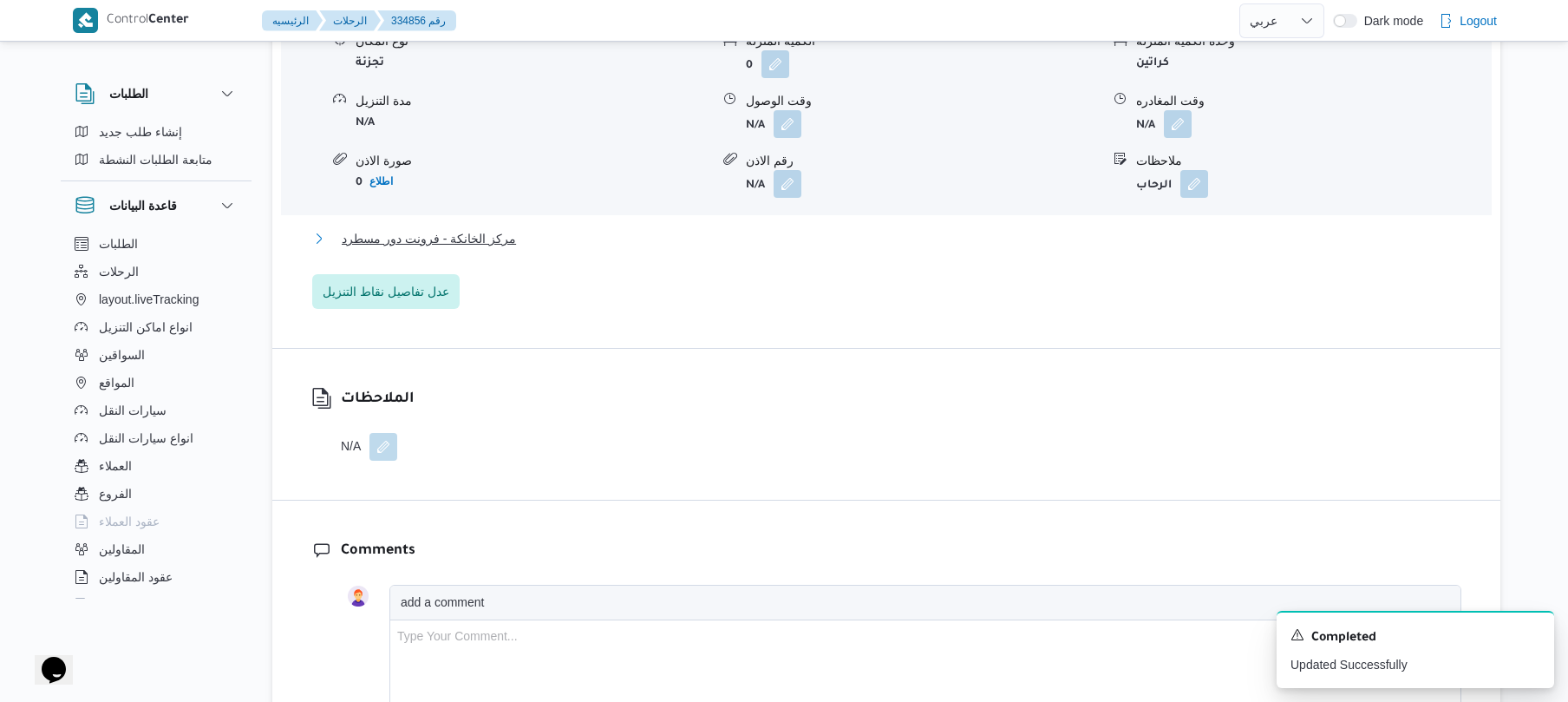
click at [916, 233] on button "مركز الخانكة - فرونت دور مسطرد" at bounding box center [886, 239] width 1149 height 21
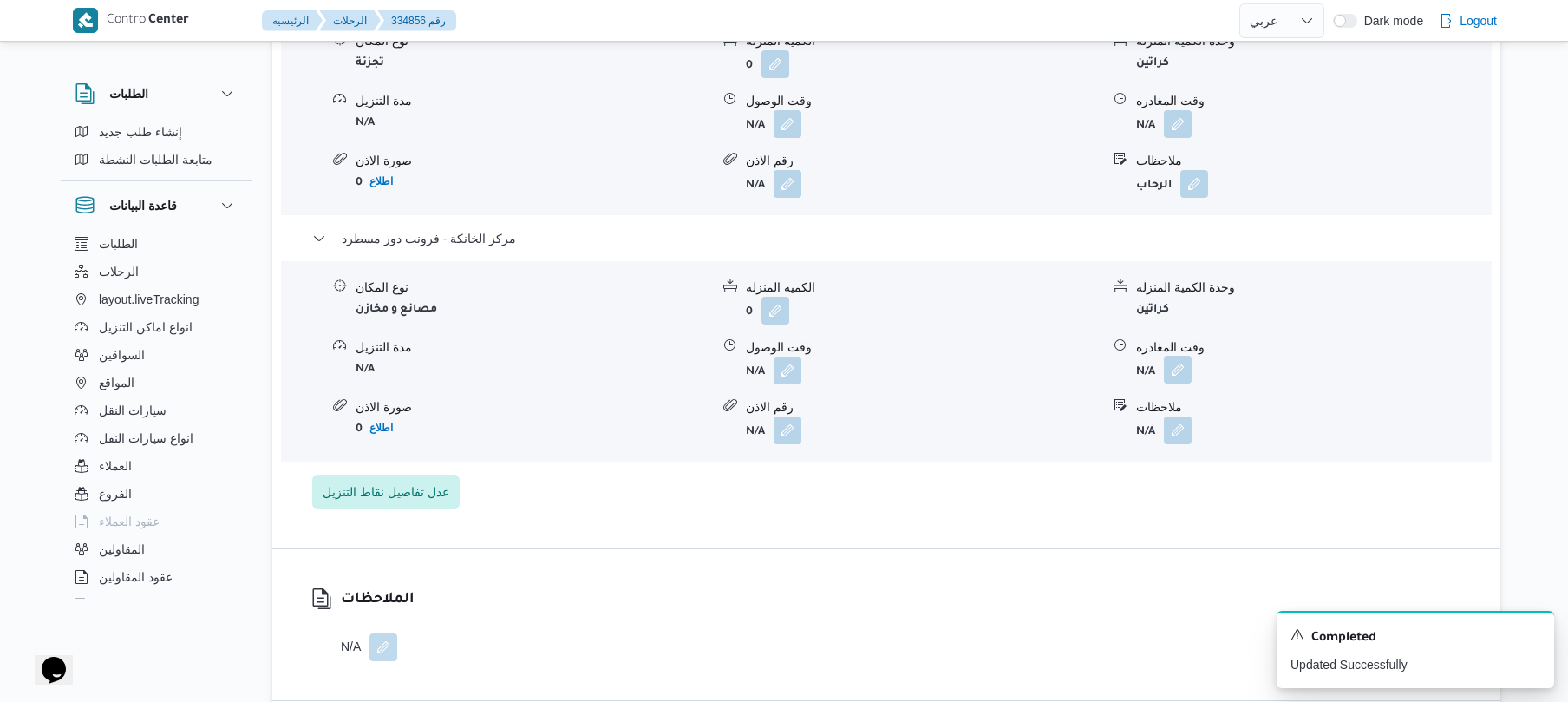
click at [1180, 355] on button "button" at bounding box center [1177, 369] width 27 height 27
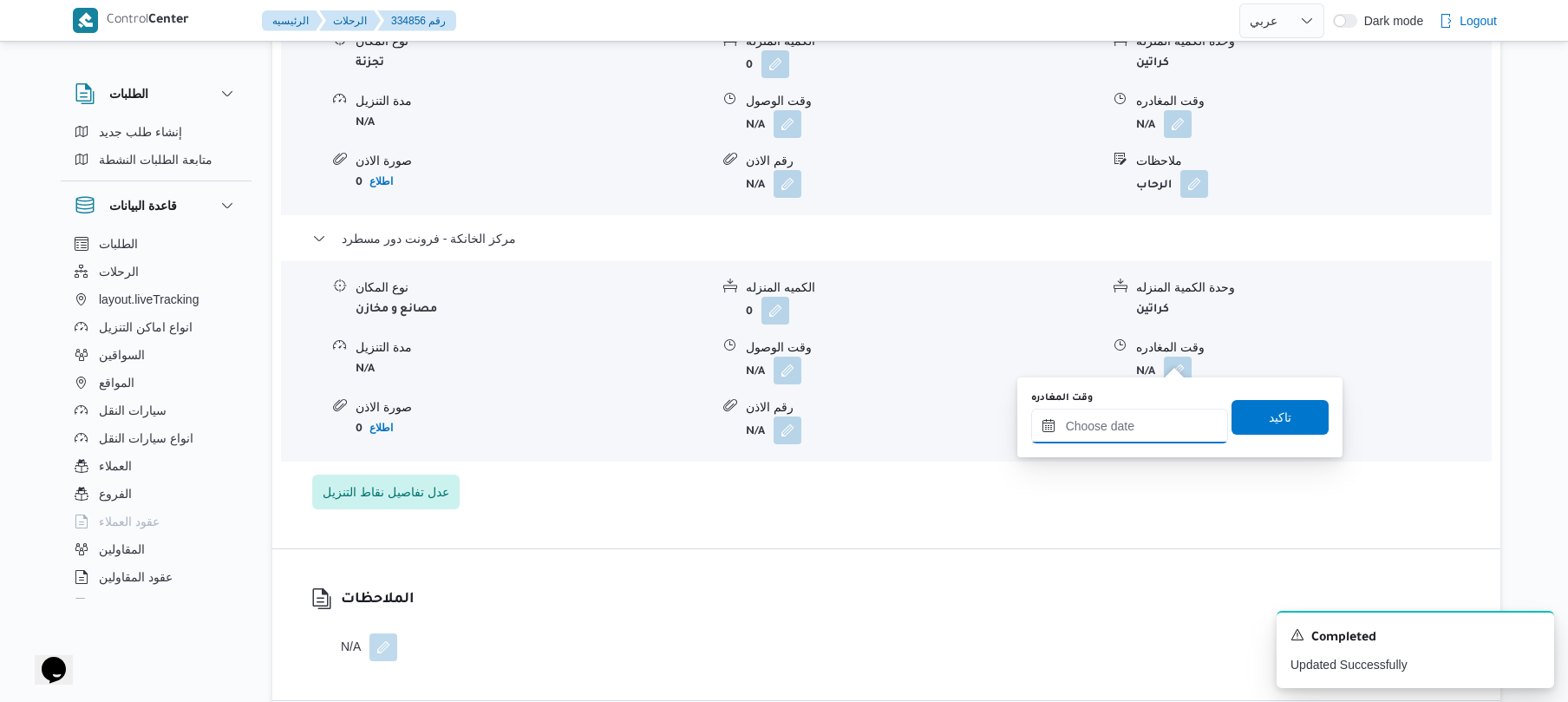
click at [1121, 418] on input "وقت المغادره" at bounding box center [1130, 425] width 197 height 35
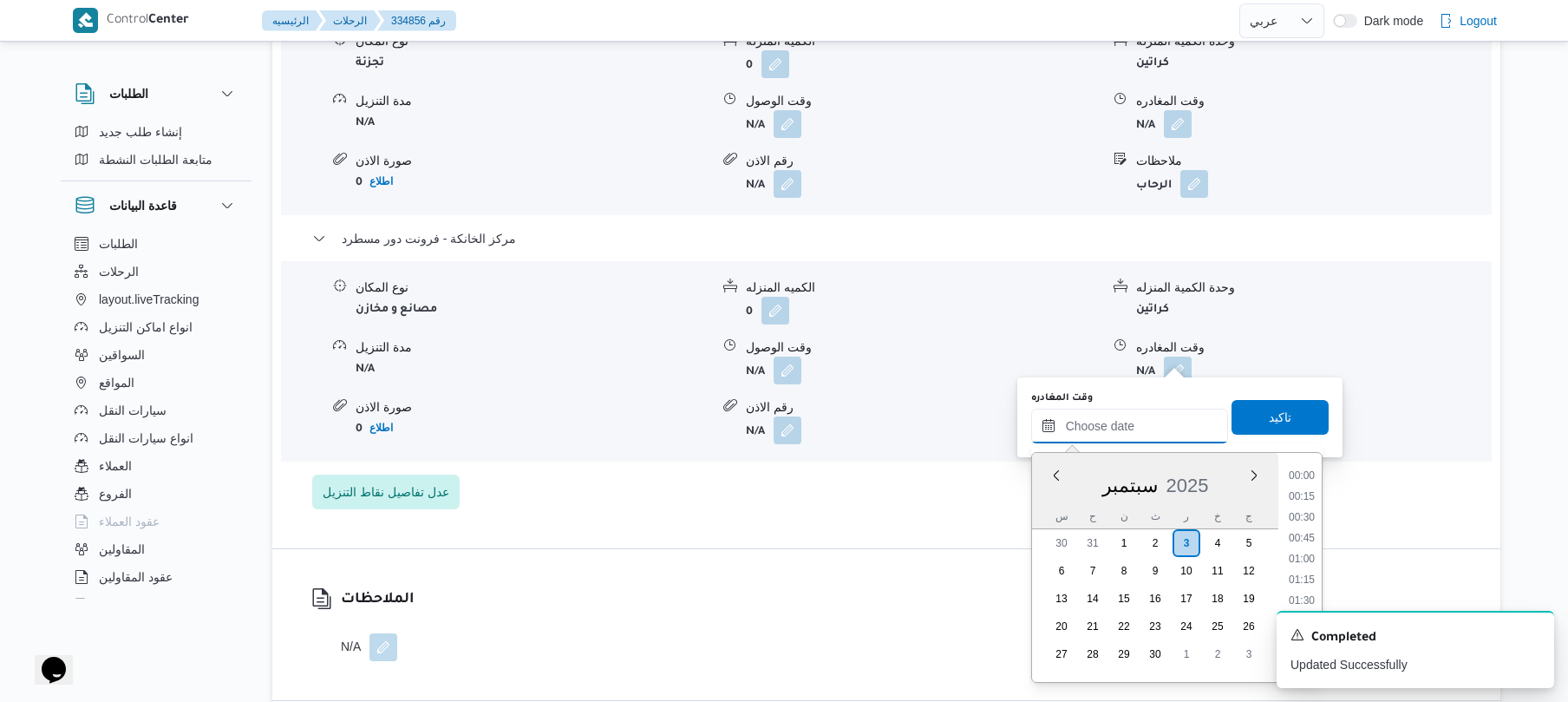
scroll to position [1521, 0]
click at [1299, 518] on li "18:45" at bounding box center [1302, 516] width 40 height 17
type input "٠٣/٠٩/٢٠٢٥ ١٨:٤٥"
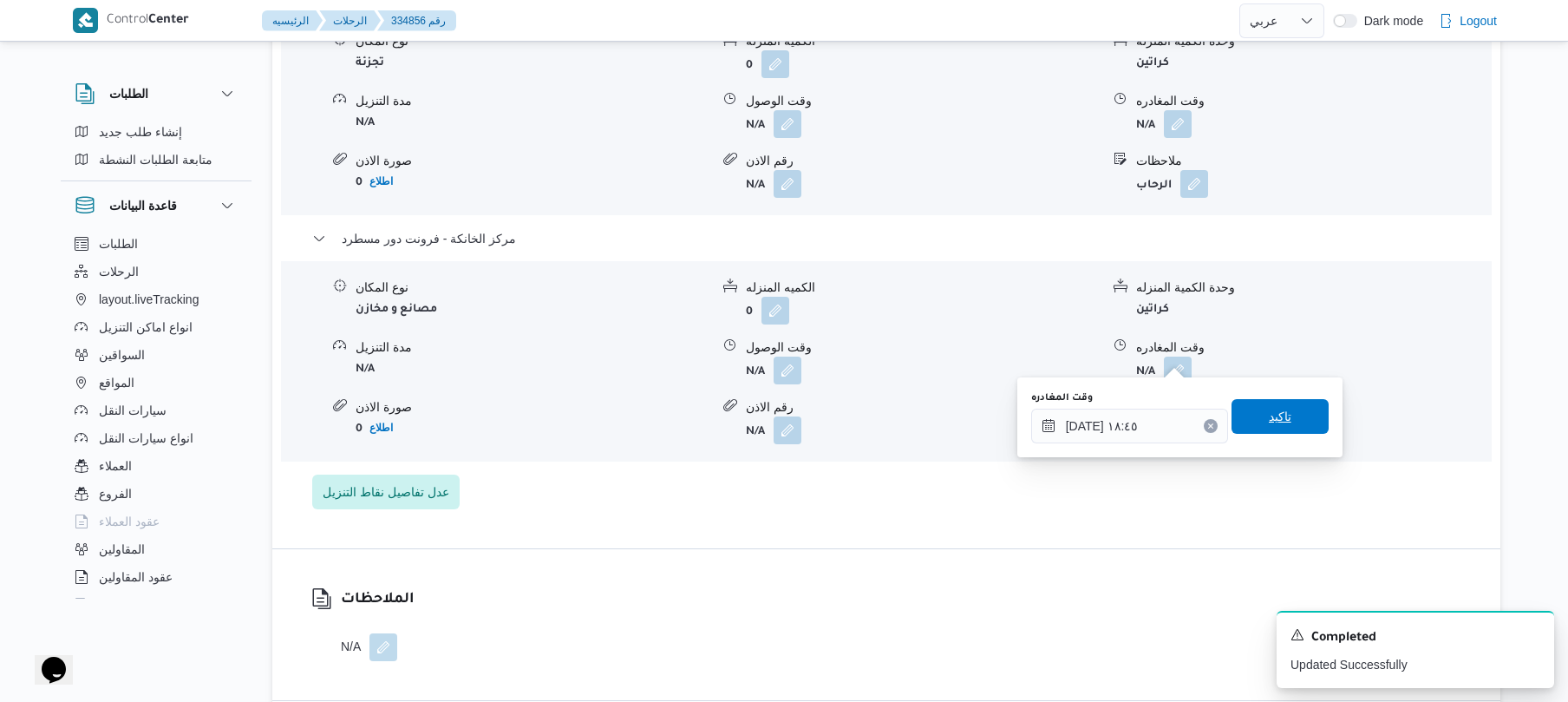
click at [1284, 409] on span "تاكيد" at bounding box center [1280, 416] width 98 height 35
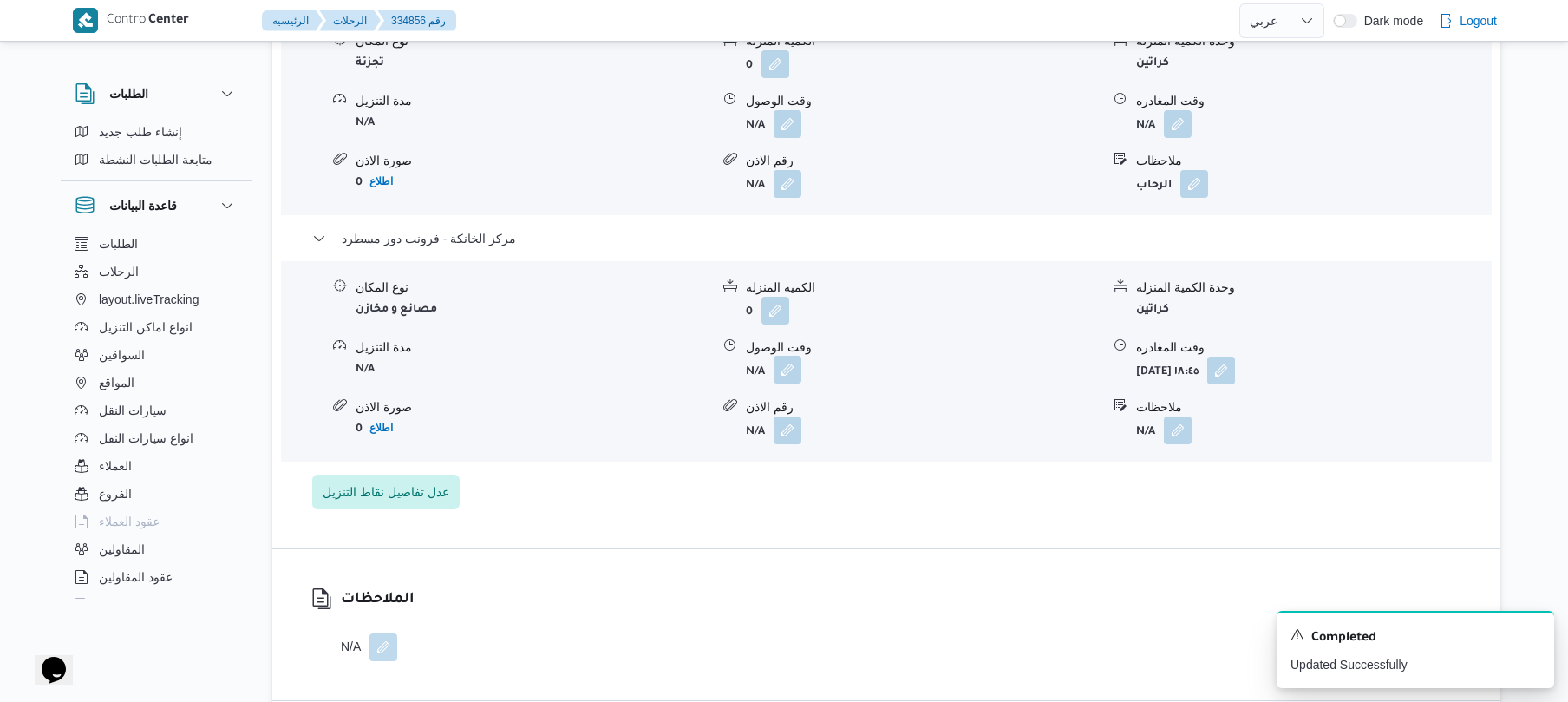
click at [791, 355] on button "button" at bounding box center [787, 369] width 27 height 27
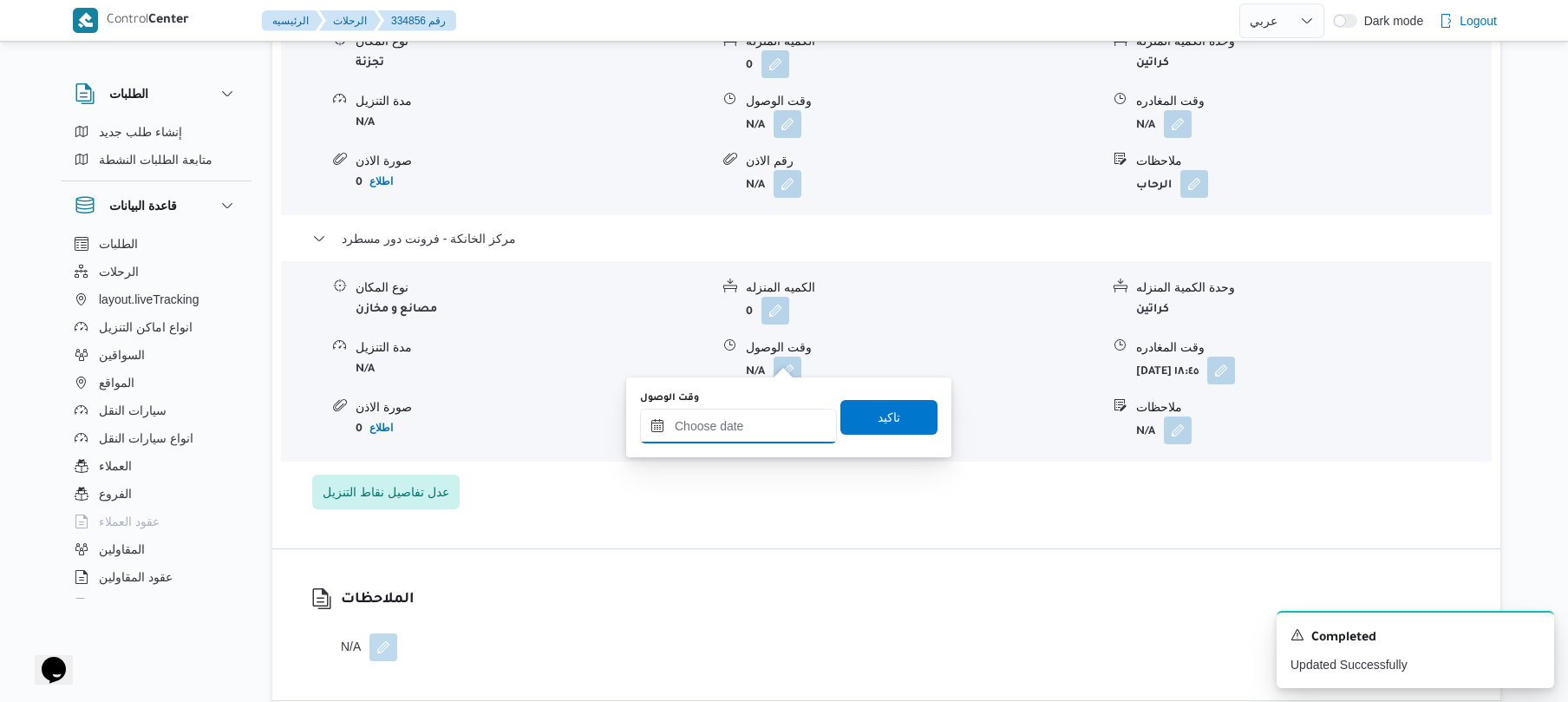
click at [772, 417] on input "وقت الوصول" at bounding box center [739, 425] width 197 height 35
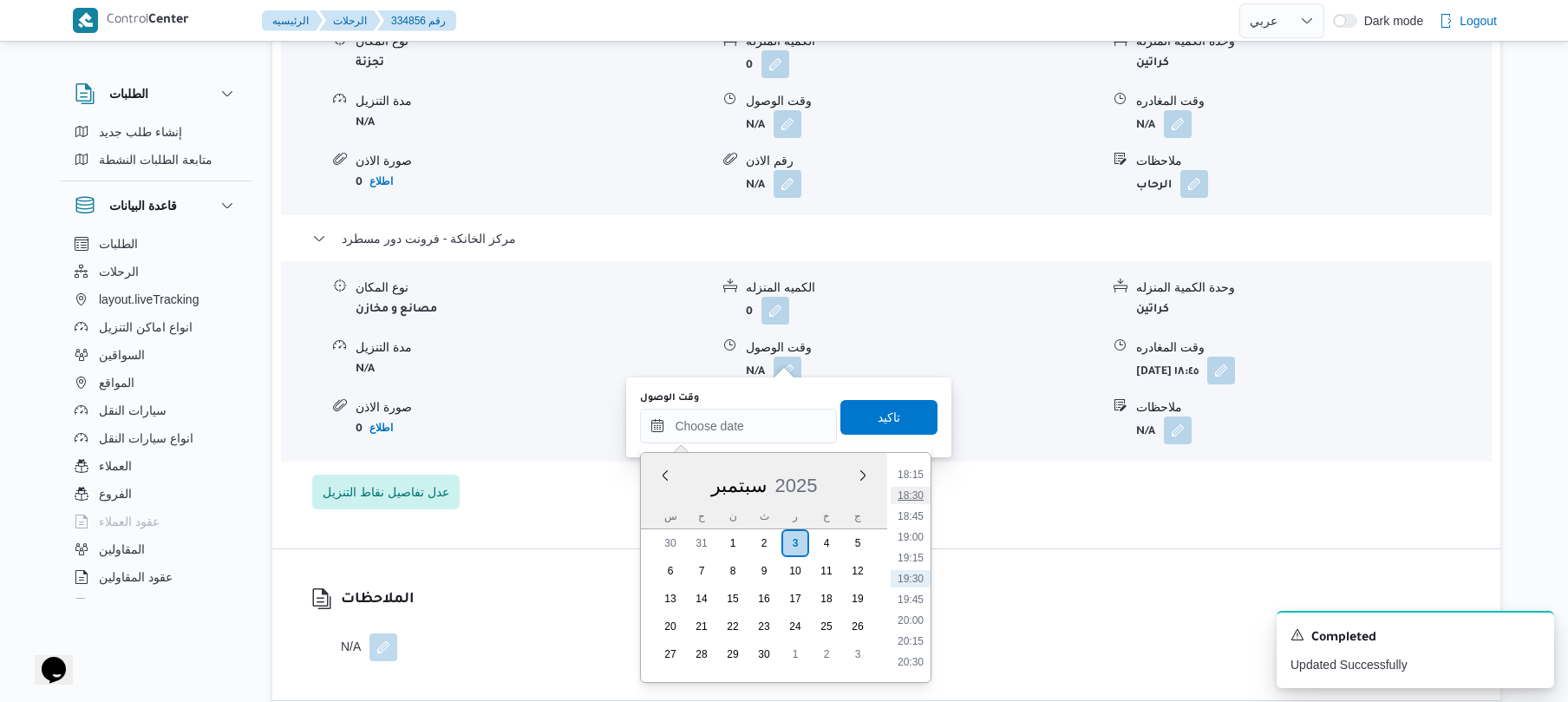
click at [918, 495] on li "18:30" at bounding box center [911, 495] width 40 height 17
type input "٠٣/٠٩/٢٠٢٥ ١٨:٣٠"
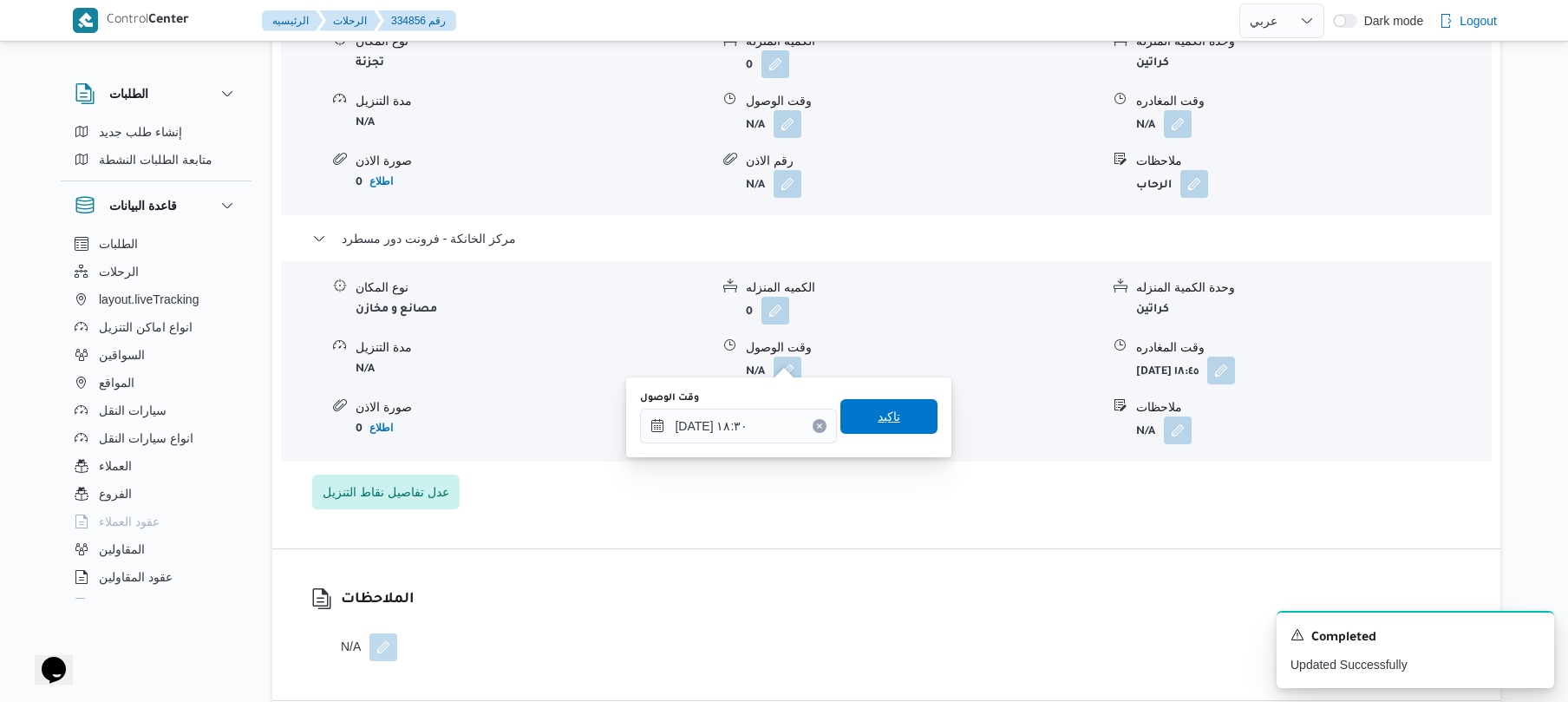
click at [888, 409] on span "تاكيد" at bounding box center [889, 417] width 23 height 21
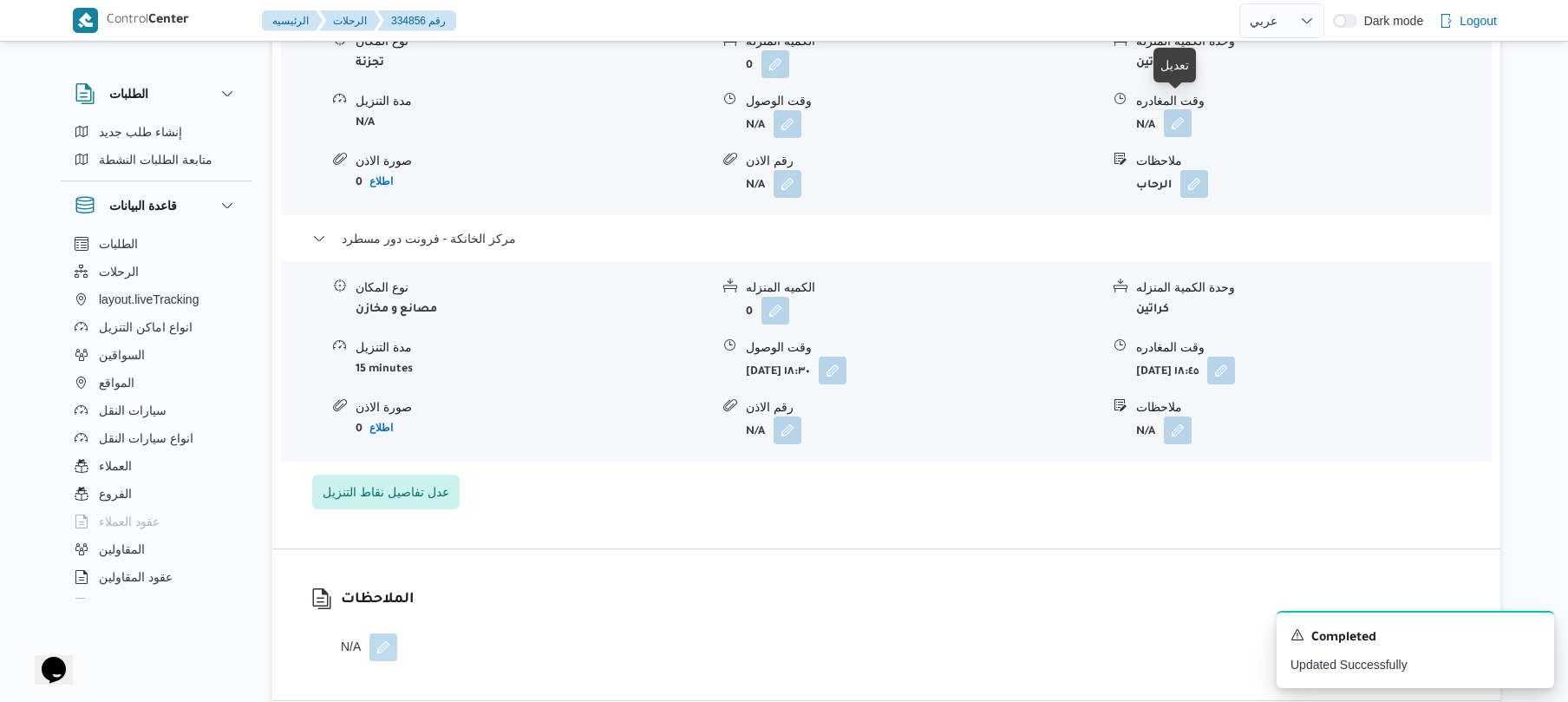
click at [1180, 109] on button "button" at bounding box center [1177, 122] width 27 height 27
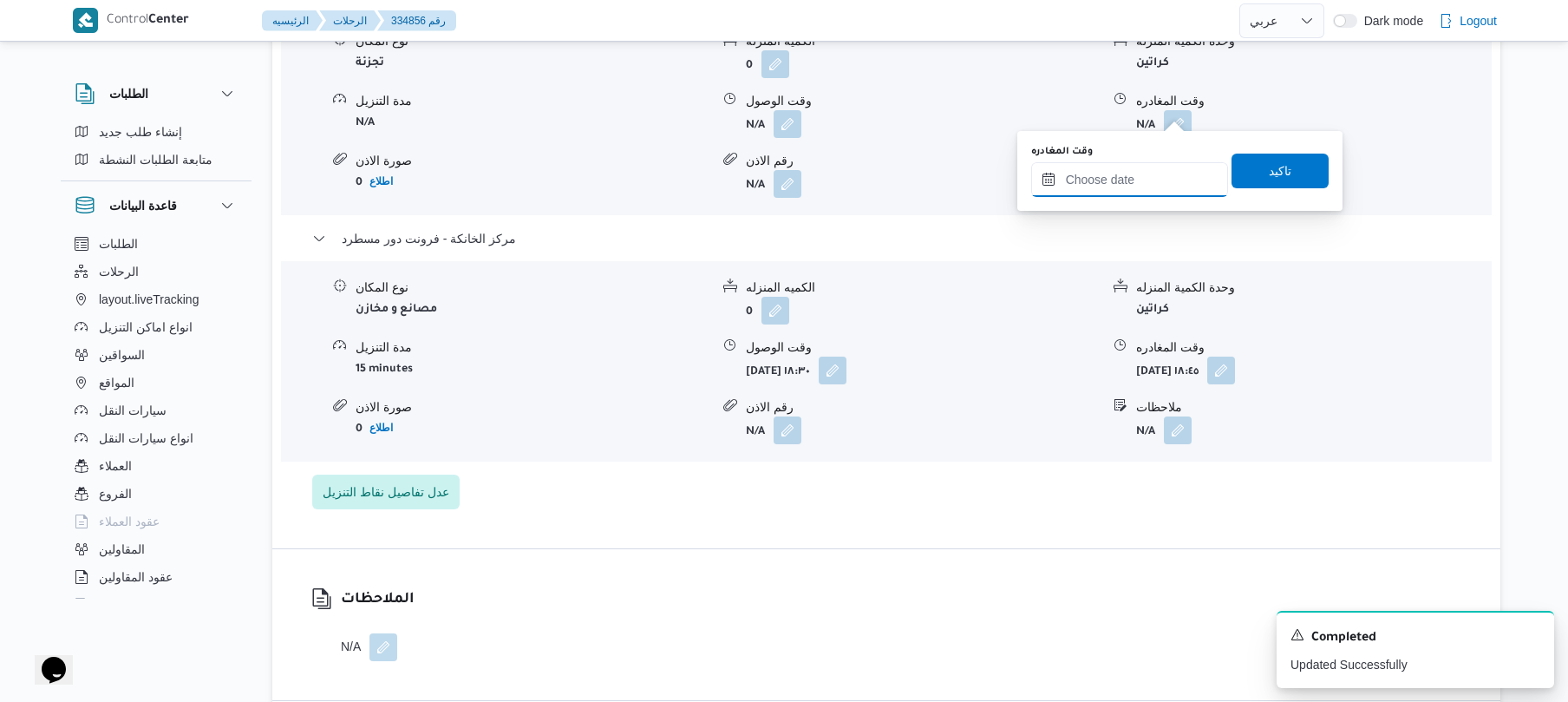
click at [1147, 171] on input "وقت المغادره" at bounding box center [1130, 179] width 197 height 35
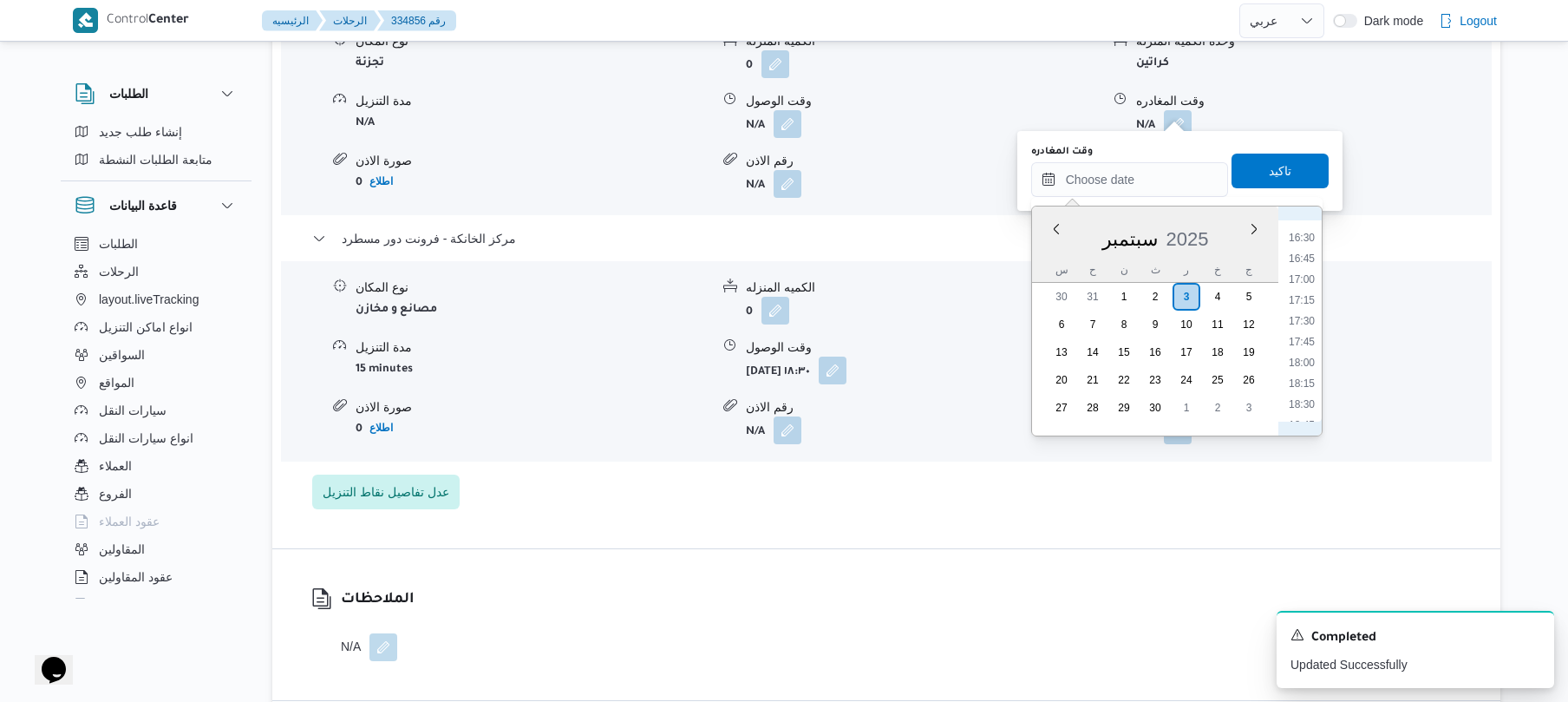
scroll to position [1351, 0]
click at [1310, 363] on li "17:45" at bounding box center [1302, 356] width 40 height 17
type input "٠٣/٠٩/٢٠٢٥ ١٧:٤٥"
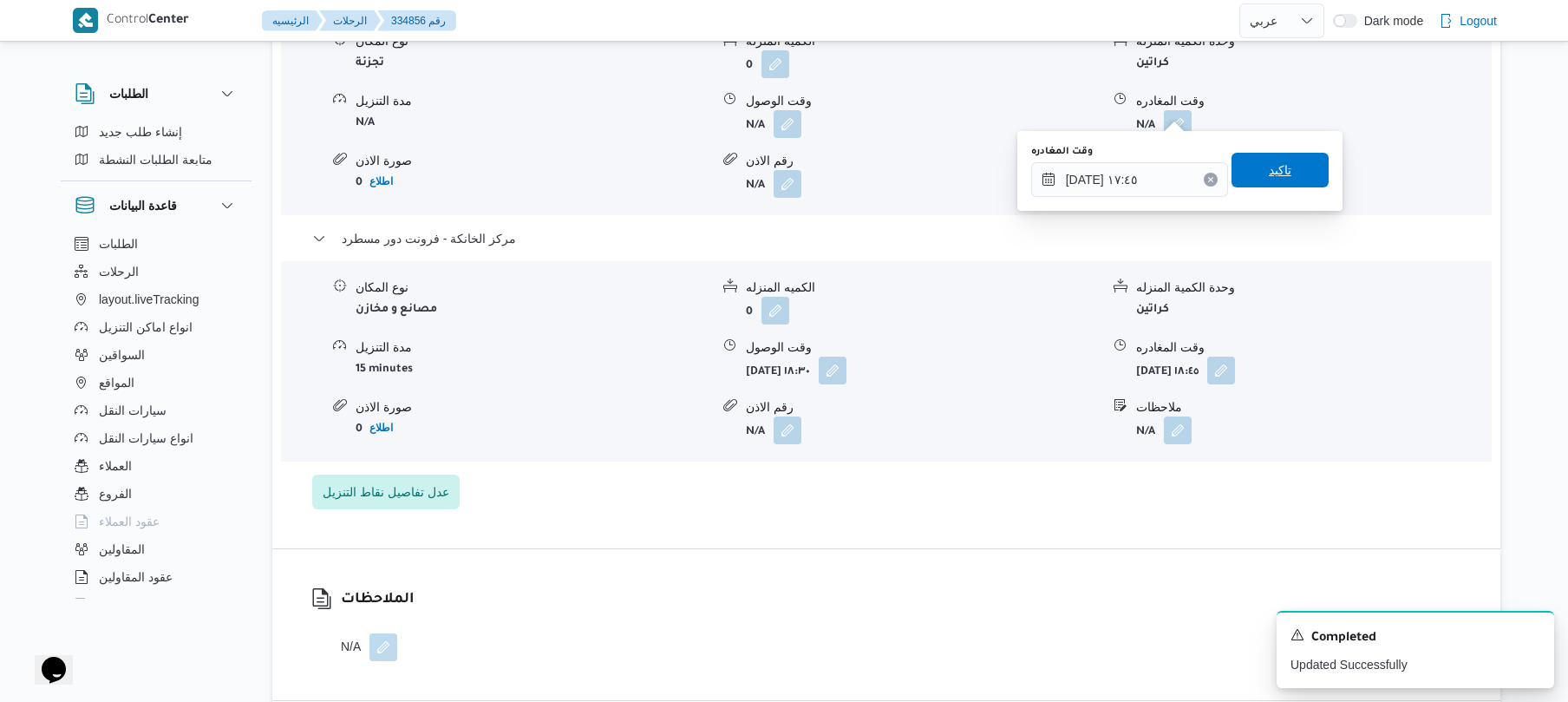
click at [1249, 171] on span "تاكيد" at bounding box center [1280, 170] width 98 height 35
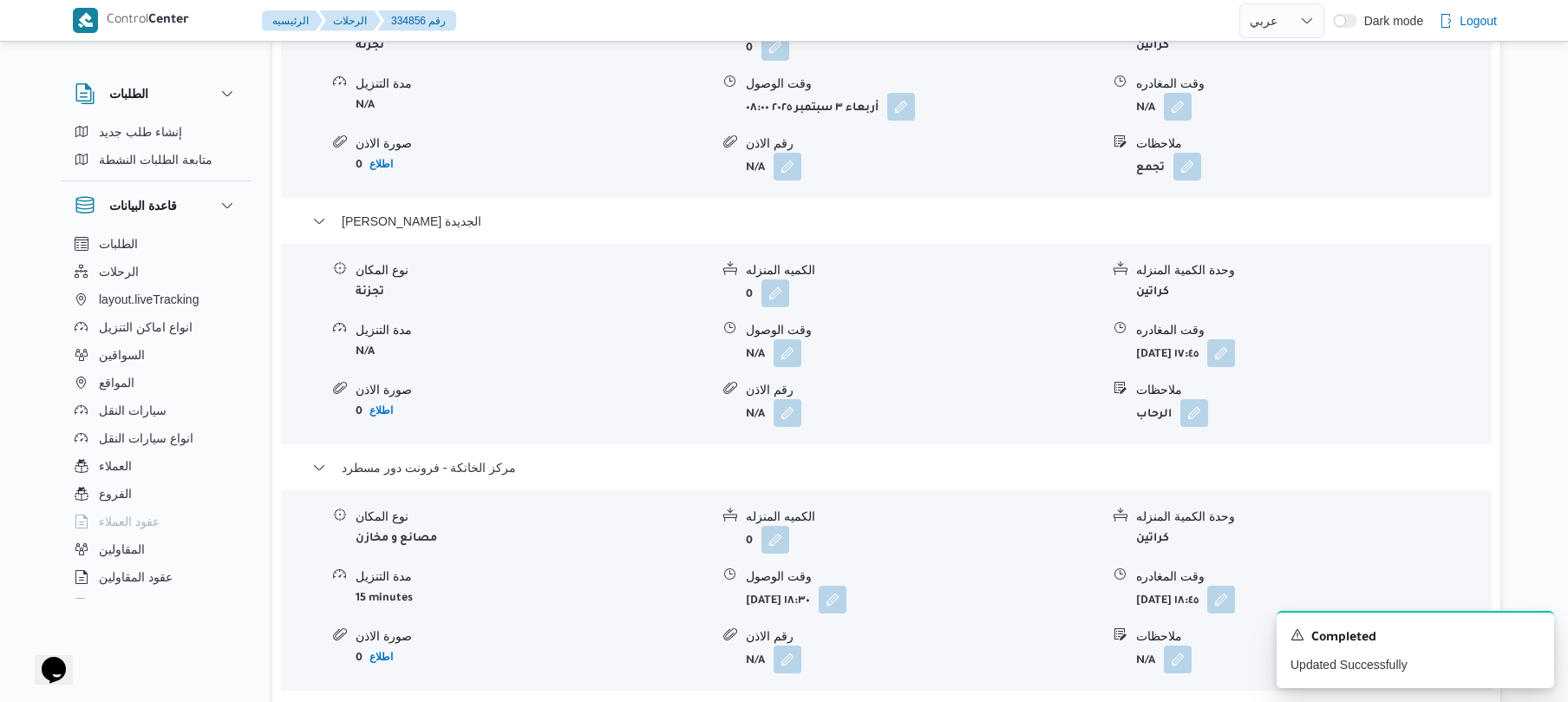
scroll to position [1573, 0]
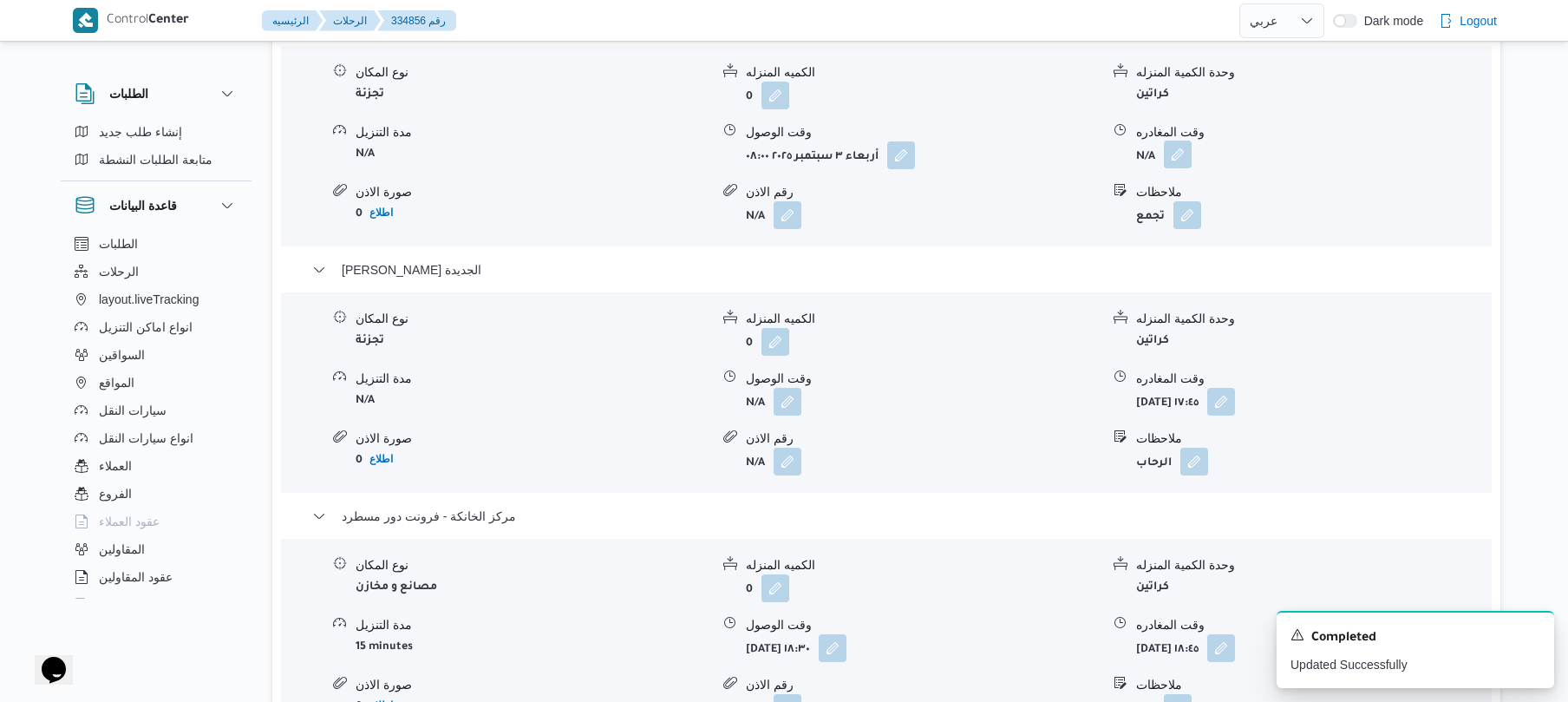
click at [1181, 144] on button "button" at bounding box center [1177, 153] width 27 height 27
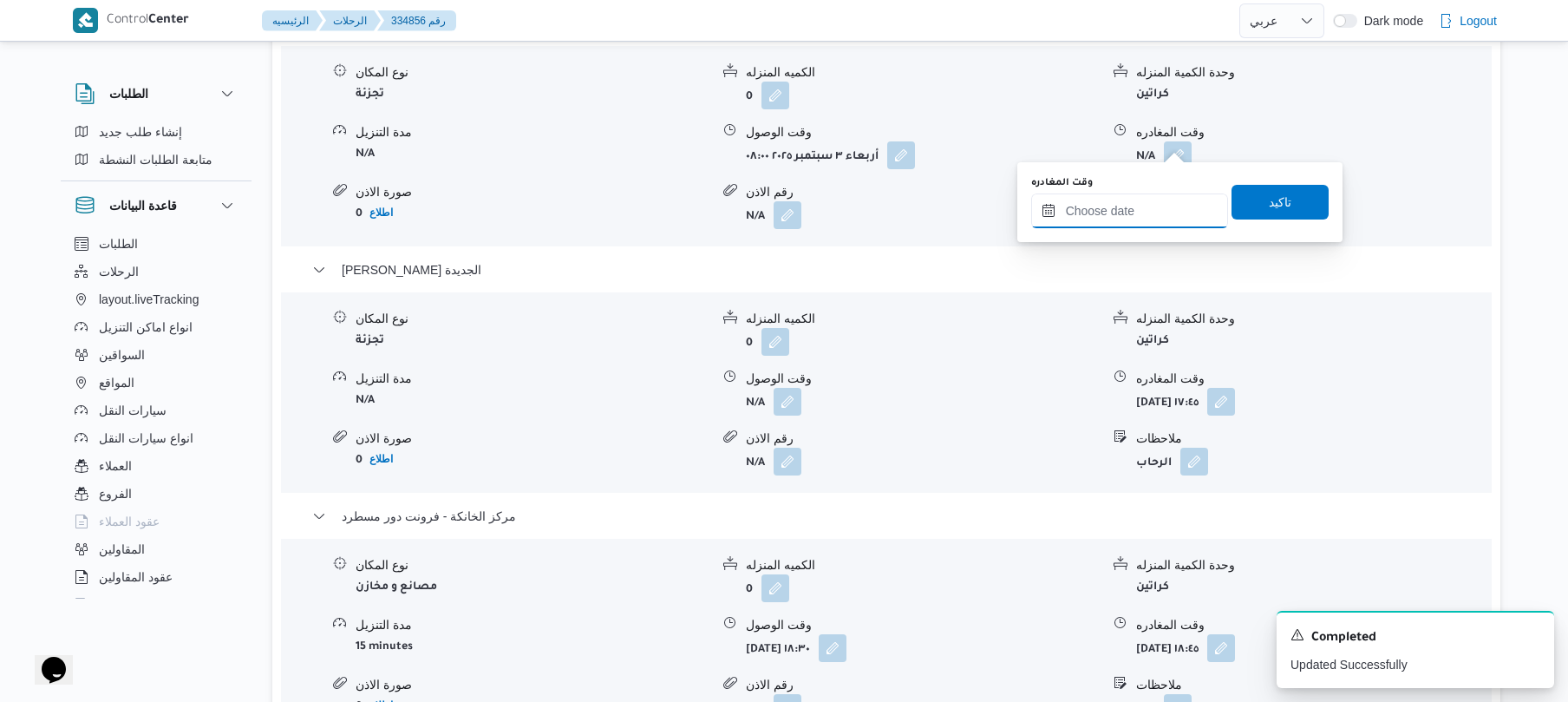
click at [1156, 208] on input "وقت المغادره" at bounding box center [1130, 210] width 197 height 35
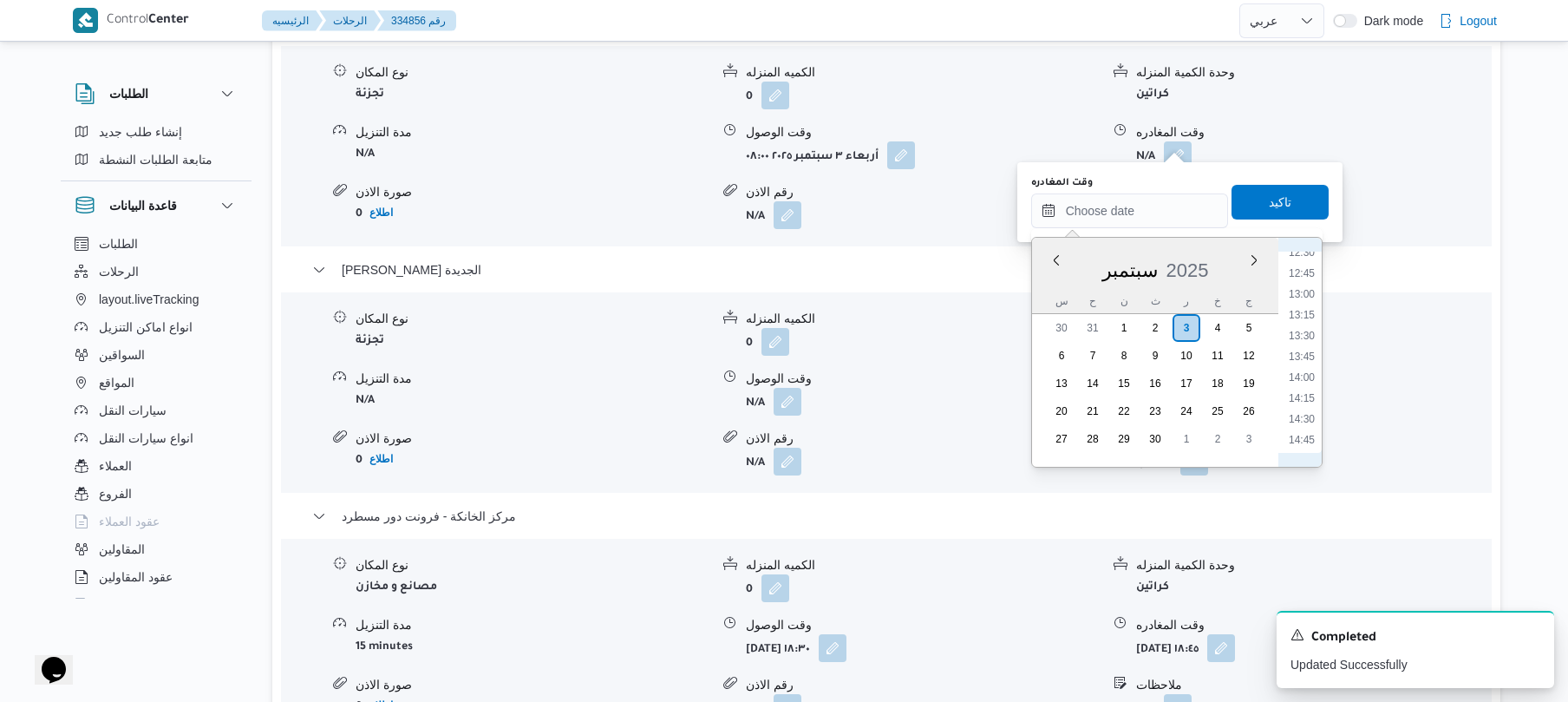
scroll to position [1011, 0]
click at [1292, 298] on li "12:30" at bounding box center [1302, 291] width 40 height 17
type input "٠٣/٠٩/٢٠٢٥ ١٢:٣٠"
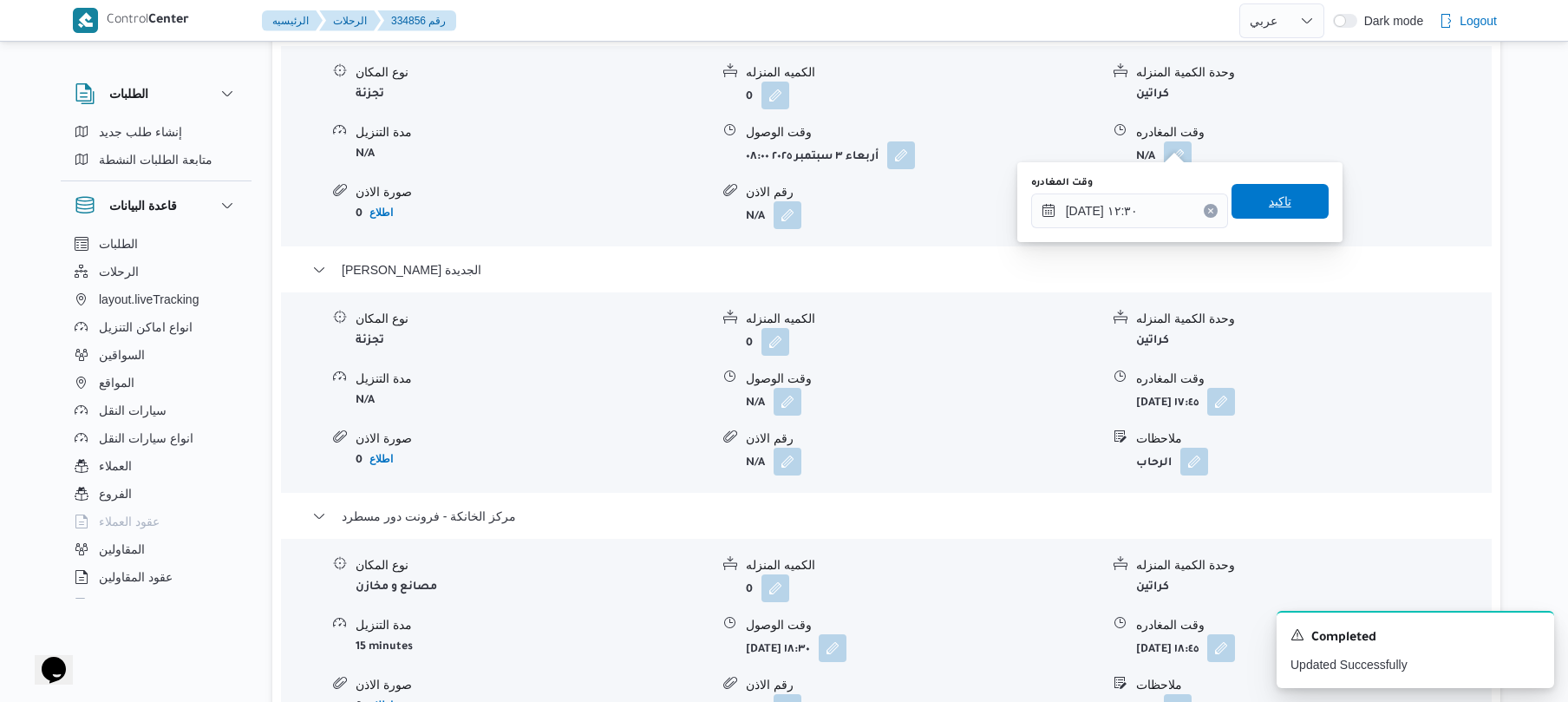
click at [1288, 207] on span "تاكيد" at bounding box center [1280, 201] width 98 height 35
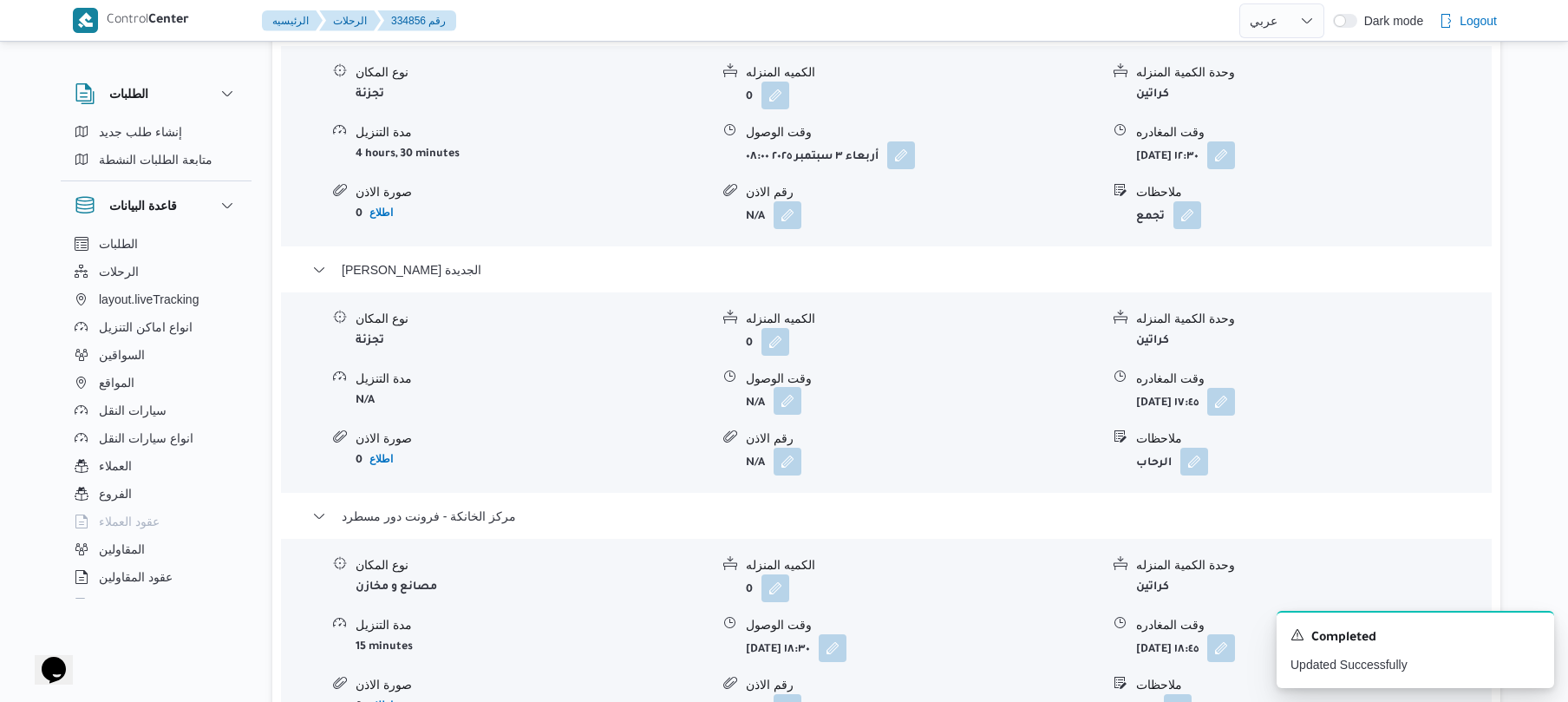
click at [792, 387] on button "button" at bounding box center [787, 400] width 27 height 27
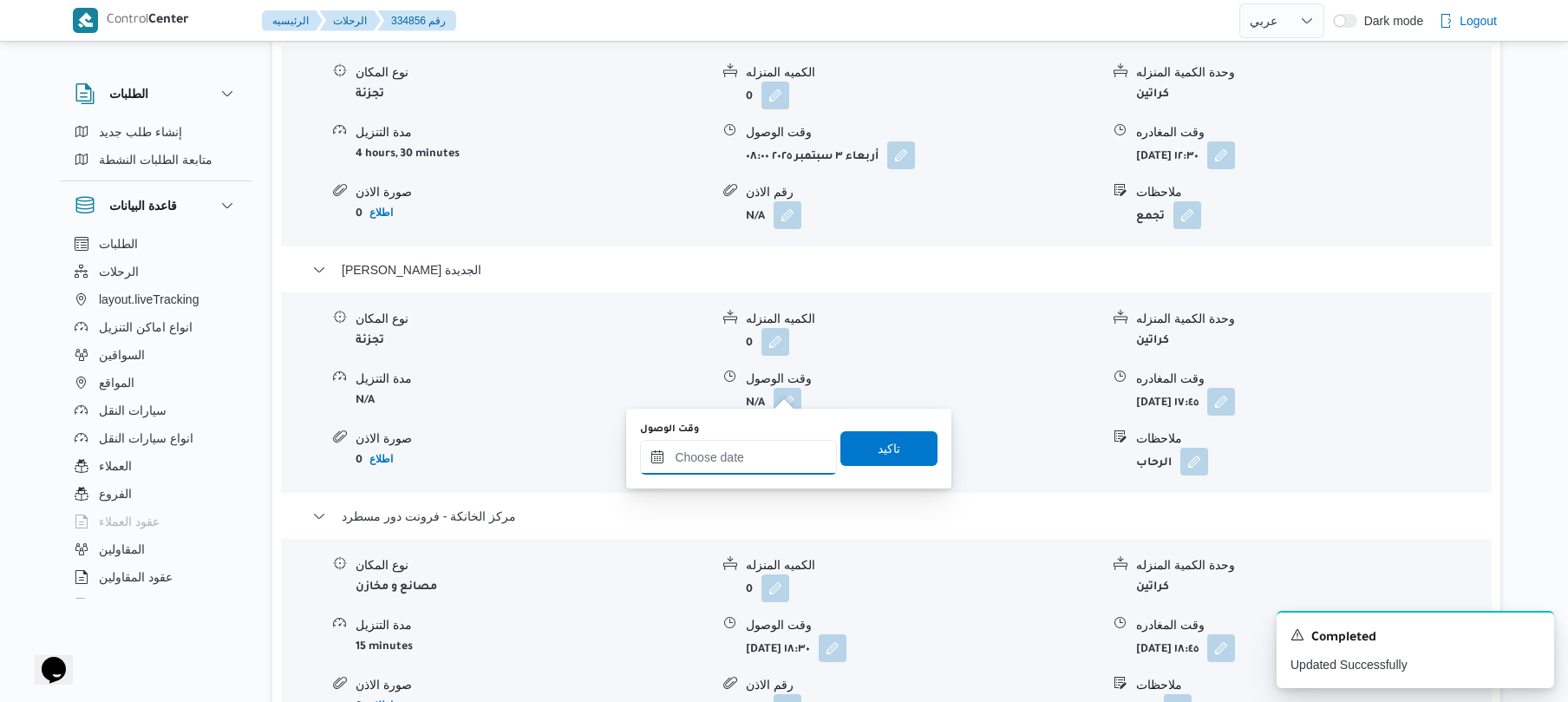
click at [734, 463] on input "وقت الوصول" at bounding box center [739, 457] width 197 height 35
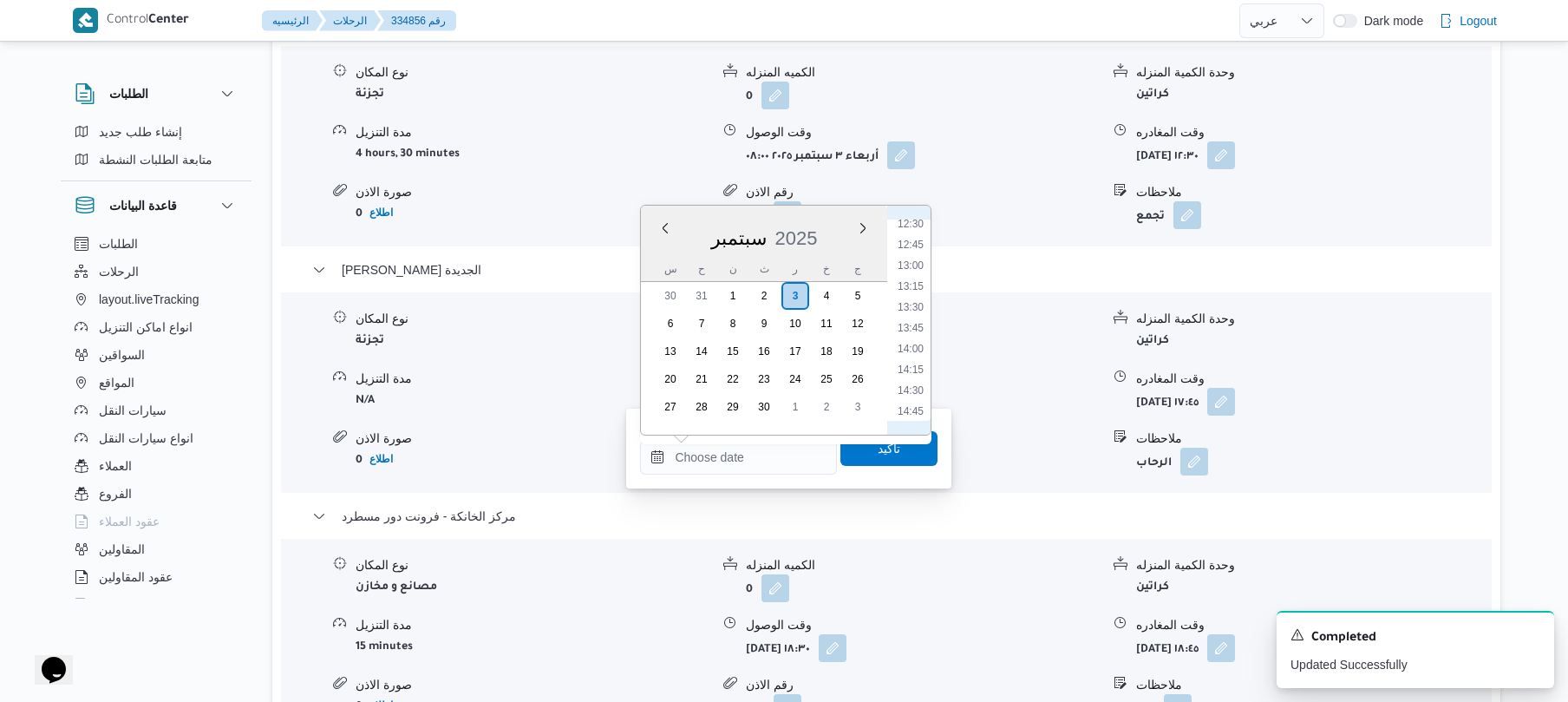
scroll to position [1007, 0]
click at [917, 304] on li "13:00" at bounding box center [911, 303] width 40 height 17
type input "٠٣/٠٩/٢٠٢٥ ١٣:٠٠"
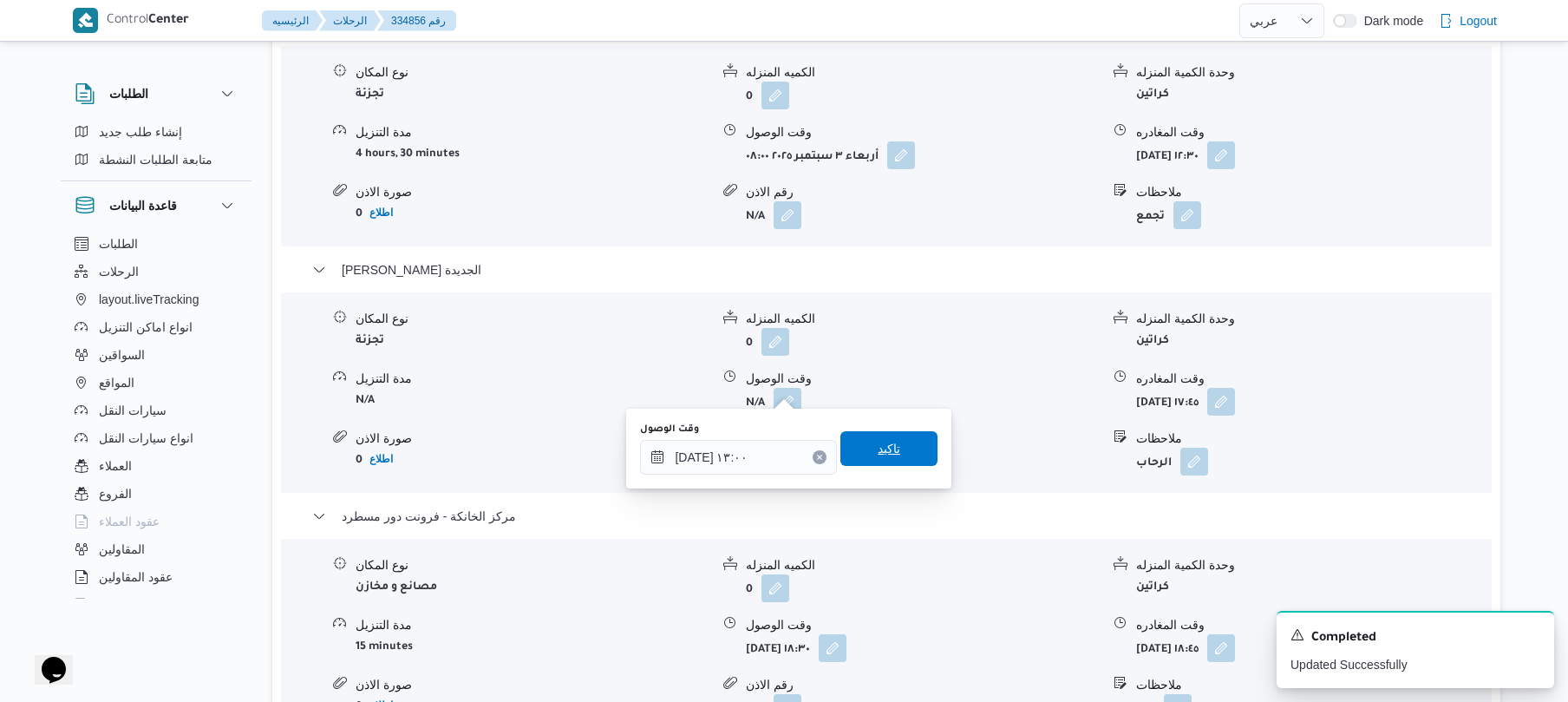
click at [890, 446] on span "تاكيد" at bounding box center [888, 448] width 98 height 35
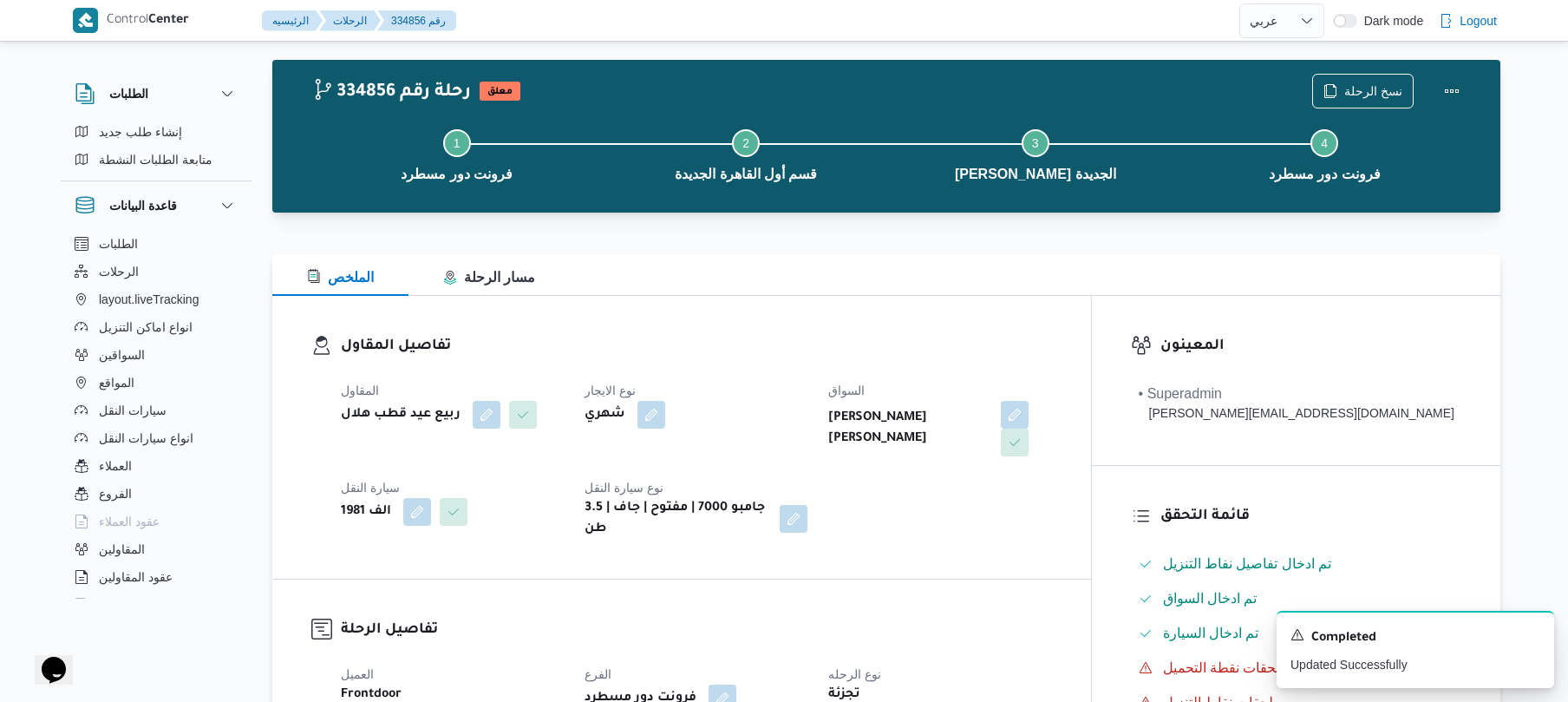
scroll to position [0, 0]
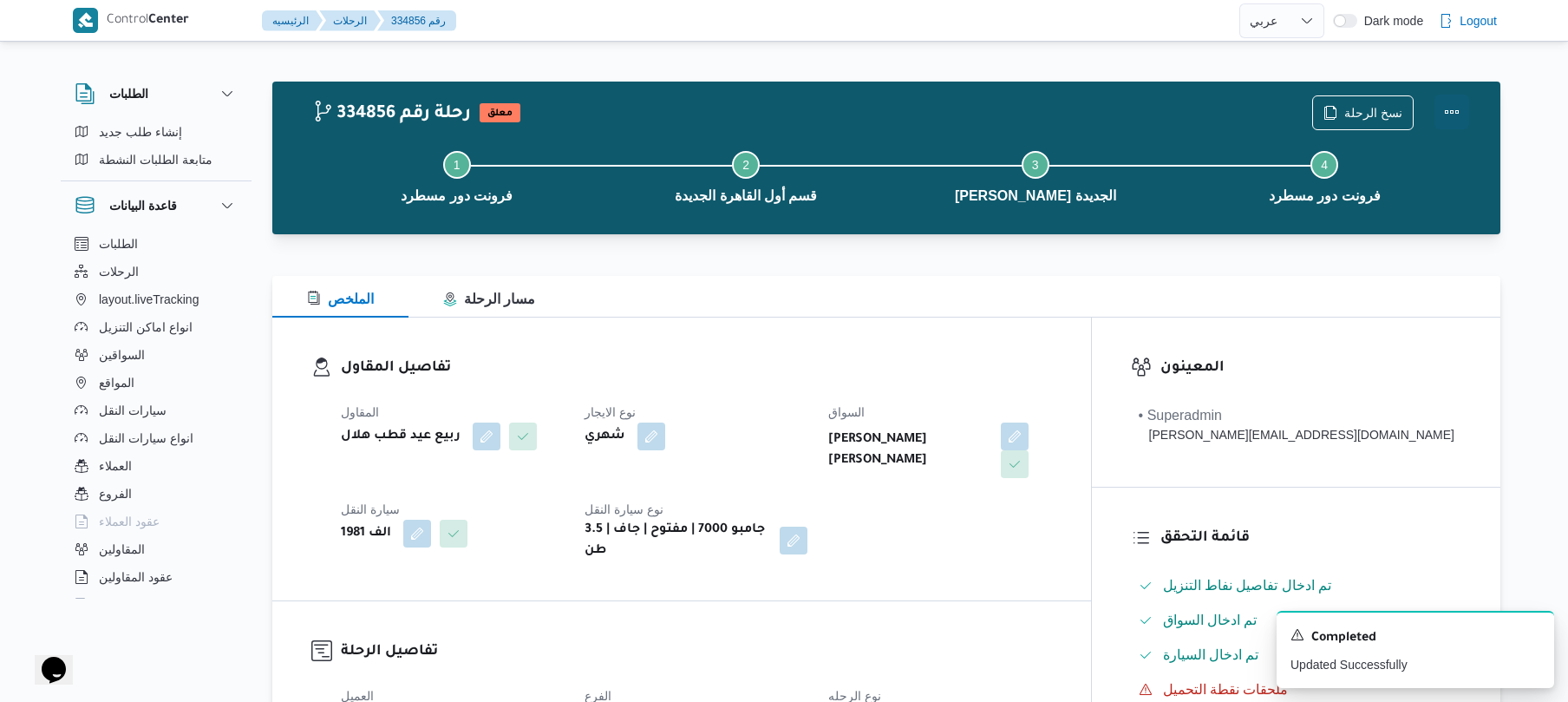
click at [1444, 113] on button "Actions" at bounding box center [1452, 112] width 35 height 35
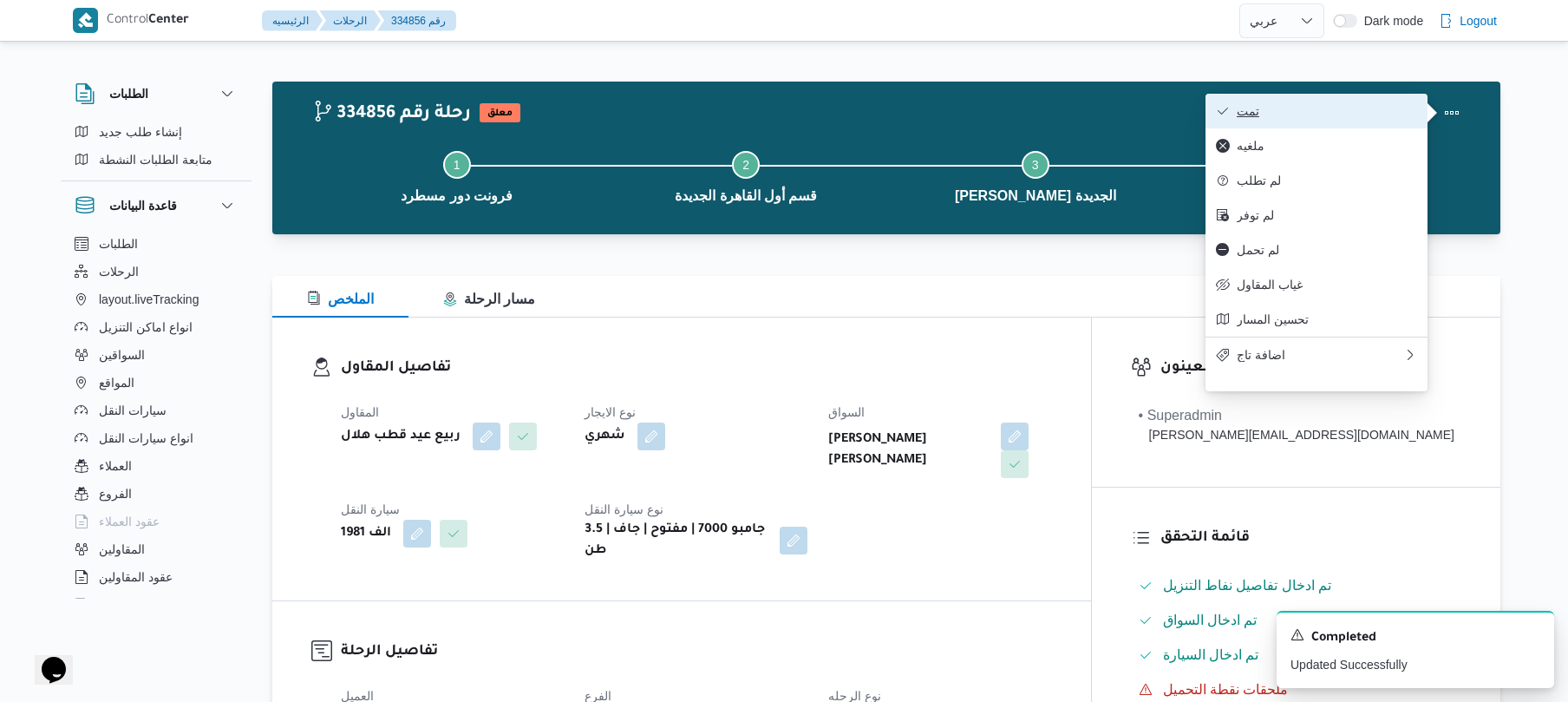
click at [1297, 118] on span "تمت" at bounding box center [1327, 111] width 180 height 14
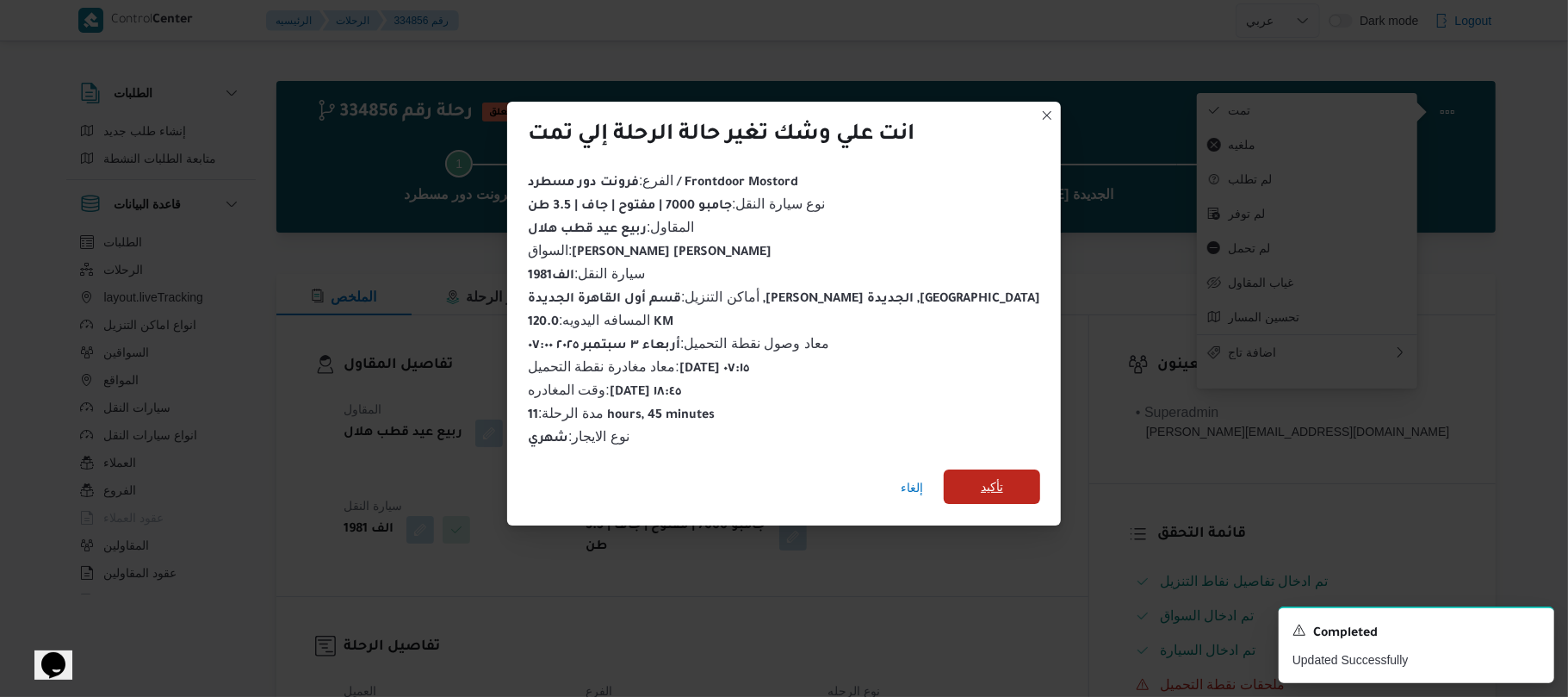
click at [980, 474] on span "تأكيد" at bounding box center [992, 486] width 97 height 35
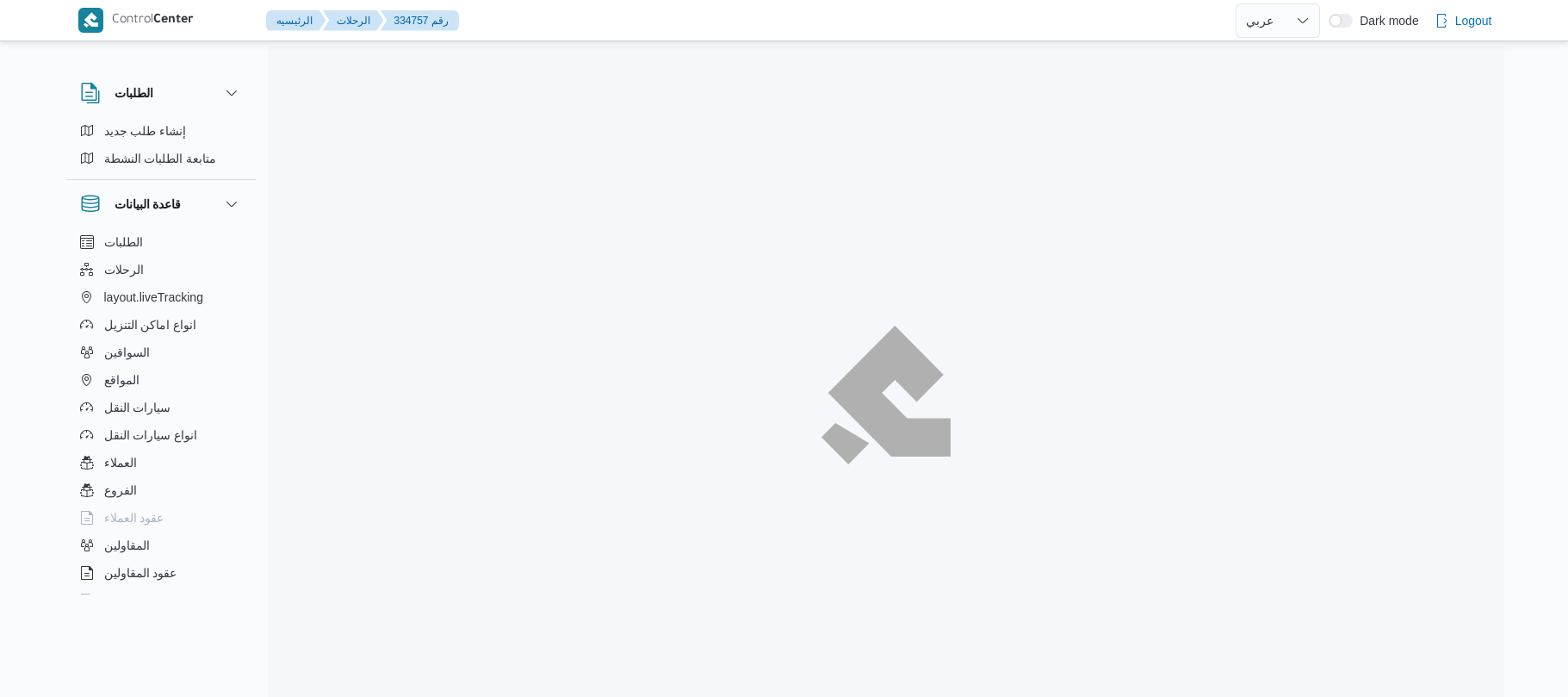
select select "ar"
